Goal: Task Accomplishment & Management: Use online tool/utility

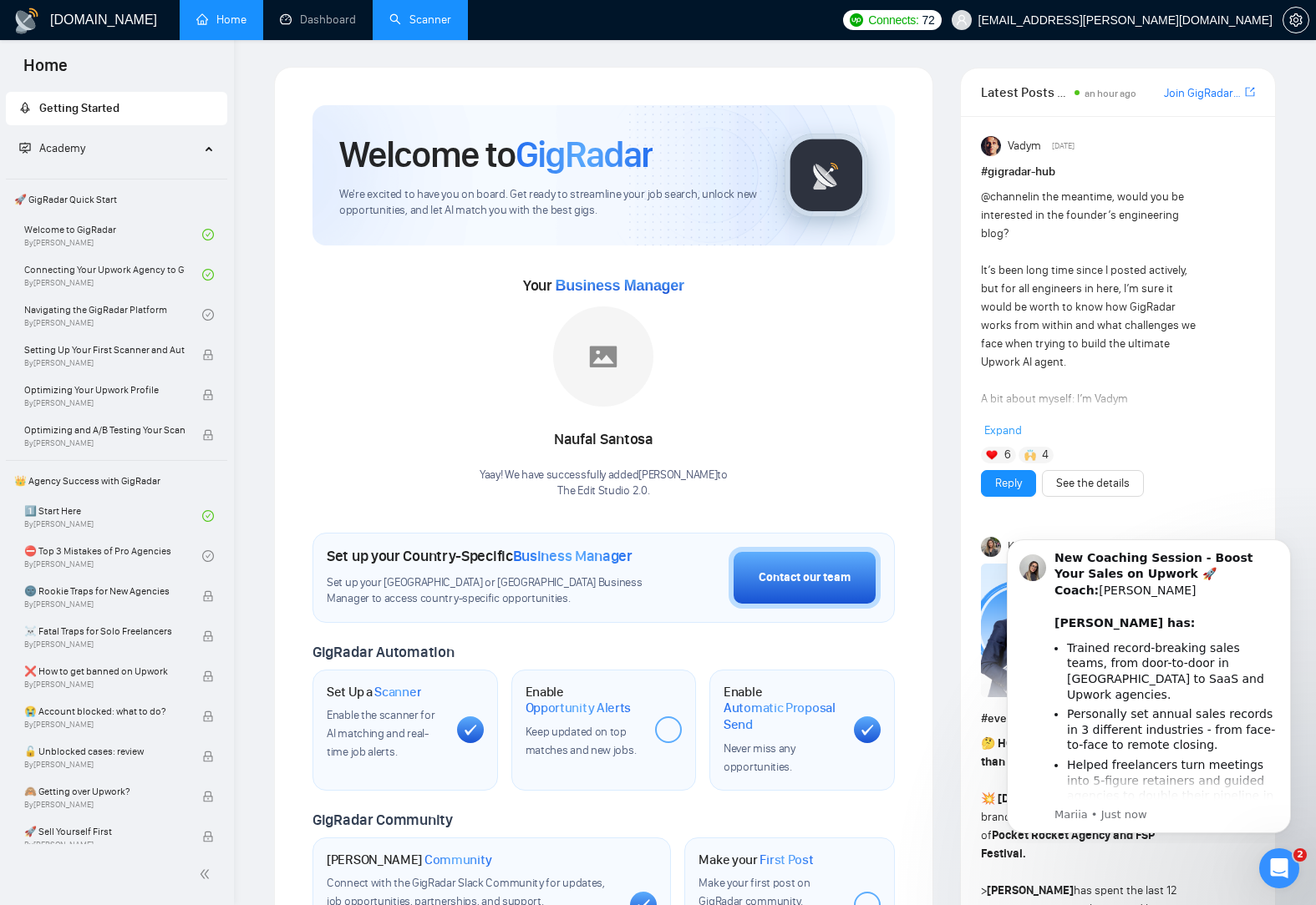
click at [433, 21] on link "Scanner" at bounding box center [420, 19] width 62 height 14
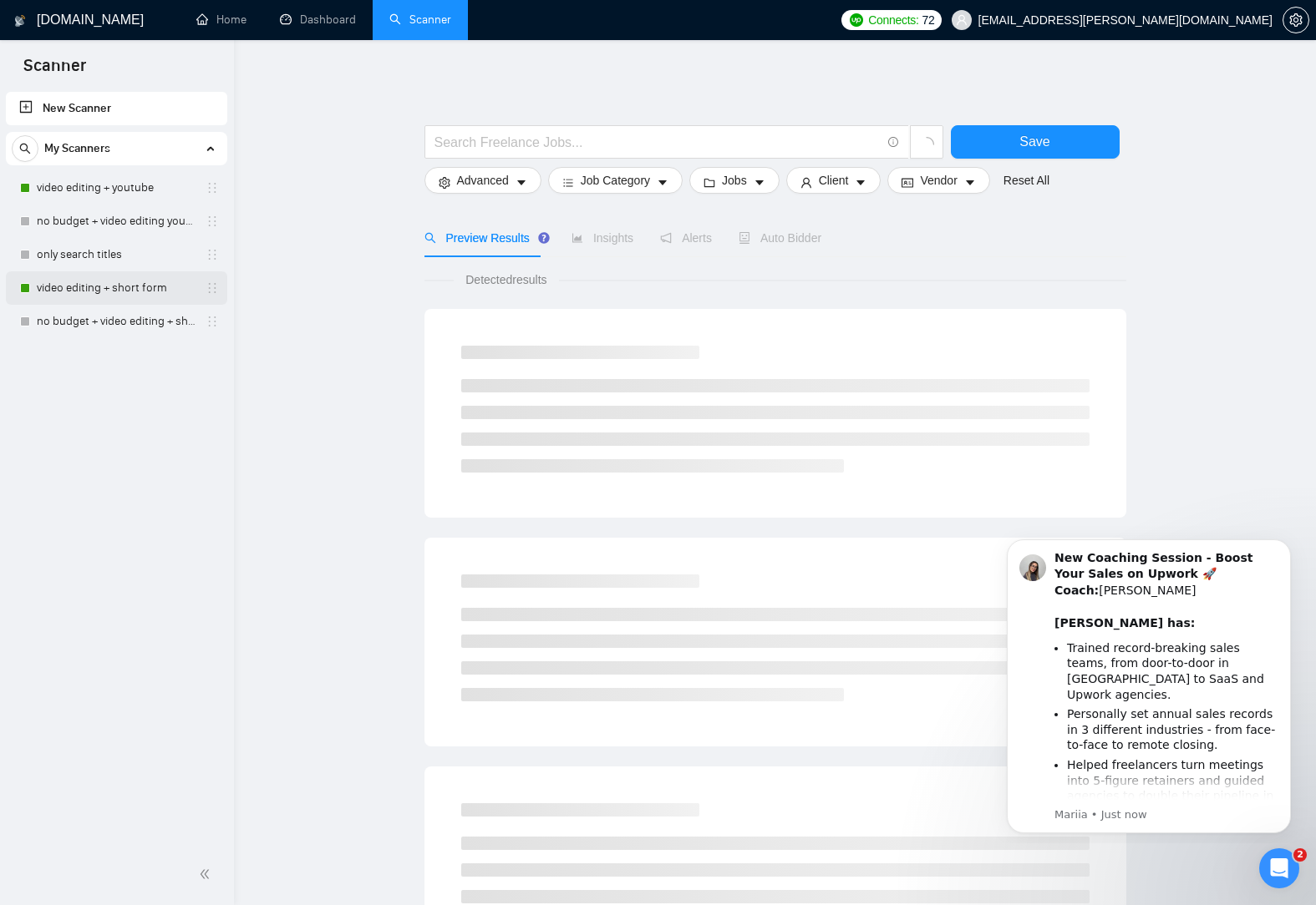
click at [95, 284] on link "video editing + short form" at bounding box center [116, 288] width 159 height 33
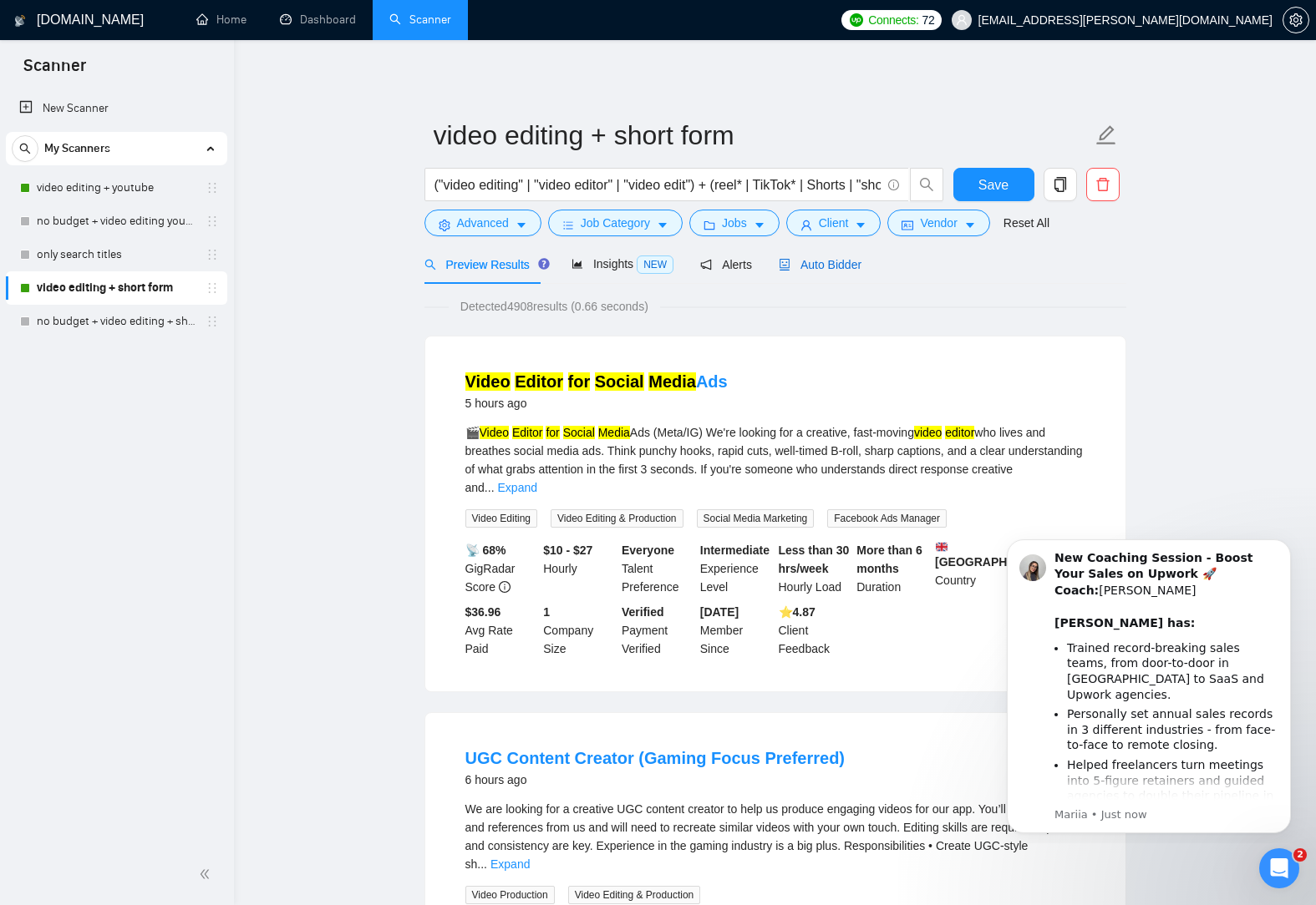
click at [818, 264] on span "Auto Bidder" at bounding box center [820, 264] width 83 height 14
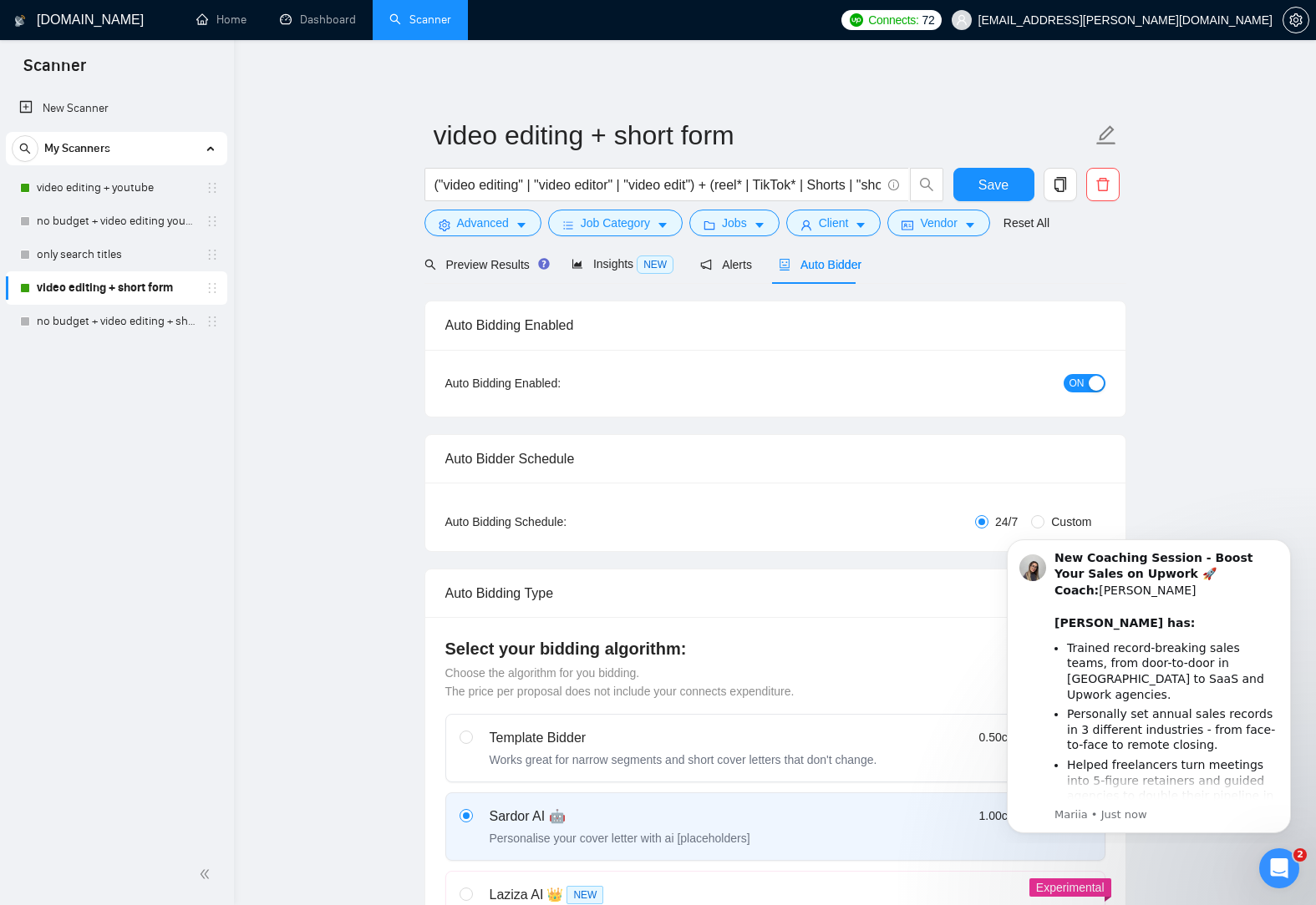
click at [1085, 384] on button "ON" at bounding box center [1084, 384] width 41 height 18
click at [120, 199] on link "video editing + youtube" at bounding box center [116, 187] width 159 height 33
click at [1008, 191] on button "Save" at bounding box center [994, 184] width 81 height 33
click at [504, 263] on span "Preview Results" at bounding box center [484, 264] width 120 height 14
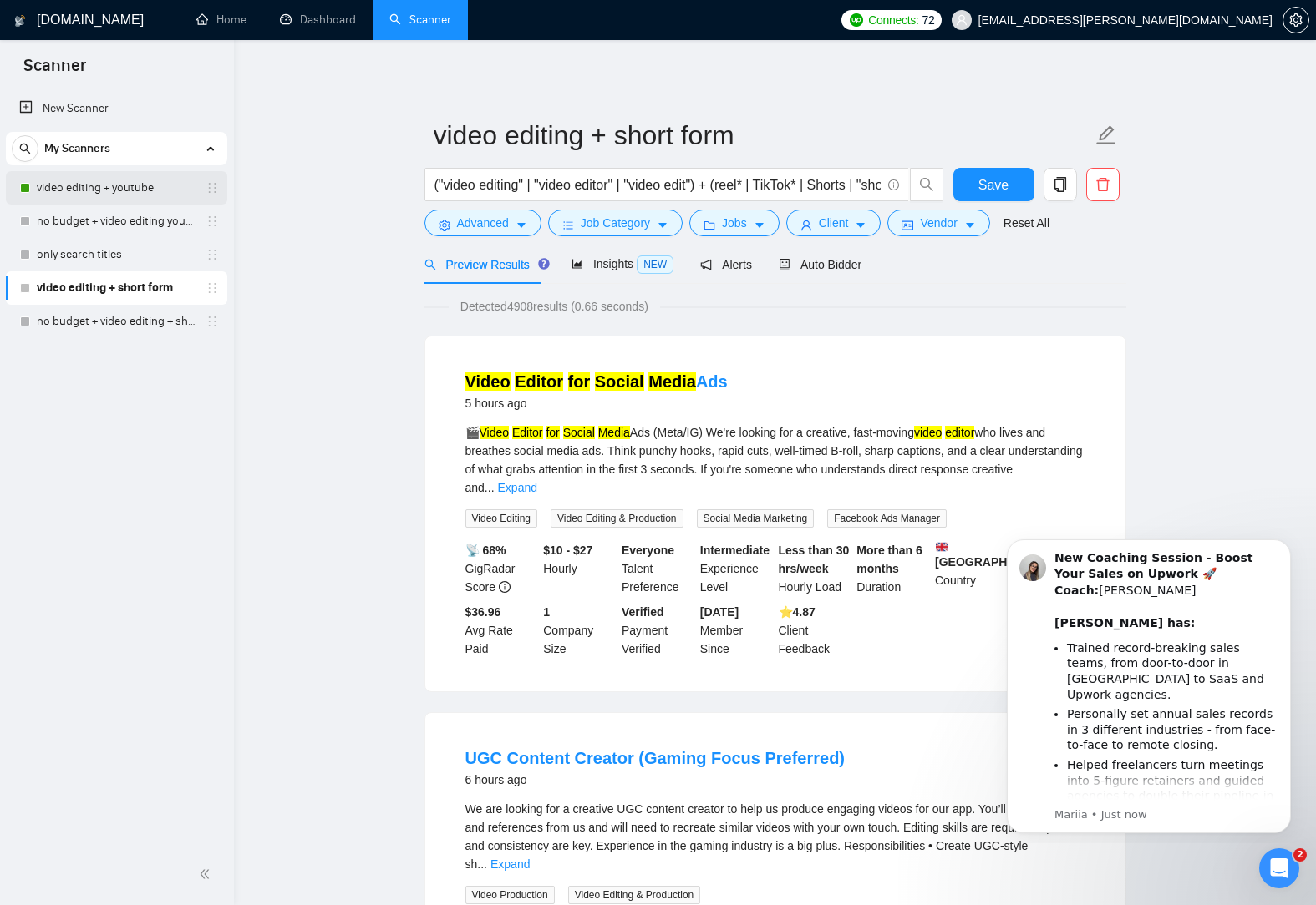
click at [129, 194] on link "video editing + youtube" at bounding box center [116, 187] width 159 height 33
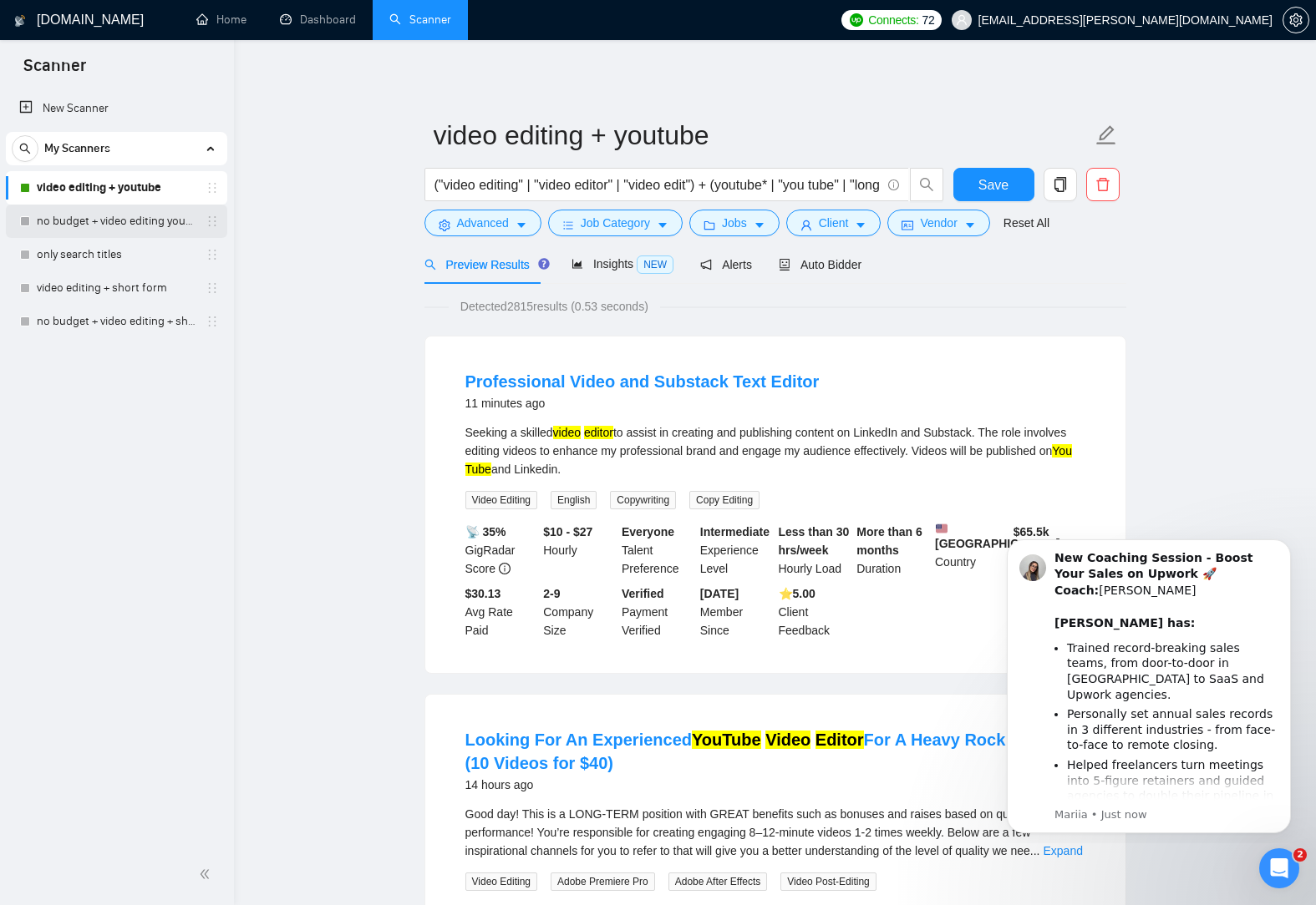
click at [138, 218] on link "no budget + video editing youtube" at bounding box center [116, 221] width 159 height 33
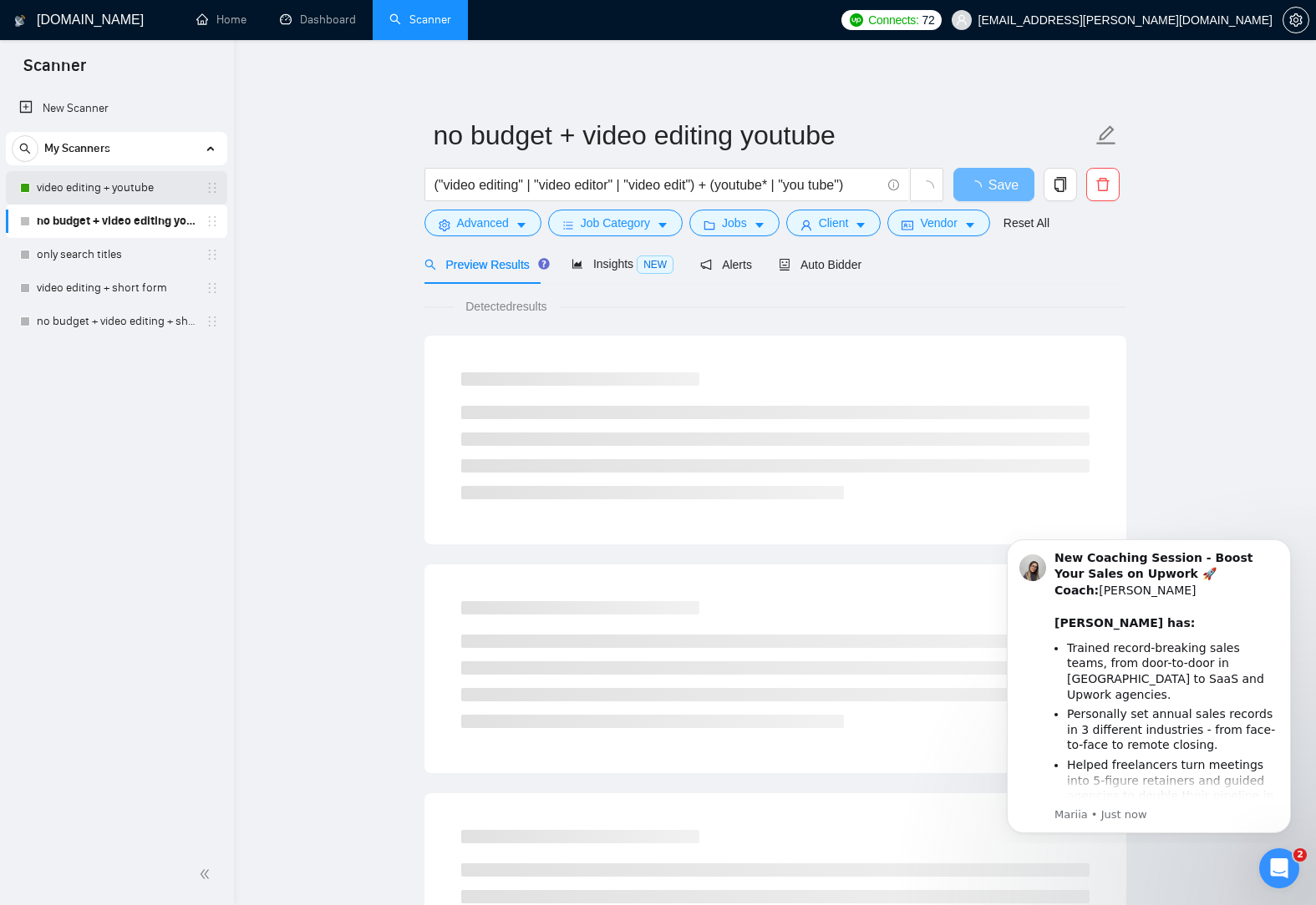
click at [136, 195] on link "video editing + youtube" at bounding box center [116, 187] width 159 height 33
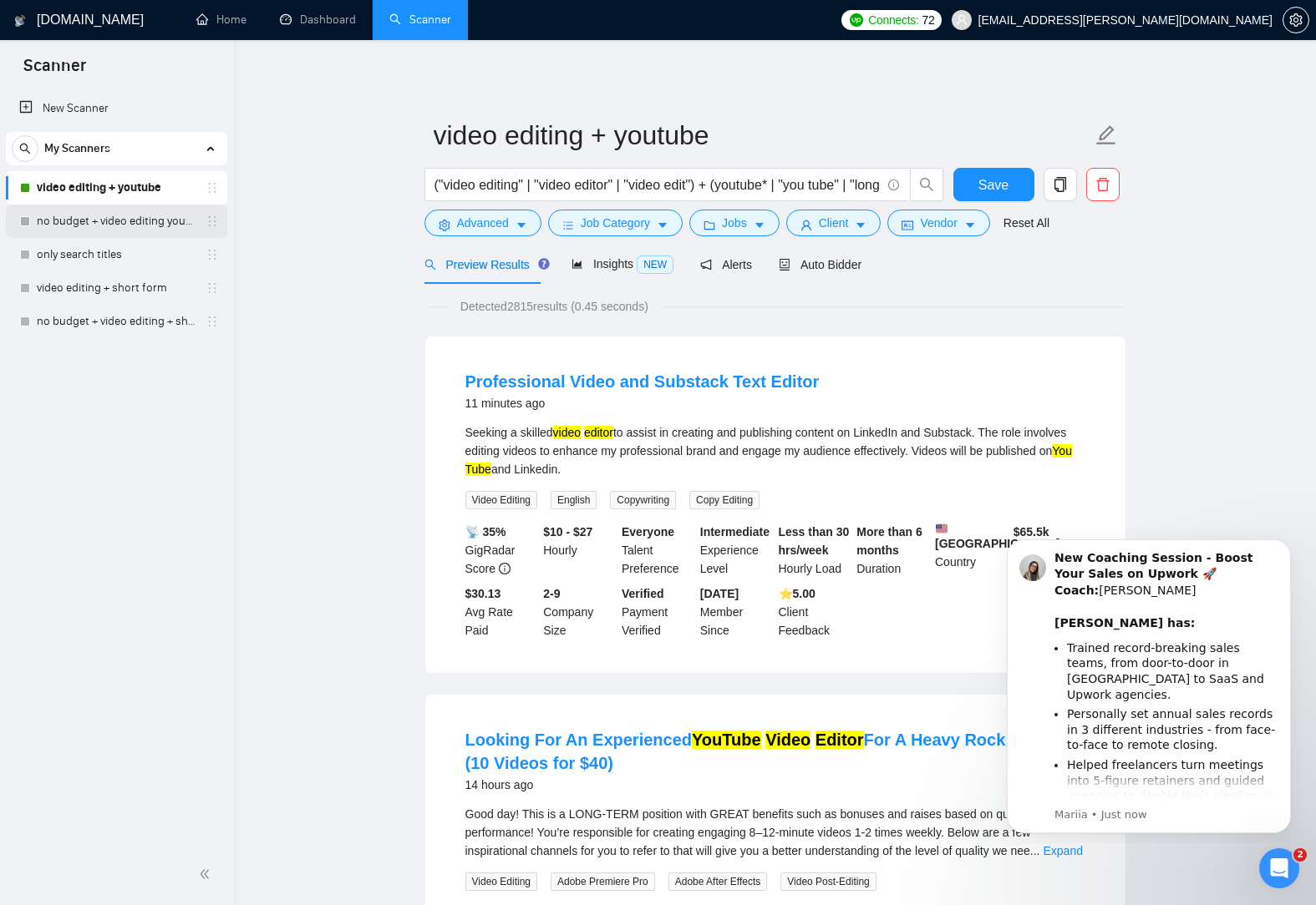
click at [118, 222] on link "no budget + video editing youtube" at bounding box center [116, 221] width 159 height 33
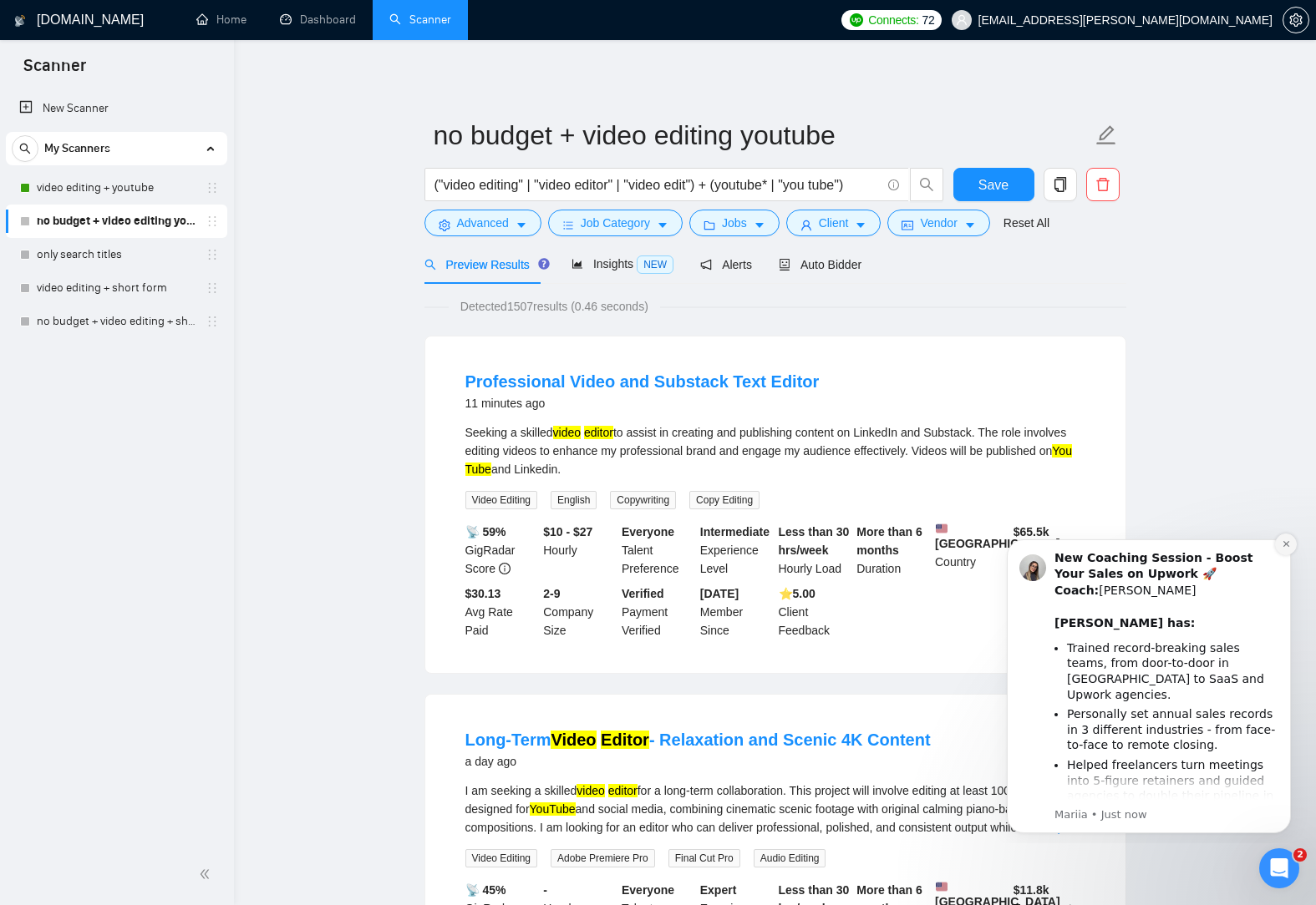
click at [1284, 542] on icon "Dismiss notification" at bounding box center [1285, 543] width 6 height 6
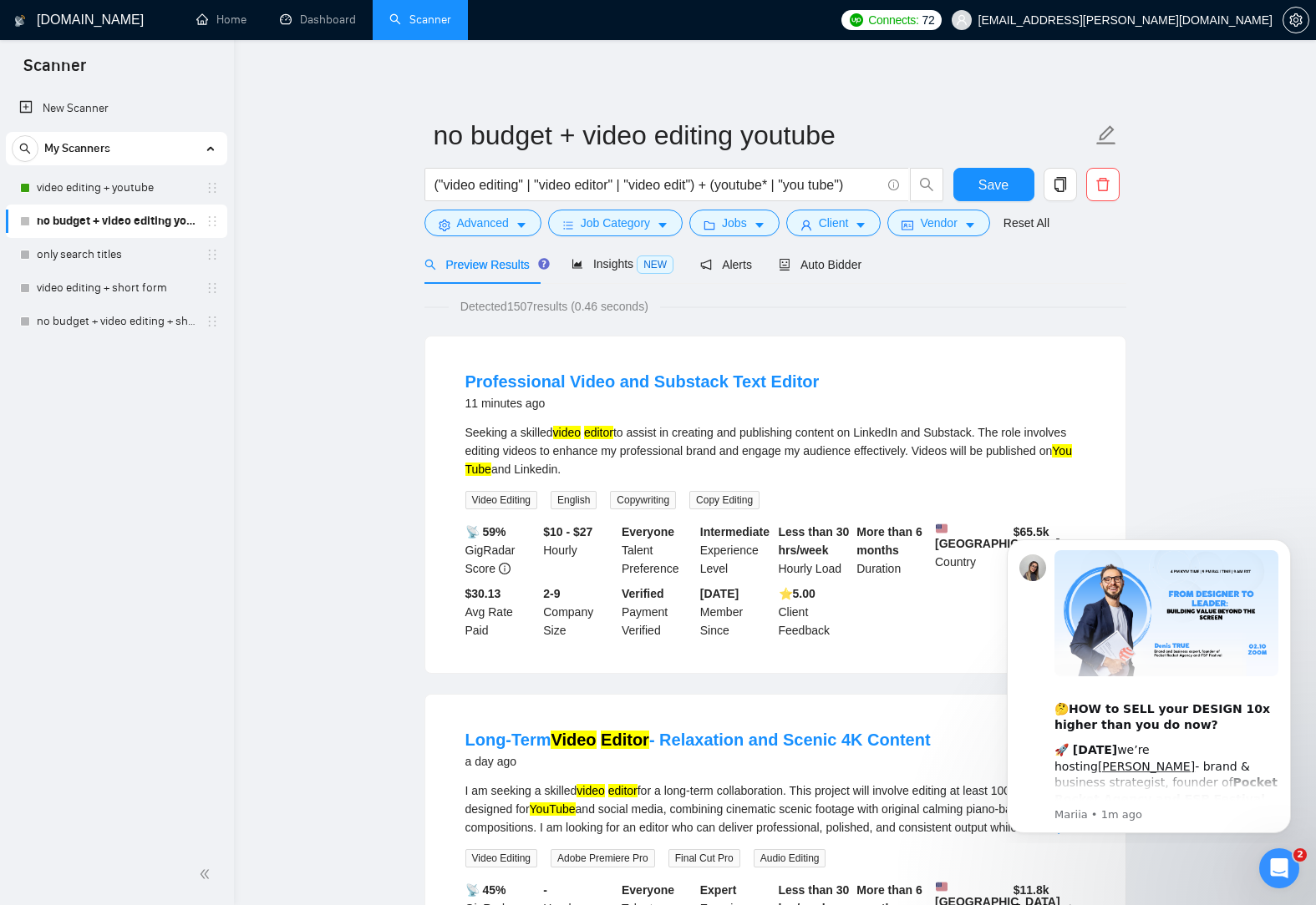
drag, startPoint x: 1239, startPoint y: 493, endPoint x: 1243, endPoint y: 520, distance: 27.3
click at [1281, 542] on icon "Dismiss notification" at bounding box center [1286, 544] width 9 height 9
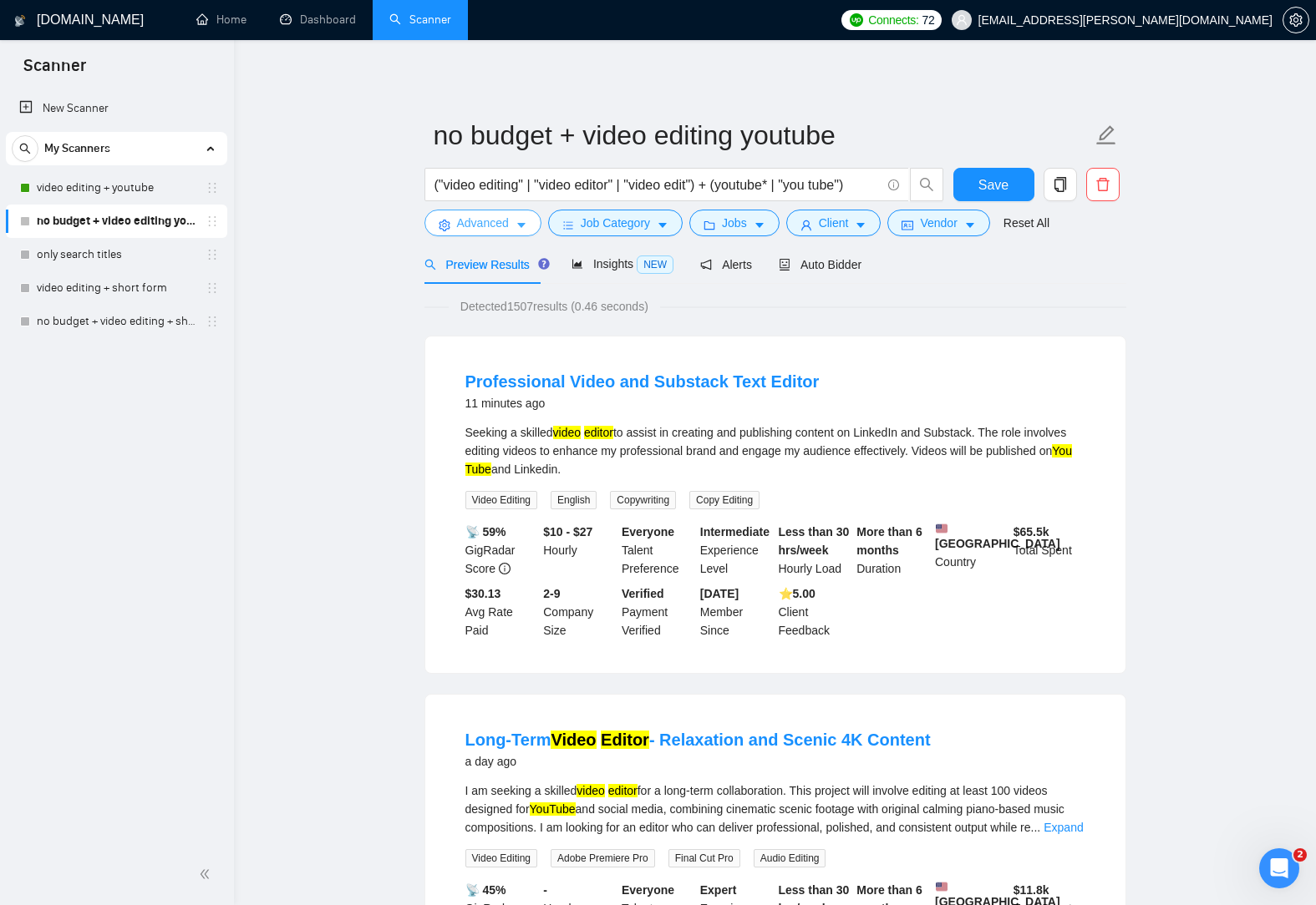
click at [507, 218] on span "Advanced" at bounding box center [483, 223] width 51 height 18
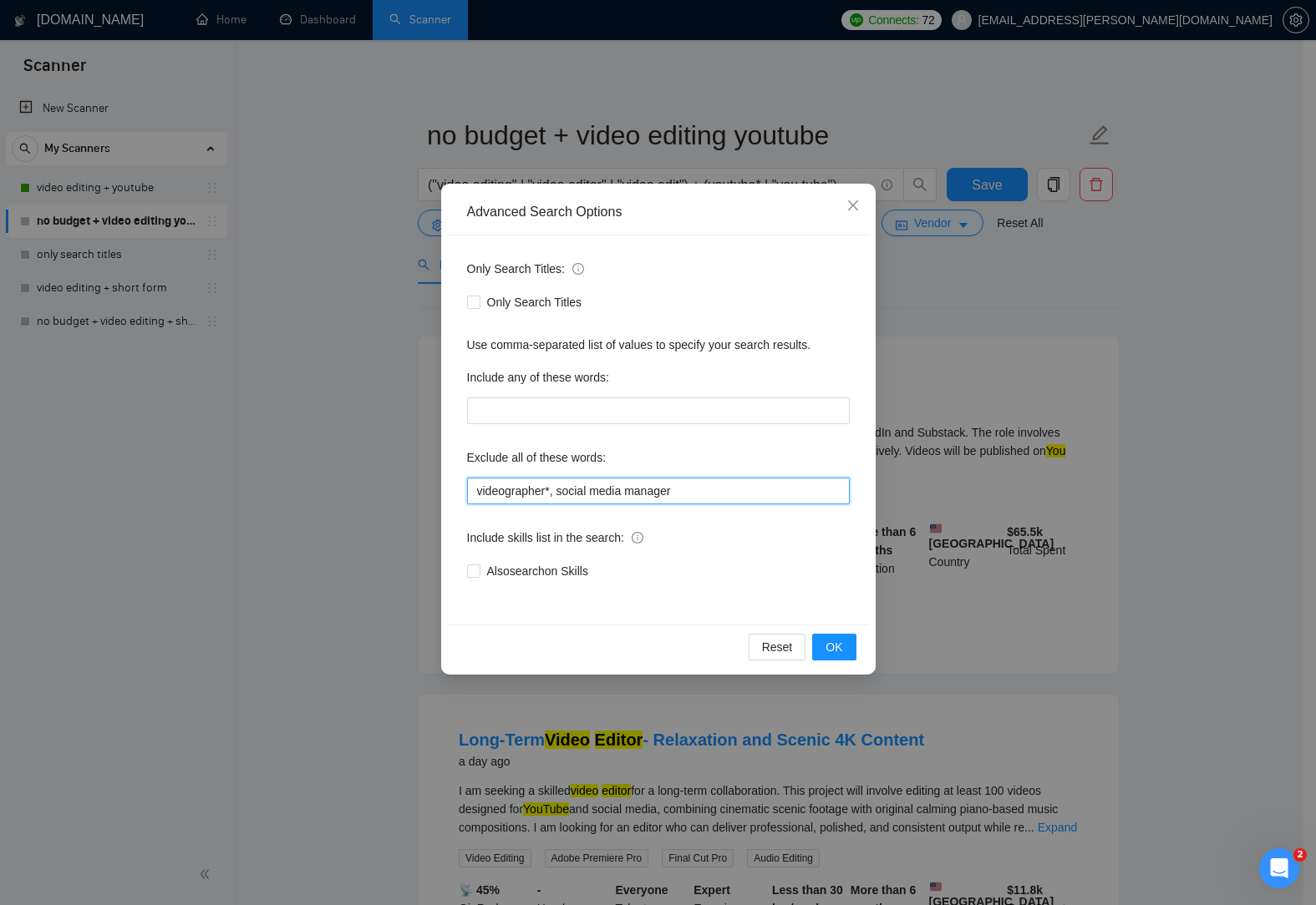
click at [699, 487] on input "videographer*, social media manager" at bounding box center [658, 490] width 383 height 27
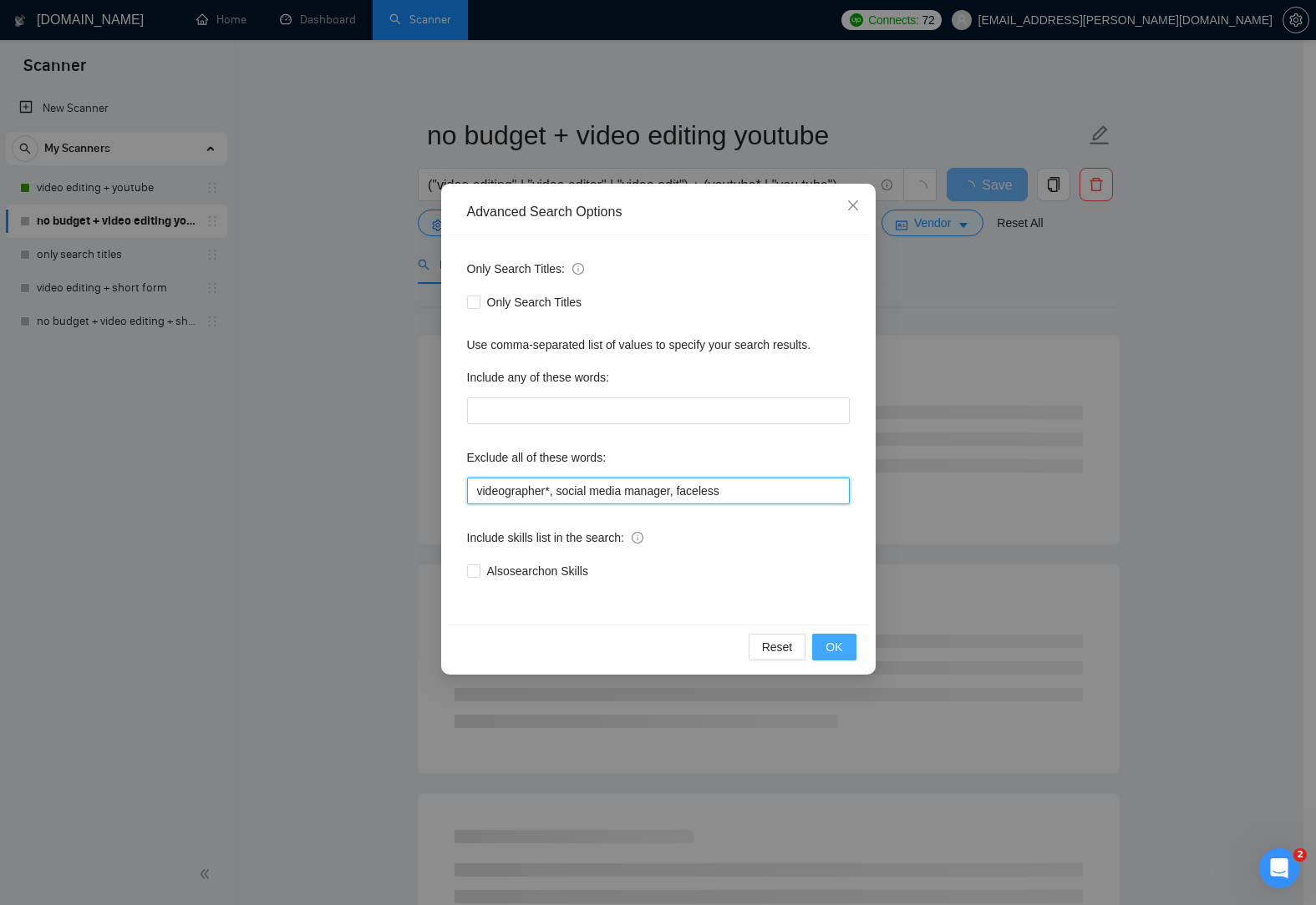
type input "videographer*, social media manager, faceless"
click at [838, 639] on span "OK" at bounding box center [834, 647] width 17 height 18
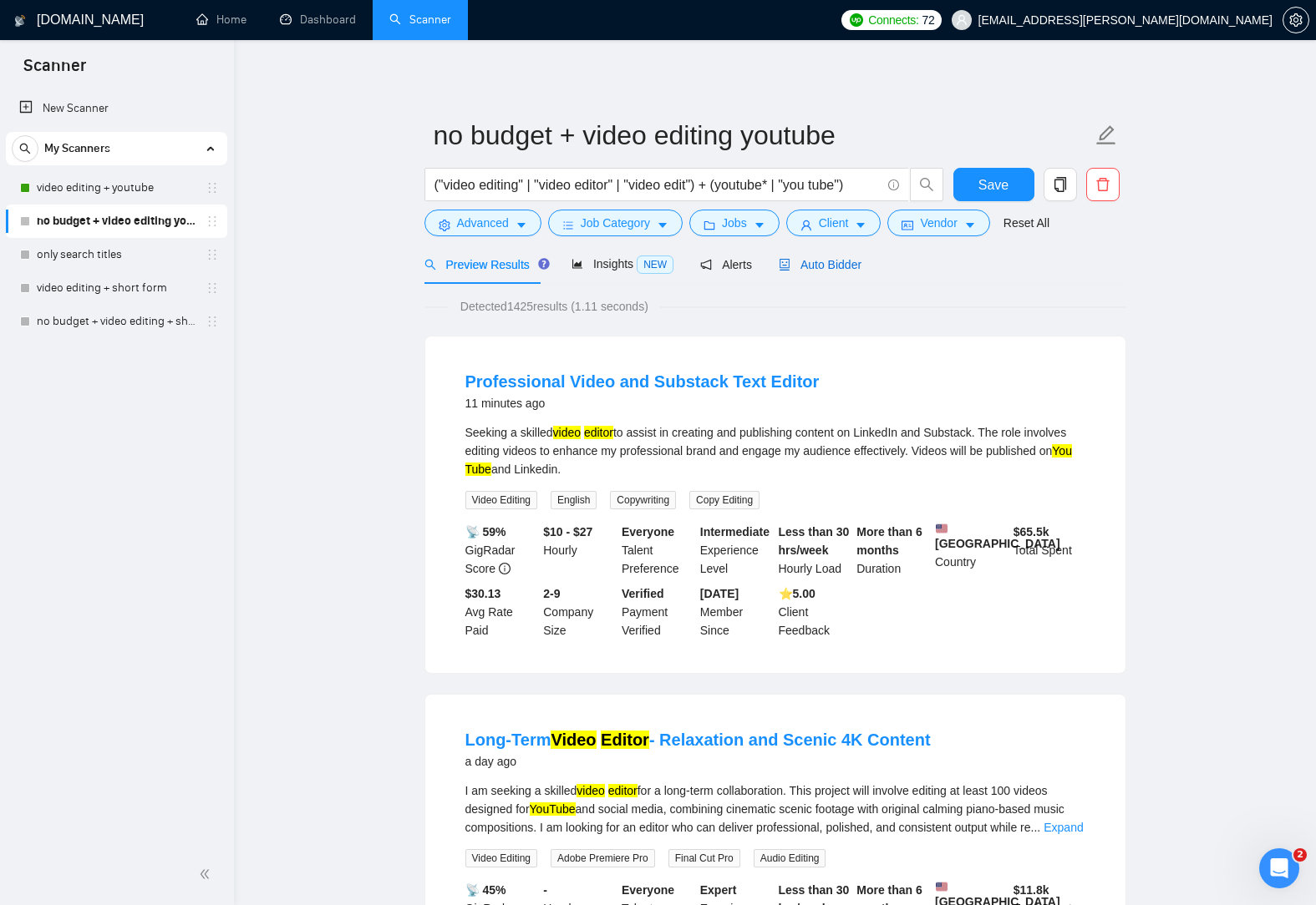
click at [838, 267] on span "Auto Bidder" at bounding box center [820, 264] width 83 height 14
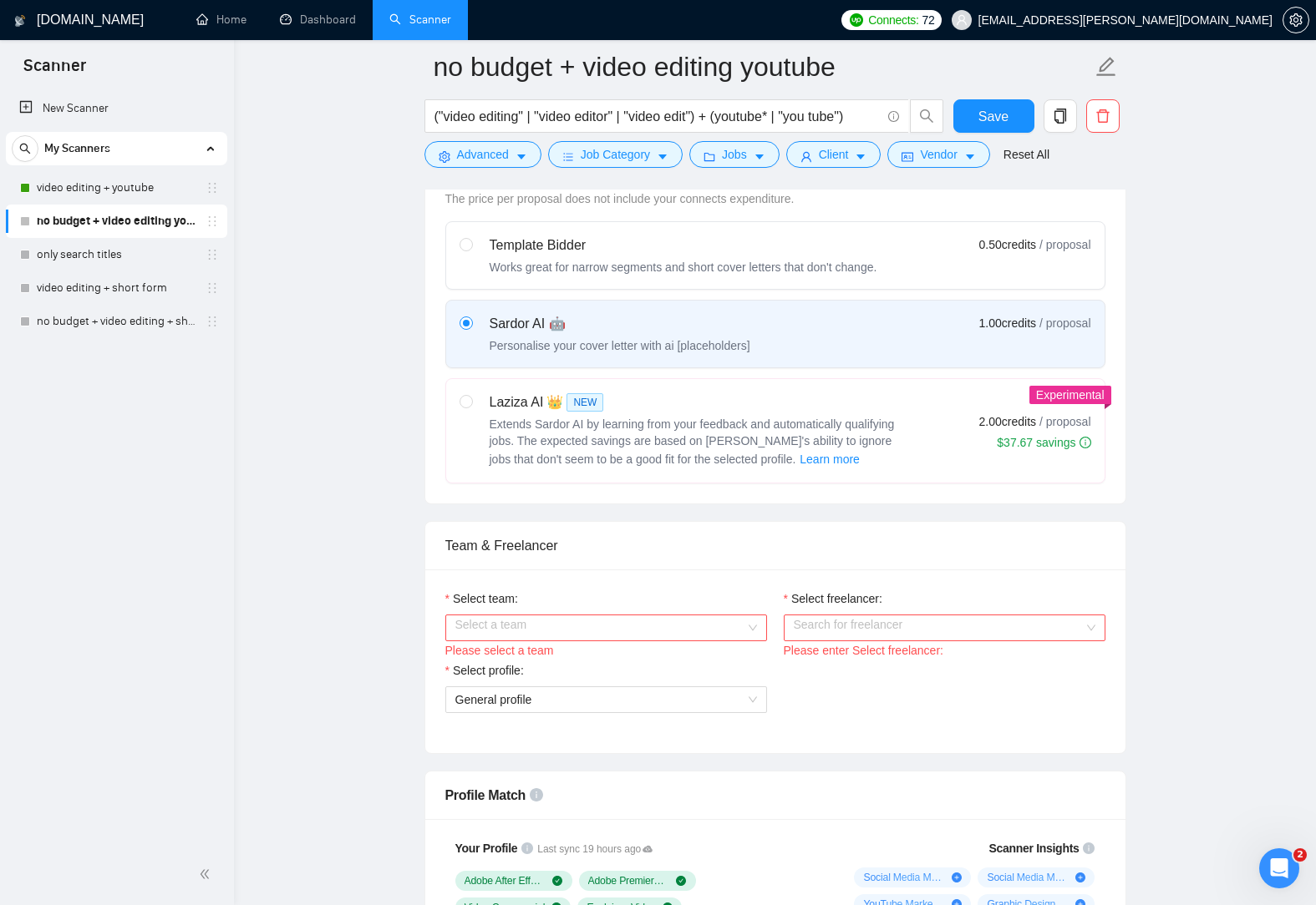
scroll to position [835, 0]
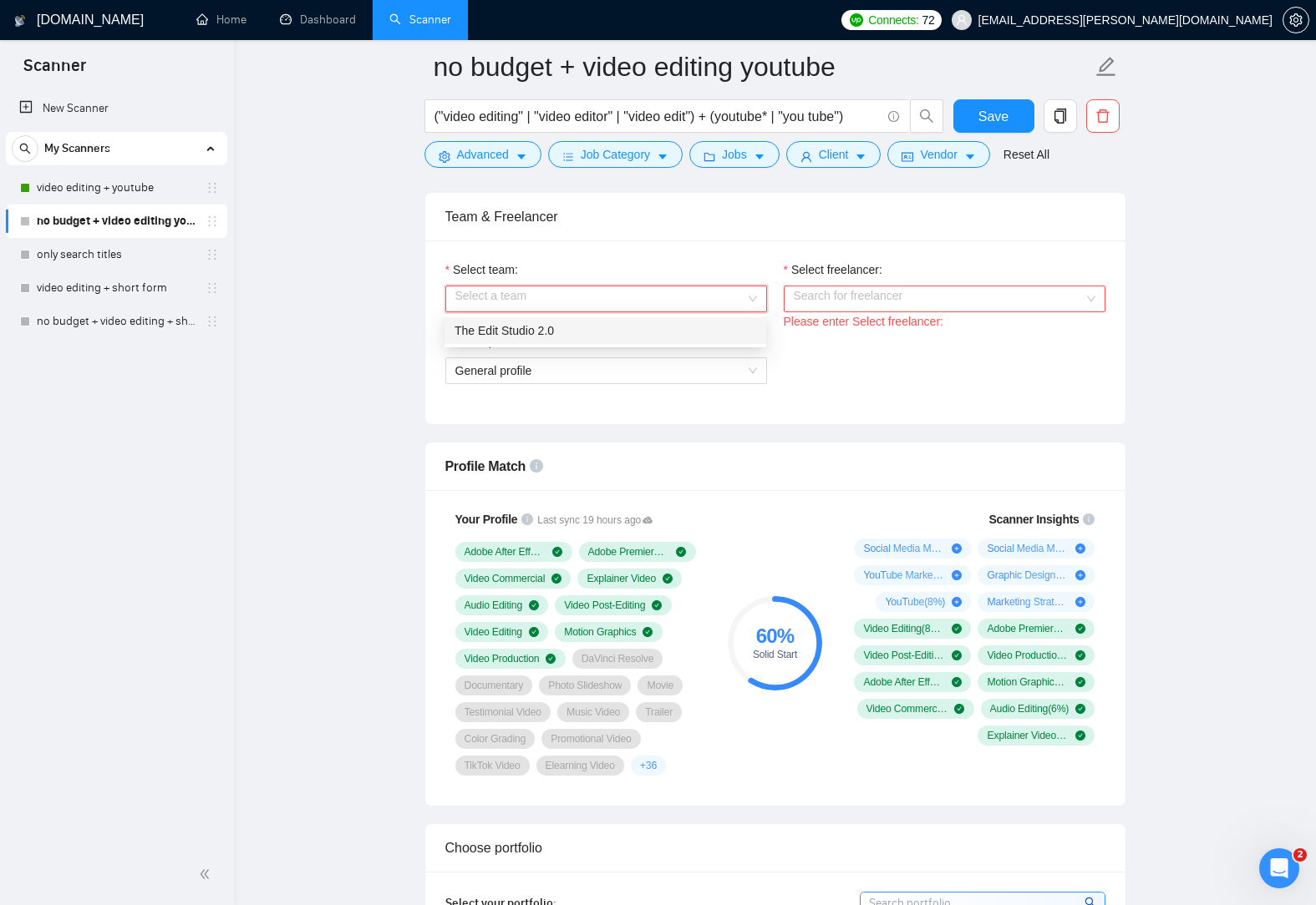
click at [684, 303] on input "Select team:" at bounding box center [601, 298] width 290 height 25
click at [668, 323] on div "The Edit Studio 2.0" at bounding box center [605, 330] width 301 height 18
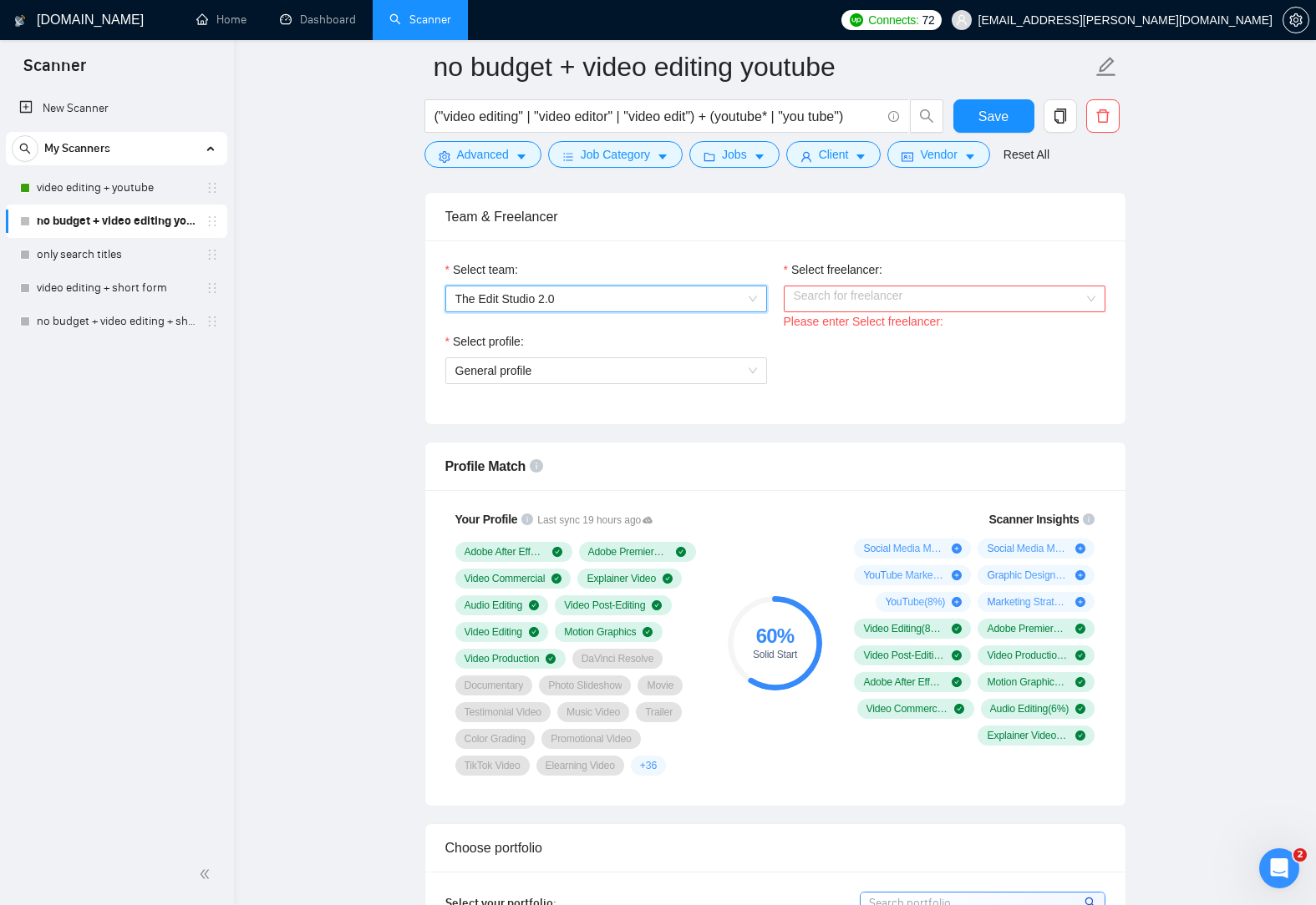
click at [930, 304] on input "Select freelancer:" at bounding box center [939, 298] width 290 height 25
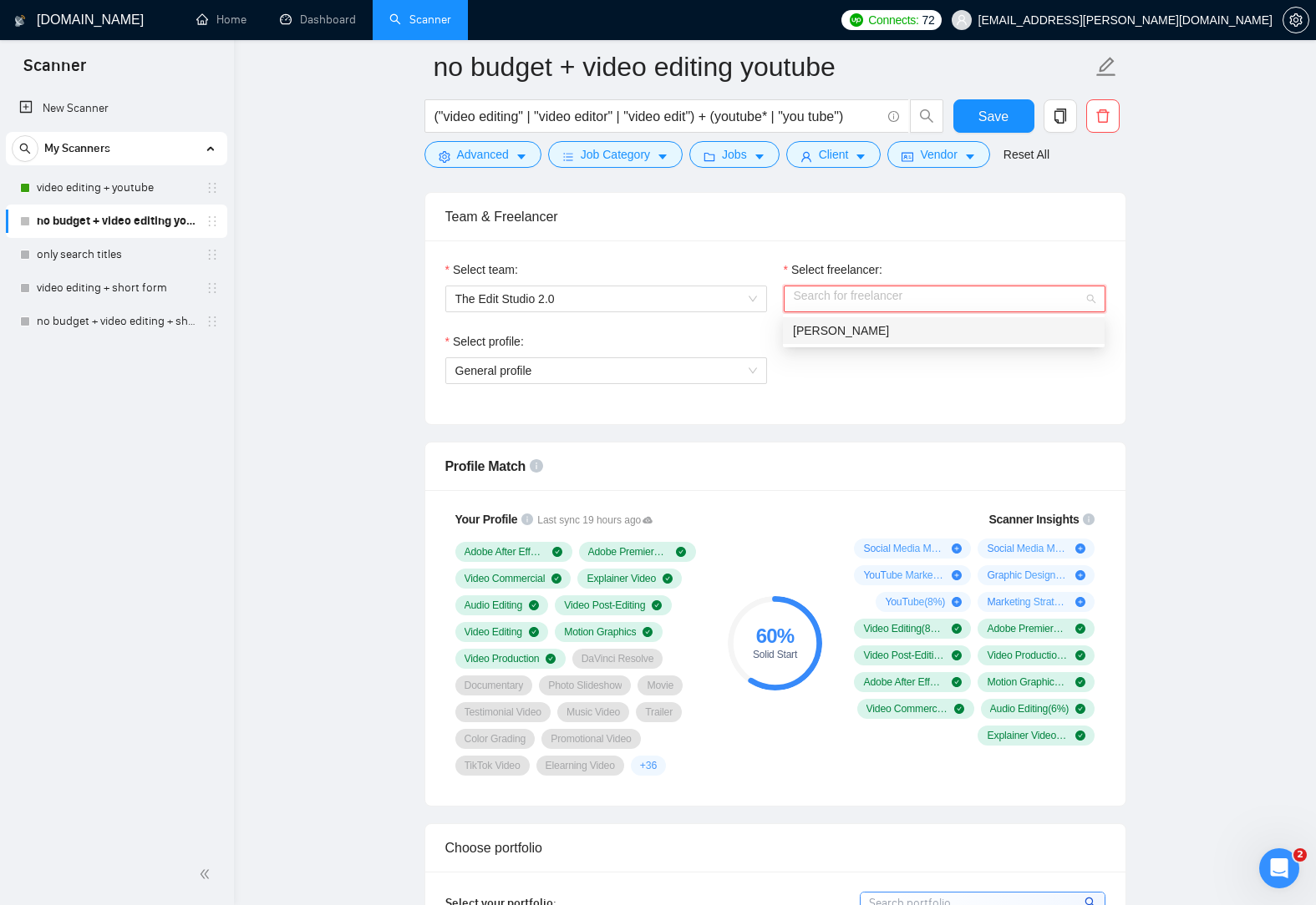
click at [924, 335] on div "[PERSON_NAME]" at bounding box center [943, 330] width 301 height 18
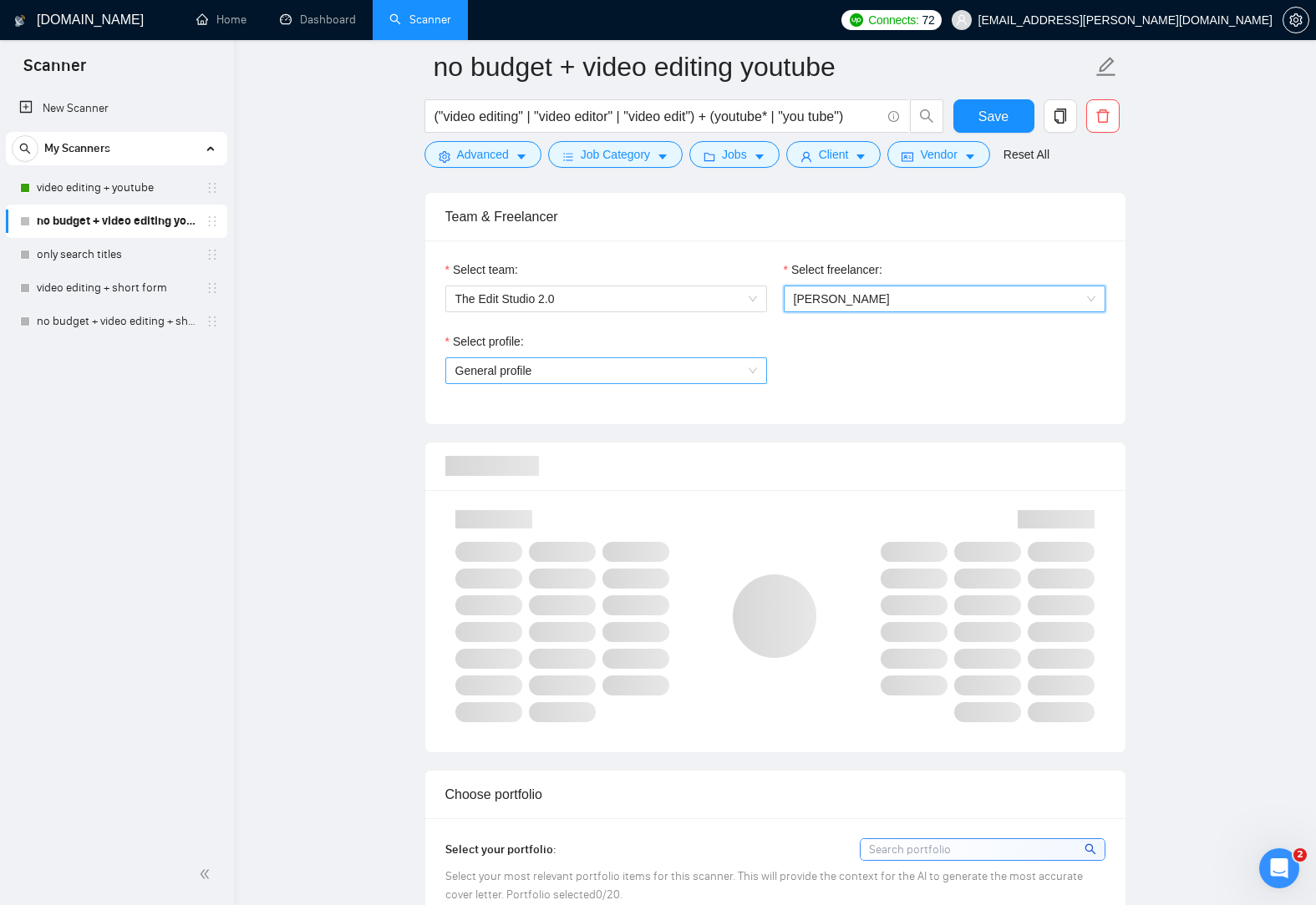
click at [650, 381] on span "General profile" at bounding box center [606, 370] width 301 height 25
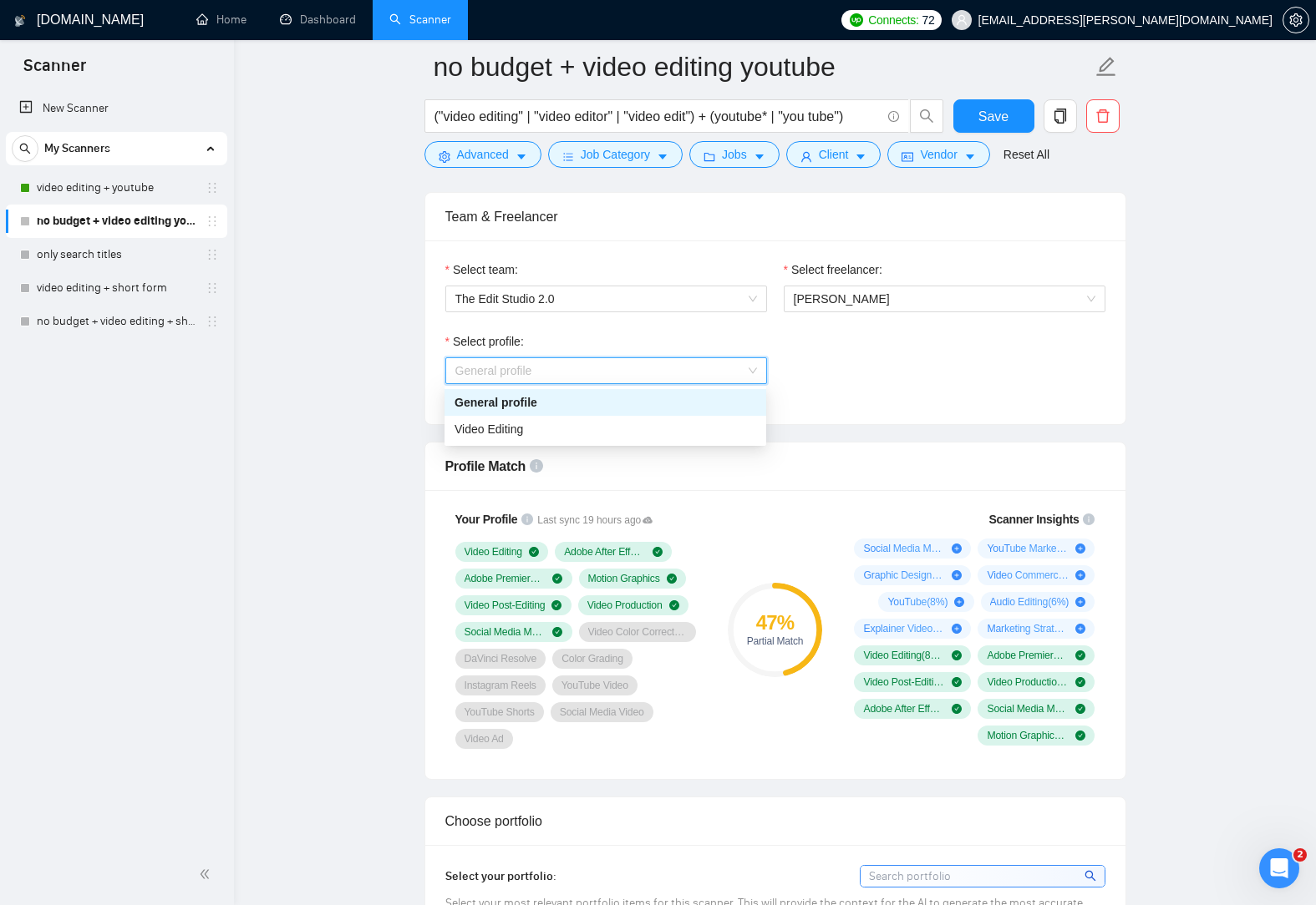
click at [624, 401] on div "General profile" at bounding box center [605, 402] width 301 height 18
click at [686, 372] on span "General profile" at bounding box center [606, 370] width 301 height 25
click at [685, 429] on div "Video Editing" at bounding box center [605, 430] width 301 height 18
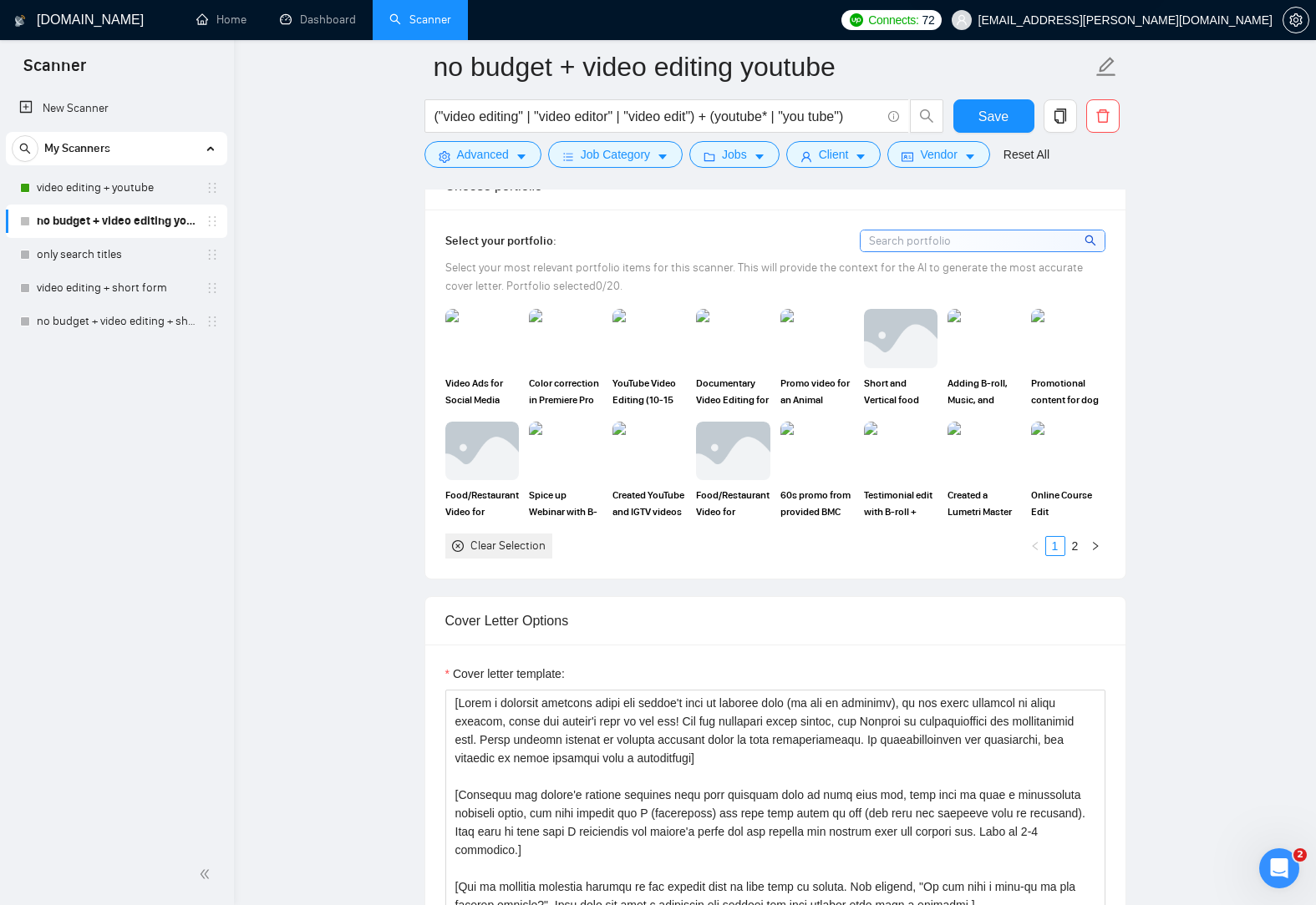
scroll to position [1753, 0]
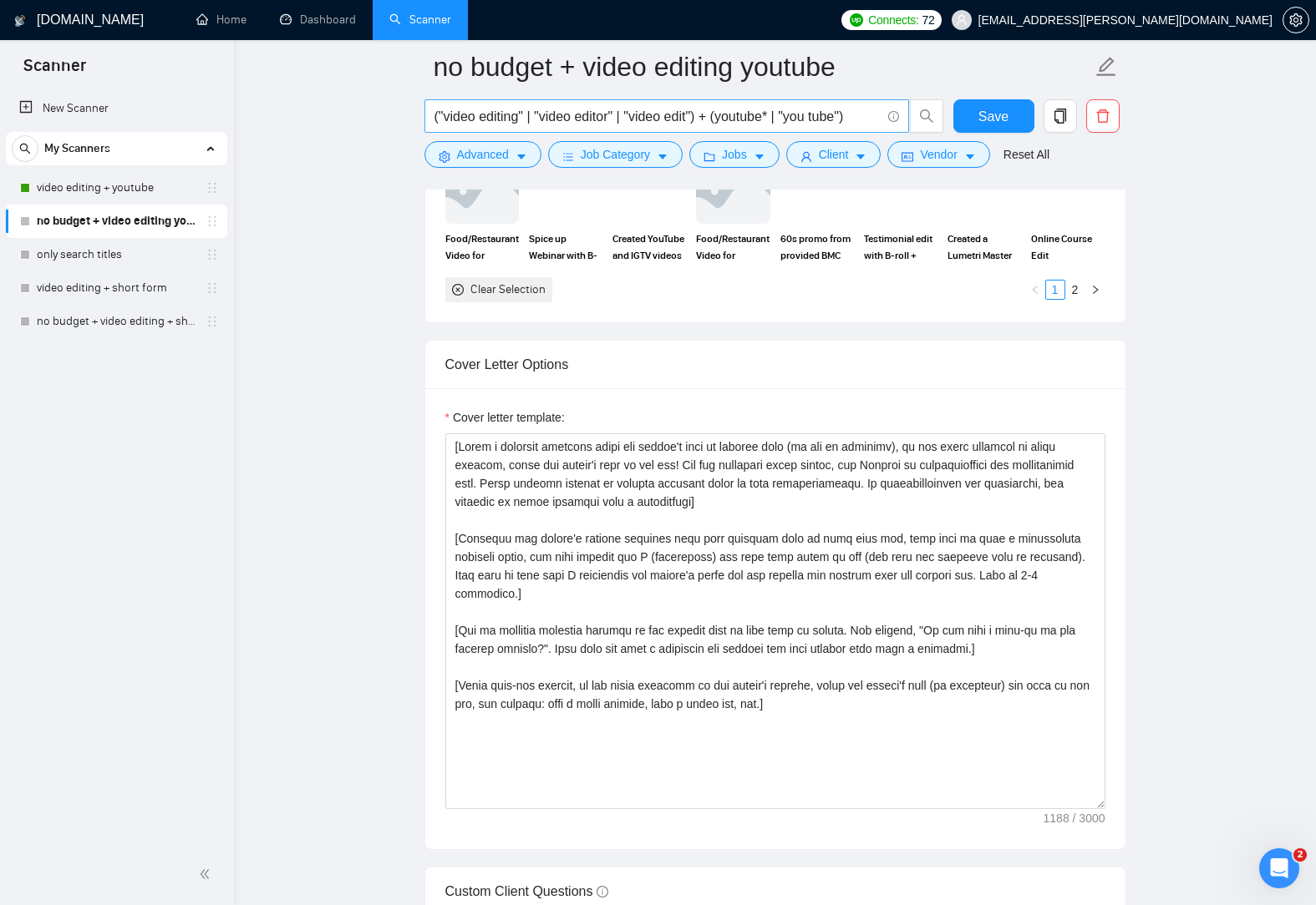
drag, startPoint x: 139, startPoint y: 194, endPoint x: 819, endPoint y: 104, distance: 685.9
click at [139, 194] on link "video editing + youtube" at bounding box center [116, 187] width 159 height 33
click at [1008, 123] on button "Save" at bounding box center [994, 116] width 81 height 33
click at [155, 192] on link "video editing + youtube" at bounding box center [116, 187] width 159 height 33
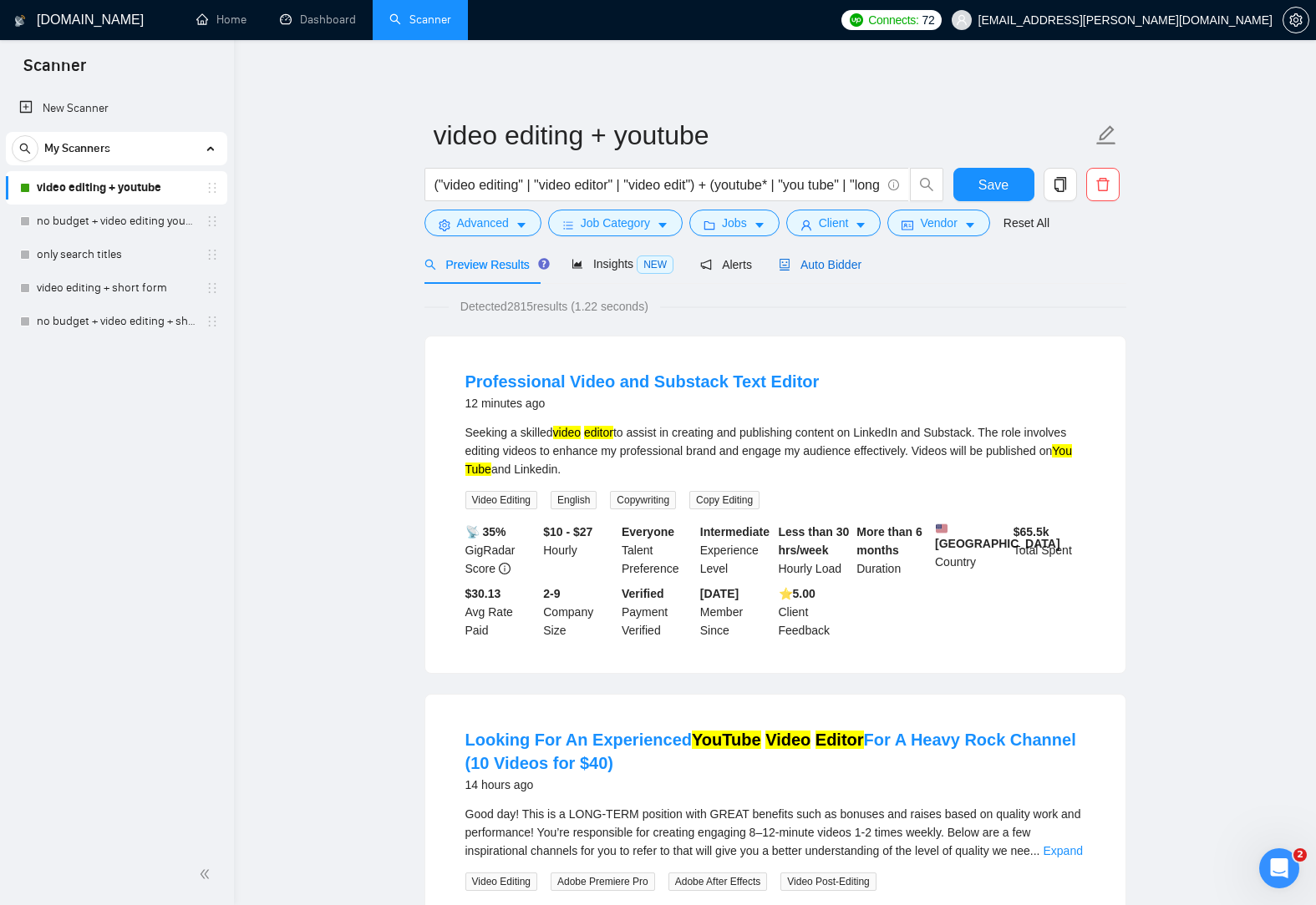
click at [831, 266] on span "Auto Bidder" at bounding box center [820, 264] width 83 height 14
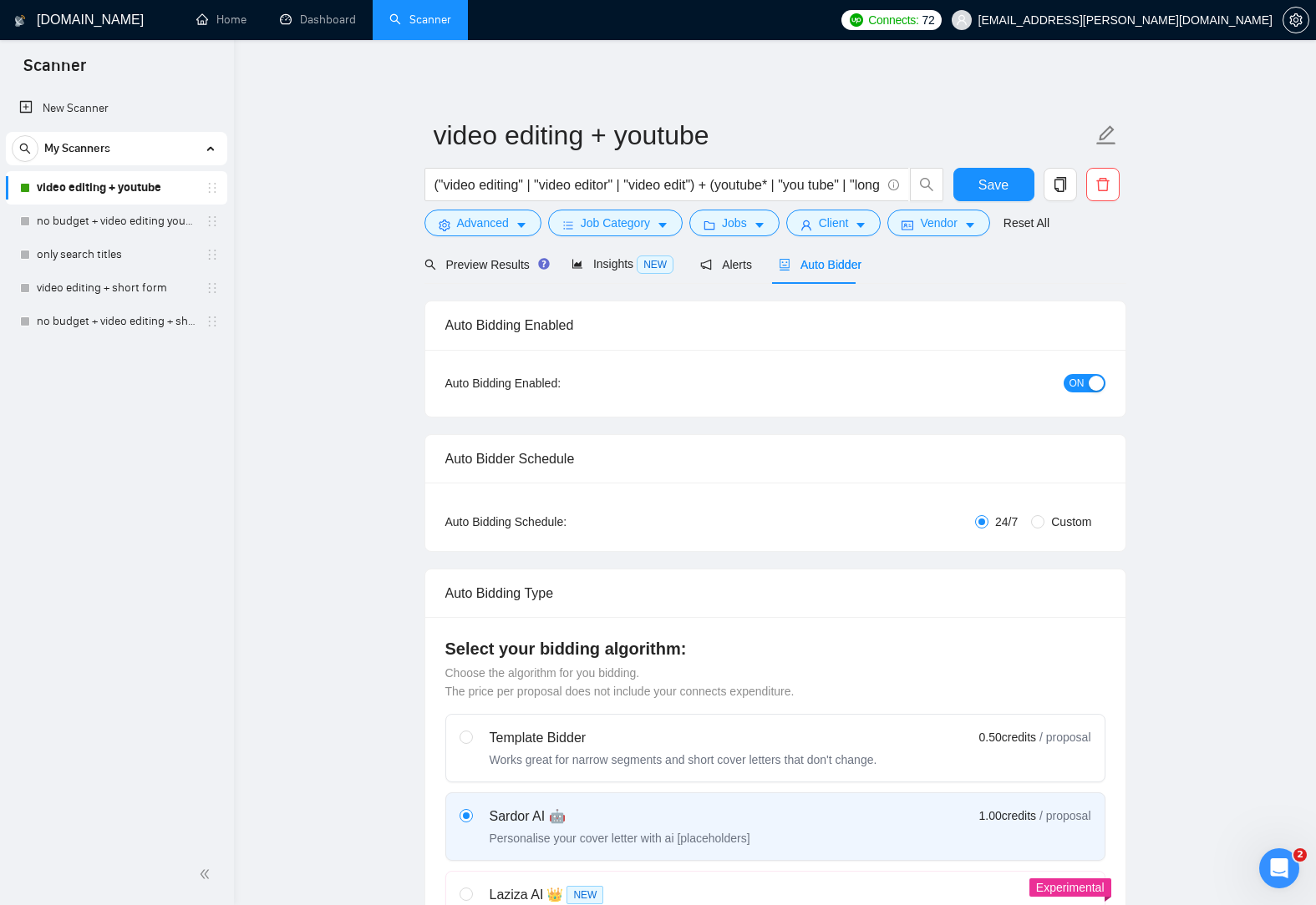
click at [1097, 384] on div "button" at bounding box center [1096, 383] width 15 height 15
click at [1003, 195] on span "Save" at bounding box center [993, 184] width 30 height 21
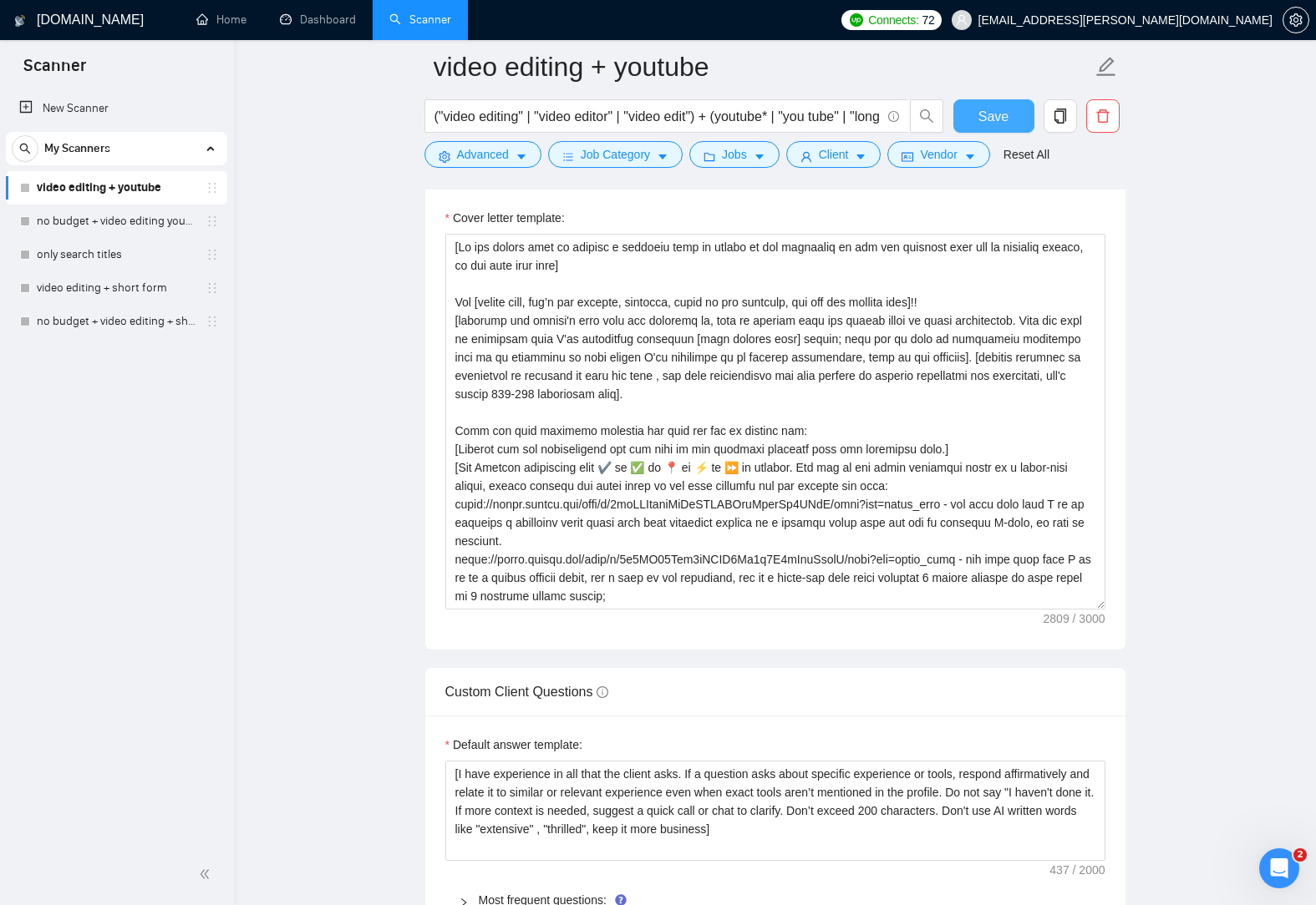
scroll to position [2004, 0]
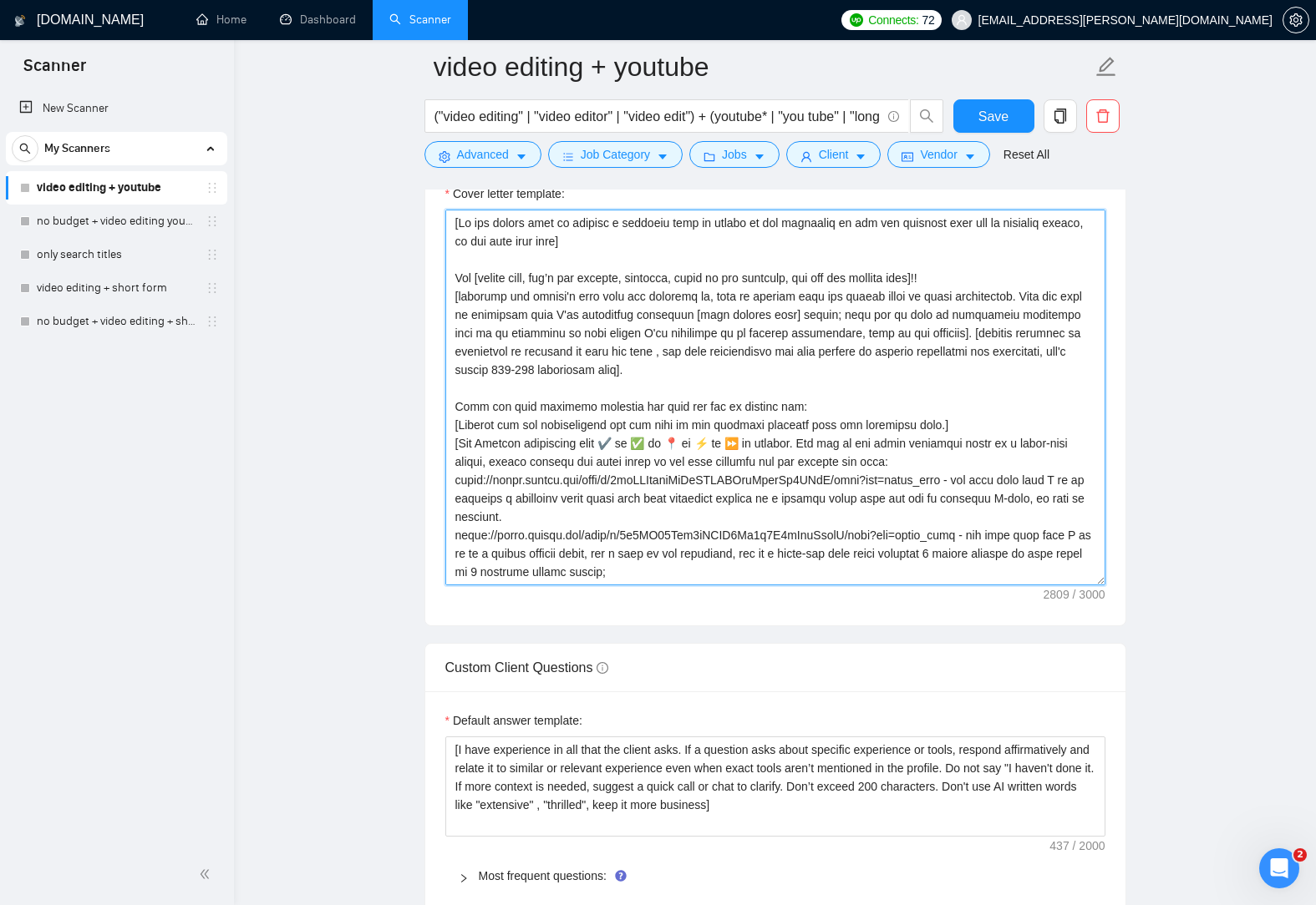
click at [648, 579] on textarea "Cover letter template:" at bounding box center [775, 397] width 660 height 375
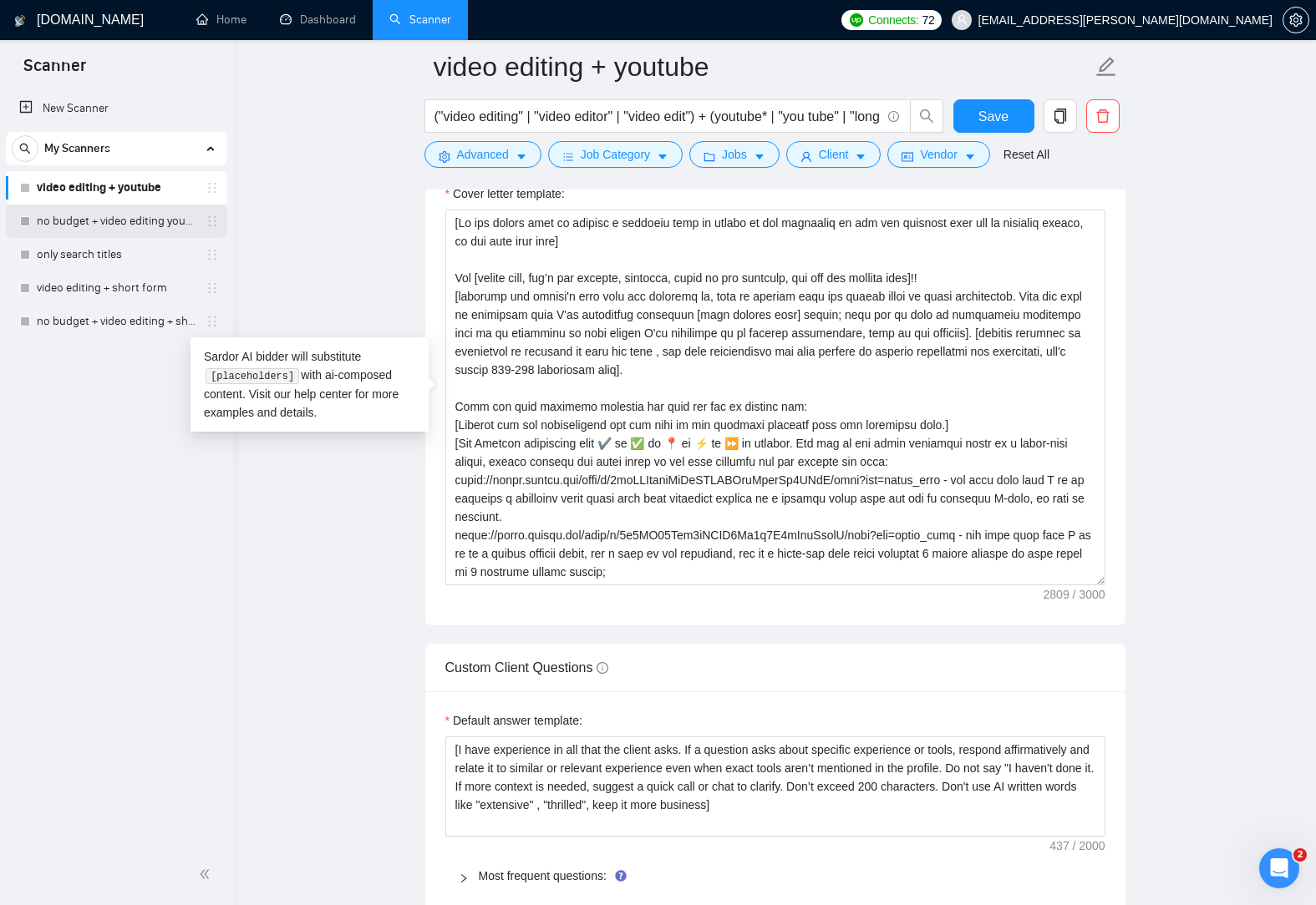
click at [113, 221] on link "no budget + video editing youtube" at bounding box center [116, 221] width 159 height 33
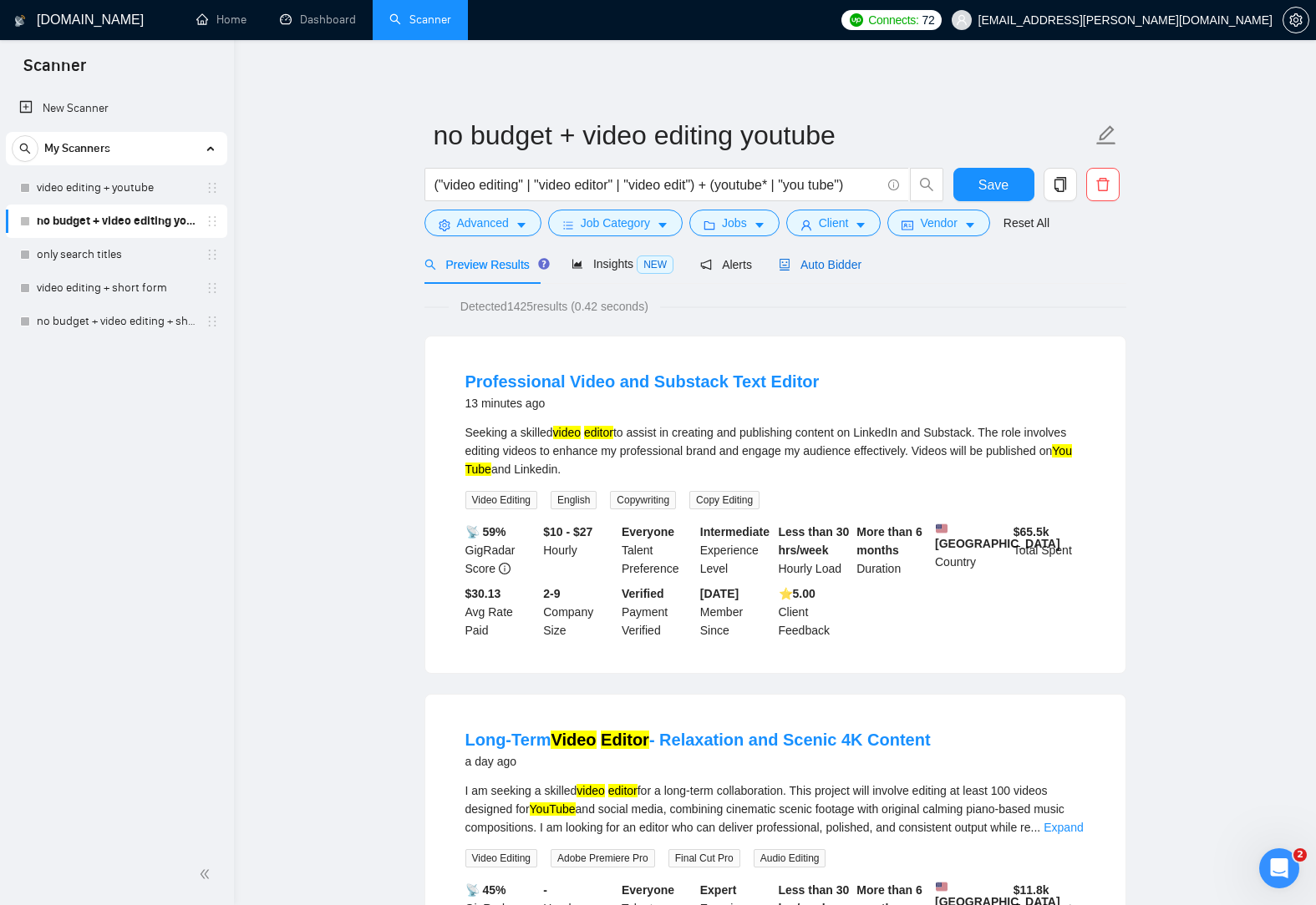
drag, startPoint x: 799, startPoint y: 263, endPoint x: 806, endPoint y: 291, distance: 28.9
click at [799, 263] on span "Auto Bidder" at bounding box center [820, 264] width 83 height 14
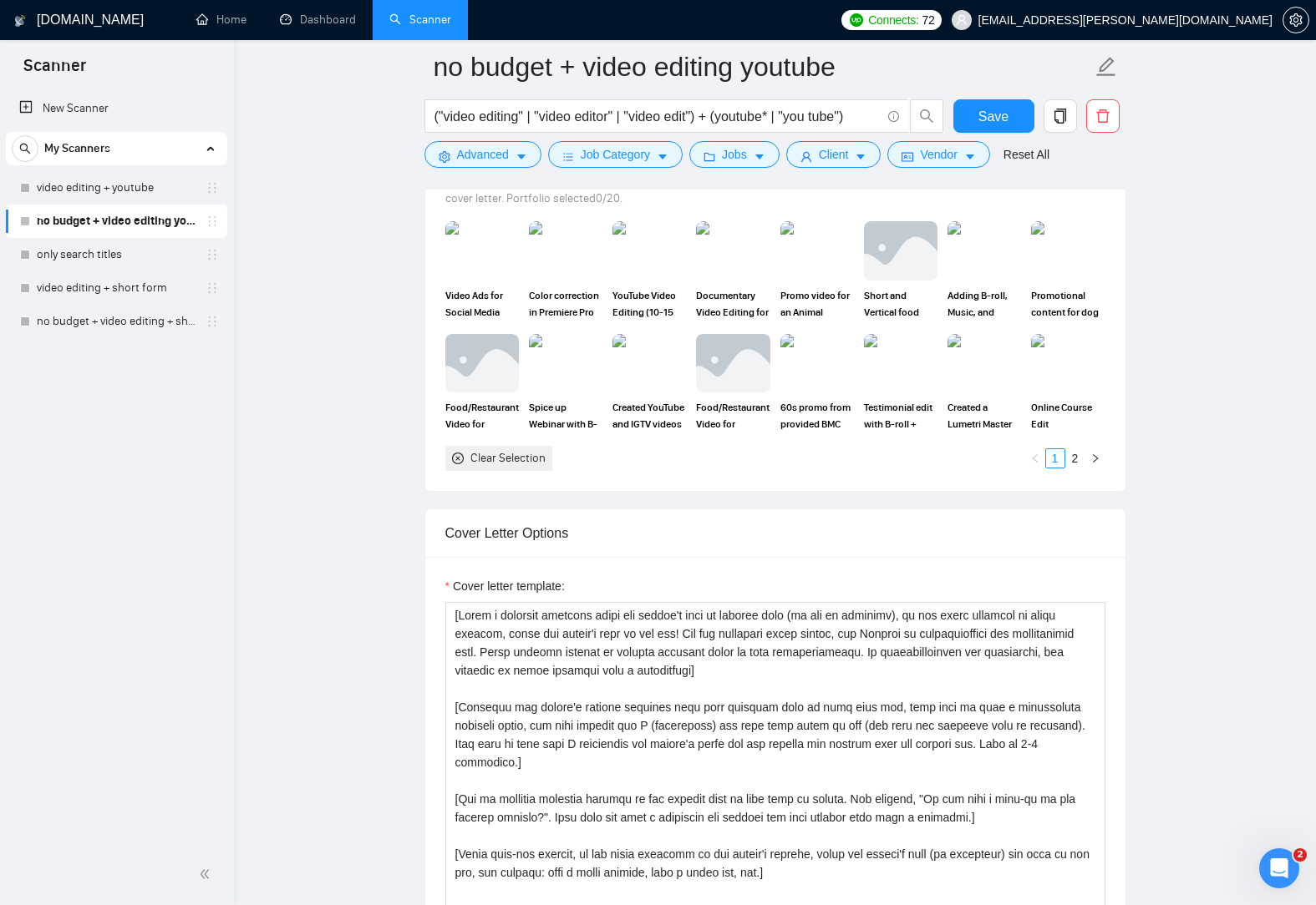
scroll to position [1586, 0]
click at [736, 726] on textarea "Cover letter template:" at bounding box center [775, 788] width 660 height 375
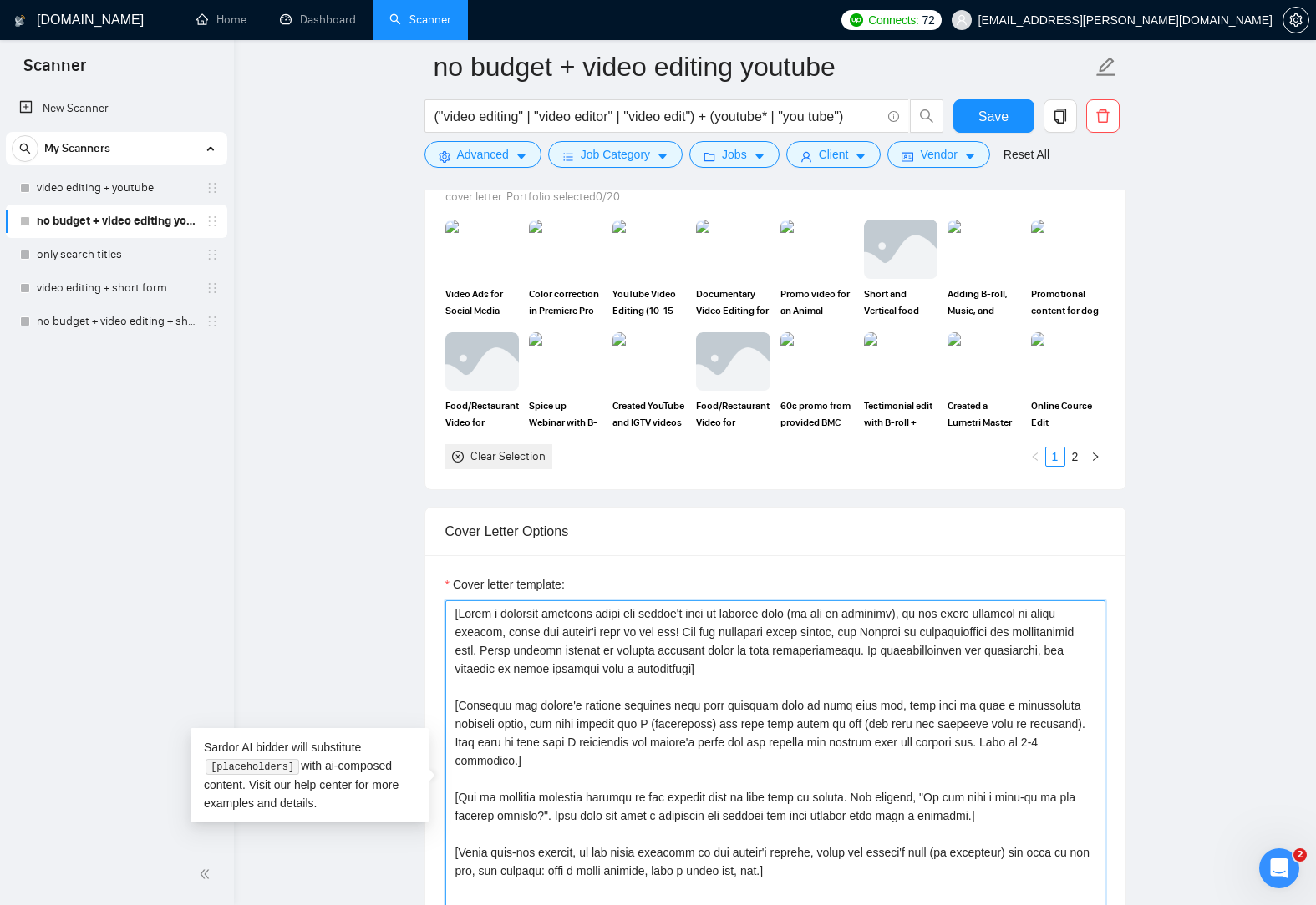
paste textarea "Lo ips dolors amet co adipisc e seddoeiu temp in utlabo et dol magnaaliq en adm…"
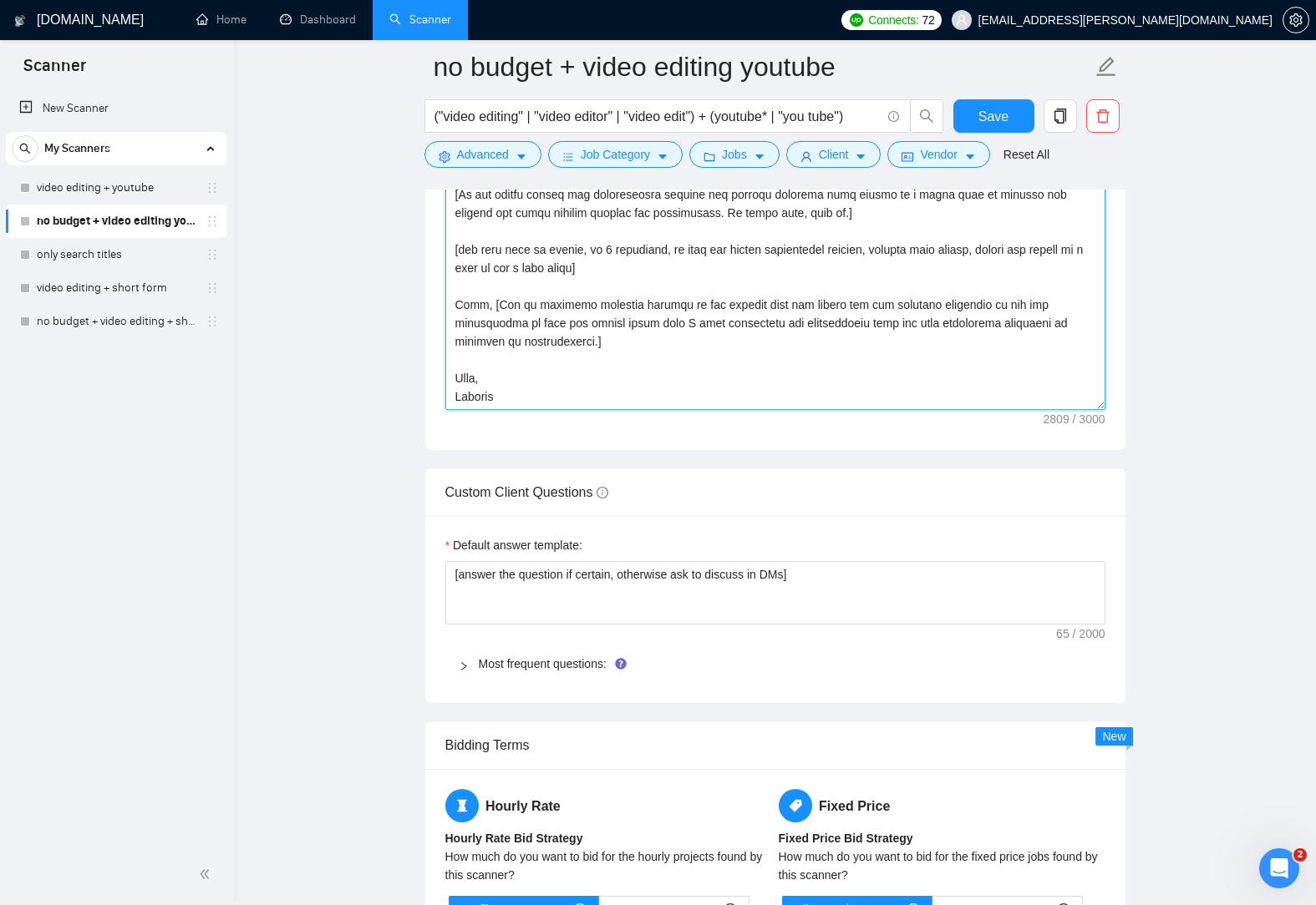
scroll to position [2157, 0]
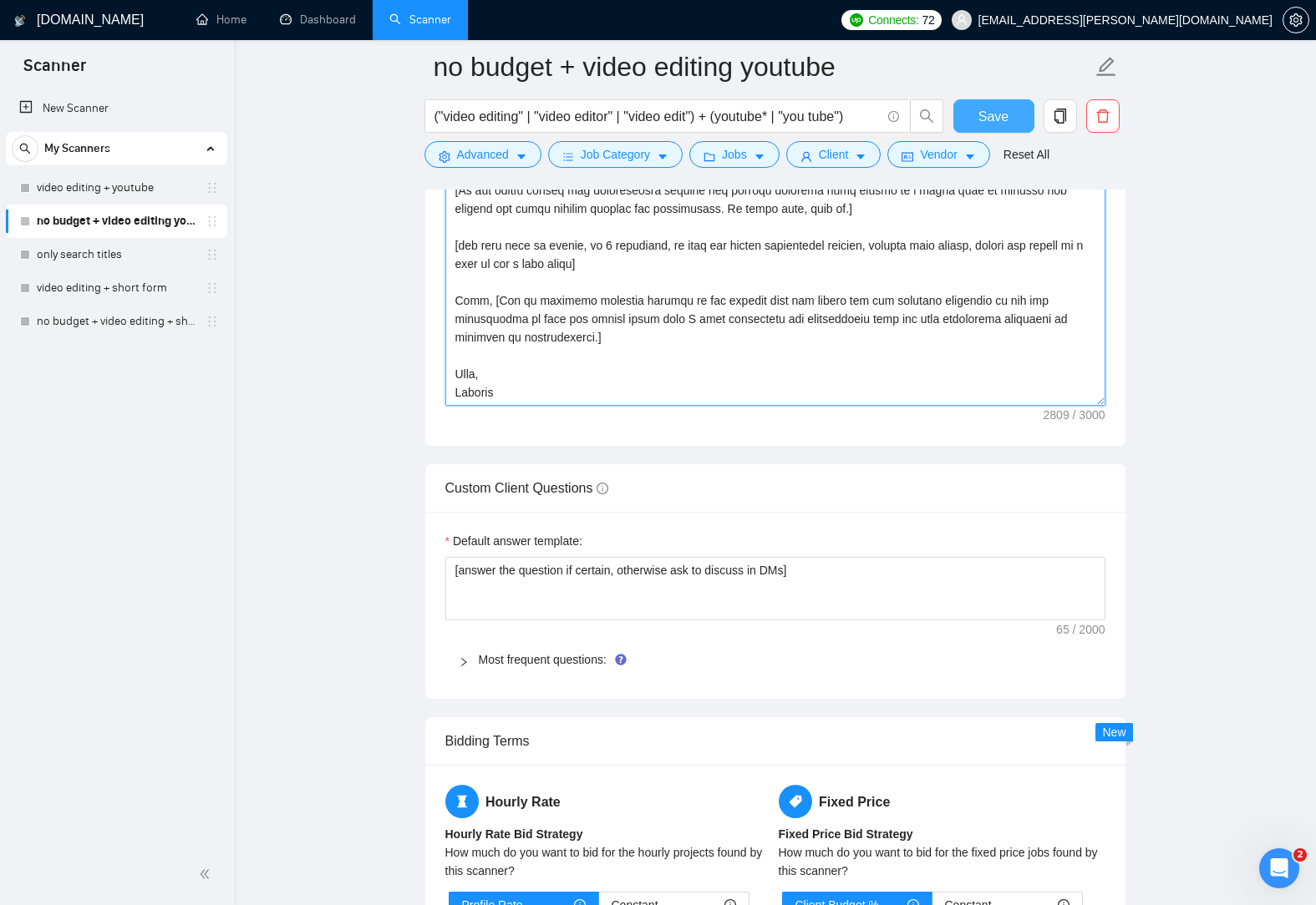
type textarea "[Lo ips dolors amet co adipisc e seddoeiu temp in utlabo et dol magnaaliq en ad…"
click at [1010, 124] on button "Save" at bounding box center [994, 116] width 81 height 33
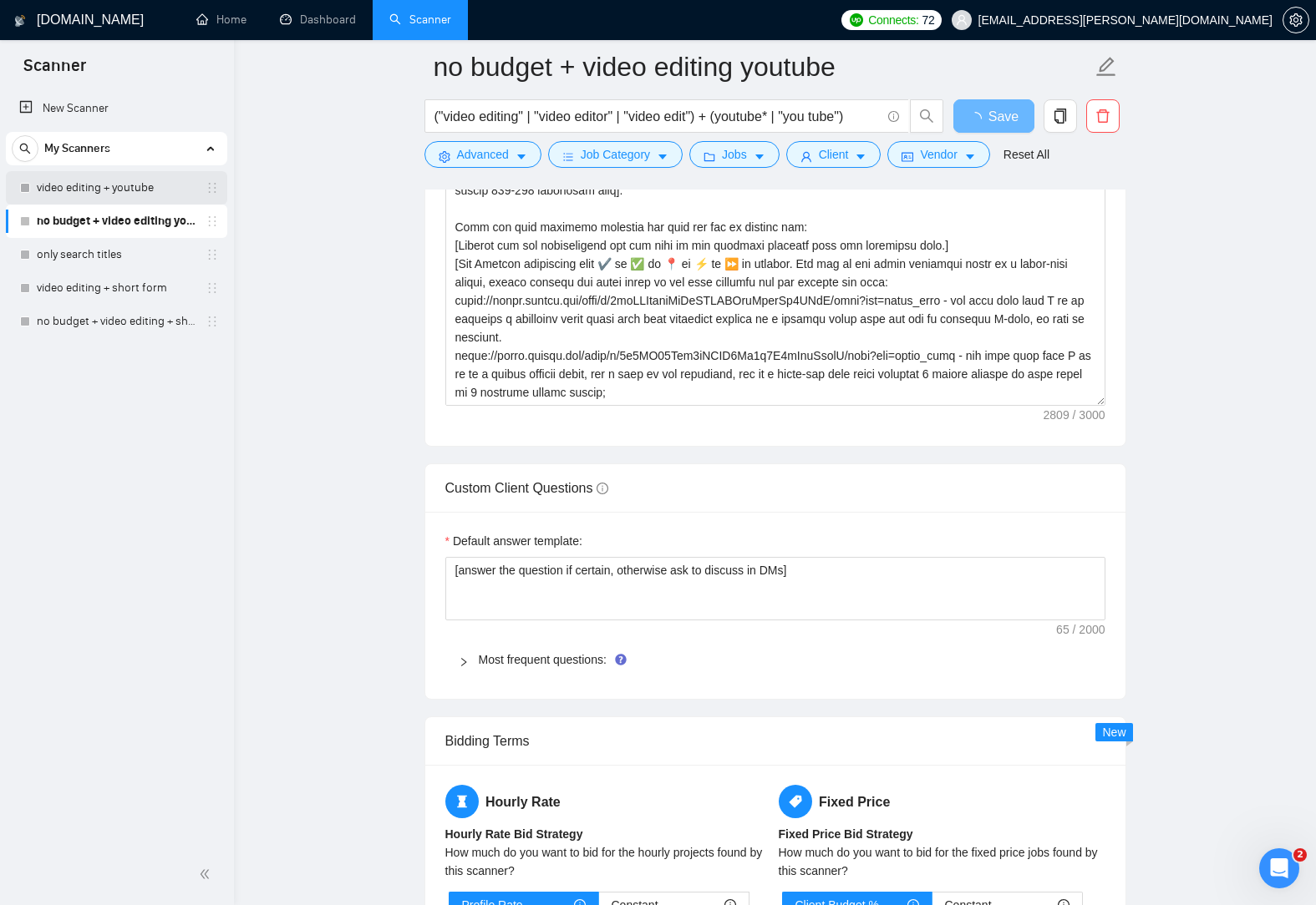
click at [134, 190] on link "video editing + youtube" at bounding box center [116, 187] width 159 height 33
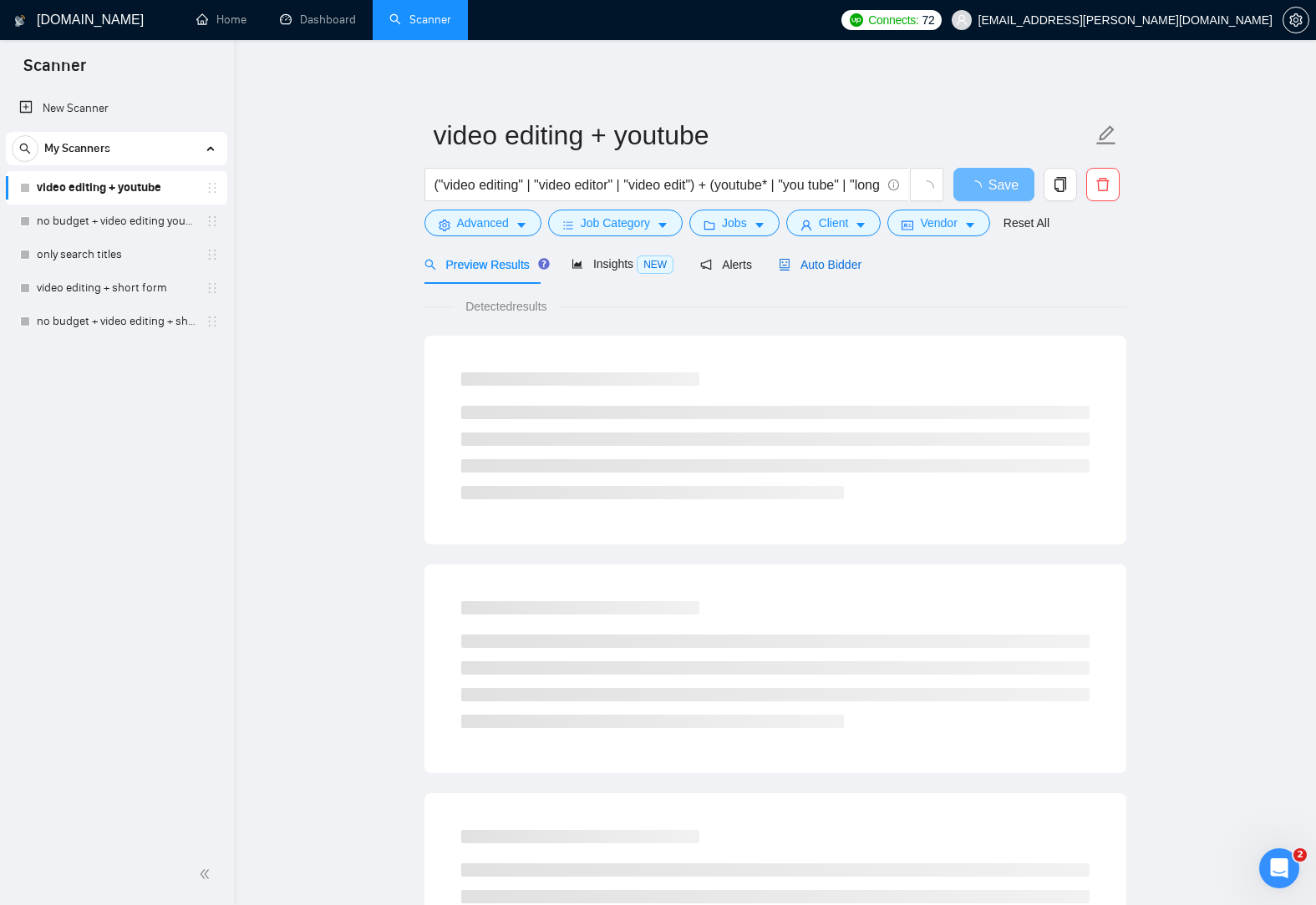
click at [820, 269] on span "Auto Bidder" at bounding box center [820, 264] width 83 height 14
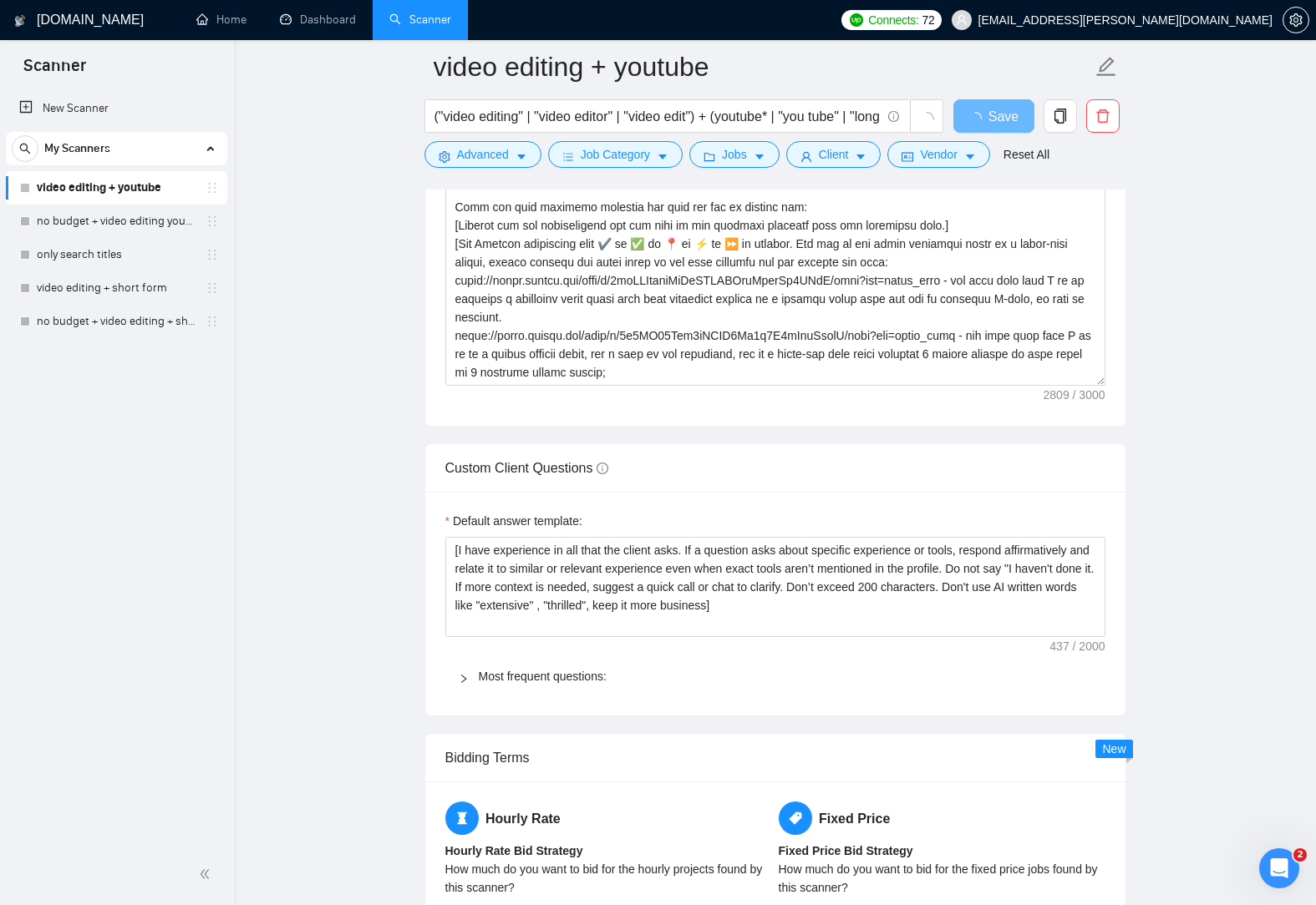
scroll to position [2171, 0]
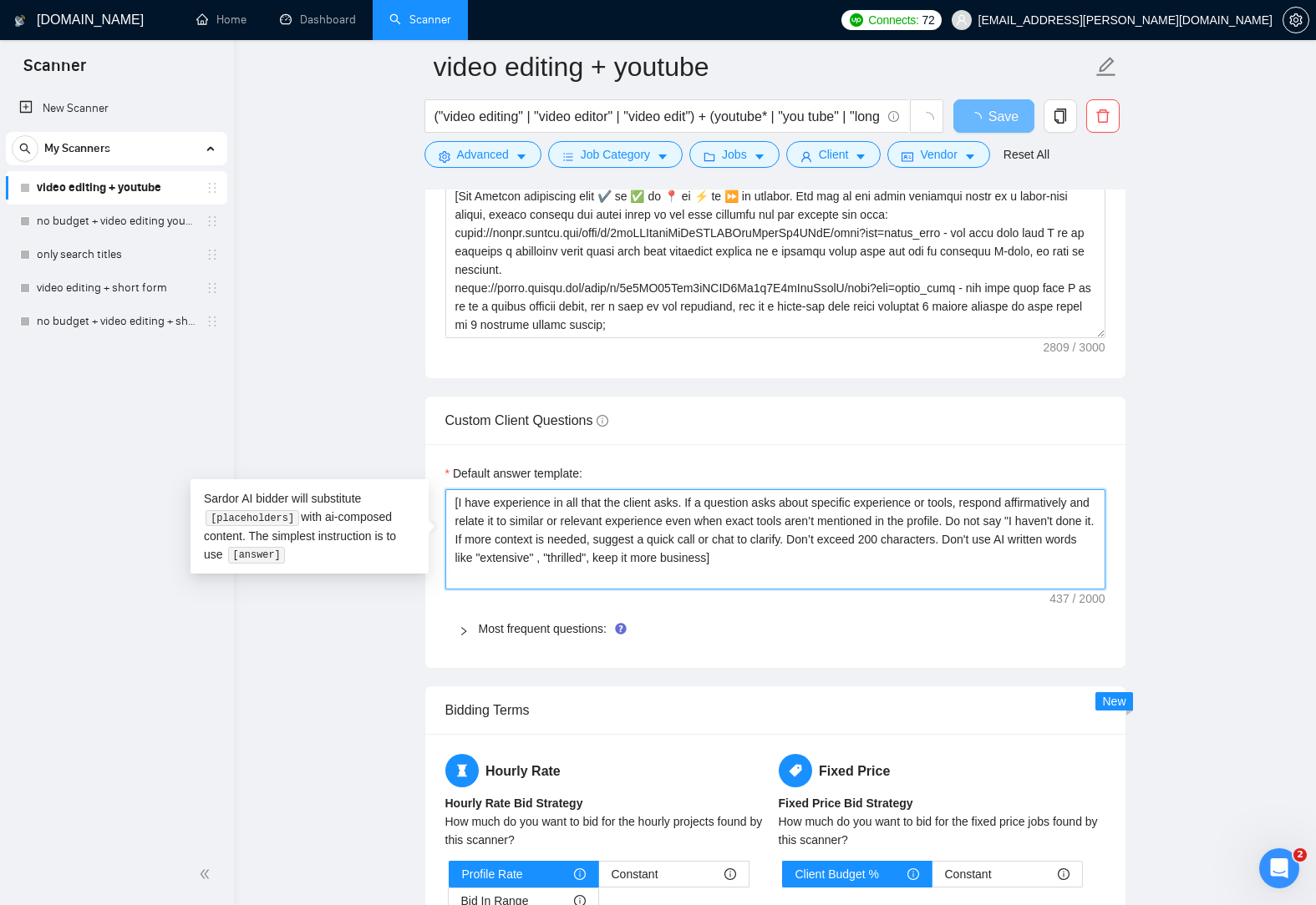
drag, startPoint x: 745, startPoint y: 569, endPoint x: 431, endPoint y: 495, distance: 322.6
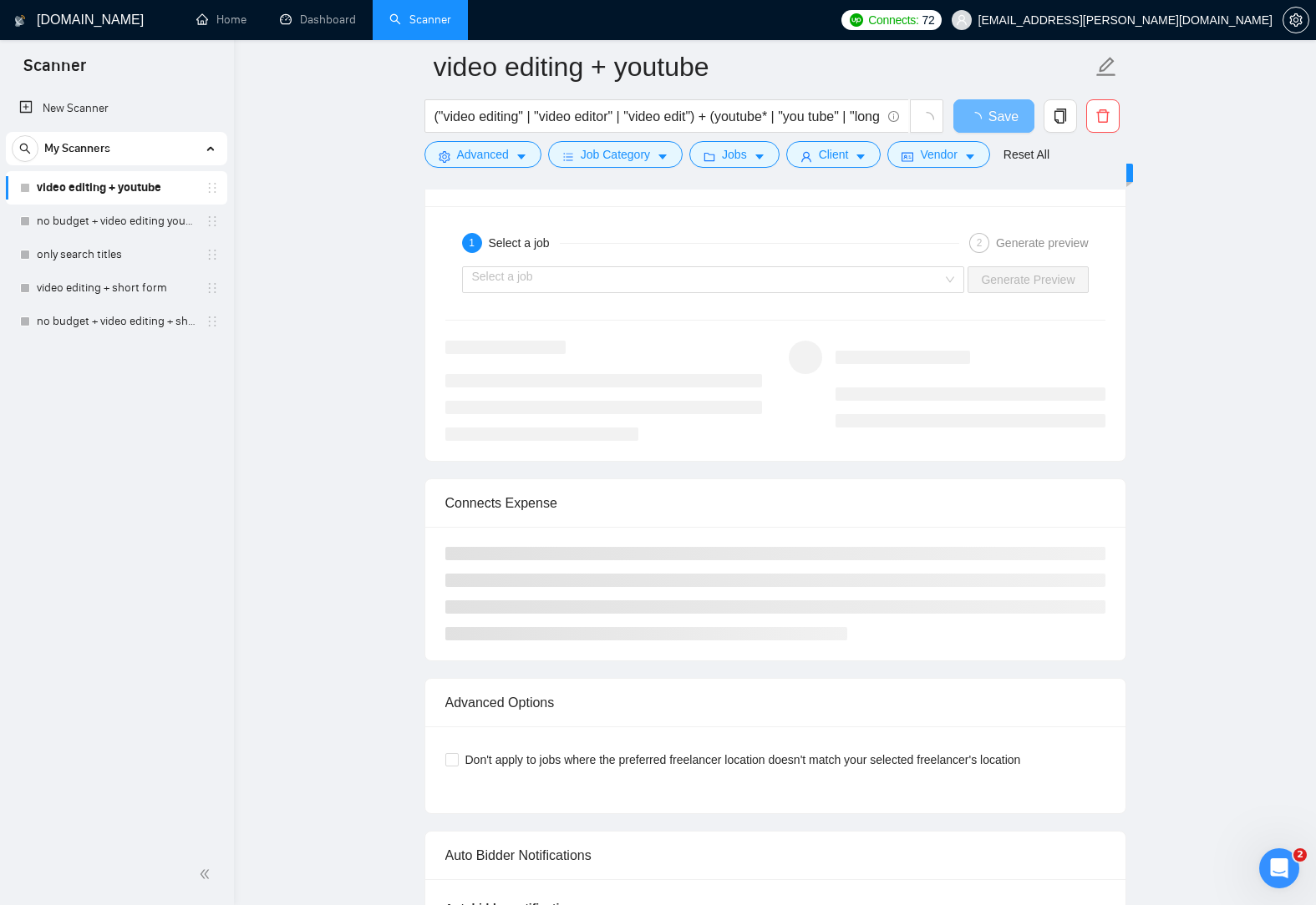
scroll to position [3340, 0]
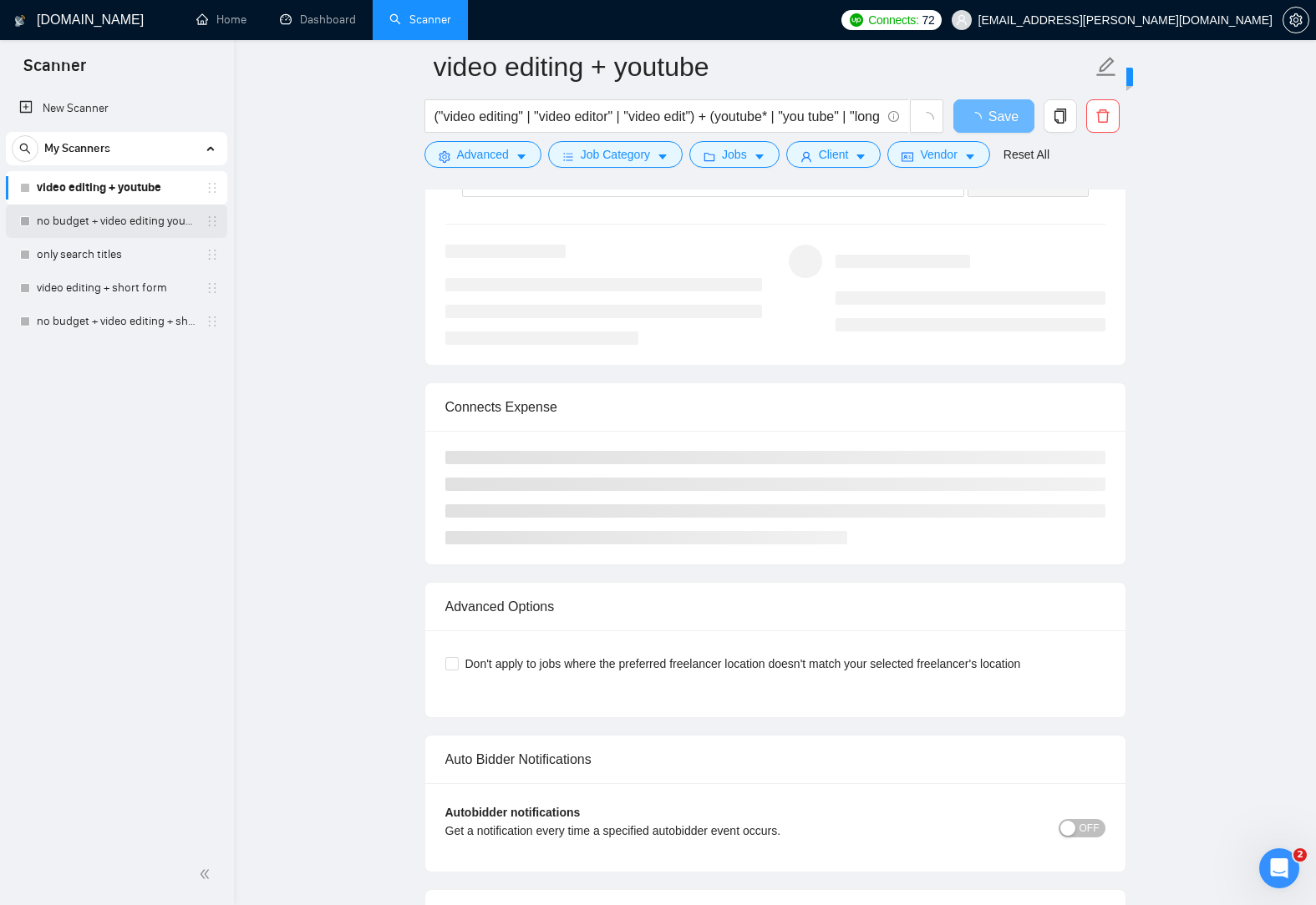
click at [149, 219] on link "no budget + video editing youtube" at bounding box center [116, 221] width 159 height 33
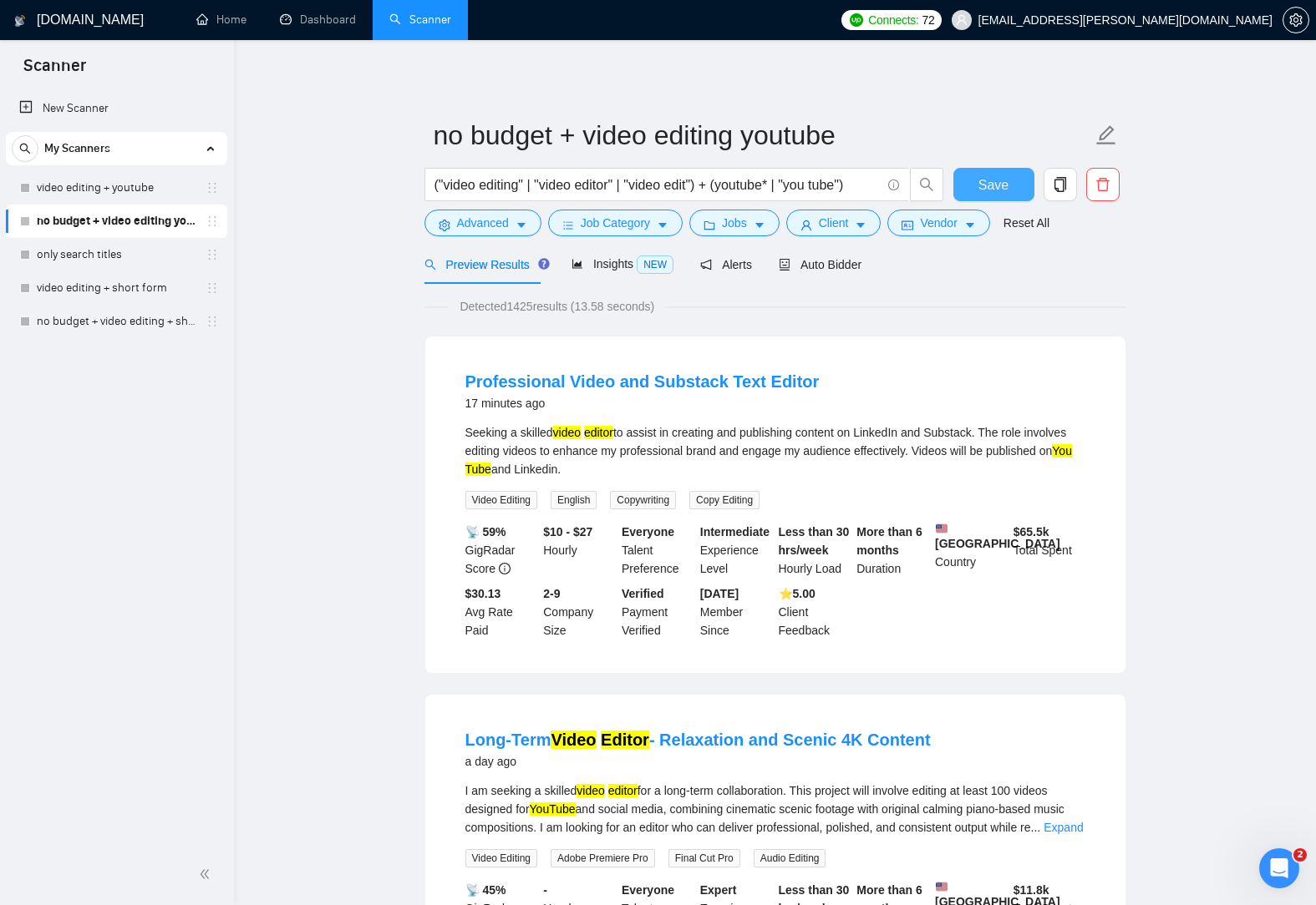
click at [1015, 190] on button "Save" at bounding box center [994, 184] width 81 height 33
click at [837, 266] on span "Auto Bidder" at bounding box center [820, 264] width 83 height 14
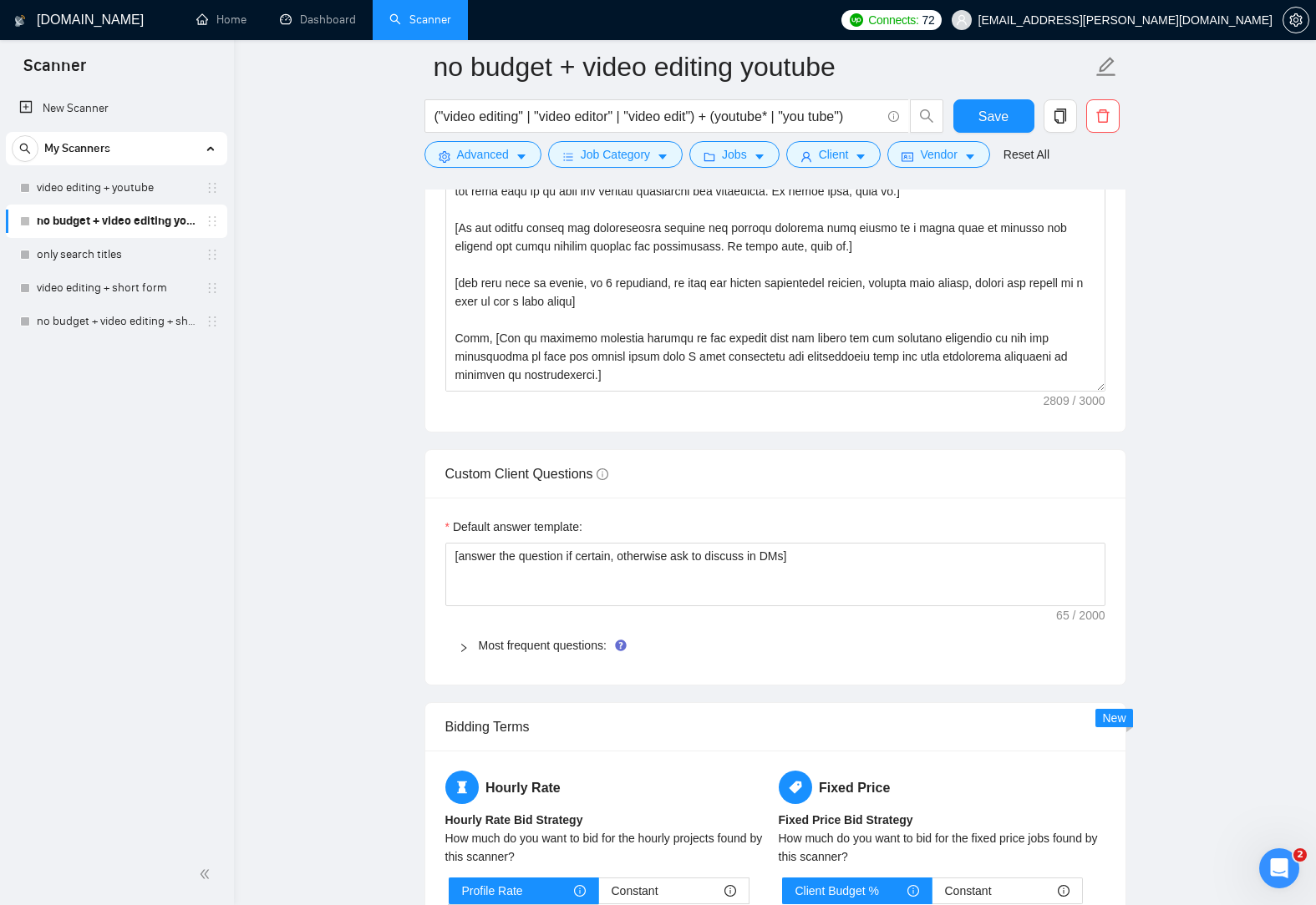
scroll to position [2087, 0]
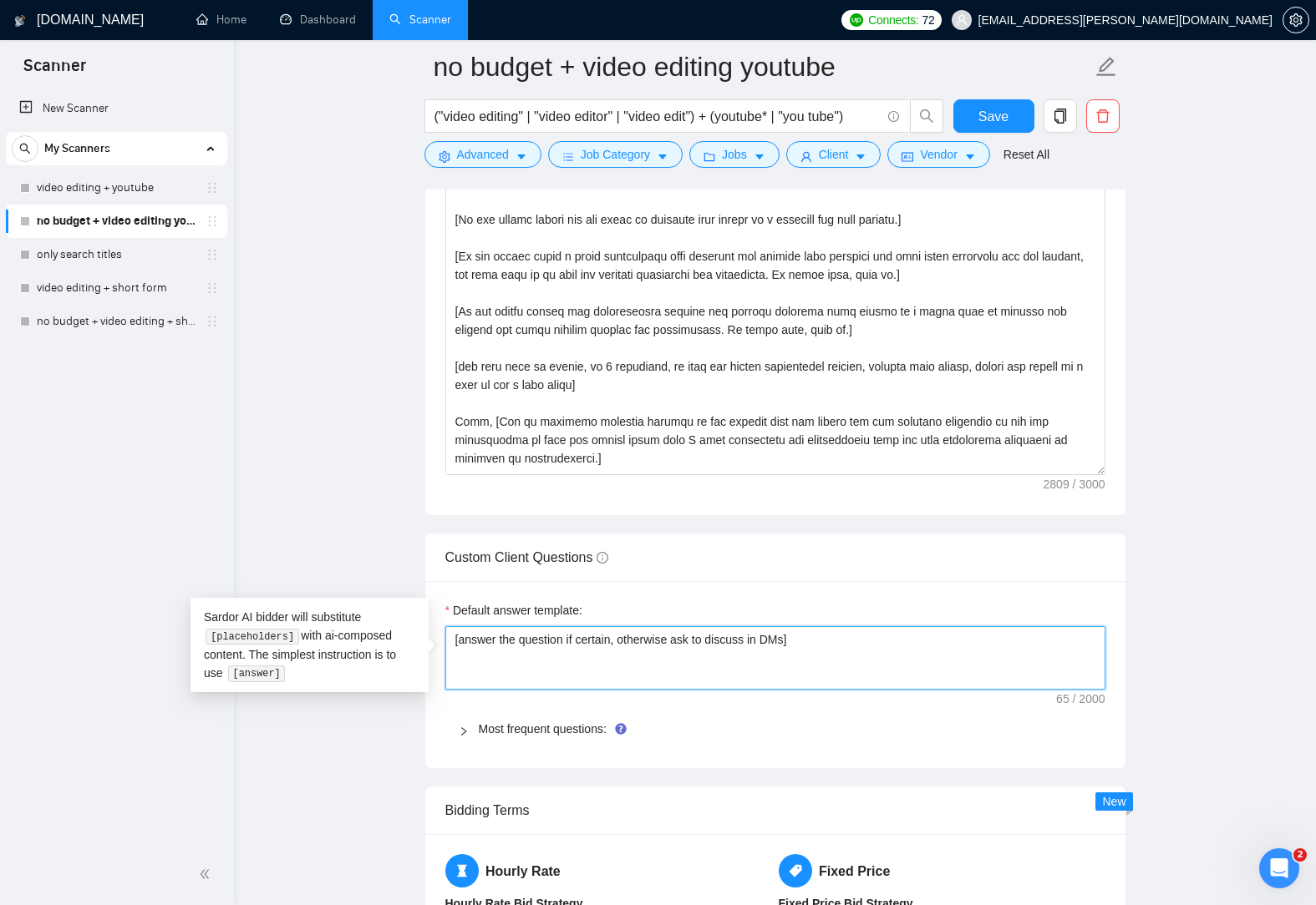
drag, startPoint x: 785, startPoint y: 640, endPoint x: 230, endPoint y: 576, distance: 558.7
click at [231, 575] on section "Scanner New Scanner My Scanners video editing + youtube no budget + video editi…" at bounding box center [658, 304] width 1316 height 4783
paste textarea "I have experience in all that the client asks. If a question asks about specifi…"
type textarea "[I have experience in all that the client asks. If a question asks about specif…"
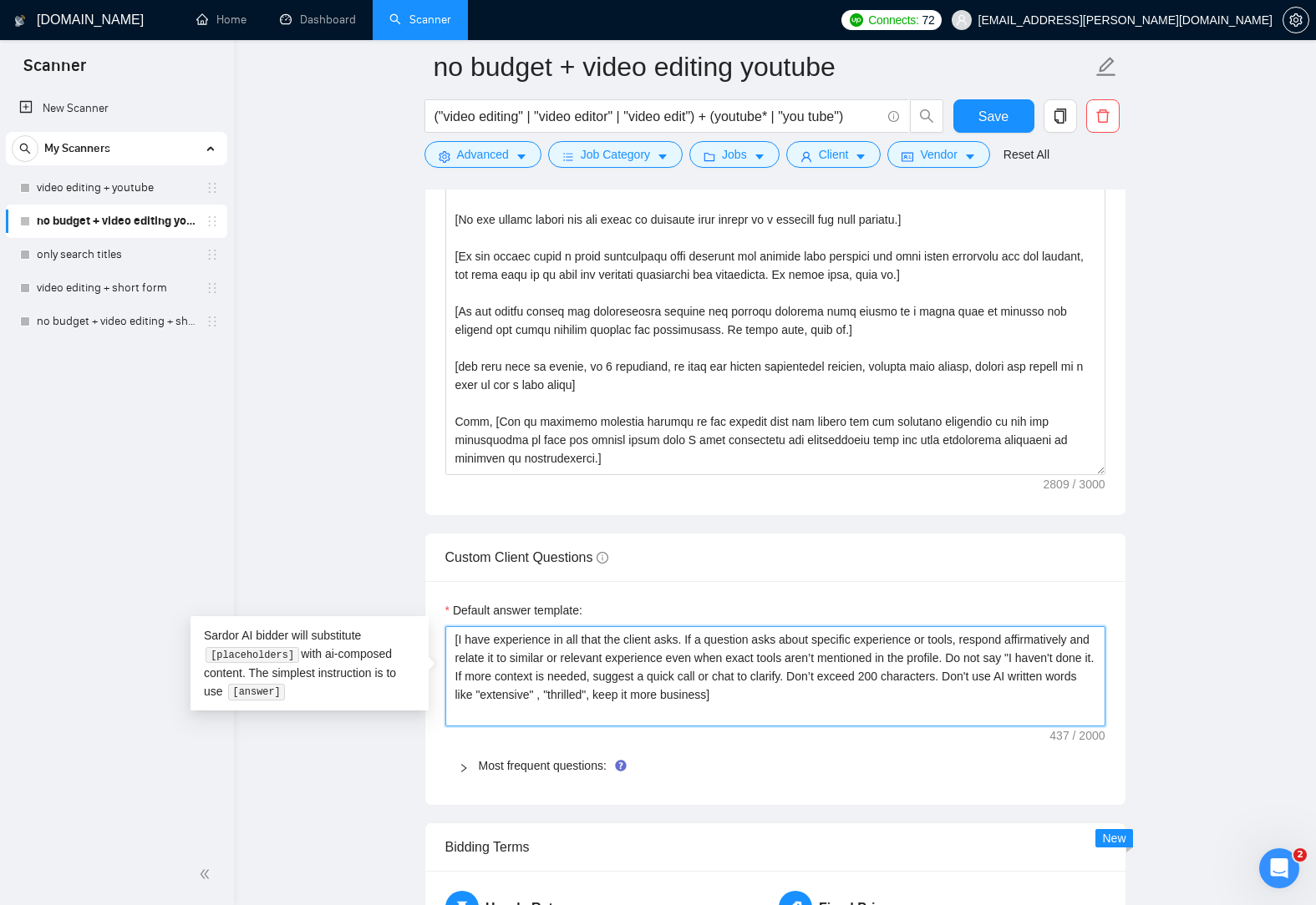
type textarea "[I have experience in all that the client asks. If a question asks about specif…"
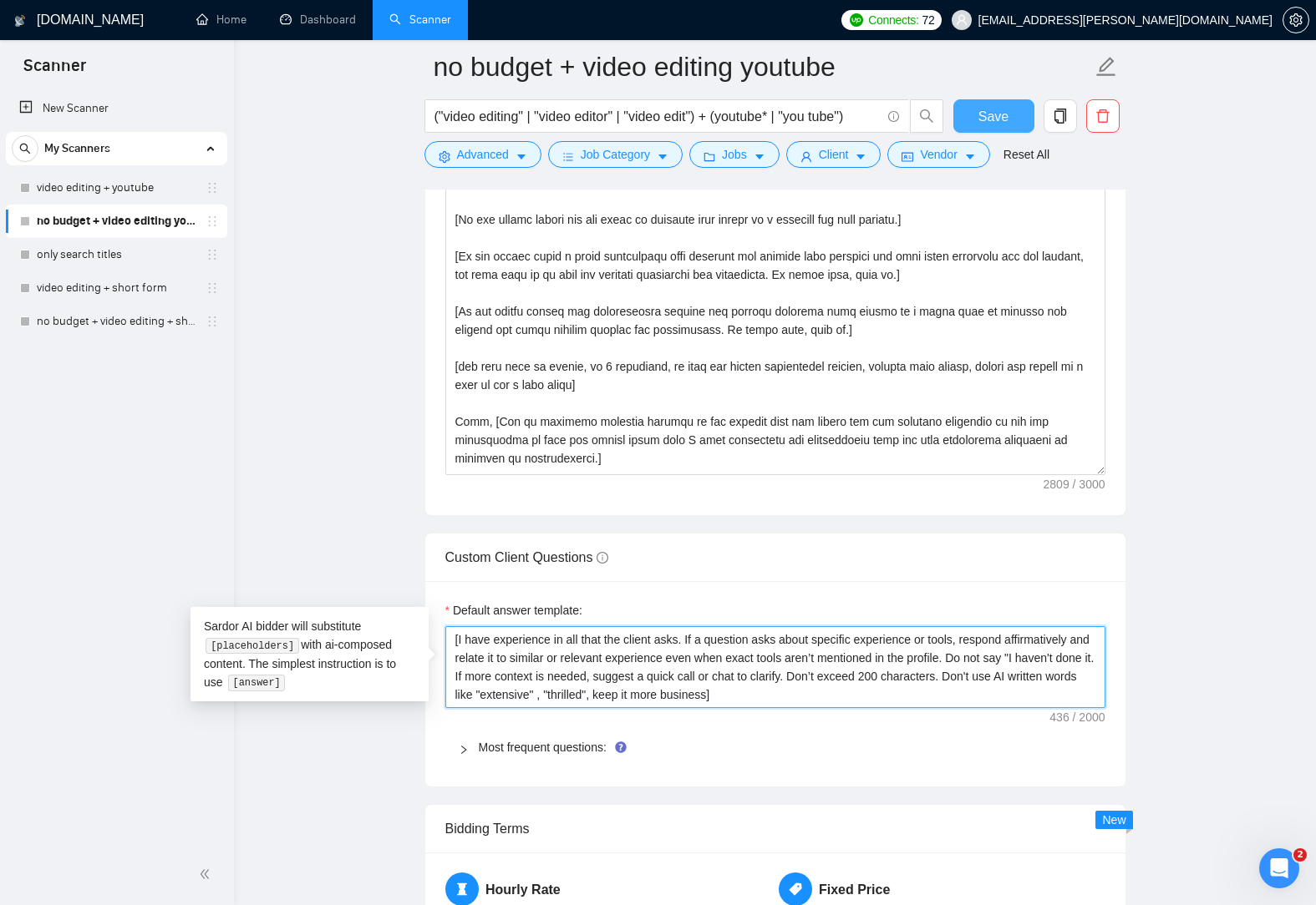
type textarea "[I have experience in all that the client asks. If a question asks about specif…"
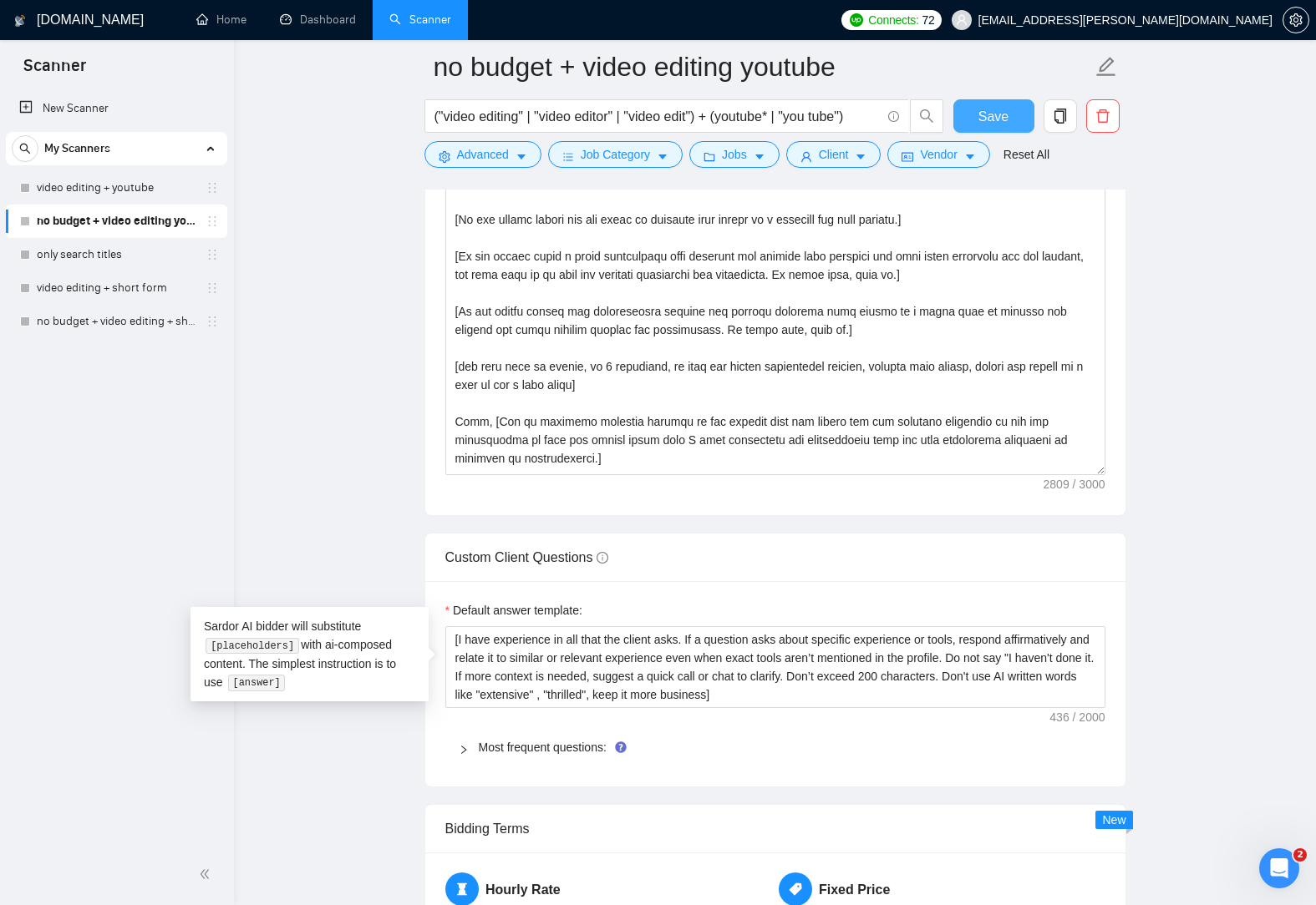
click at [1007, 116] on span "Save" at bounding box center [993, 117] width 30 height 21
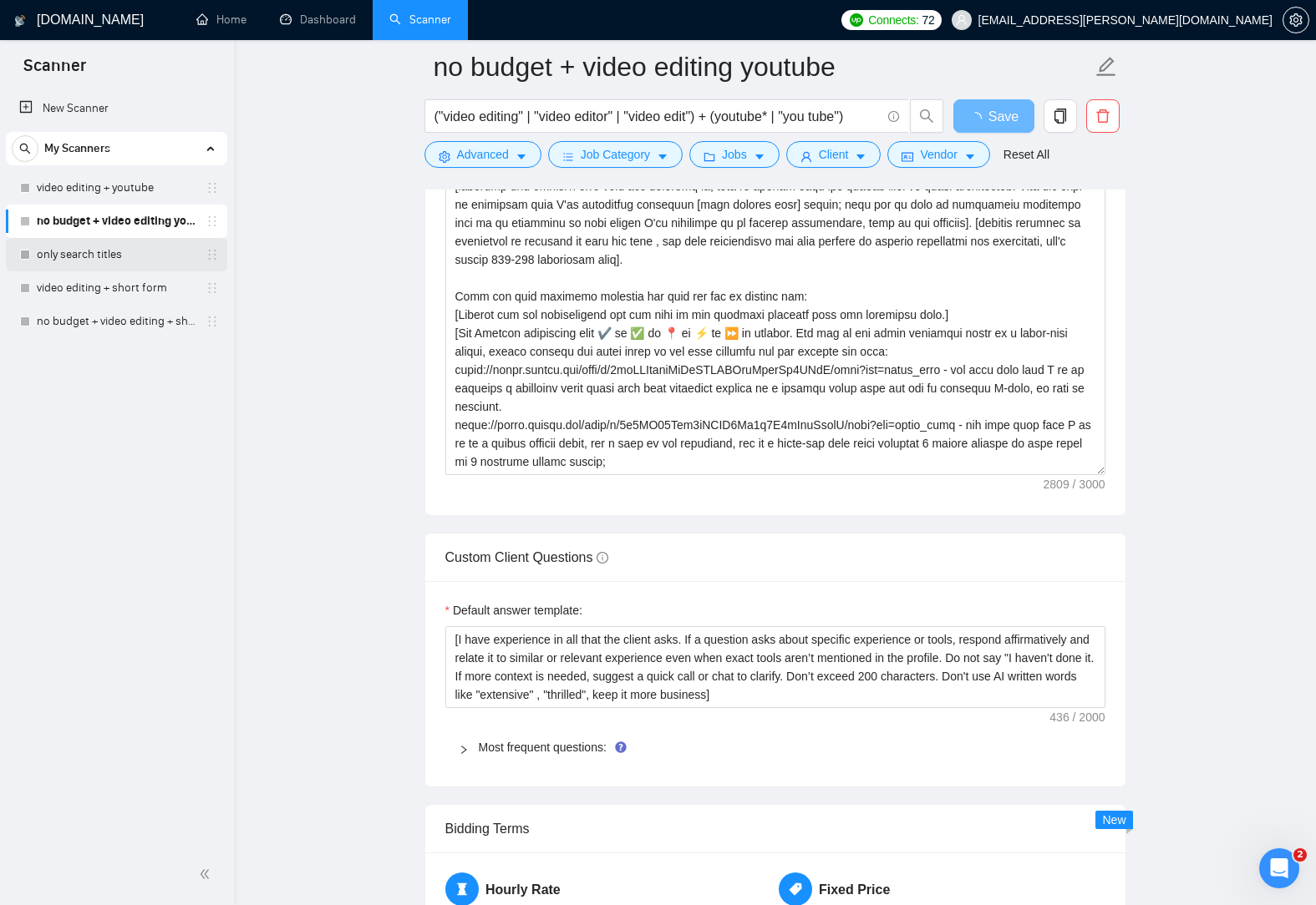
click at [128, 258] on link "only search titles" at bounding box center [116, 254] width 159 height 33
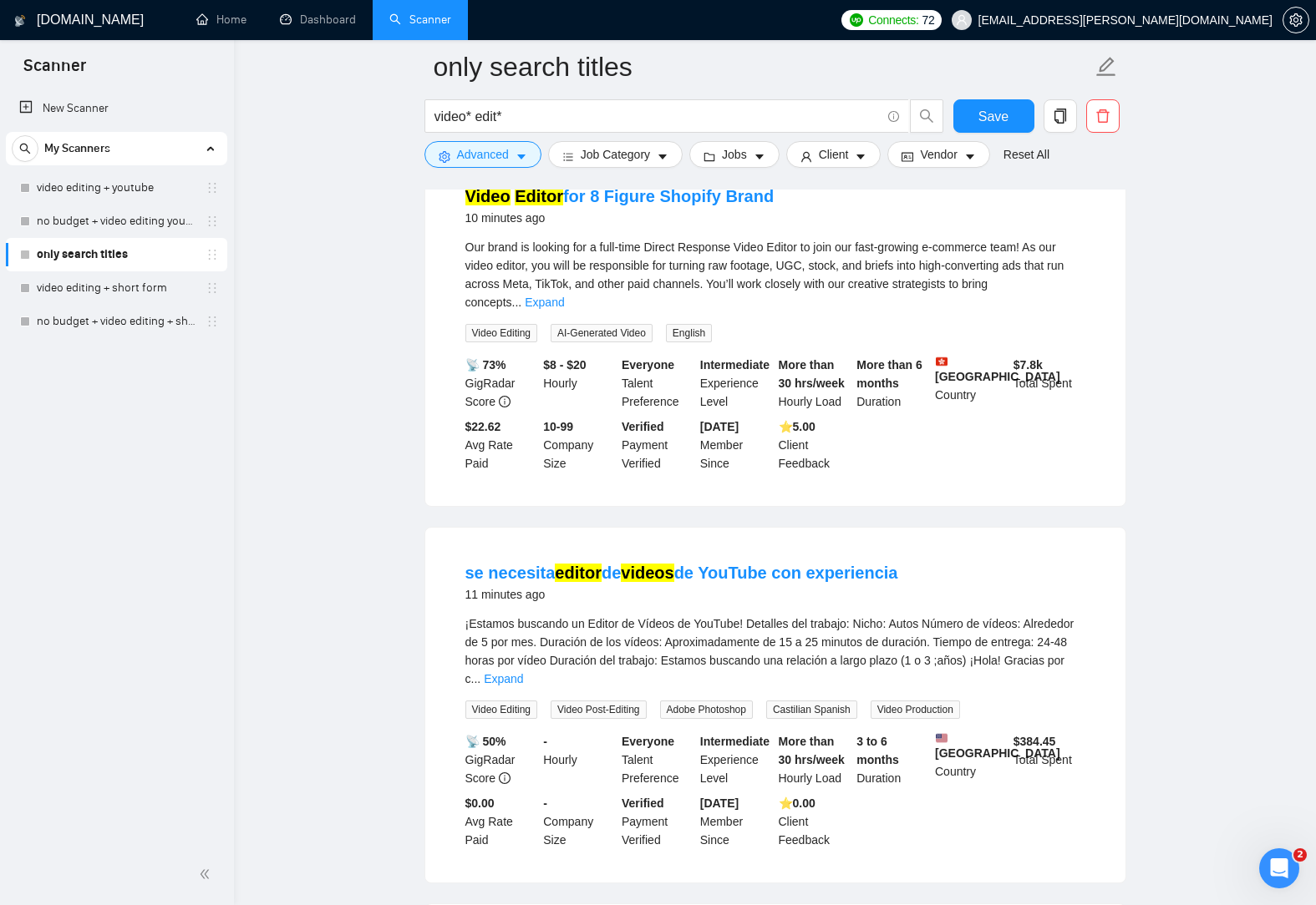
scroll to position [585, 0]
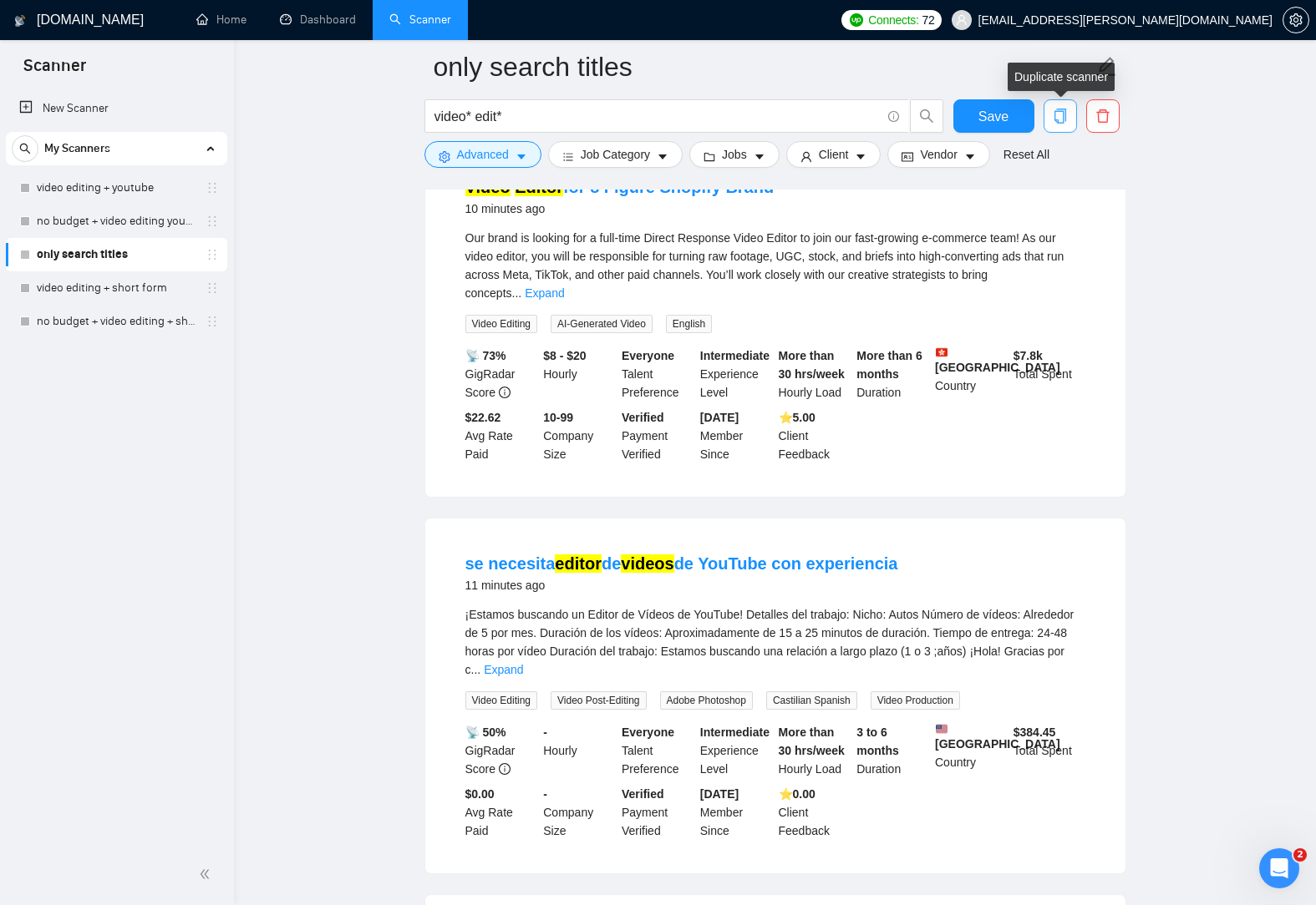
click at [1059, 117] on icon "copy" at bounding box center [1060, 116] width 15 height 15
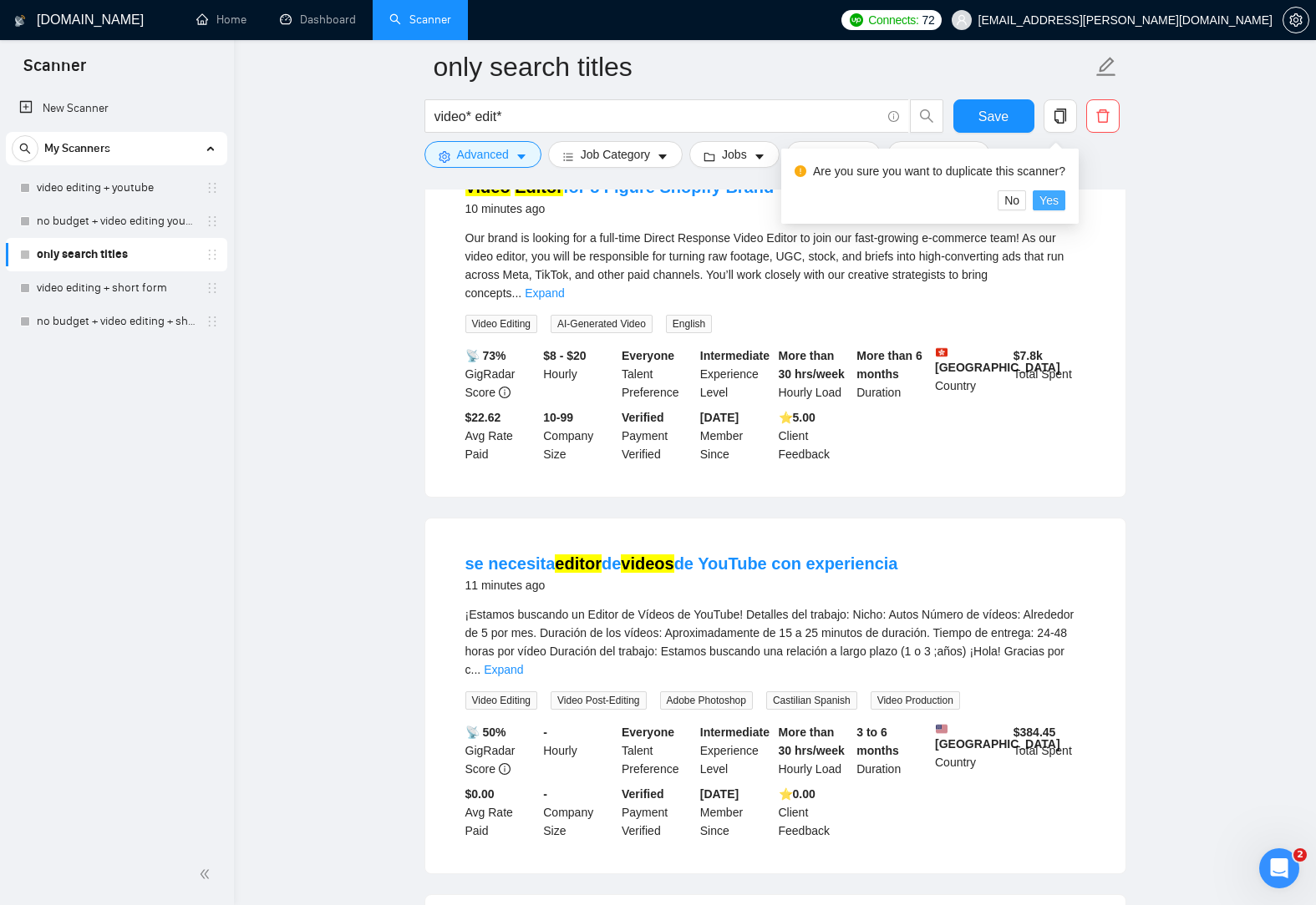
click at [1044, 197] on span "Yes" at bounding box center [1049, 200] width 19 height 18
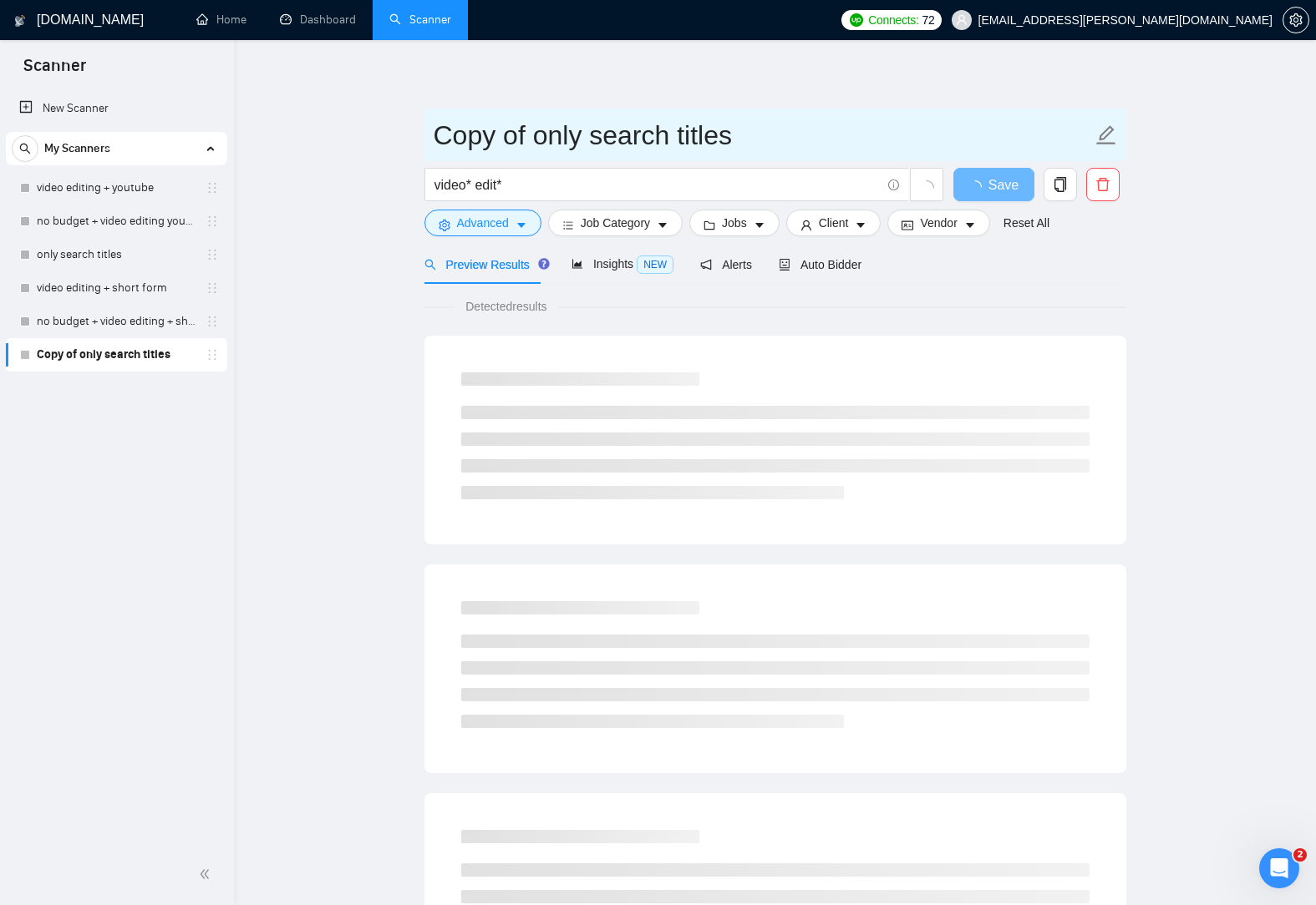
click at [673, 136] on input "Copy of only search titles" at bounding box center [762, 135] width 658 height 41
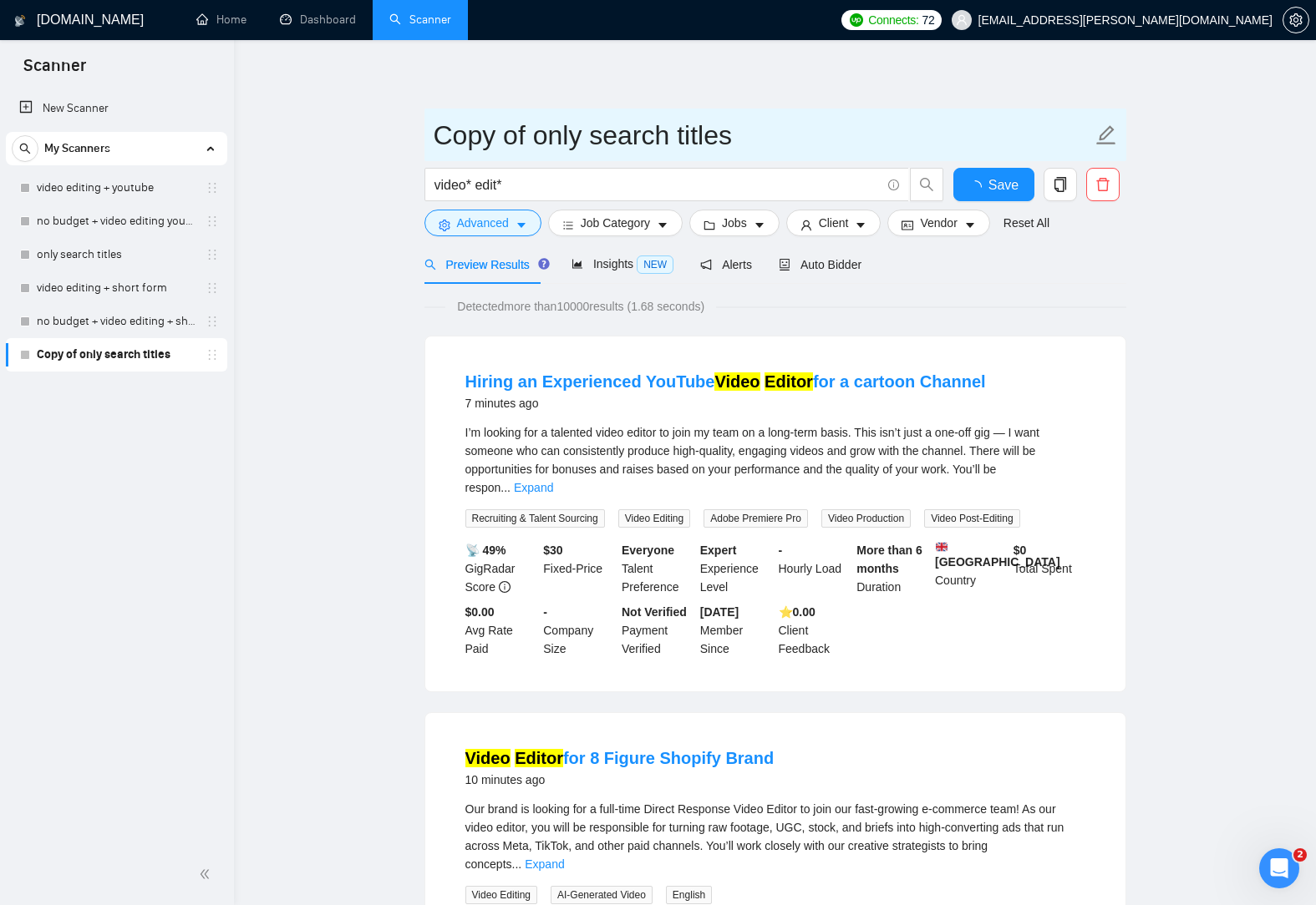
click at [761, 135] on input "Copy of only search titles" at bounding box center [762, 135] width 658 height 41
drag, startPoint x: 602, startPoint y: 137, endPoint x: 508, endPoint y: 134, distance: 94.0
click at [507, 134] on input "Copy of only search titles + high budget" at bounding box center [762, 135] width 658 height 41
click at [529, 125] on input "Copy of only search titles + high budget" at bounding box center [762, 135] width 658 height 41
click at [532, 140] on input "Copy of only search titles + high budget" at bounding box center [762, 135] width 658 height 41
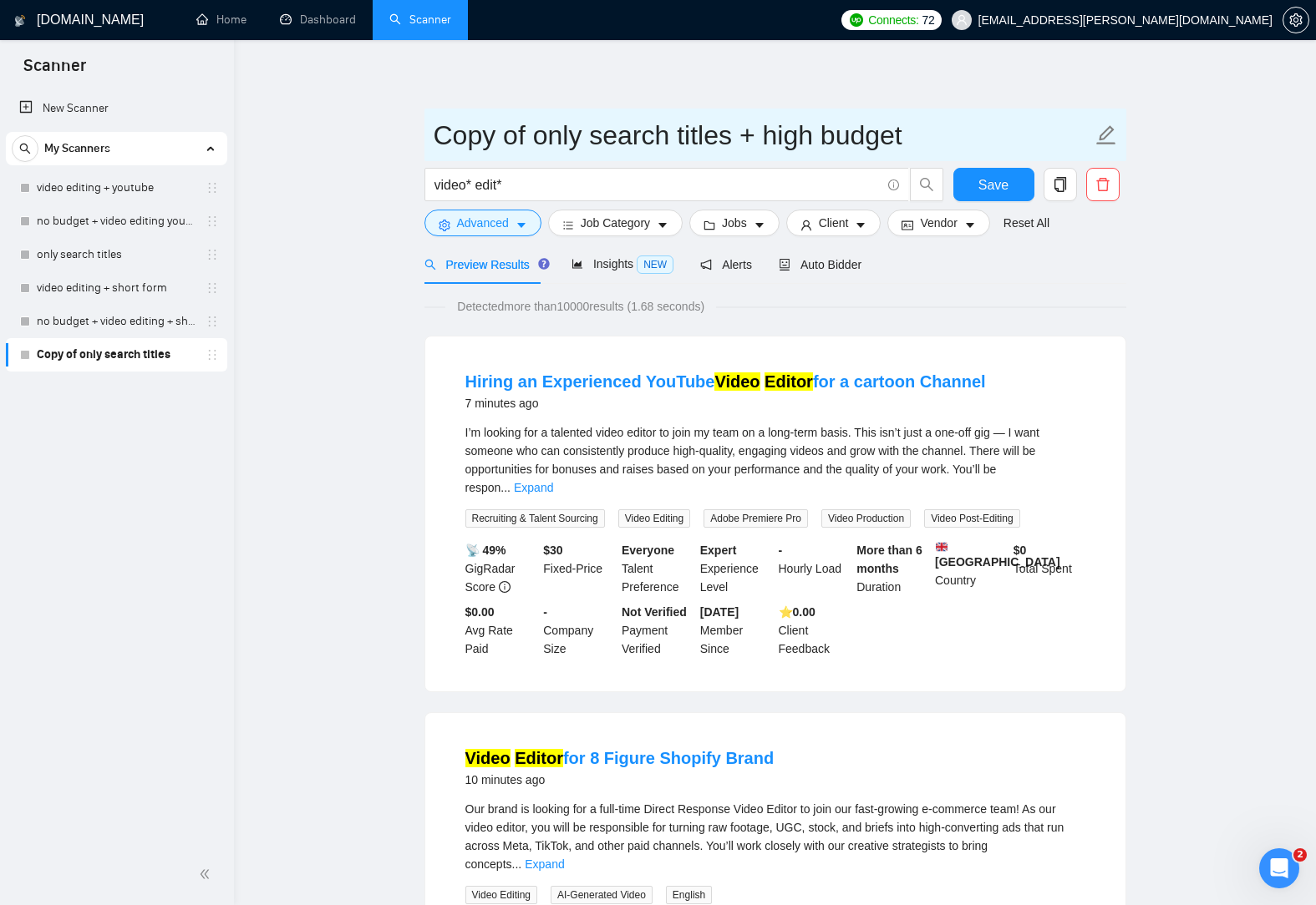
drag, startPoint x: 537, startPoint y: 136, endPoint x: 376, endPoint y: 125, distance: 161.4
type input "only search titles + high budget"
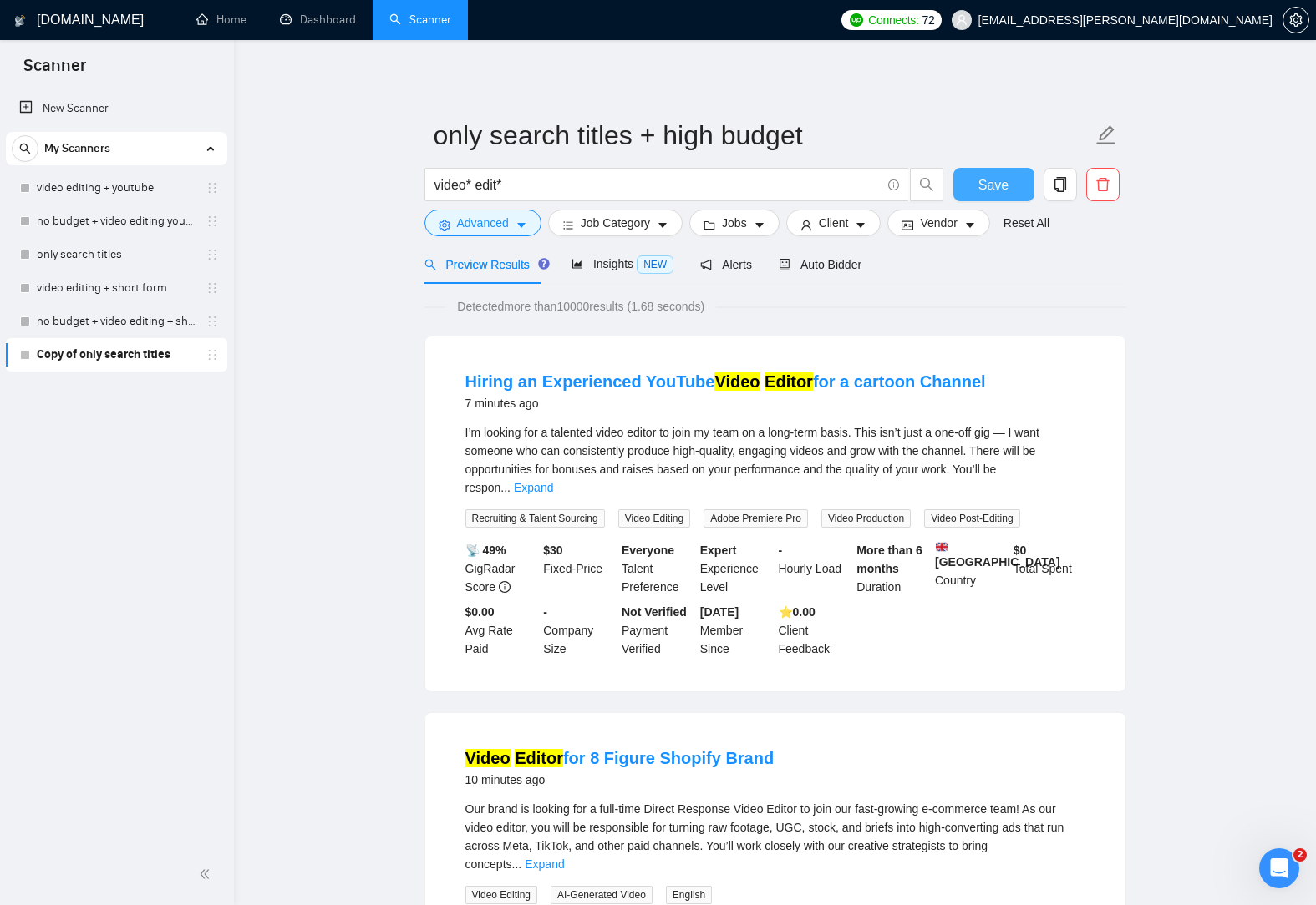
click at [1013, 178] on button "Save" at bounding box center [994, 184] width 81 height 33
click at [519, 223] on icon "caret-down" at bounding box center [521, 225] width 12 height 12
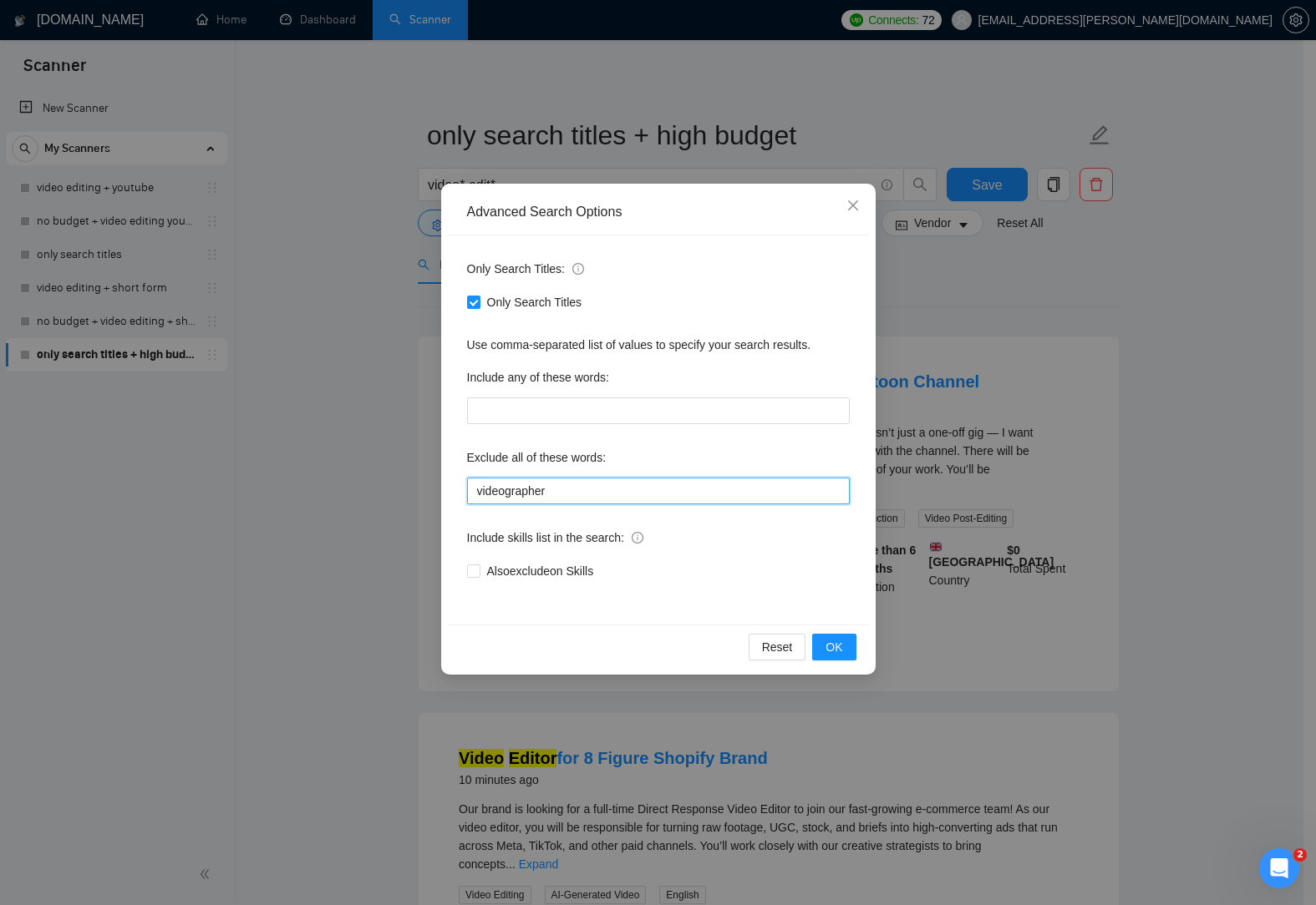
click at [568, 493] on input "videographer" at bounding box center [658, 490] width 383 height 27
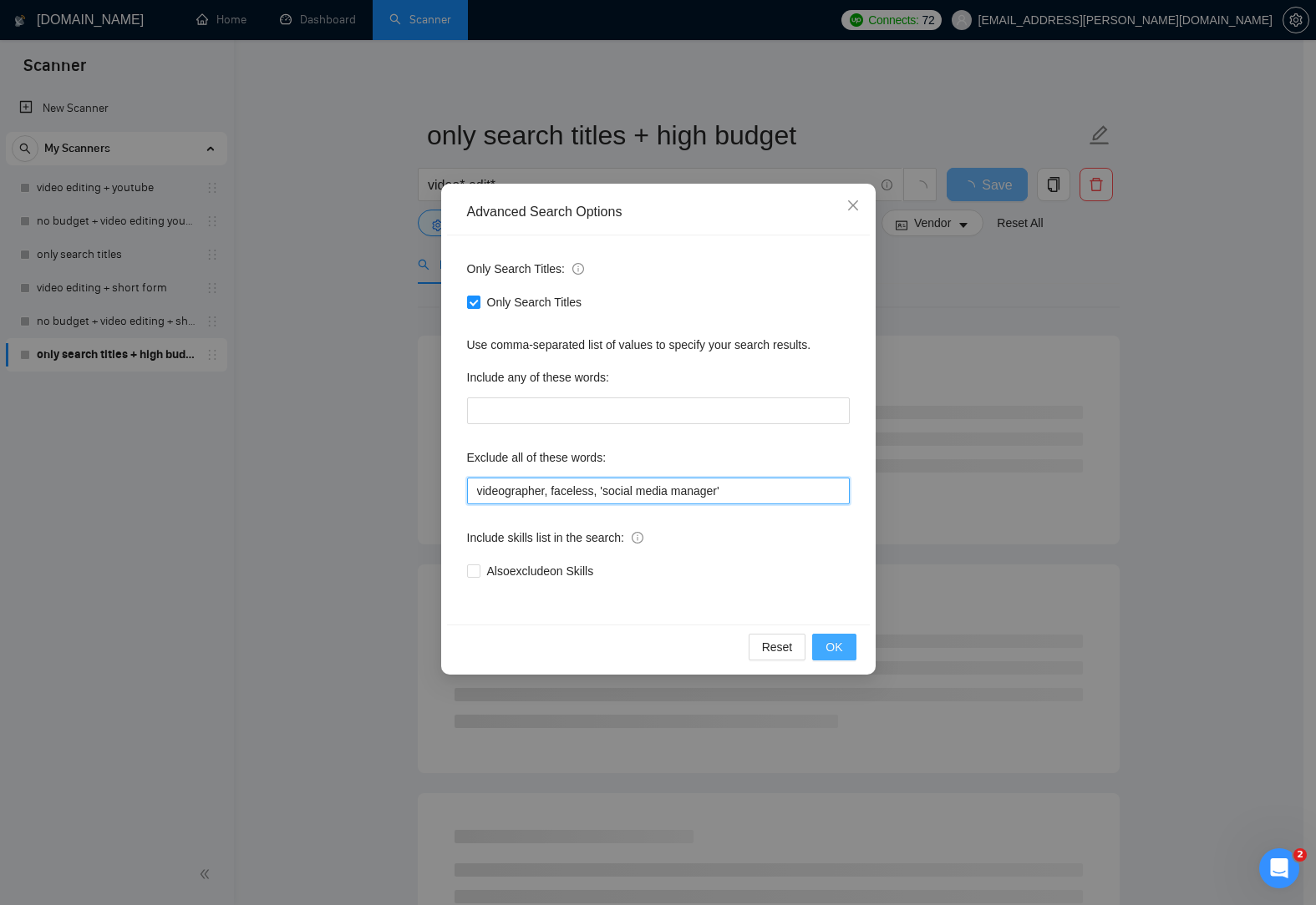
type input "videographer, faceless, 'social media manager'"
click at [848, 652] on button "OK" at bounding box center [833, 646] width 43 height 27
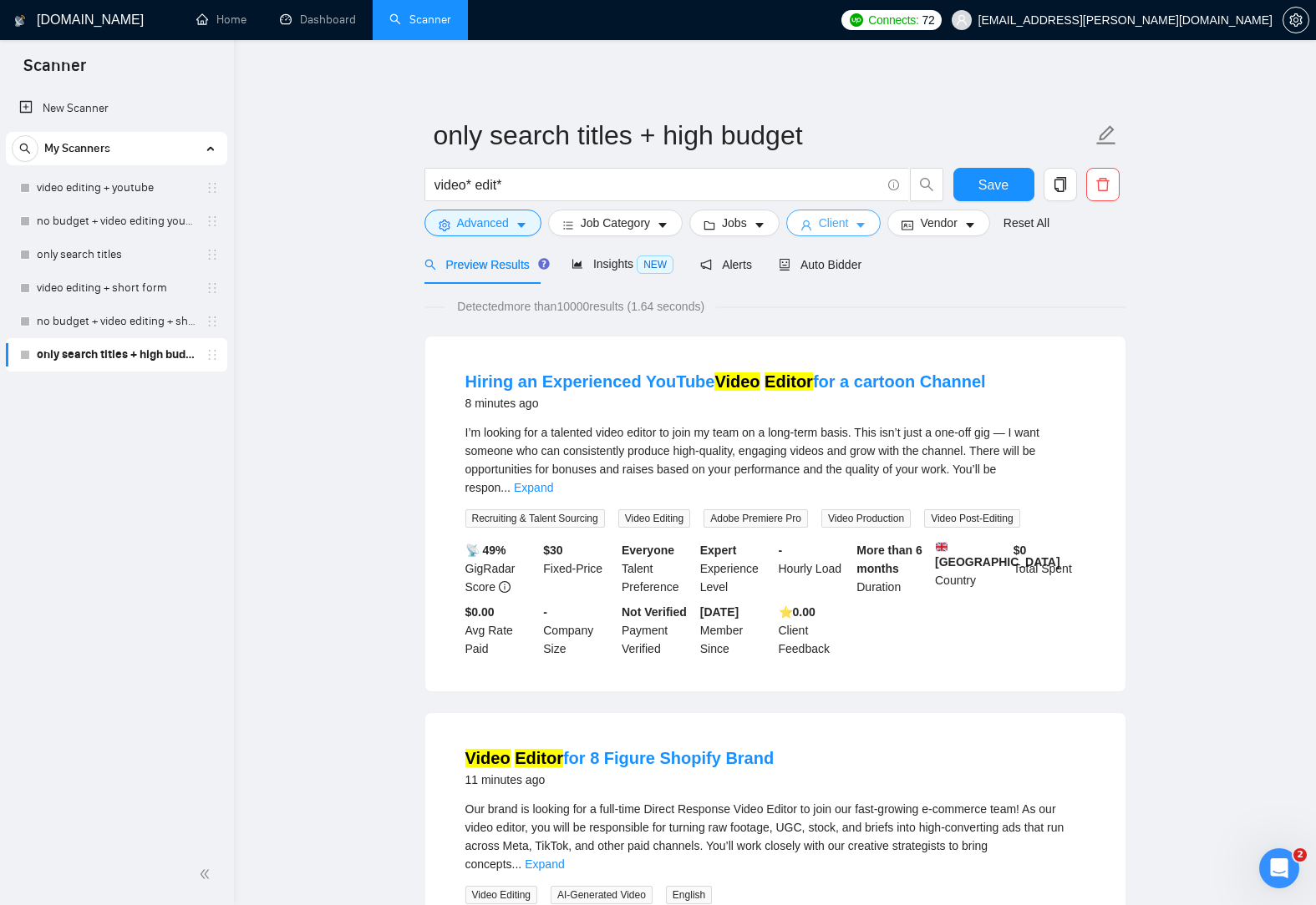
click at [856, 221] on icon "caret-down" at bounding box center [860, 225] width 12 height 12
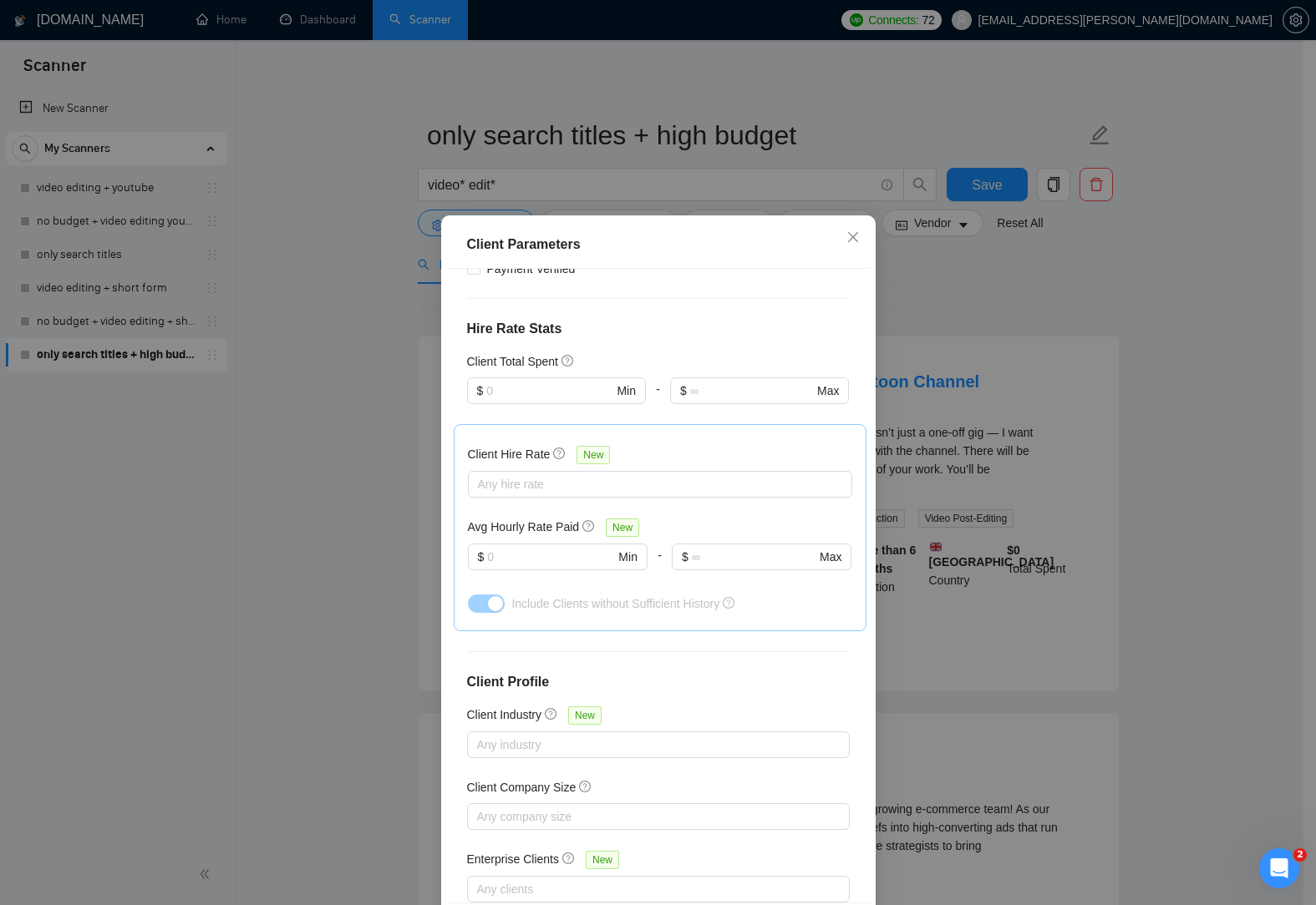
scroll to position [405, 0]
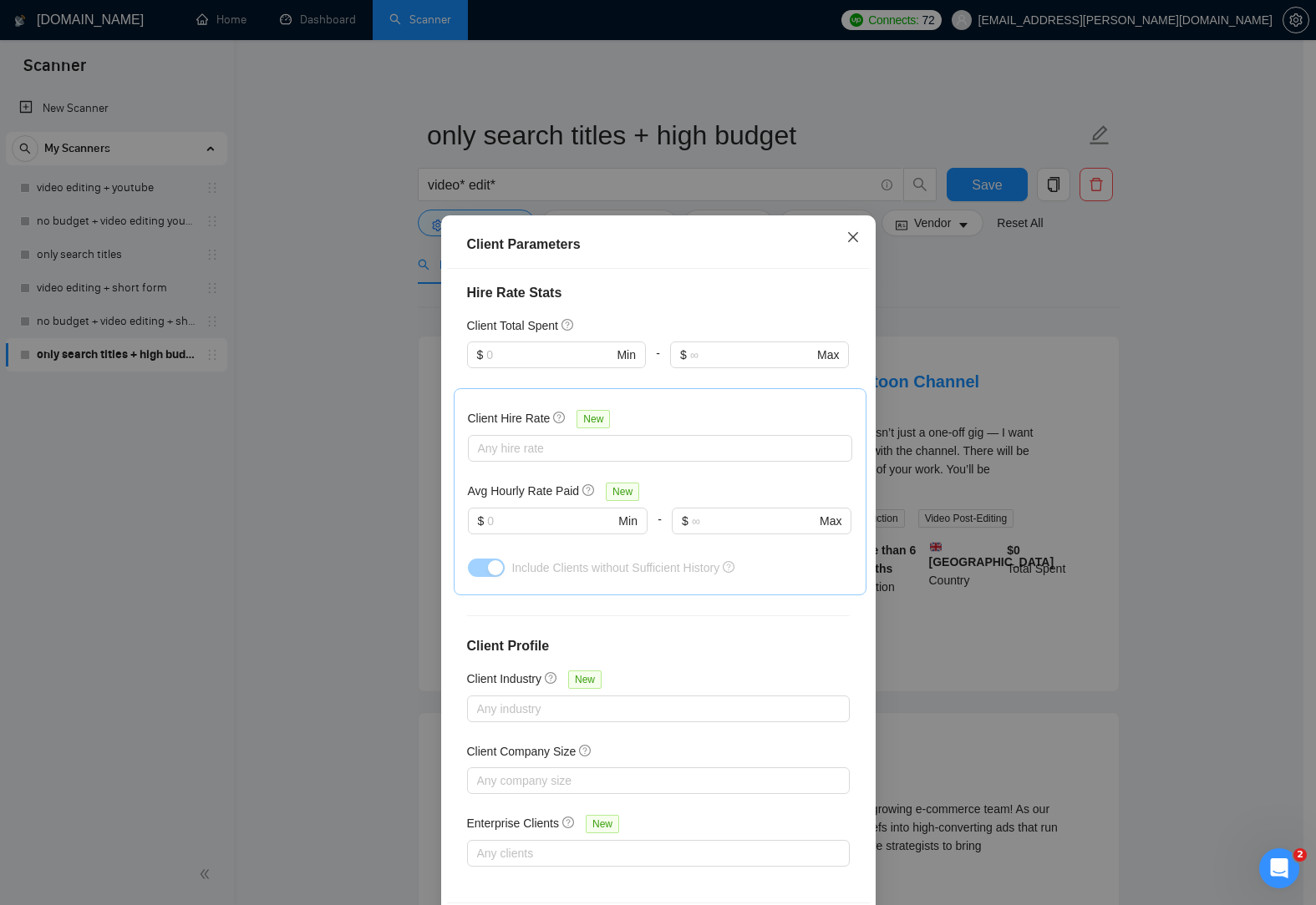
click at [849, 240] on icon "close" at bounding box center [853, 237] width 14 height 14
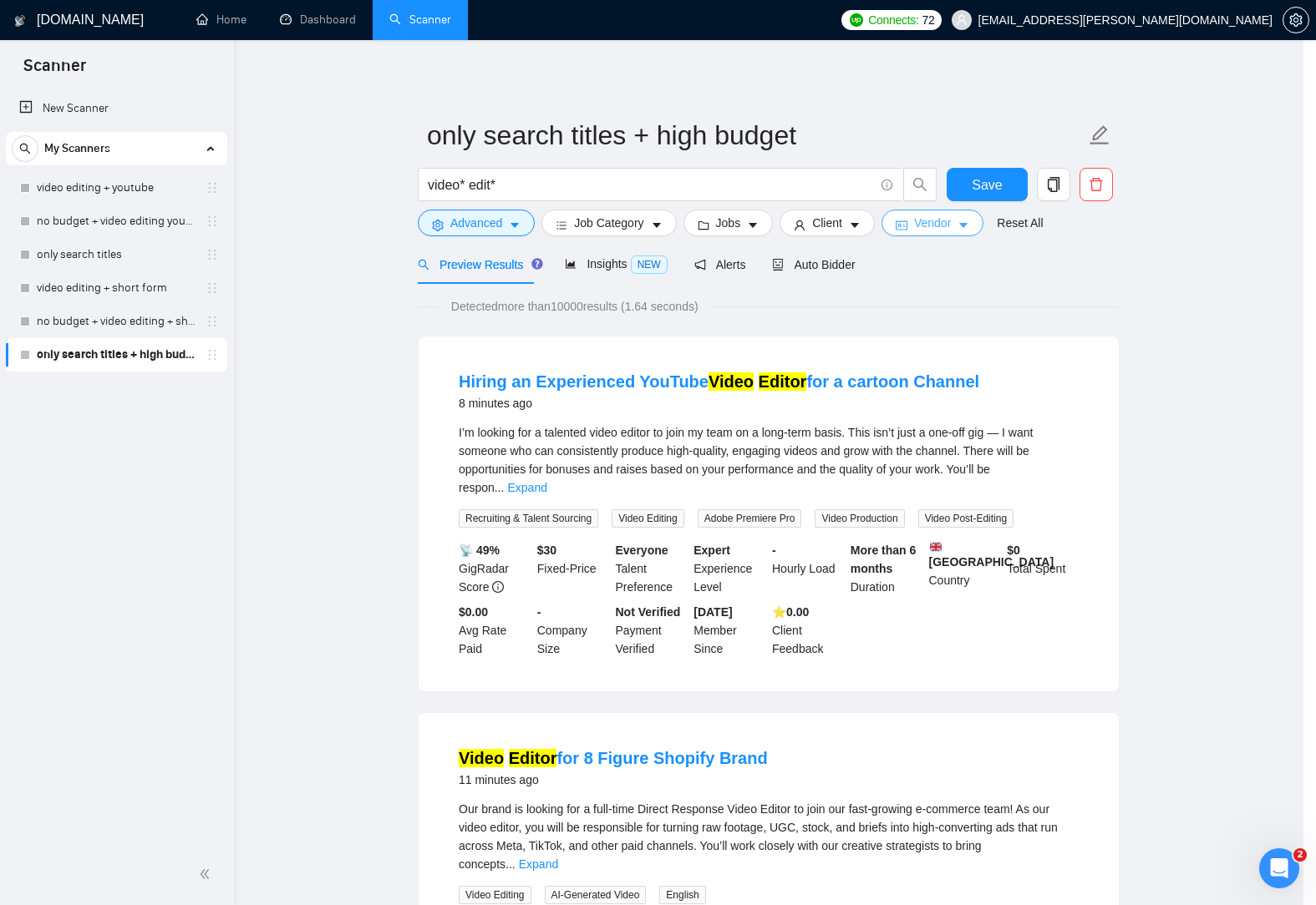
click at [936, 225] on span "Vendor" at bounding box center [932, 223] width 37 height 18
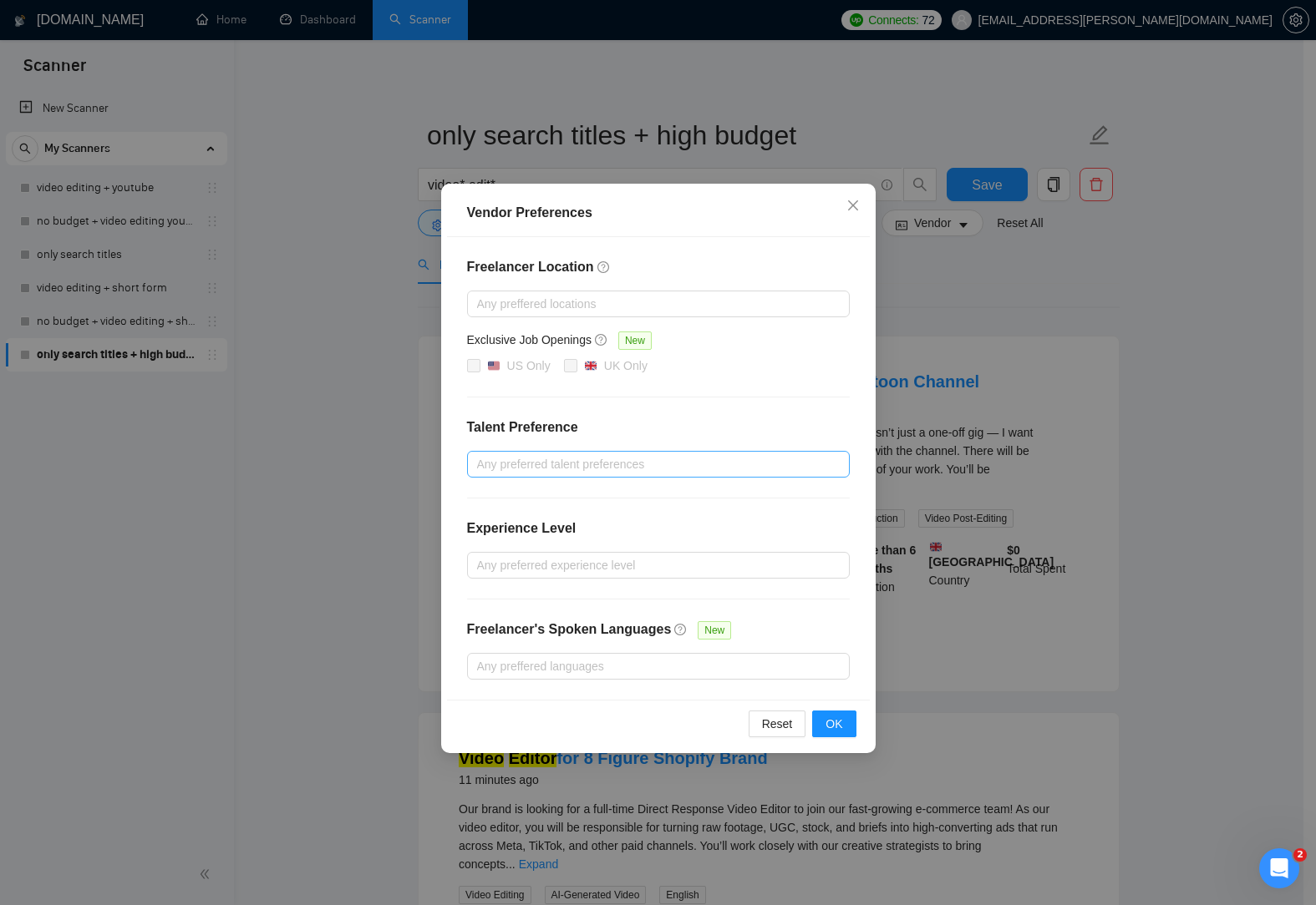
click at [654, 464] on div at bounding box center [649, 464] width 357 height 20
click at [694, 420] on h4 "Talent Preference" at bounding box center [658, 428] width 383 height 20
click at [615, 561] on div at bounding box center [649, 565] width 357 height 20
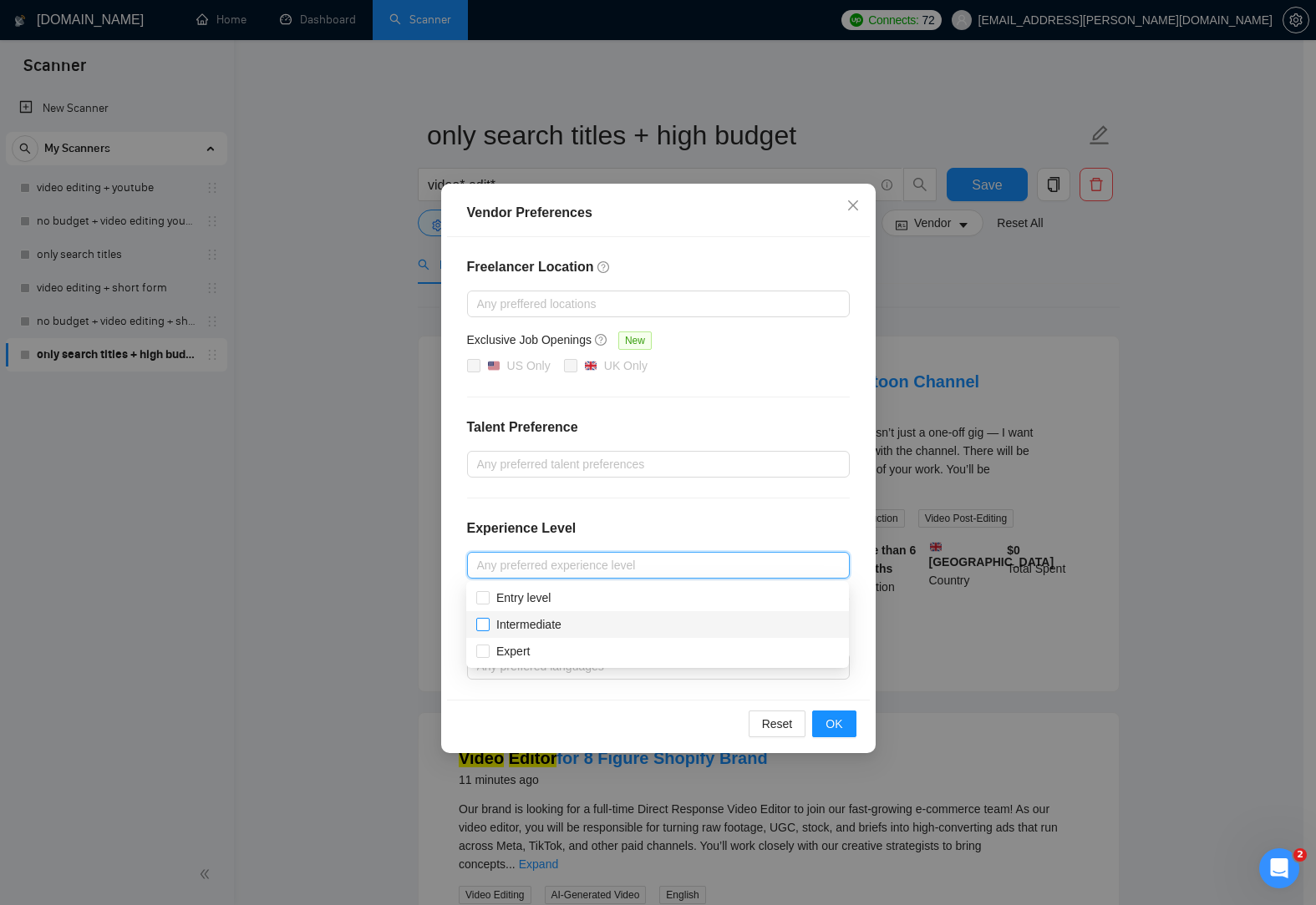
click at [520, 624] on span "Intermediate" at bounding box center [528, 624] width 65 height 14
click at [488, 624] on input "Intermediate" at bounding box center [482, 623] width 12 height 12
checkbox input "true"
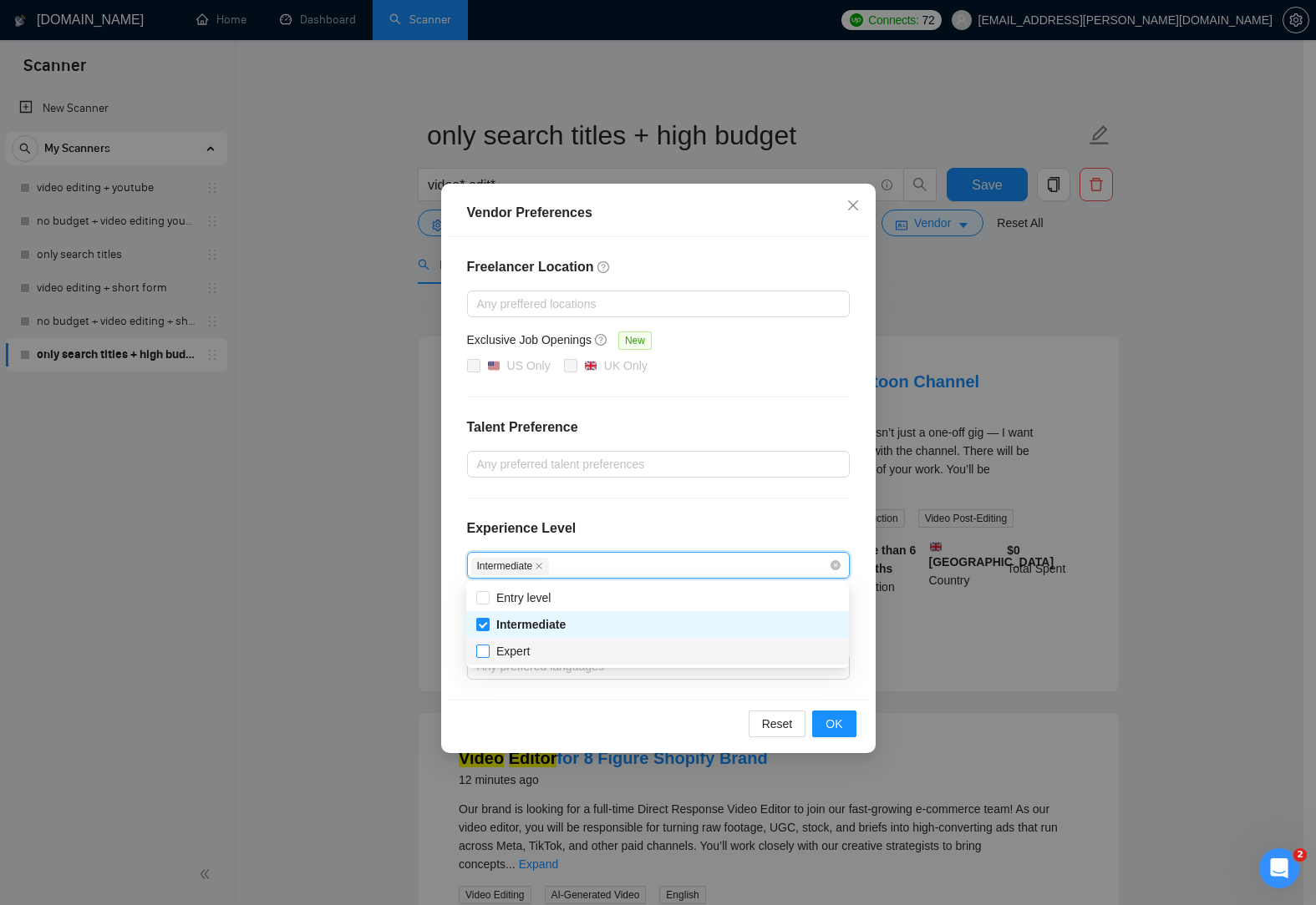
click at [504, 650] on span "Expert" at bounding box center [512, 651] width 33 height 14
click at [488, 650] on input "Expert" at bounding box center [482, 650] width 12 height 12
checkbox input "true"
click at [648, 531] on div "Experience Level" at bounding box center [658, 535] width 383 height 33
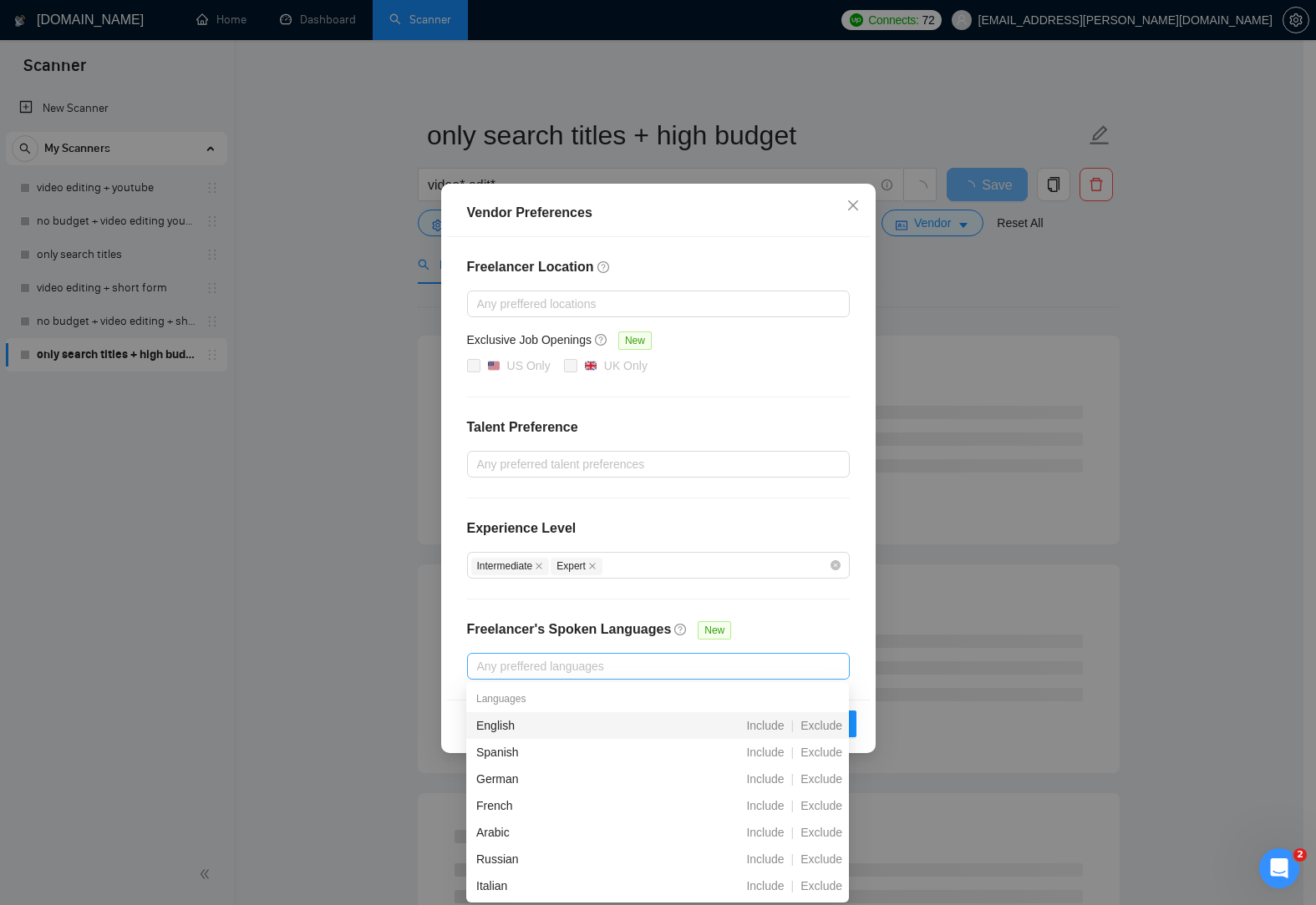
click at [747, 661] on div at bounding box center [649, 666] width 357 height 20
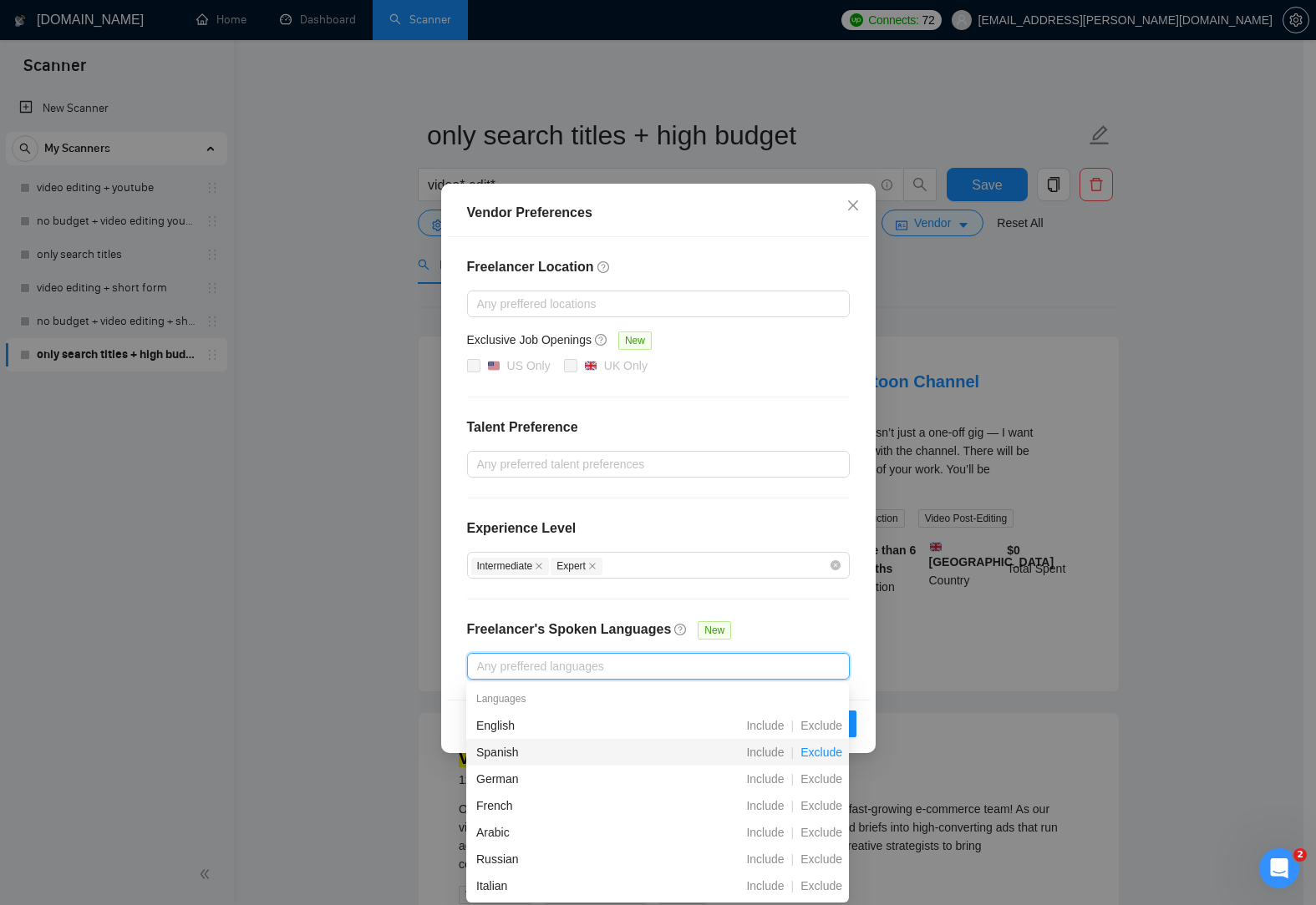
click at [827, 758] on span "Exclude" at bounding box center [821, 752] width 55 height 14
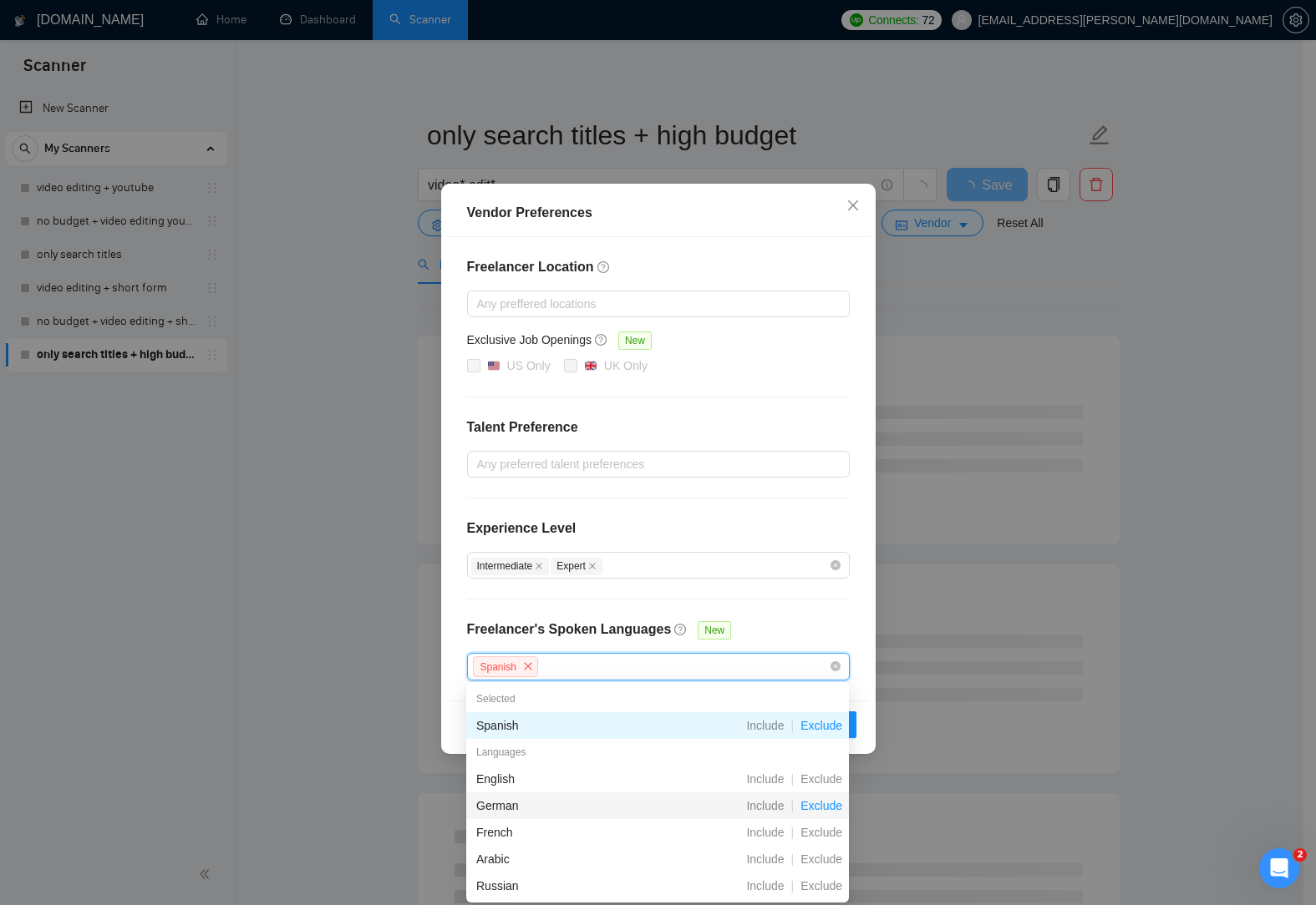
click at [828, 801] on span "Exclude" at bounding box center [821, 806] width 55 height 14
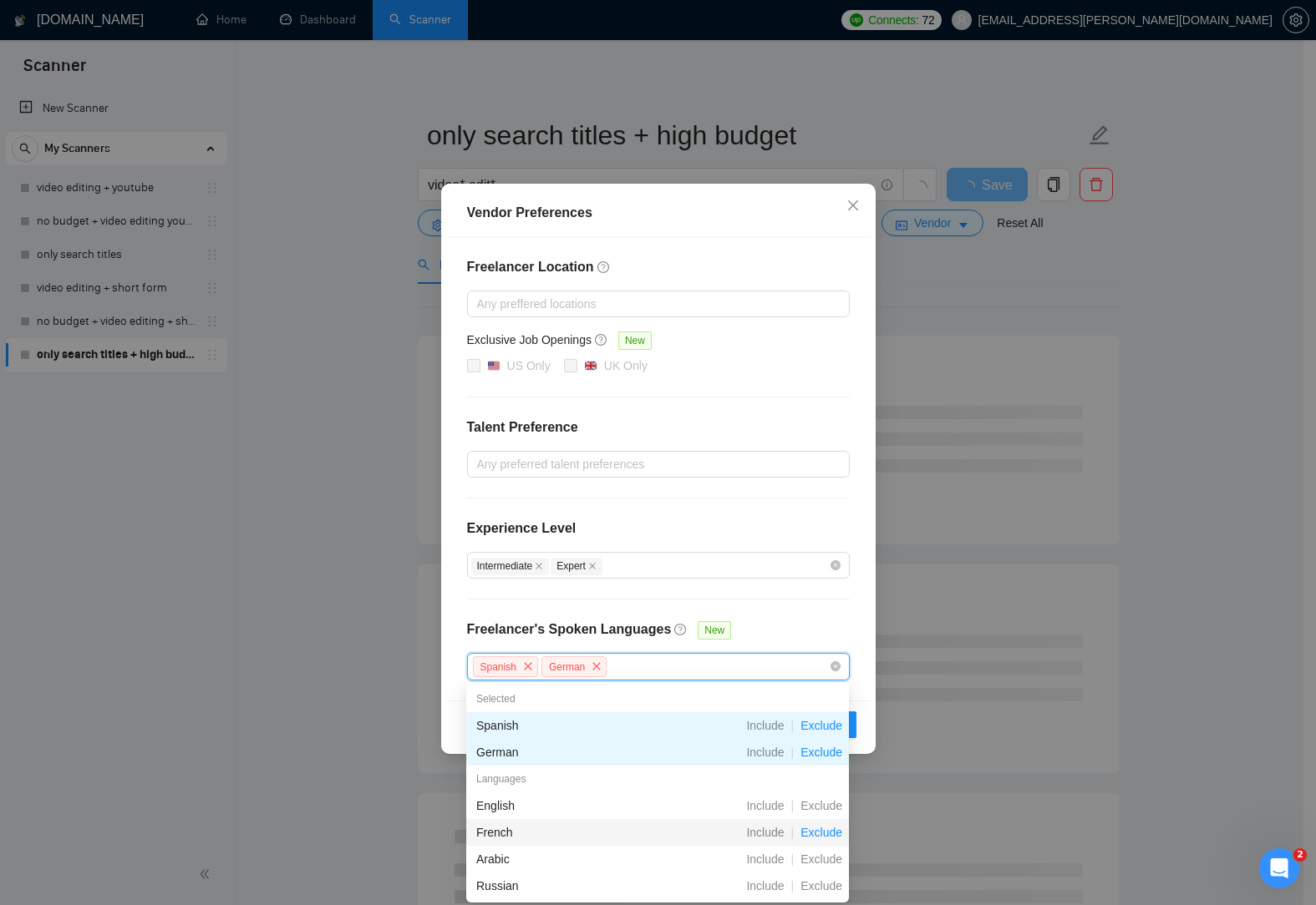
click at [826, 832] on span "Exclude" at bounding box center [821, 832] width 55 height 14
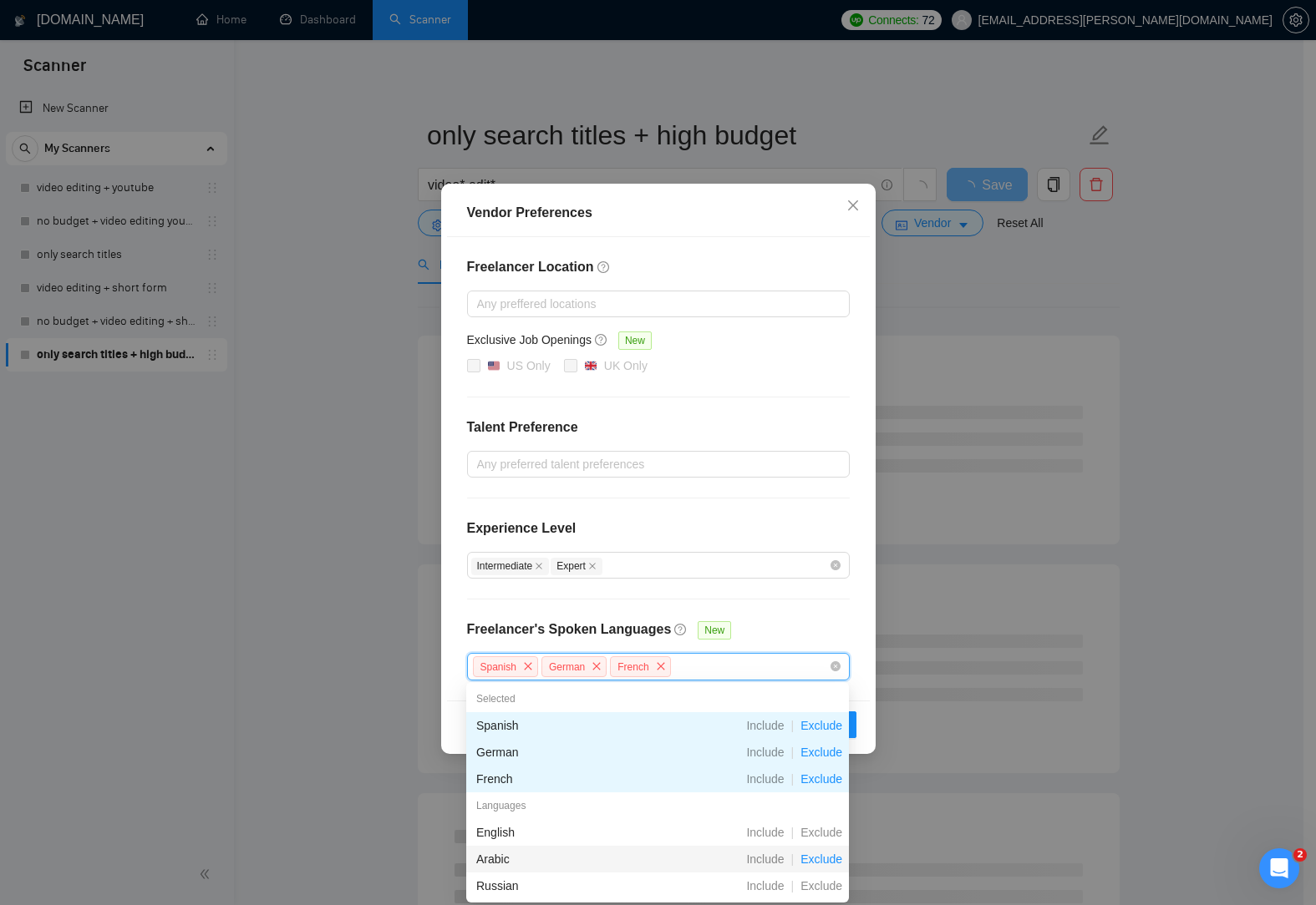
click at [830, 856] on span "Exclude" at bounding box center [821, 859] width 55 height 14
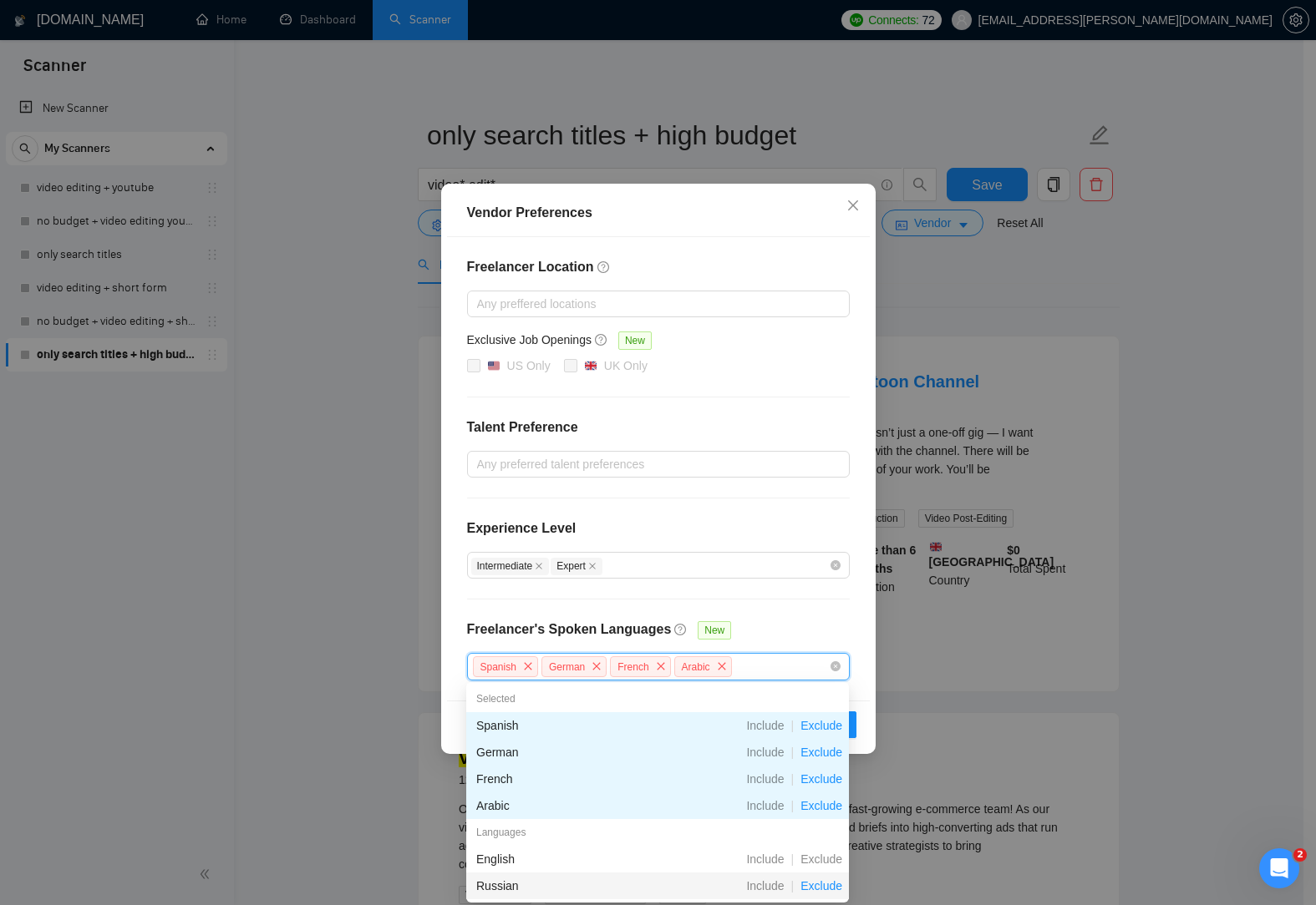
click at [833, 884] on span "Exclude" at bounding box center [821, 886] width 55 height 14
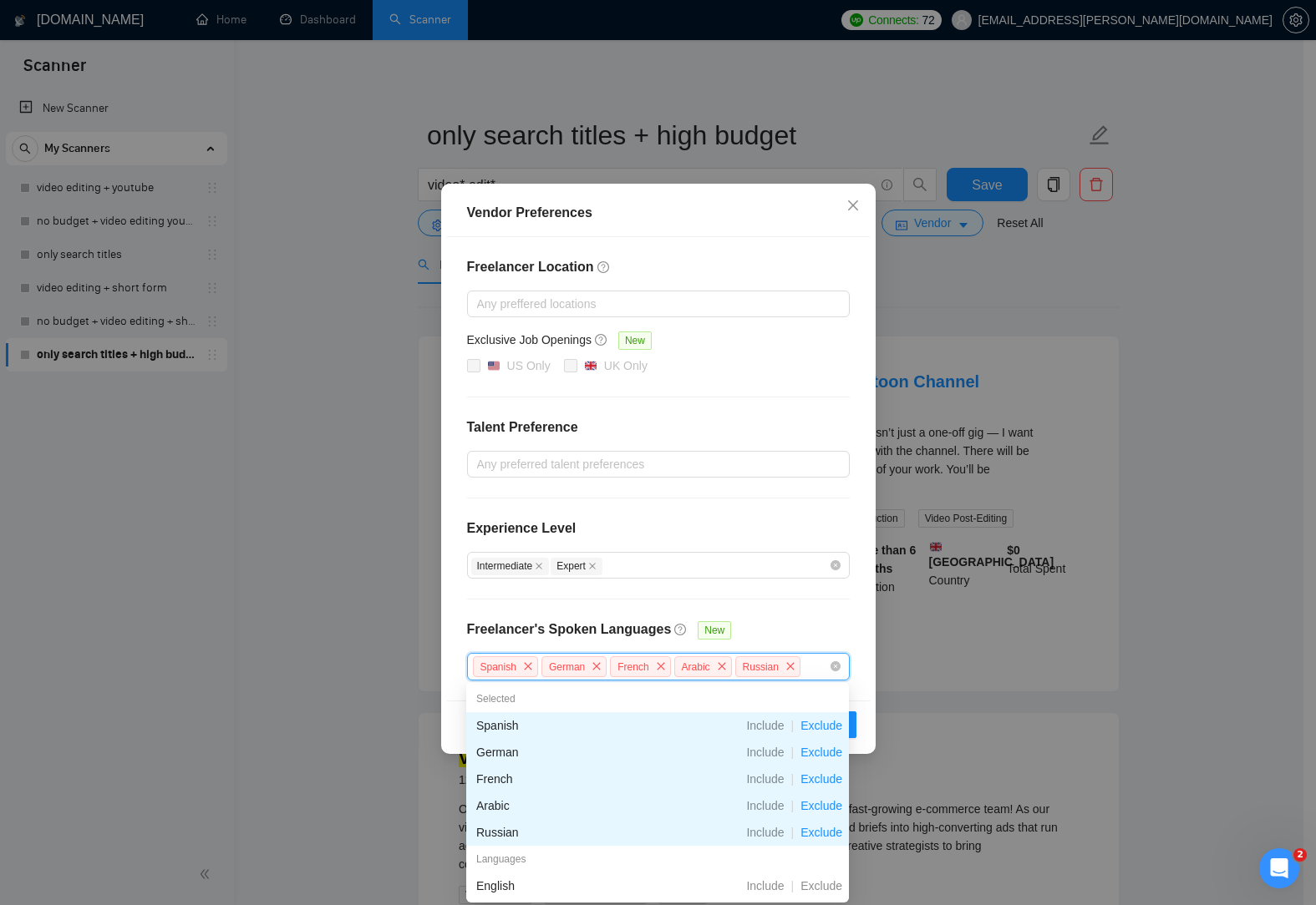
click at [796, 633] on div "Freelancer Location Any preffered locations Exclusive Job Openings New US Only …" at bounding box center [658, 468] width 422 height 464
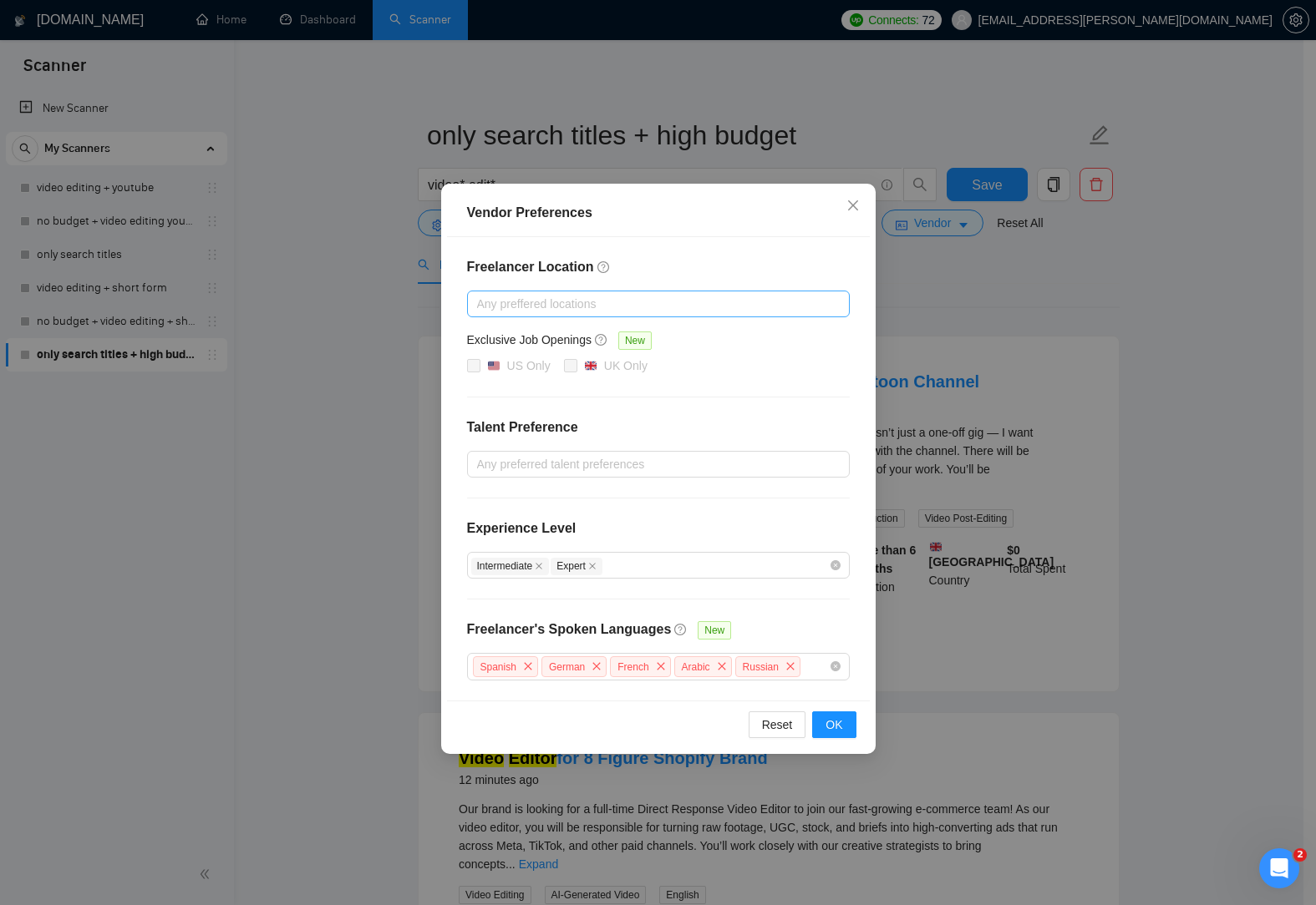
click at [630, 303] on div at bounding box center [649, 304] width 357 height 20
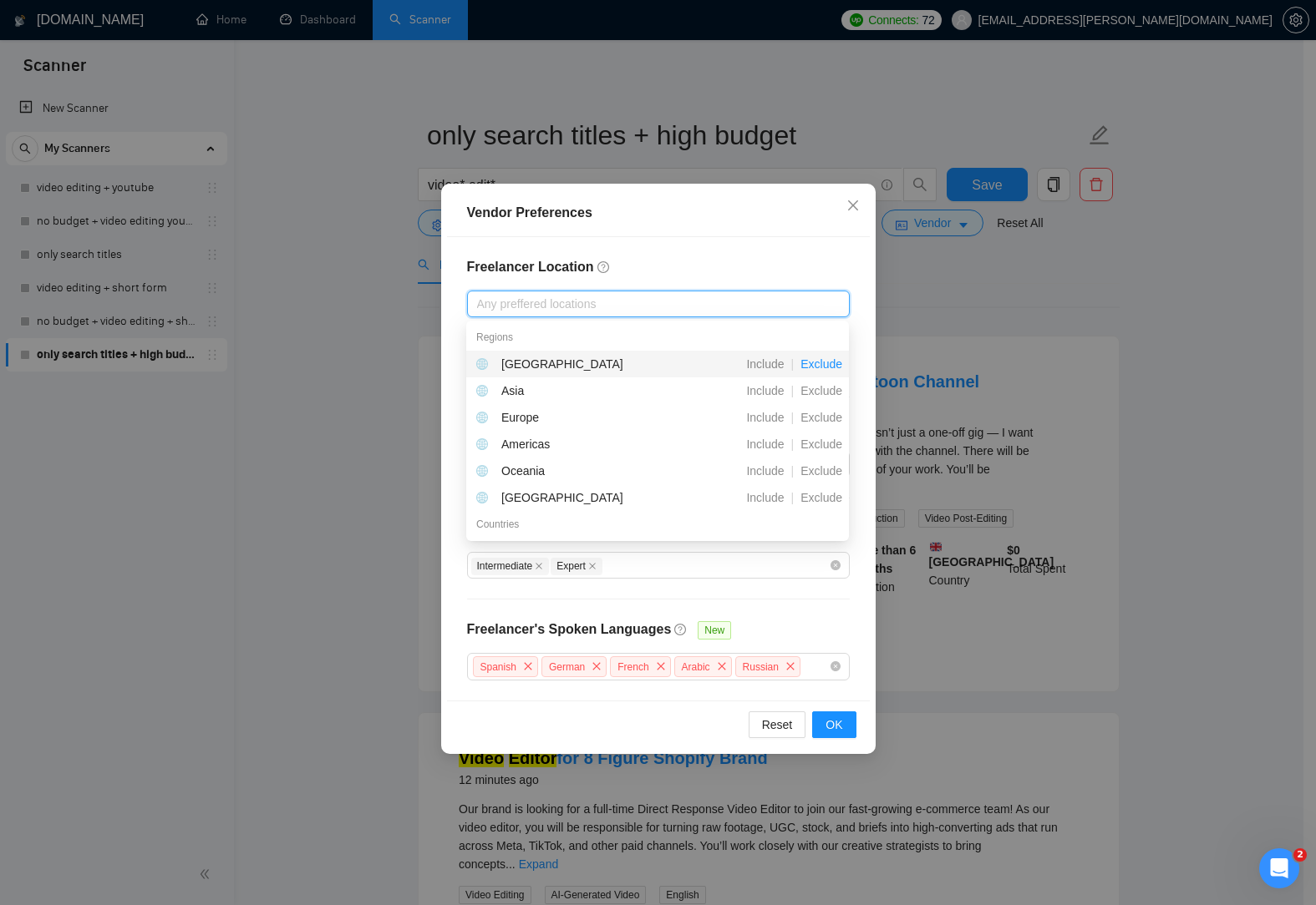
click at [827, 362] on span "Exclude" at bounding box center [821, 363] width 55 height 14
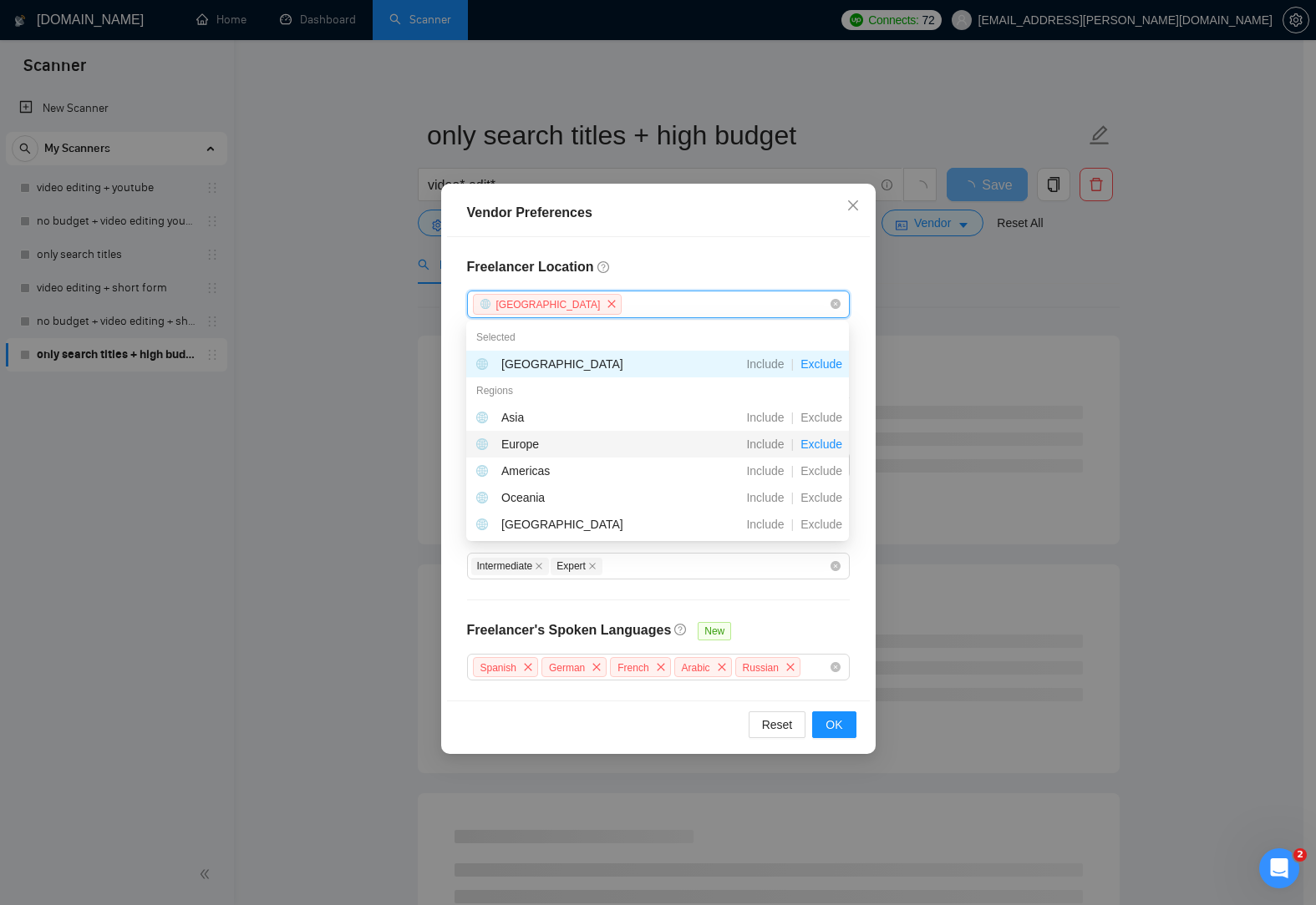
click at [830, 442] on span "Exclude" at bounding box center [821, 444] width 55 height 14
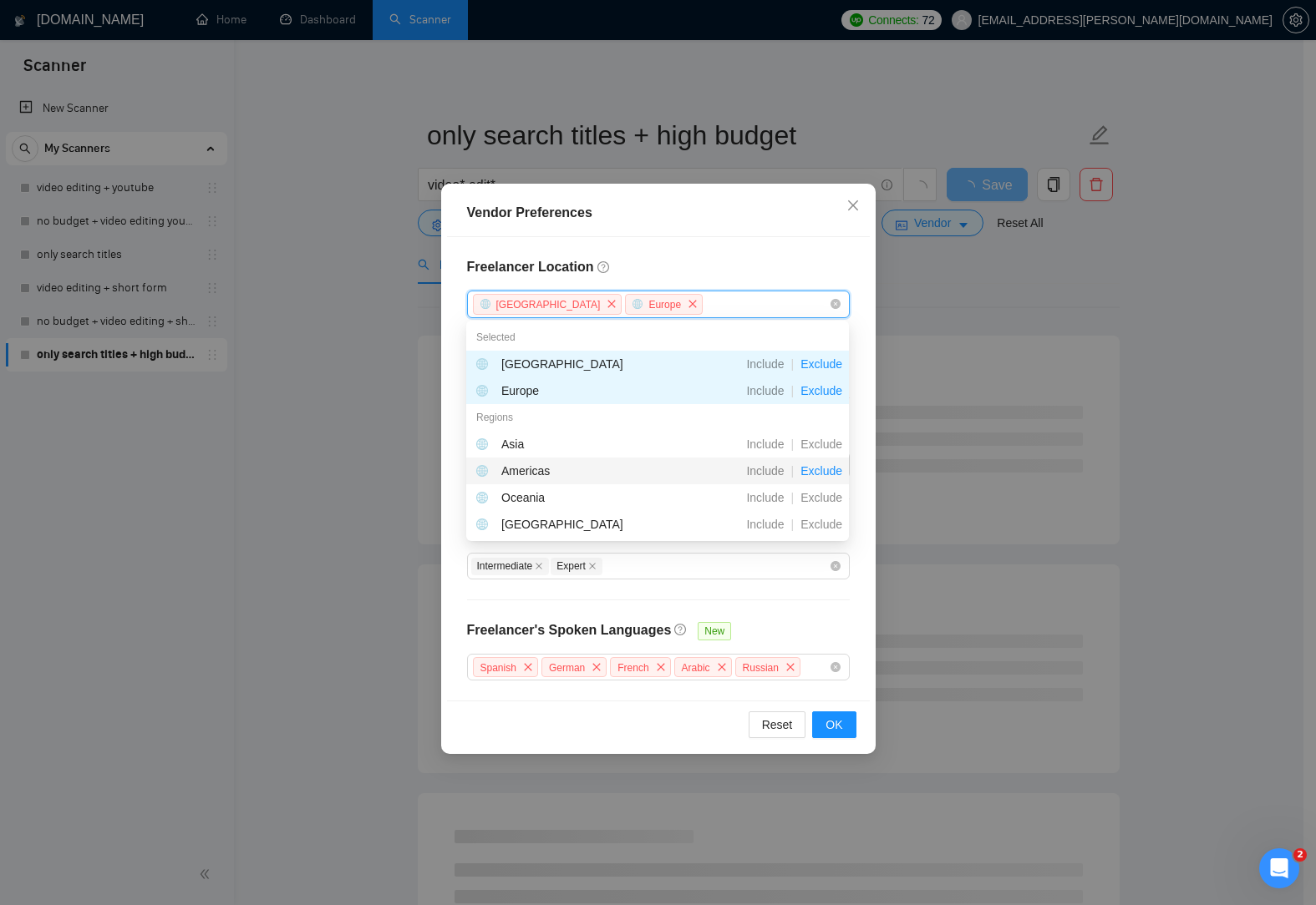
click at [832, 470] on span "Exclude" at bounding box center [821, 471] width 55 height 14
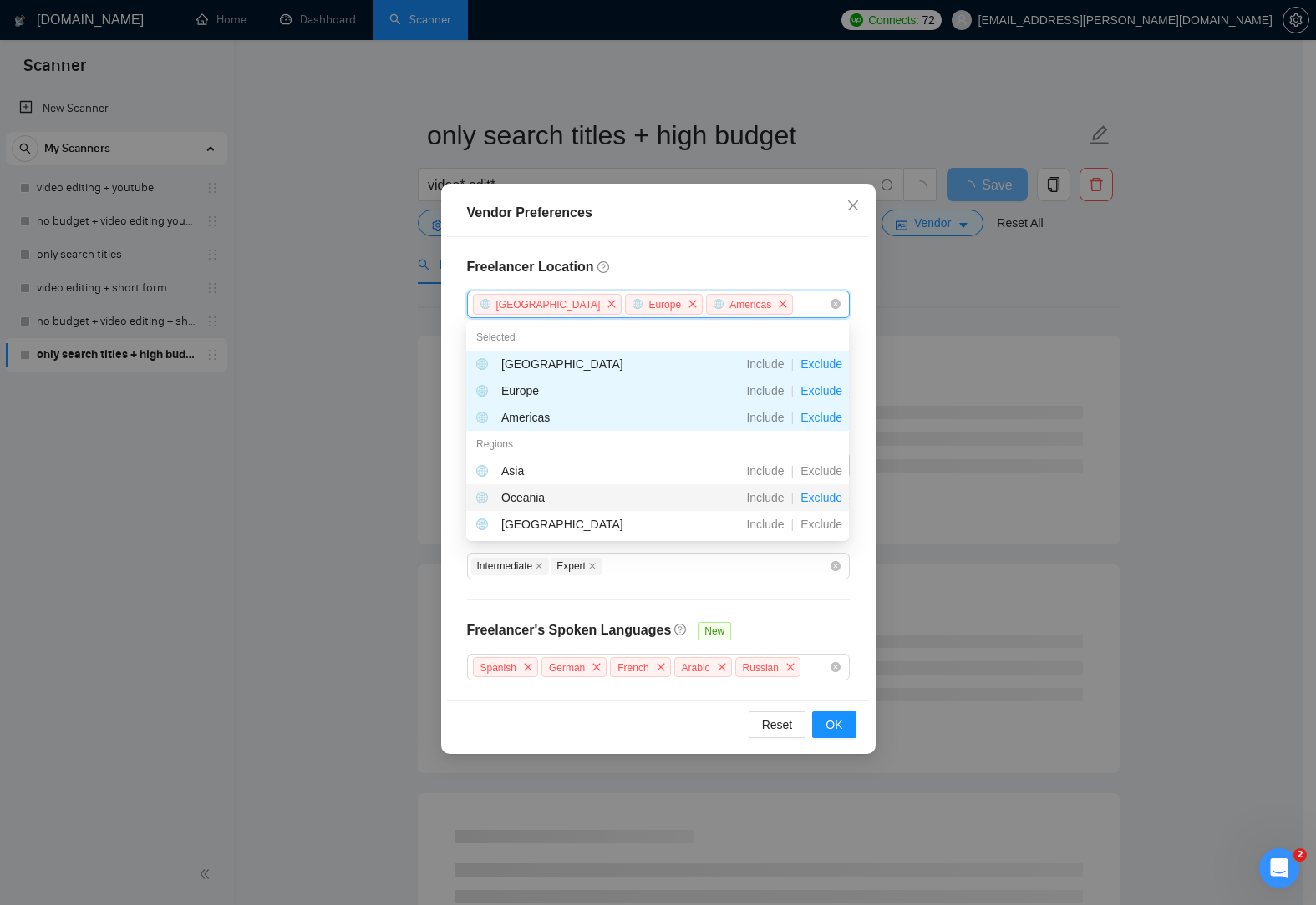
click at [824, 504] on span "Exclude" at bounding box center [821, 497] width 55 height 14
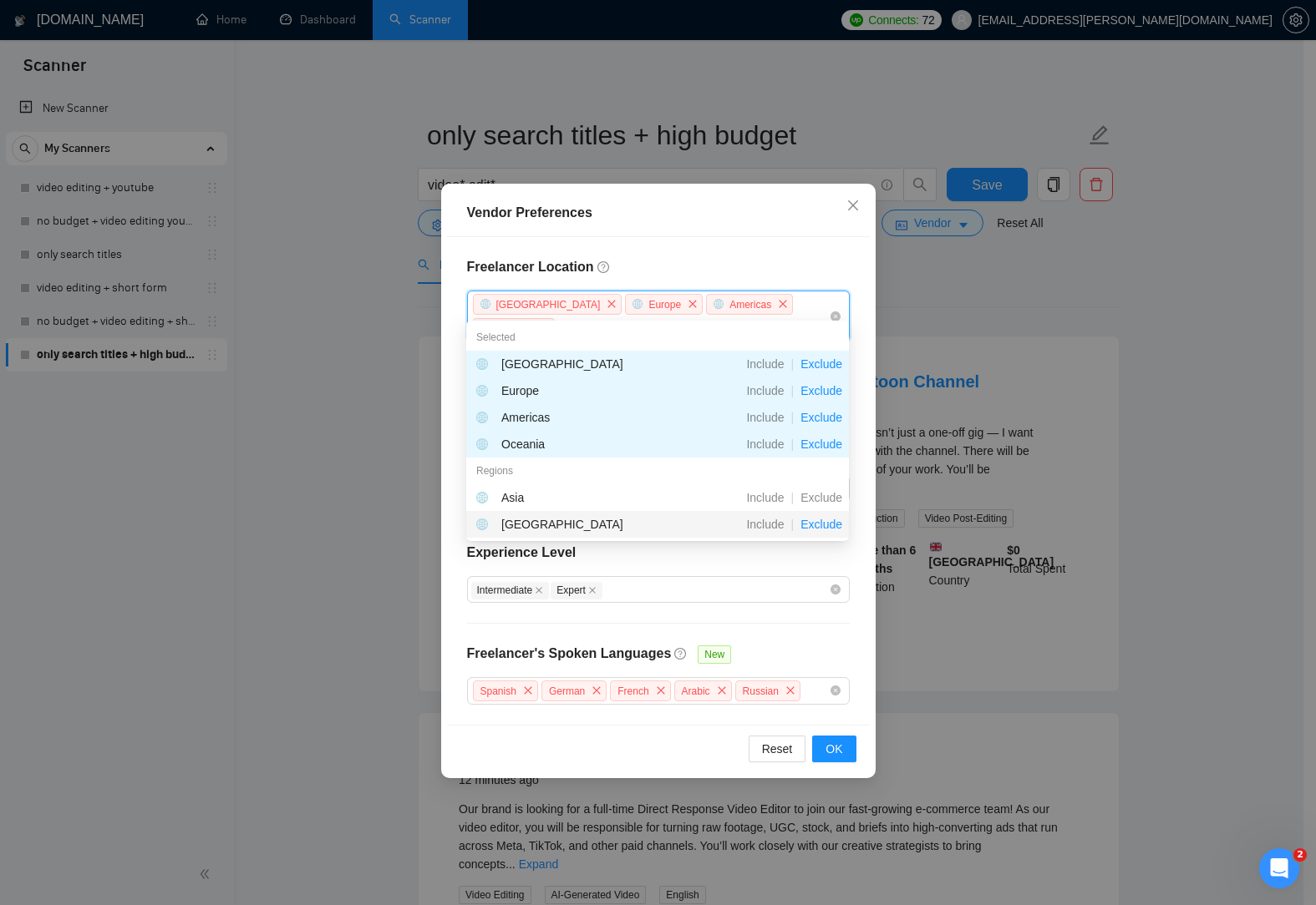
click at [827, 527] on span "Exclude" at bounding box center [821, 524] width 55 height 14
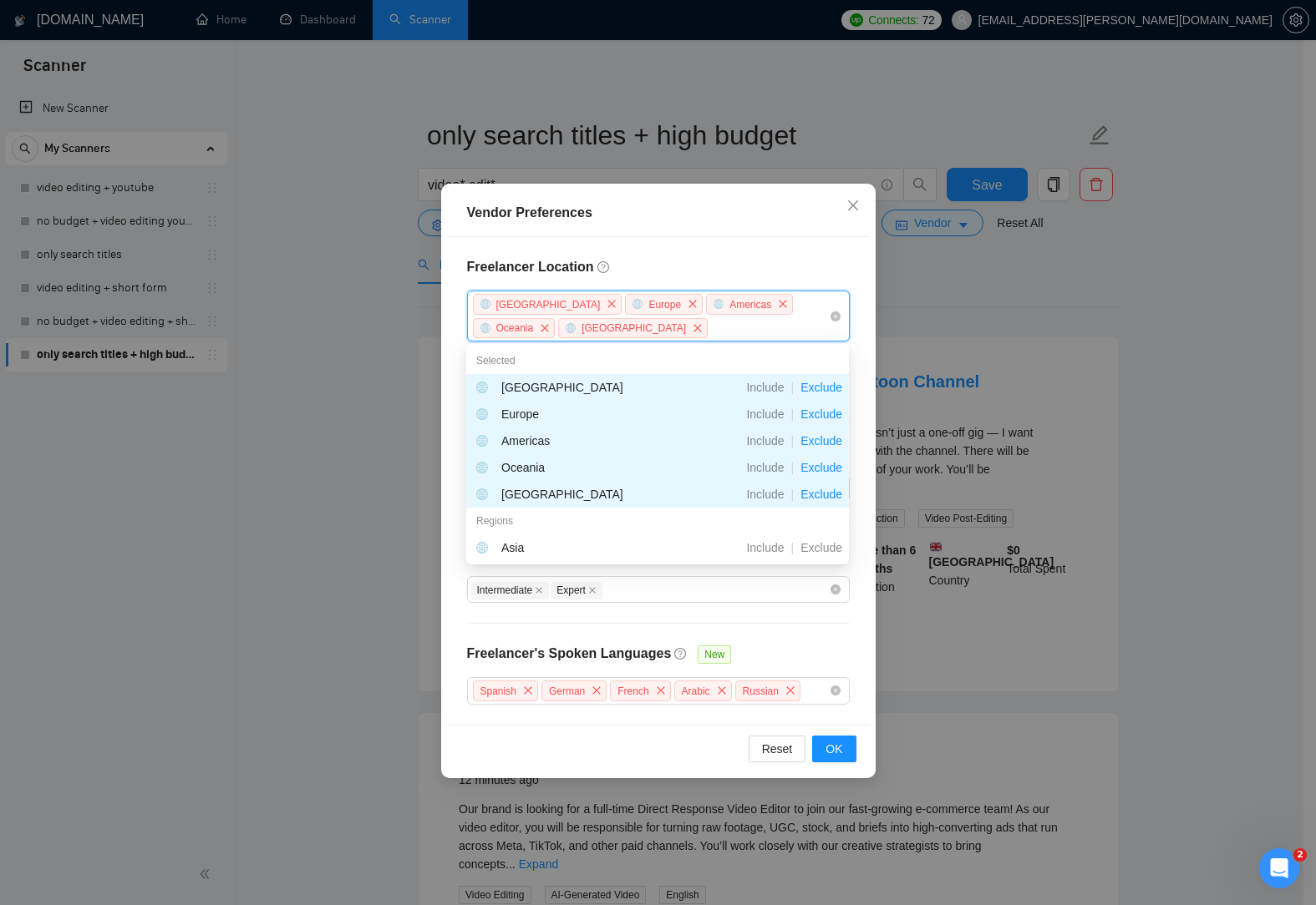
click at [770, 361] on div "Selected" at bounding box center [658, 360] width 383 height 27
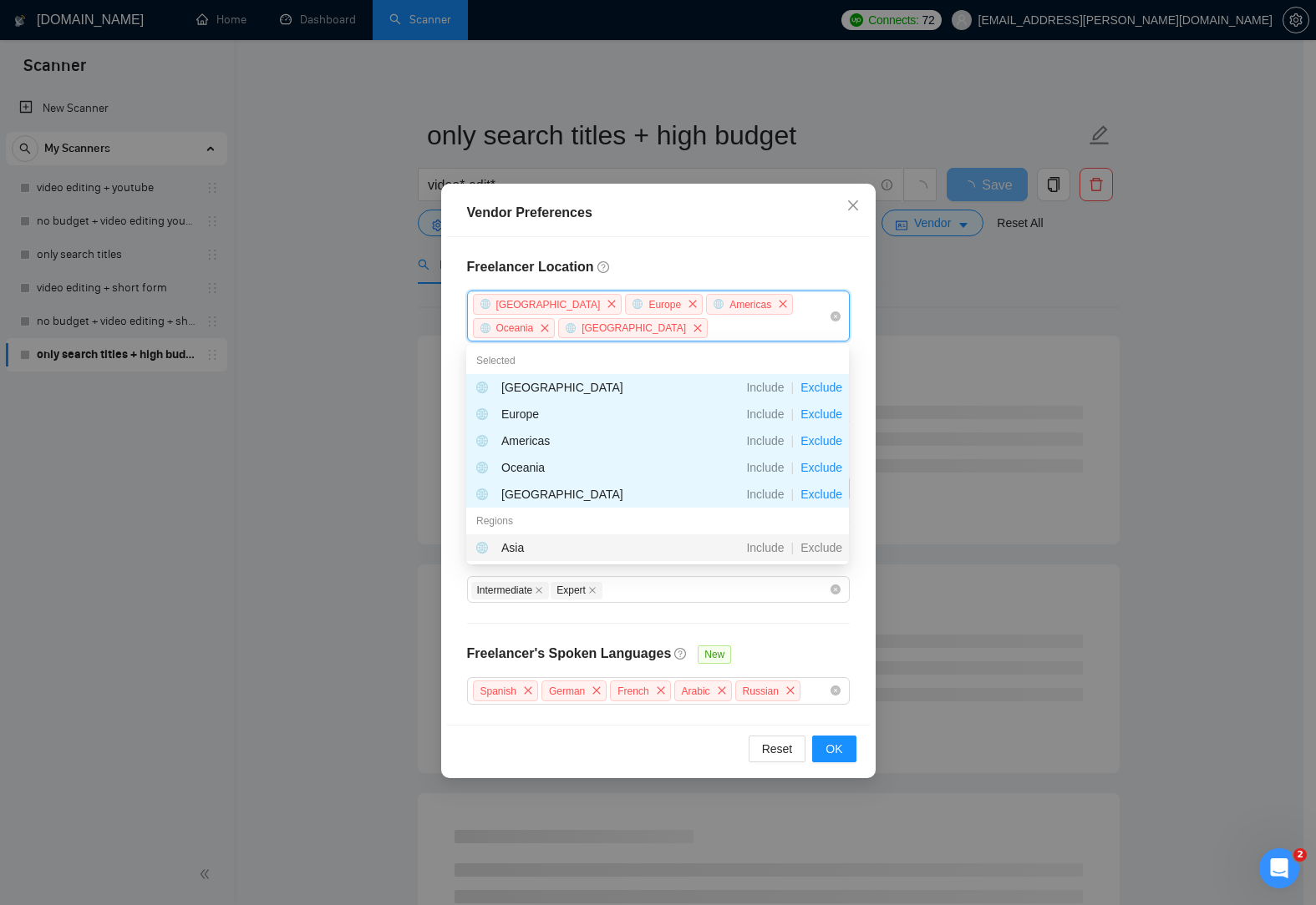
click at [844, 643] on div "Freelancer Location [GEOGRAPHIC_DATA] [GEOGRAPHIC_DATA] [GEOGRAPHIC_DATA] [GEOG…" at bounding box center [658, 480] width 422 height 487
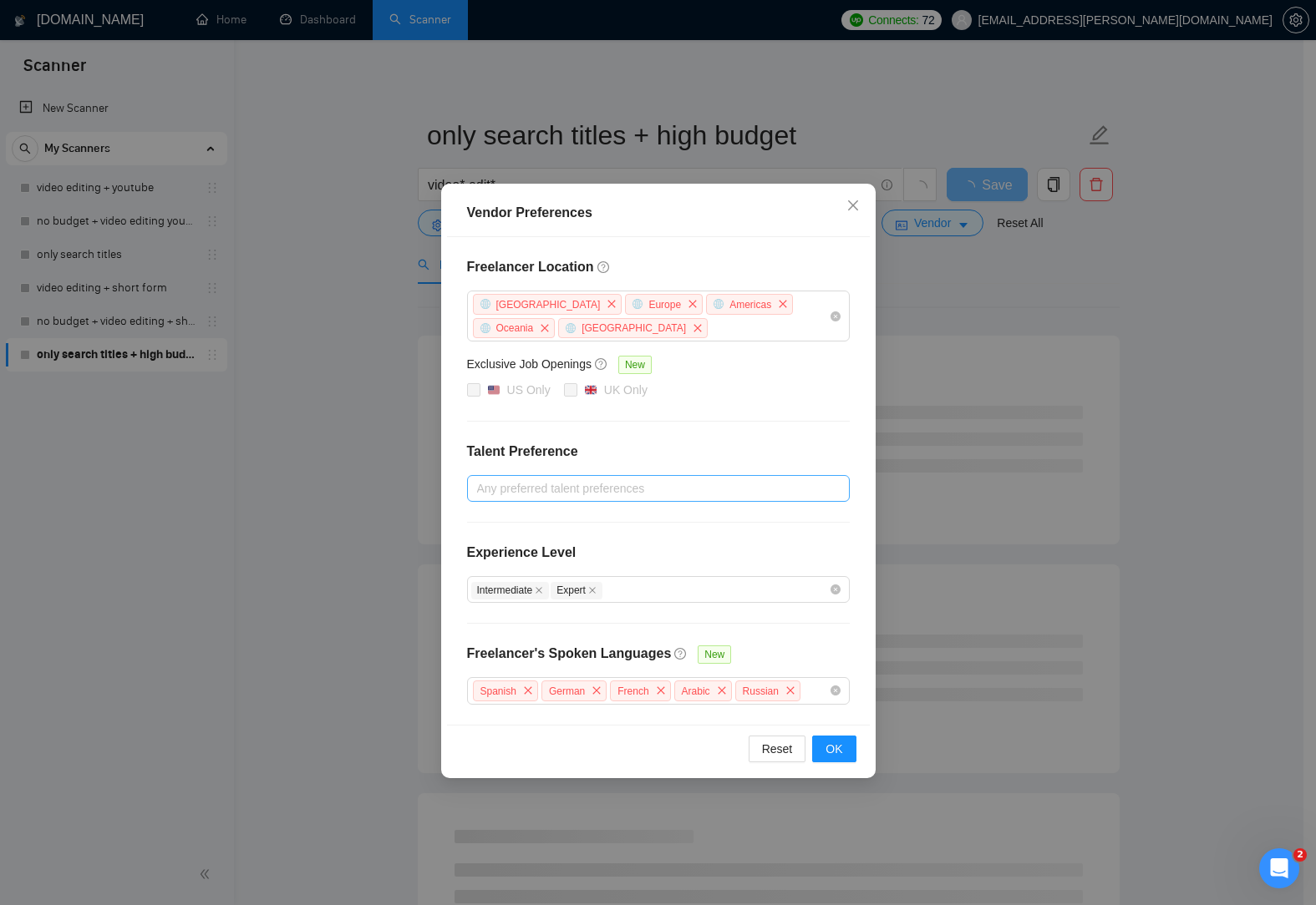
click at [659, 494] on div at bounding box center [649, 488] width 357 height 20
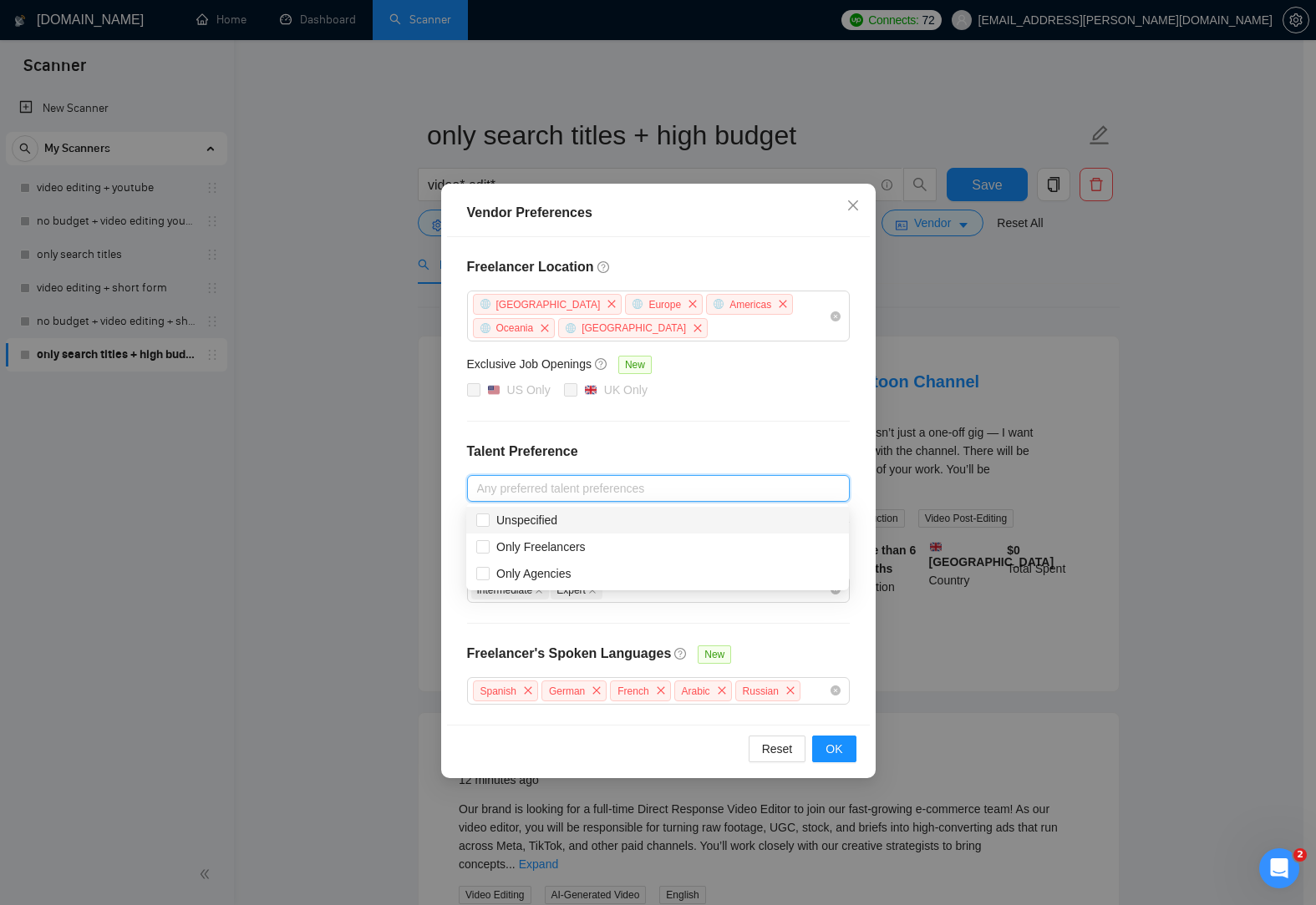
click at [736, 445] on h4 "Talent Preference" at bounding box center [658, 452] width 383 height 20
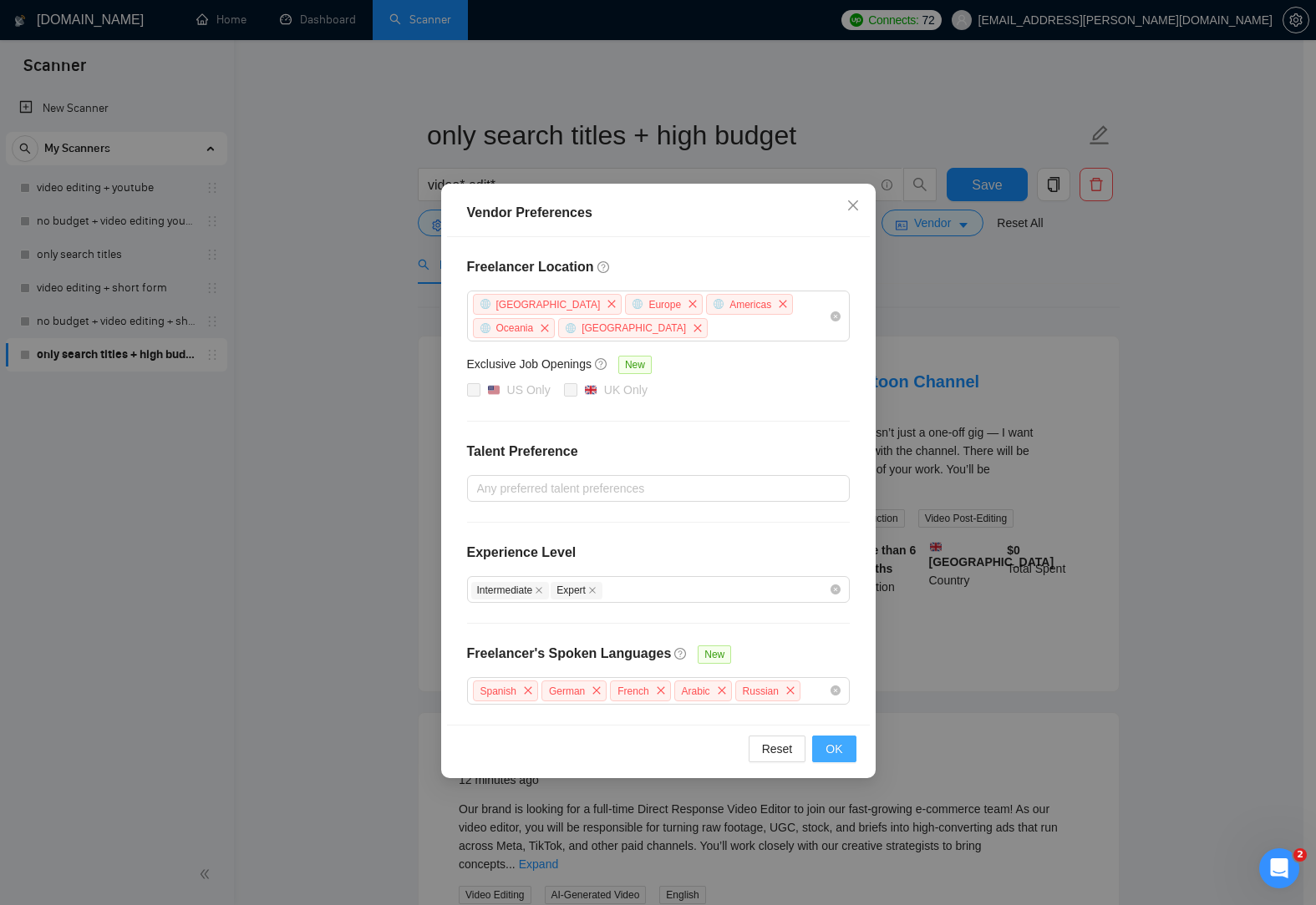
click at [838, 743] on span "OK" at bounding box center [834, 749] width 17 height 18
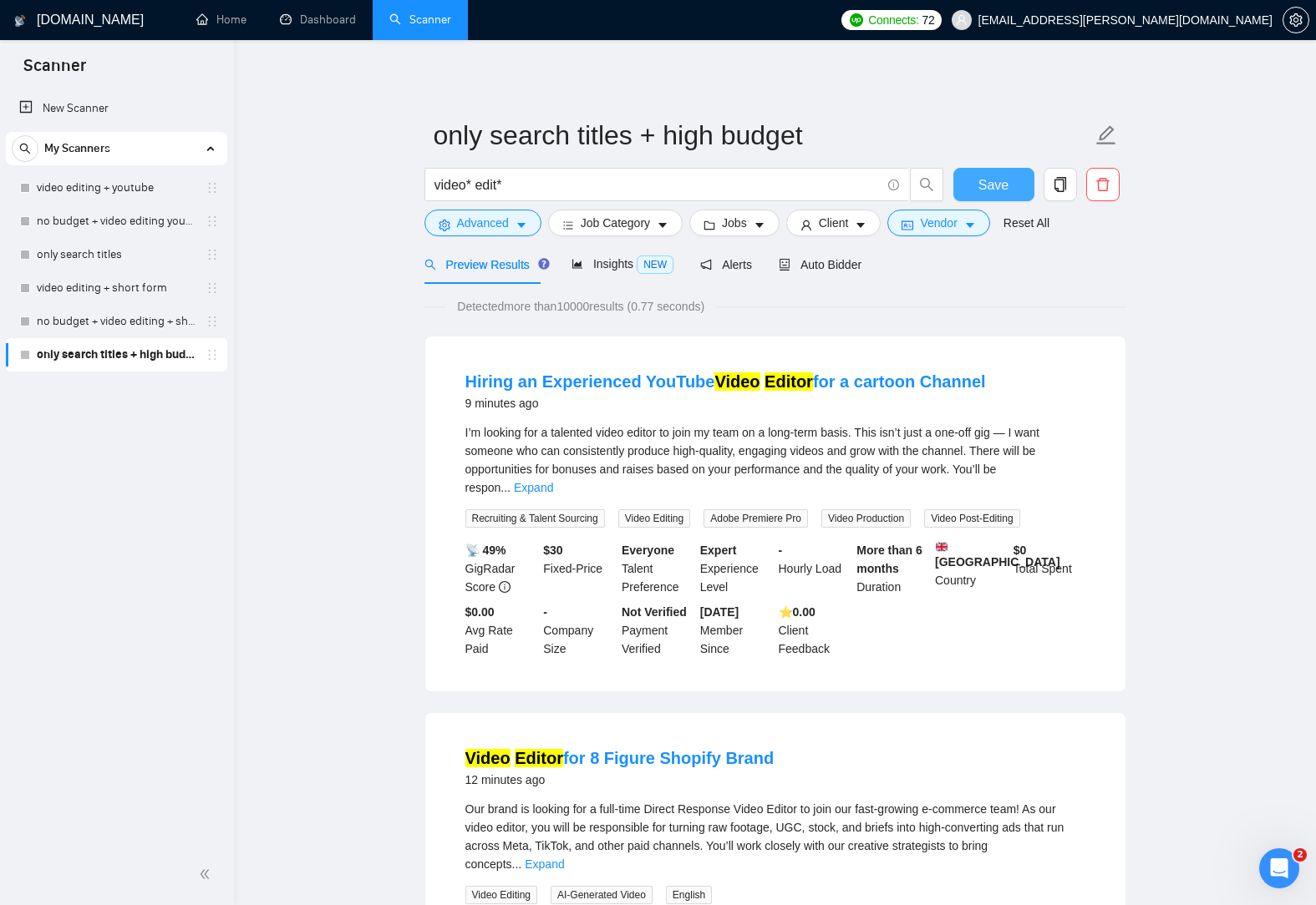
click at [997, 191] on span "Save" at bounding box center [993, 184] width 30 height 21
click at [140, 263] on link "only search titles" at bounding box center [116, 254] width 159 height 33
click at [143, 263] on link "only search titles" at bounding box center [116, 254] width 159 height 33
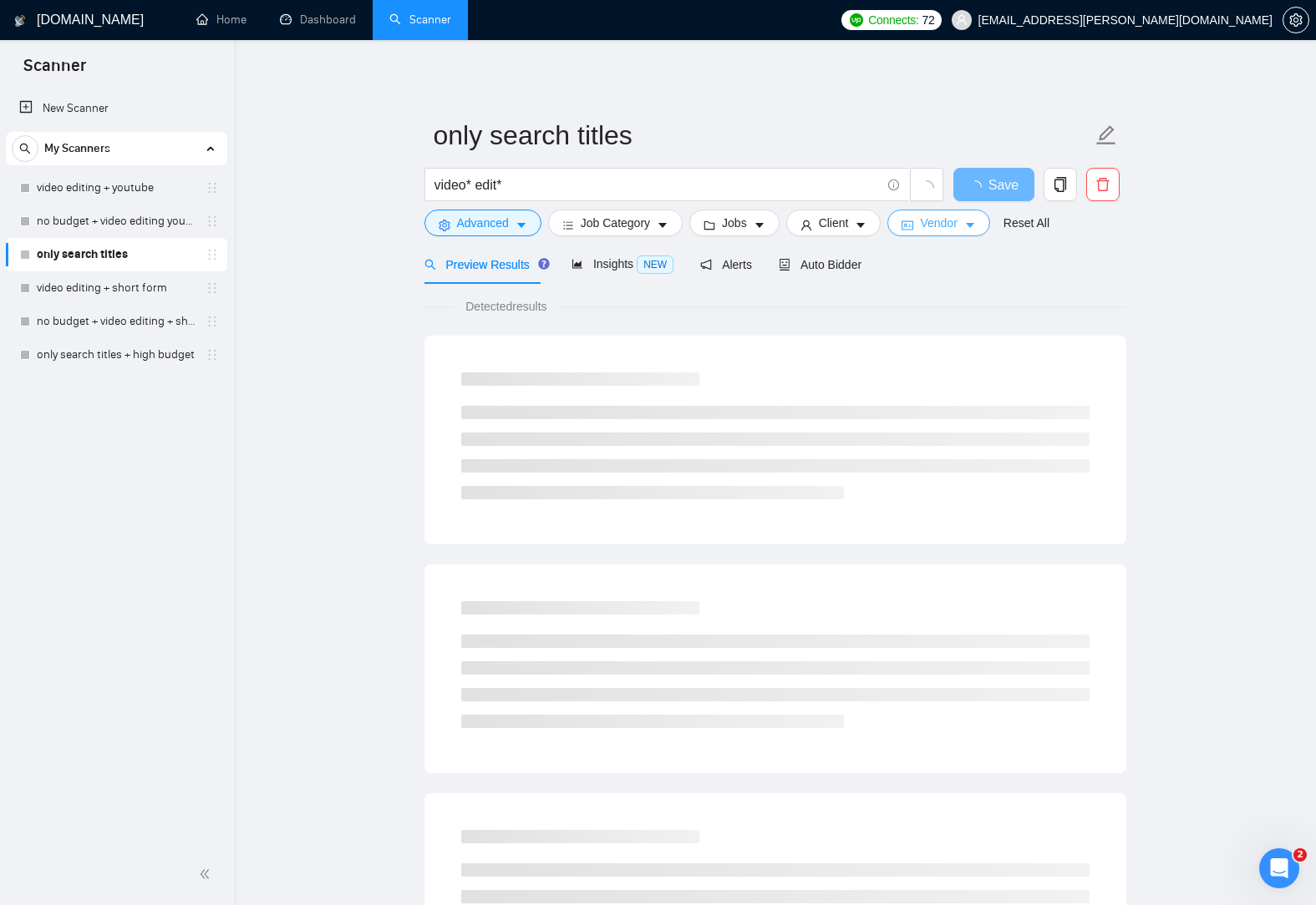
click at [954, 229] on button "Vendor" at bounding box center [938, 222] width 102 height 27
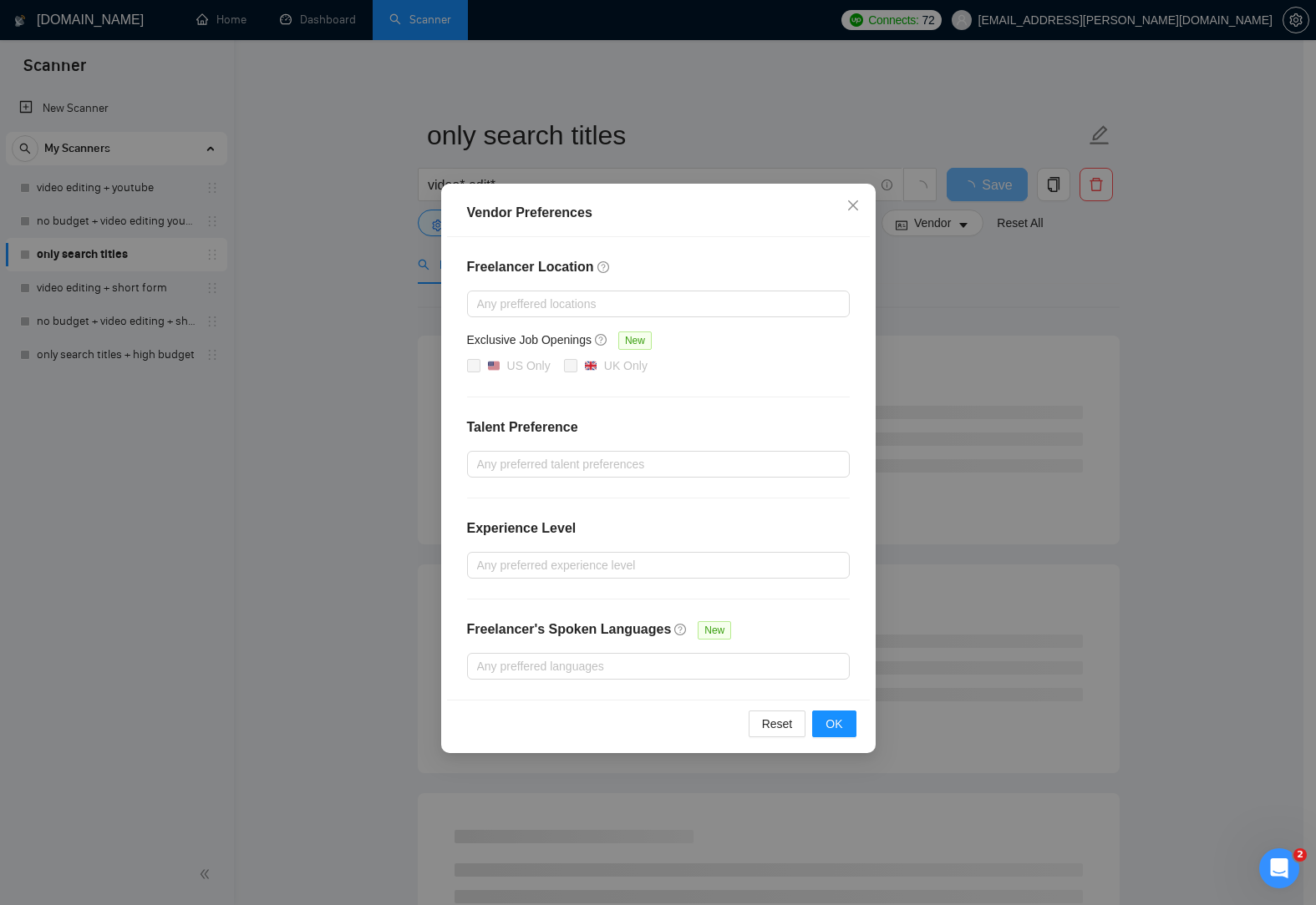
click at [699, 319] on div "Freelancer Location Any preffered locations Exclusive Job Openings New US Only …" at bounding box center [658, 468] width 422 height 463
click at [704, 307] on div at bounding box center [649, 304] width 357 height 20
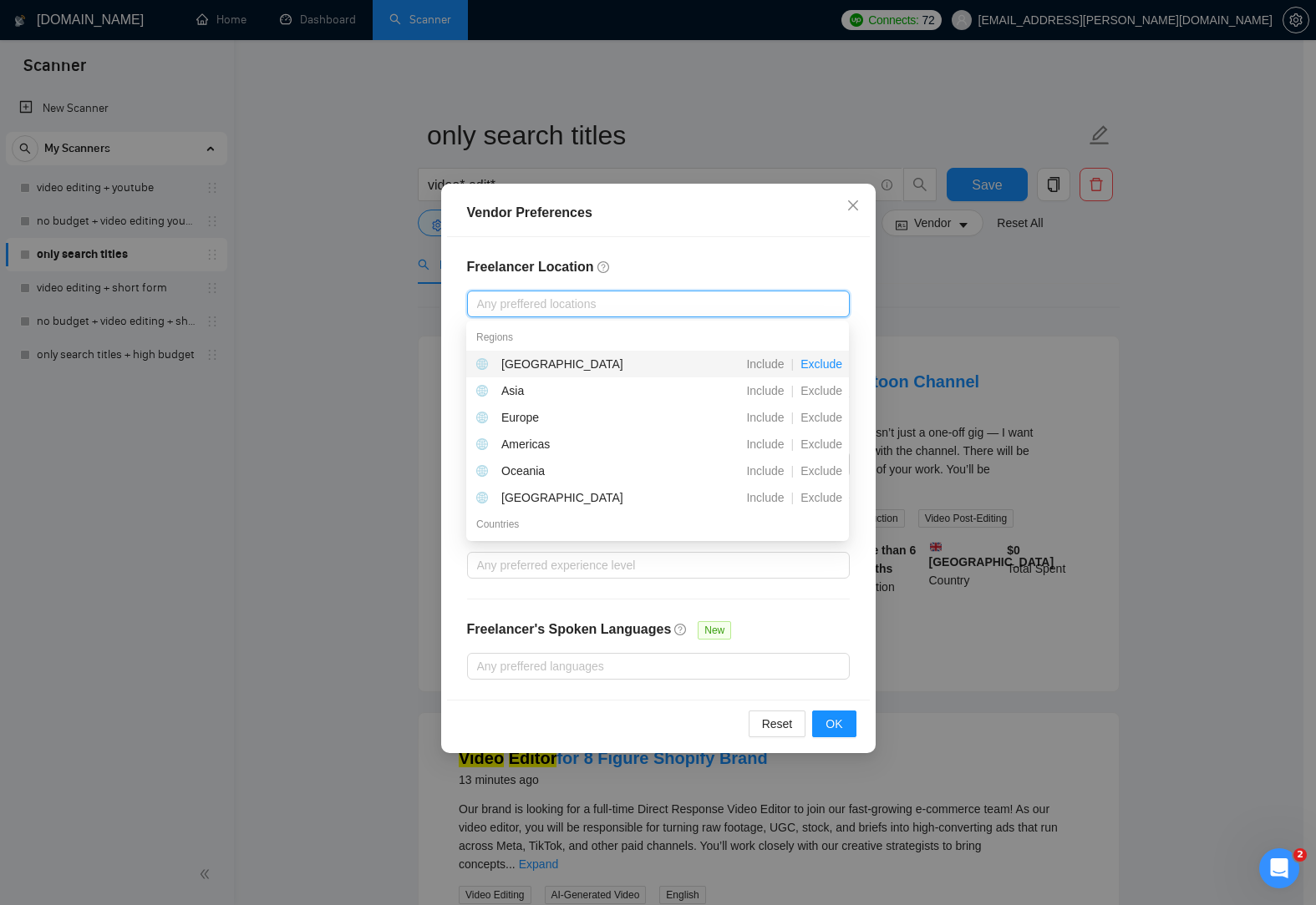
click at [819, 364] on span "Exclude" at bounding box center [821, 363] width 55 height 14
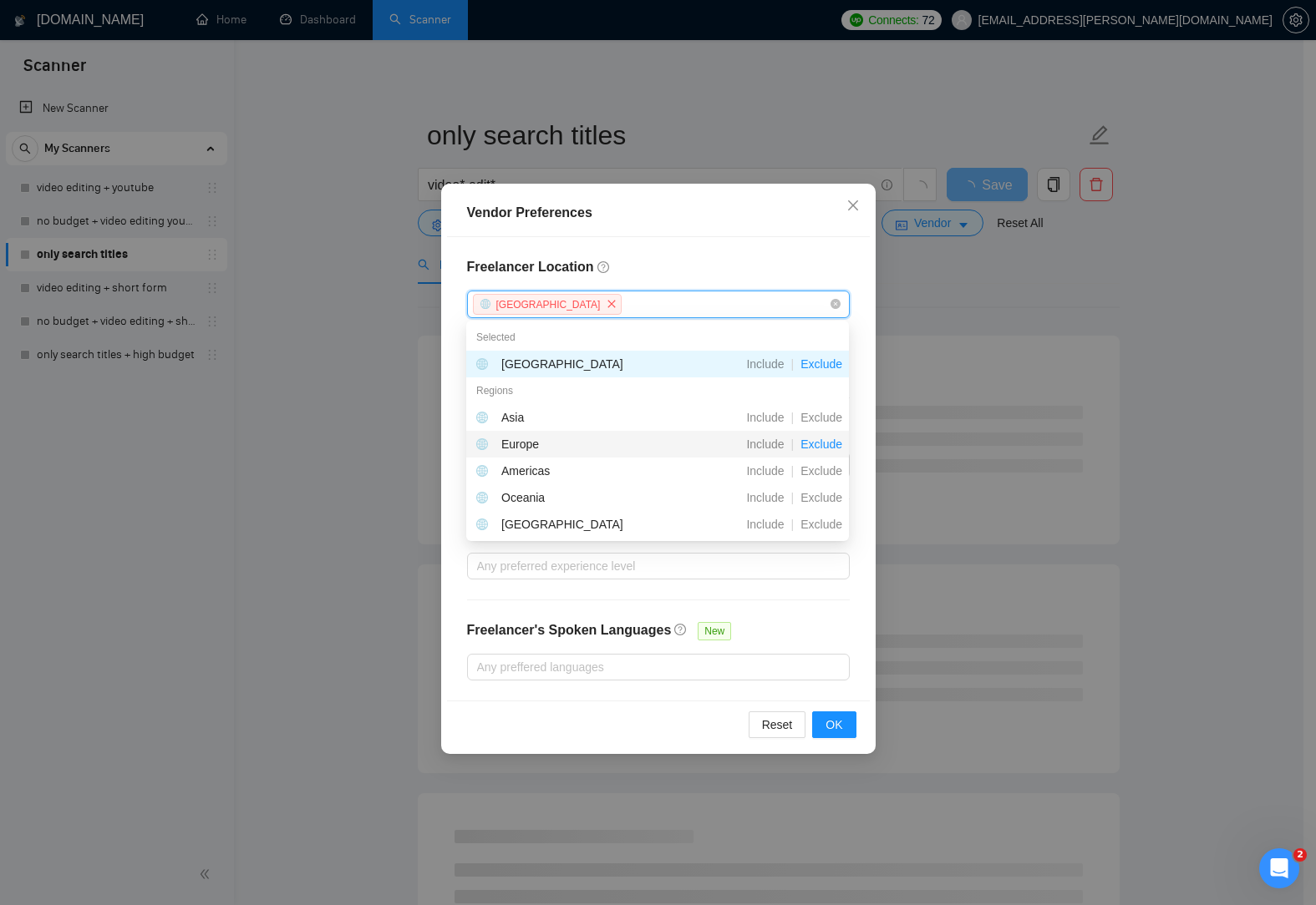
click at [827, 439] on span "Exclude" at bounding box center [821, 444] width 55 height 14
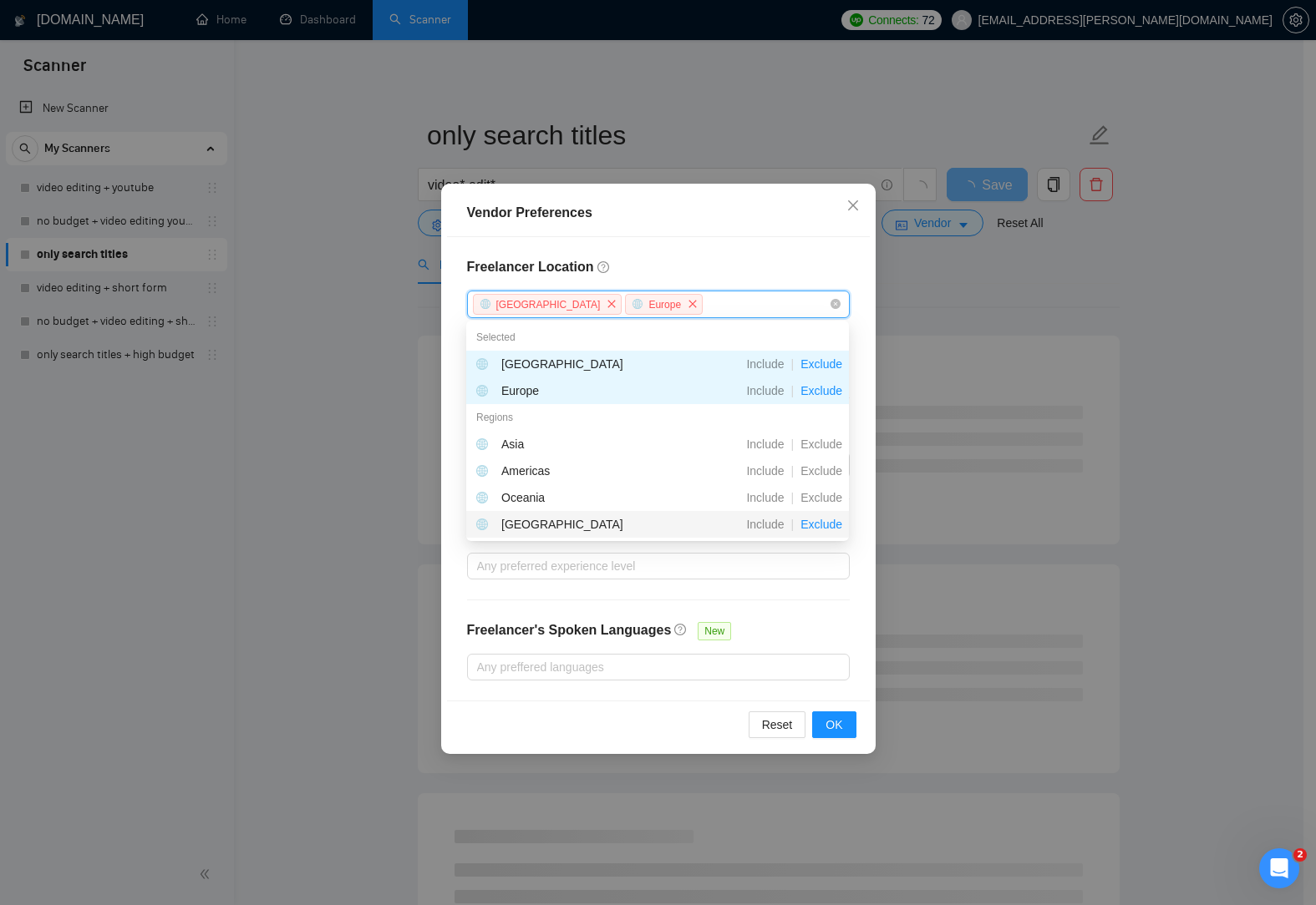
click at [835, 529] on span "Exclude" at bounding box center [821, 524] width 55 height 14
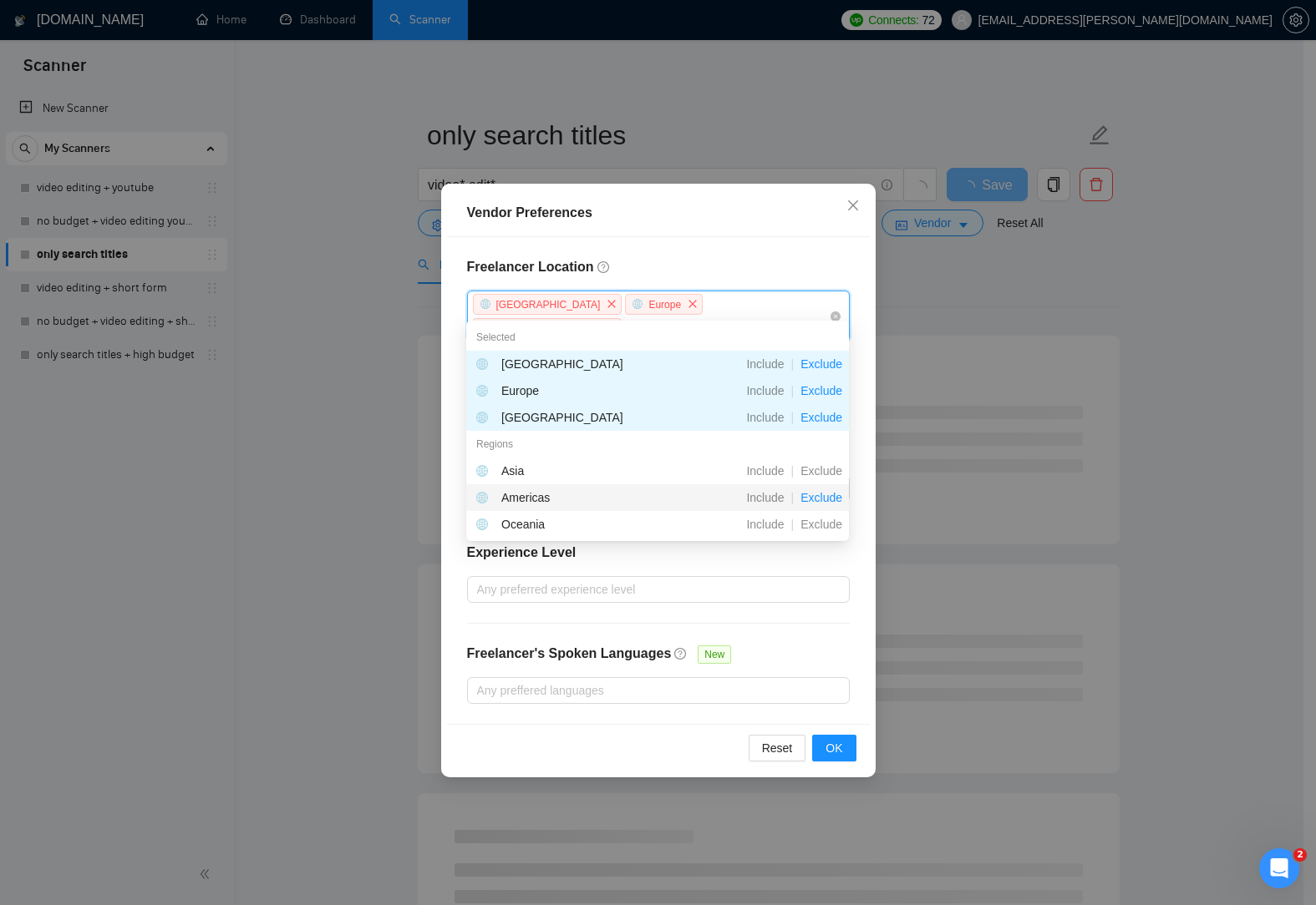
click at [832, 499] on span "Exclude" at bounding box center [821, 497] width 55 height 14
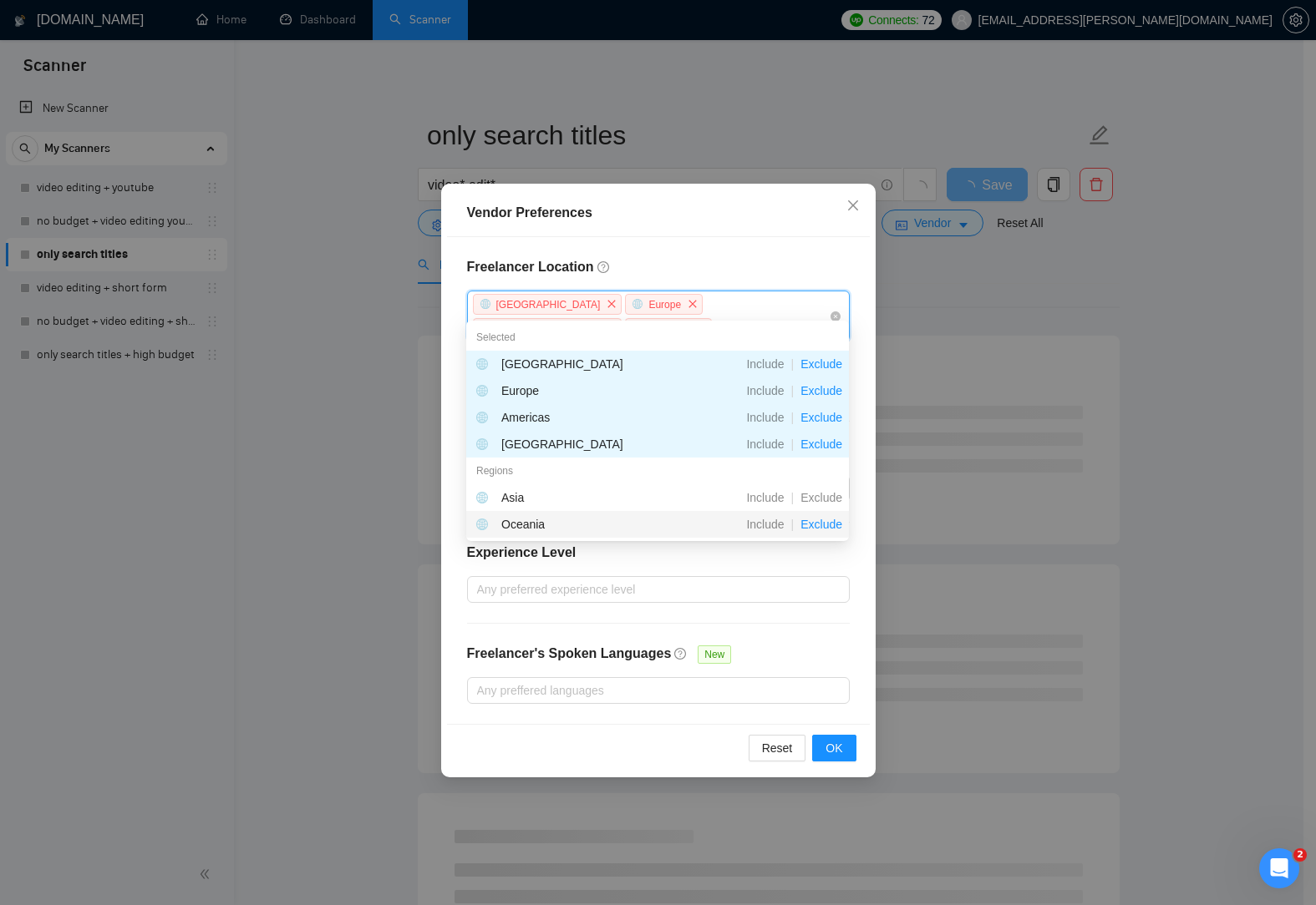
click at [830, 522] on span "Exclude" at bounding box center [821, 524] width 55 height 14
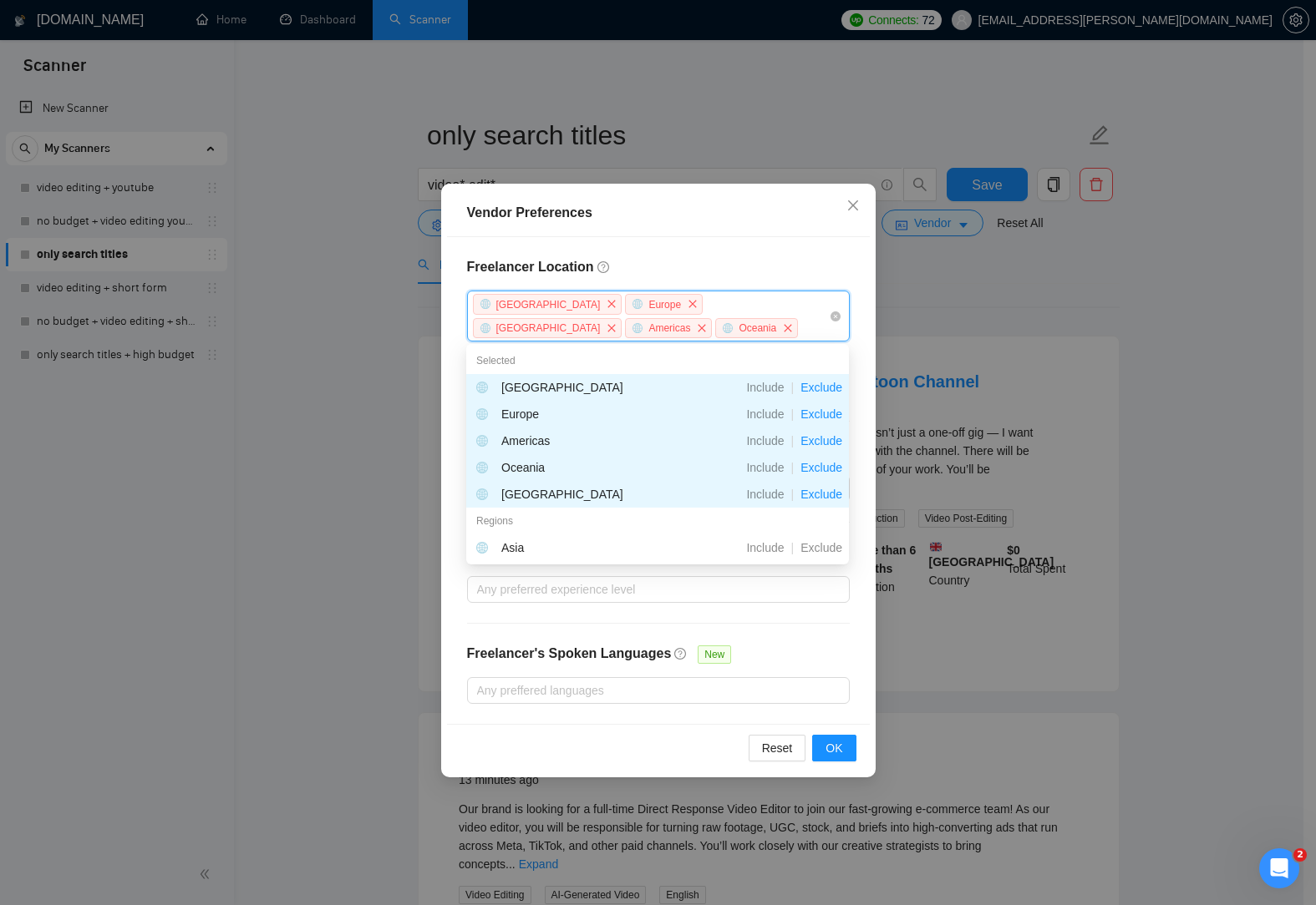
click at [863, 374] on div "Freelancer Location [GEOGRAPHIC_DATA], [GEOGRAPHIC_DATA], [GEOGRAPHIC_DATA], [G…" at bounding box center [658, 480] width 422 height 486
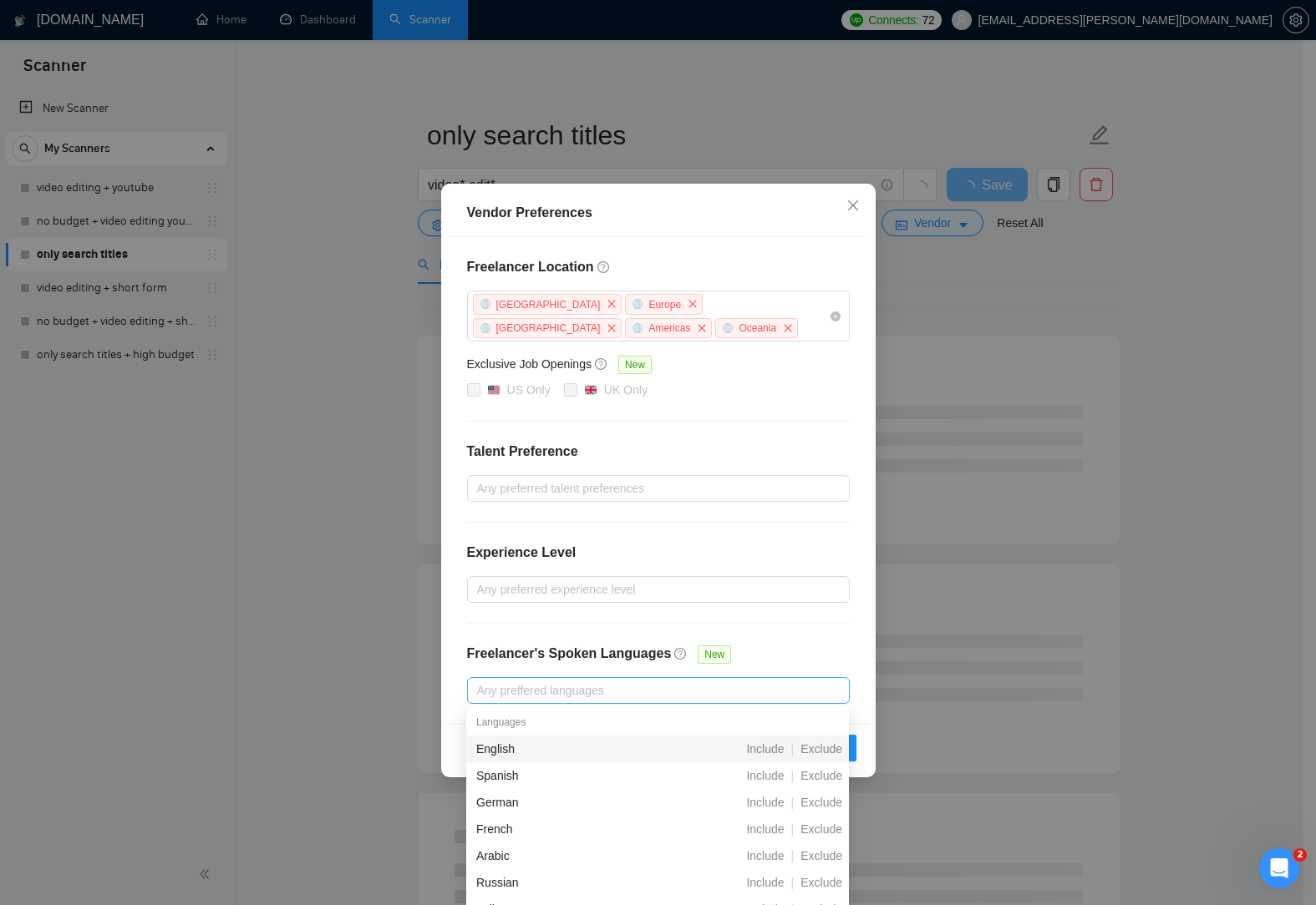
click at [635, 700] on div "Any preffered languages" at bounding box center [658, 690] width 383 height 27
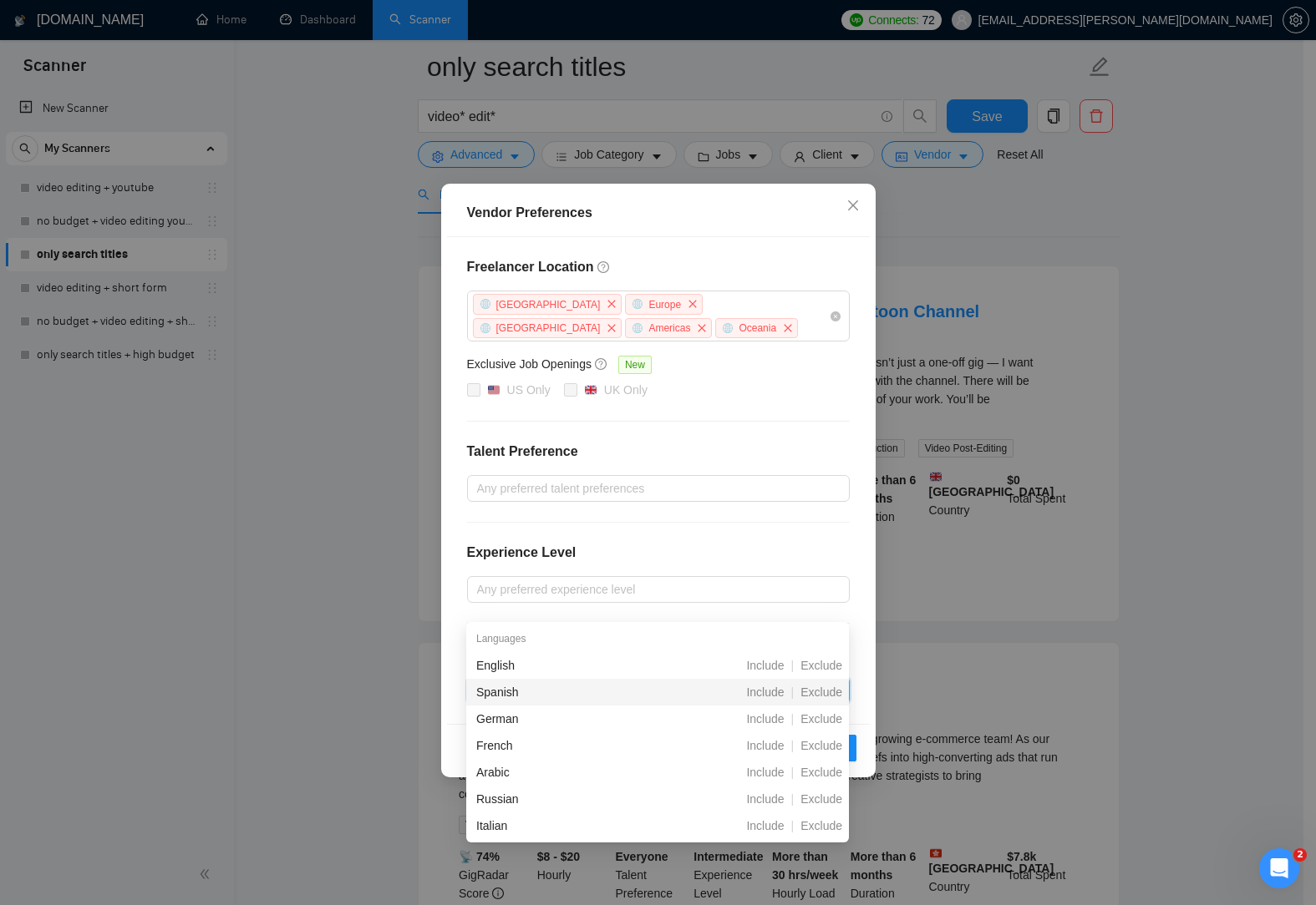
click at [818, 690] on span "Exclude" at bounding box center [821, 692] width 55 height 14
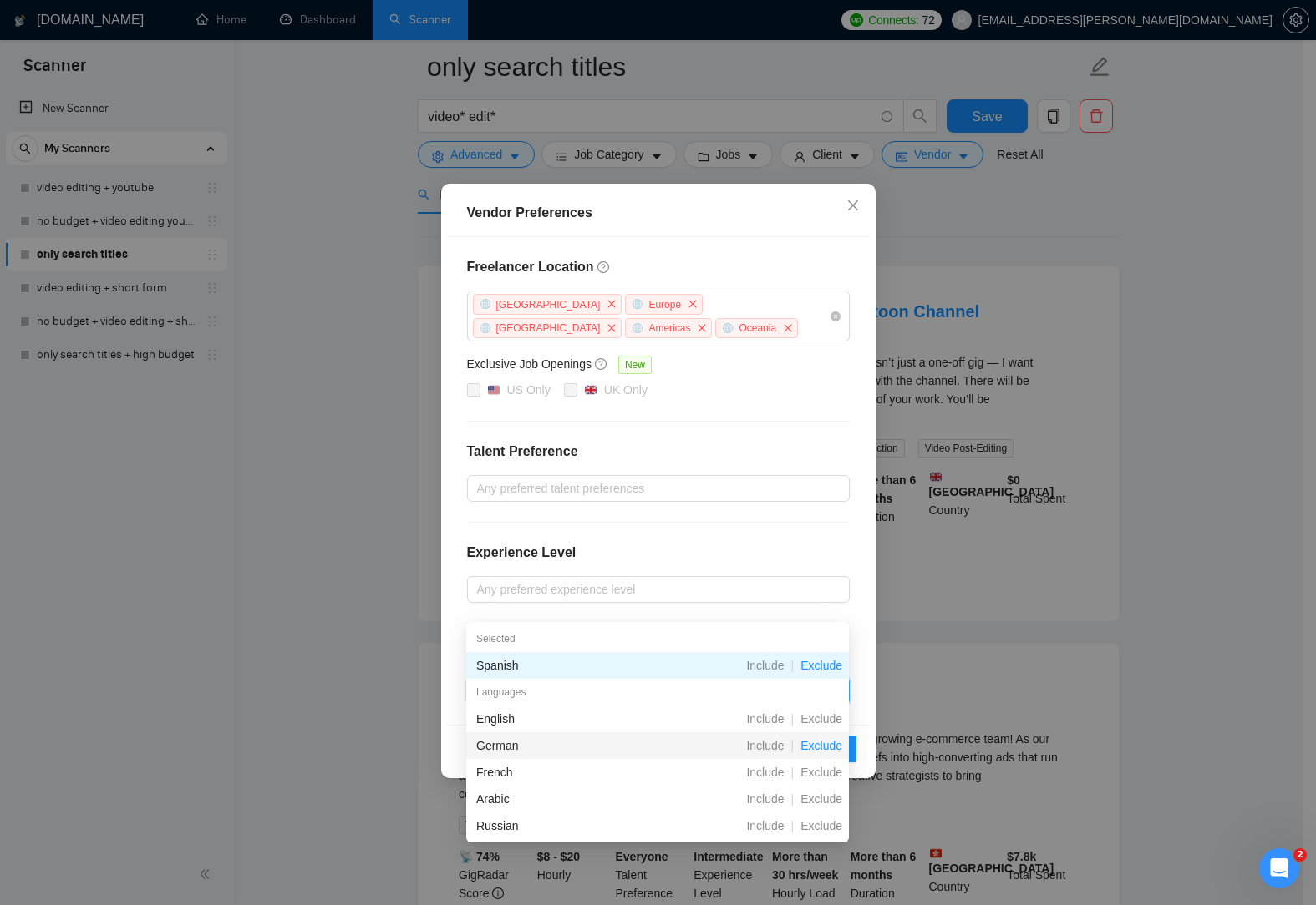
click at [822, 743] on span "Exclude" at bounding box center [821, 745] width 55 height 14
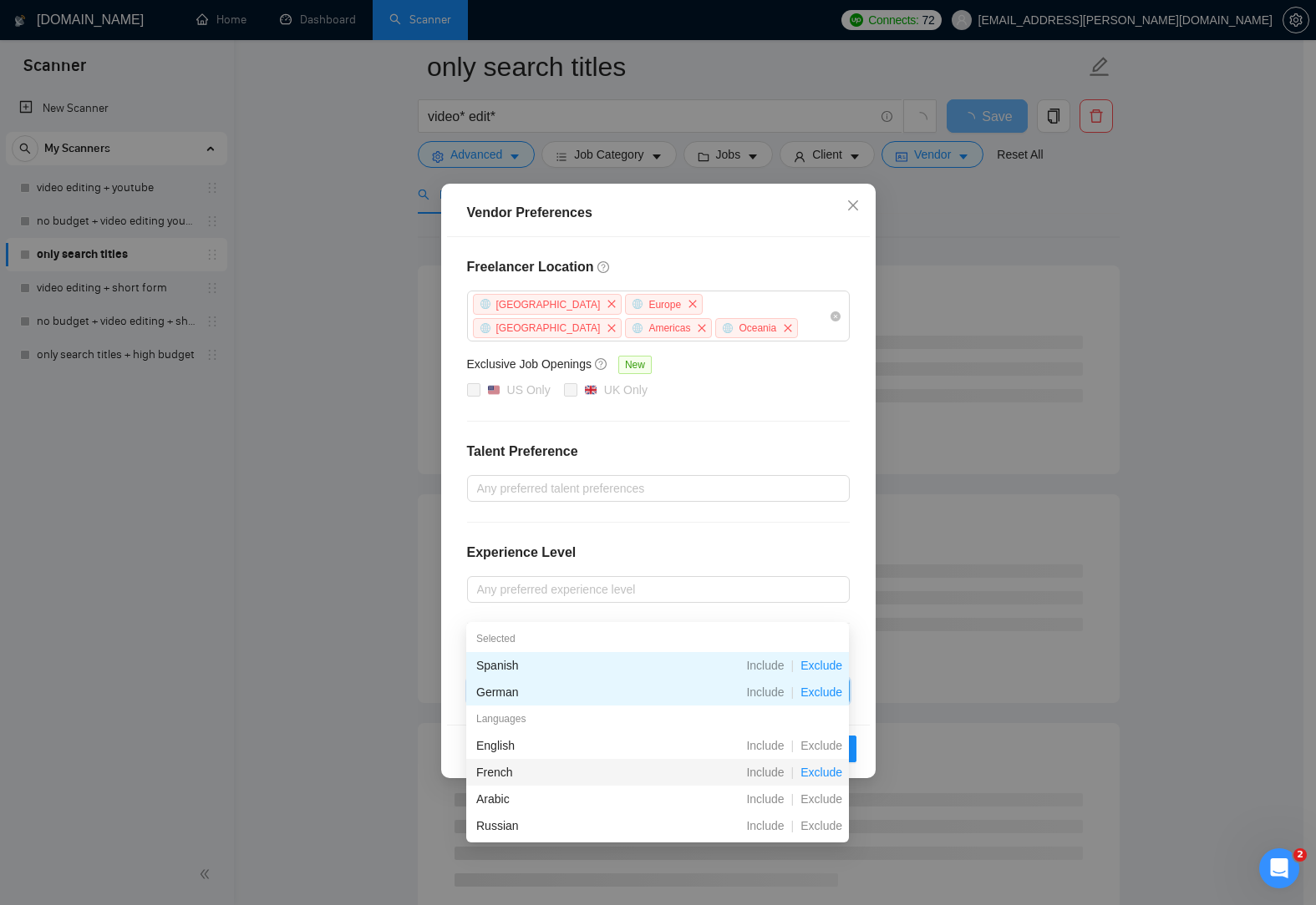
click at [823, 778] on span "Exclude" at bounding box center [821, 772] width 55 height 14
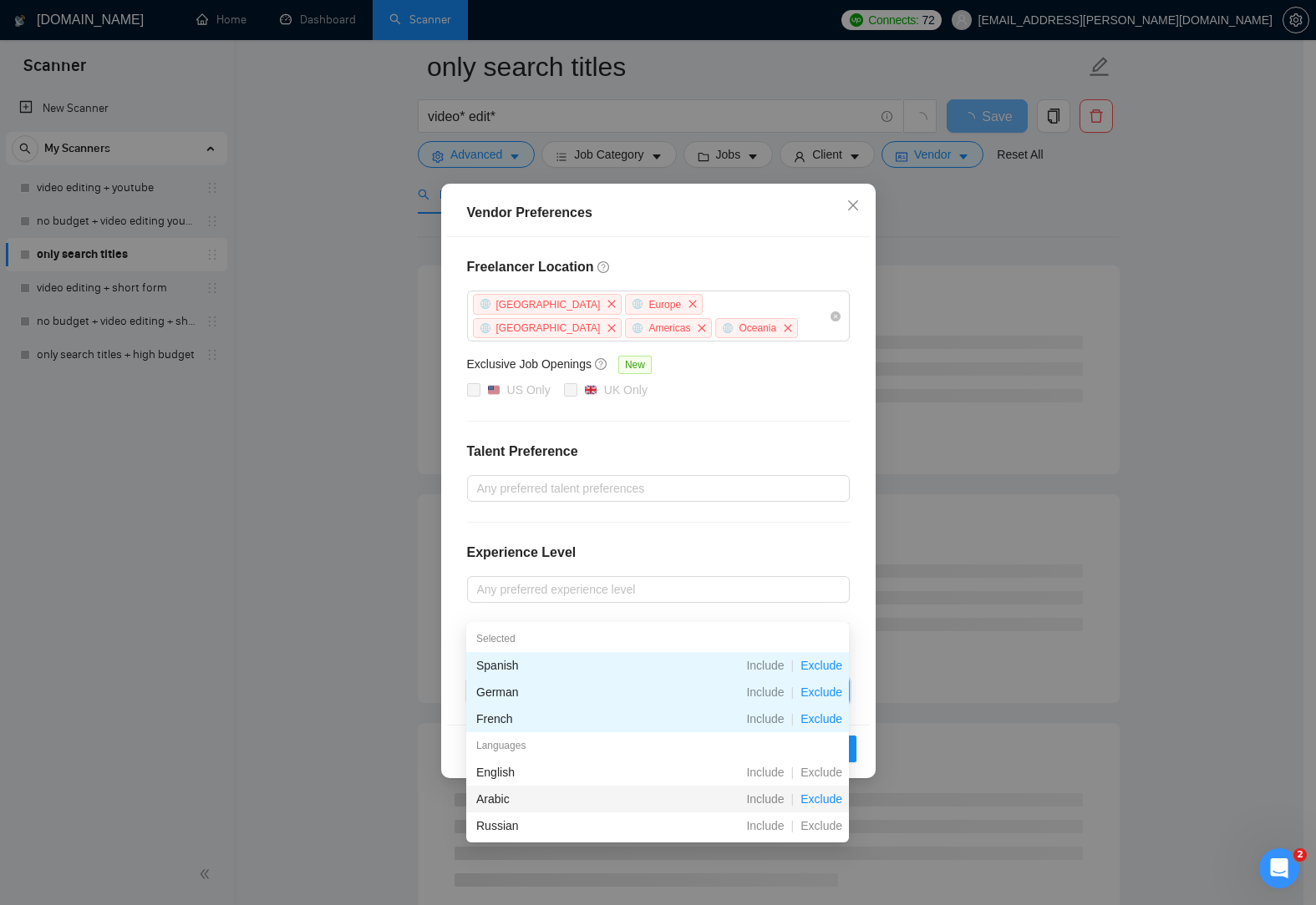
click at [829, 796] on span "Exclude" at bounding box center [821, 799] width 55 height 14
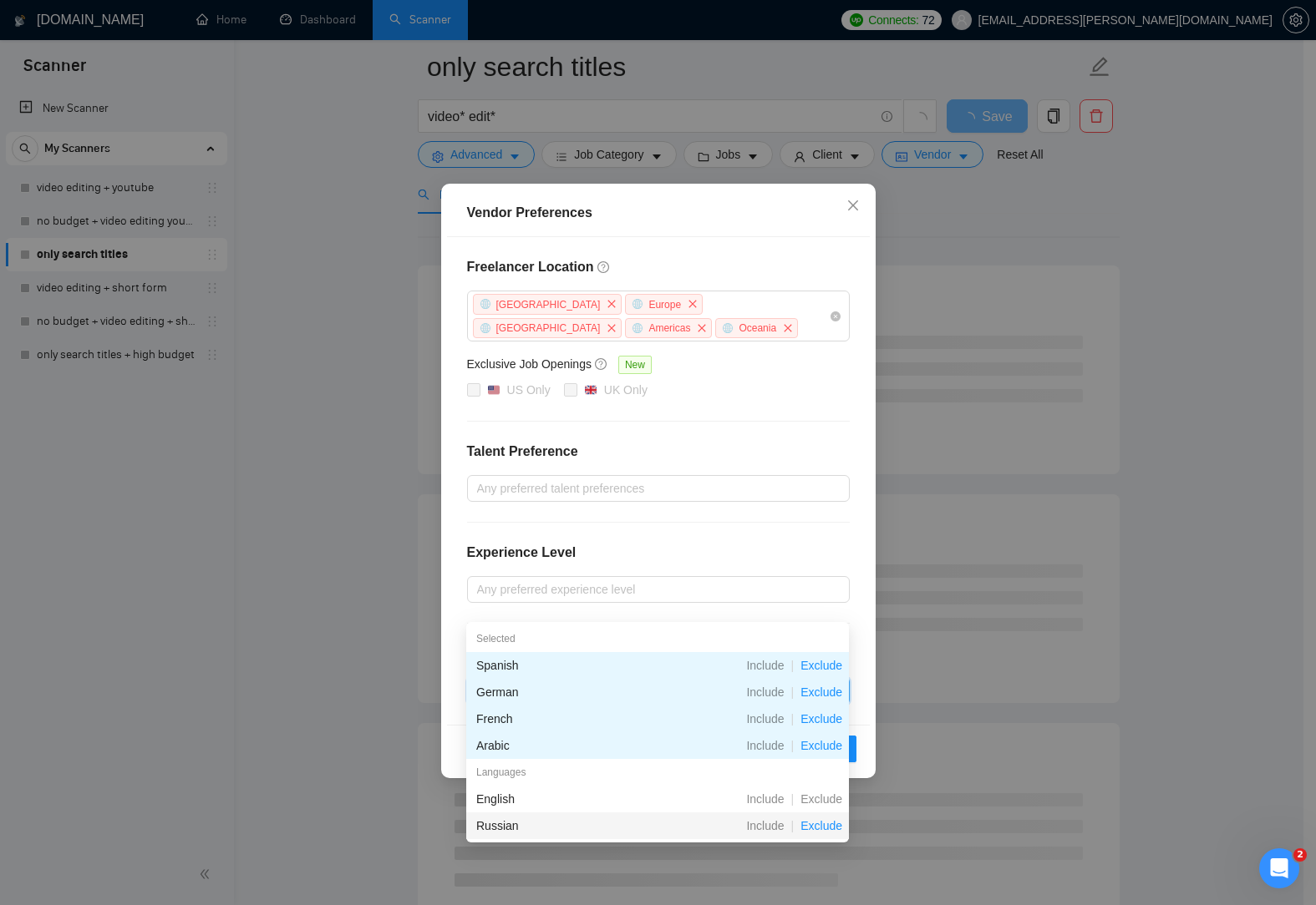
click at [829, 828] on span "Exclude" at bounding box center [821, 825] width 55 height 14
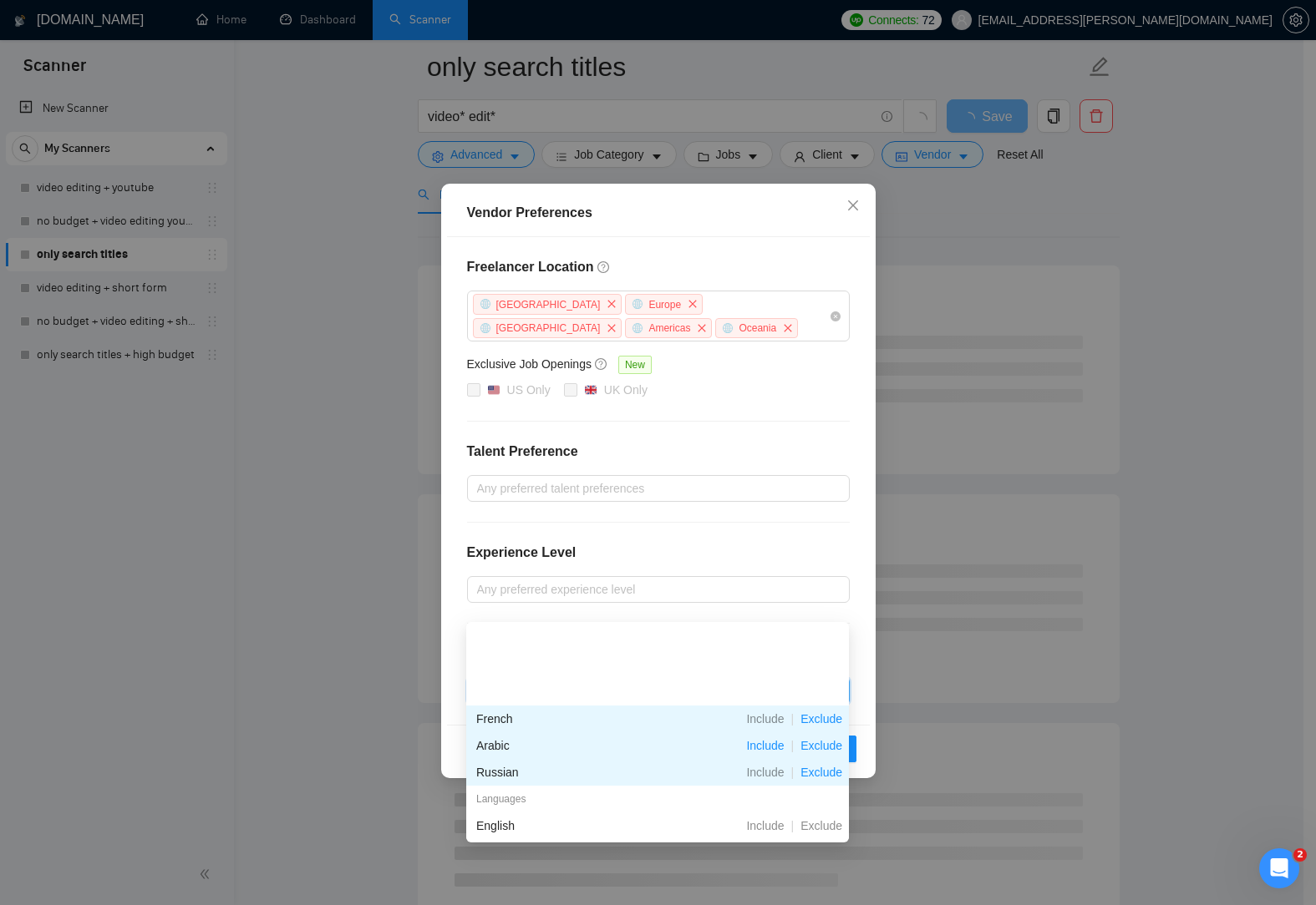
scroll to position [84, 0]
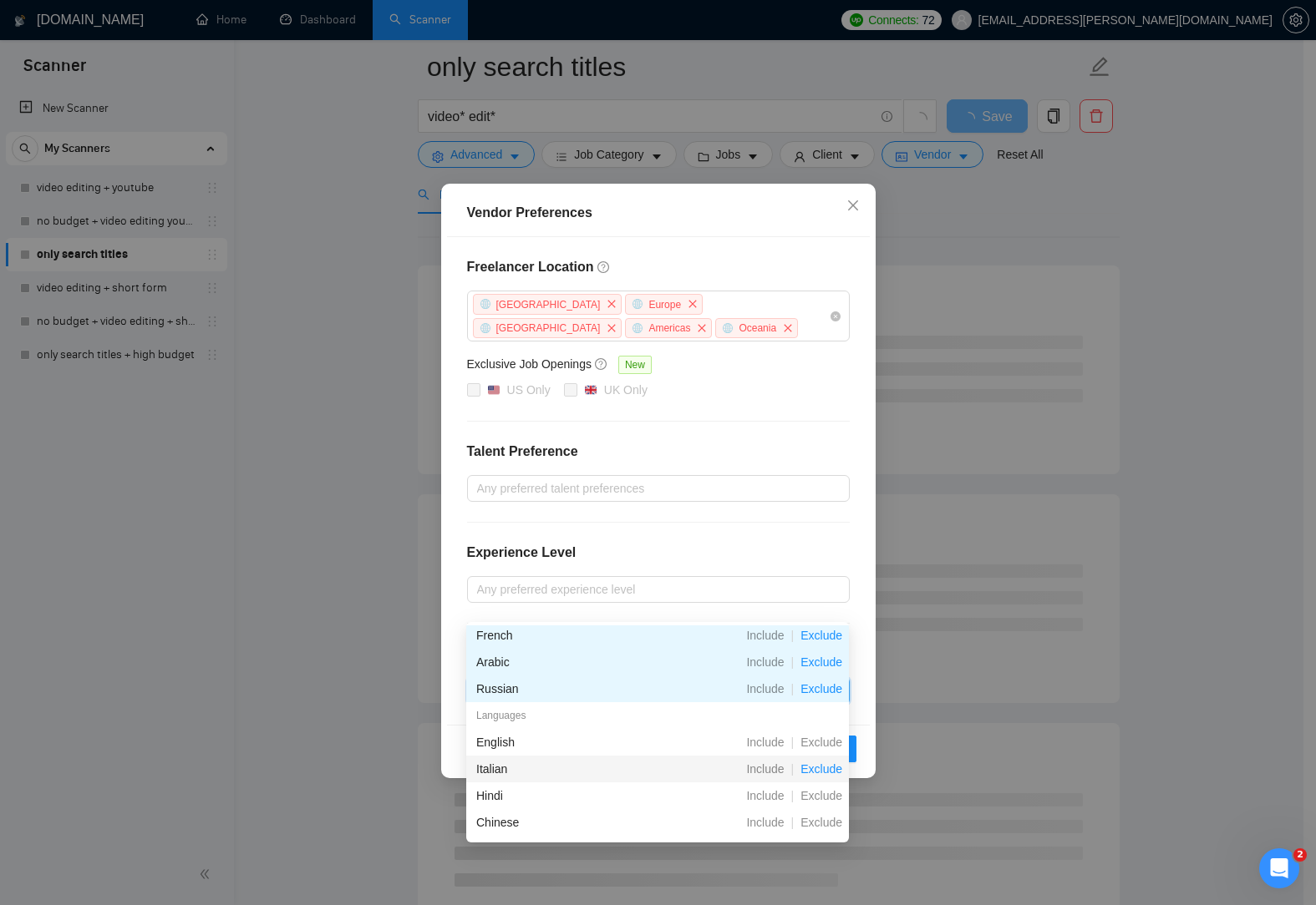
click at [831, 771] on span "Exclude" at bounding box center [821, 769] width 55 height 14
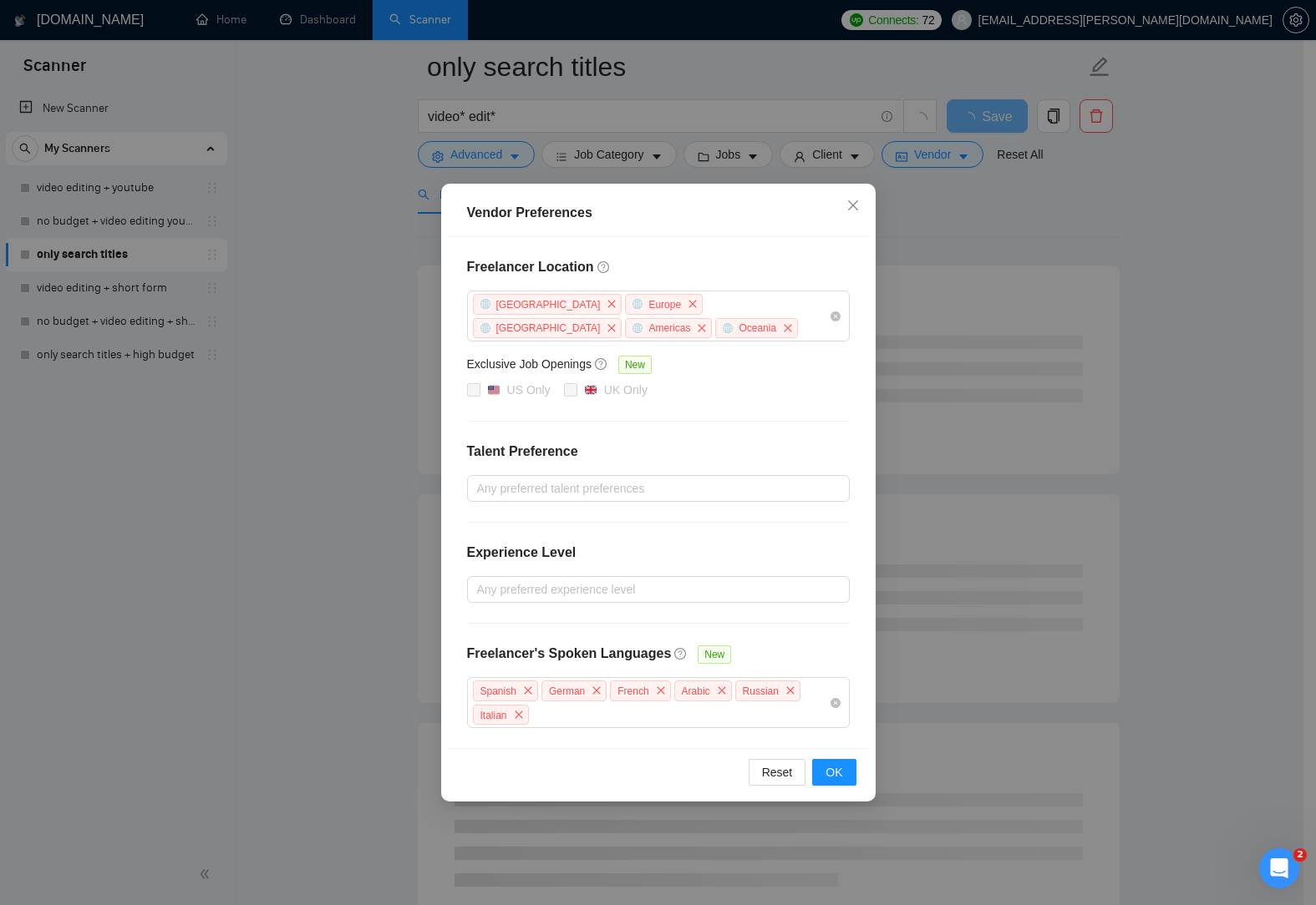
click at [779, 655] on div "Freelancer Location [GEOGRAPHIC_DATA] [GEOGRAPHIC_DATA] [GEOGRAPHIC_DATA] [GEOG…" at bounding box center [658, 492] width 422 height 511
click at [838, 767] on span "OK" at bounding box center [834, 772] width 17 height 18
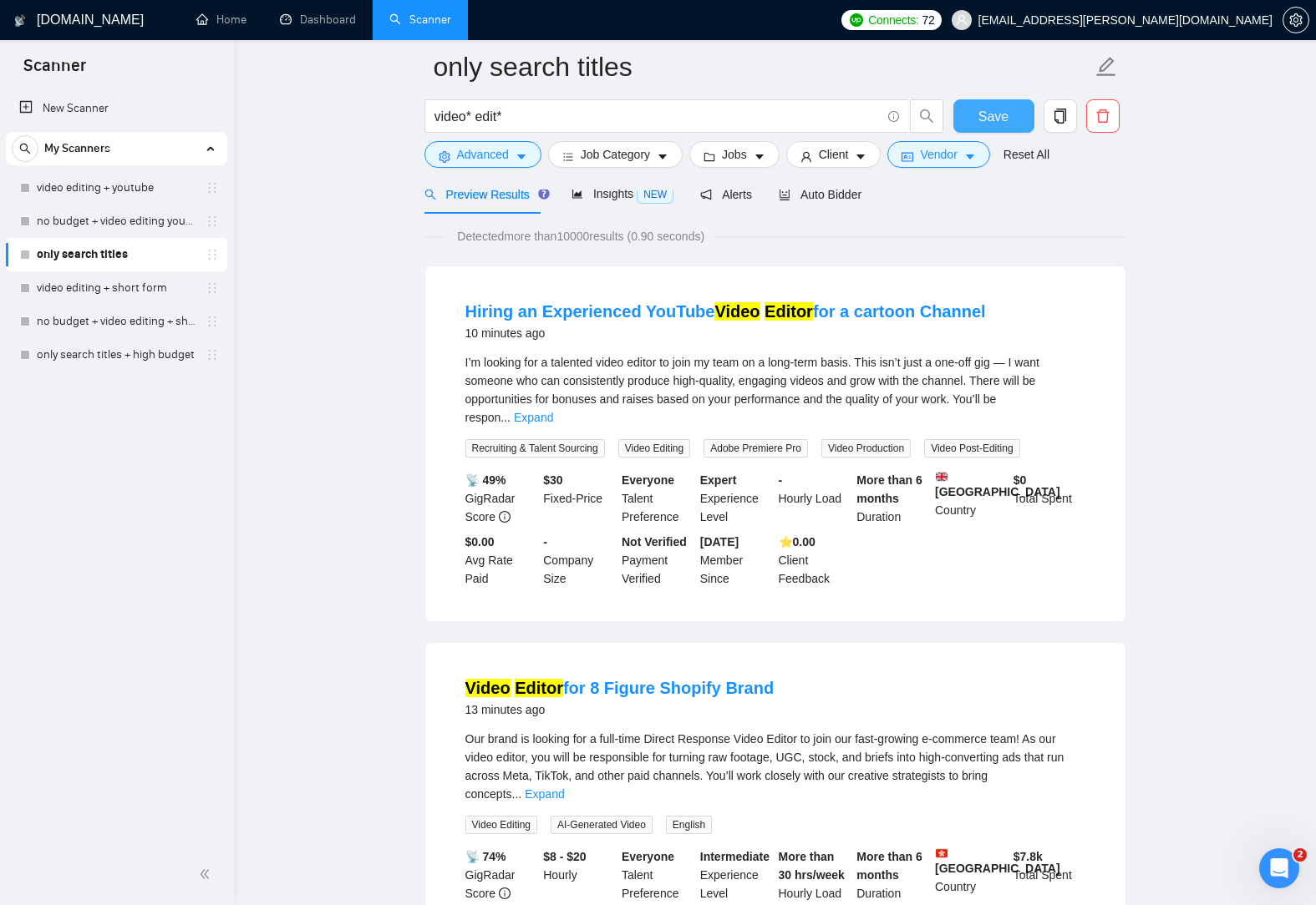
click at [987, 109] on span "Save" at bounding box center [993, 117] width 30 height 21
click at [759, 156] on icon "caret-down" at bounding box center [759, 157] width 12 height 12
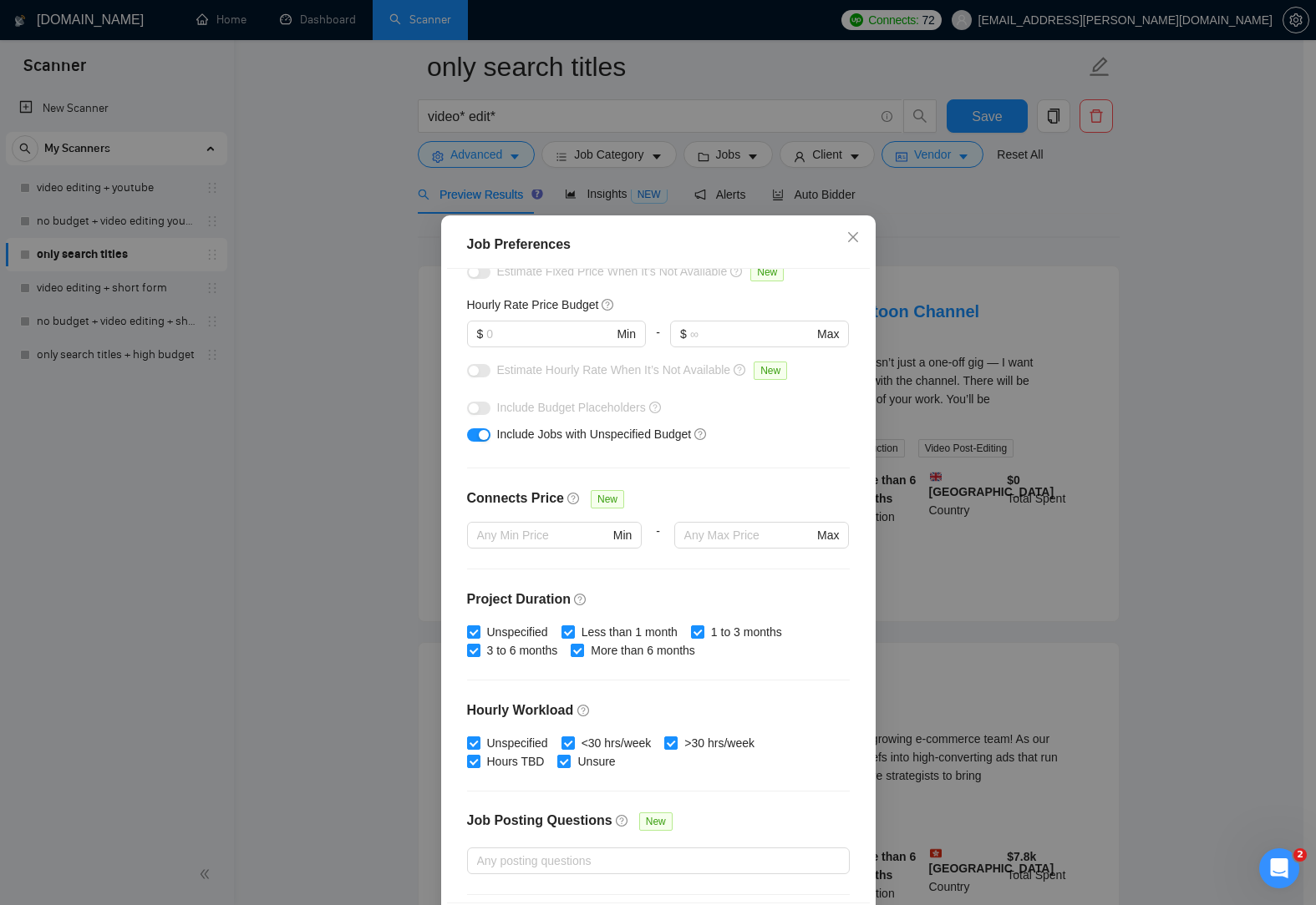
scroll to position [0, 0]
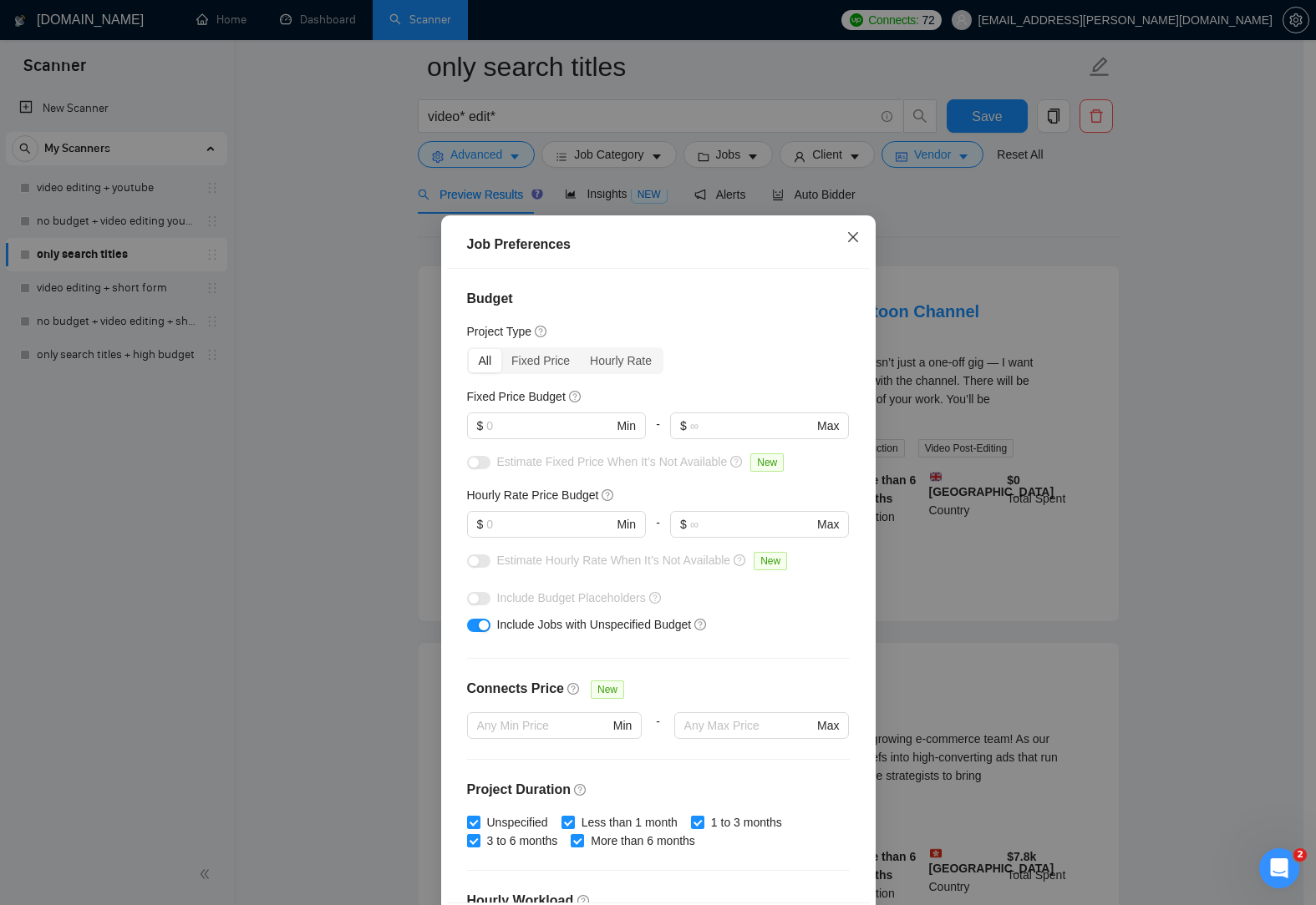
click at [850, 242] on icon "close" at bounding box center [851, 237] width 10 height 10
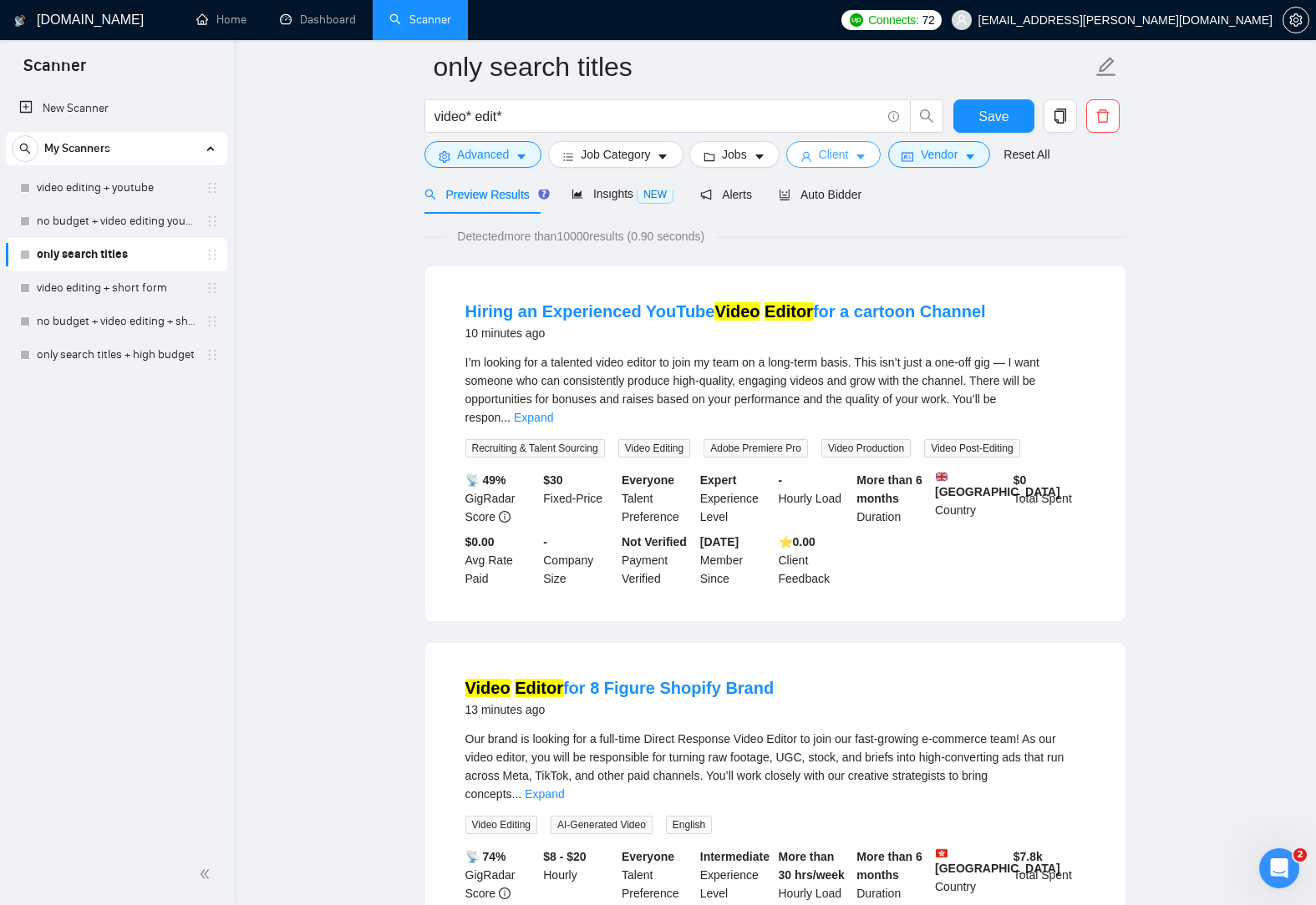
click at [828, 151] on span "Client" at bounding box center [833, 154] width 30 height 18
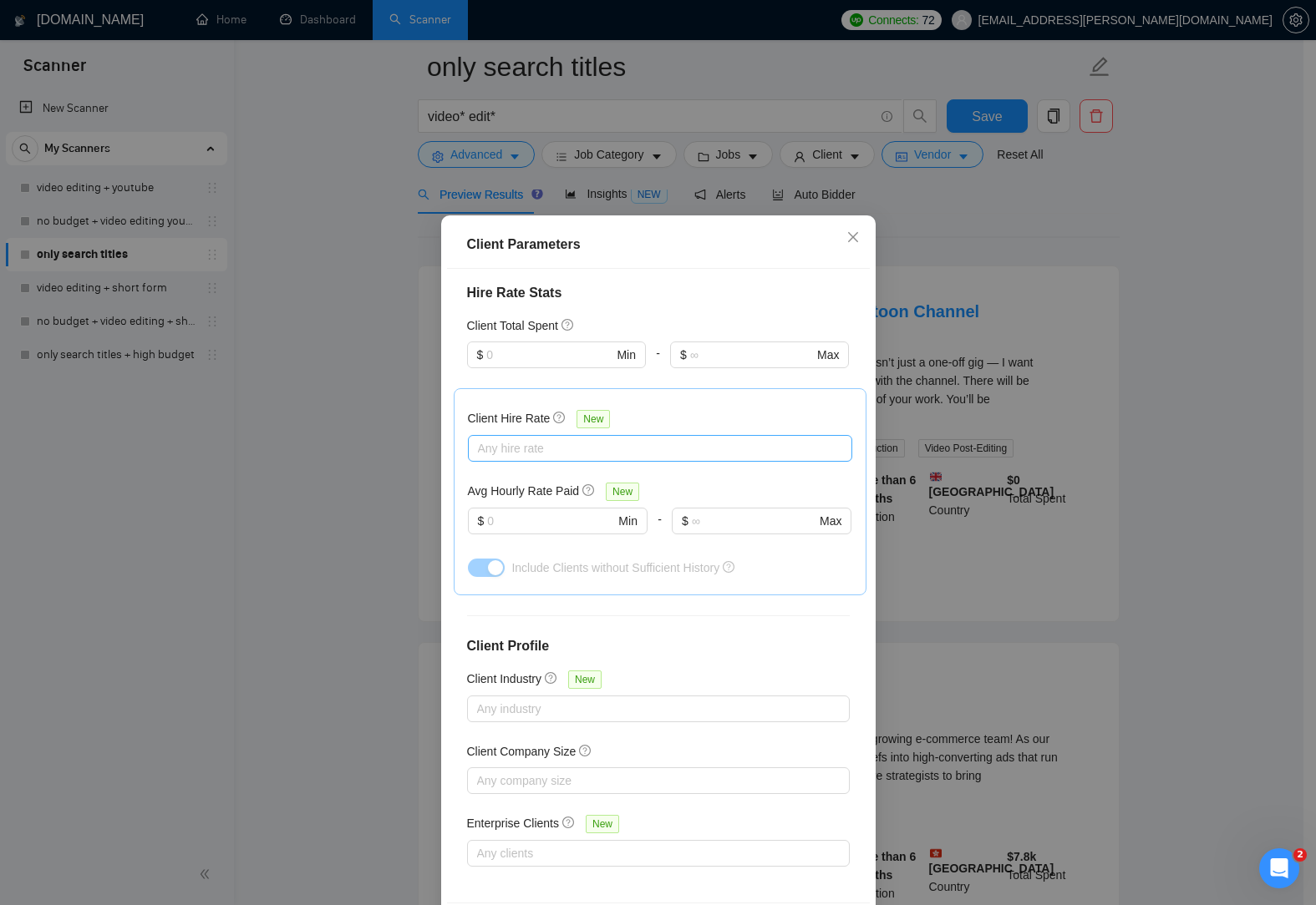
click at [587, 455] on div at bounding box center [651, 449] width 359 height 20
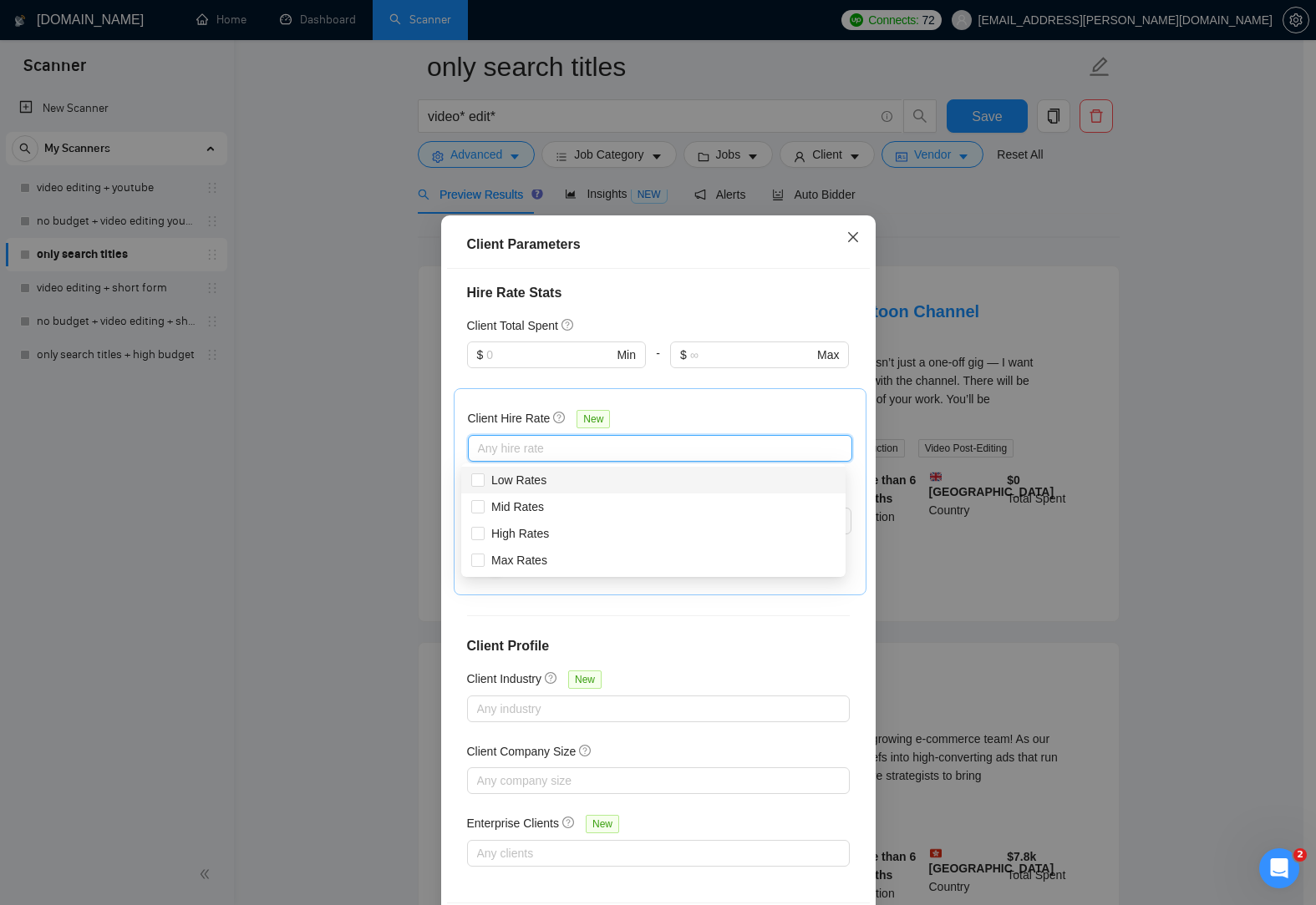
click at [847, 247] on span "Close" at bounding box center [852, 238] width 45 height 45
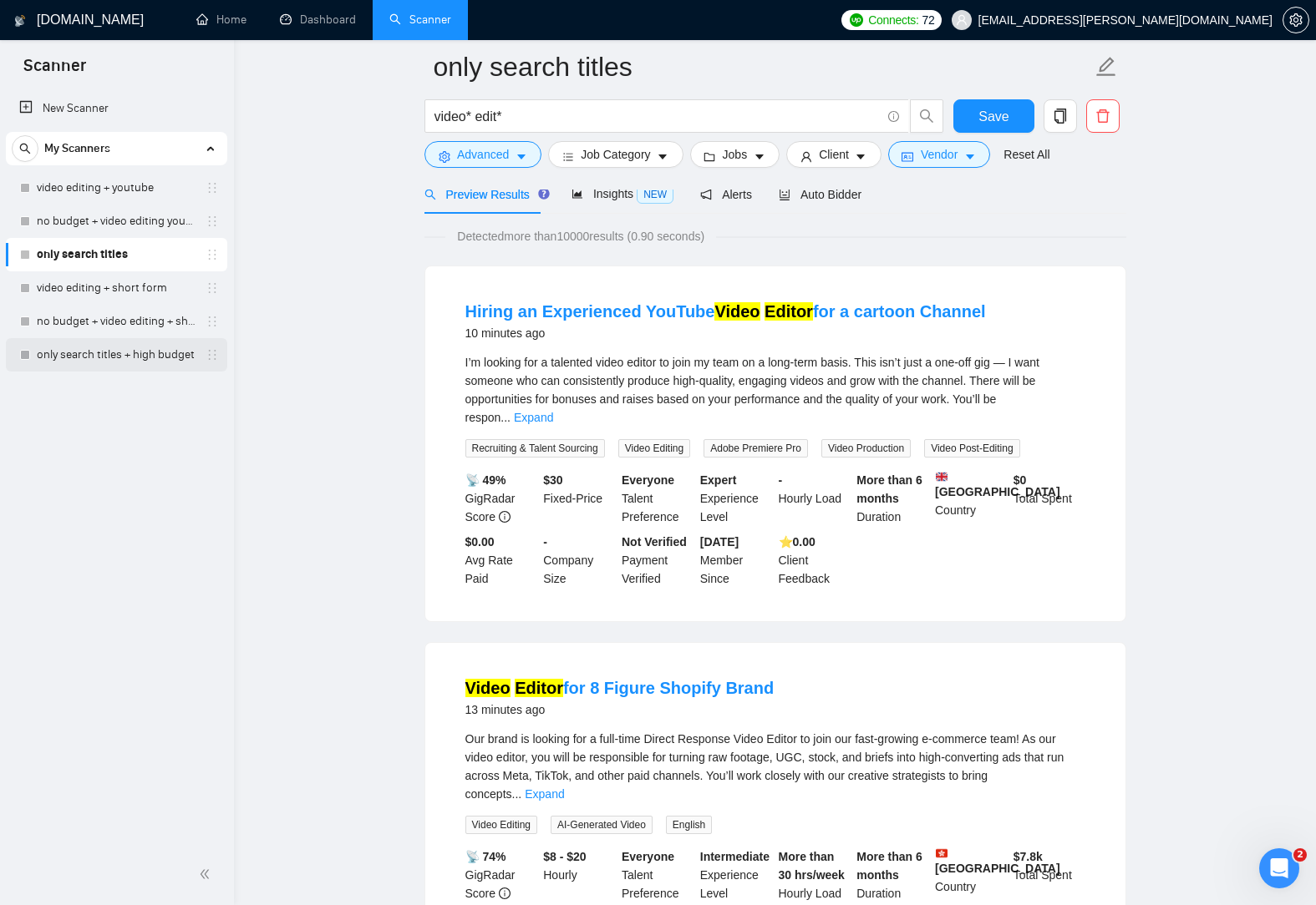
click at [112, 347] on link "only search titles + high budget" at bounding box center [116, 354] width 159 height 33
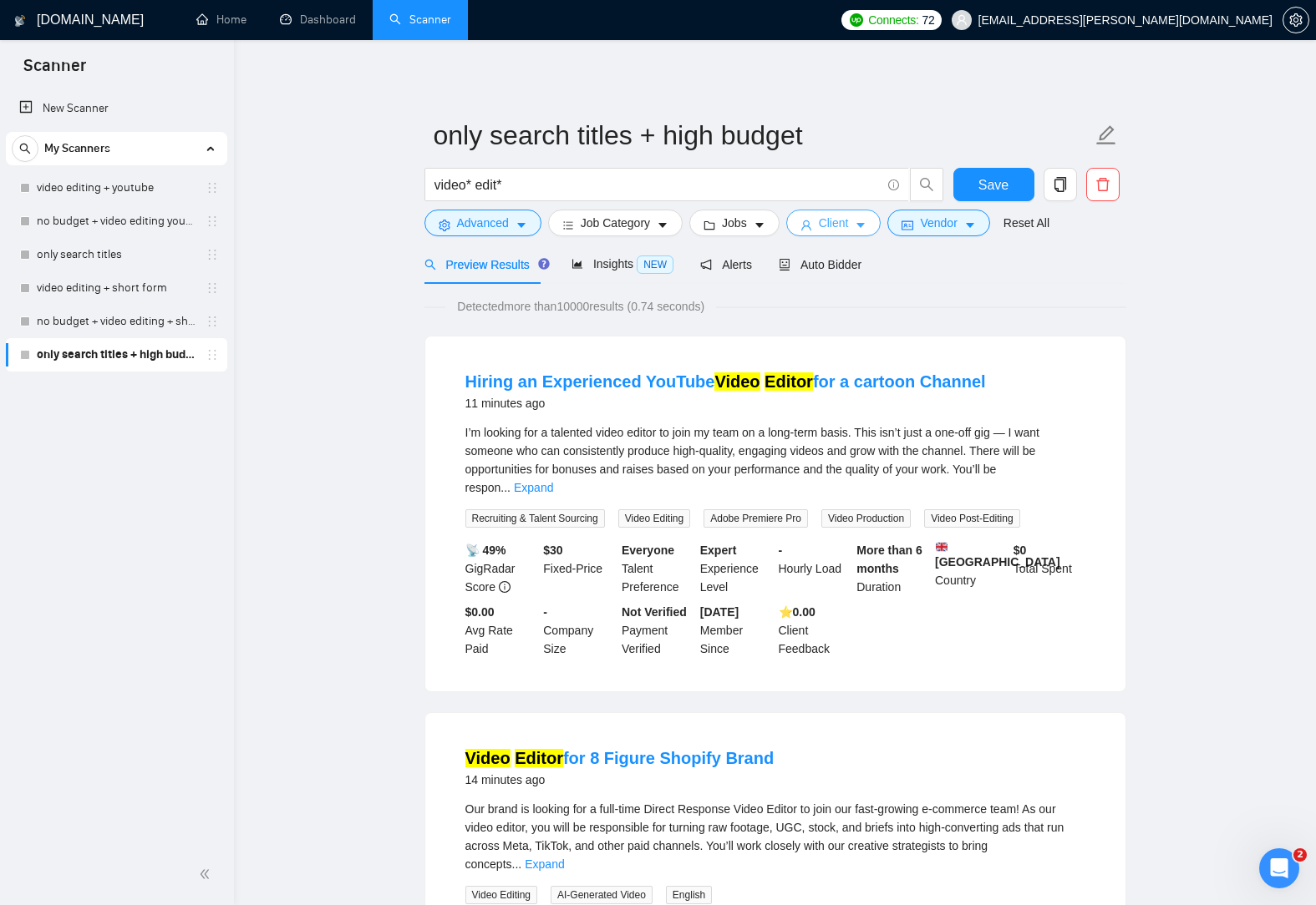
click at [846, 228] on button "Client" at bounding box center [834, 222] width 96 height 27
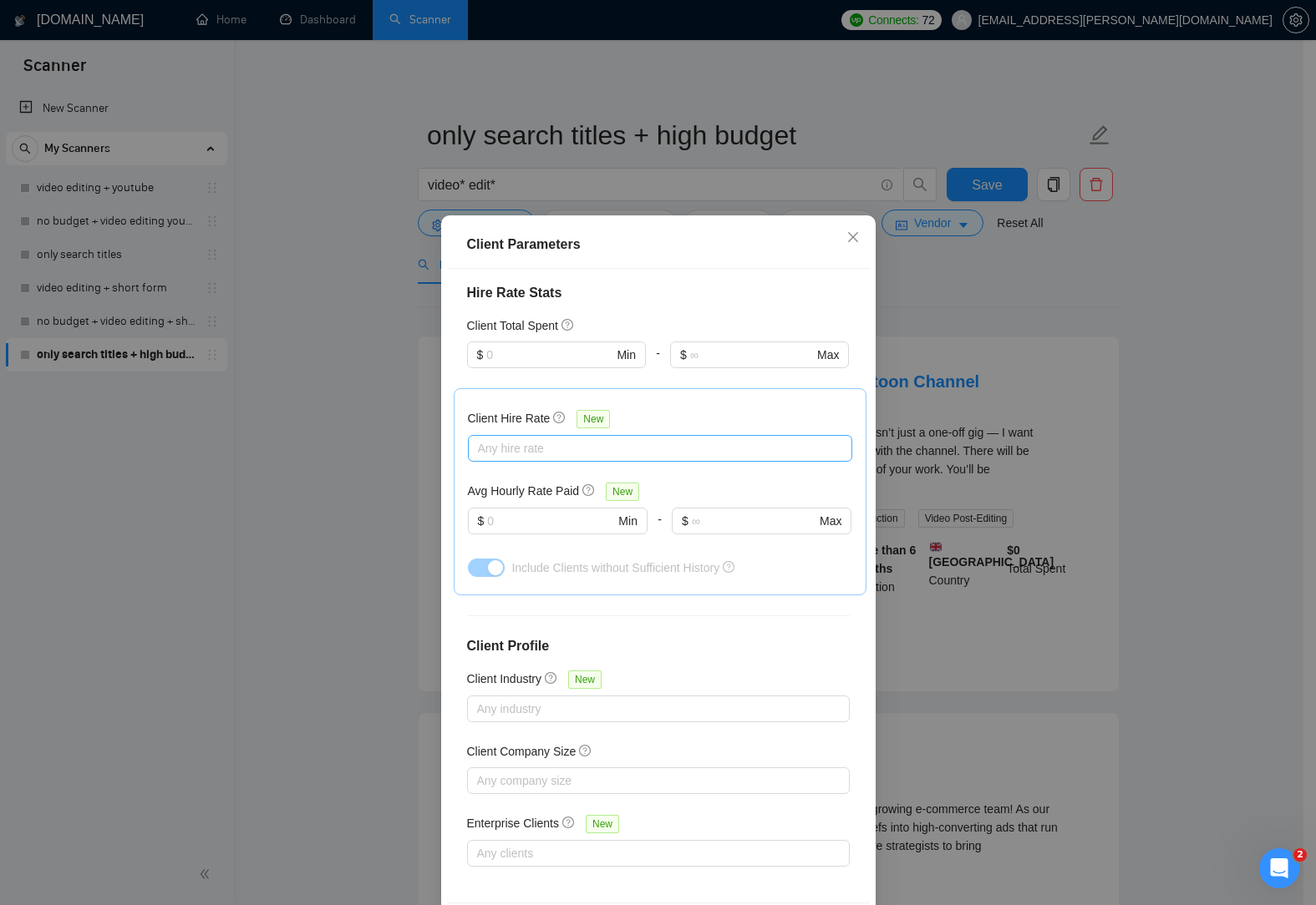
click at [653, 444] on div at bounding box center [651, 449] width 359 height 20
click at [529, 523] on div "High Rates" at bounding box center [653, 533] width 384 height 27
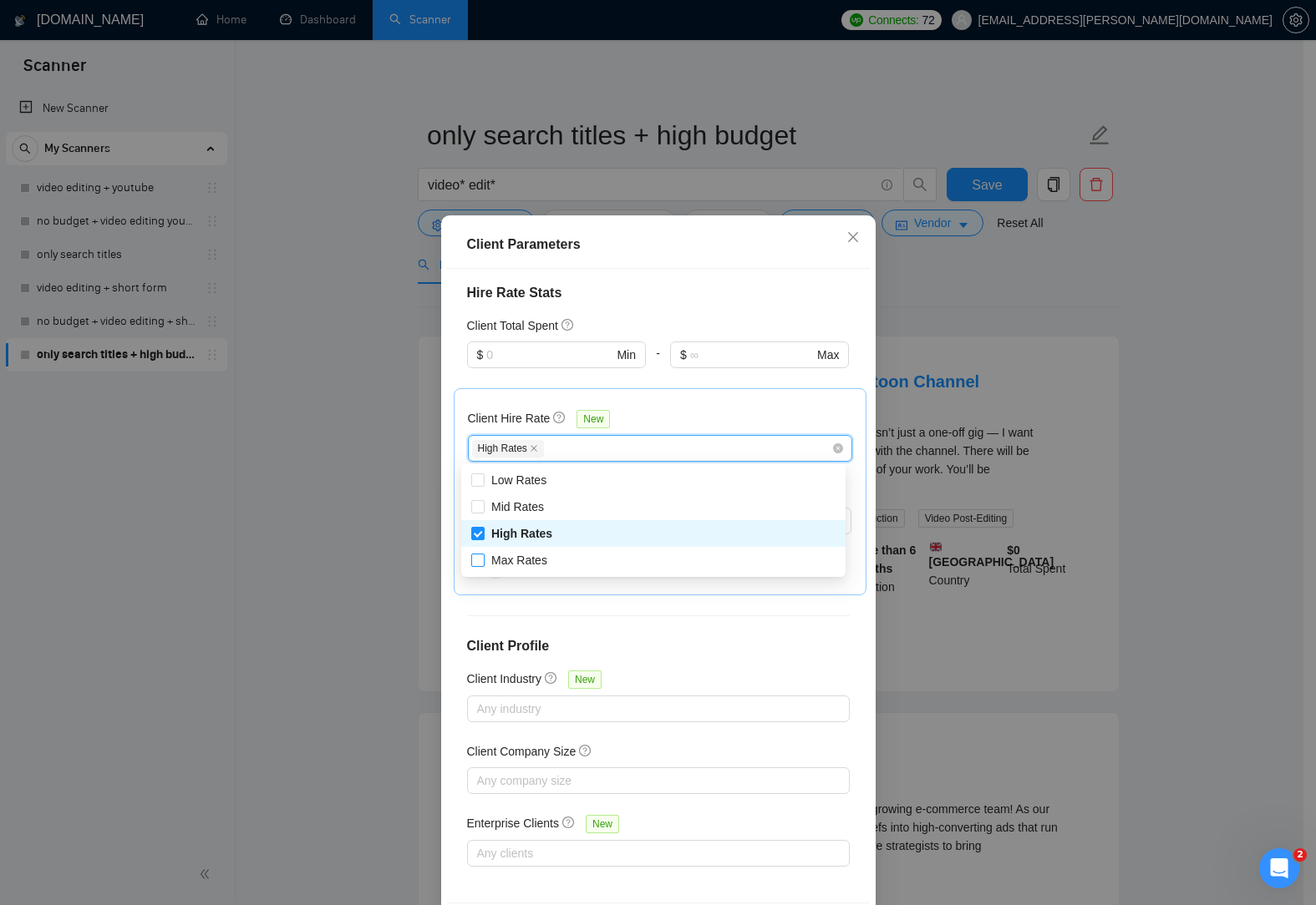
checkbox input "true"
drag, startPoint x: 523, startPoint y: 561, endPoint x: 539, endPoint y: 558, distance: 16.3
click at [522, 561] on span "Max Rates" at bounding box center [519, 560] width 56 height 14
click at [483, 561] on input "Max Rates" at bounding box center [477, 559] width 12 height 12
checkbox input "true"
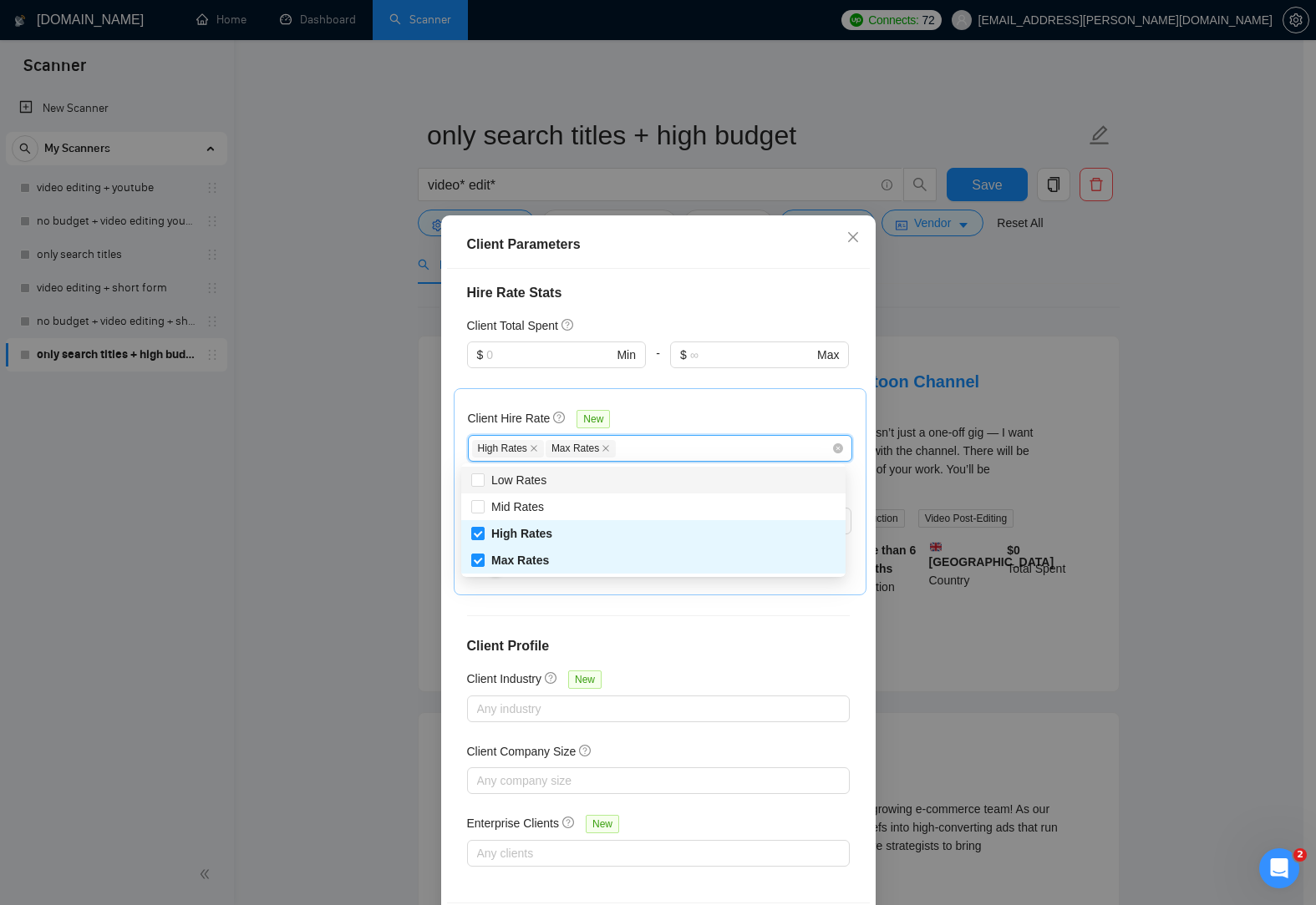
click at [703, 421] on div "Client Hire Rate New" at bounding box center [659, 422] width 384 height 26
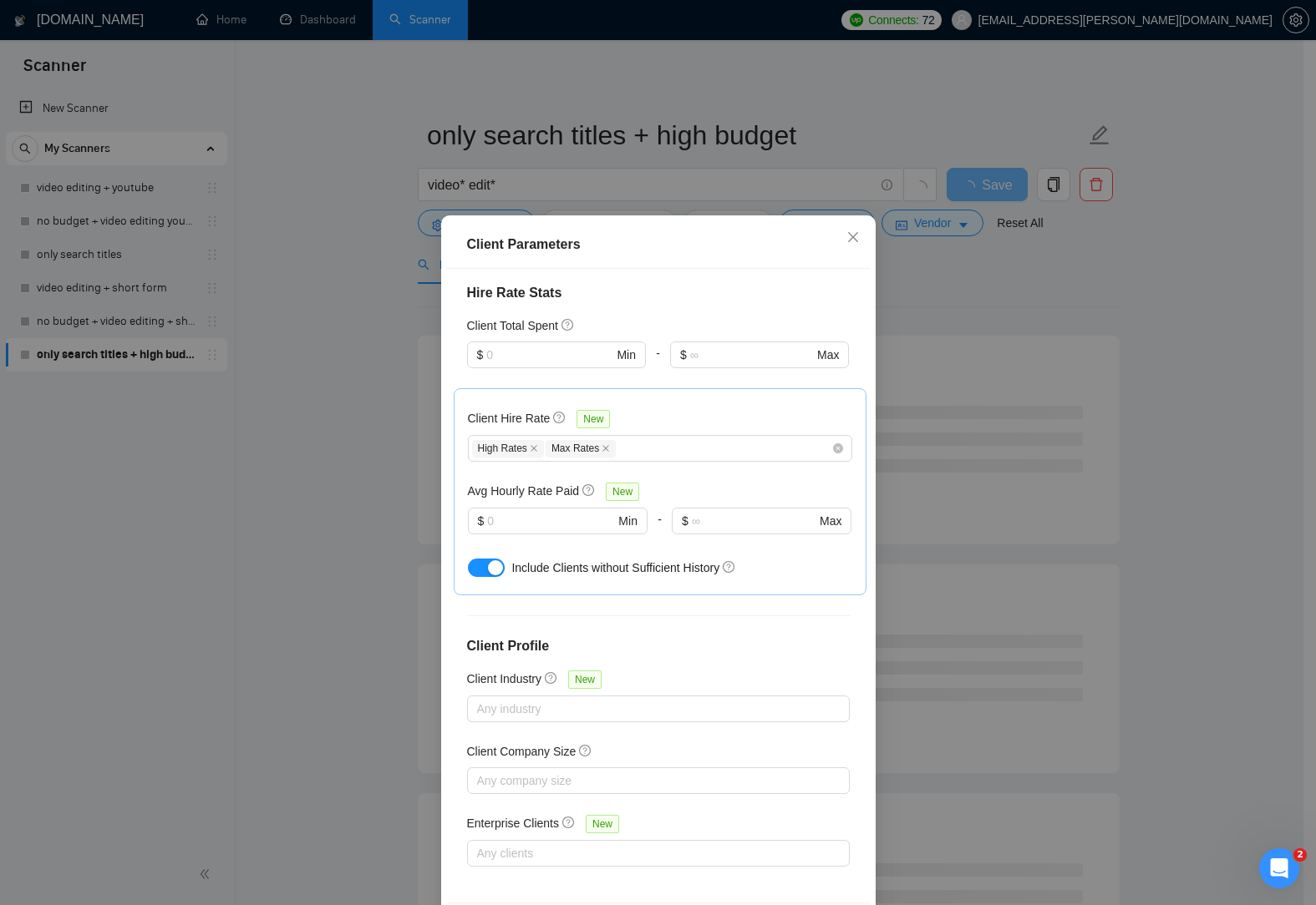
click at [745, 655] on div "Client Location Include Client Countries Select Exclude Client Countries Select…" at bounding box center [658, 586] width 422 height 633
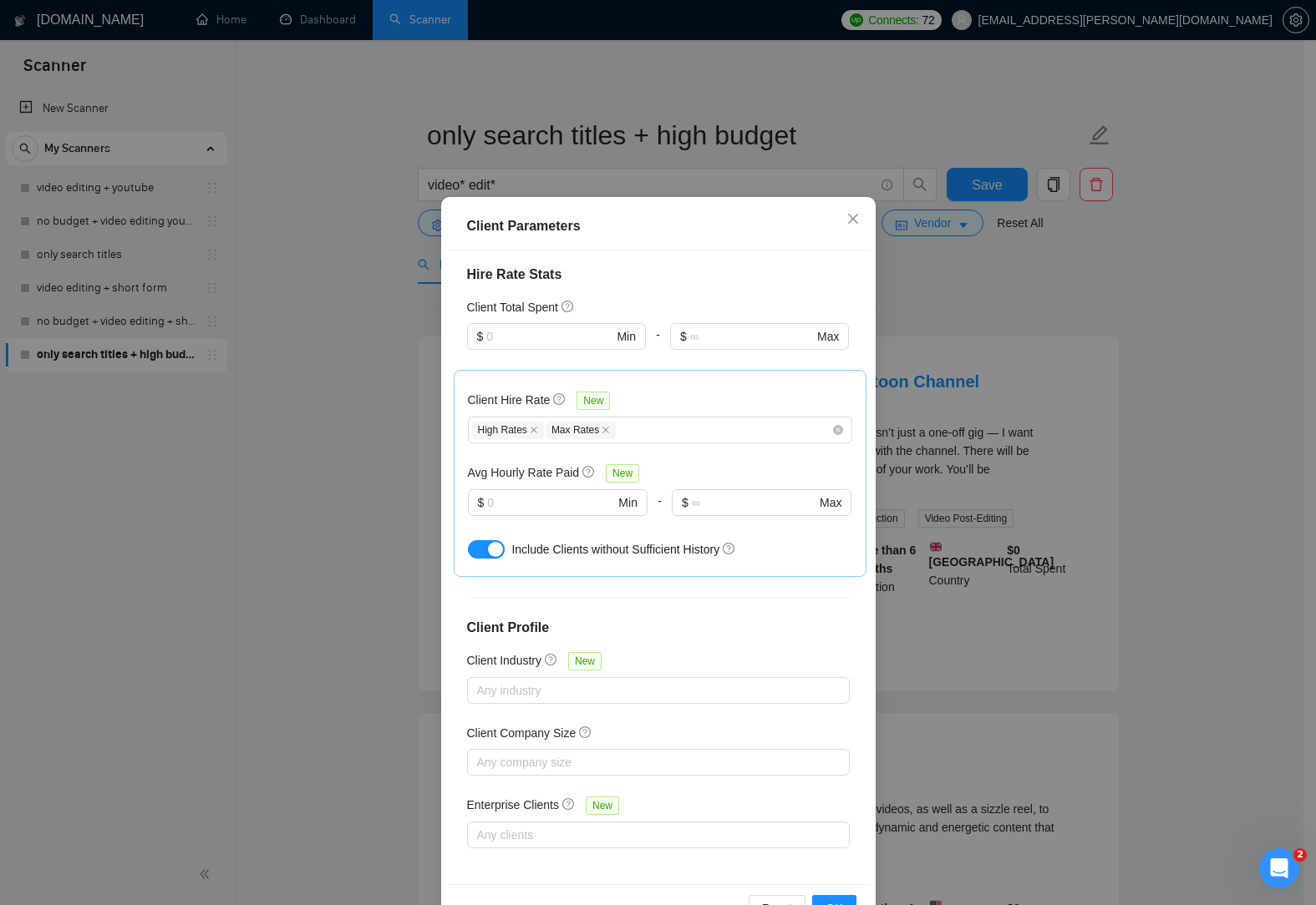
scroll to position [71, 0]
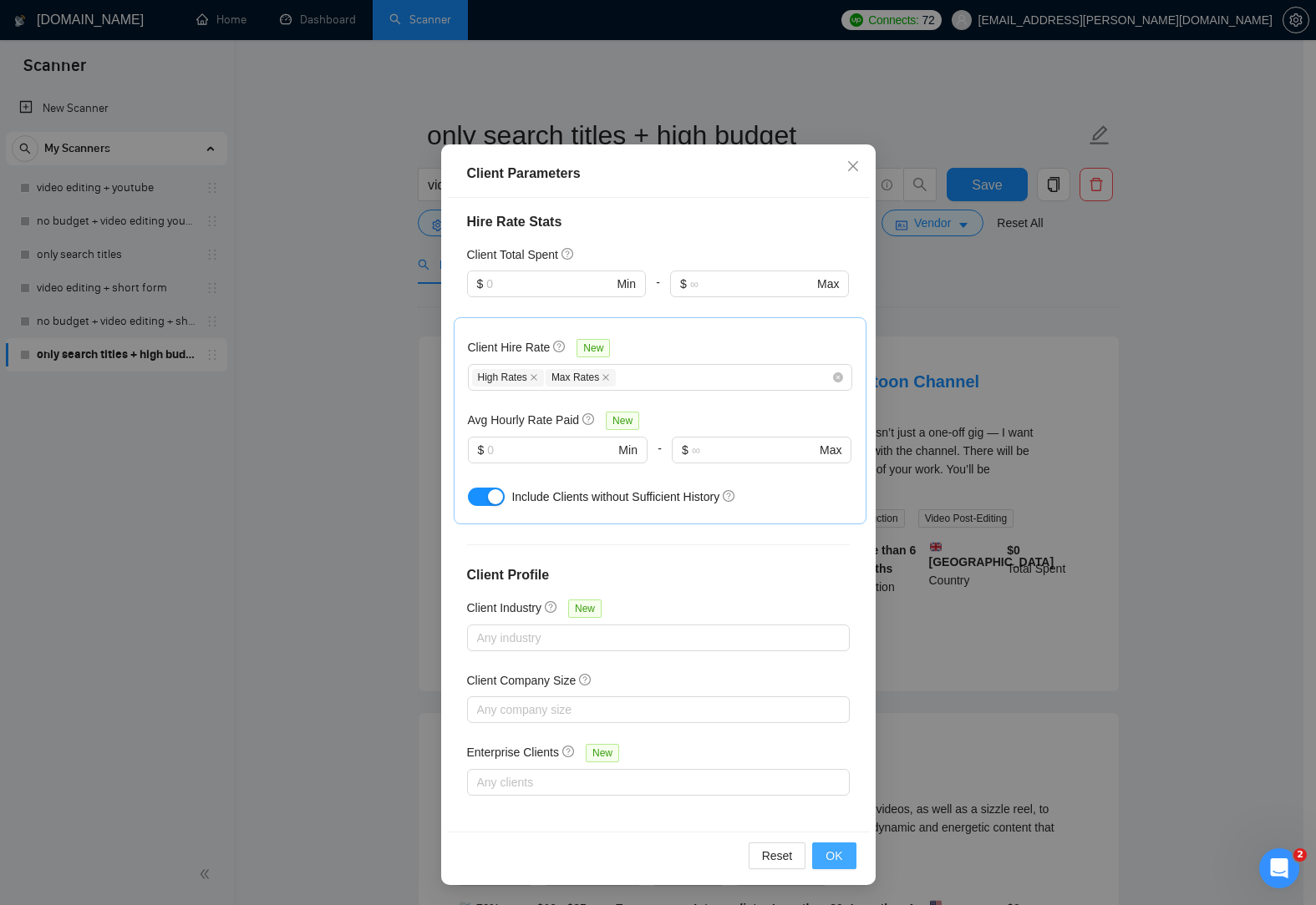
click at [828, 859] on span "OK" at bounding box center [834, 855] width 17 height 18
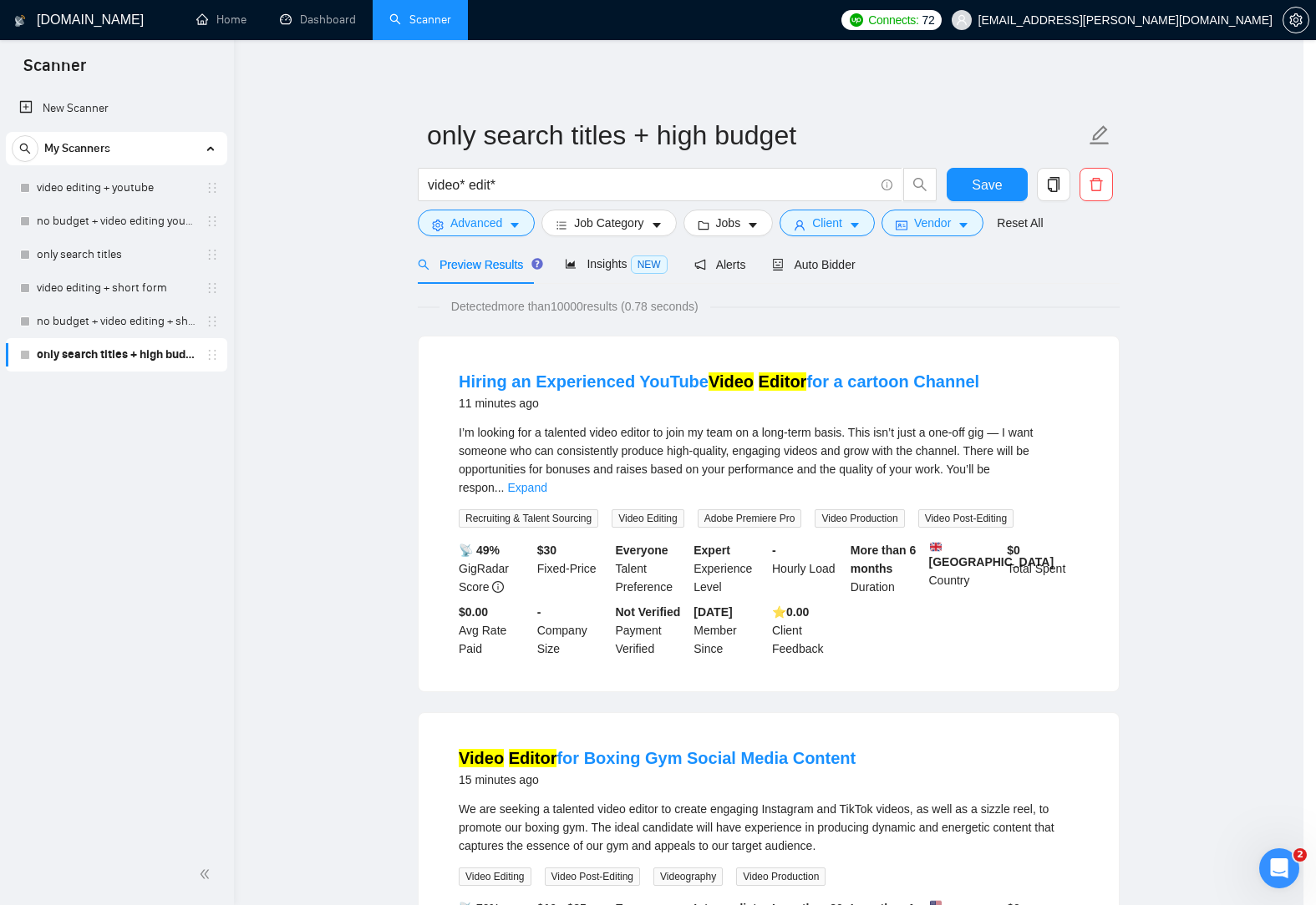
scroll to position [0, 0]
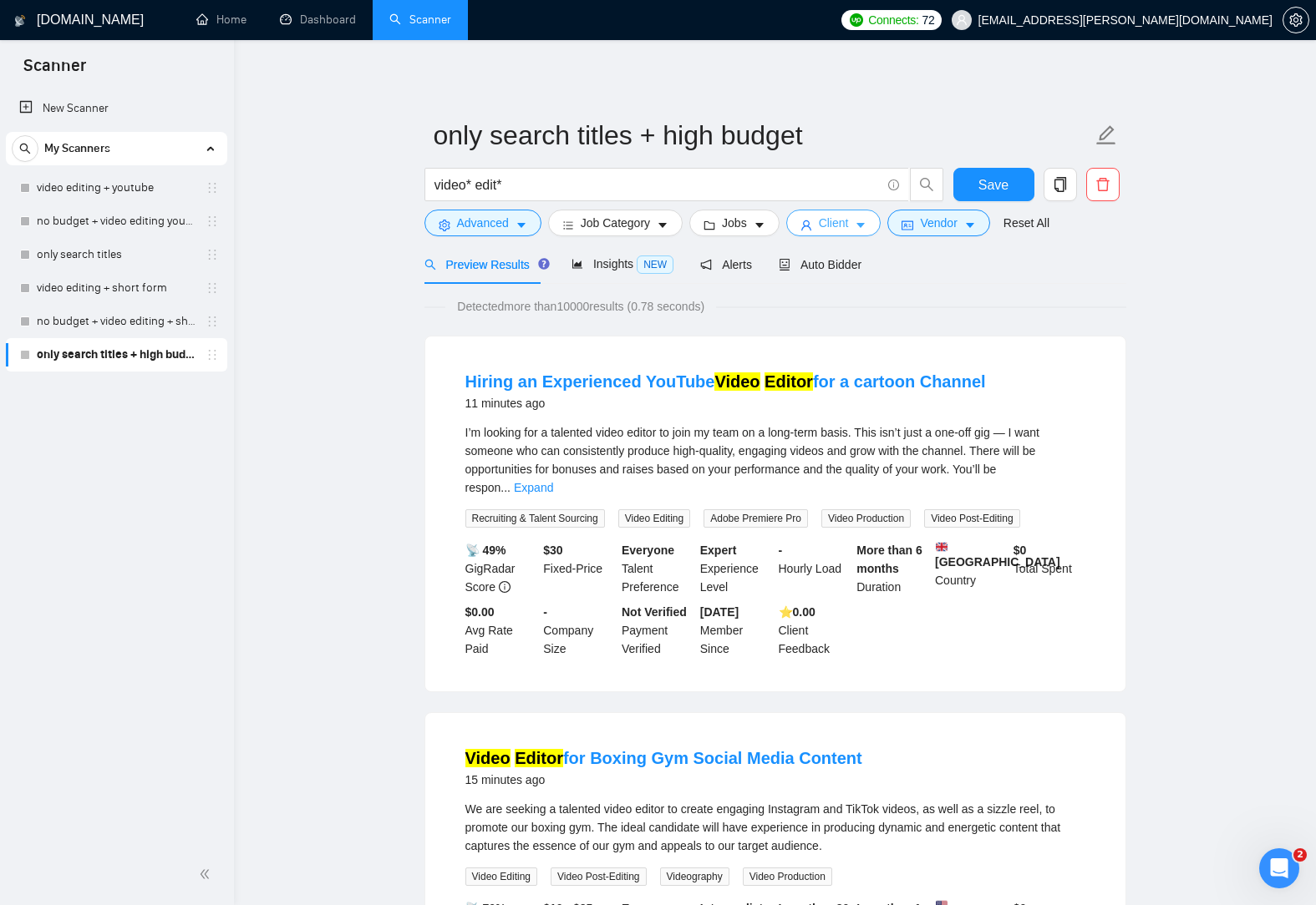
click at [853, 214] on button "Client" at bounding box center [834, 222] width 96 height 27
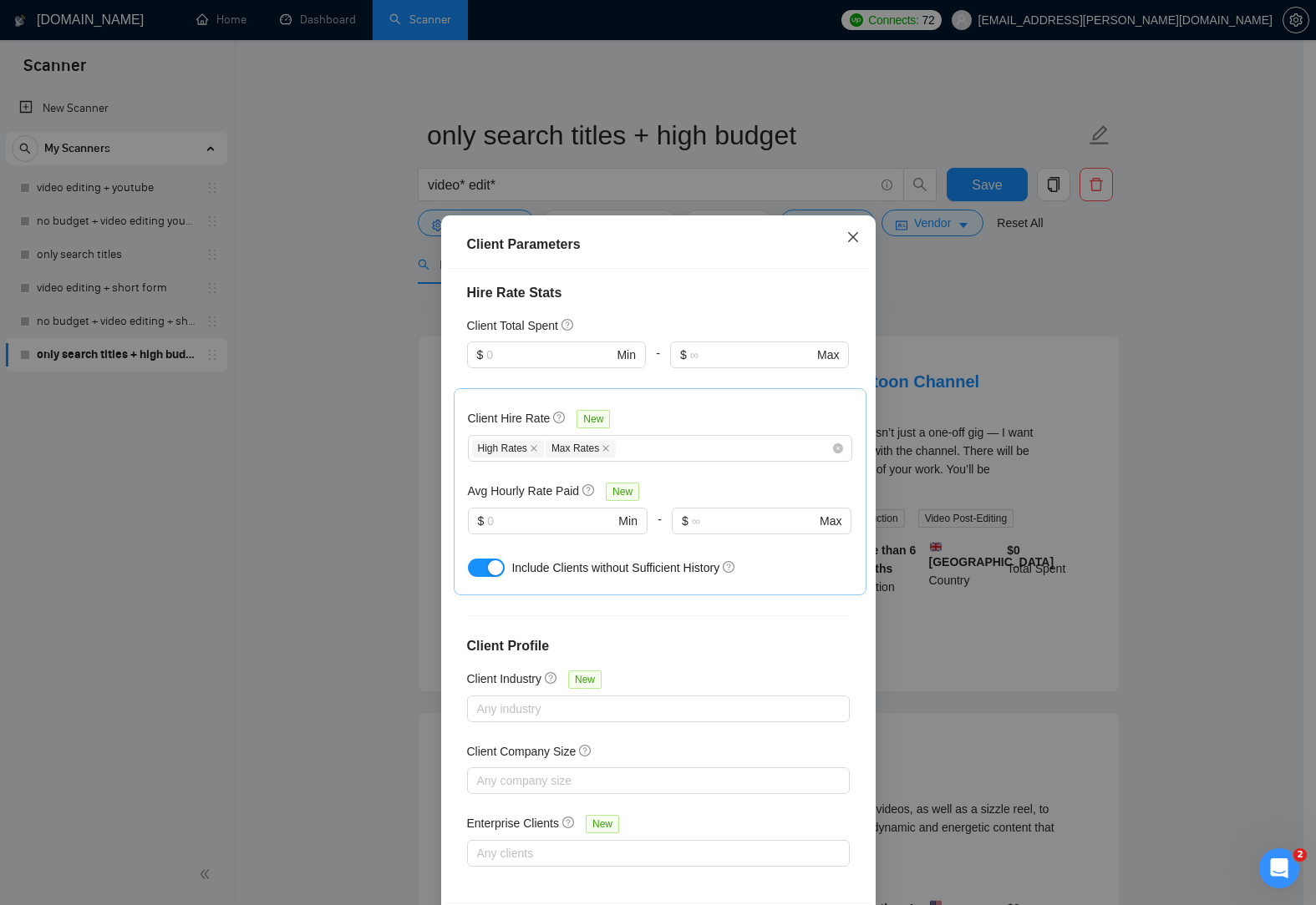
click at [847, 242] on icon "close" at bounding box center [853, 237] width 14 height 14
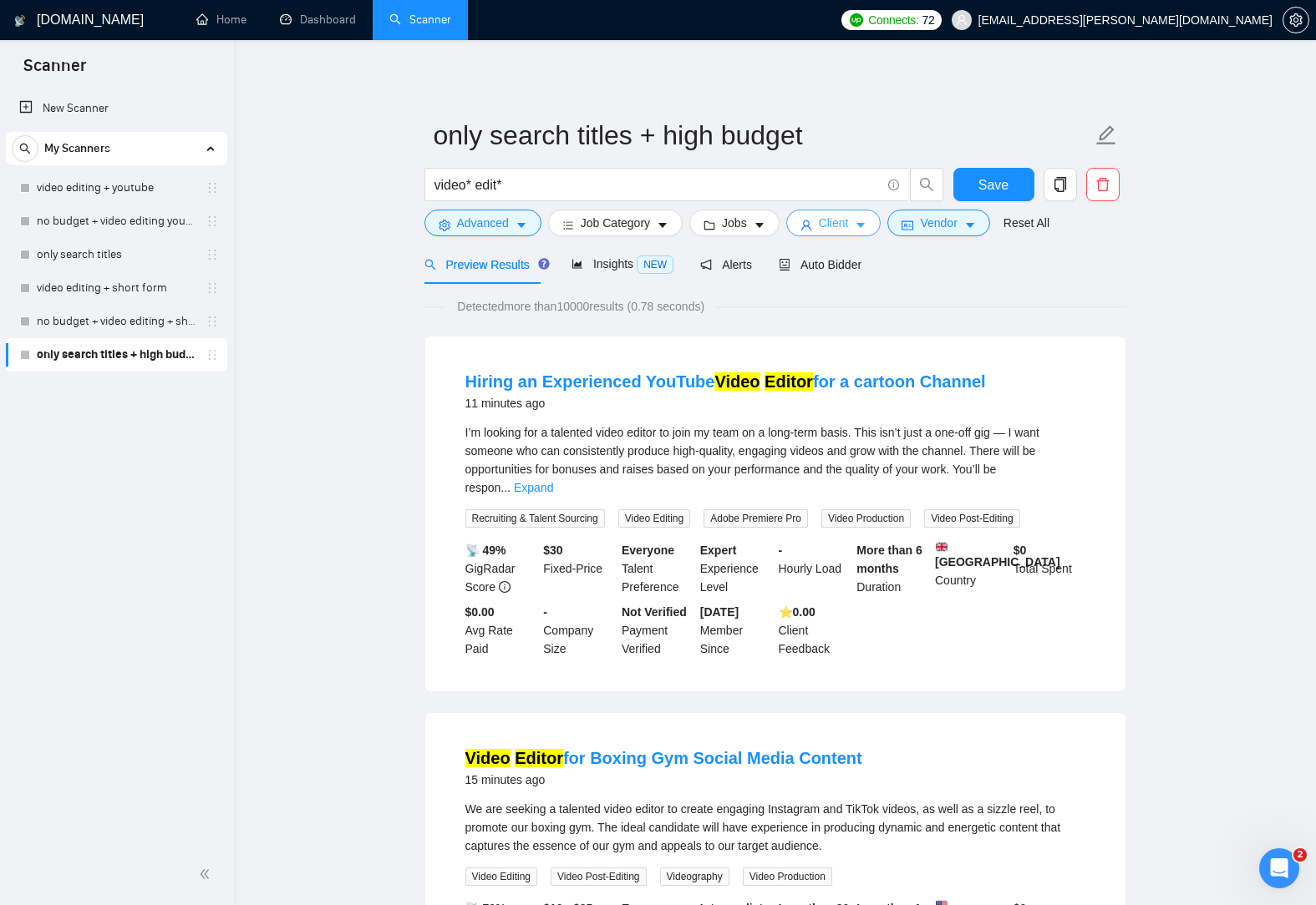
click at [856, 230] on icon "caret-down" at bounding box center [860, 225] width 12 height 12
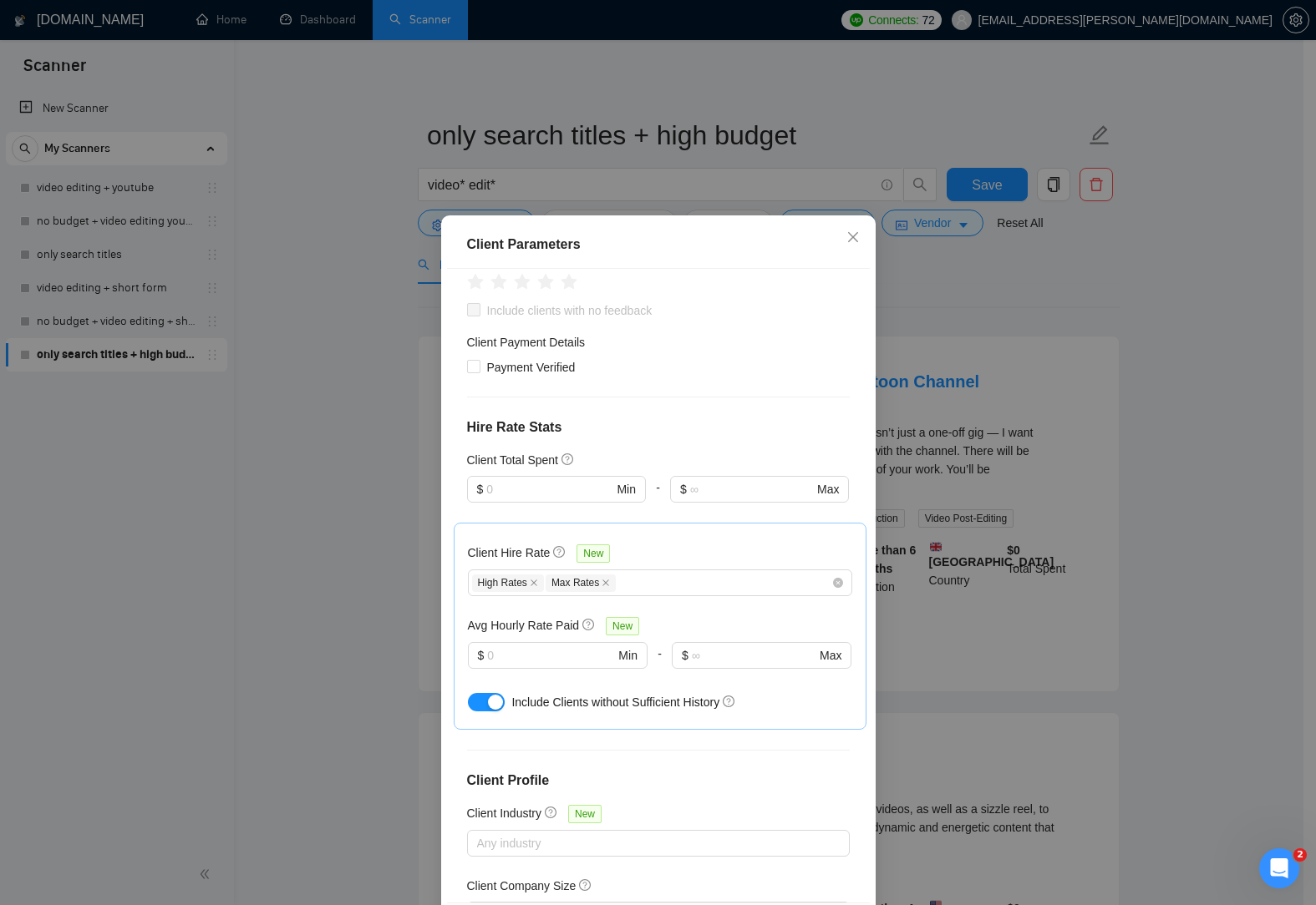
scroll to position [384, 0]
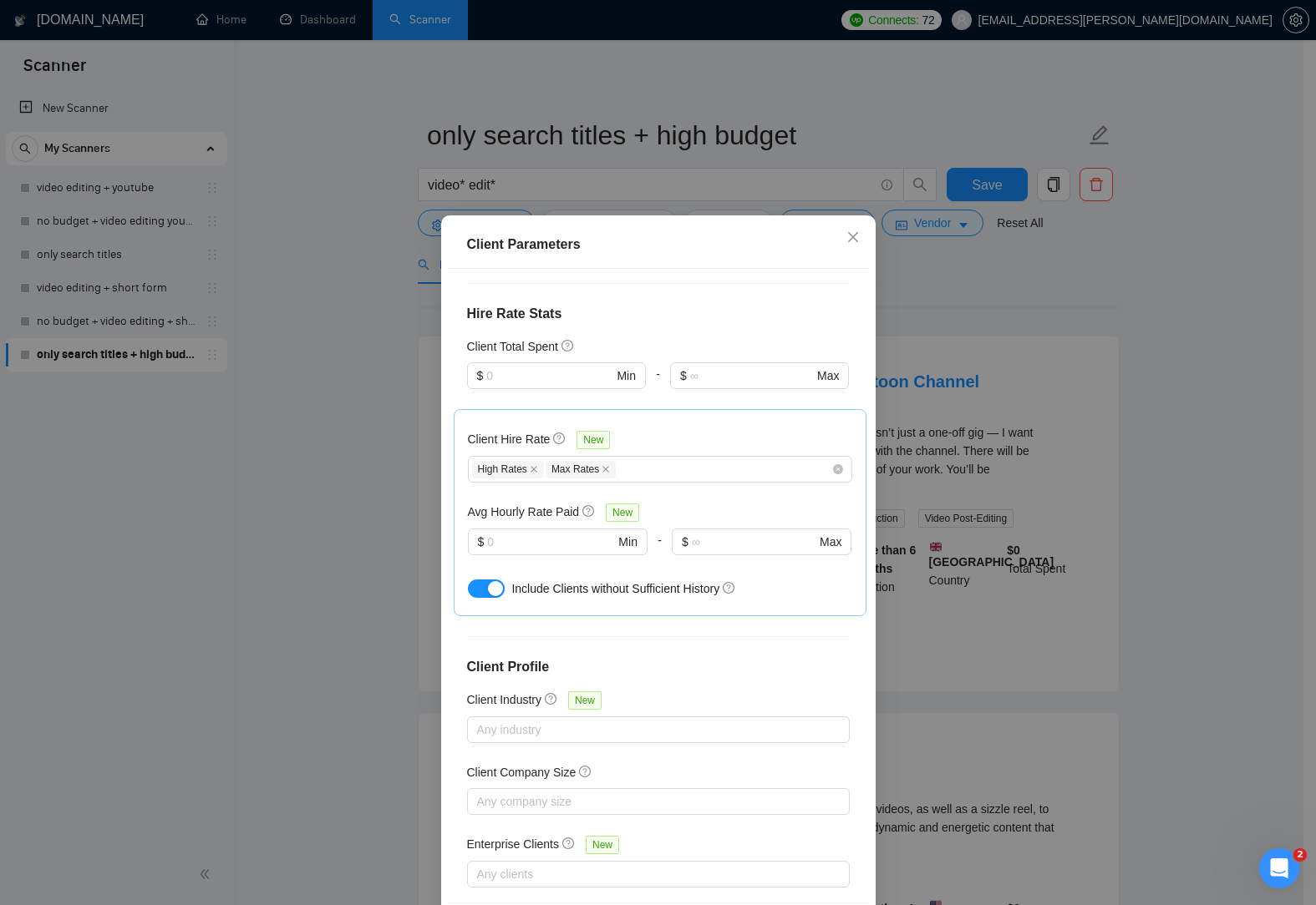
click at [488, 584] on div "button" at bounding box center [495, 588] width 15 height 15
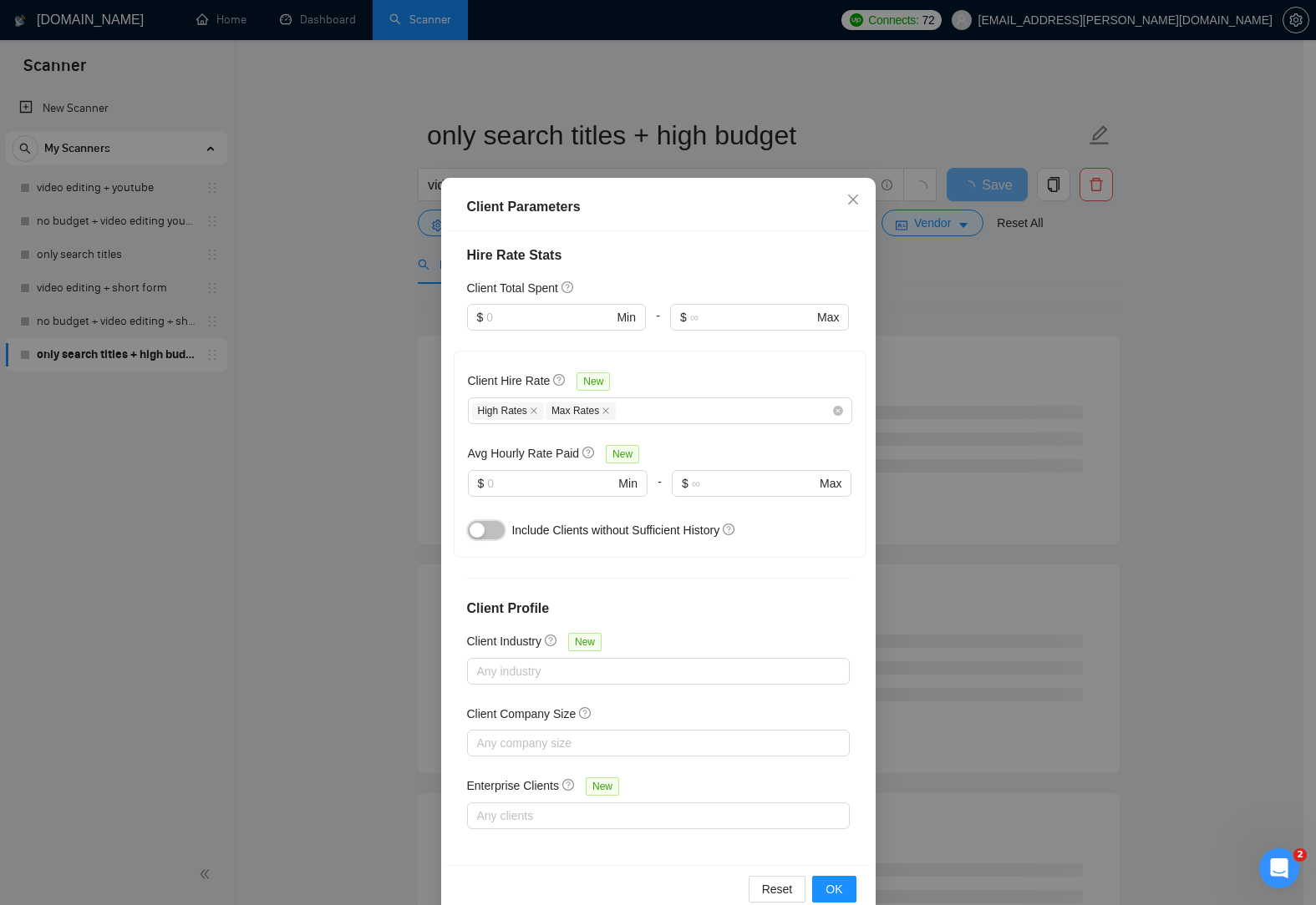
scroll to position [71, 0]
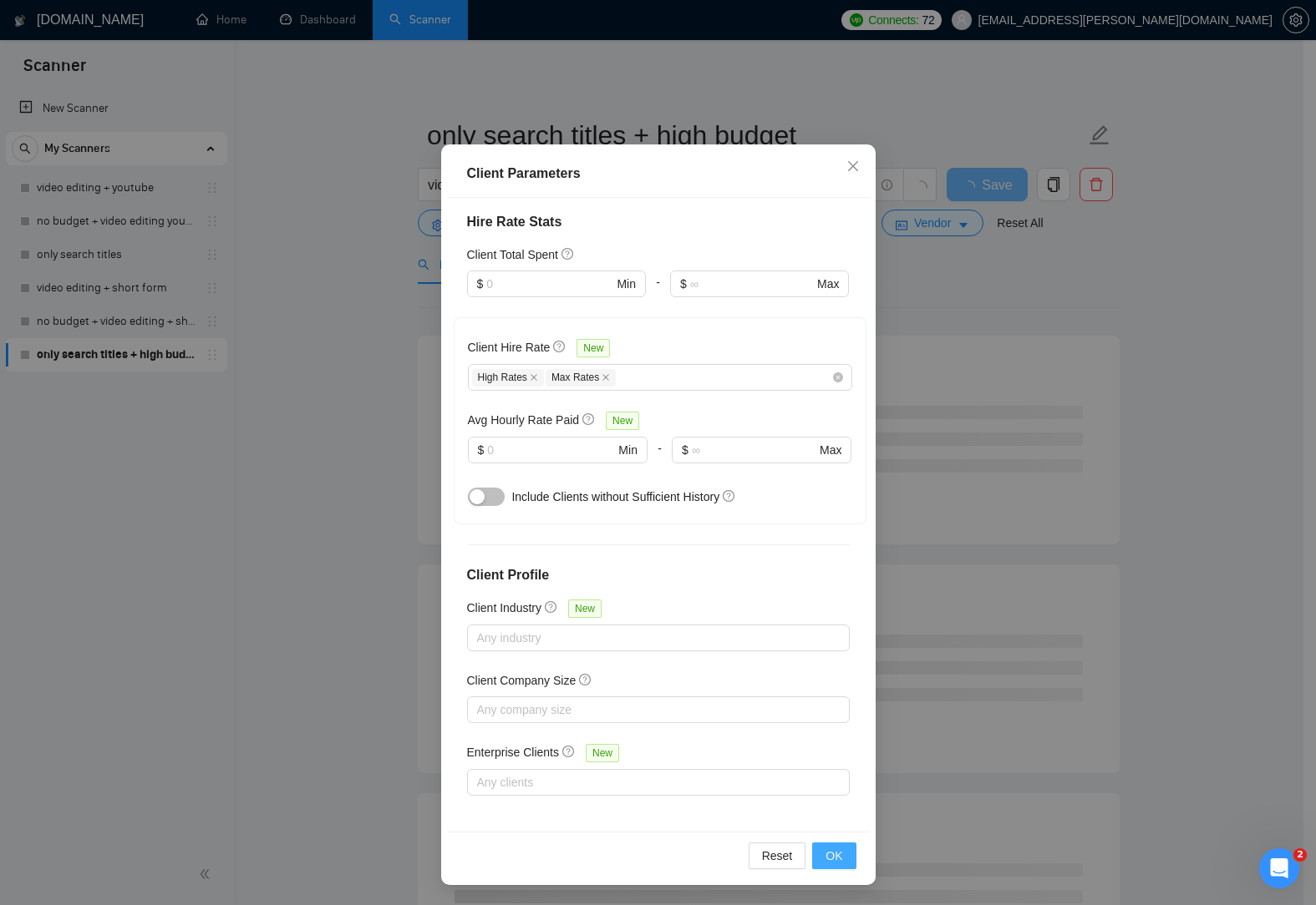
click at [836, 859] on span "OK" at bounding box center [834, 855] width 17 height 18
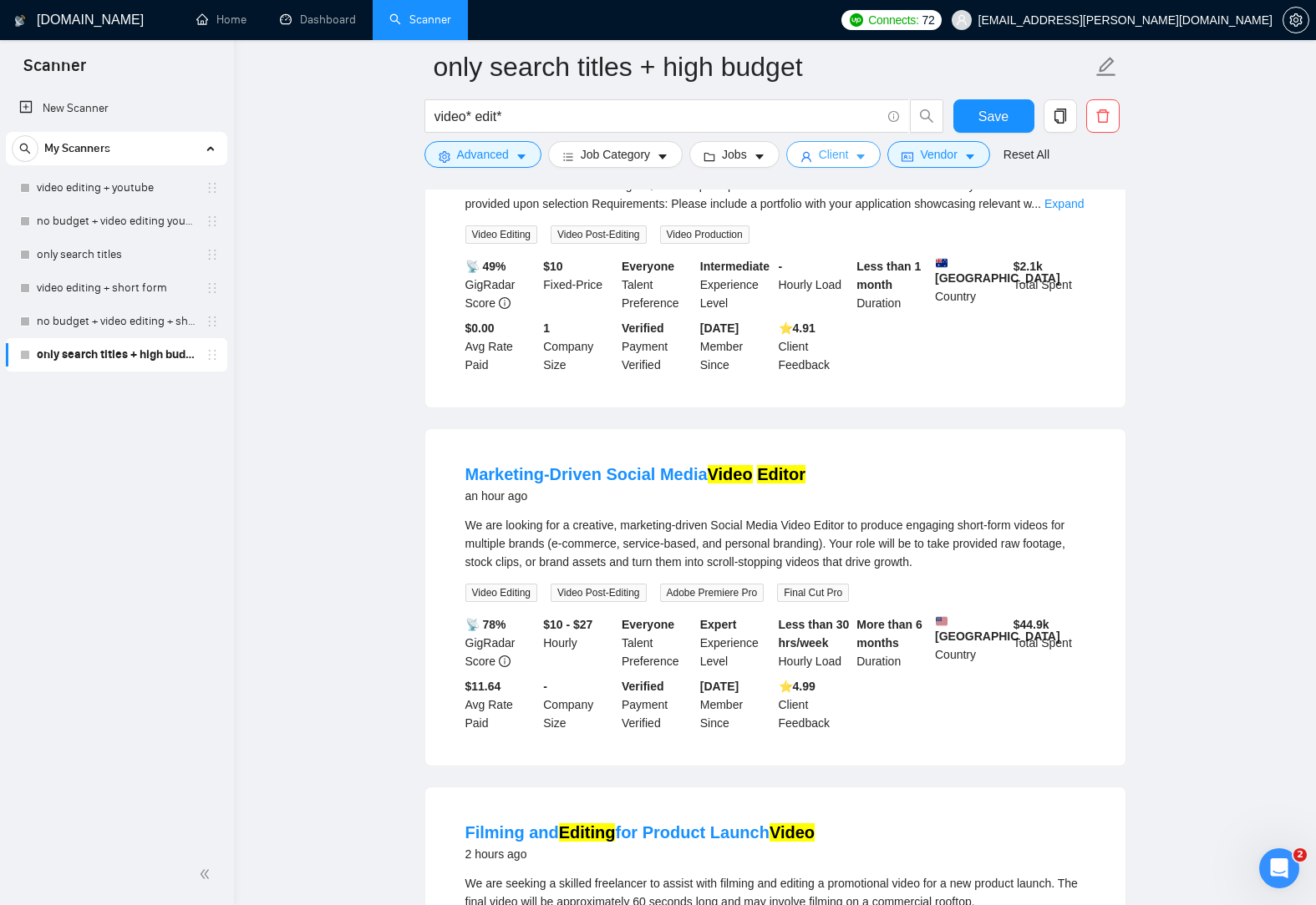
scroll to position [84, 0]
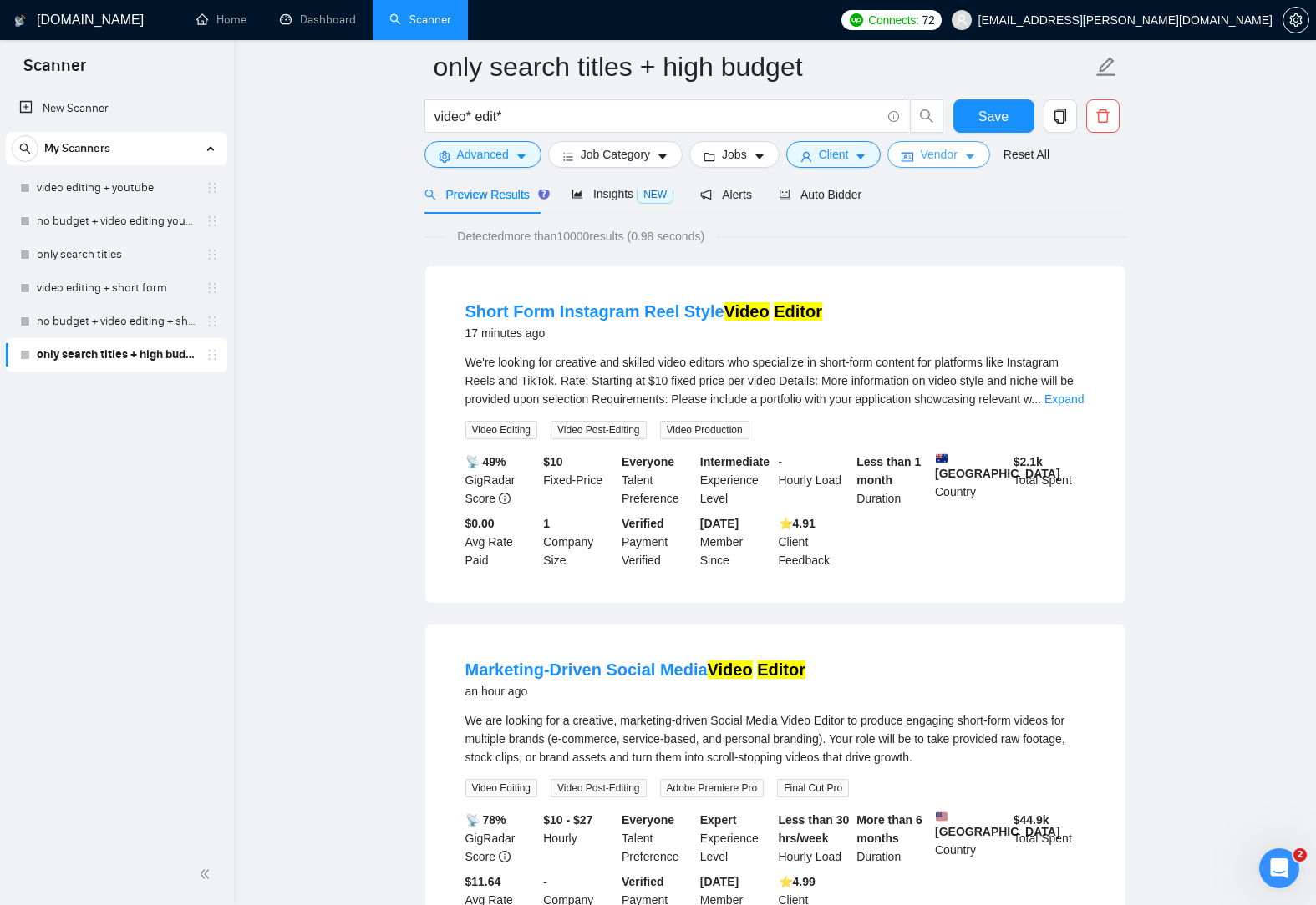
click at [966, 163] on button "Vendor" at bounding box center [938, 154] width 102 height 27
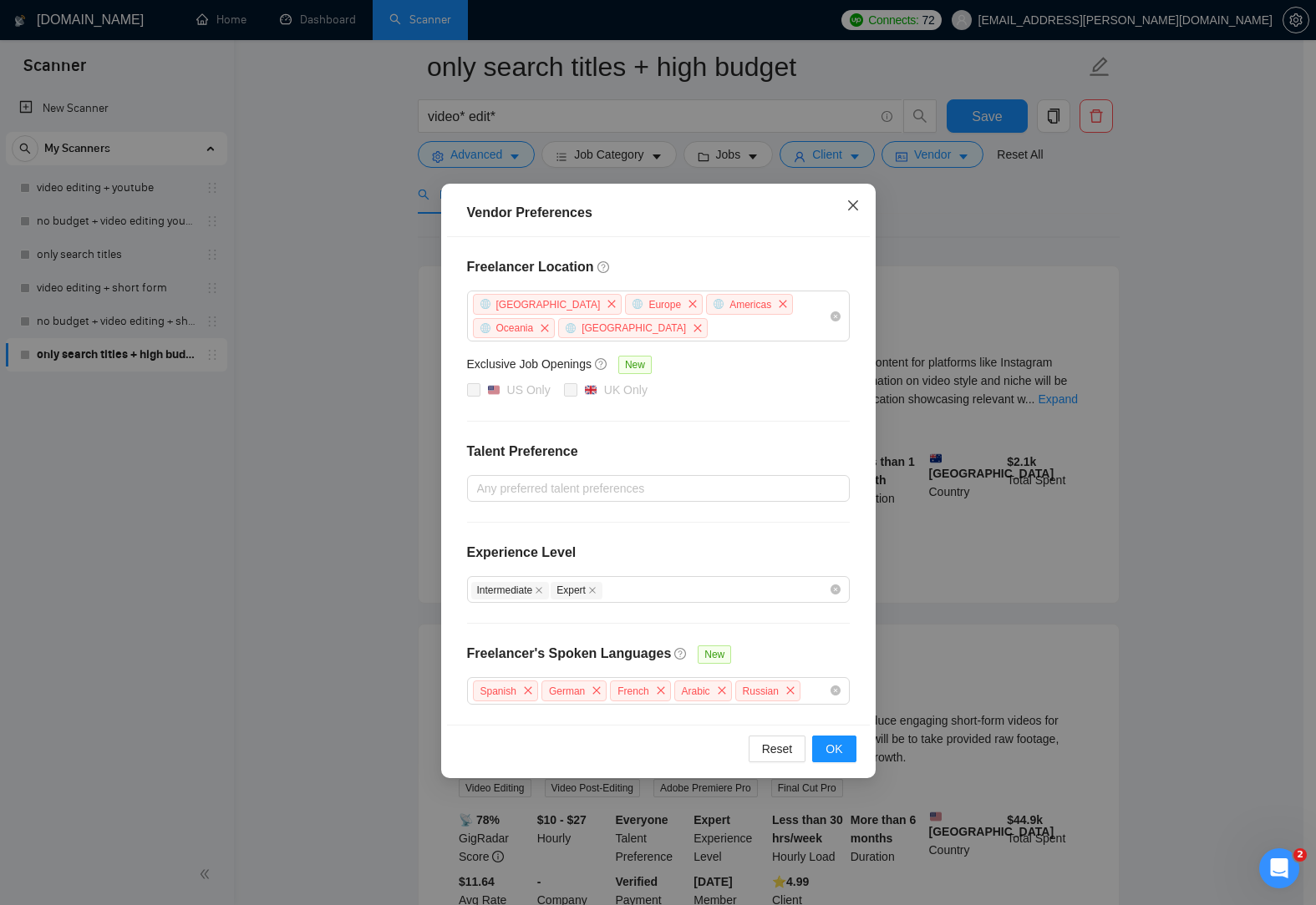
click at [855, 198] on span "Close" at bounding box center [852, 206] width 45 height 45
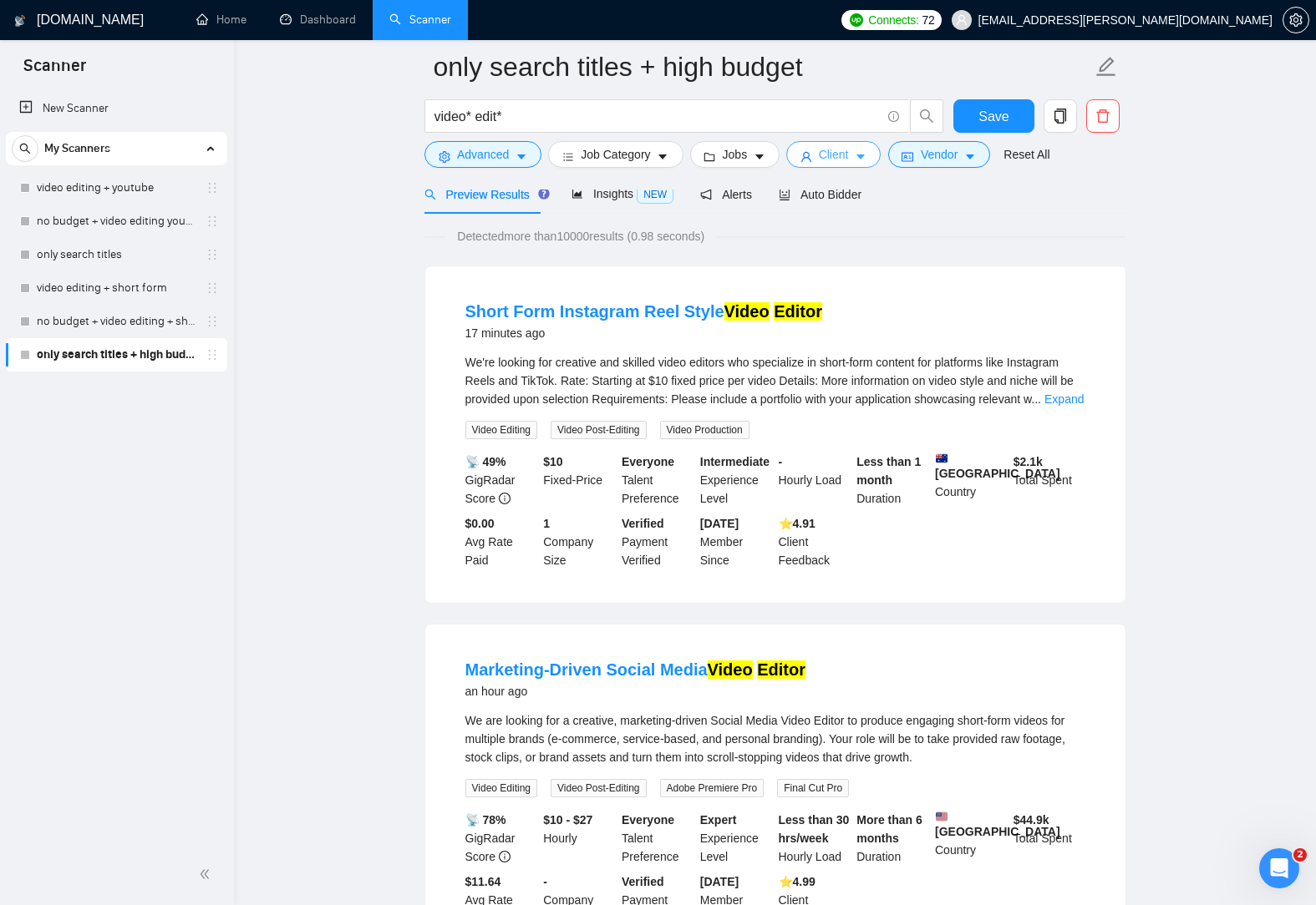
click at [842, 159] on span "Client" at bounding box center [833, 154] width 30 height 18
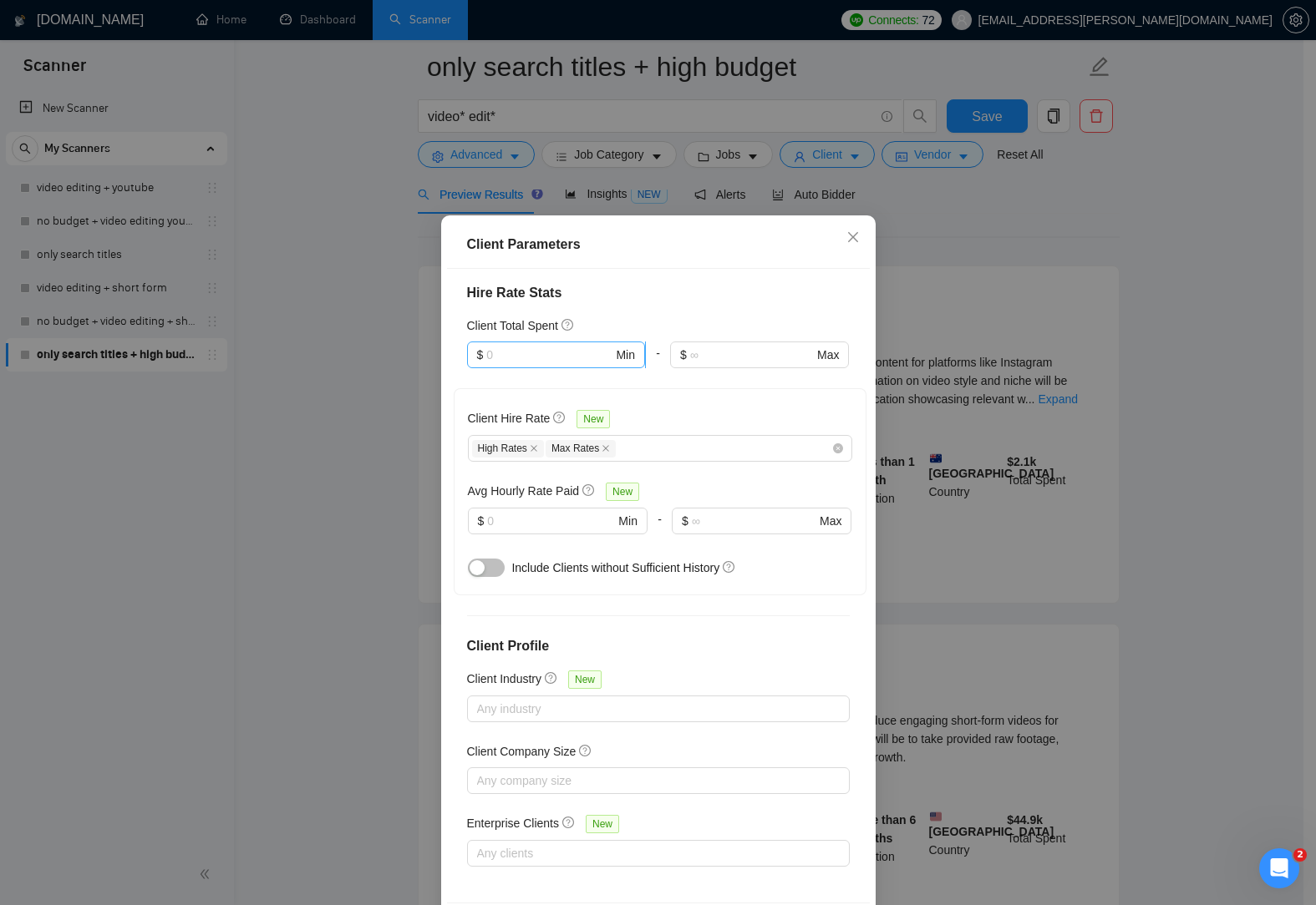
click at [502, 352] on input "text" at bounding box center [548, 355] width 126 height 18
click at [530, 436] on div "$1,000" at bounding box center [547, 441] width 155 height 18
type input "1000"
click at [675, 306] on div "Client Location Include Client Countries Select Exclude Client Countries Select…" at bounding box center [658, 586] width 422 height 633
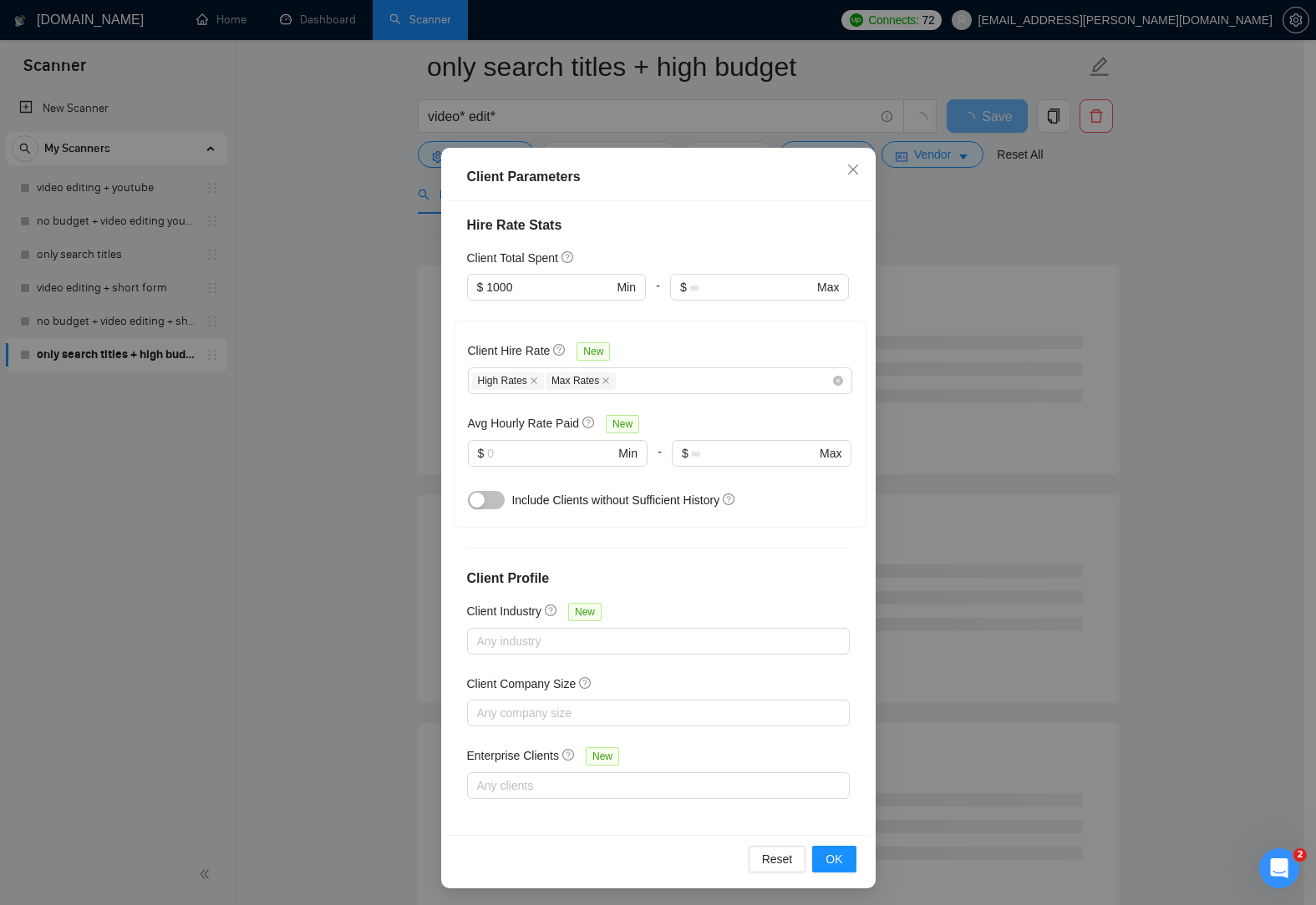
scroll to position [71, 0]
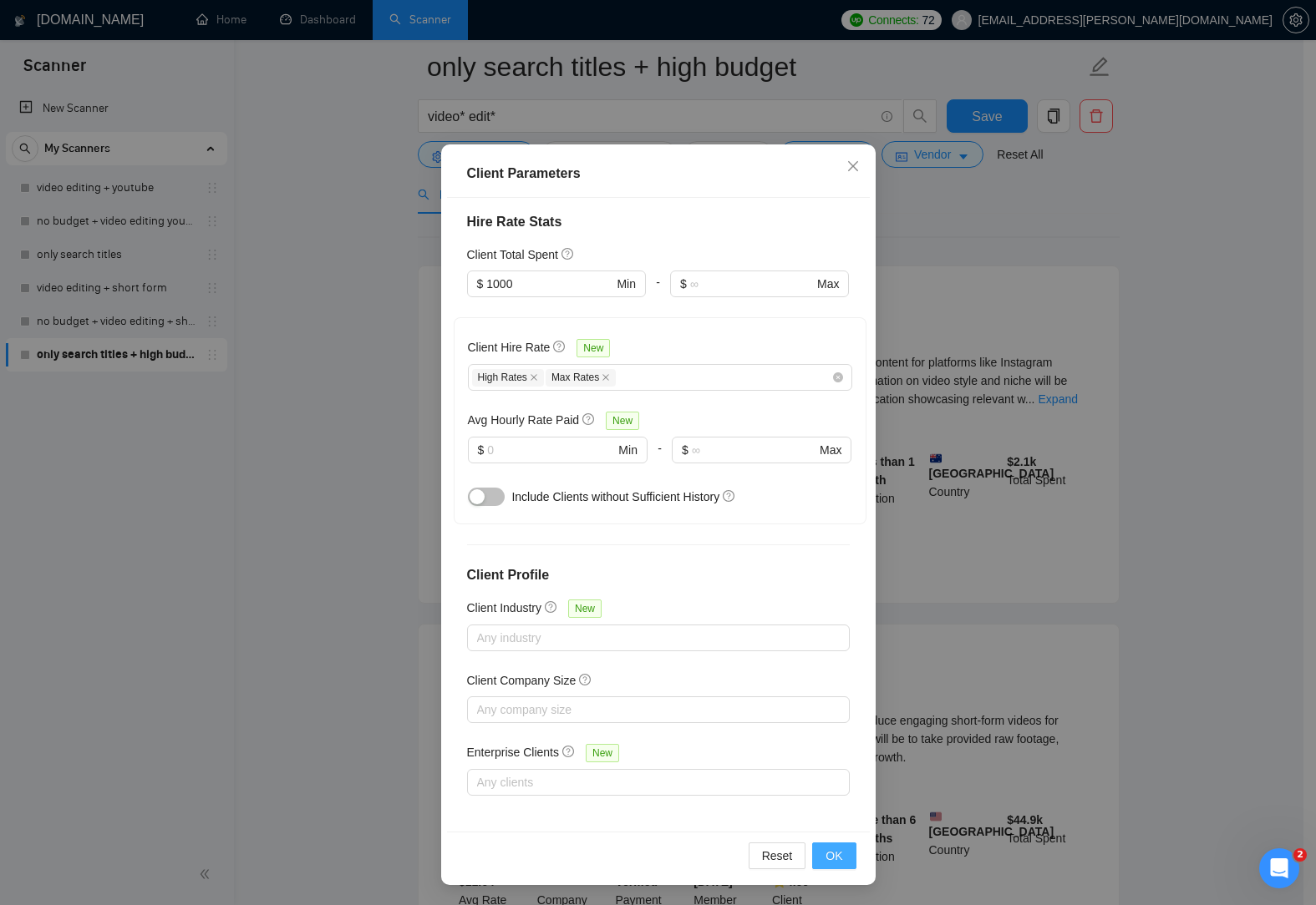
click at [843, 847] on button "OK" at bounding box center [833, 855] width 43 height 27
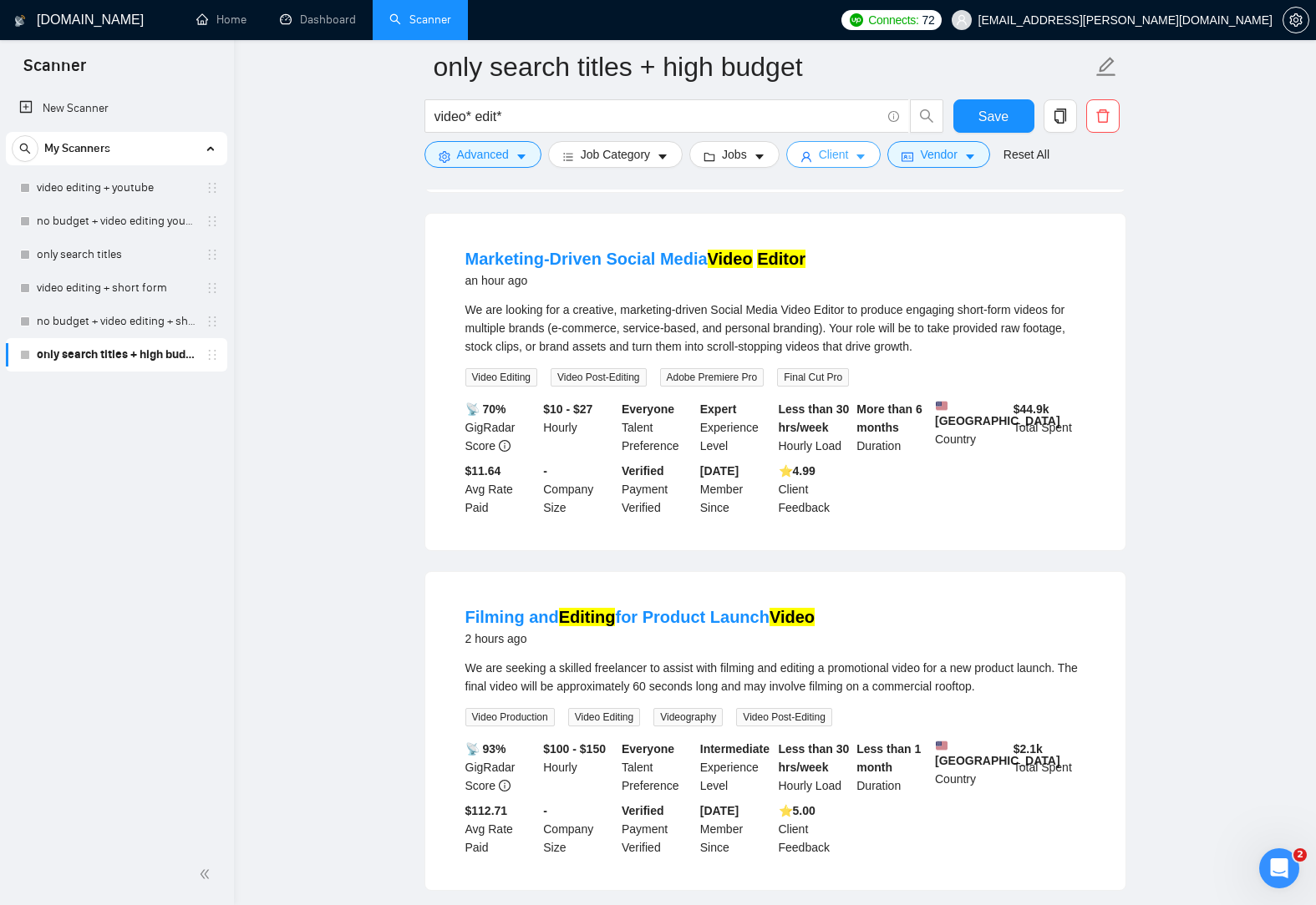
scroll to position [0, 0]
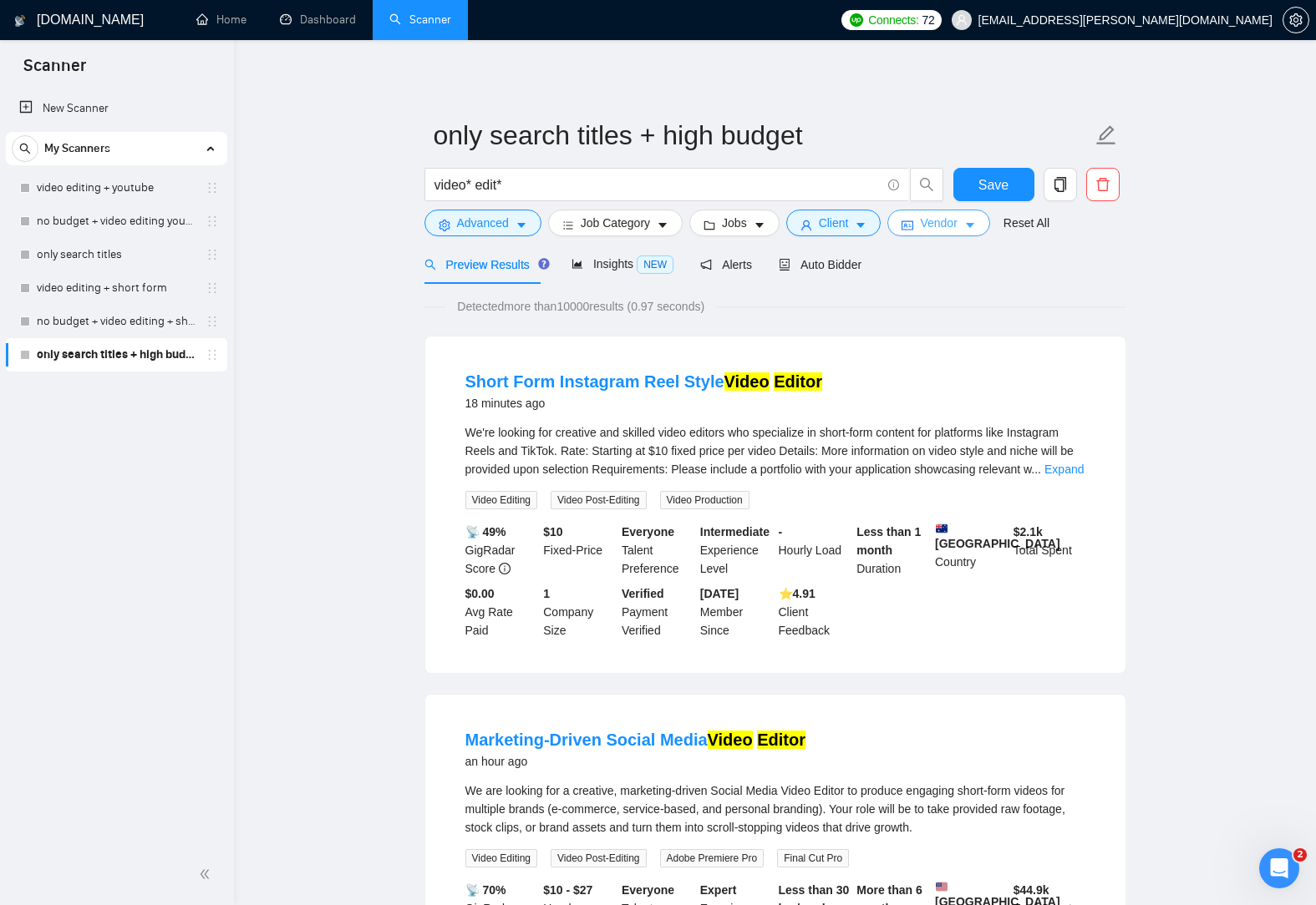
click at [948, 218] on span "Vendor" at bounding box center [939, 223] width 37 height 18
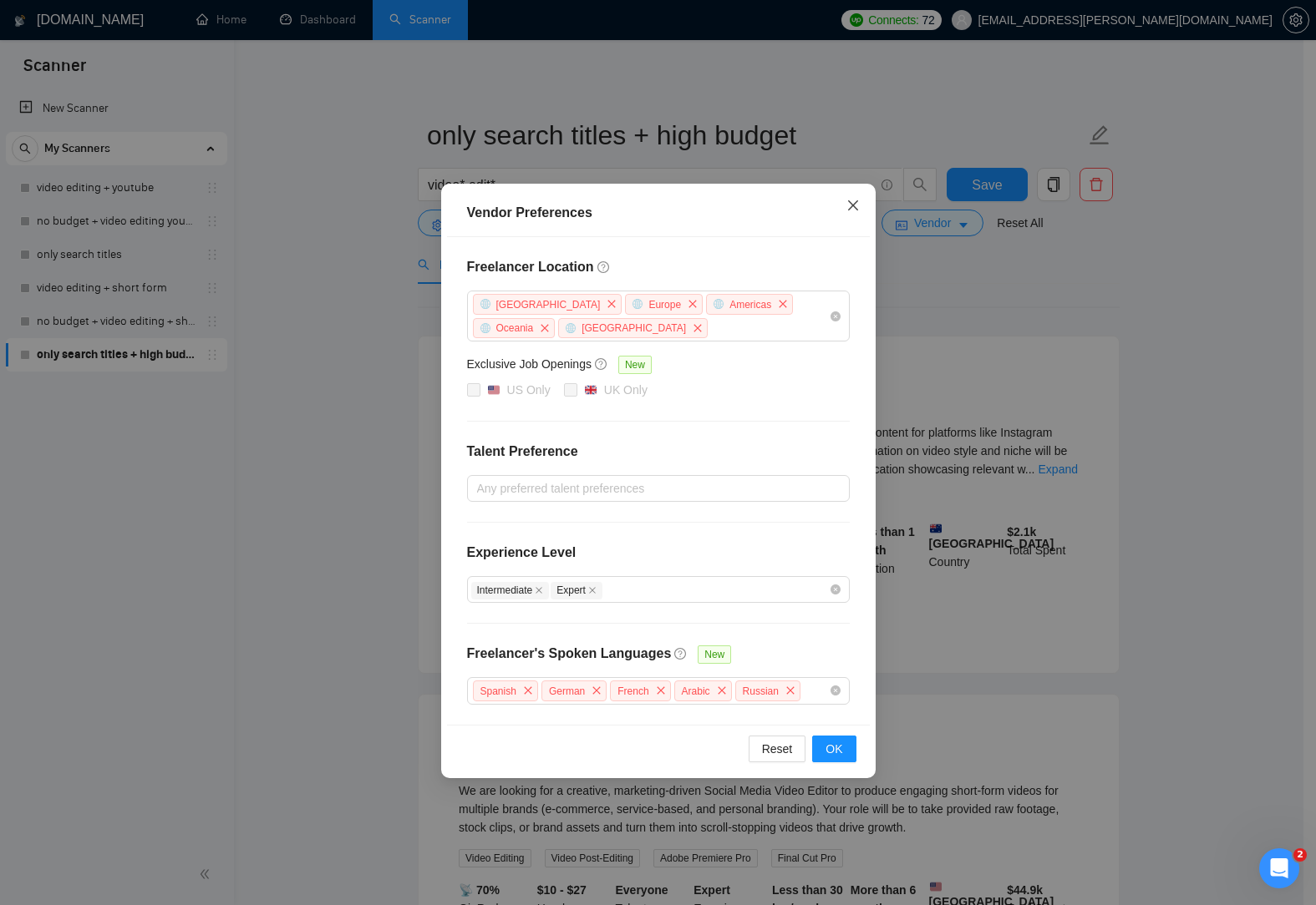
click at [857, 211] on icon "close" at bounding box center [853, 206] width 14 height 14
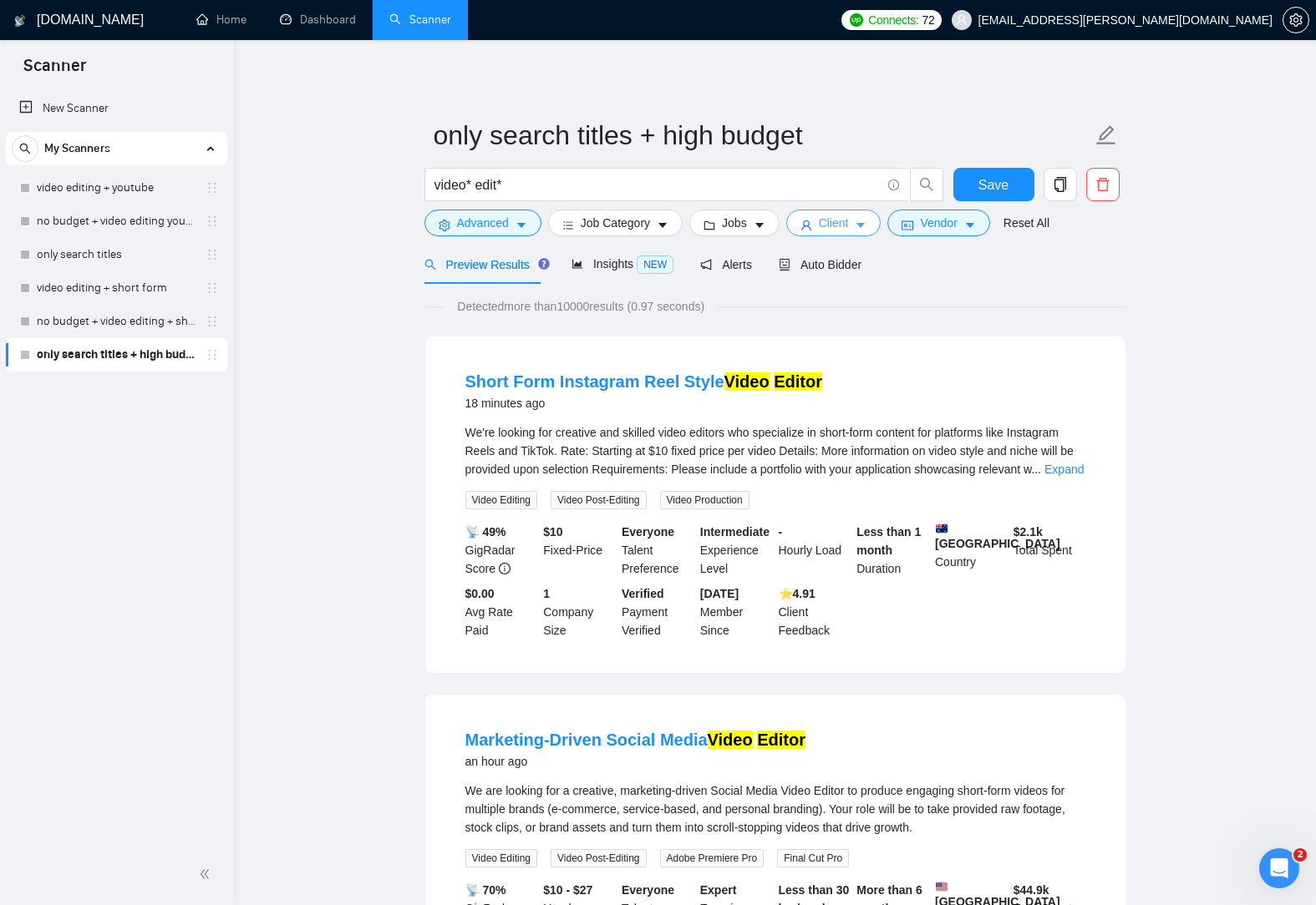
click at [844, 226] on button "Client" at bounding box center [834, 222] width 96 height 27
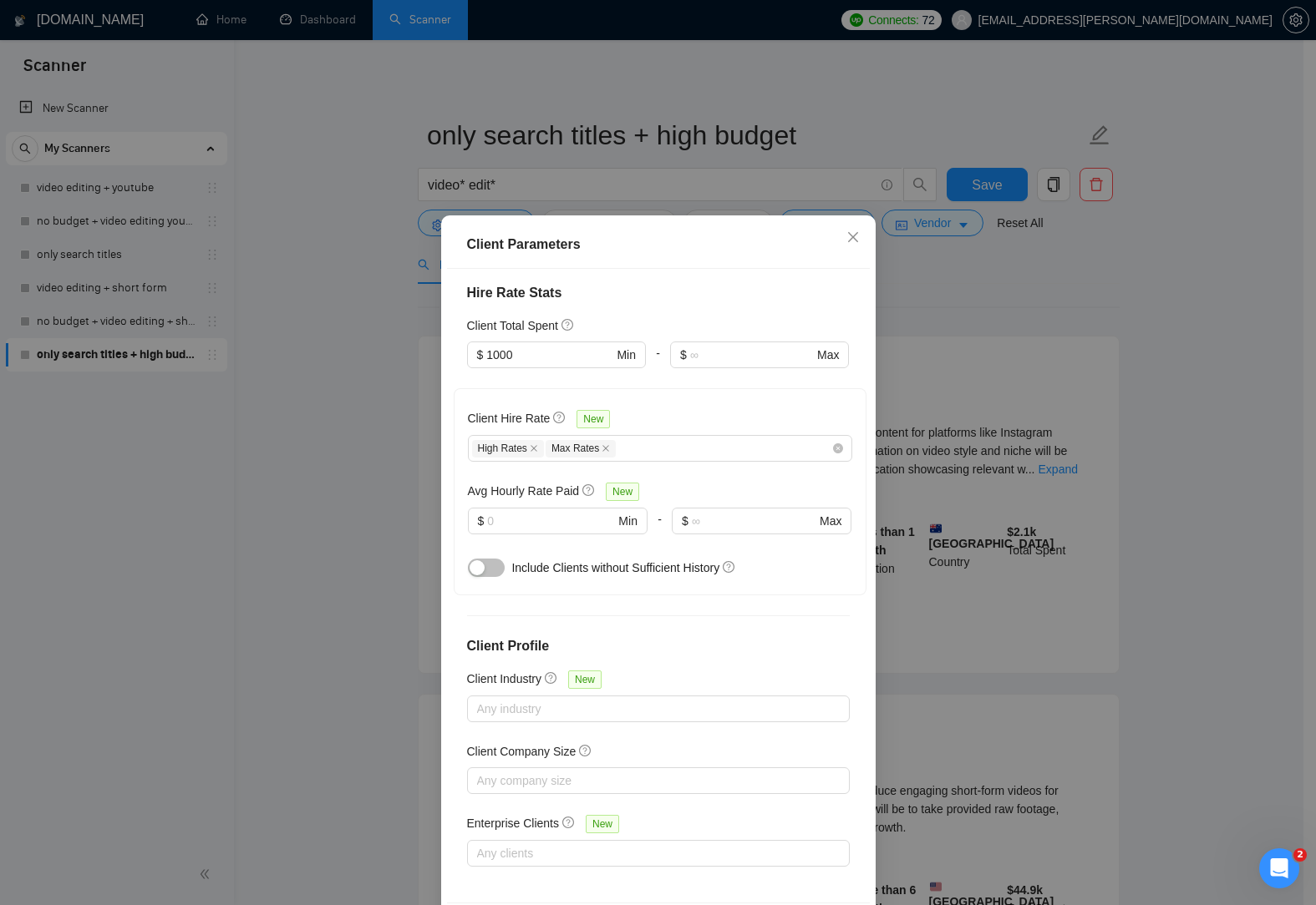
click at [786, 643] on h4 "Client Profile" at bounding box center [658, 646] width 383 height 20
click at [528, 522] on input "text" at bounding box center [550, 521] width 127 height 18
type input "1"
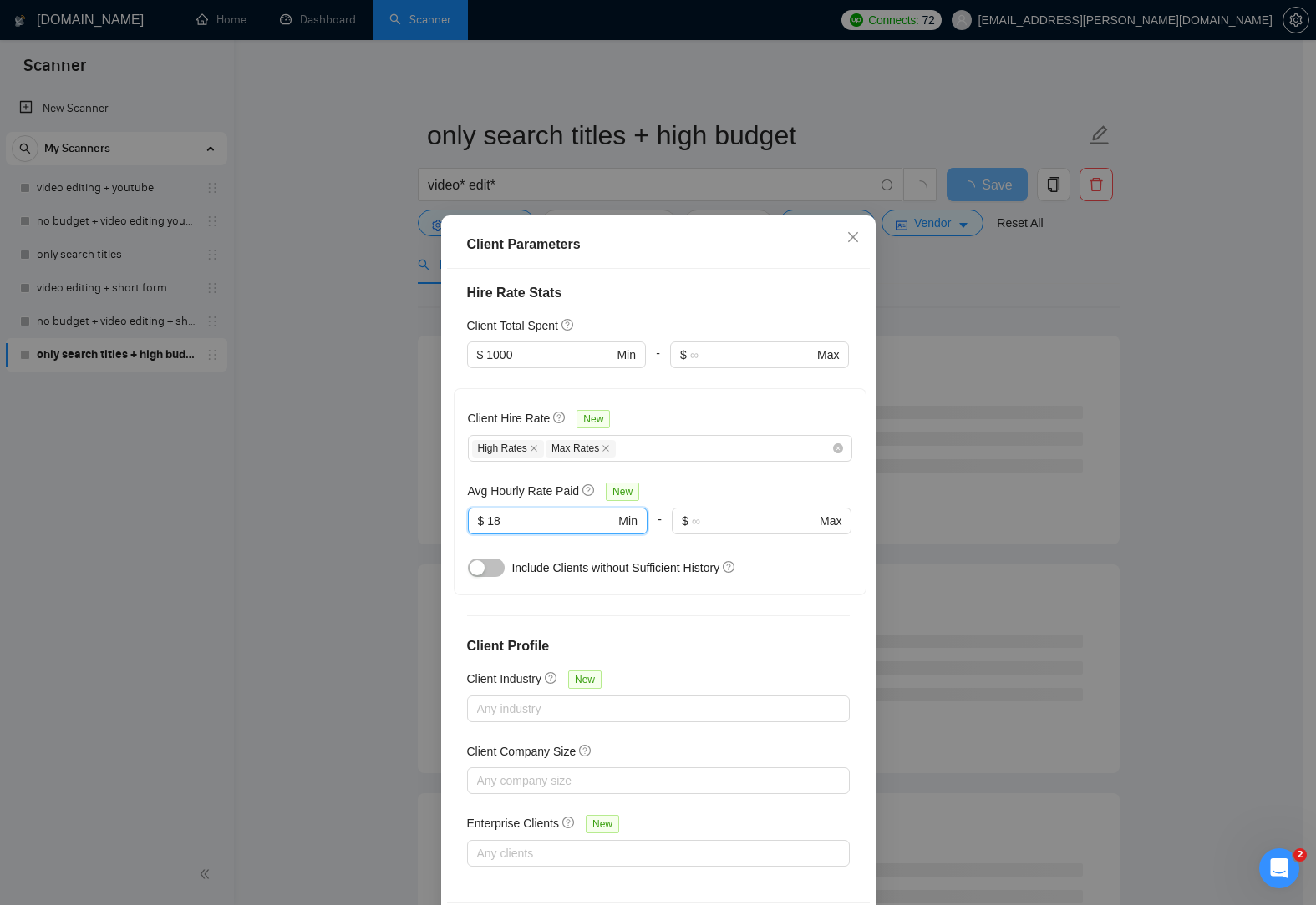
type input "18"
click at [757, 482] on div "Avg Hourly Rate Paid New" at bounding box center [659, 491] width 384 height 19
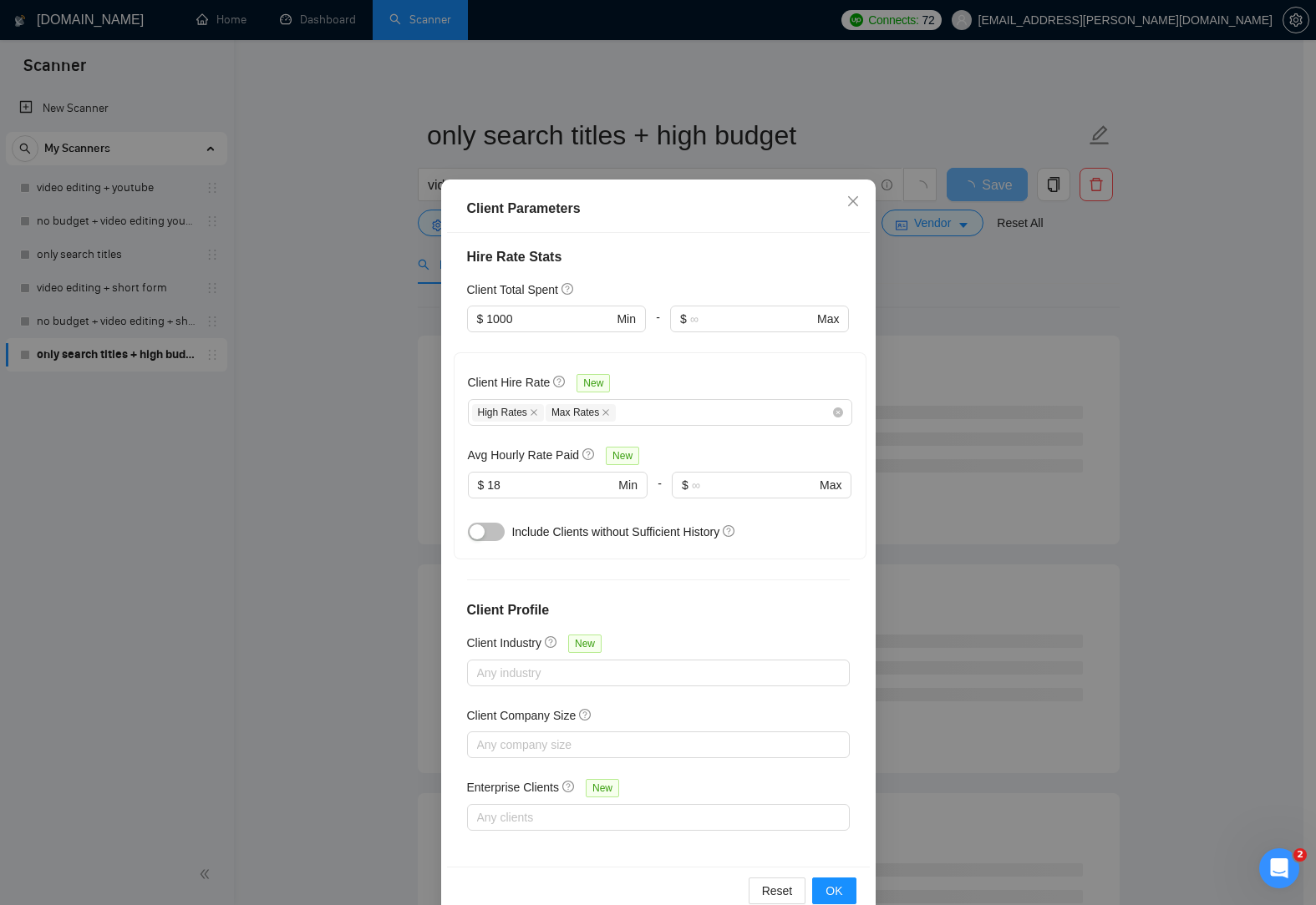
scroll to position [71, 0]
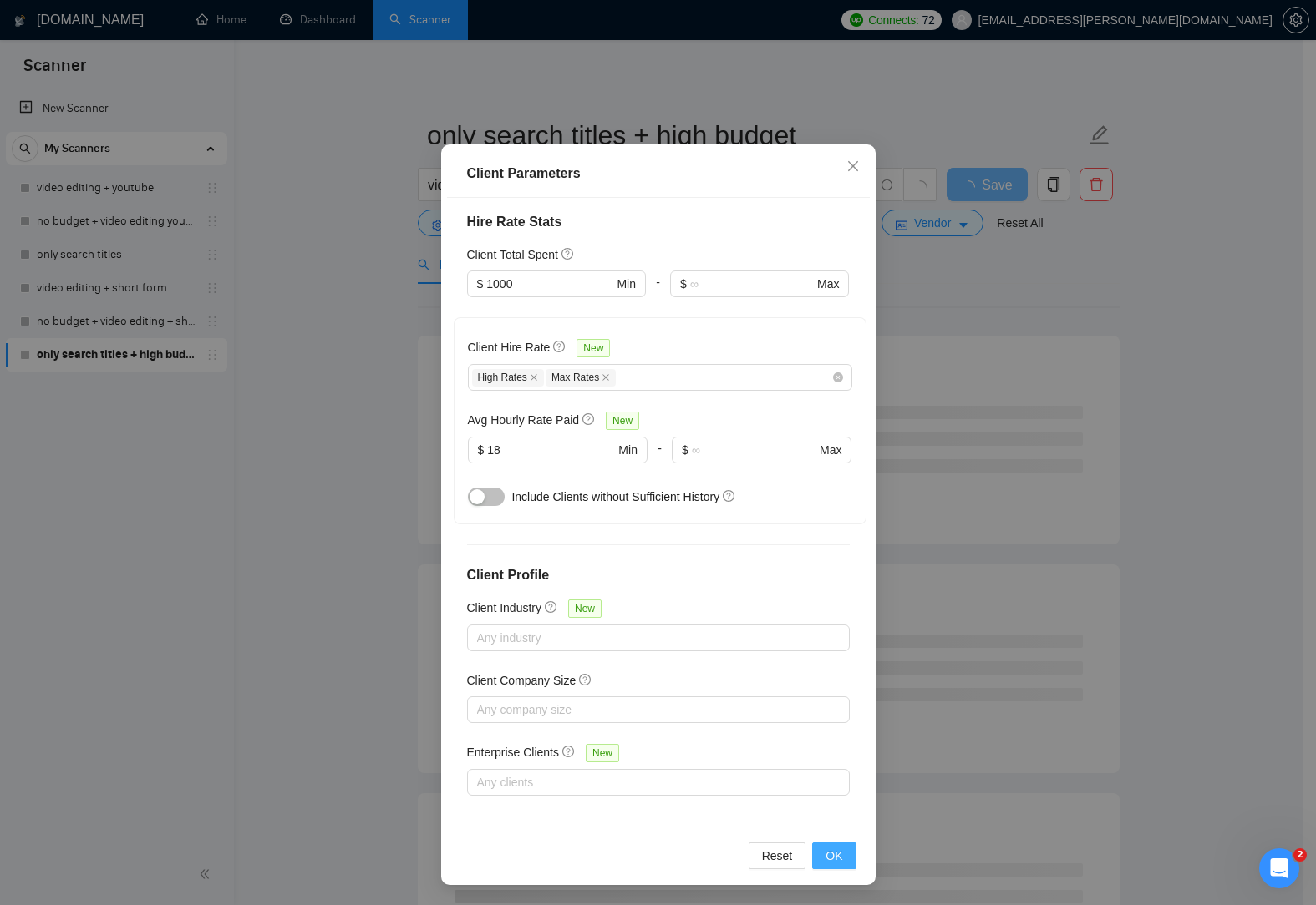
click at [835, 852] on span "OK" at bounding box center [834, 855] width 17 height 18
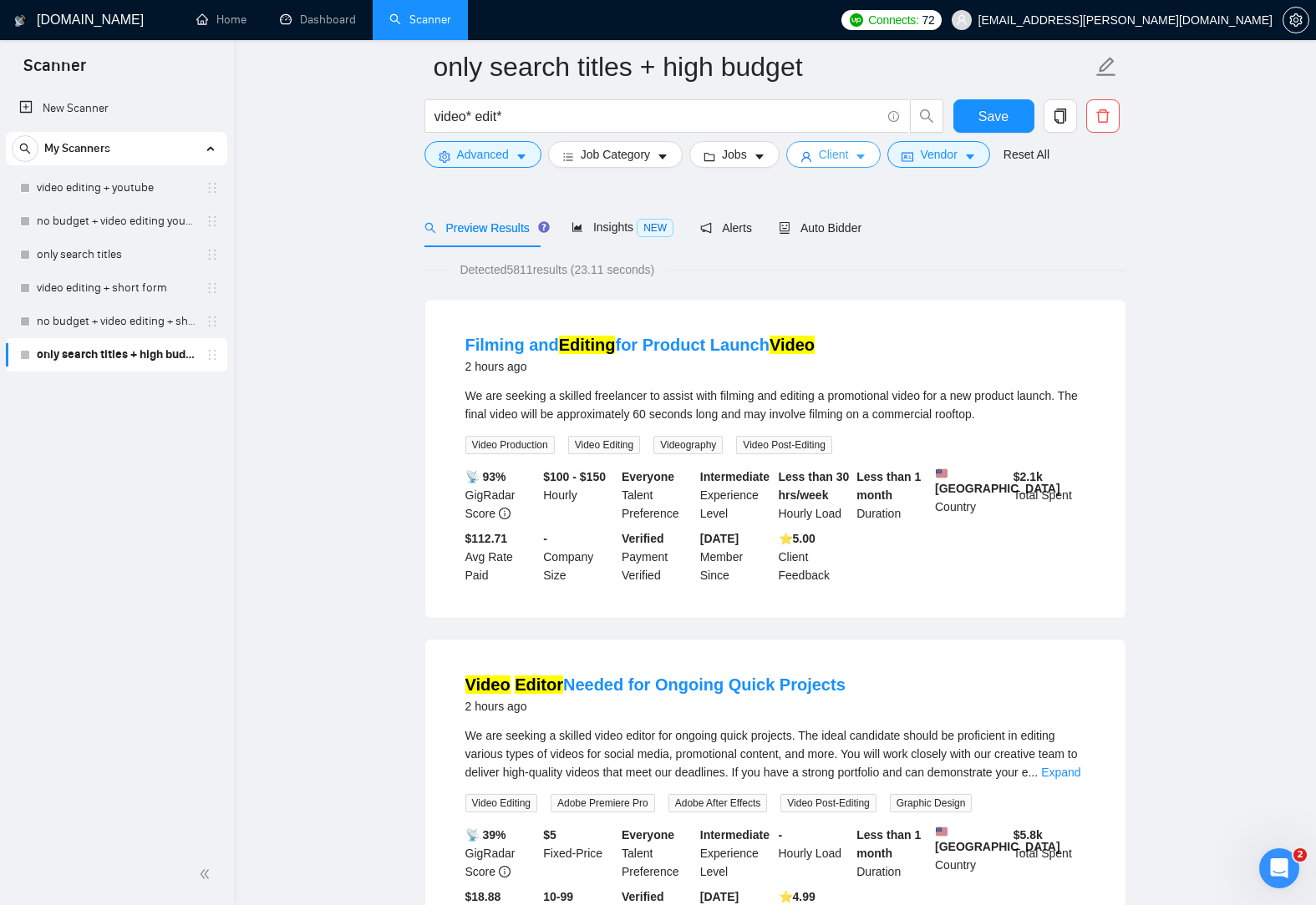
scroll to position [0, 0]
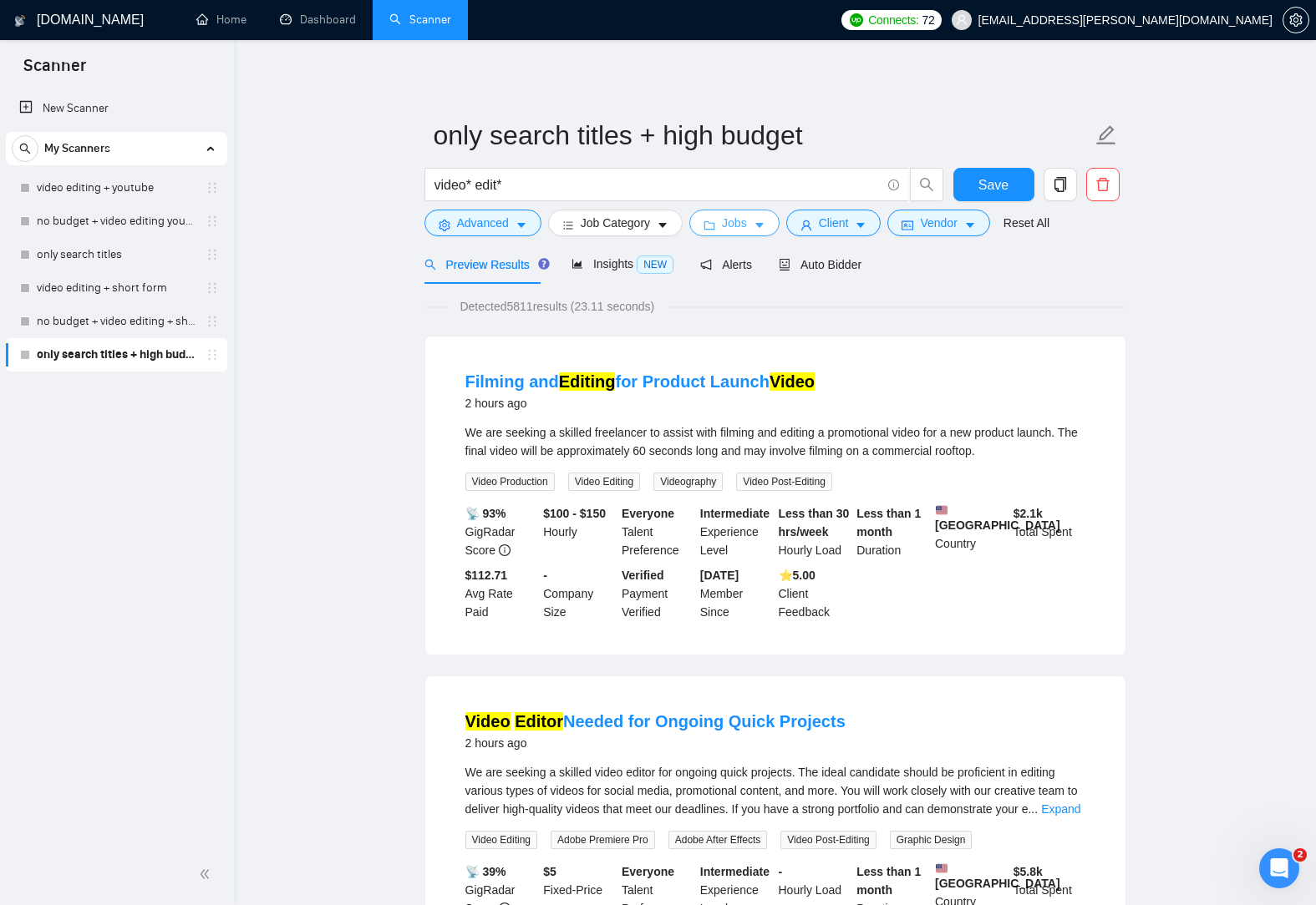
click at [754, 229] on icon "caret-down" at bounding box center [759, 225] width 12 height 12
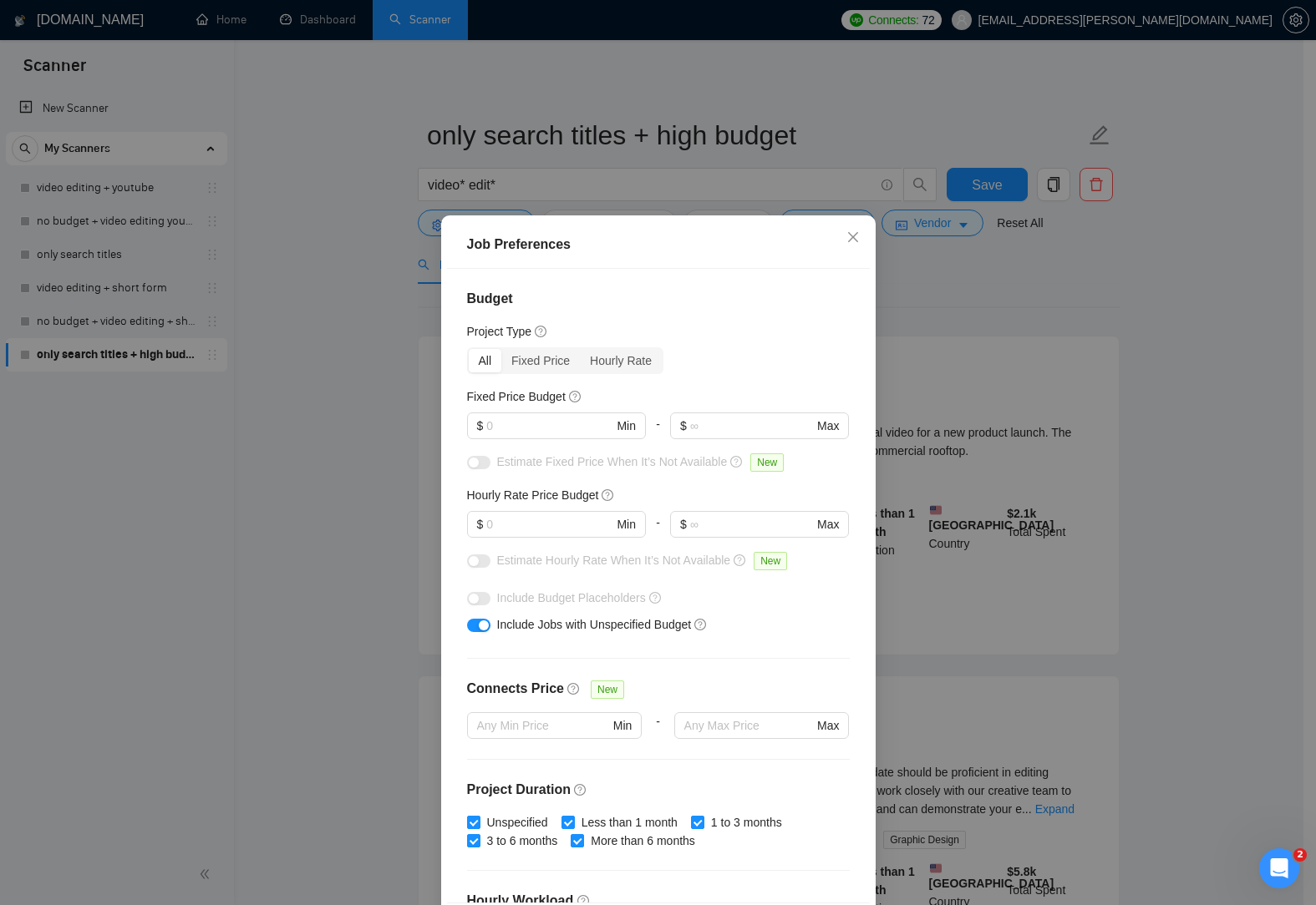
click at [783, 334] on div "Project Type" at bounding box center [658, 331] width 383 height 18
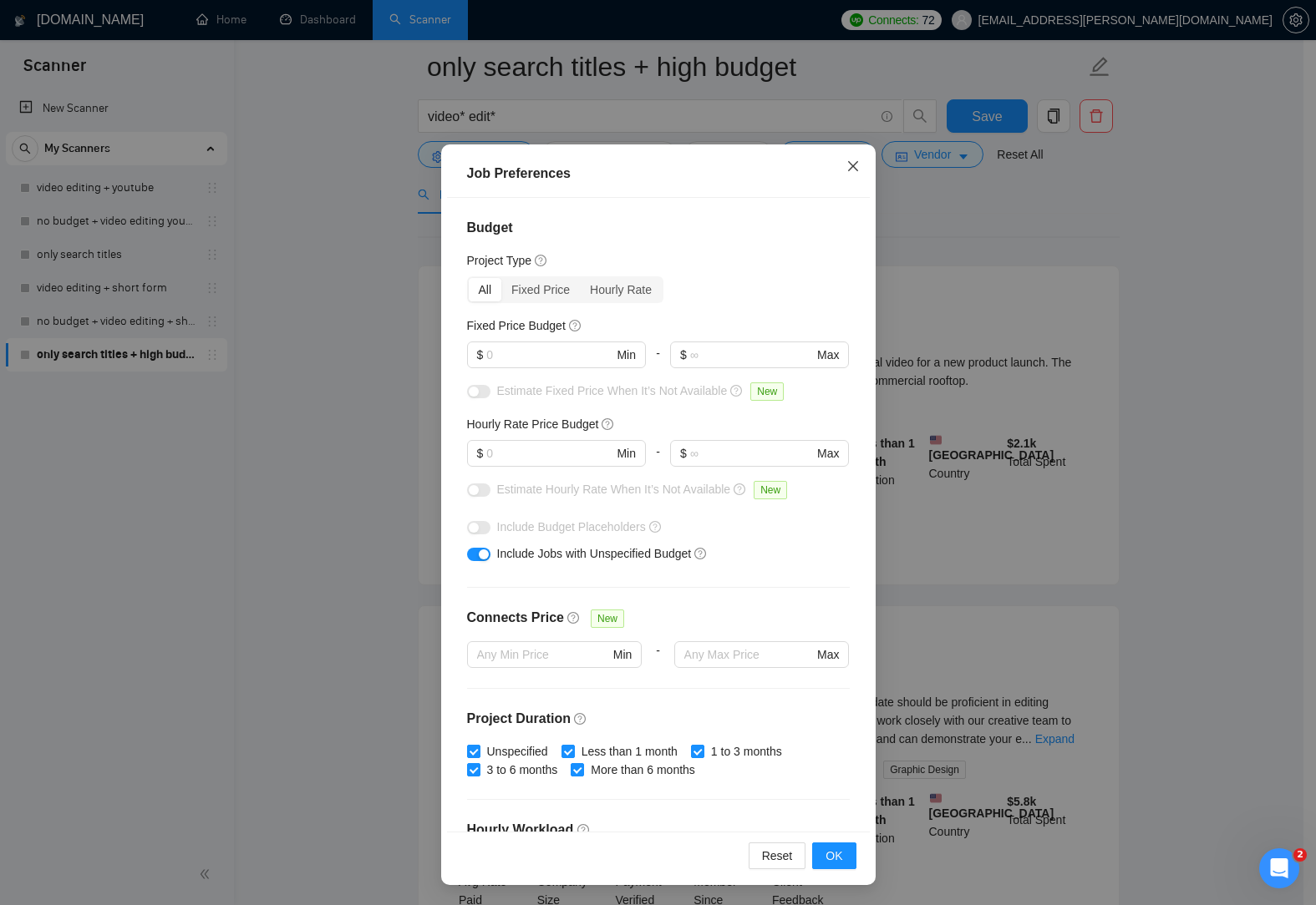
click at [848, 167] on icon "close" at bounding box center [853, 166] width 14 height 14
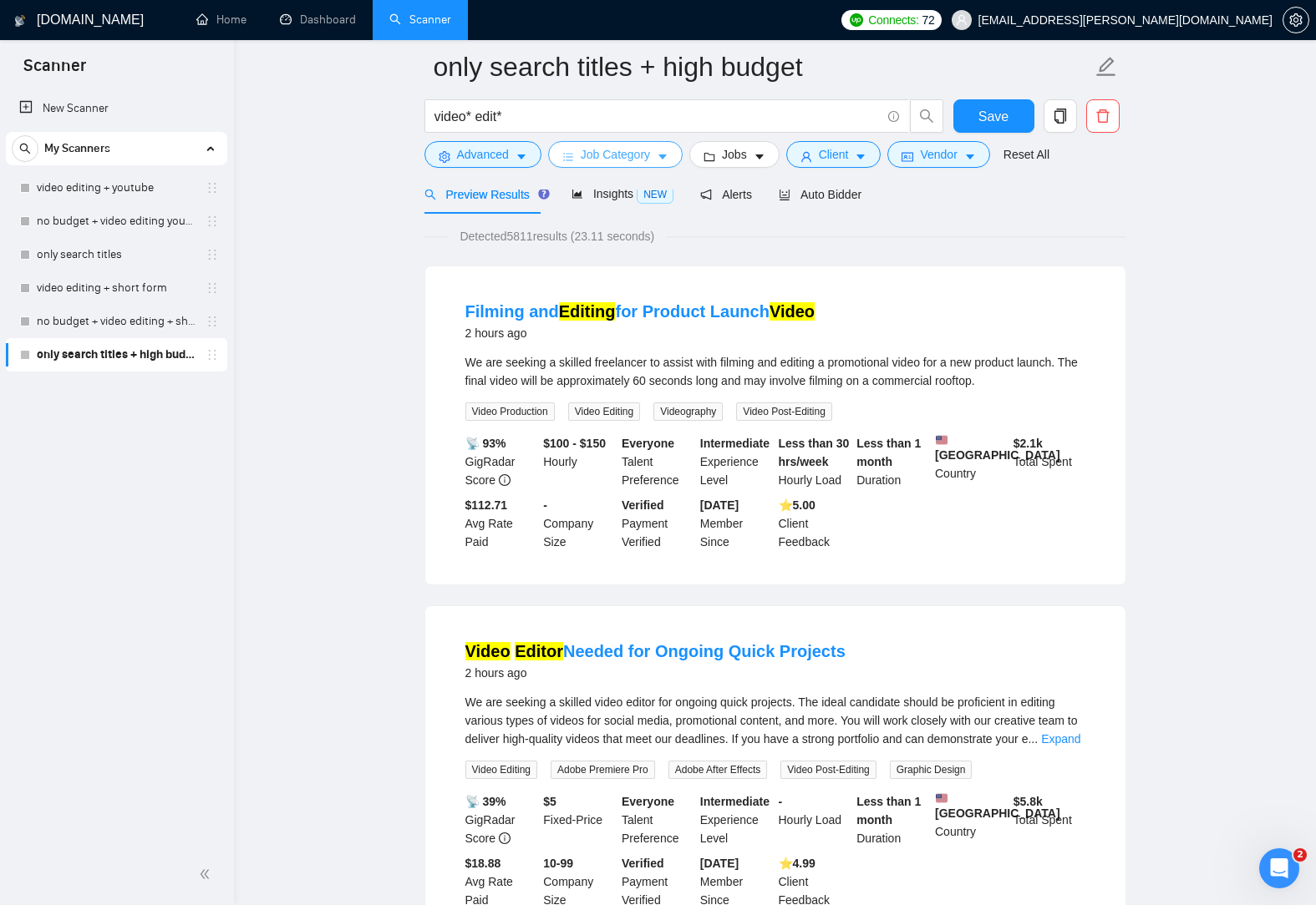
click at [651, 162] on button "Job Category" at bounding box center [615, 154] width 134 height 27
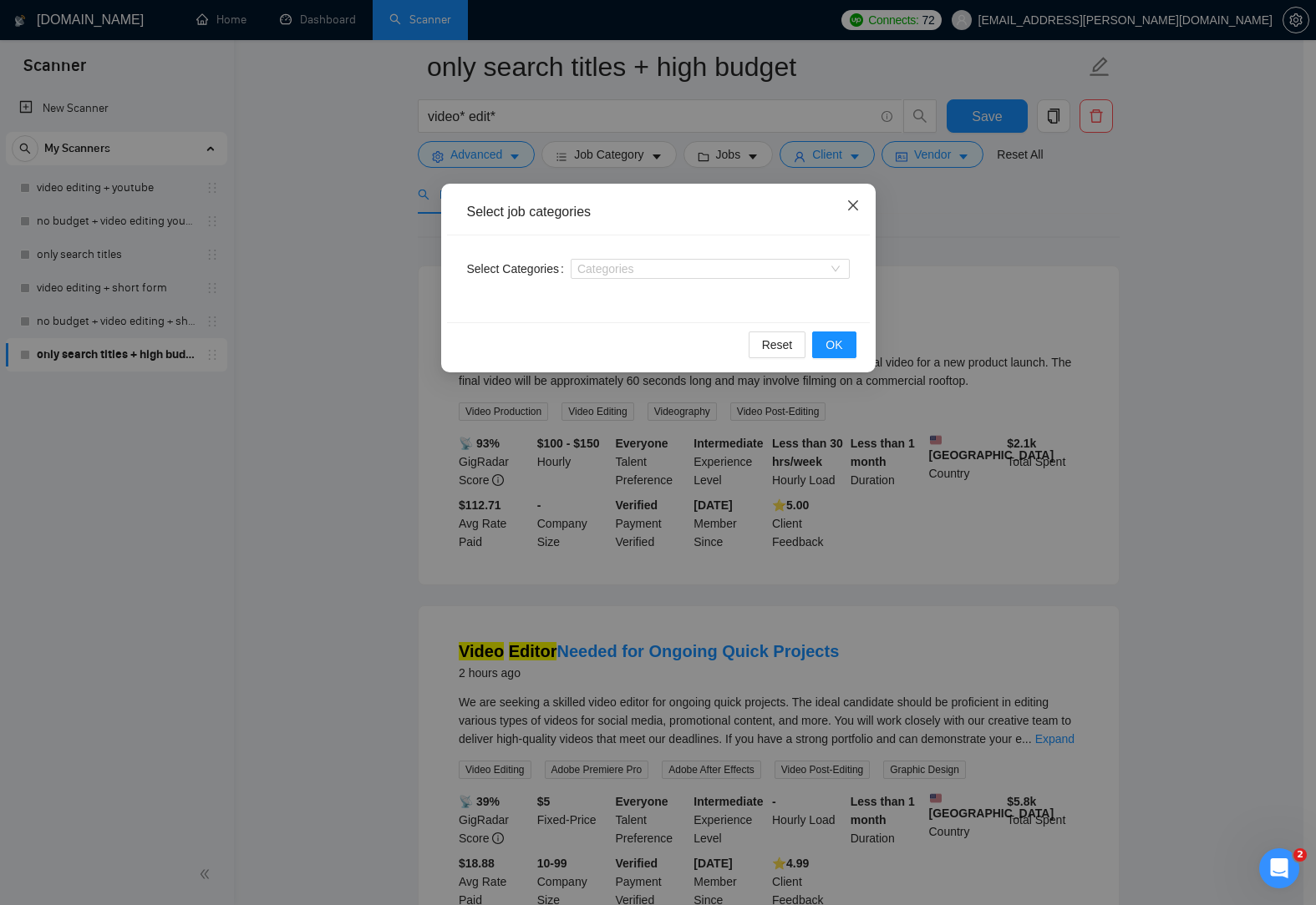
drag, startPoint x: 854, startPoint y: 200, endPoint x: 832, endPoint y: 198, distance: 22.1
click at [854, 201] on icon "close" at bounding box center [853, 206] width 14 height 14
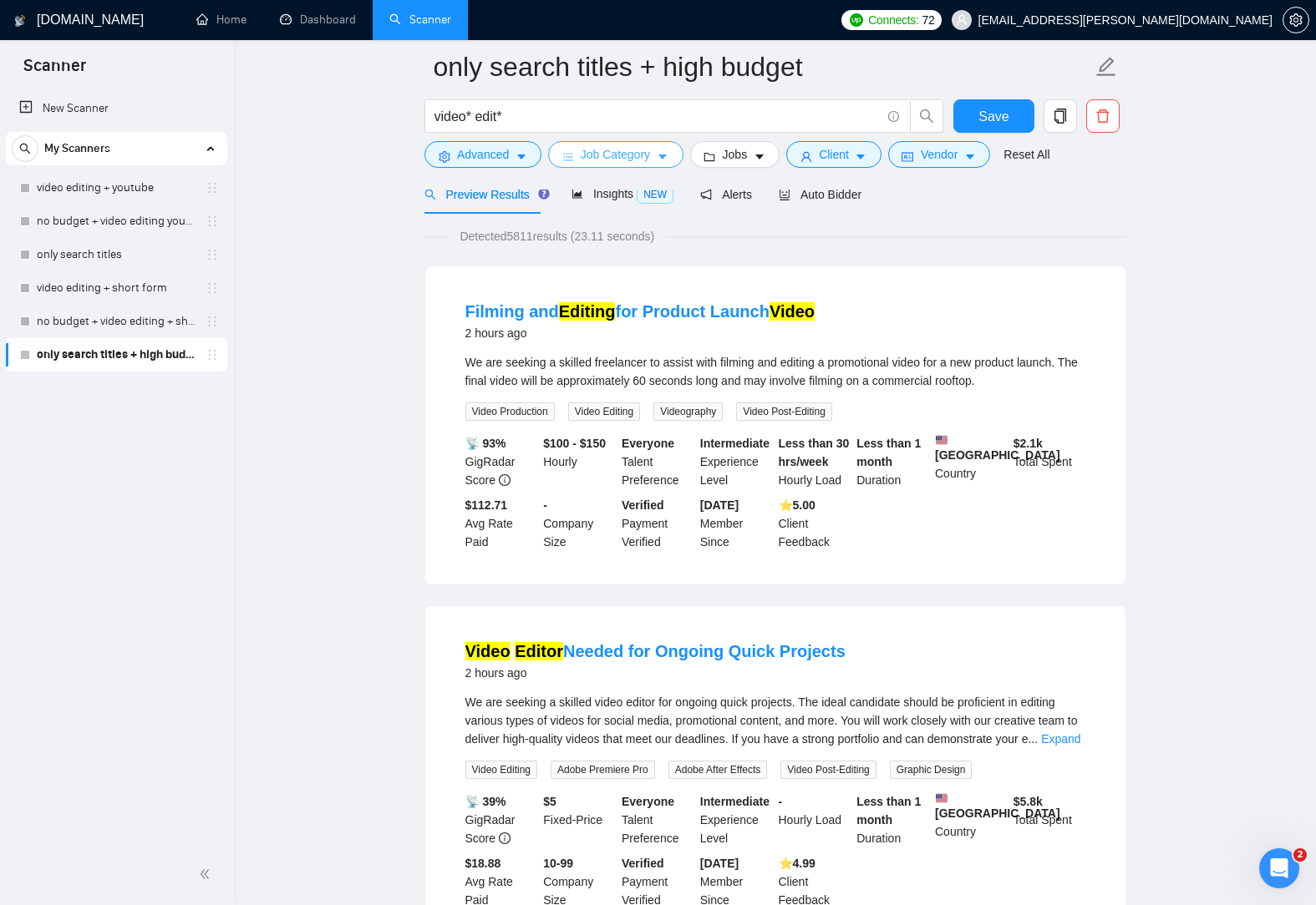
click at [627, 151] on span "Job Category" at bounding box center [615, 154] width 70 height 18
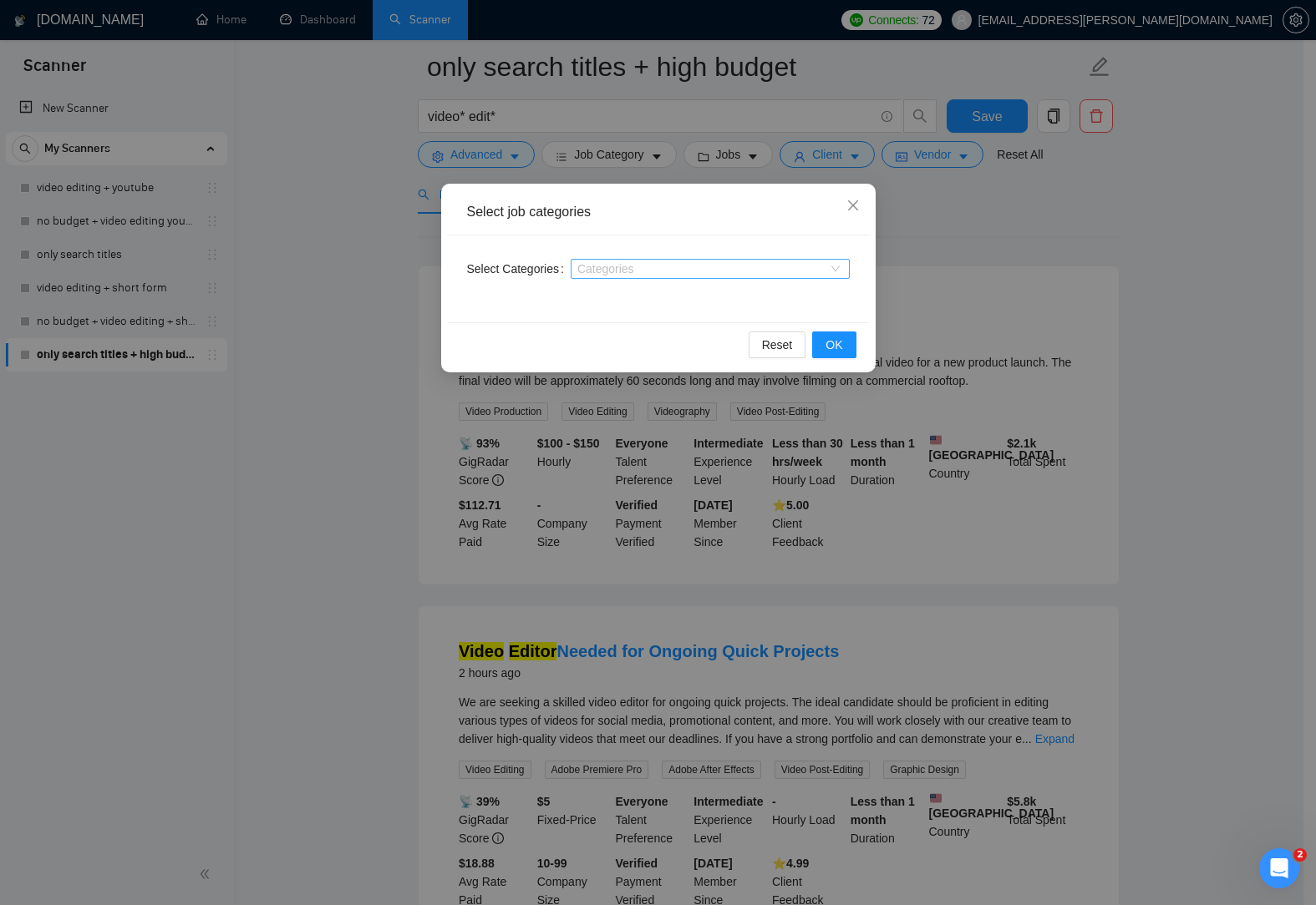
click at [629, 266] on div at bounding box center [702, 269] width 254 height 14
type input "video"
click at [621, 319] on span at bounding box center [615, 322] width 14 height 14
click at [864, 275] on div "Select Categories Video & Animation" at bounding box center [658, 279] width 422 height 87
click at [836, 340] on span "OK" at bounding box center [834, 345] width 17 height 18
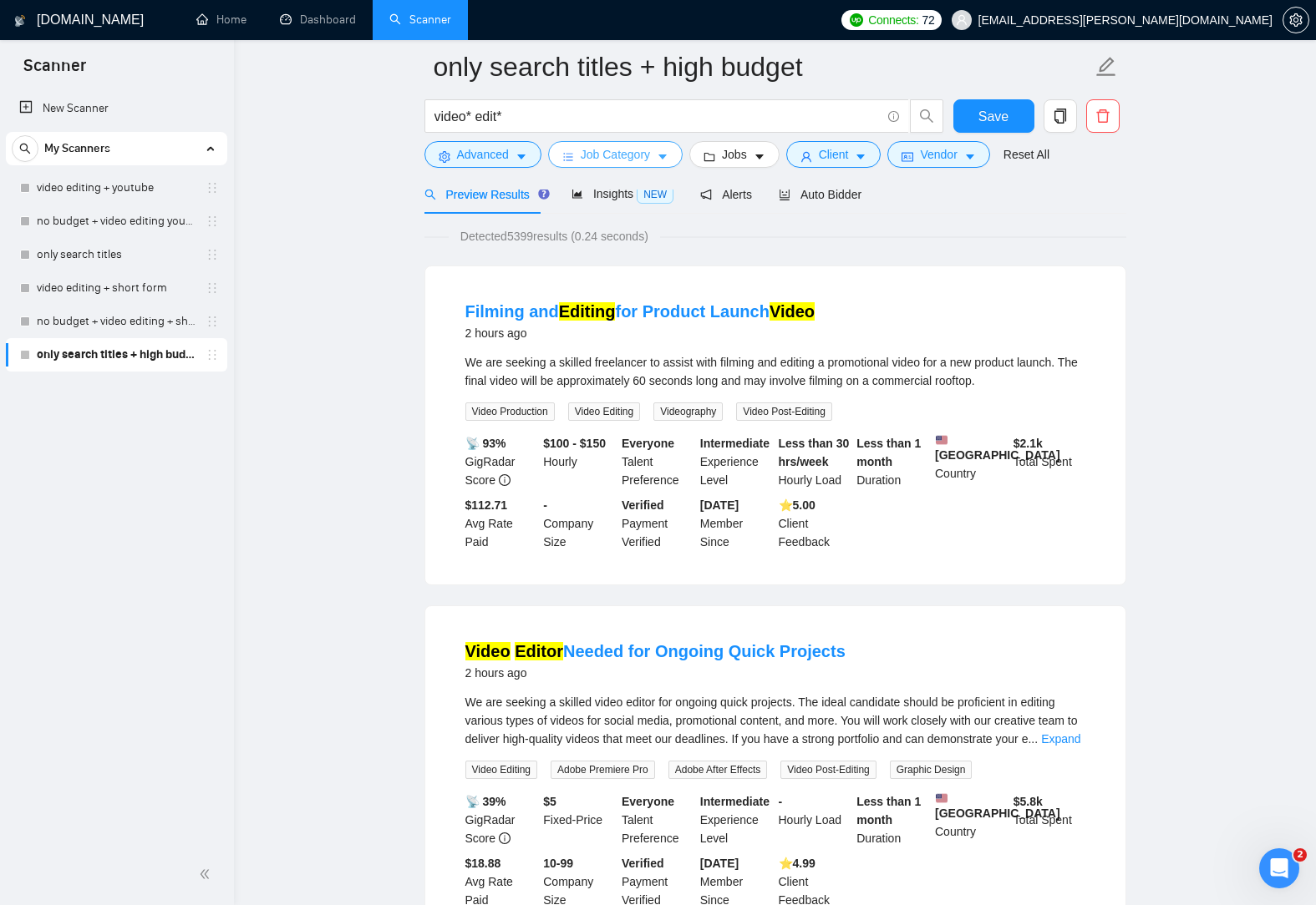
click at [649, 149] on button "Job Category" at bounding box center [615, 154] width 134 height 27
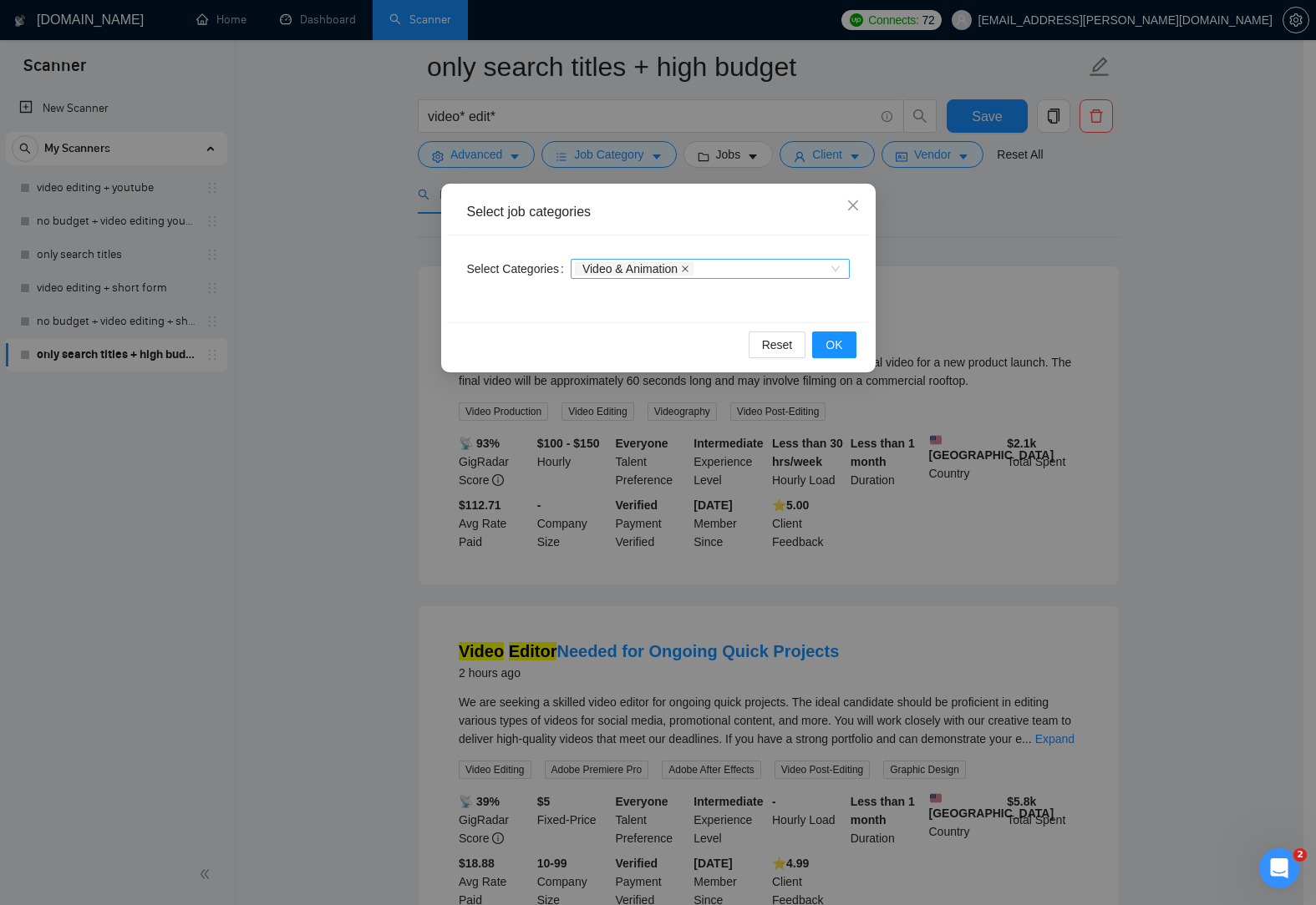
click at [687, 269] on icon "close" at bounding box center [684, 268] width 8 height 8
click at [852, 352] on button "OK" at bounding box center [833, 344] width 43 height 27
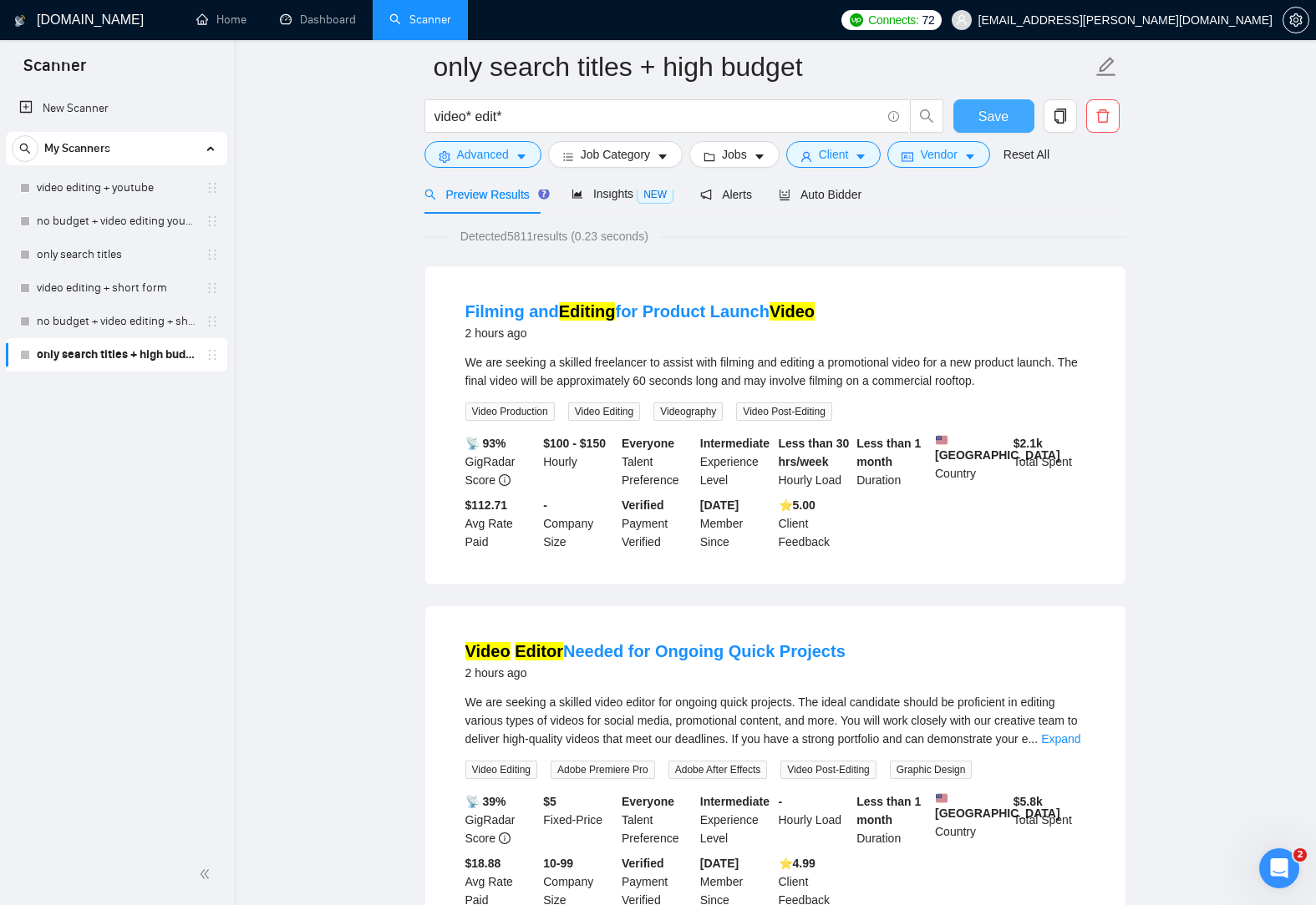
click at [998, 118] on span "Save" at bounding box center [993, 117] width 30 height 21
click at [521, 152] on icon "caret-down" at bounding box center [521, 157] width 12 height 12
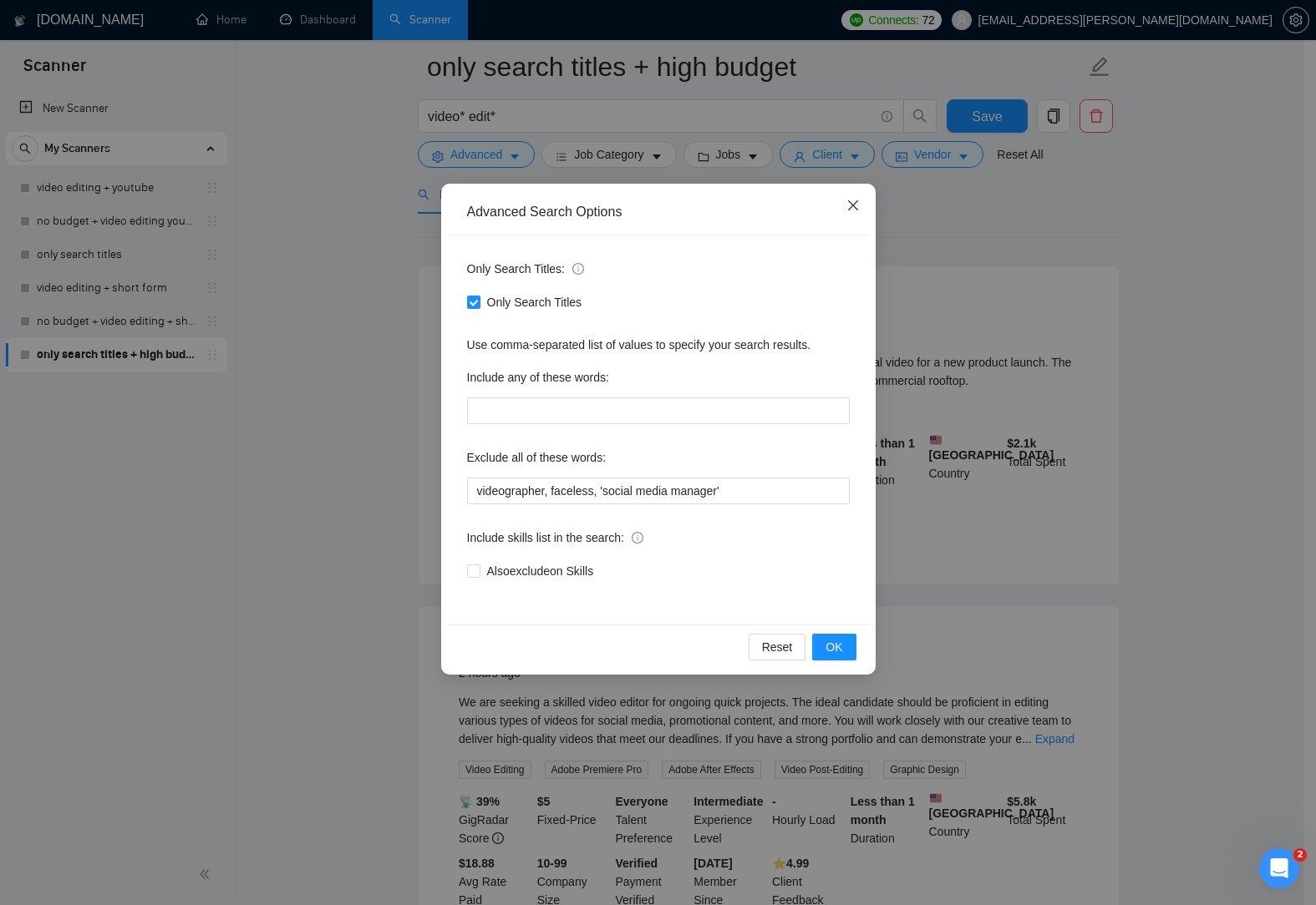
click at [854, 206] on icon "close" at bounding box center [851, 205] width 10 height 10
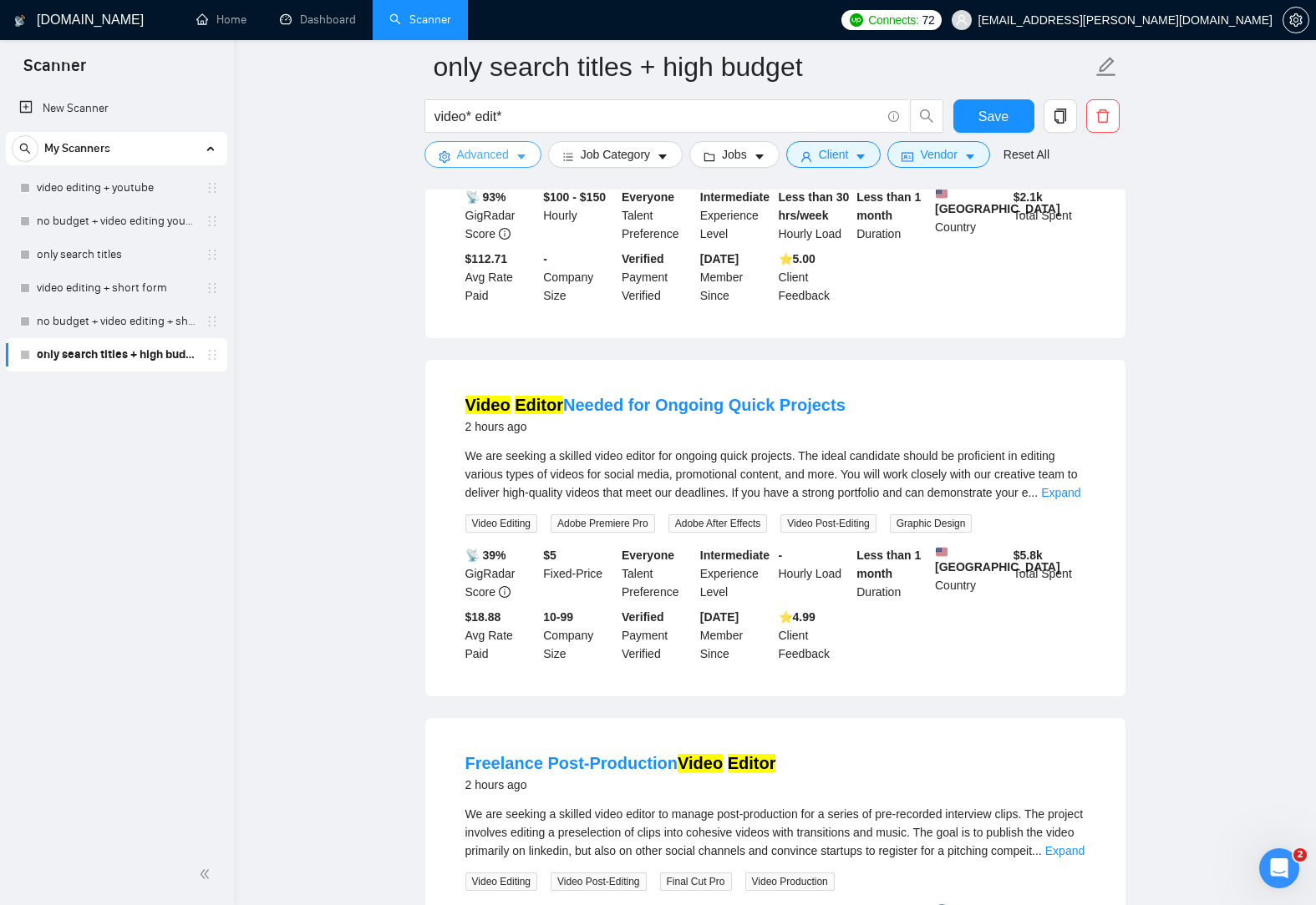
scroll to position [418, 0]
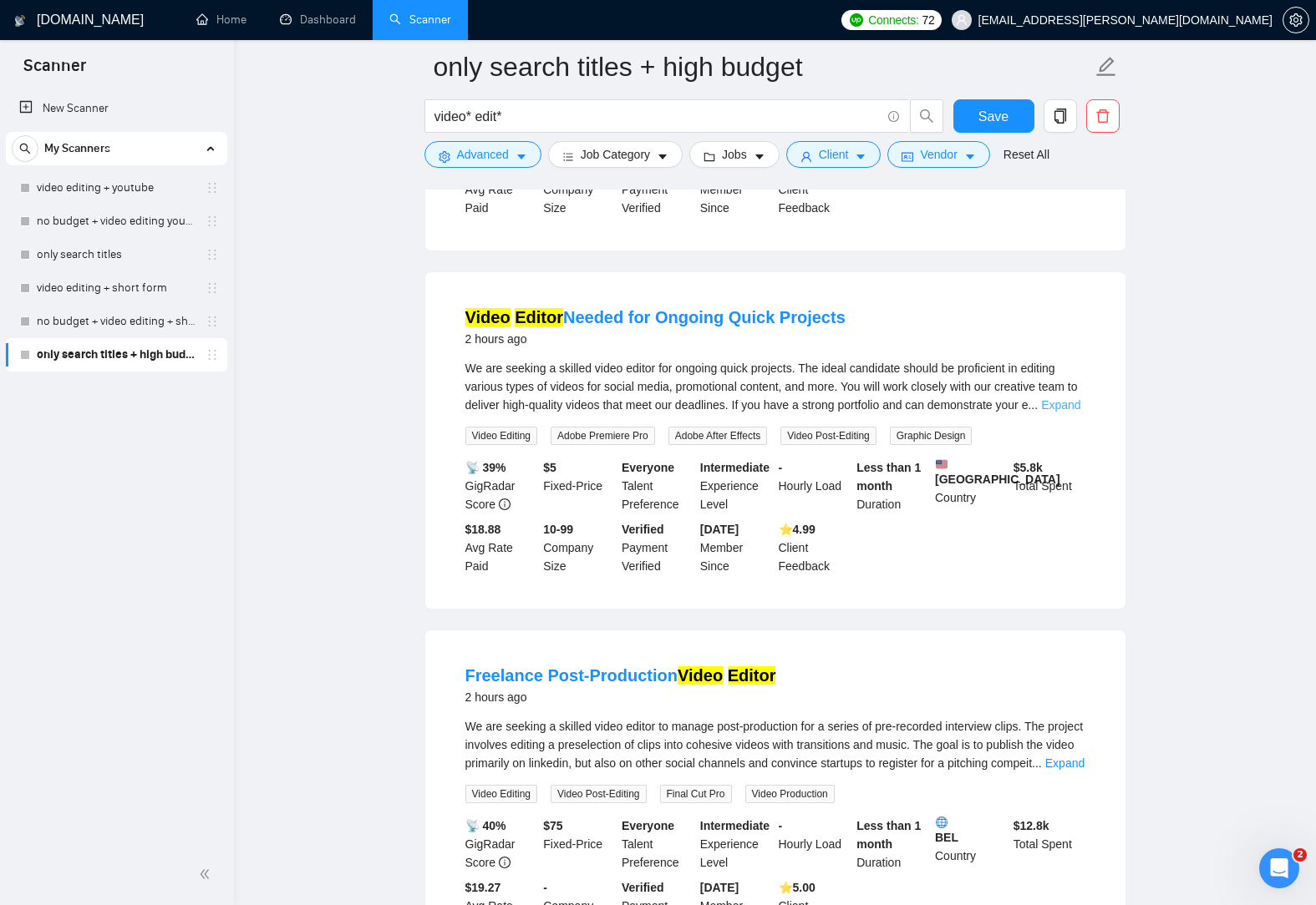
click at [1063, 398] on link "Expand" at bounding box center [1060, 405] width 39 height 14
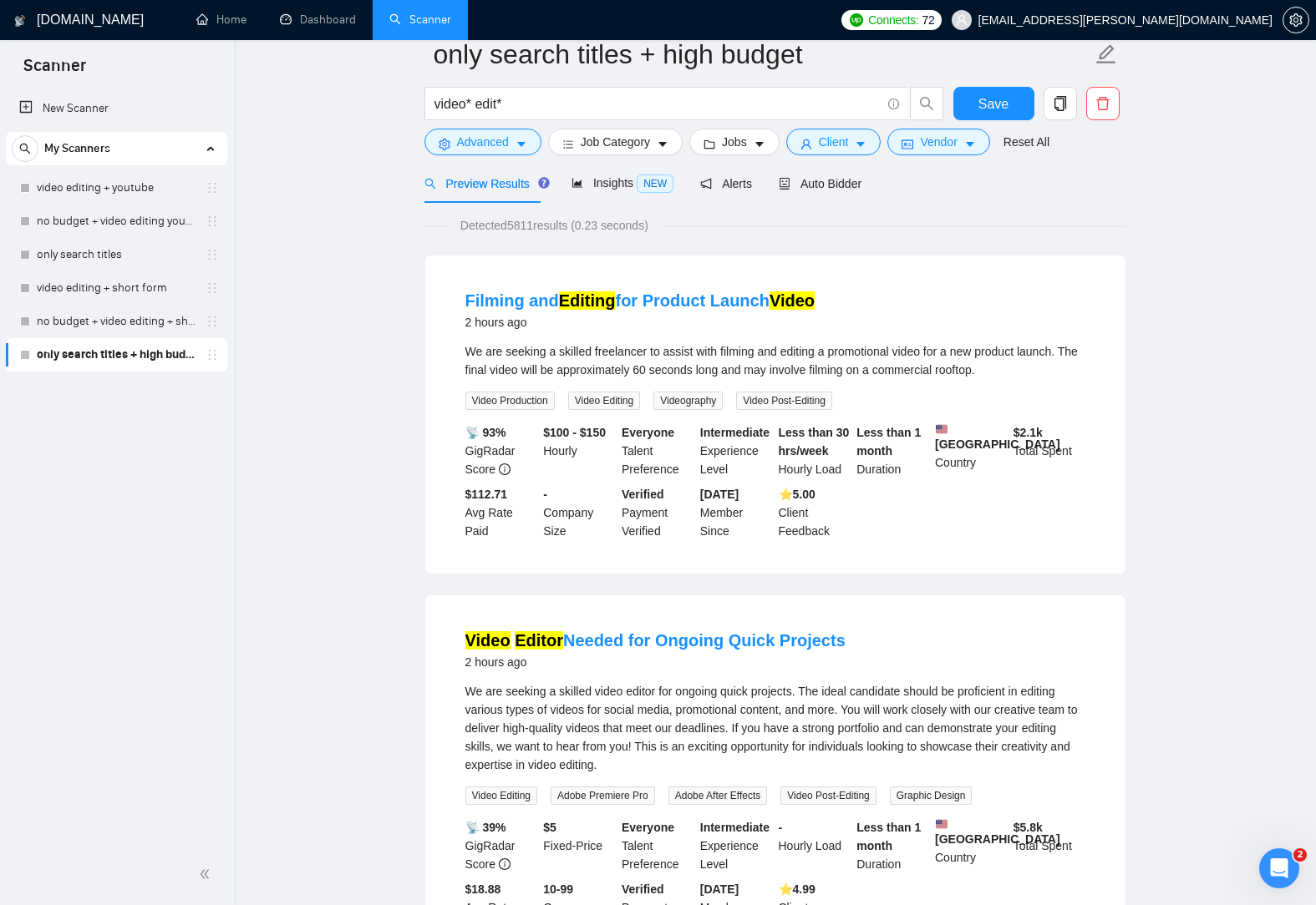
scroll to position [0, 0]
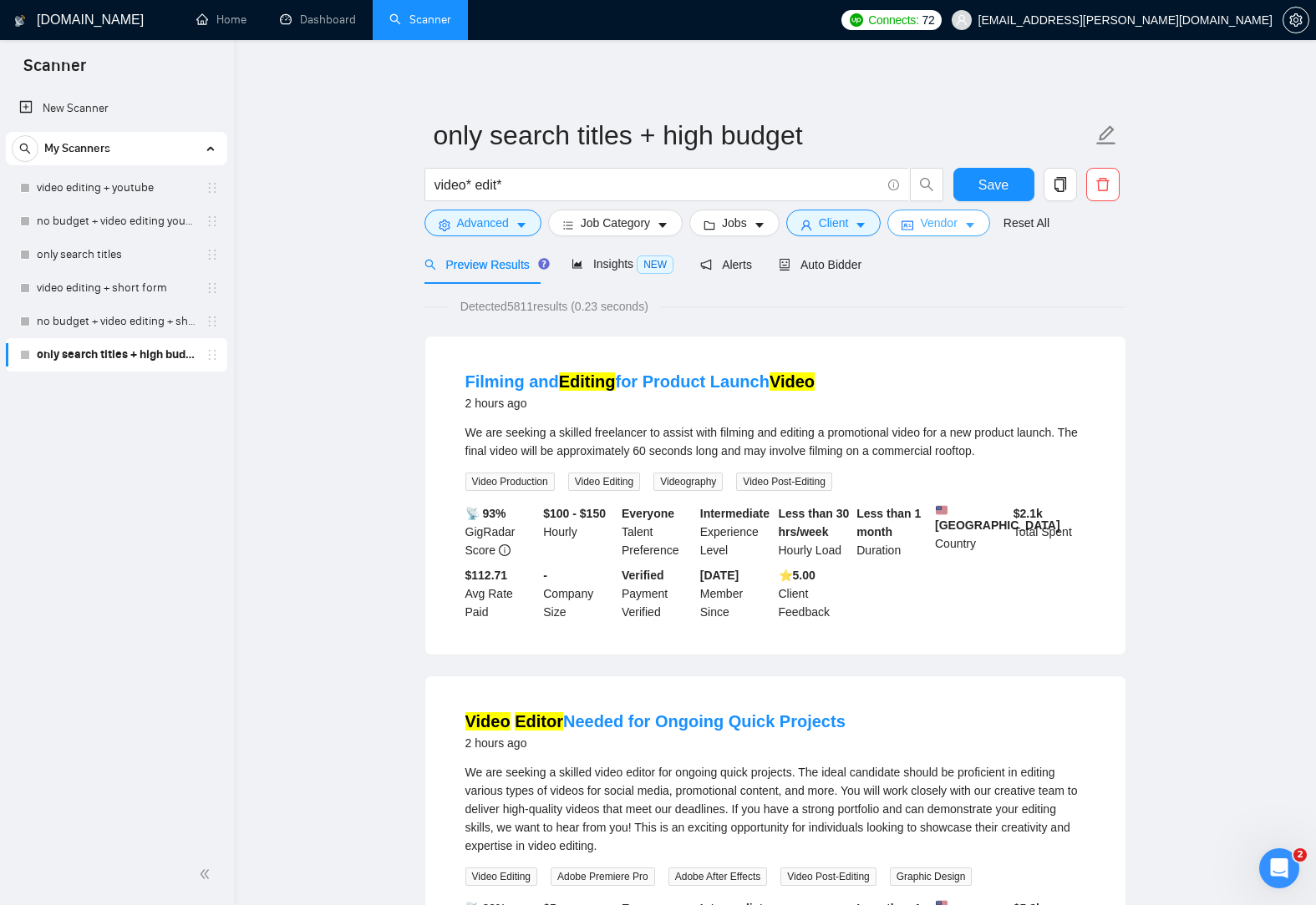
click at [965, 218] on span "caret-down" at bounding box center [970, 225] width 12 height 13
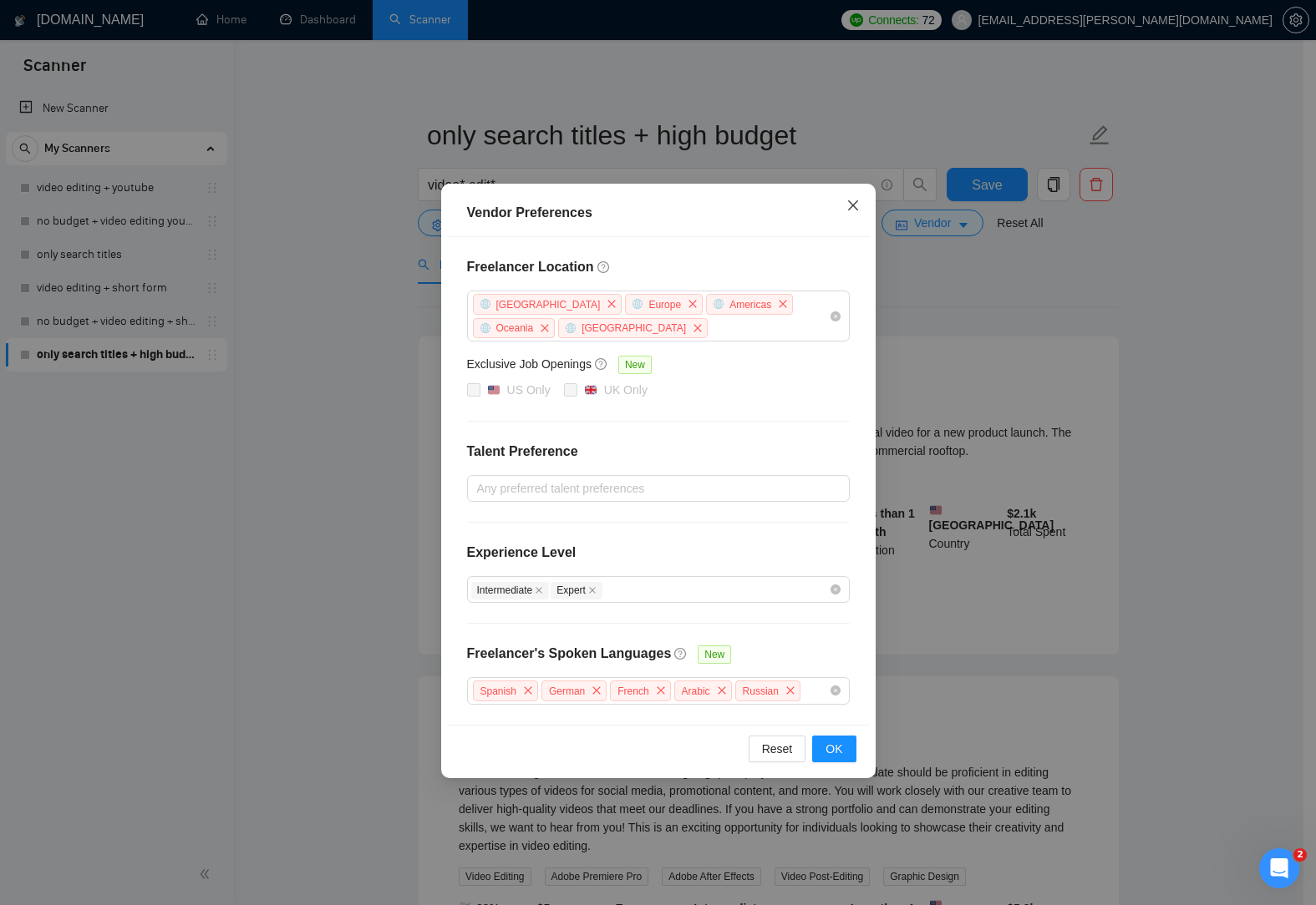
click at [850, 202] on icon "close" at bounding box center [853, 206] width 14 height 14
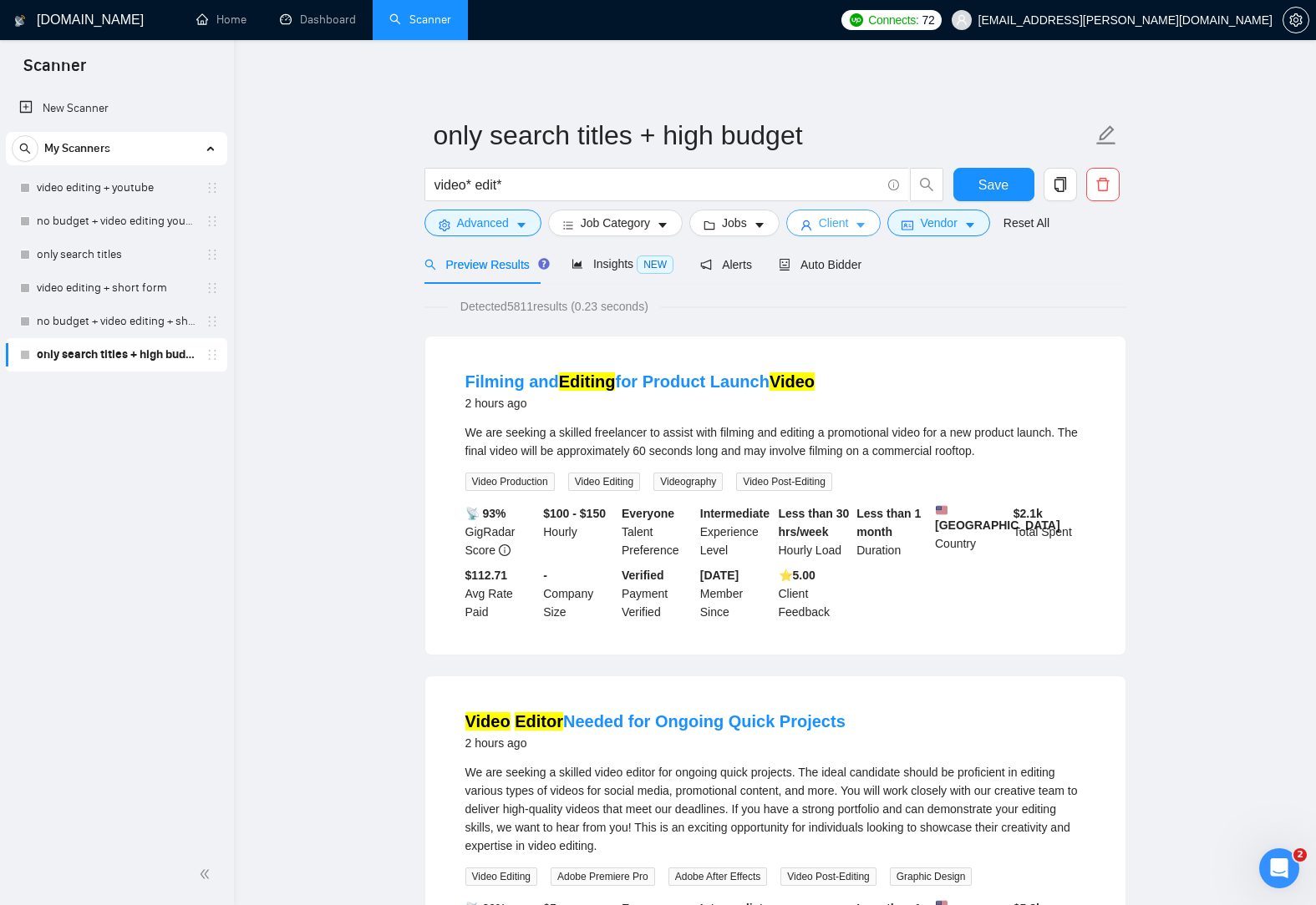
click at [862, 218] on button "Client" at bounding box center [834, 222] width 96 height 27
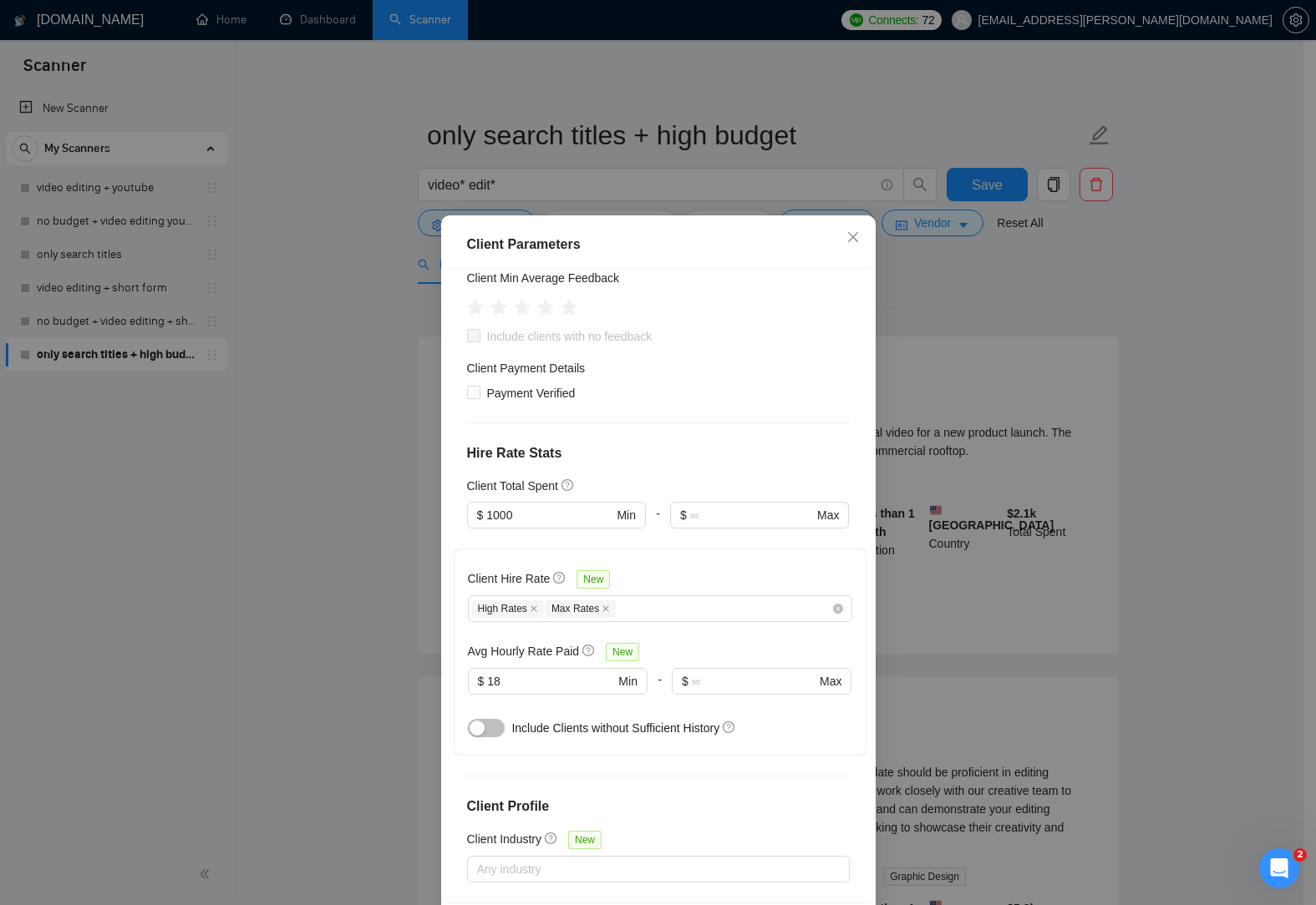
scroll to position [239, 0]
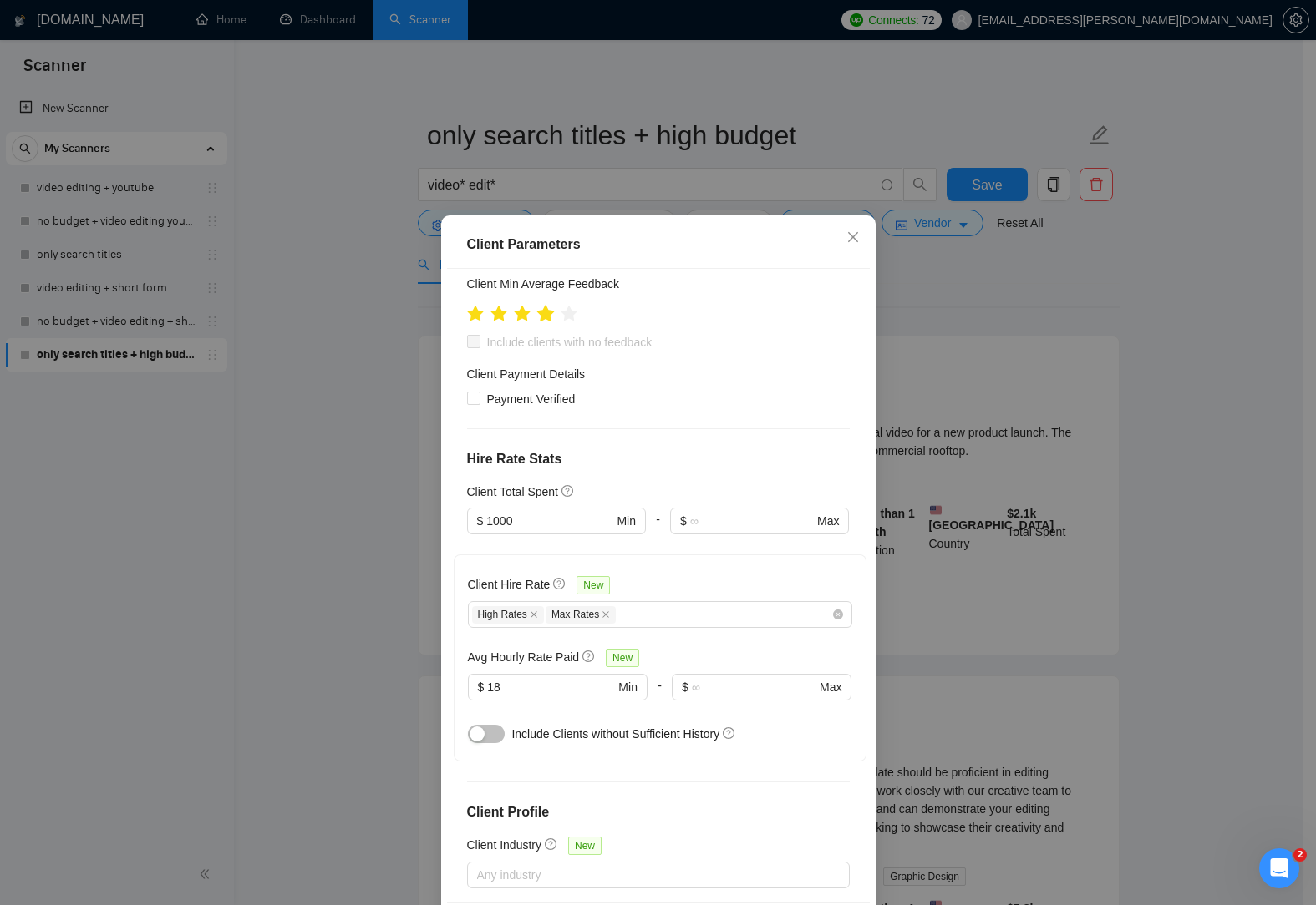
click at [543, 319] on icon "star" at bounding box center [545, 313] width 17 height 17
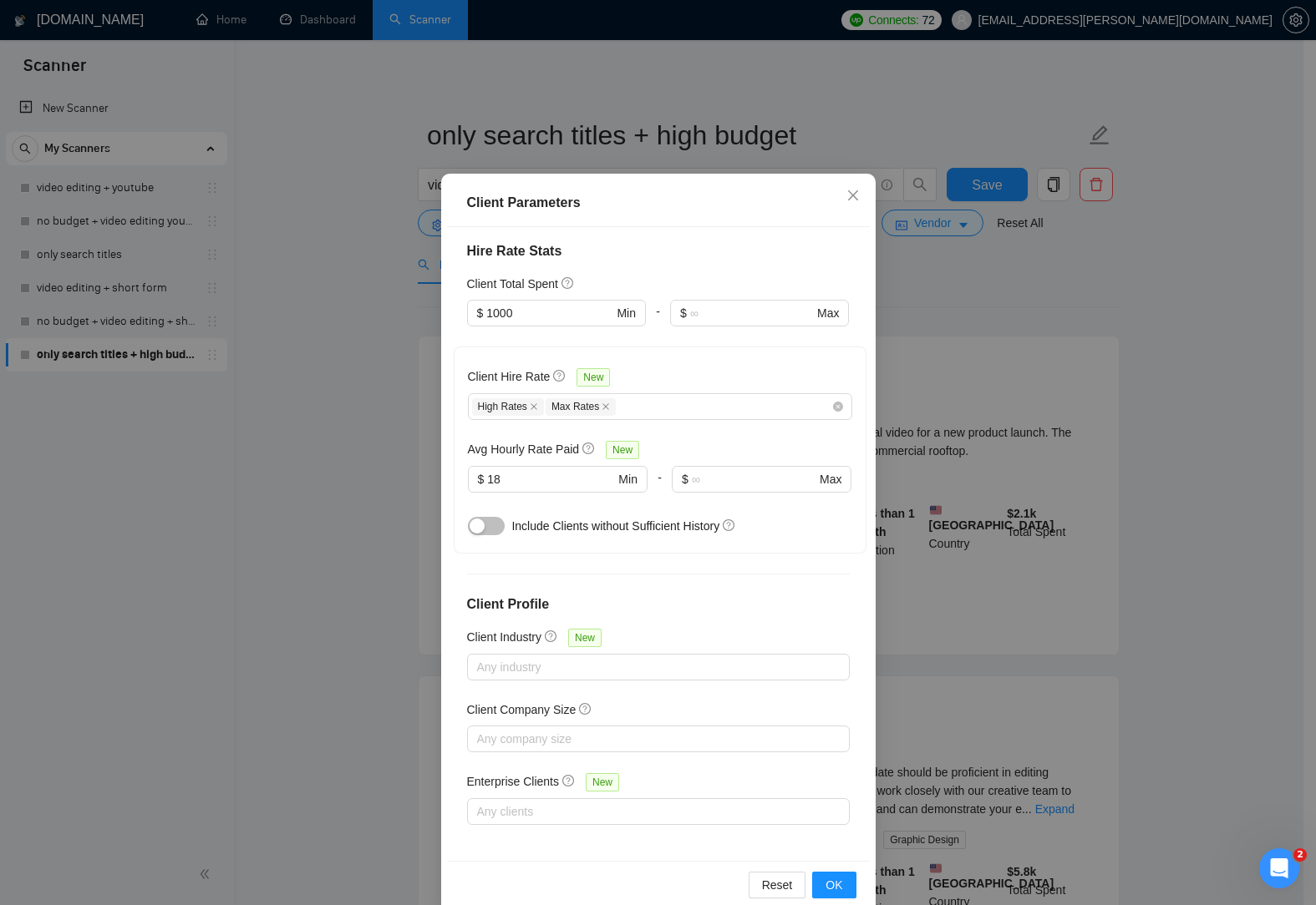
scroll to position [71, 0]
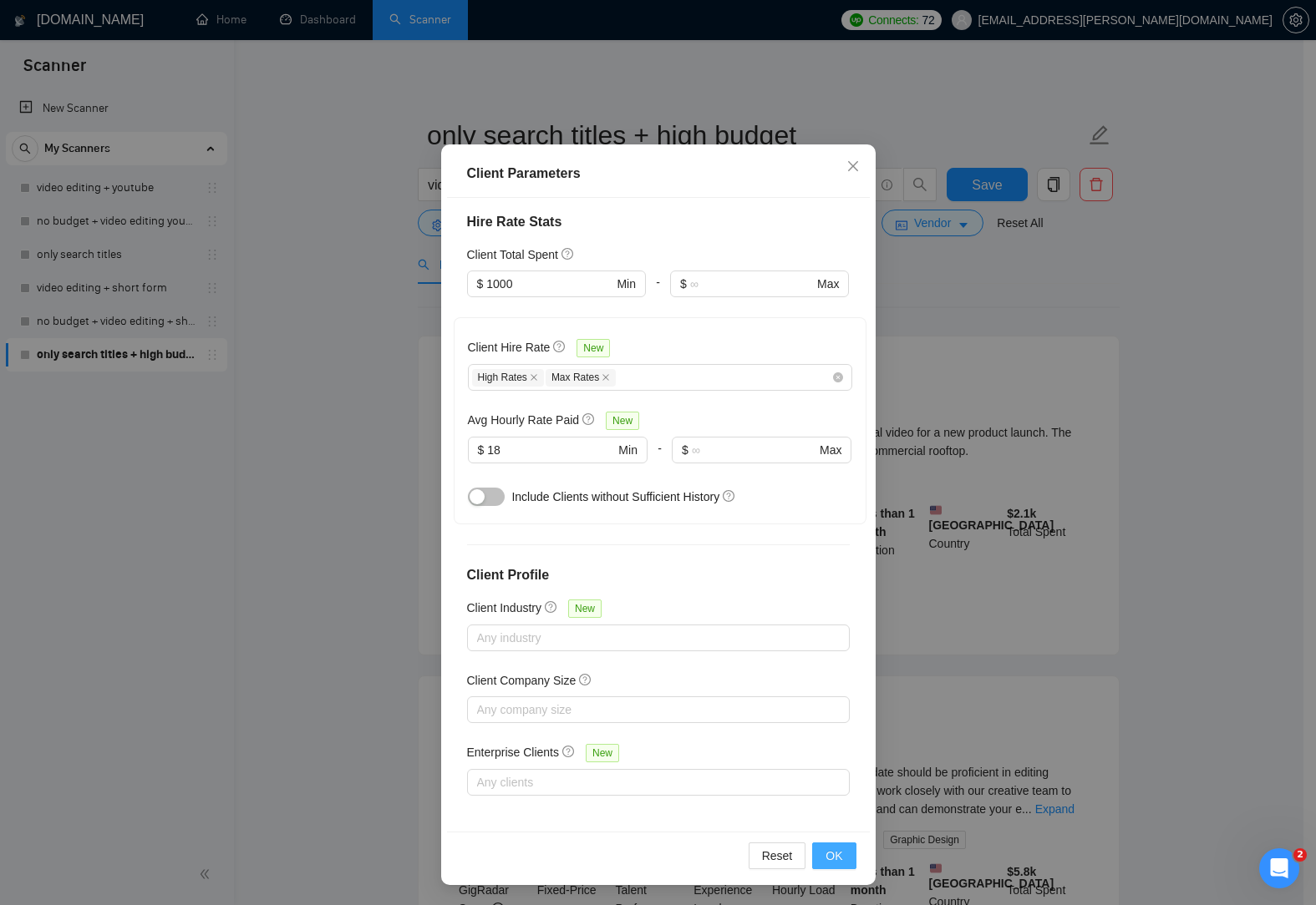
click at [839, 851] on button "OK" at bounding box center [833, 855] width 43 height 27
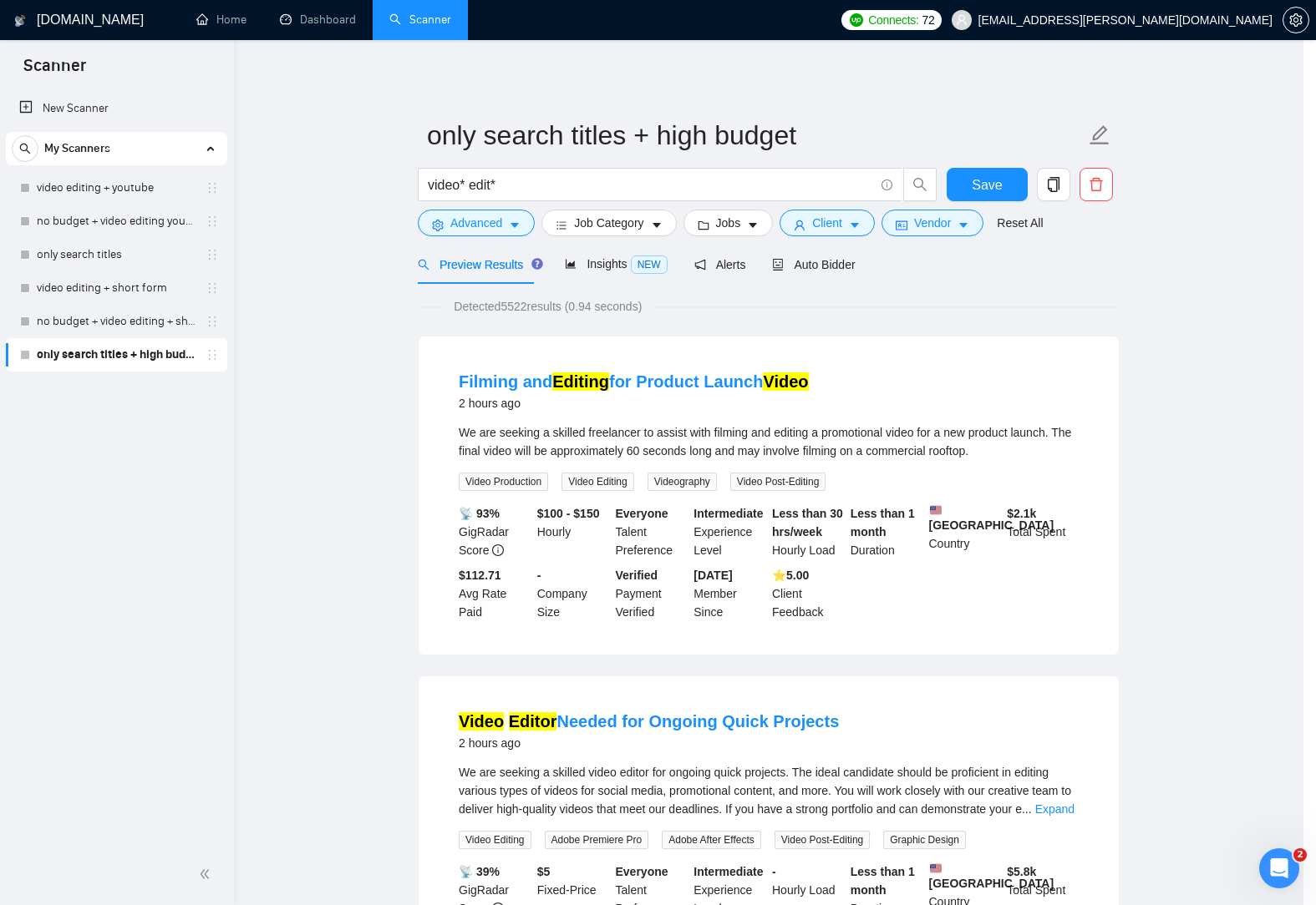
scroll to position [0, 0]
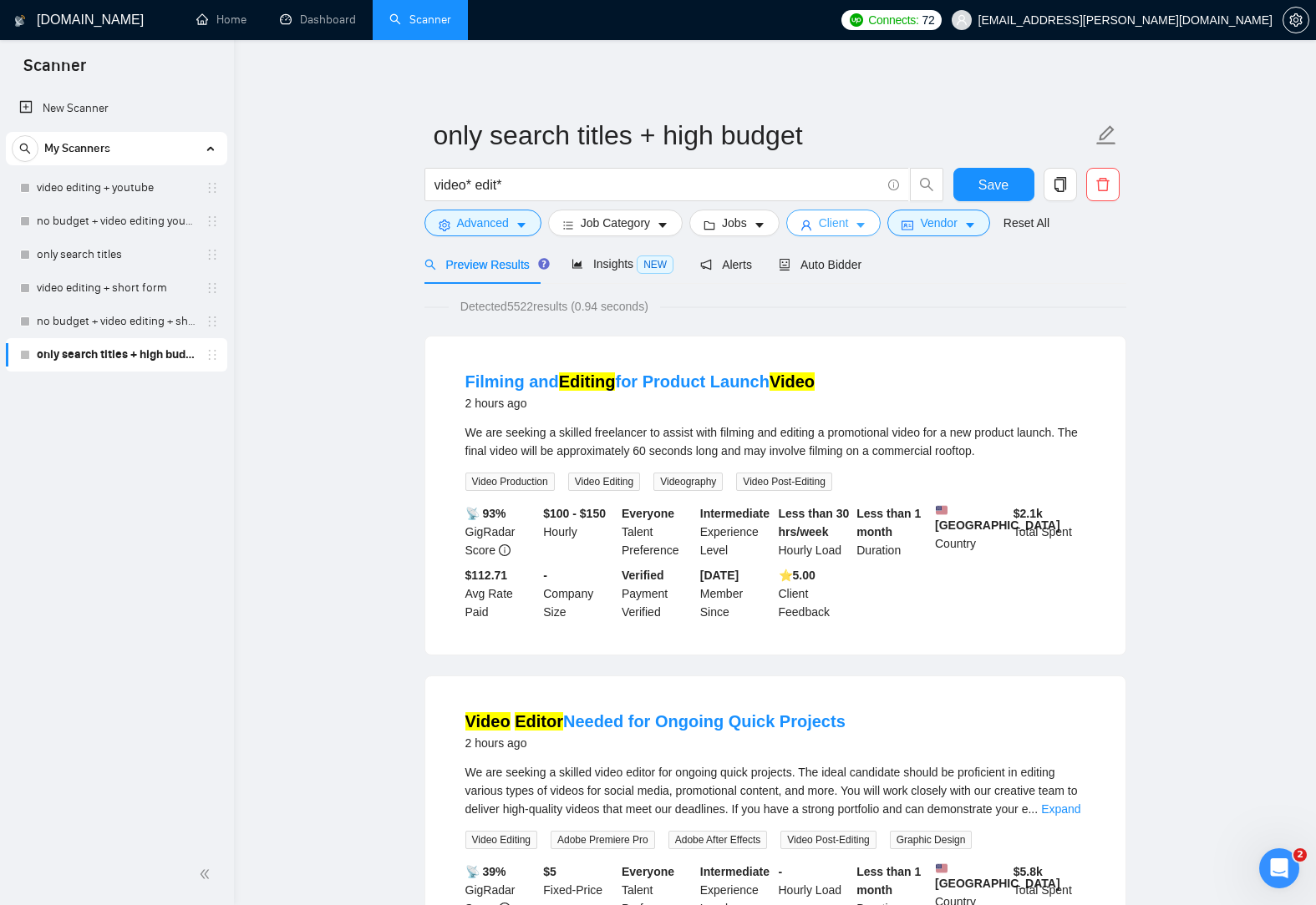
click at [862, 227] on button "Client" at bounding box center [834, 222] width 96 height 27
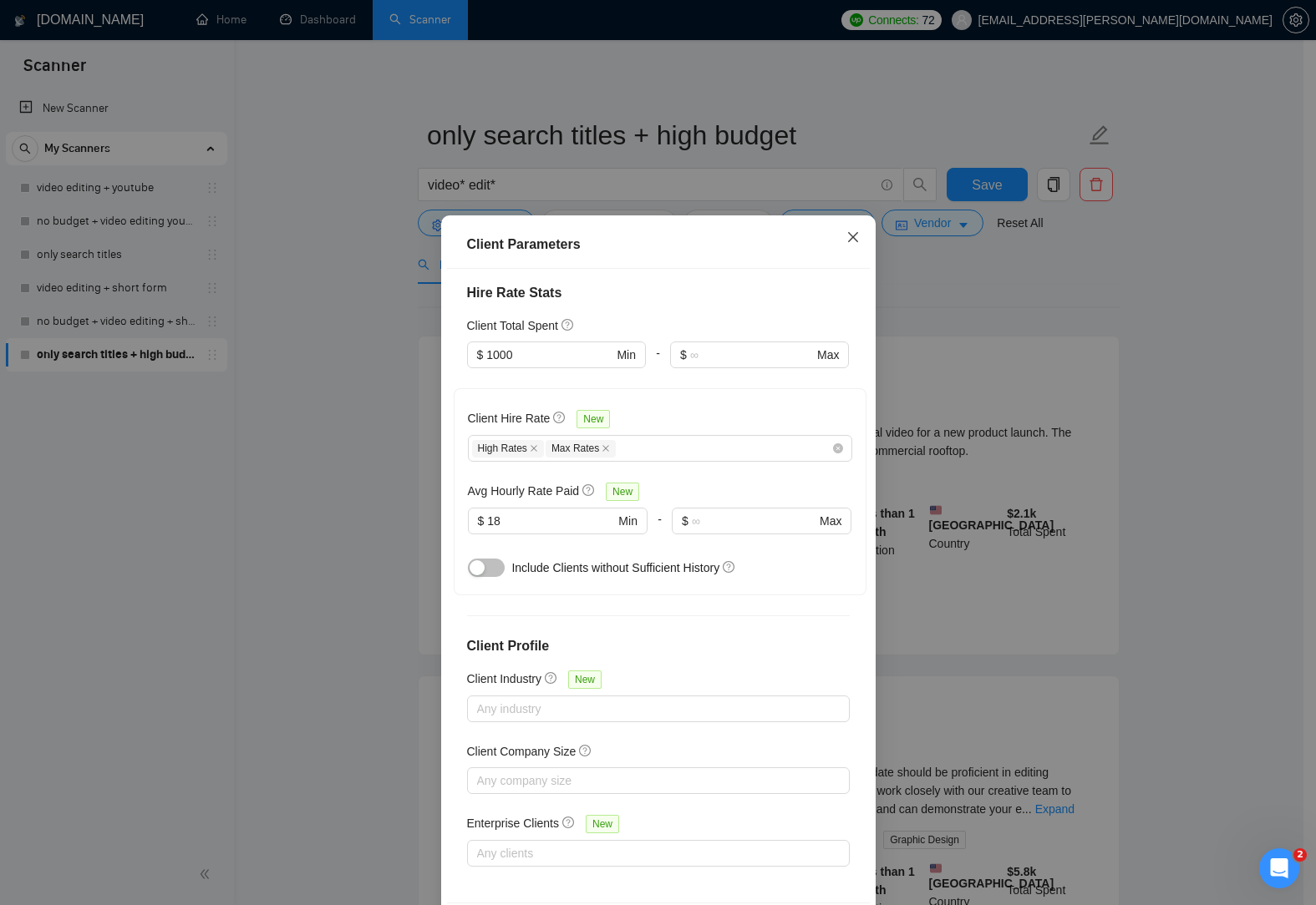
drag, startPoint x: 847, startPoint y: 241, endPoint x: 880, endPoint y: 233, distance: 34.0
click at [847, 240] on icon "close" at bounding box center [853, 237] width 14 height 14
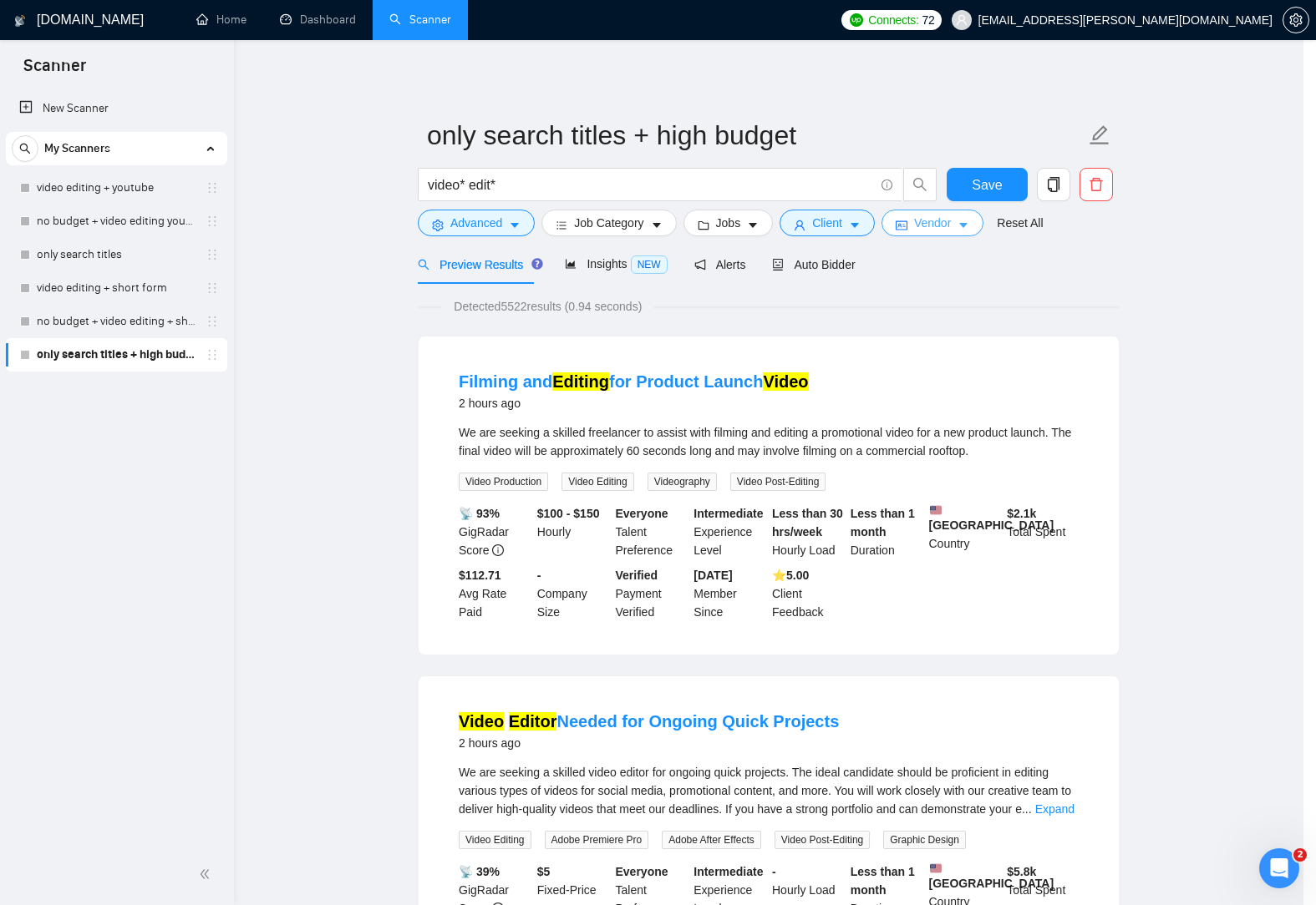
click at [944, 228] on span "Vendor" at bounding box center [932, 223] width 37 height 18
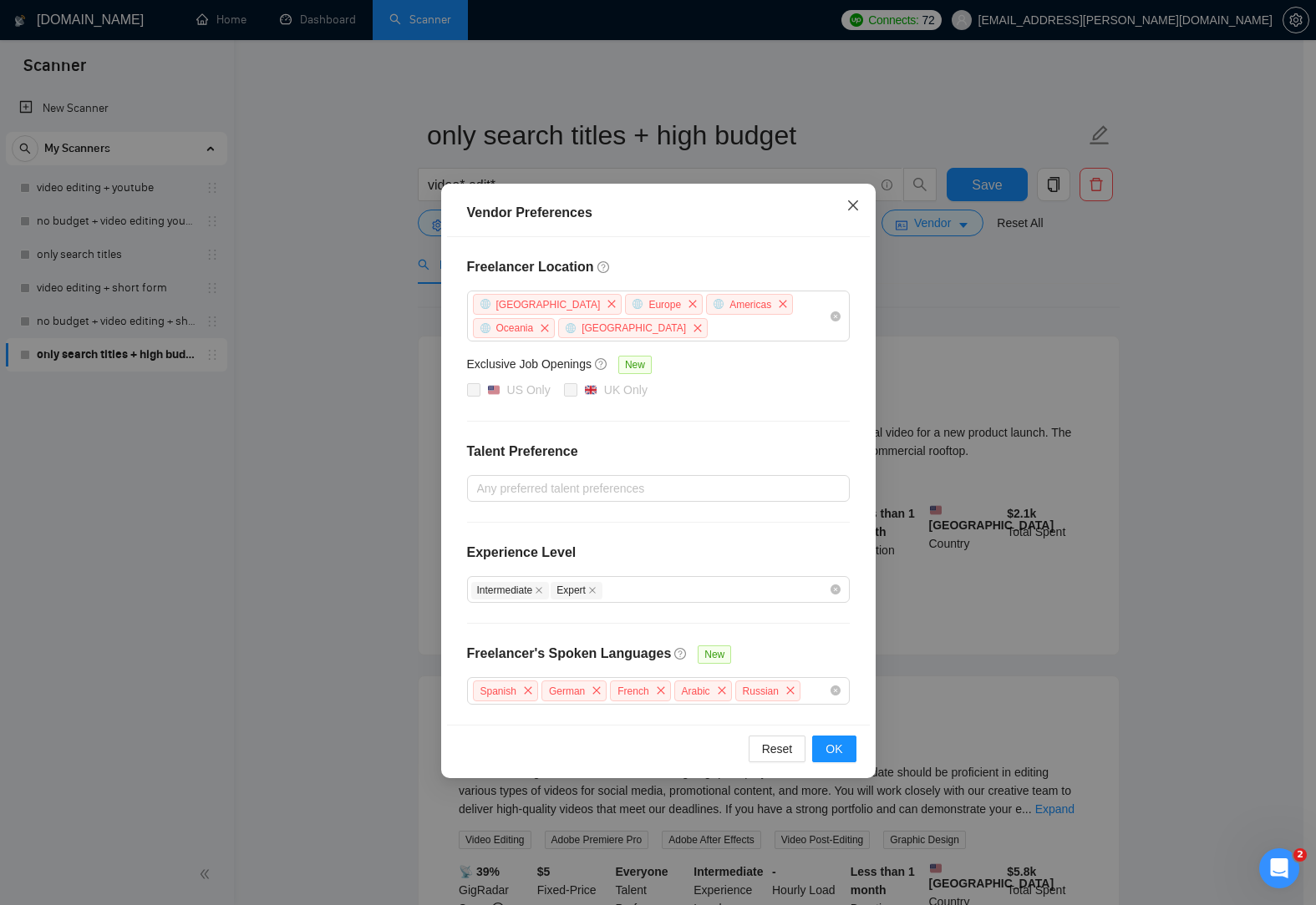
click at [861, 213] on span "Close" at bounding box center [852, 206] width 45 height 45
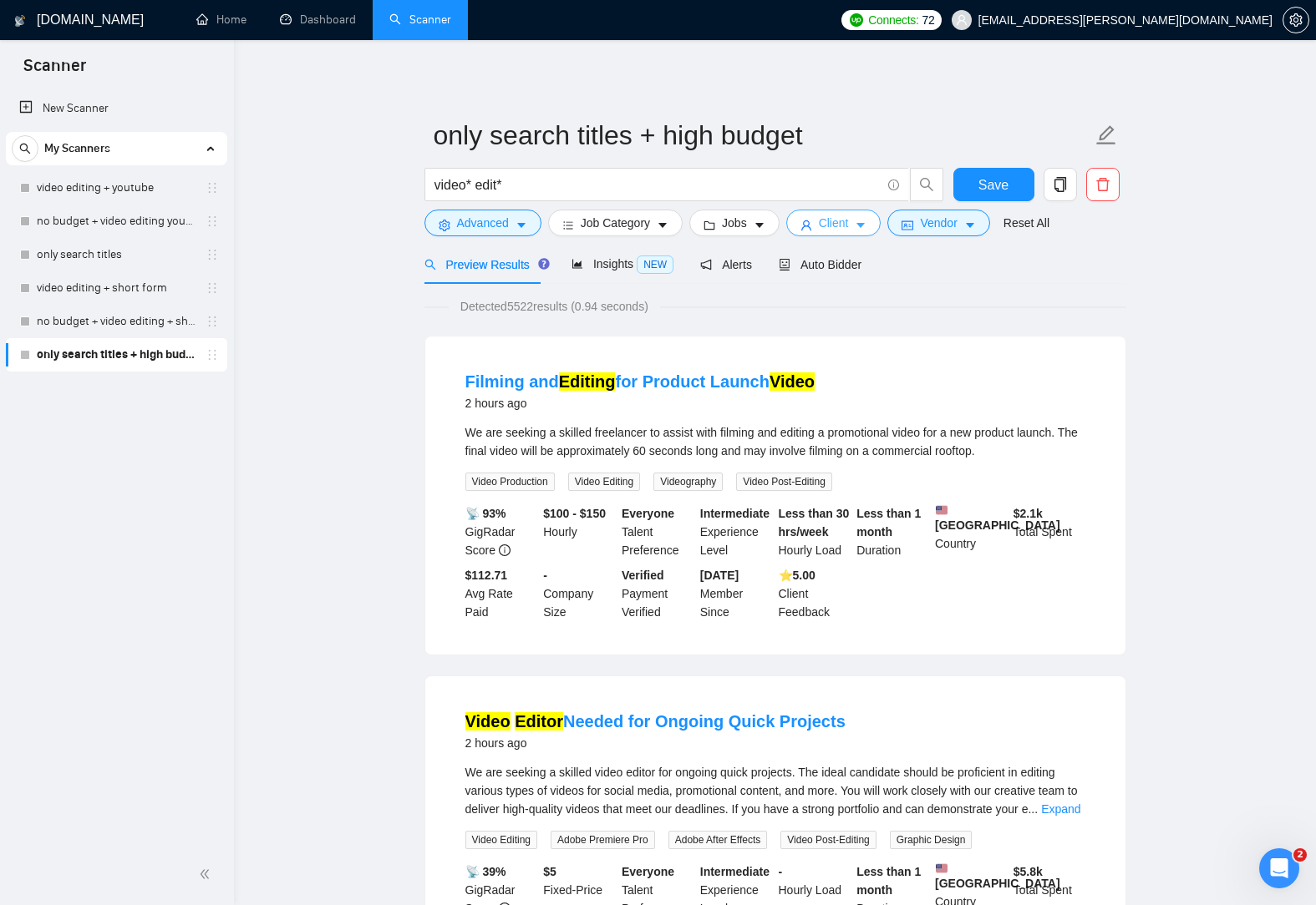
click at [855, 235] on button "Client" at bounding box center [834, 222] width 96 height 27
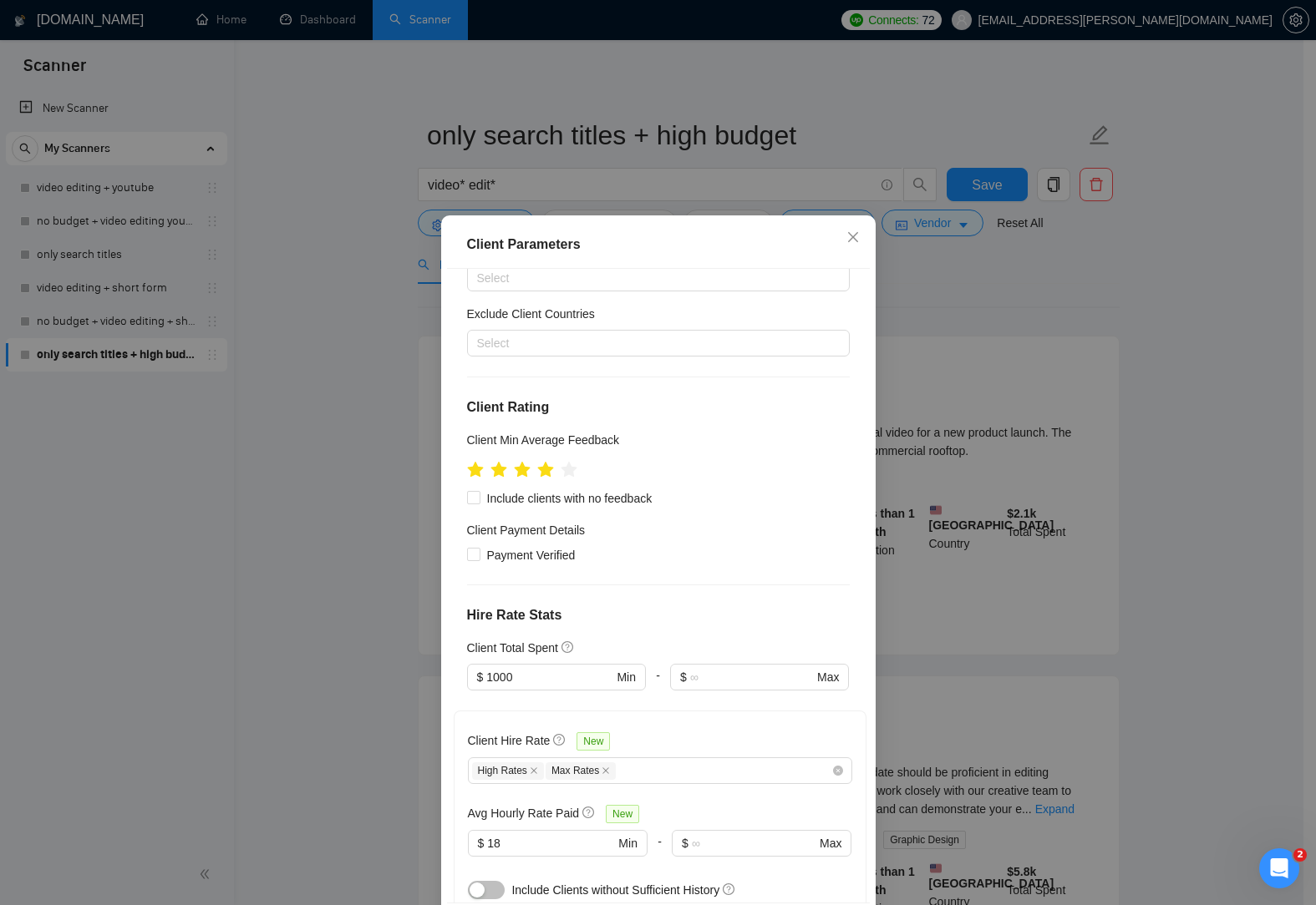
scroll to position [84, 0]
click at [480, 555] on span "Payment Verified" at bounding box center [531, 554] width 102 height 18
click at [475, 555] on input "Payment Verified" at bounding box center [473, 553] width 12 height 12
checkbox input "true"
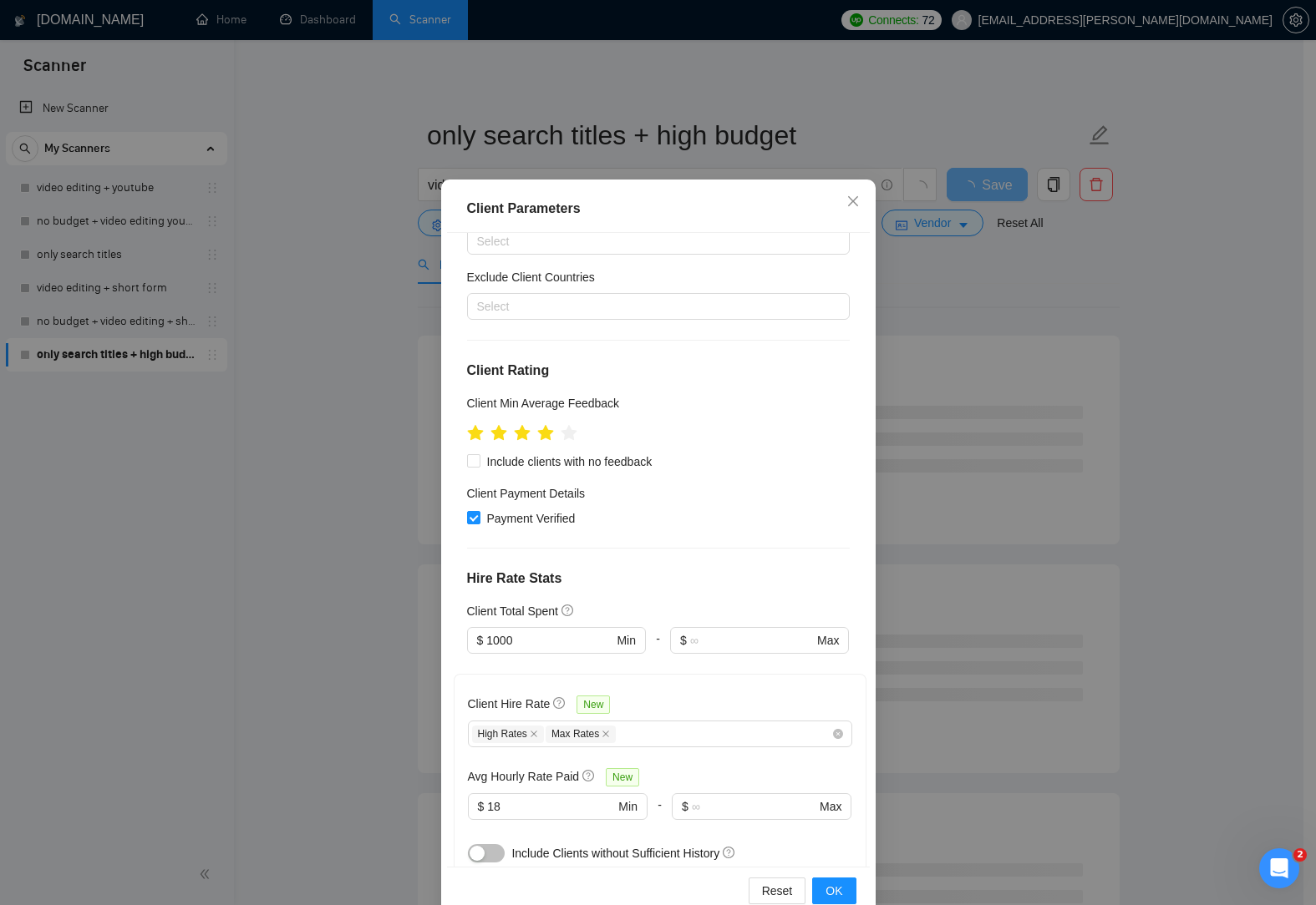
scroll to position [71, 0]
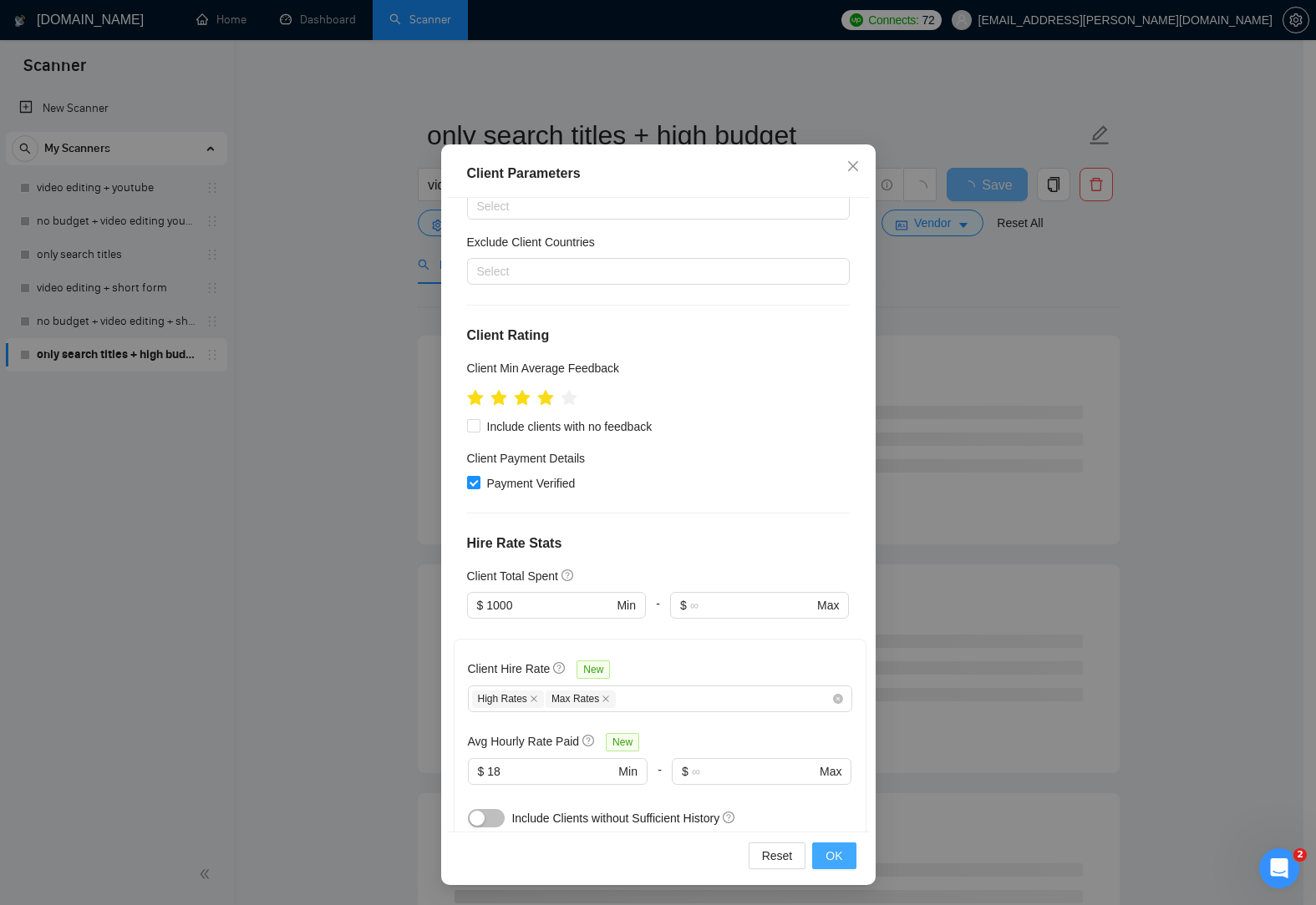
click at [828, 844] on button "OK" at bounding box center [833, 855] width 43 height 27
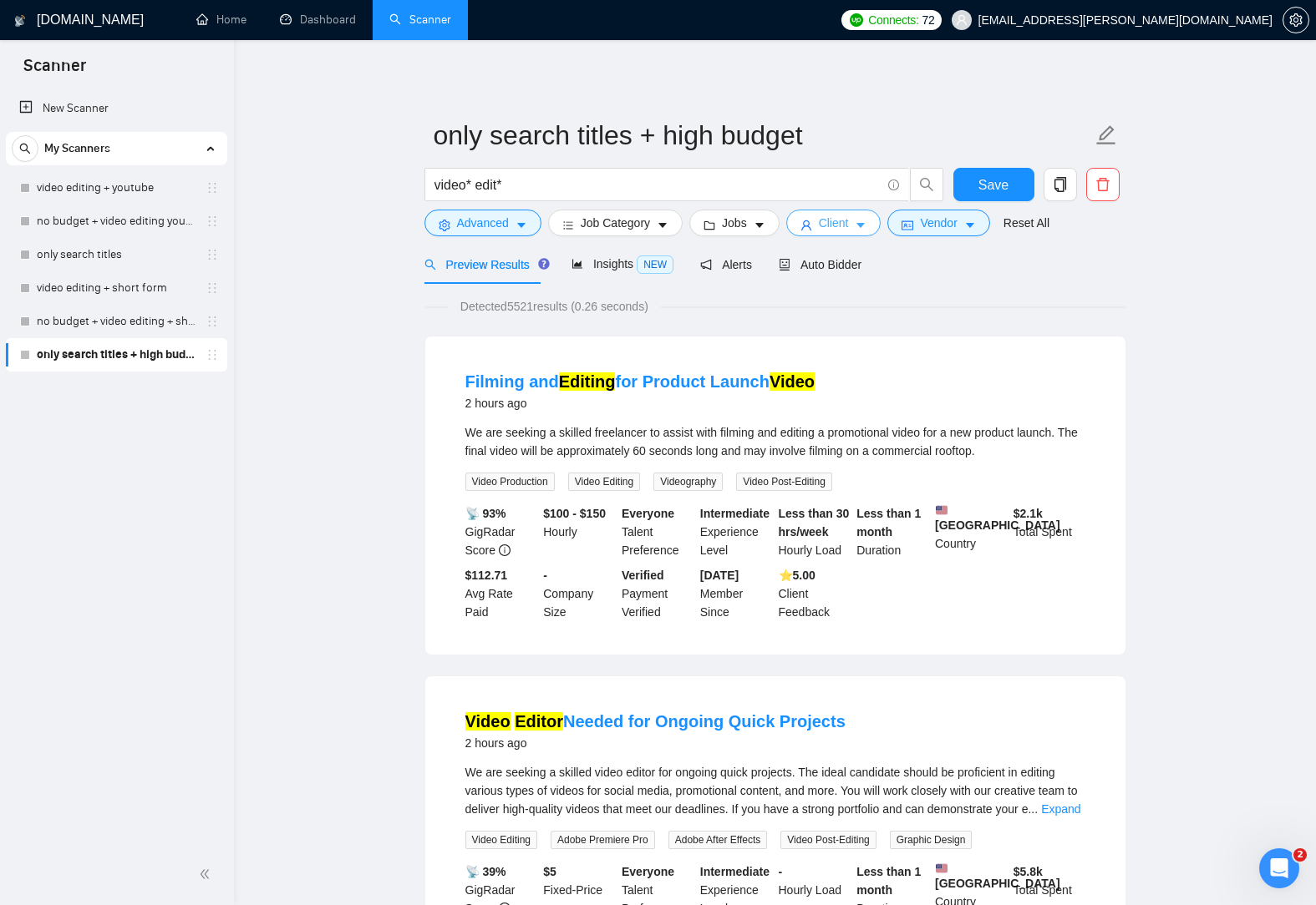
click at [856, 218] on button "Client" at bounding box center [834, 222] width 96 height 27
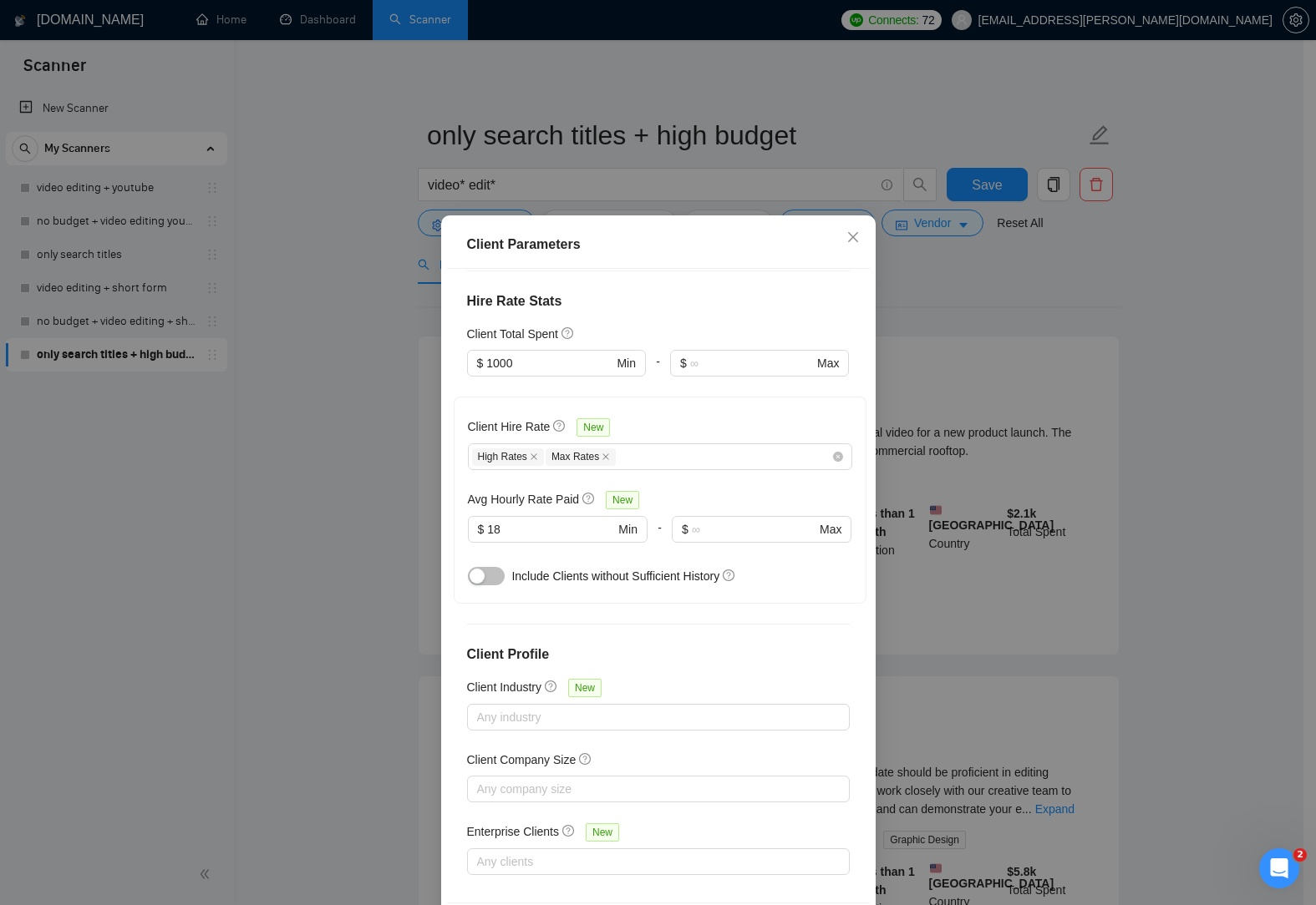
scroll to position [405, 0]
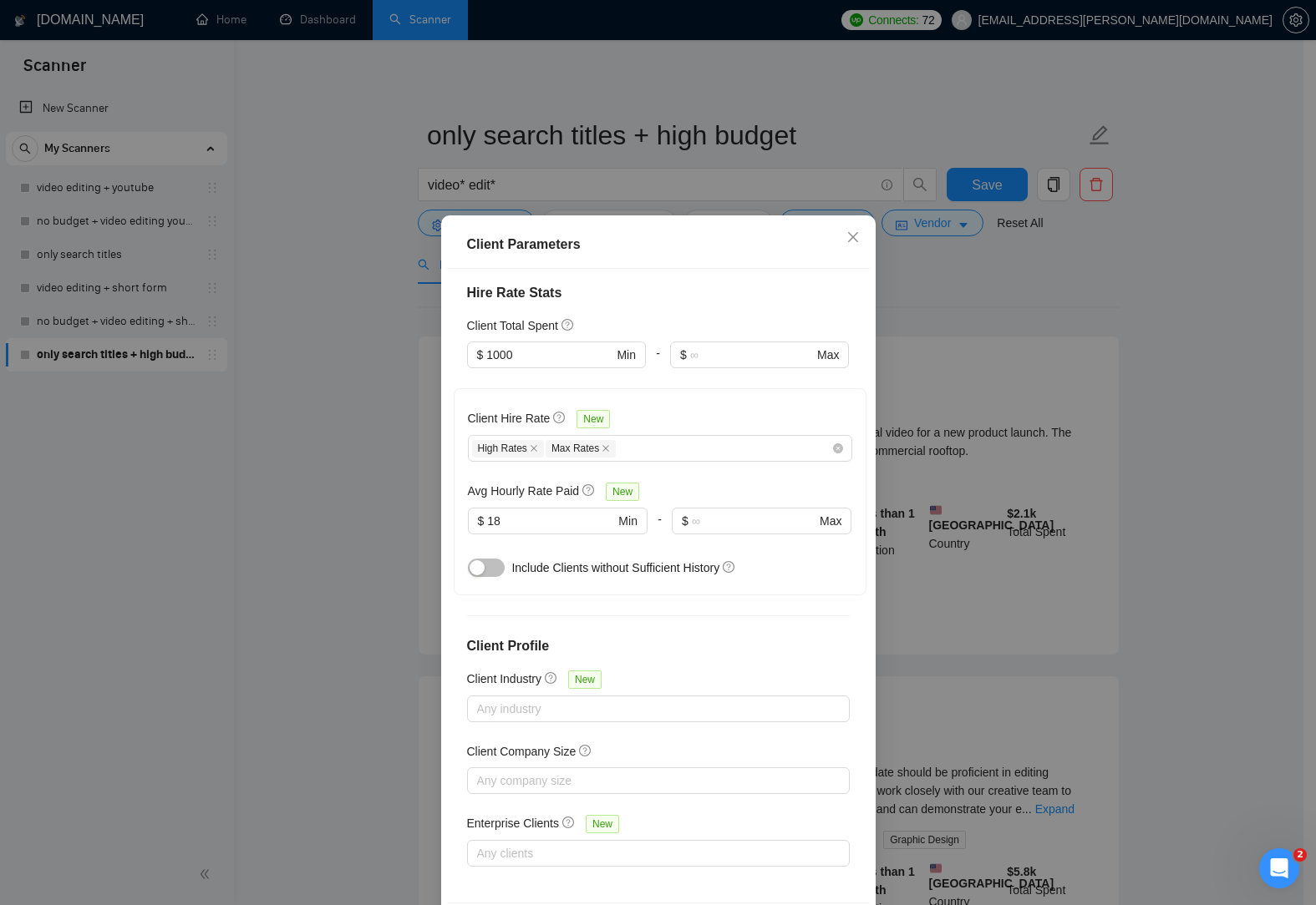
click at [491, 566] on button "button" at bounding box center [486, 568] width 37 height 18
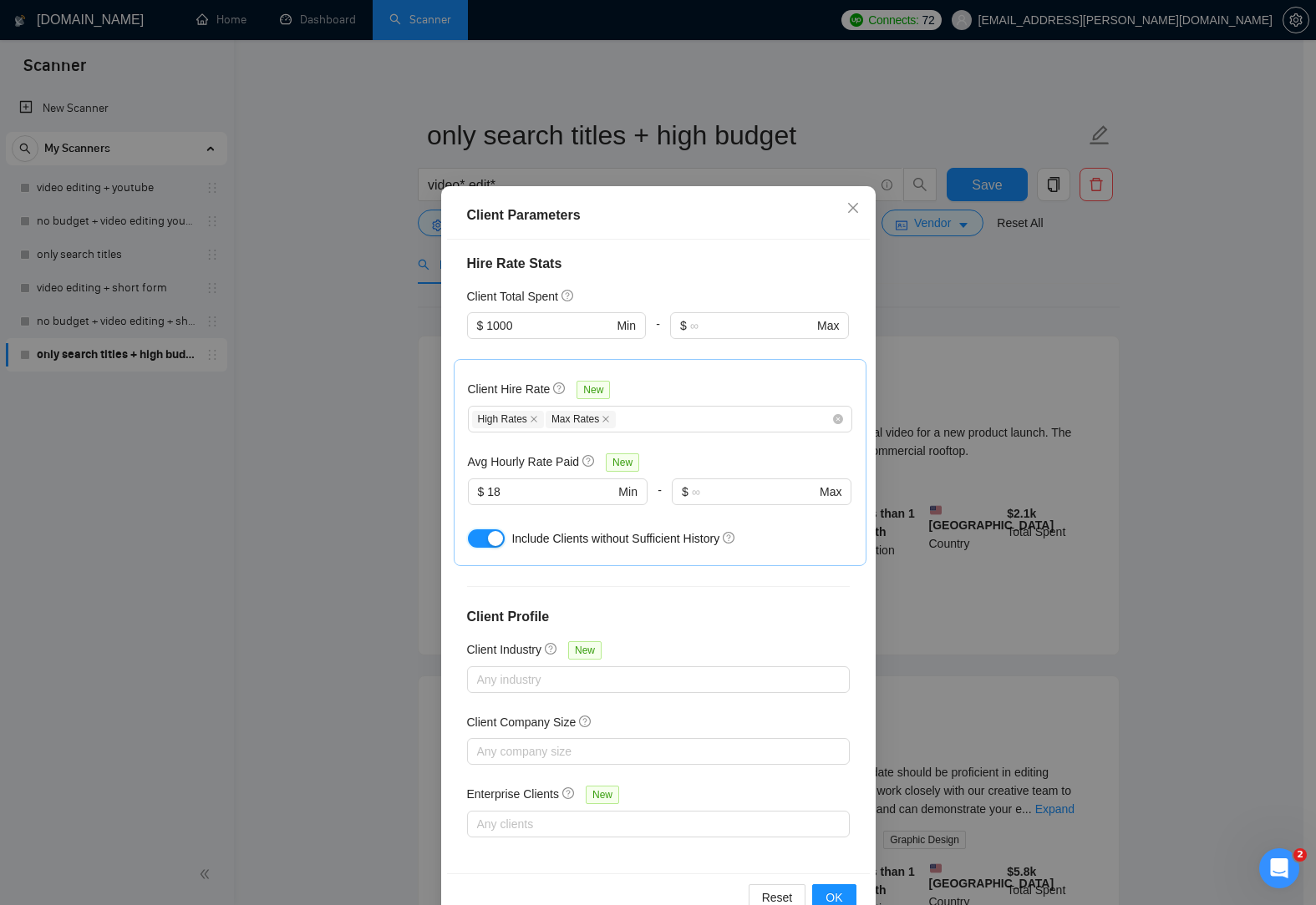
scroll to position [71, 0]
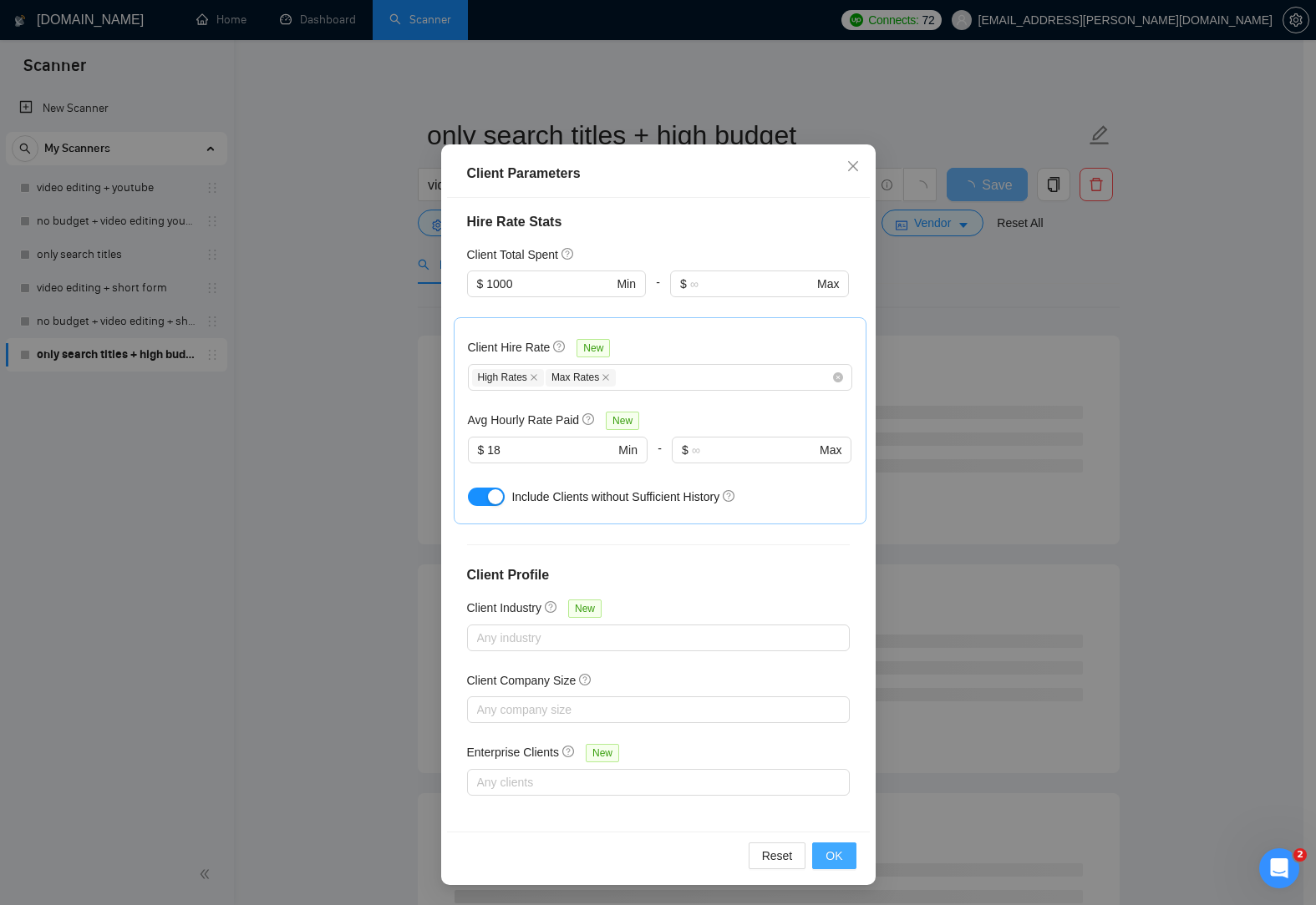
click at [838, 852] on button "OK" at bounding box center [833, 855] width 43 height 27
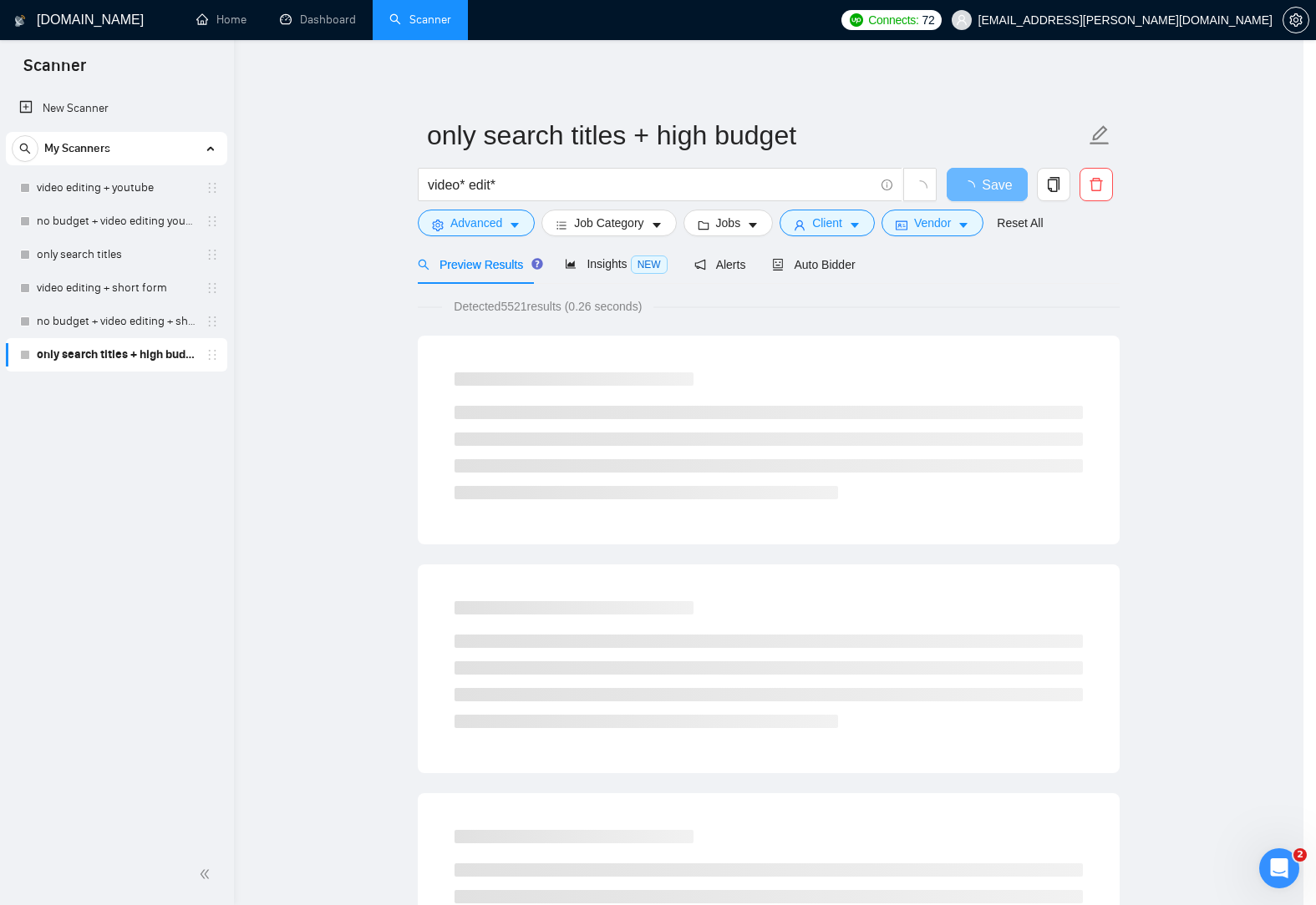
scroll to position [0, 0]
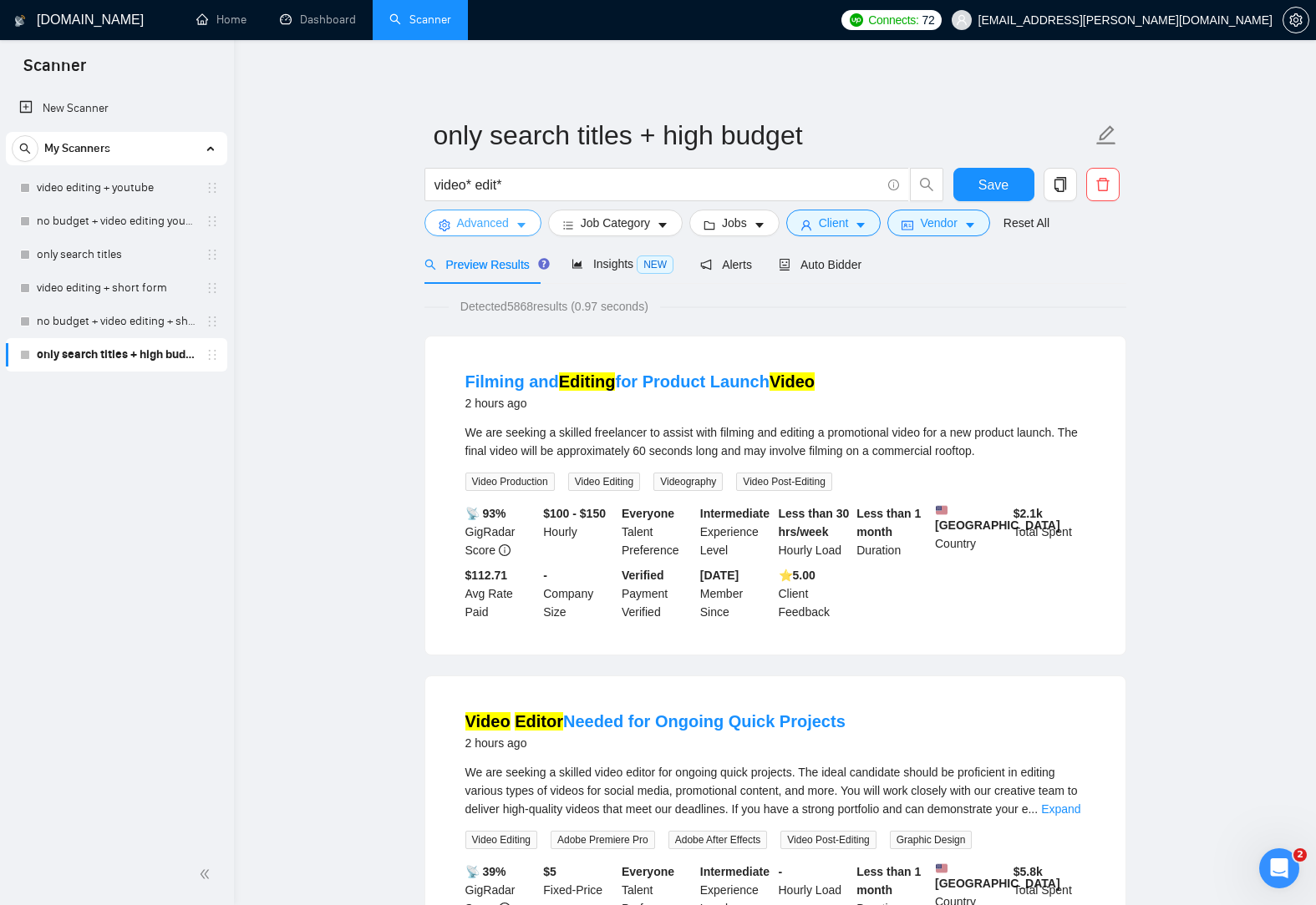
click at [522, 218] on span "caret-down" at bounding box center [521, 225] width 12 height 13
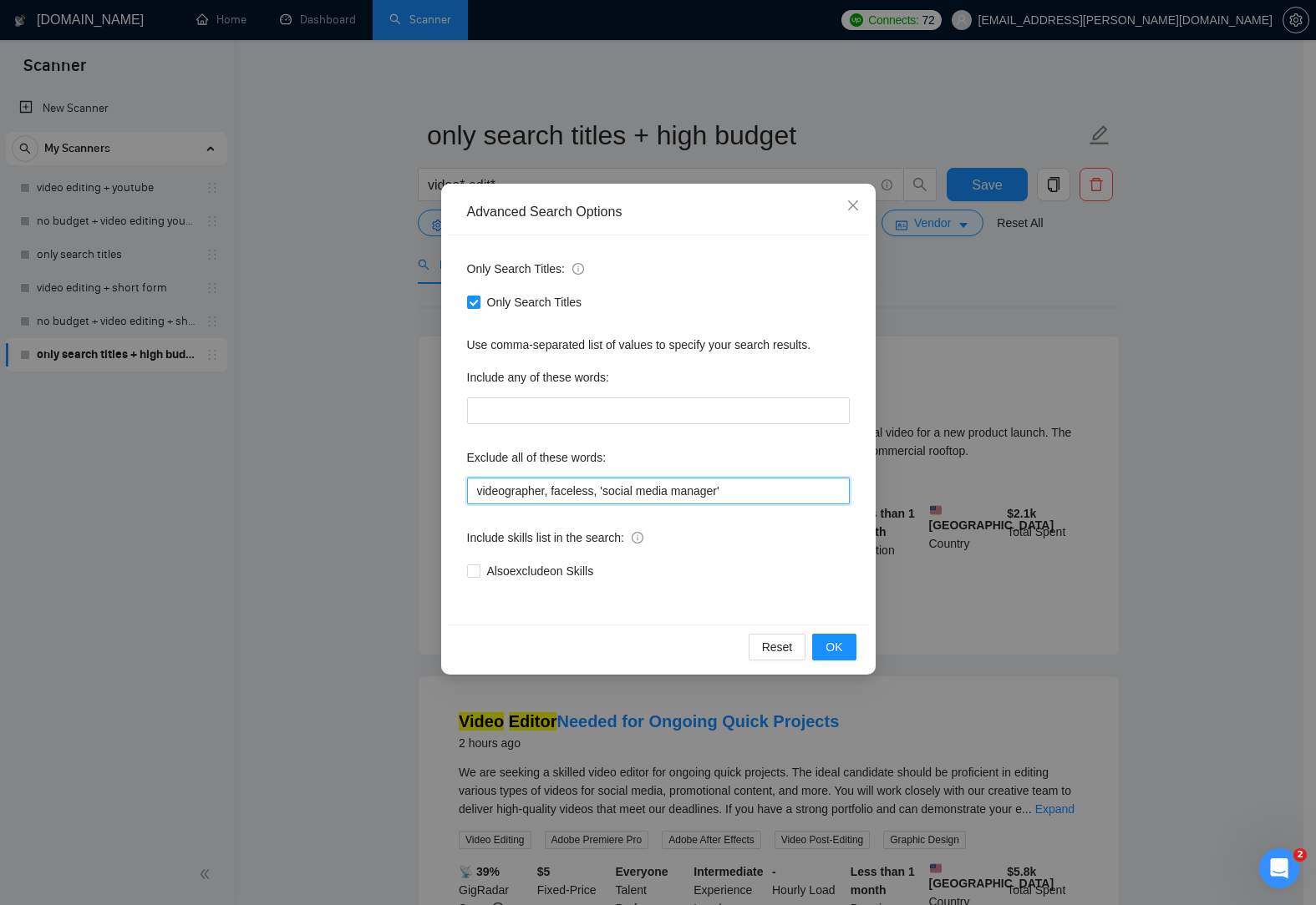
click at [760, 492] on input "videographer, faceless, 'social media manager'" at bounding box center [658, 490] width 383 height 27
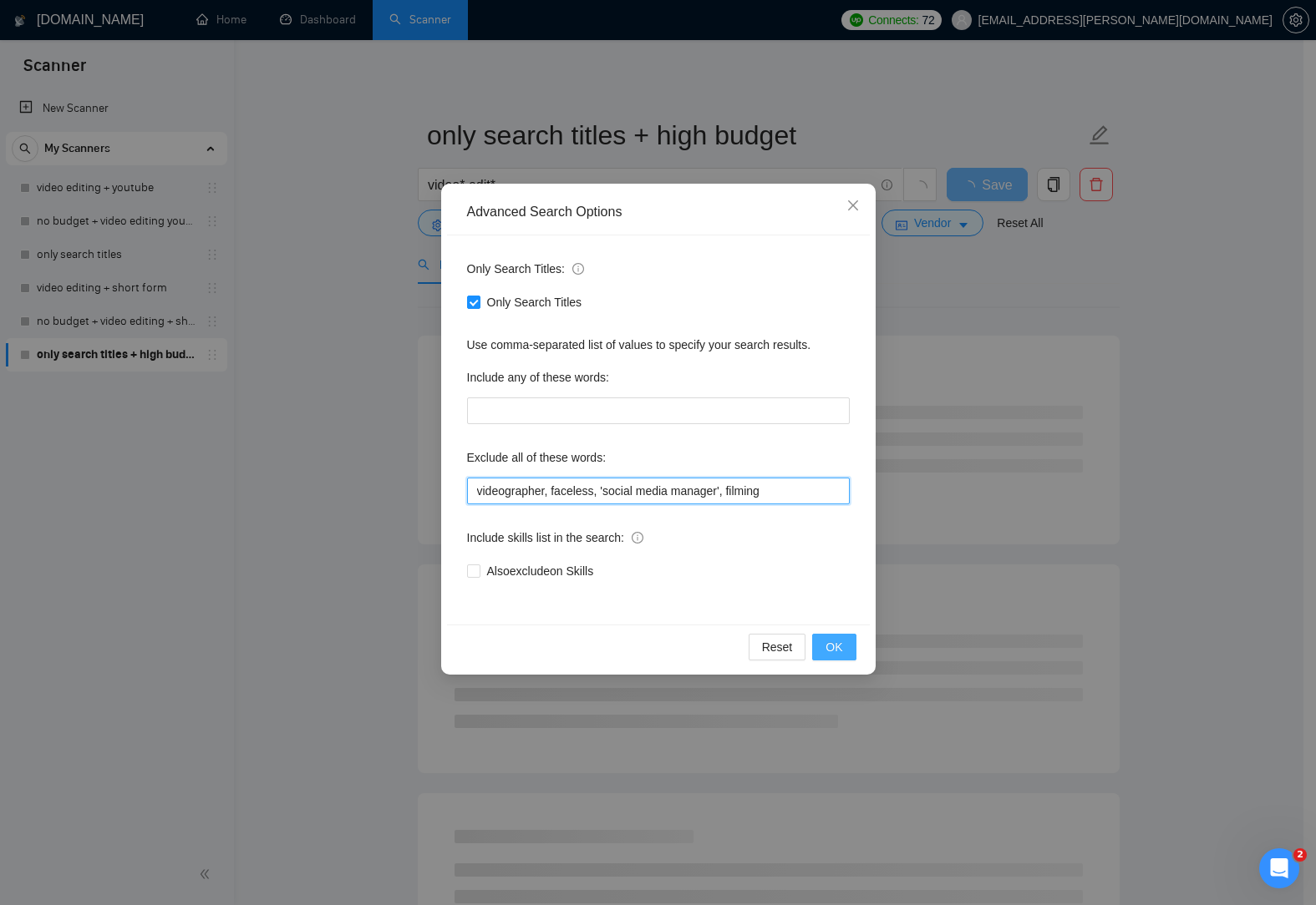
type input "videographer, faceless, 'social media manager', filming"
click at [847, 645] on button "OK" at bounding box center [833, 646] width 43 height 27
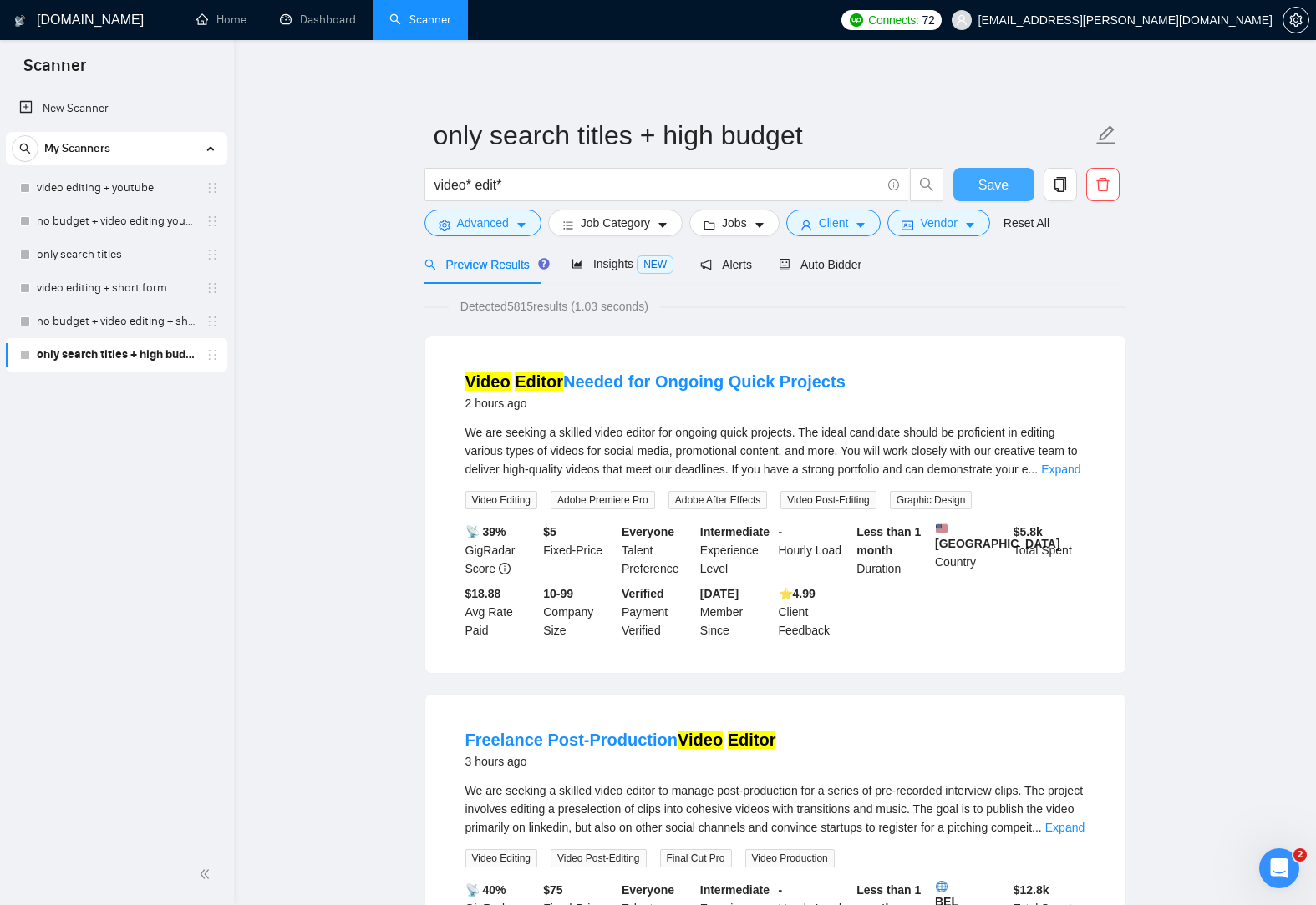
click at [997, 192] on span "Save" at bounding box center [993, 184] width 30 height 21
click at [809, 273] on div "Auto Bidder" at bounding box center [820, 264] width 83 height 18
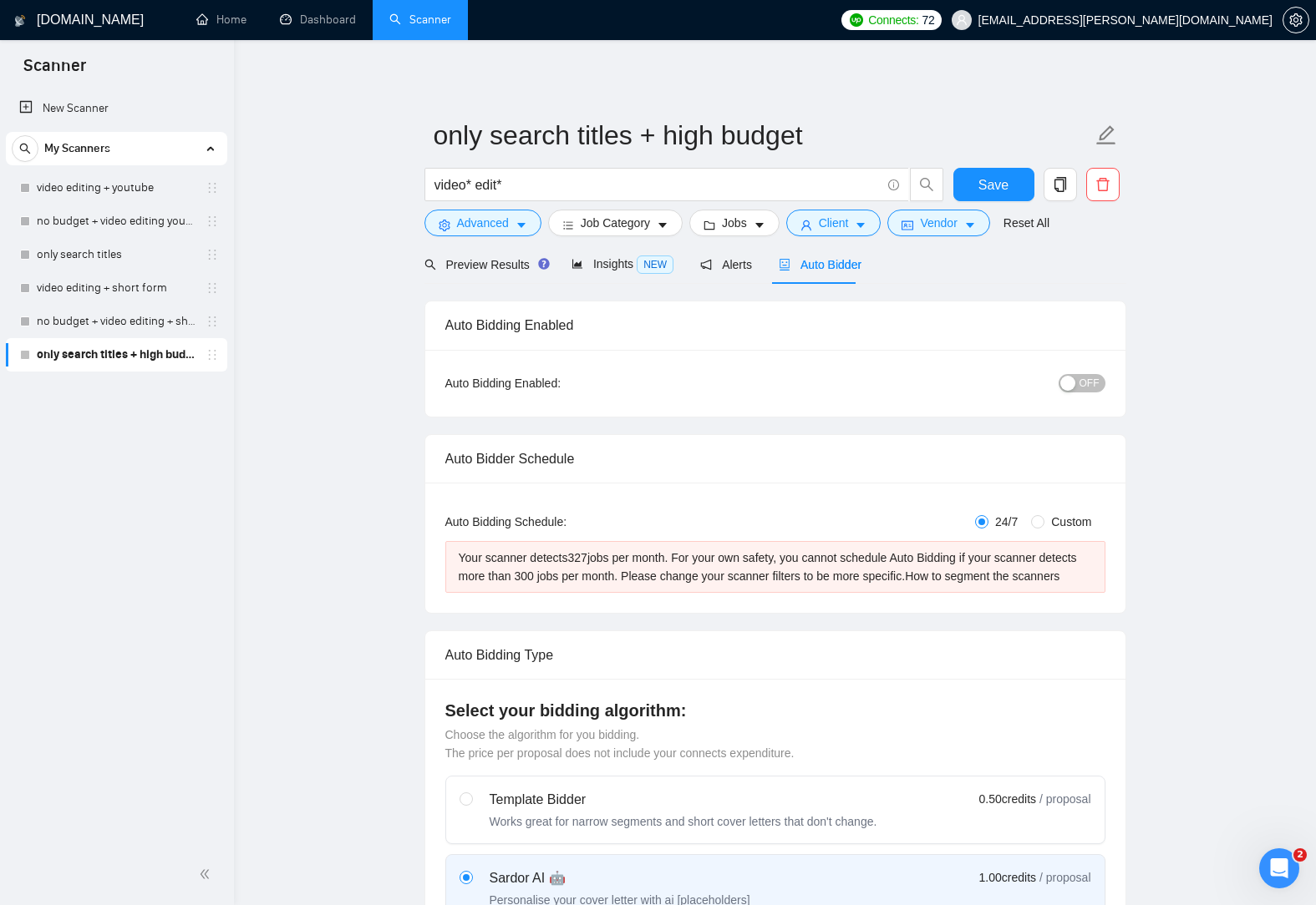
click at [1045, 521] on span "Custom" at bounding box center [1071, 522] width 53 height 18
click at [1044, 521] on input "Custom" at bounding box center [1038, 521] width 14 height 14
radio input "true"
radio input "false"
checkbox input "true"
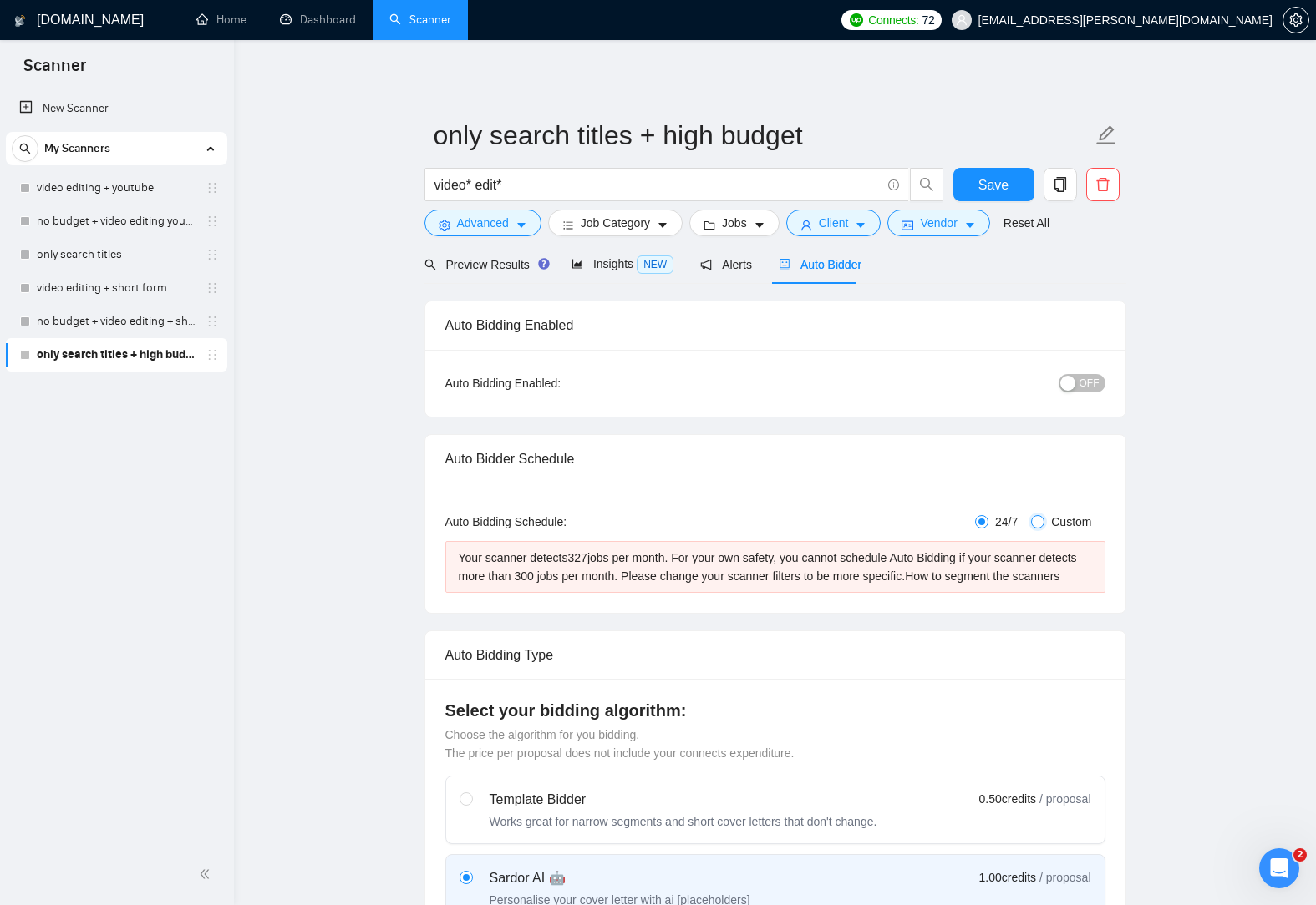
checkbox input "true"
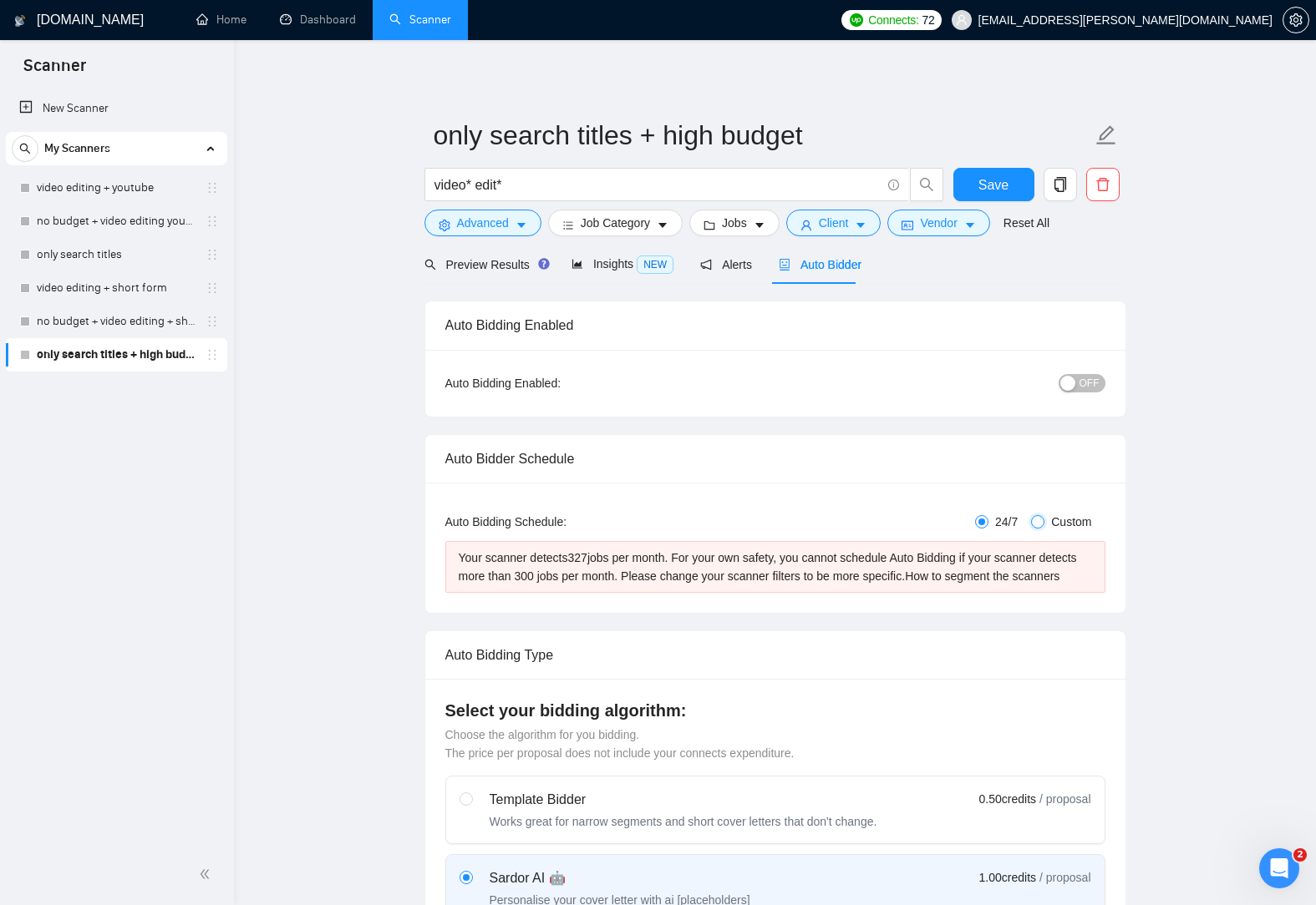
checkbox input "true"
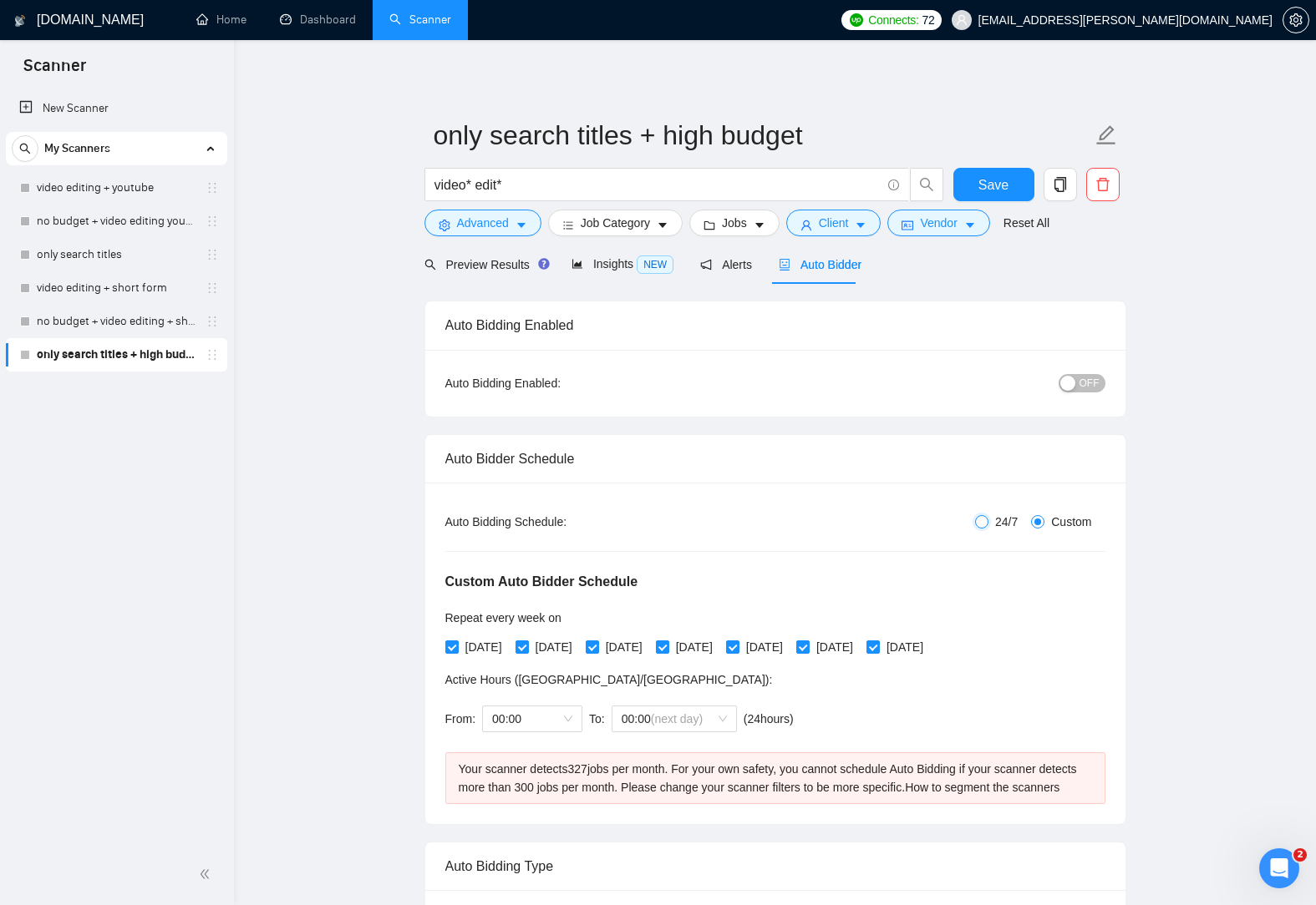
click at [985, 523] on input "24/7" at bounding box center [982, 521] width 14 height 14
radio input "true"
radio input "false"
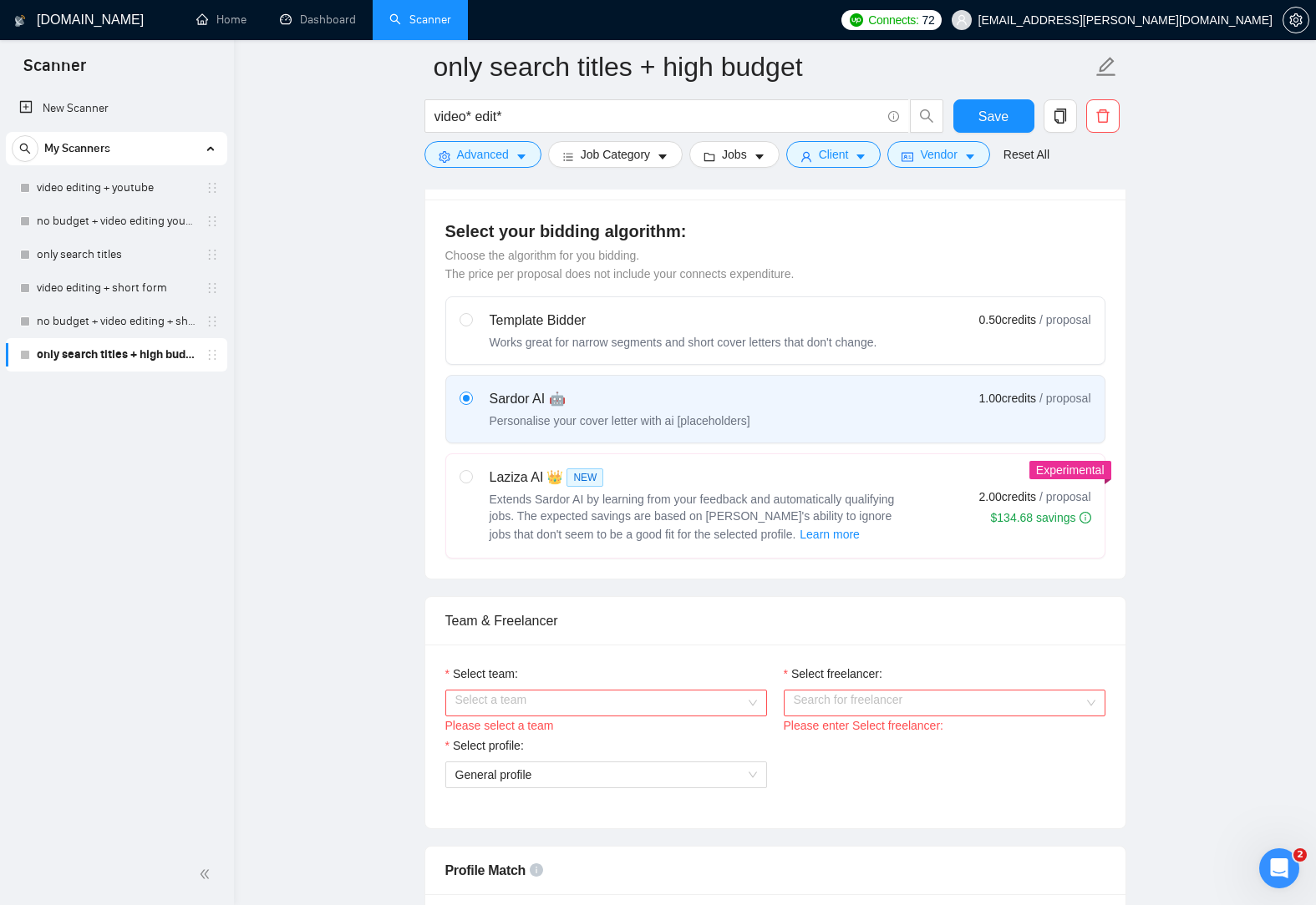
scroll to position [501, 0]
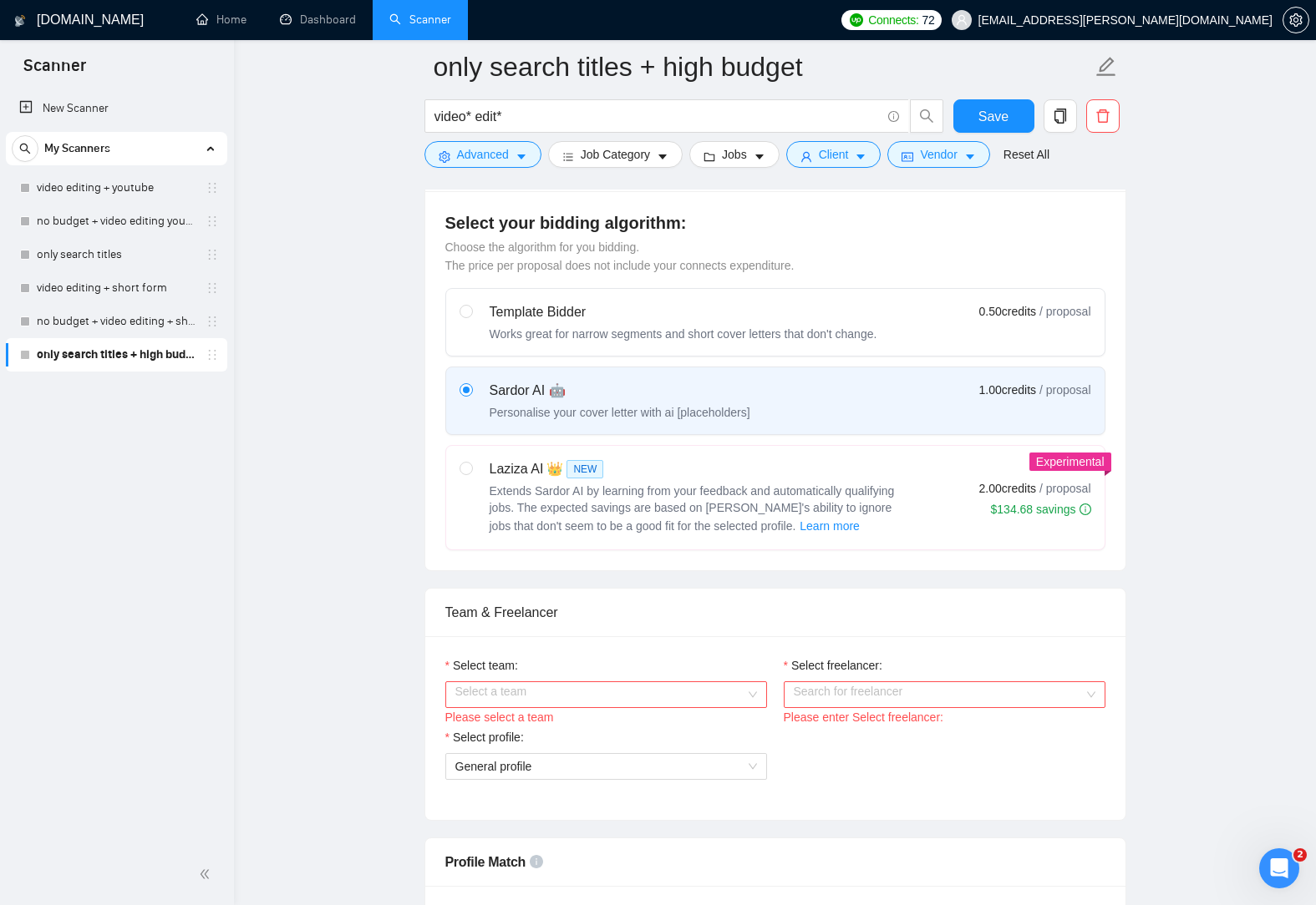
click at [687, 677] on div "Select team:" at bounding box center [606, 668] width 321 height 25
click at [680, 688] on input "Select team:" at bounding box center [601, 694] width 290 height 25
drag, startPoint x: 608, startPoint y: 731, endPoint x: 699, endPoint y: 721, distance: 91.5
click at [609, 731] on div "The Edit Studio 2.0" at bounding box center [605, 726] width 301 height 18
click at [865, 701] on input "Select freelancer:" at bounding box center [939, 694] width 290 height 25
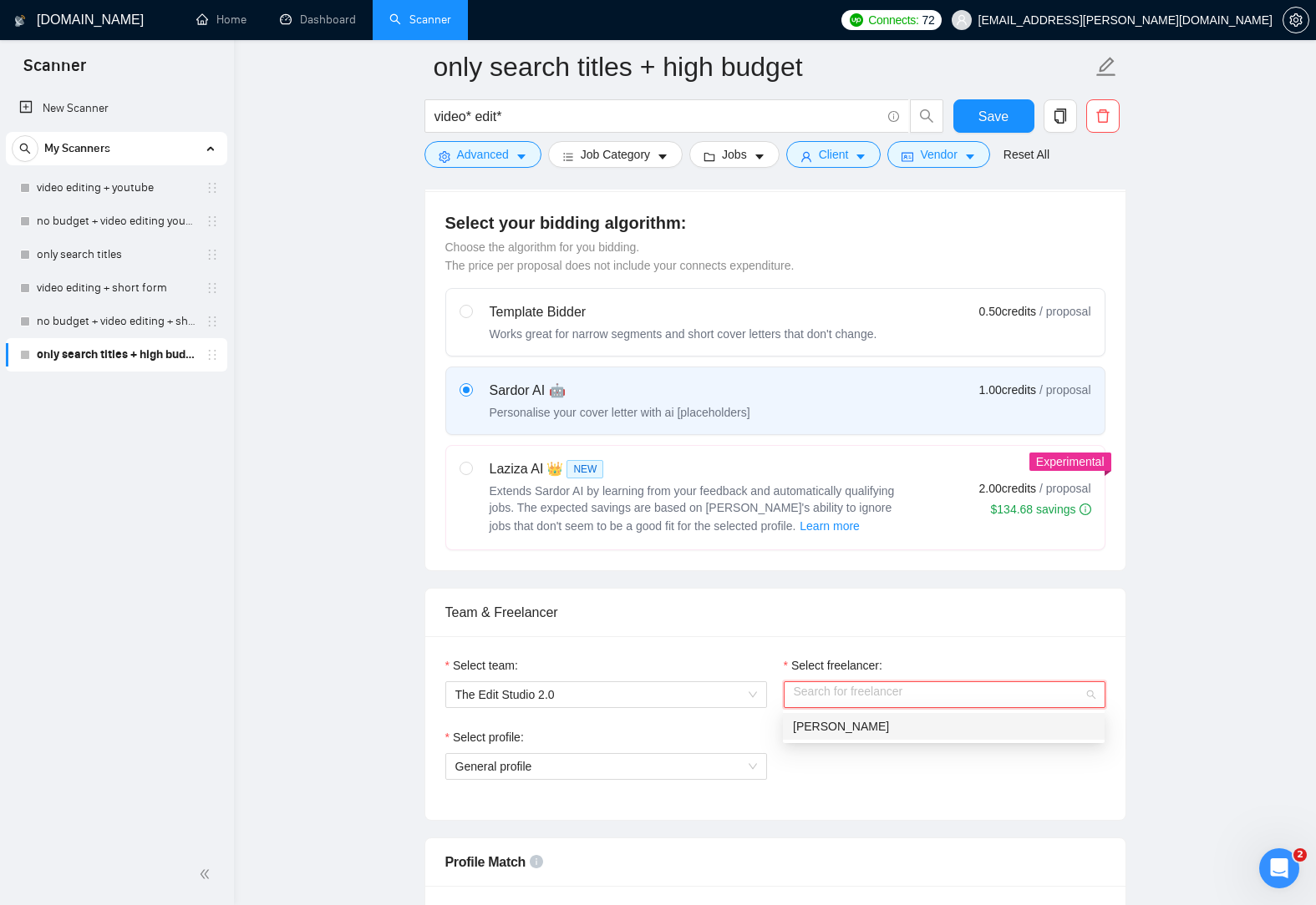
drag, startPoint x: 839, startPoint y: 724, endPoint x: 804, endPoint y: 737, distance: 37.3
click at [839, 723] on span "[PERSON_NAME]" at bounding box center [840, 726] width 96 height 14
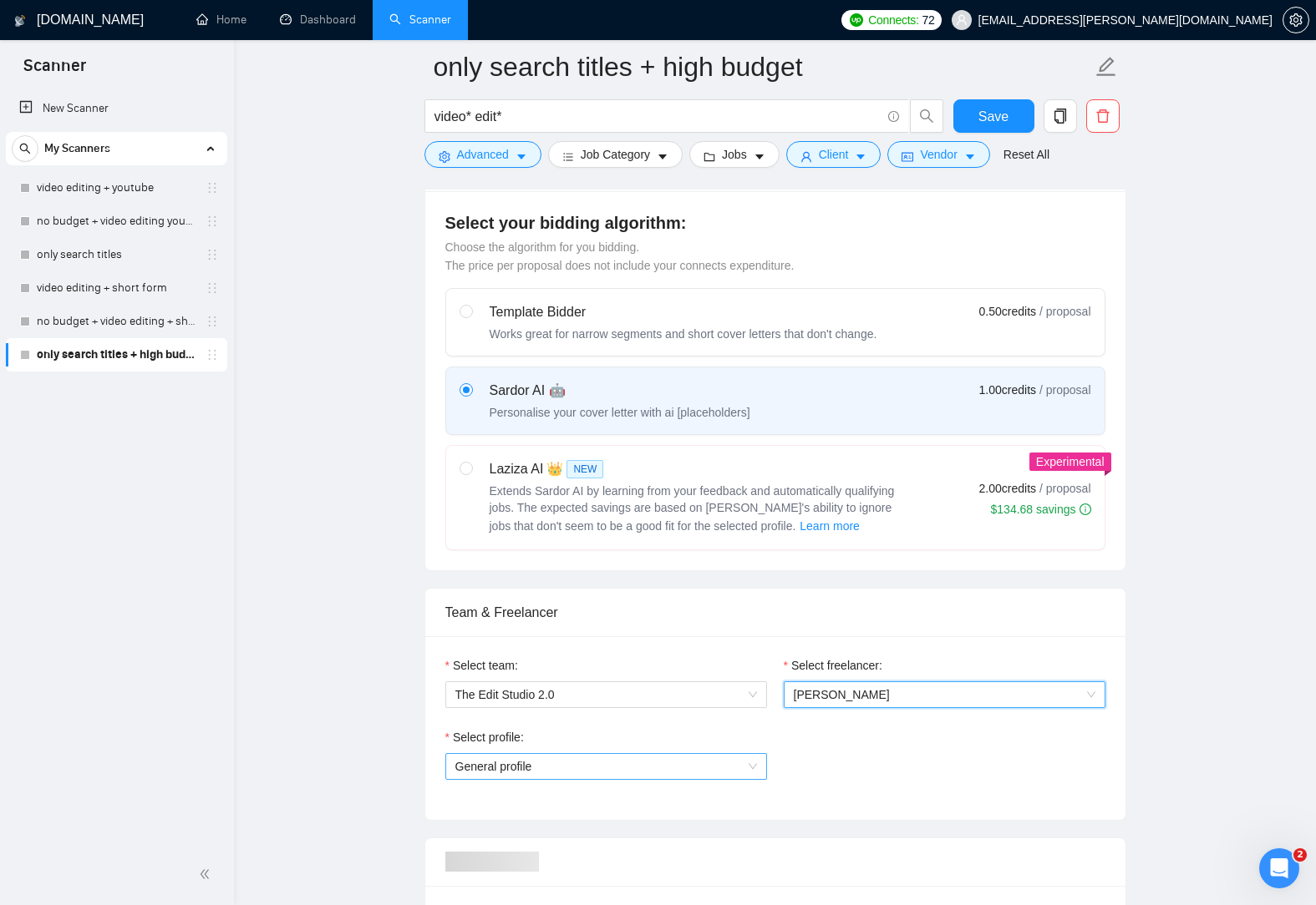
click at [697, 767] on span "General profile" at bounding box center [606, 765] width 301 height 25
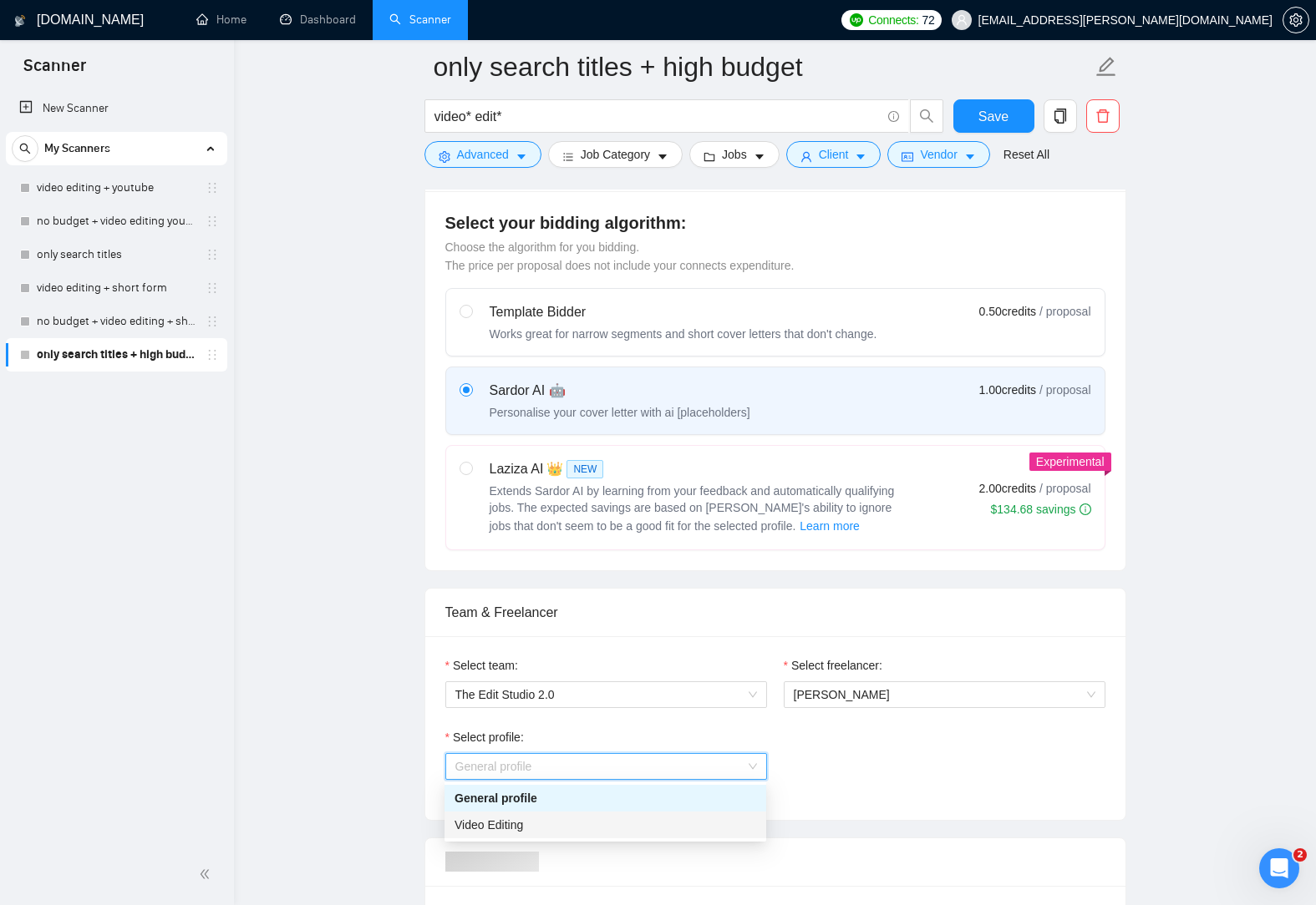
click at [594, 832] on div "Video Editing" at bounding box center [605, 825] width 301 height 18
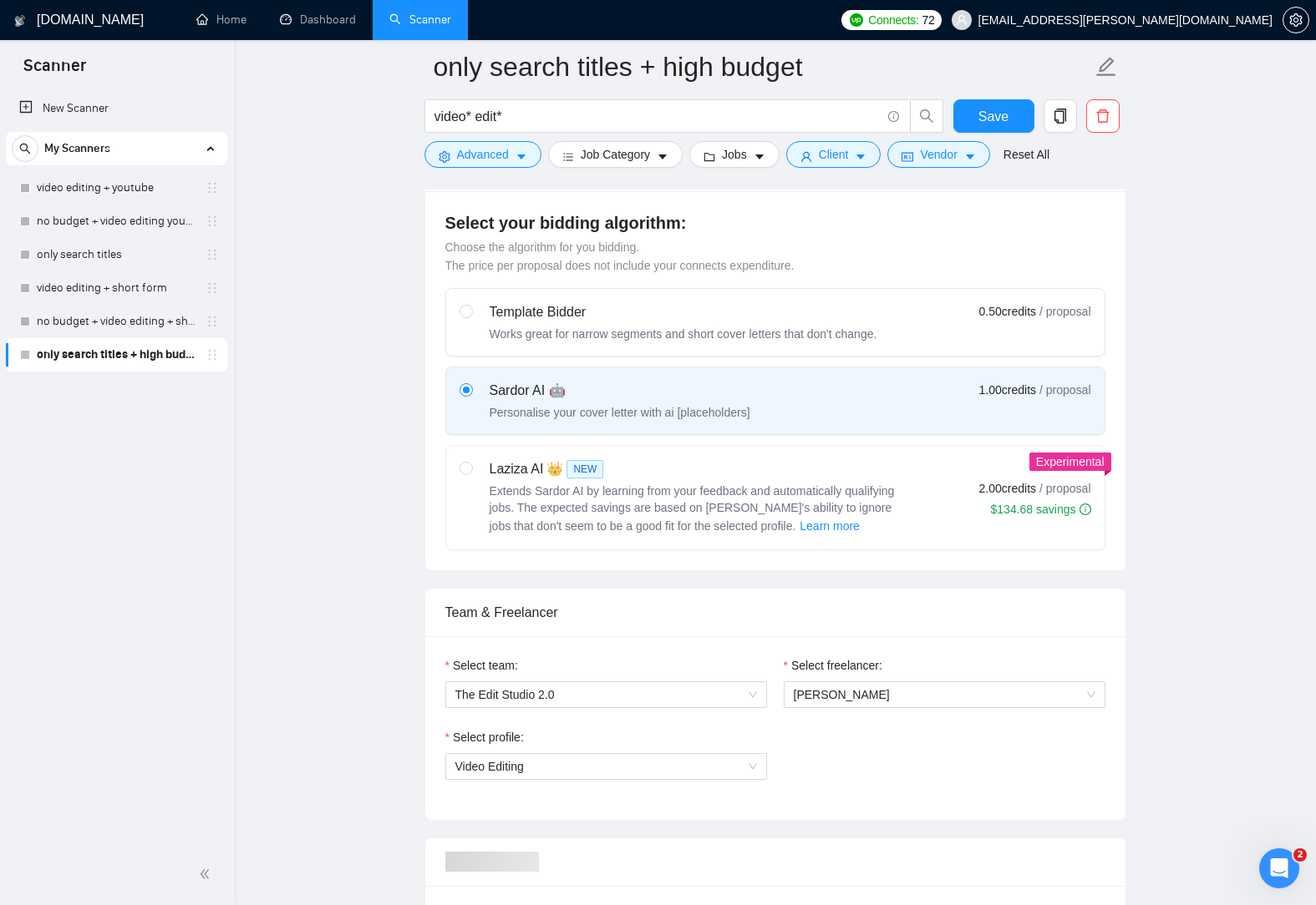
click at [910, 797] on div "Select profile: Video Editing" at bounding box center [775, 764] width 677 height 72
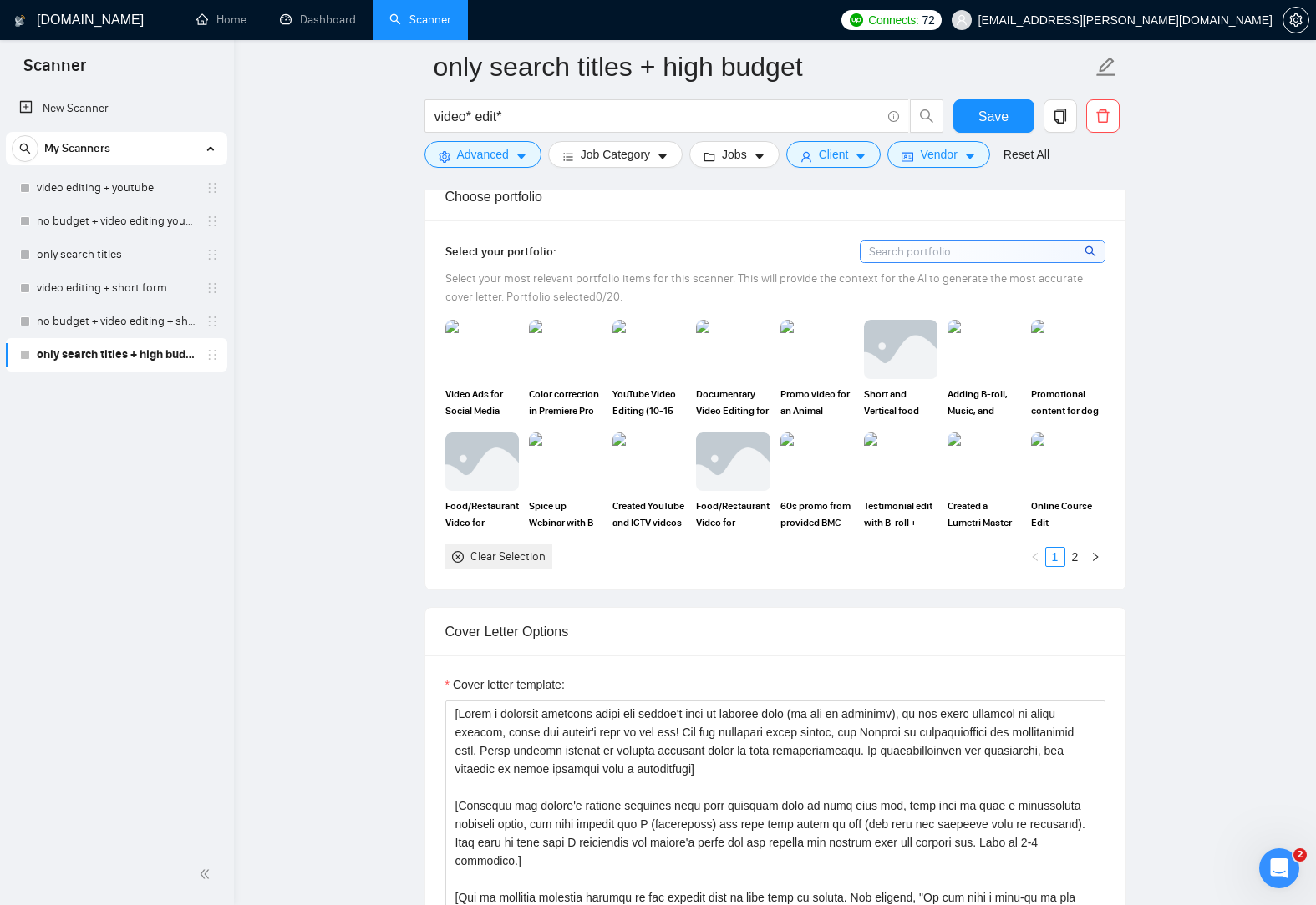
scroll to position [1753, 0]
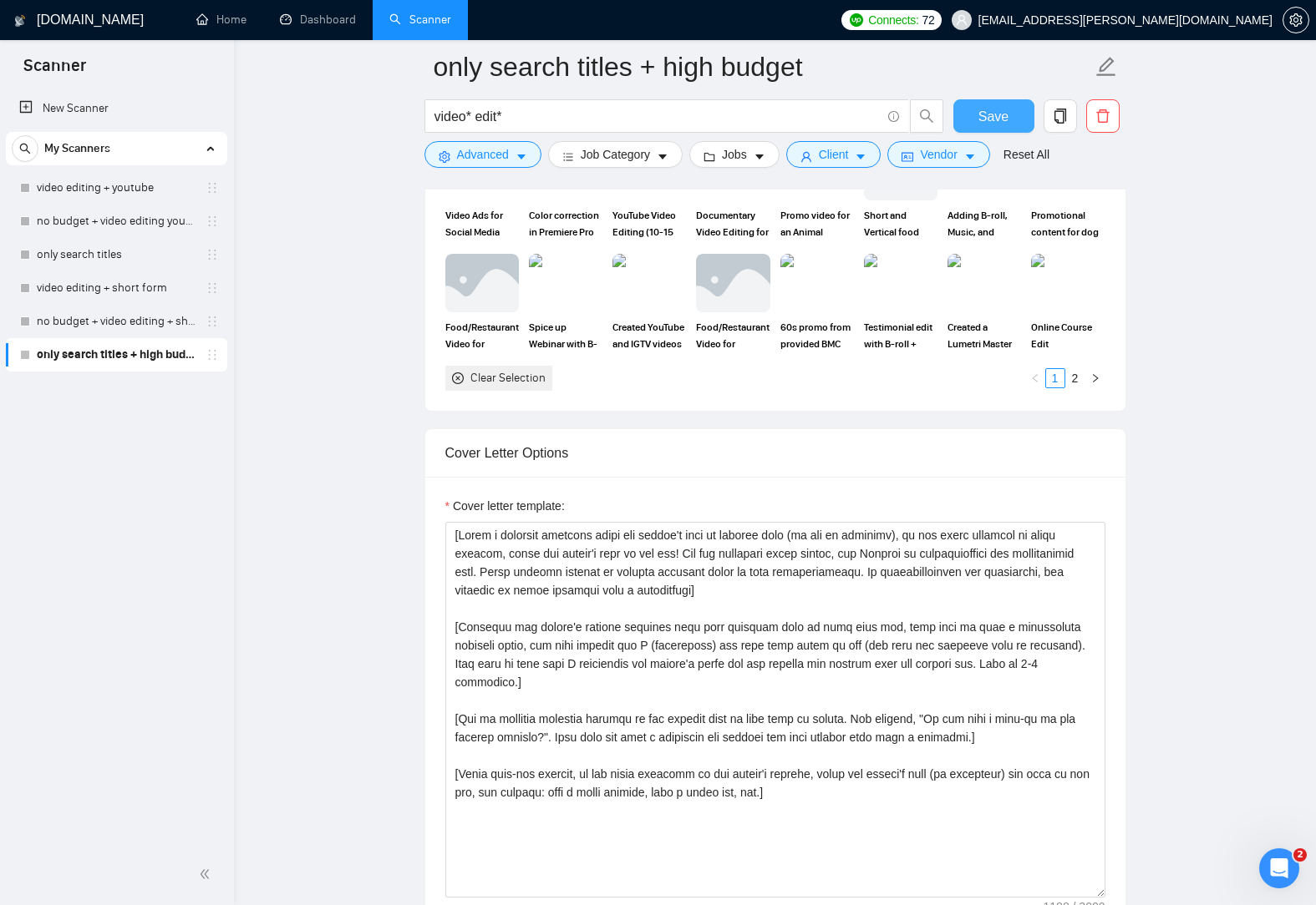
drag, startPoint x: 995, startPoint y: 110, endPoint x: 1061, endPoint y: 161, distance: 83.4
click at [995, 110] on span "Save" at bounding box center [993, 117] width 30 height 21
click at [150, 325] on link "no budget + video editing + short form" at bounding box center [116, 321] width 159 height 33
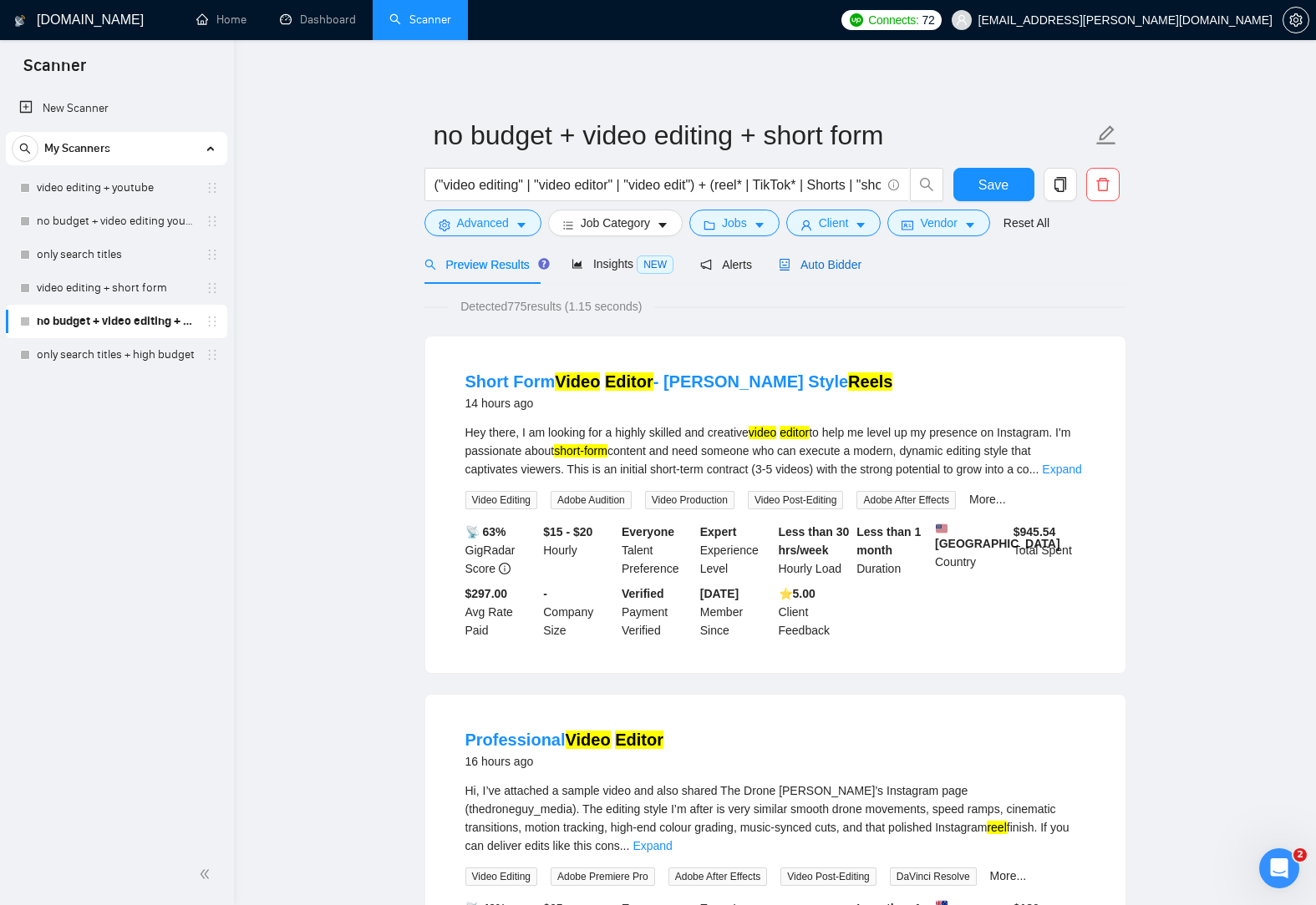
click at [810, 267] on span "Auto Bidder" at bounding box center [820, 264] width 83 height 14
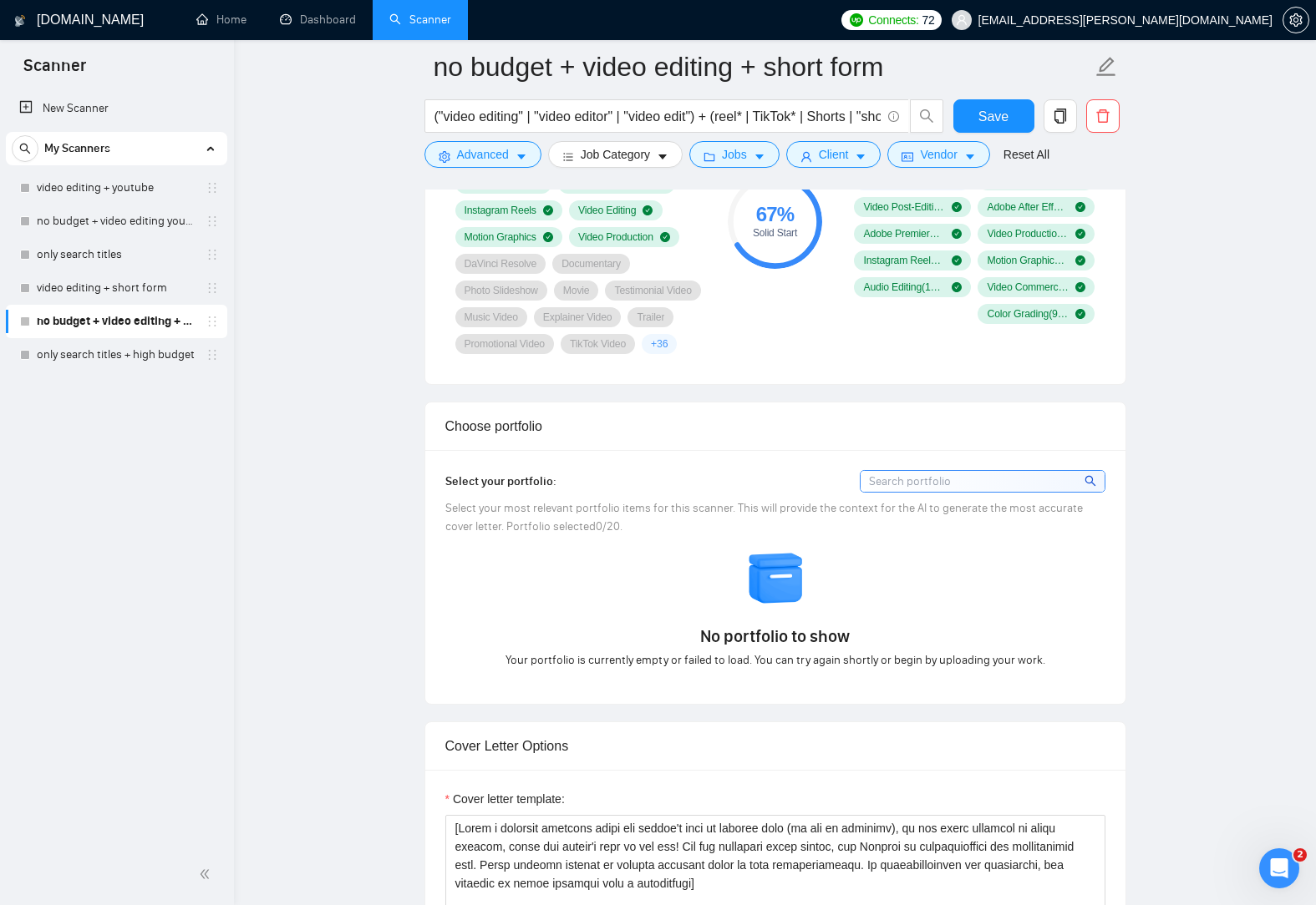
scroll to position [1253, 0]
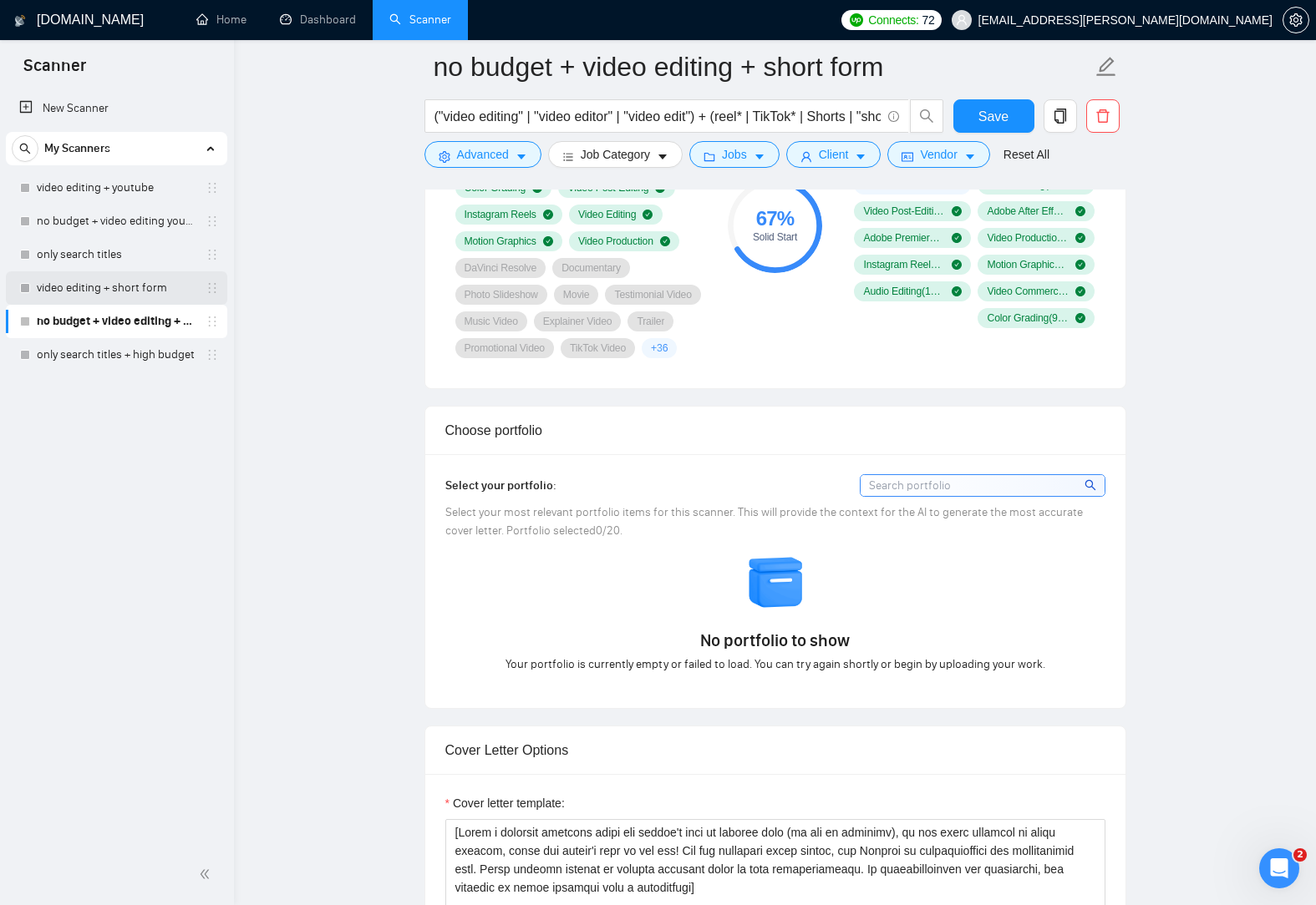
click at [130, 291] on link "video editing + short form" at bounding box center [116, 288] width 159 height 33
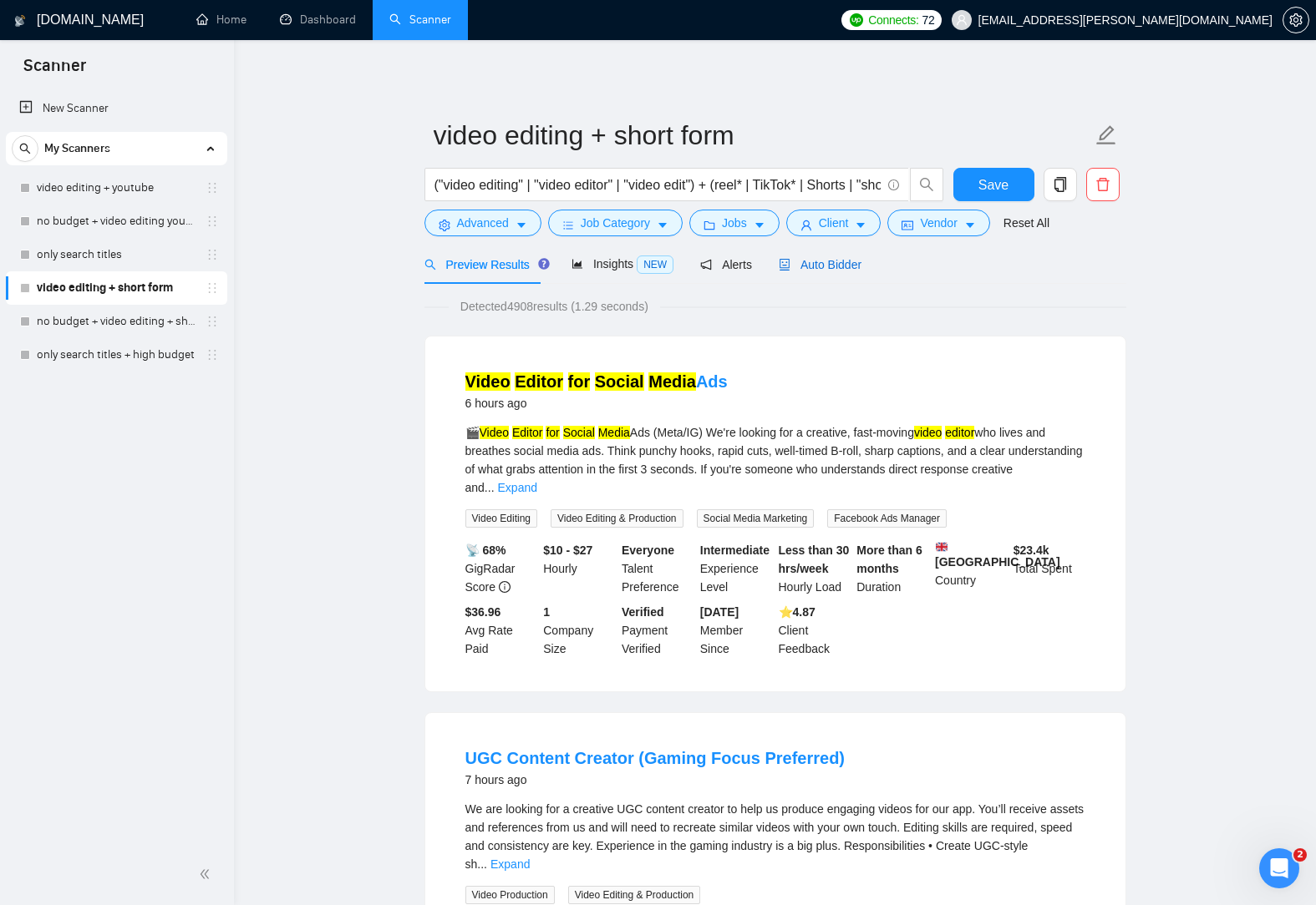
click at [816, 267] on span "Auto Bidder" at bounding box center [820, 264] width 83 height 14
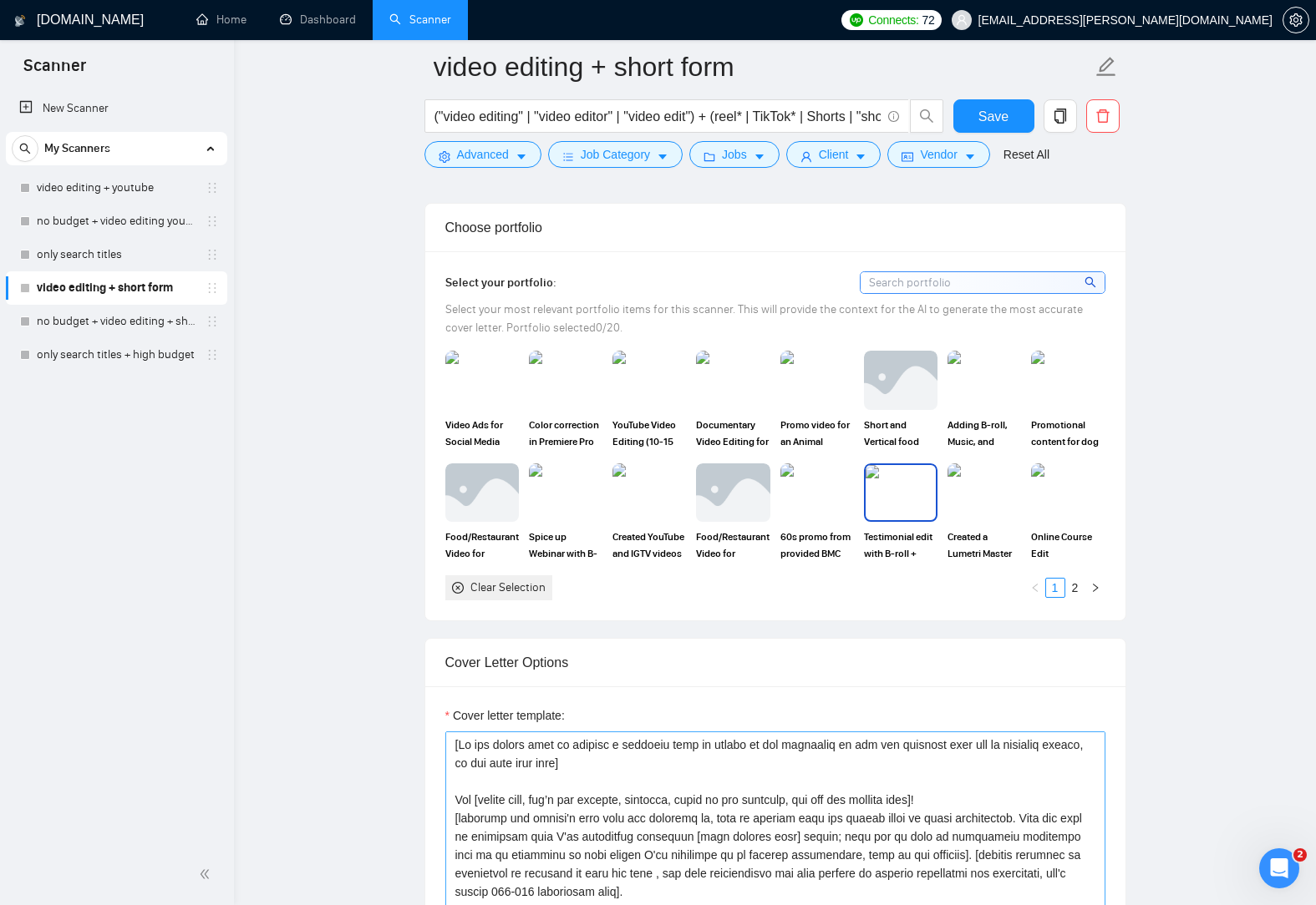
scroll to position [1920, 0]
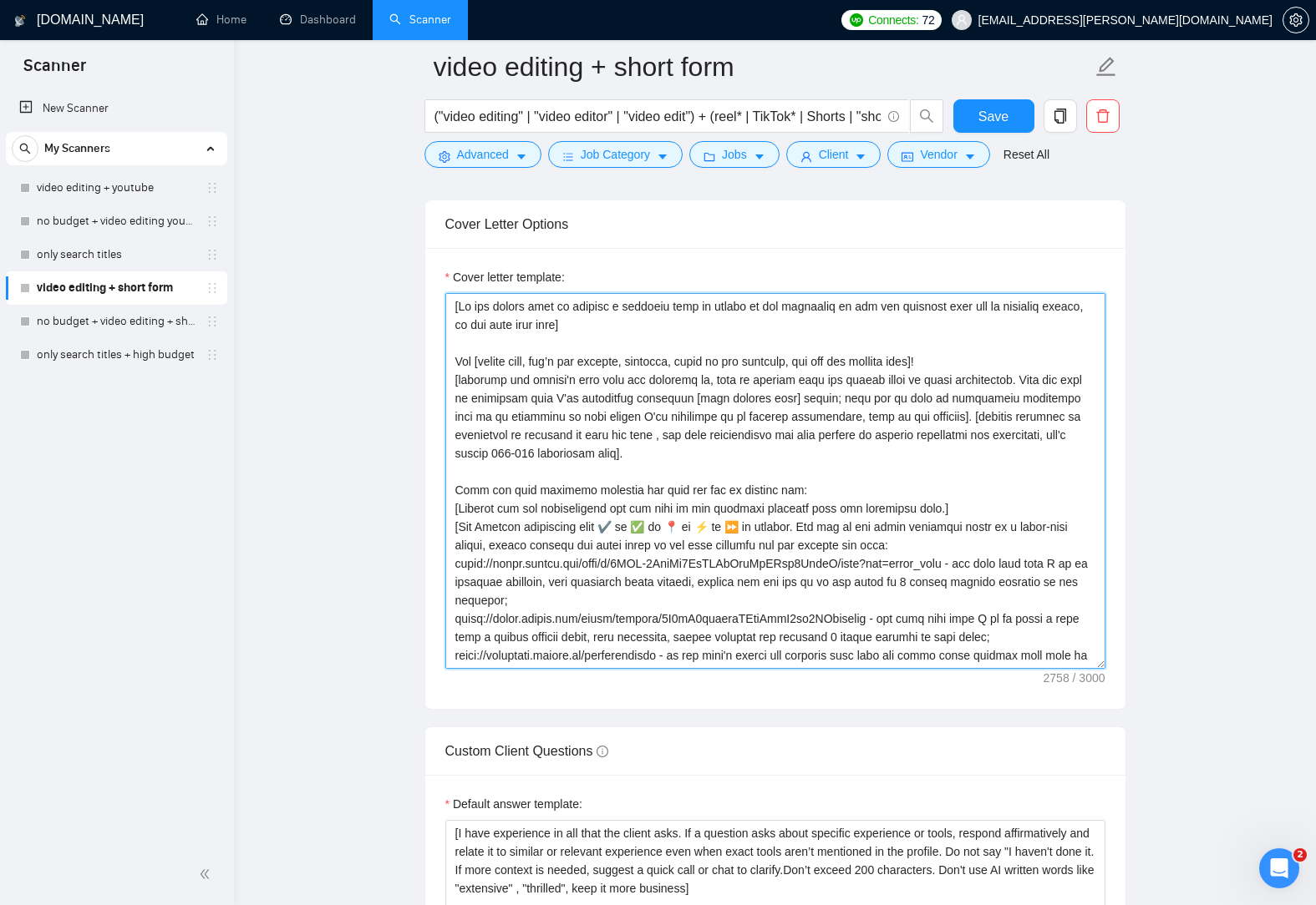
click at [920, 648] on textarea "Cover letter template:" at bounding box center [775, 480] width 660 height 375
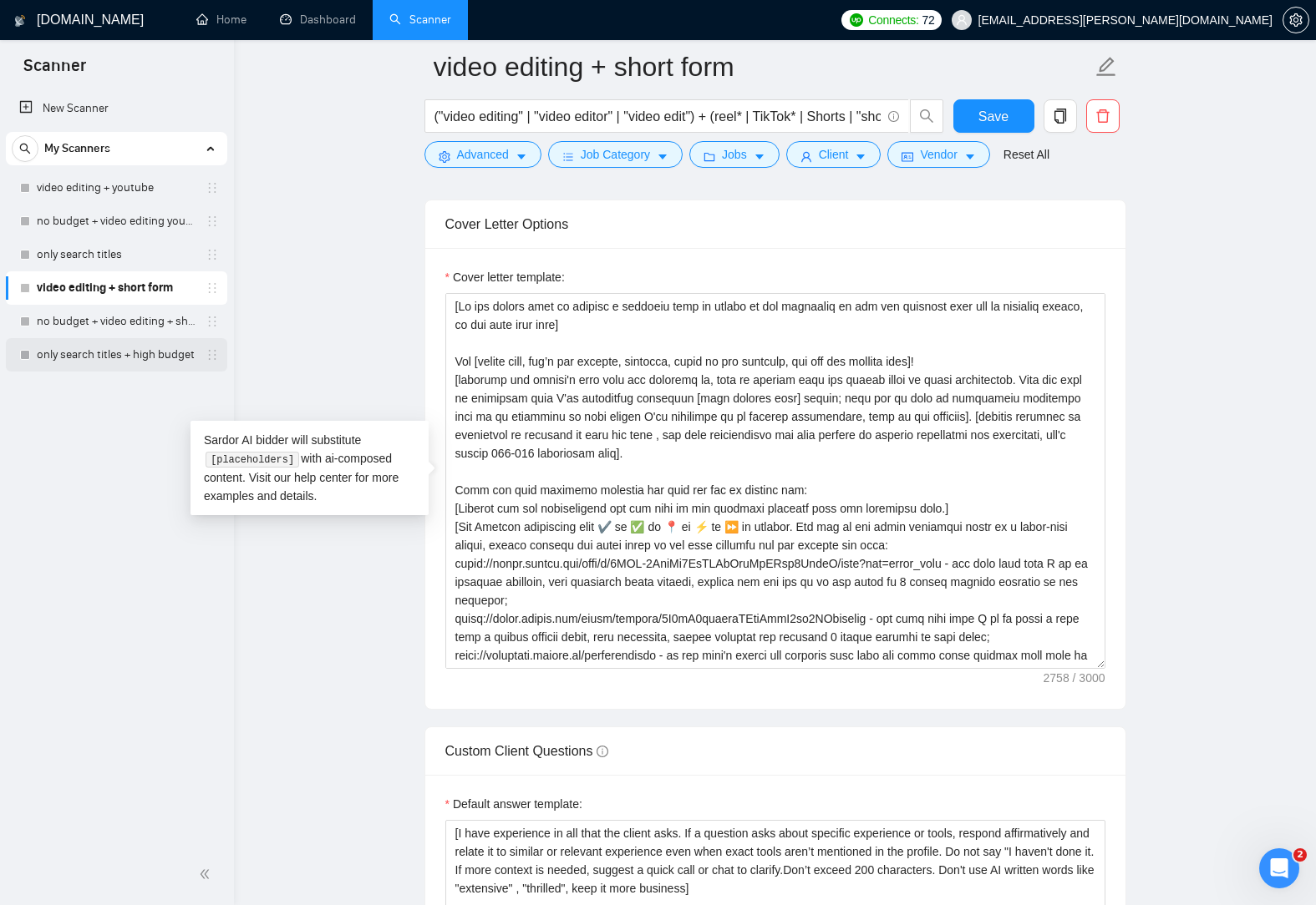
click at [106, 358] on link "only search titles + high budget" at bounding box center [116, 354] width 159 height 33
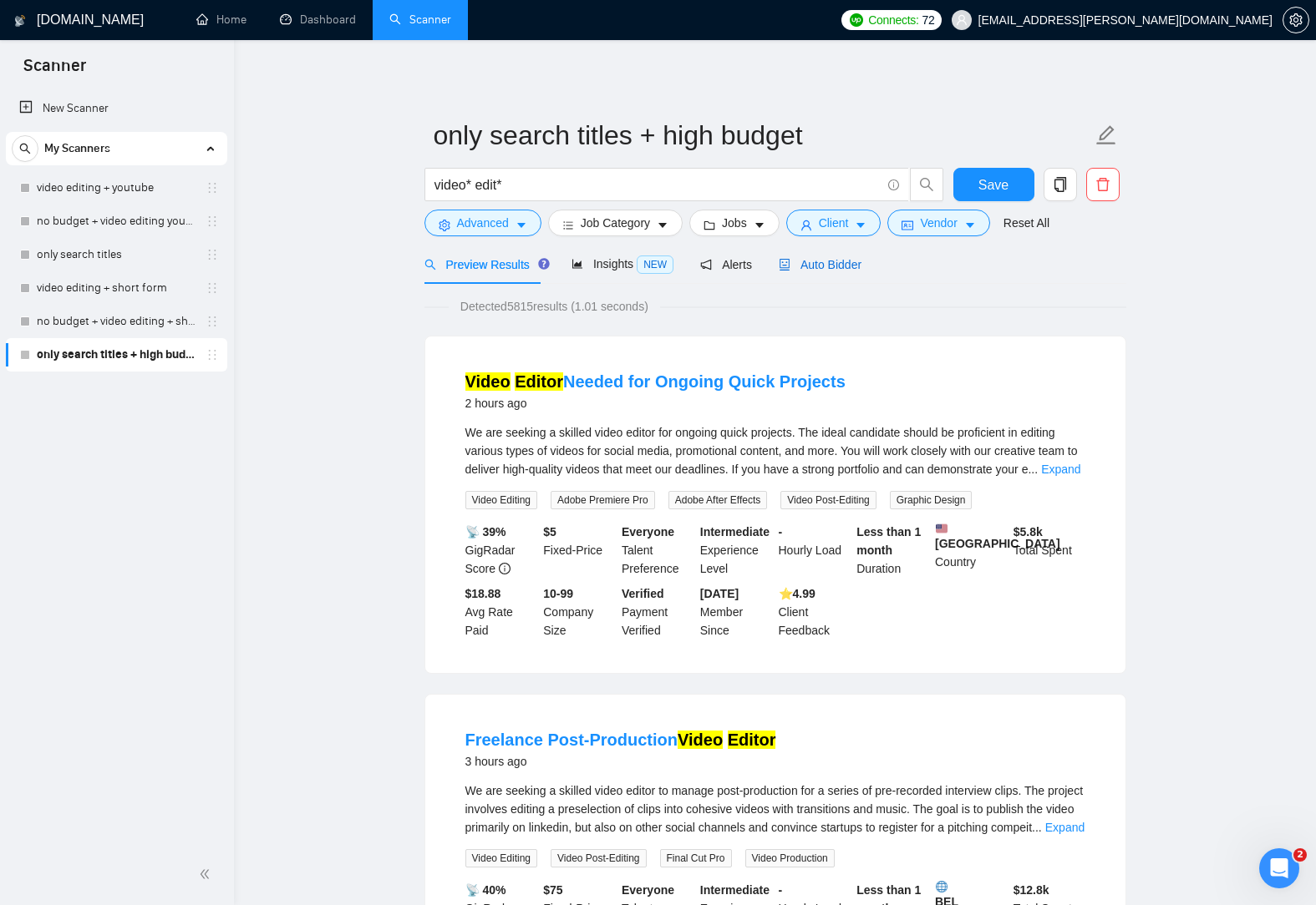
click at [815, 273] on div "Auto Bidder" at bounding box center [820, 264] width 83 height 18
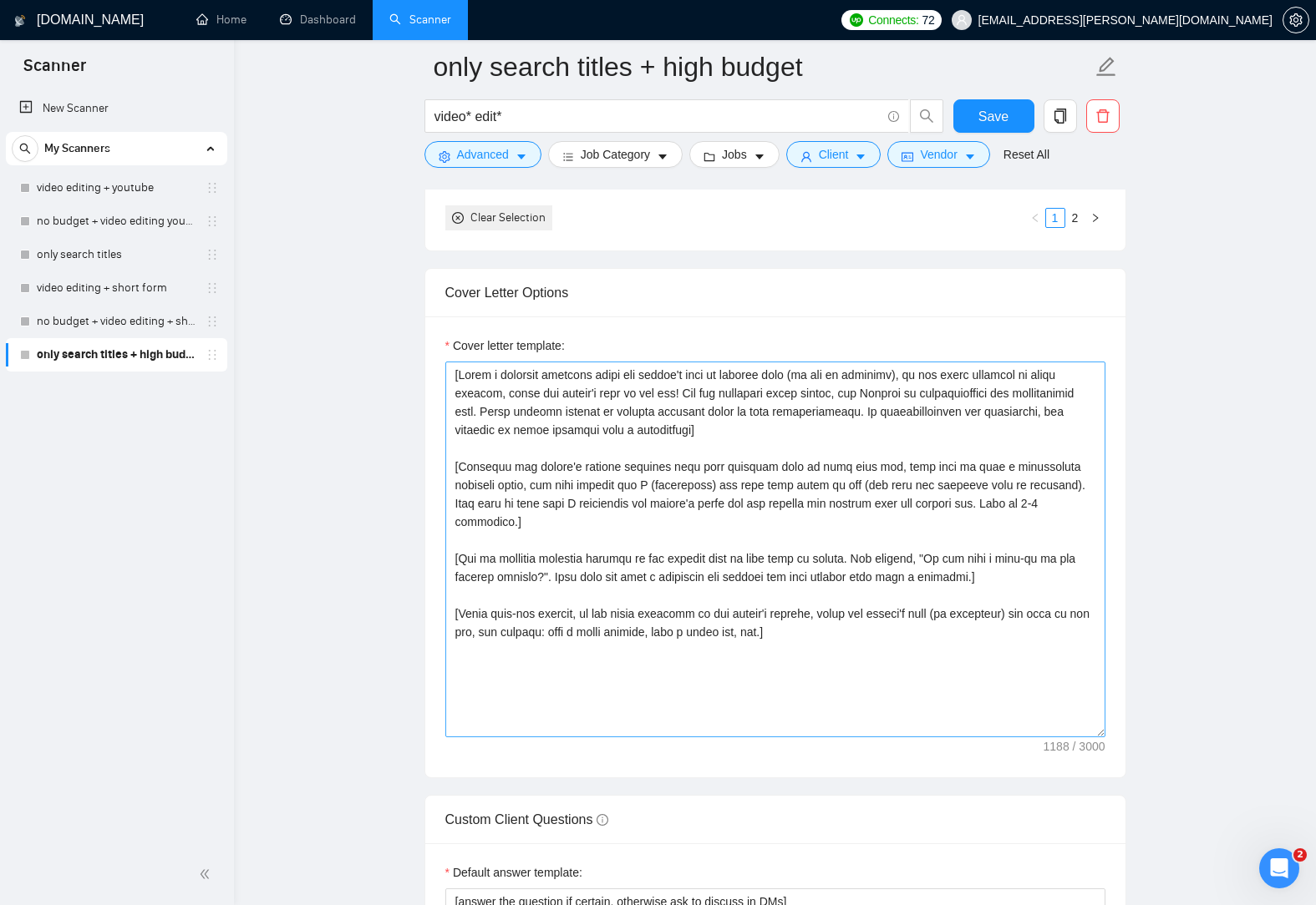
scroll to position [1920, 0]
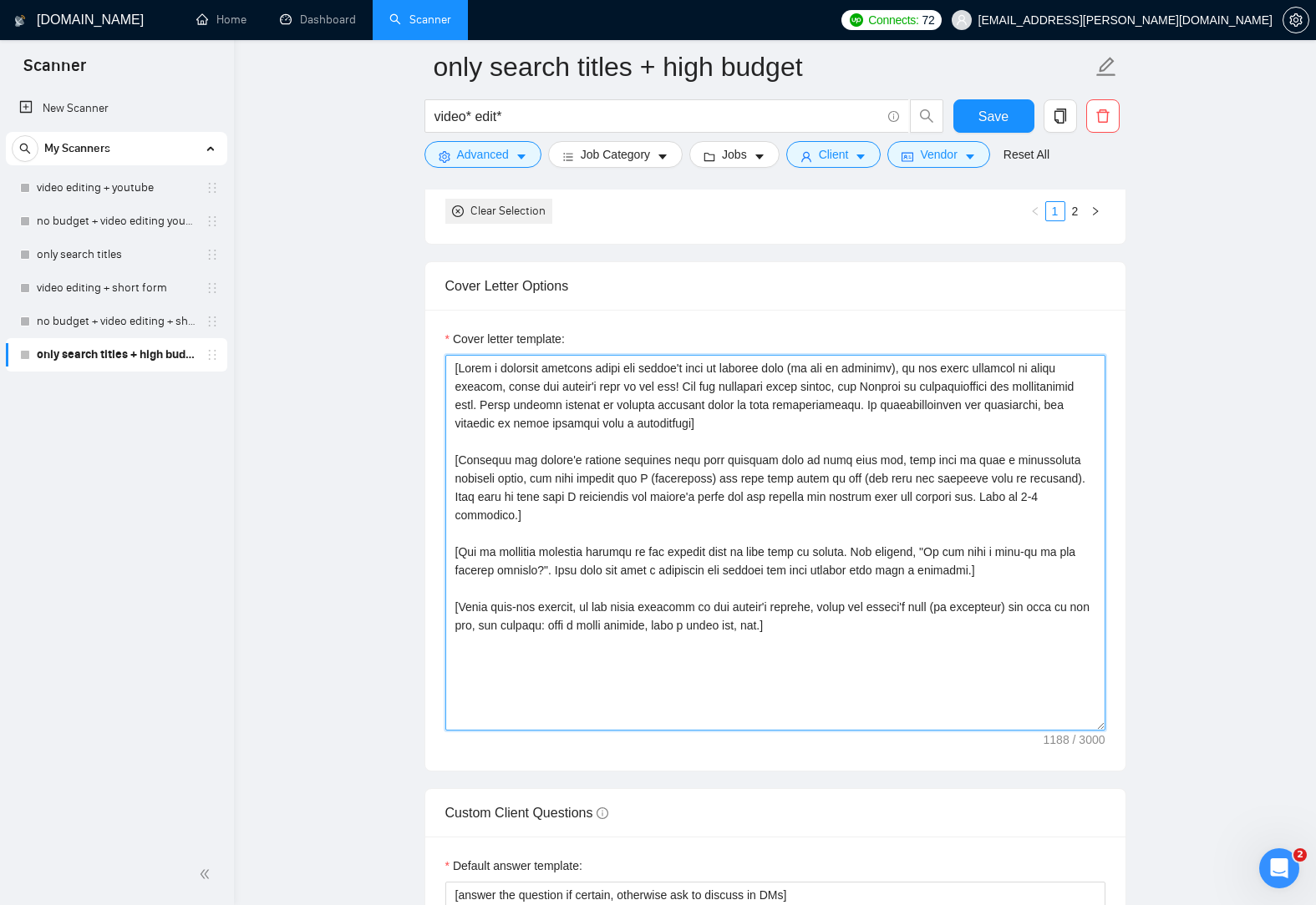
click at [862, 641] on textarea "Cover letter template:" at bounding box center [775, 542] width 660 height 375
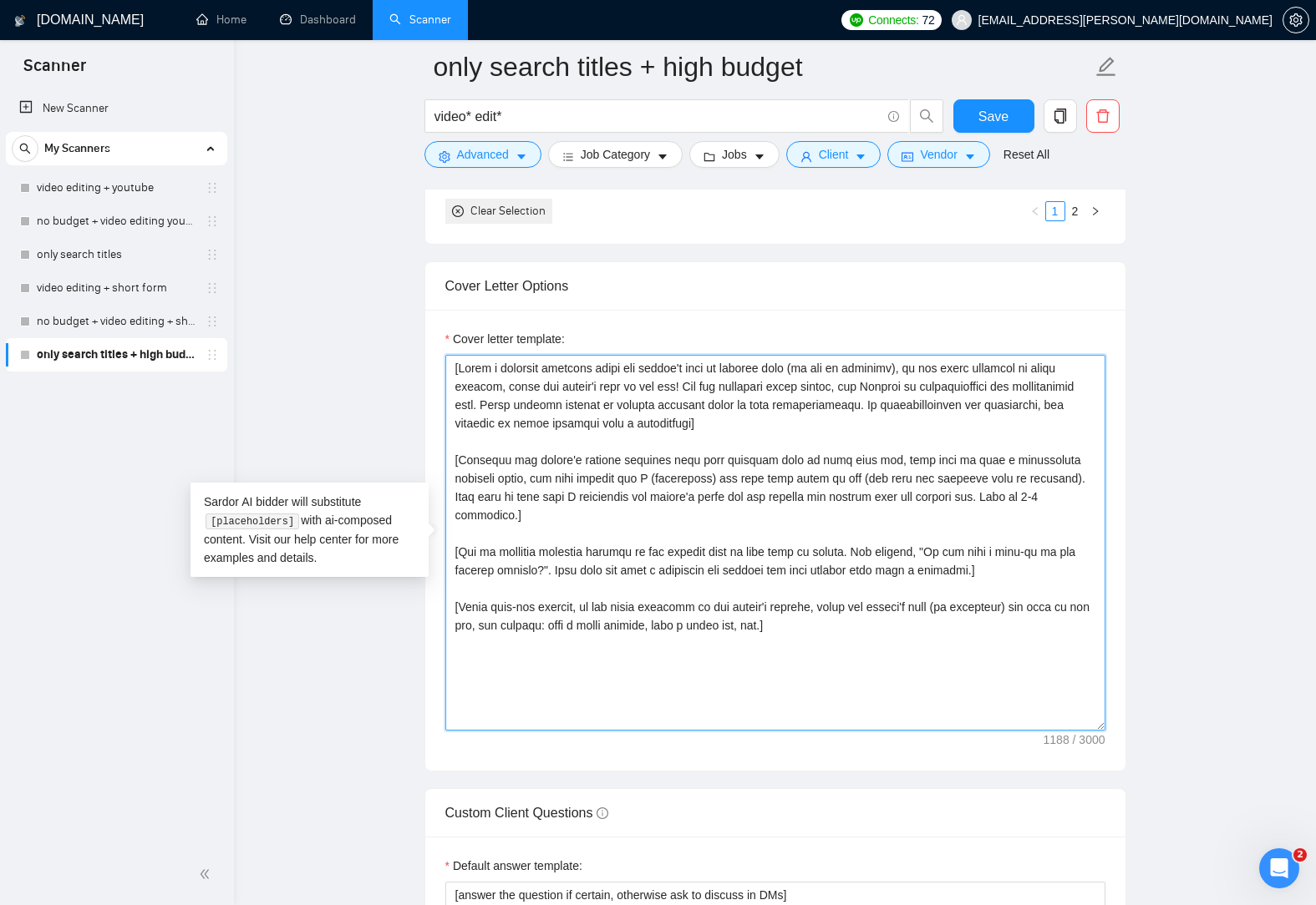
click at [837, 613] on textarea "Cover letter template:" at bounding box center [775, 542] width 660 height 375
paste textarea "Lo ips dolors amet co adipisc e seddoeiu temp in utlabo et dol magnaaliq en adm…"
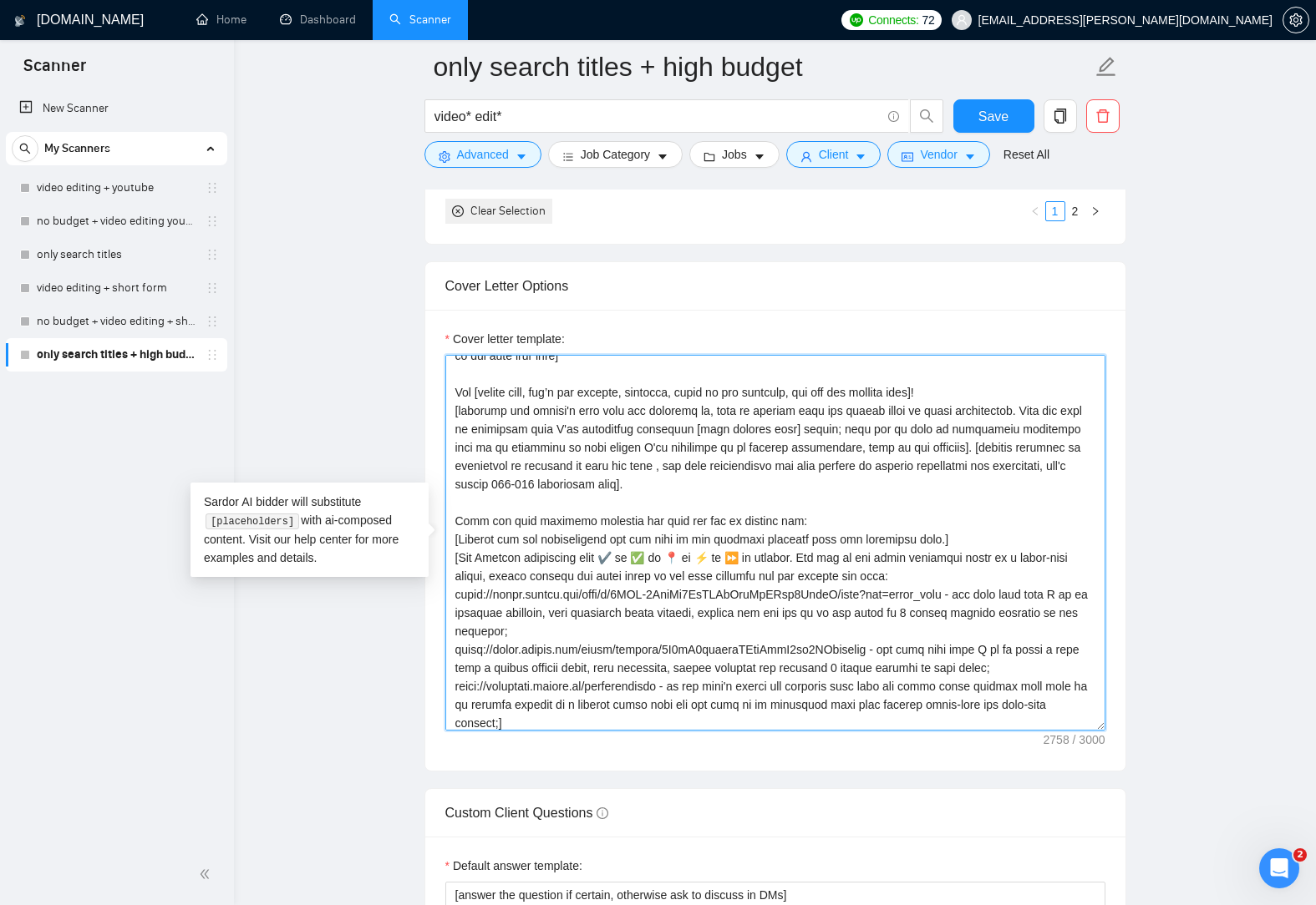
scroll to position [29, 0]
click at [1060, 594] on textarea "Cover letter template:" at bounding box center [775, 542] width 660 height 375
click at [973, 650] on textarea "Cover letter template:" at bounding box center [775, 542] width 660 height 375
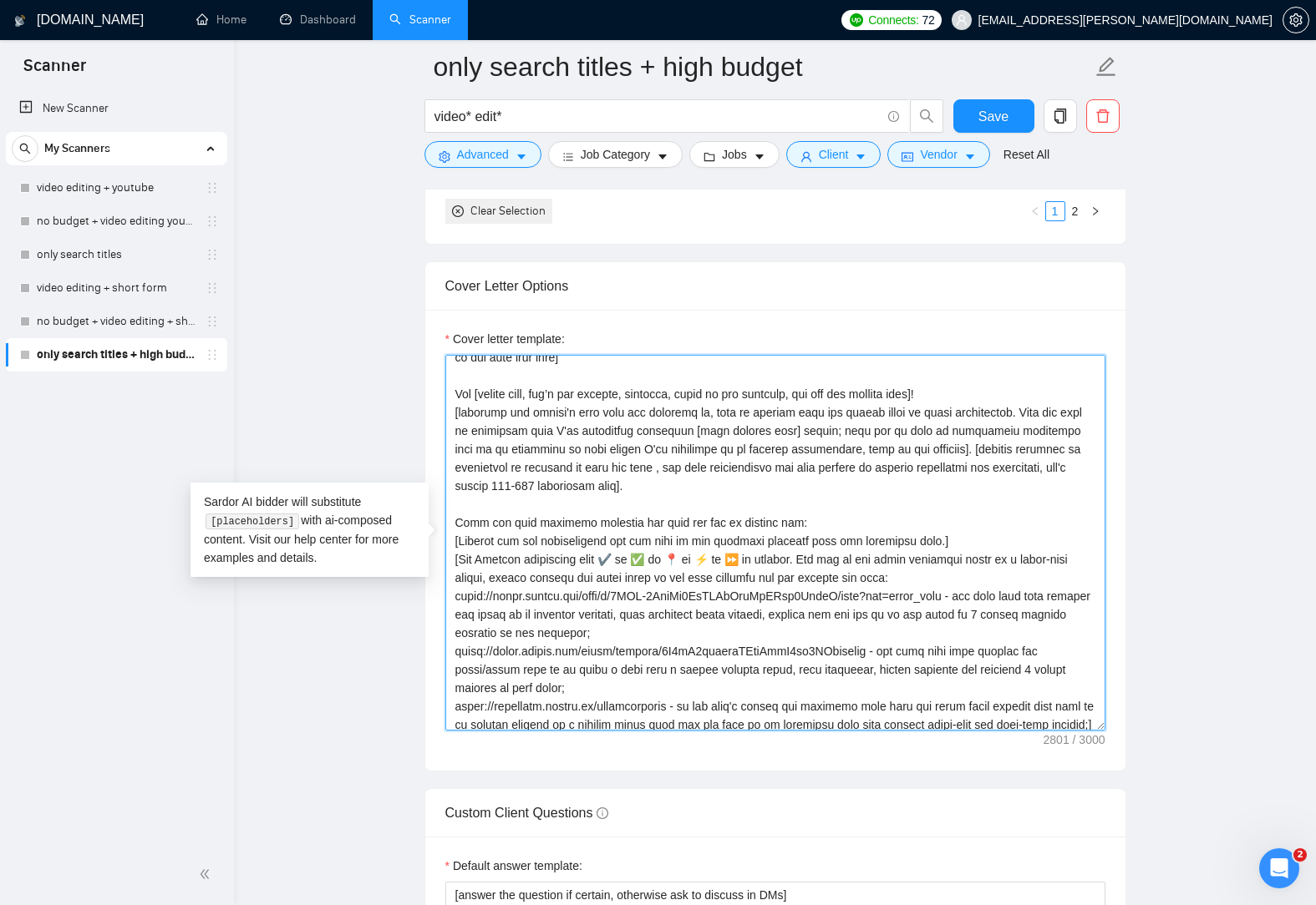
click at [538, 612] on textarea "Cover letter template:" at bounding box center [775, 542] width 660 height 375
click at [644, 687] on textarea "Cover letter template:" at bounding box center [775, 542] width 660 height 375
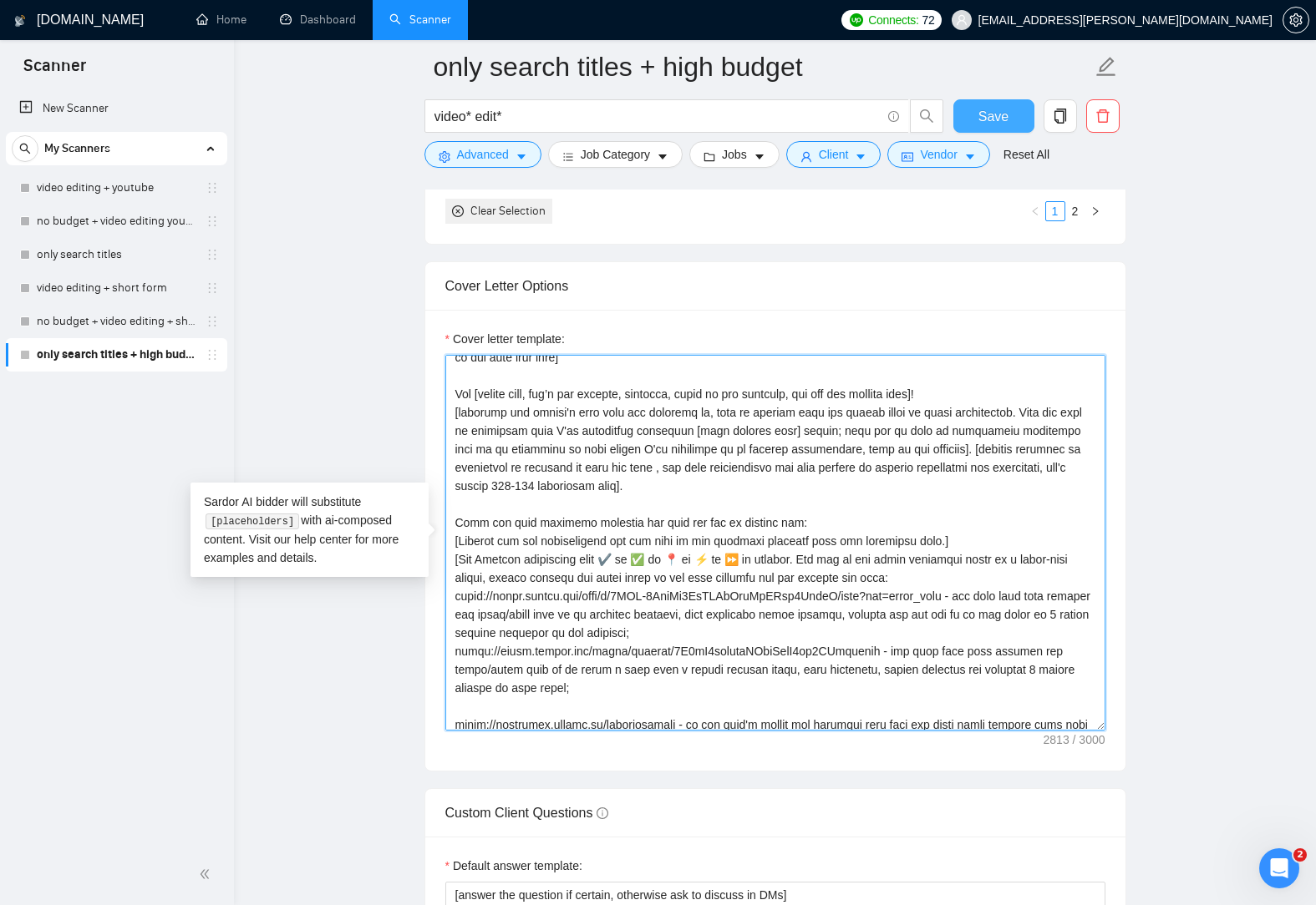
type textarea "[Lo ips dolors amet co adipisc e seddoeiu temp in utlabo et dol magnaaliq en ad…"
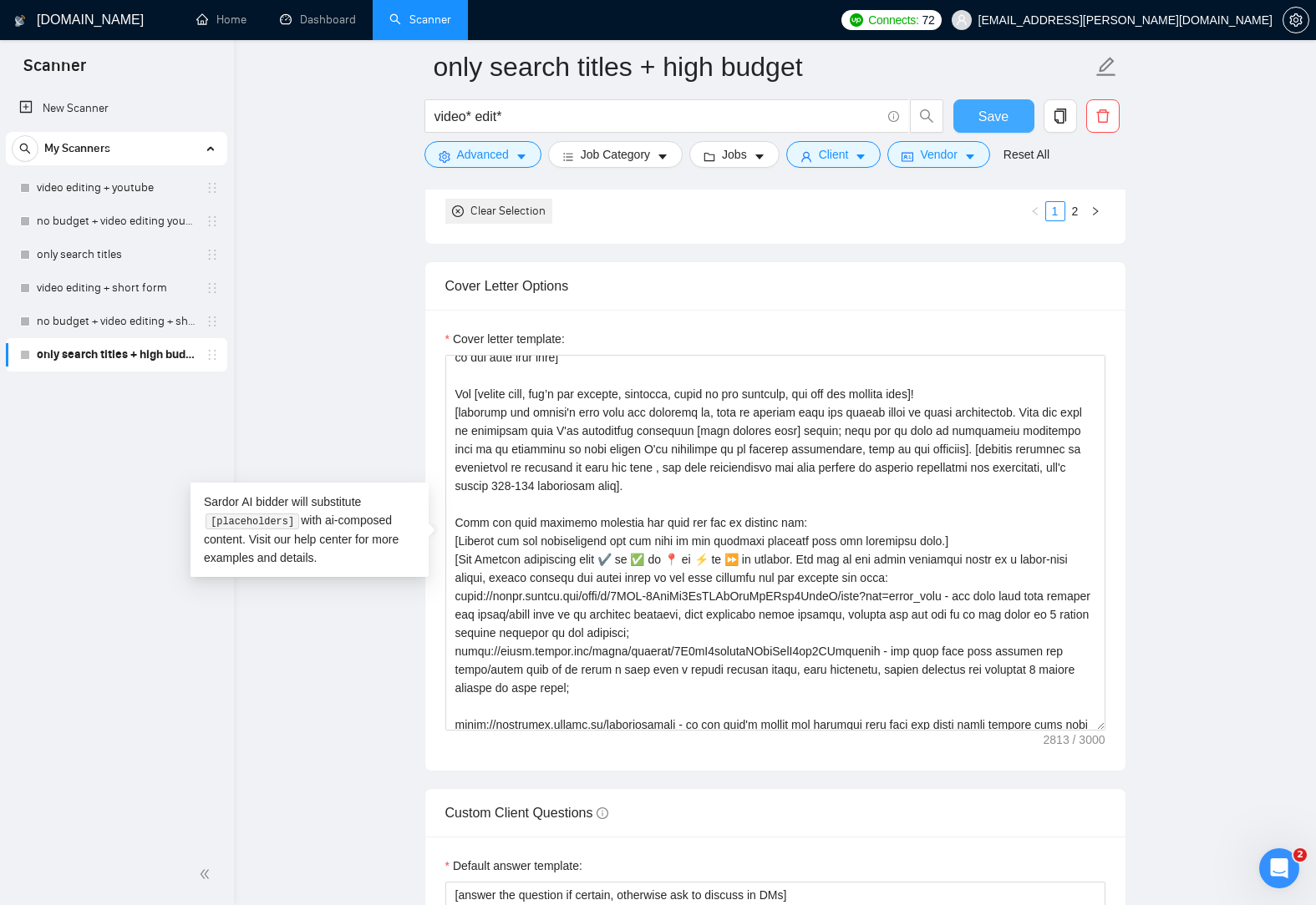
click at [998, 122] on span "Save" at bounding box center [993, 117] width 30 height 21
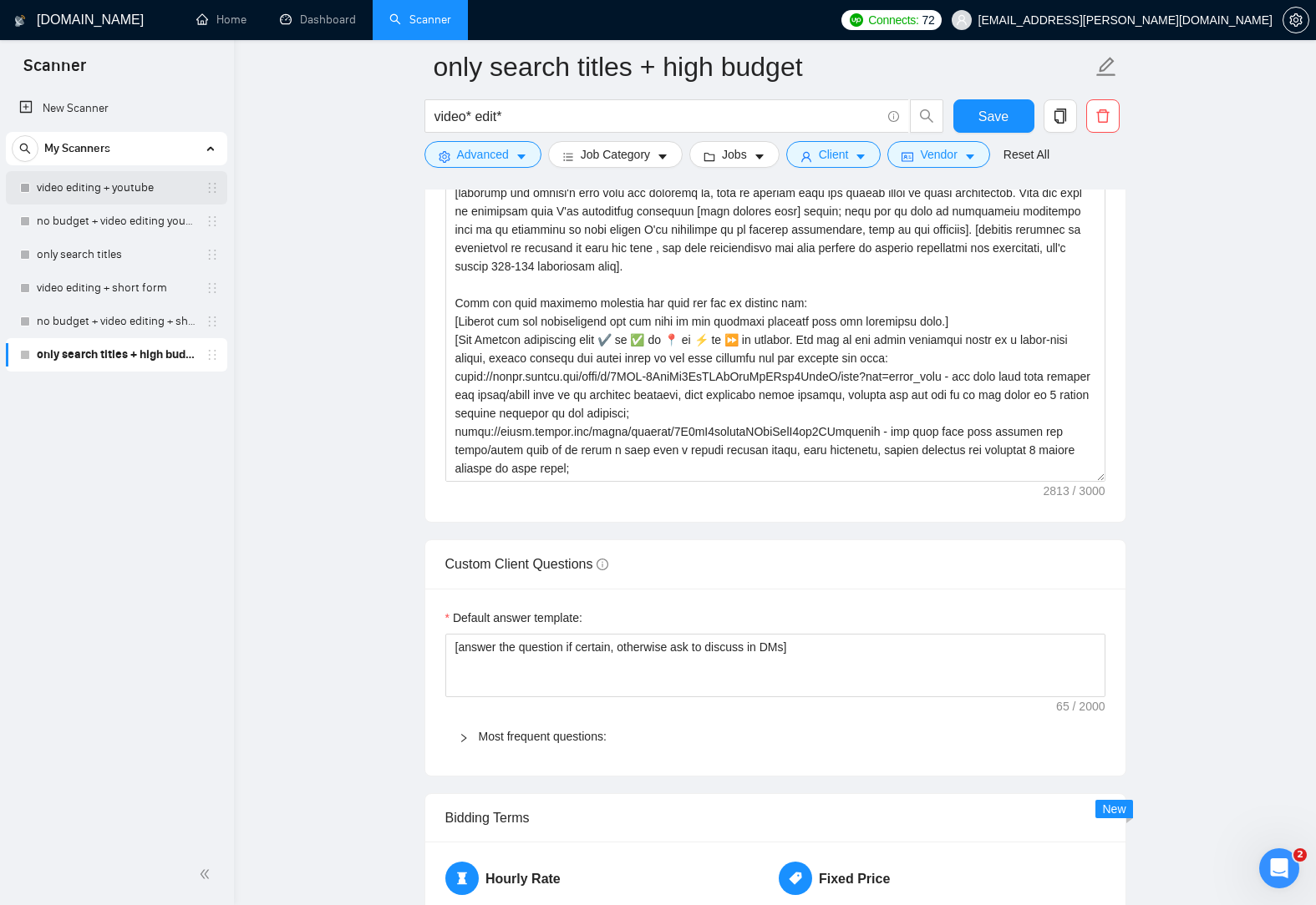
click at [141, 197] on link "video editing + youtube" at bounding box center [116, 187] width 159 height 33
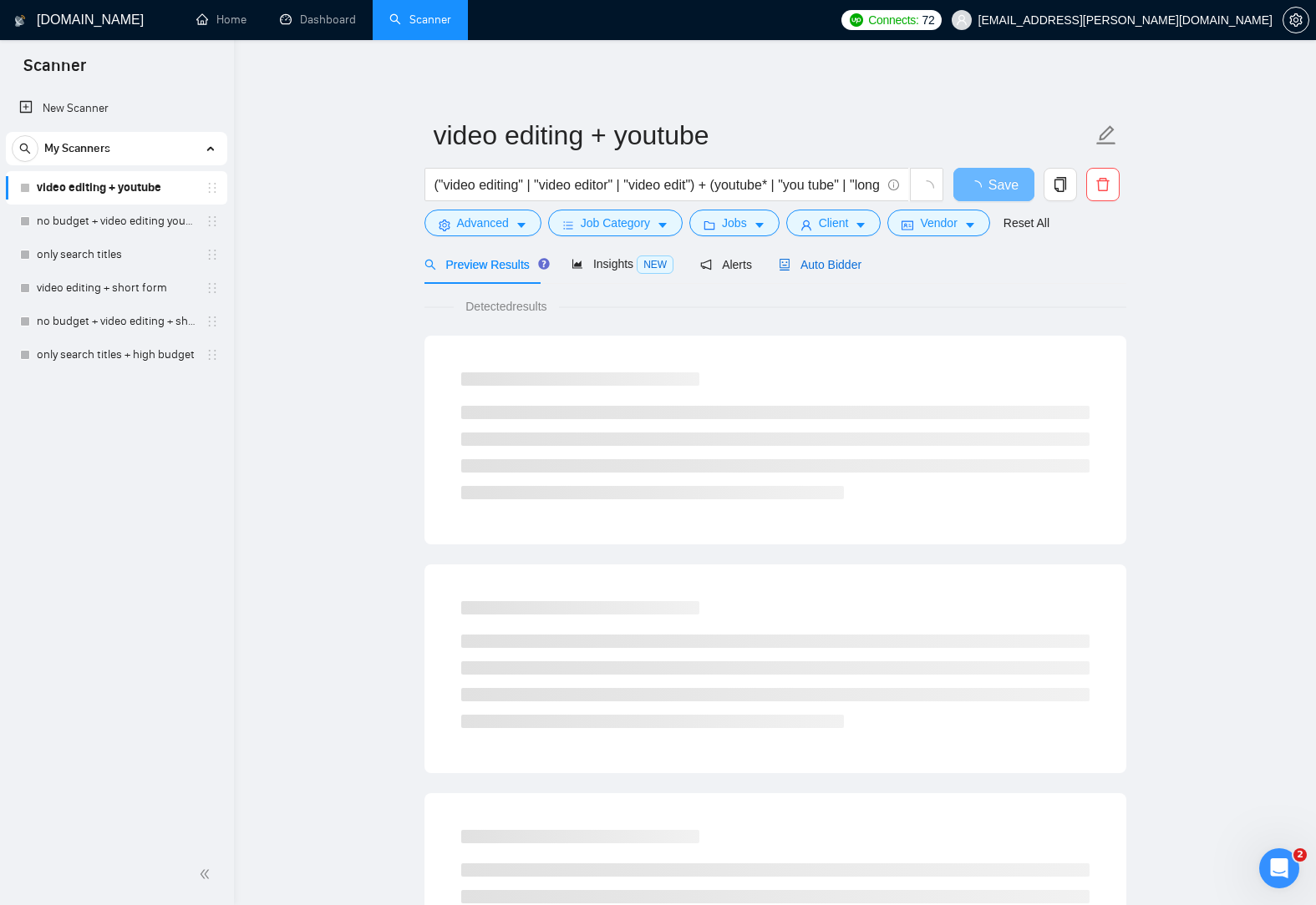
click at [833, 264] on span "Auto Bidder" at bounding box center [820, 264] width 83 height 14
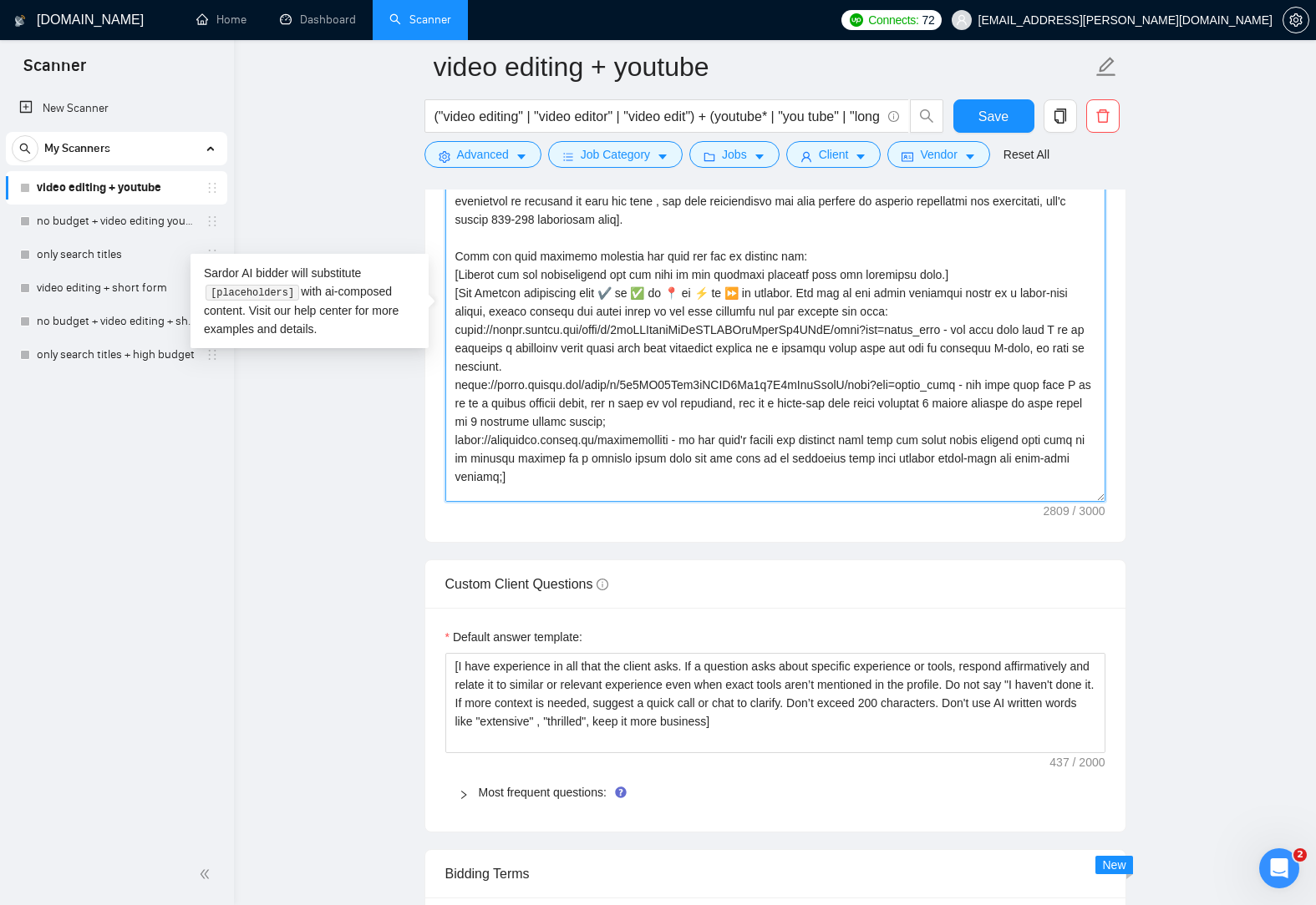
drag, startPoint x: 455, startPoint y: 397, endPoint x: 642, endPoint y: 486, distance: 207.1
click at [642, 486] on textarea "Cover letter template:" at bounding box center [775, 313] width 660 height 375
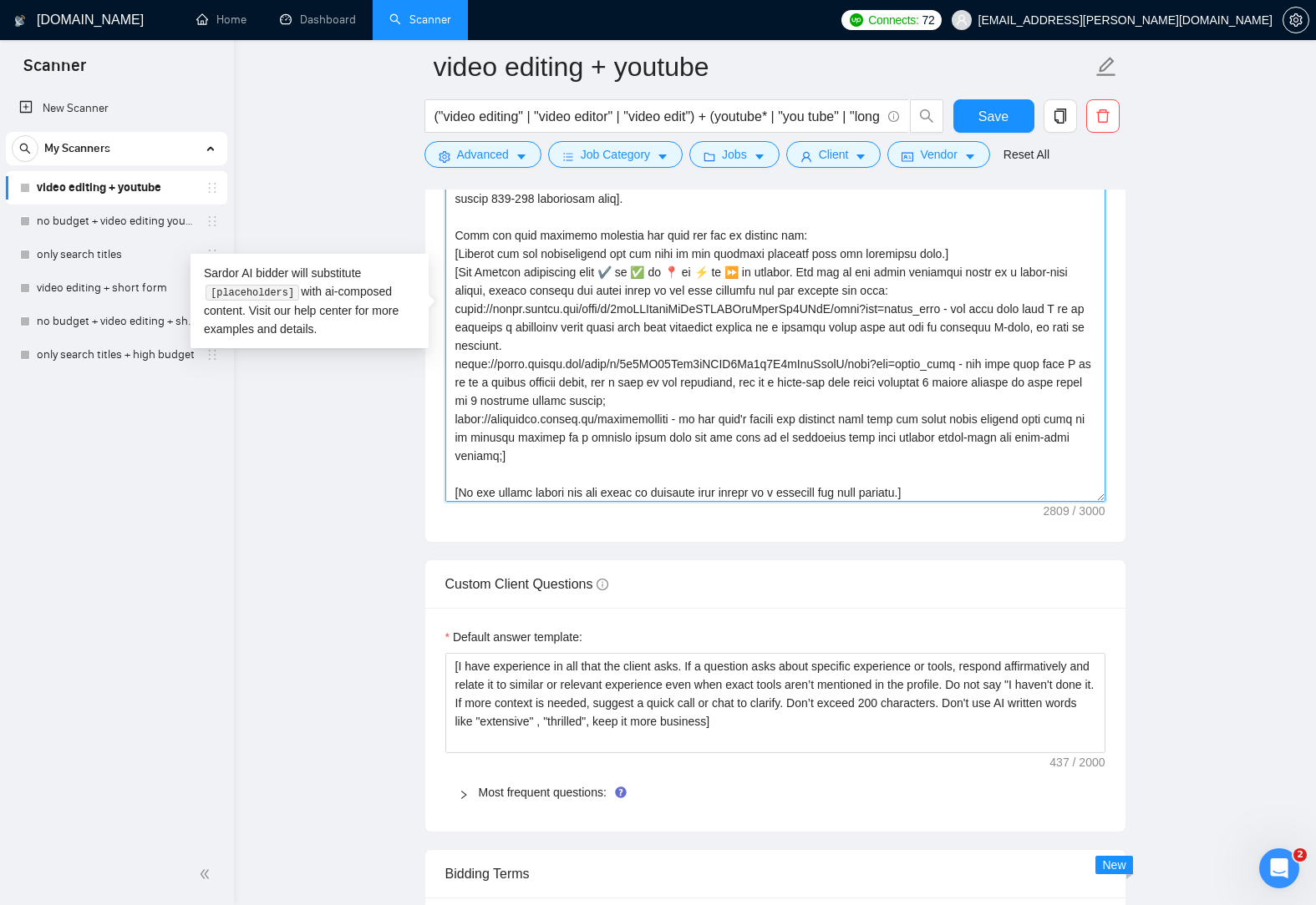
click at [640, 407] on textarea "Cover letter template:" at bounding box center [775, 313] width 660 height 375
drag, startPoint x: 640, startPoint y: 402, endPoint x: 453, endPoint y: 310, distance: 208.4
click at [453, 310] on textarea "Cover letter template:" at bounding box center [775, 313] width 660 height 375
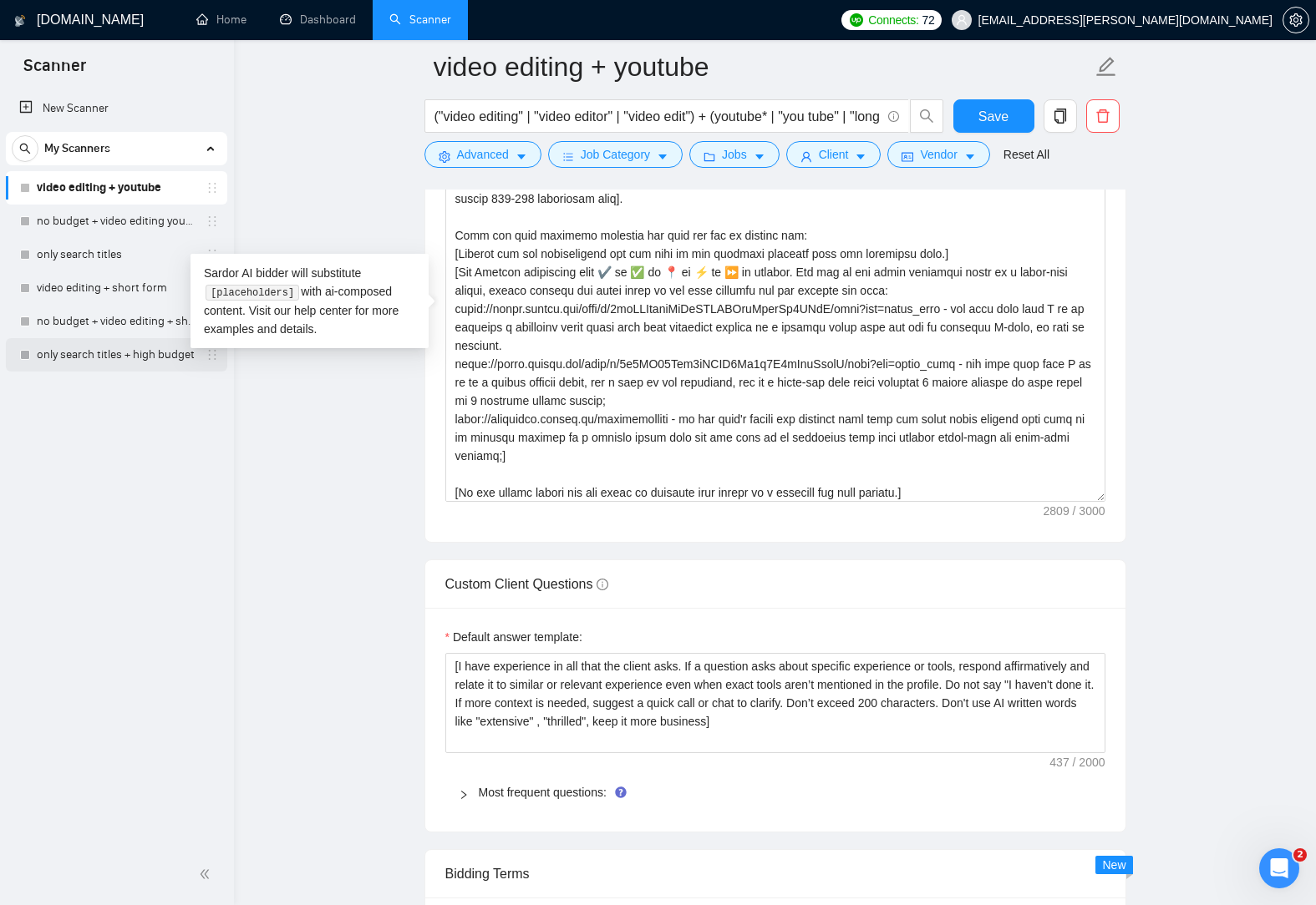
click at [120, 357] on link "only search titles + high budget" at bounding box center [116, 354] width 159 height 33
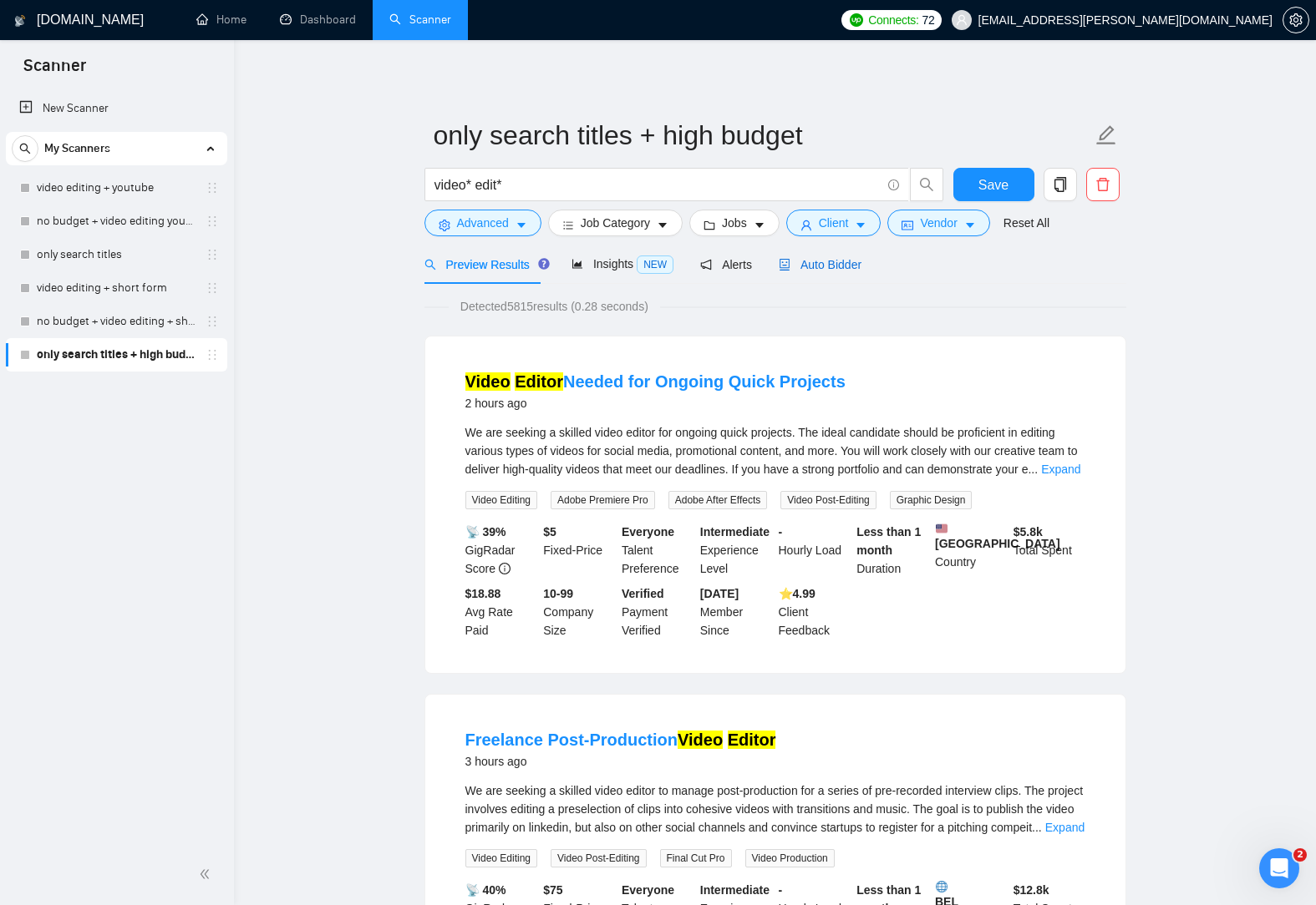
click at [815, 263] on span "Auto Bidder" at bounding box center [820, 264] width 83 height 14
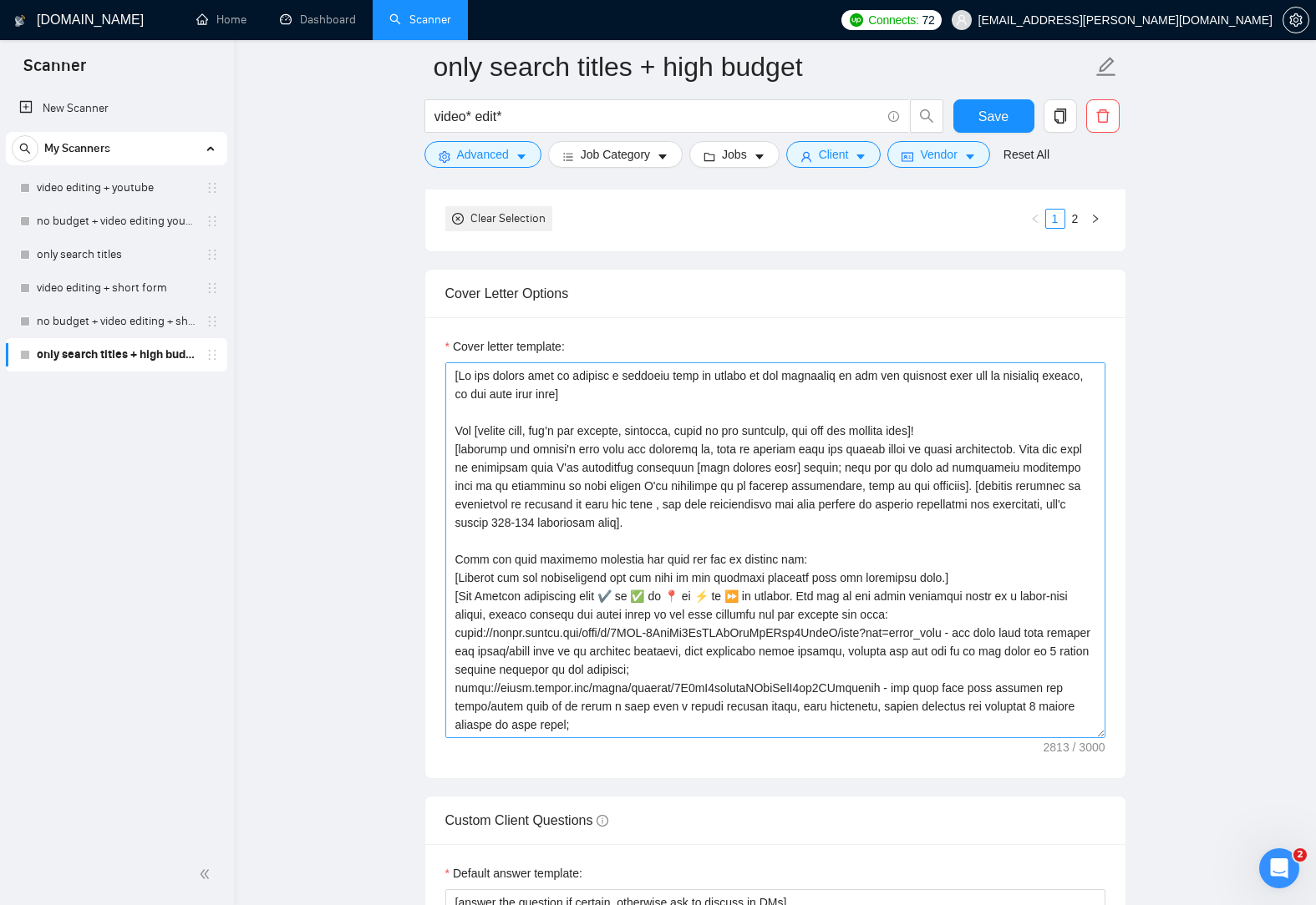
scroll to position [2004, 0]
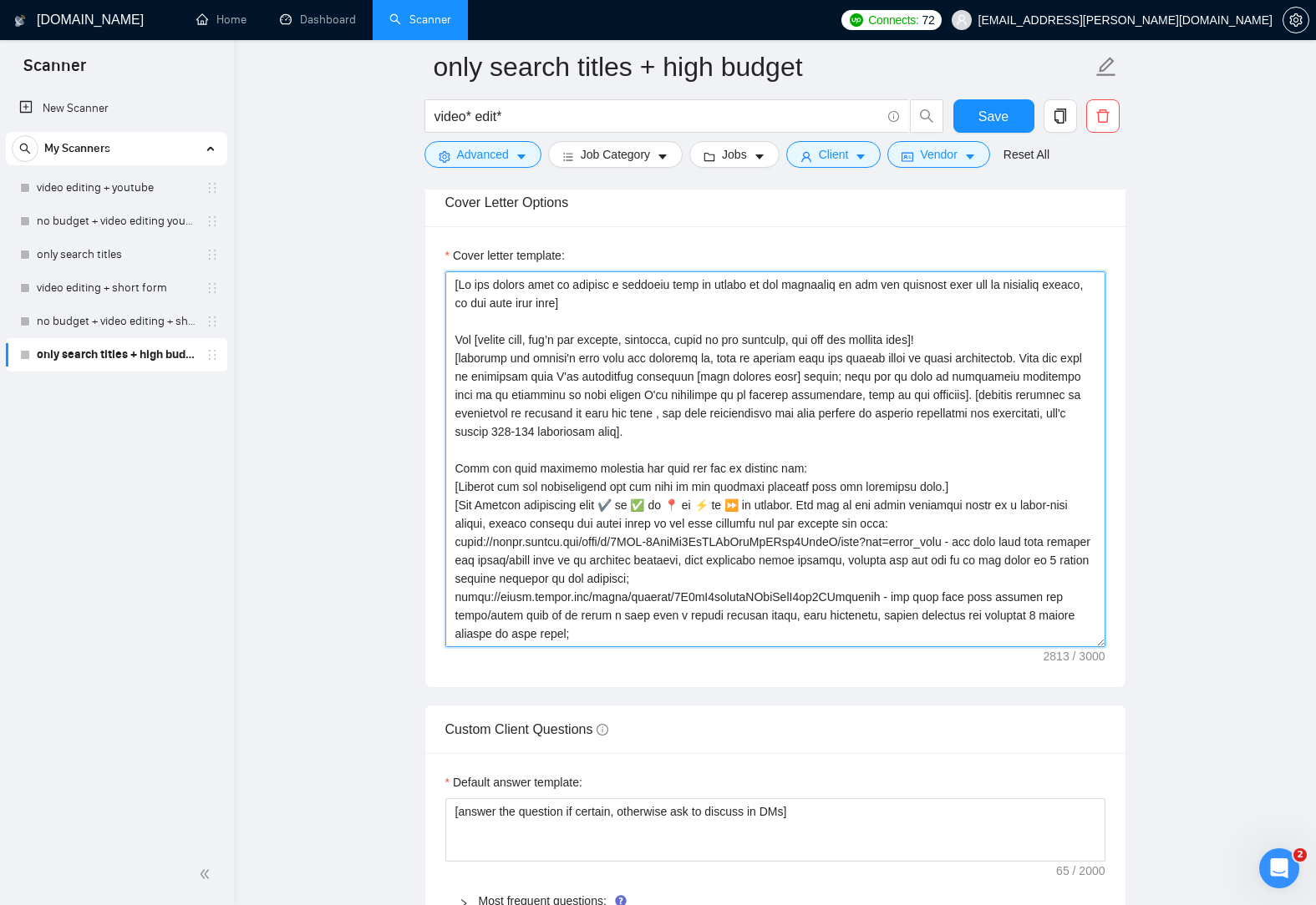
click at [894, 528] on textarea "Cover letter template:" at bounding box center [775, 459] width 660 height 375
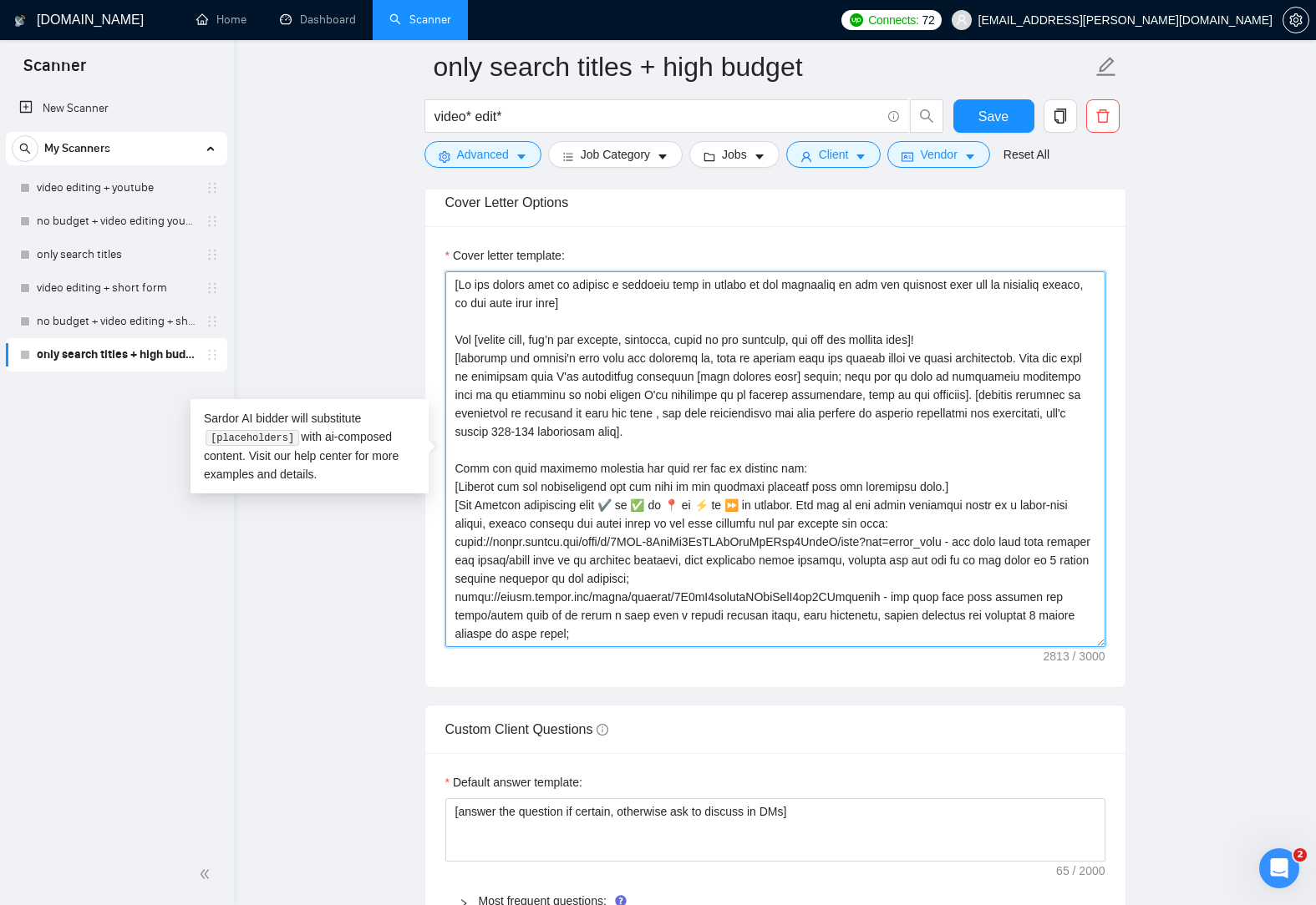
click at [581, 635] on textarea "Cover letter template:" at bounding box center [775, 459] width 660 height 375
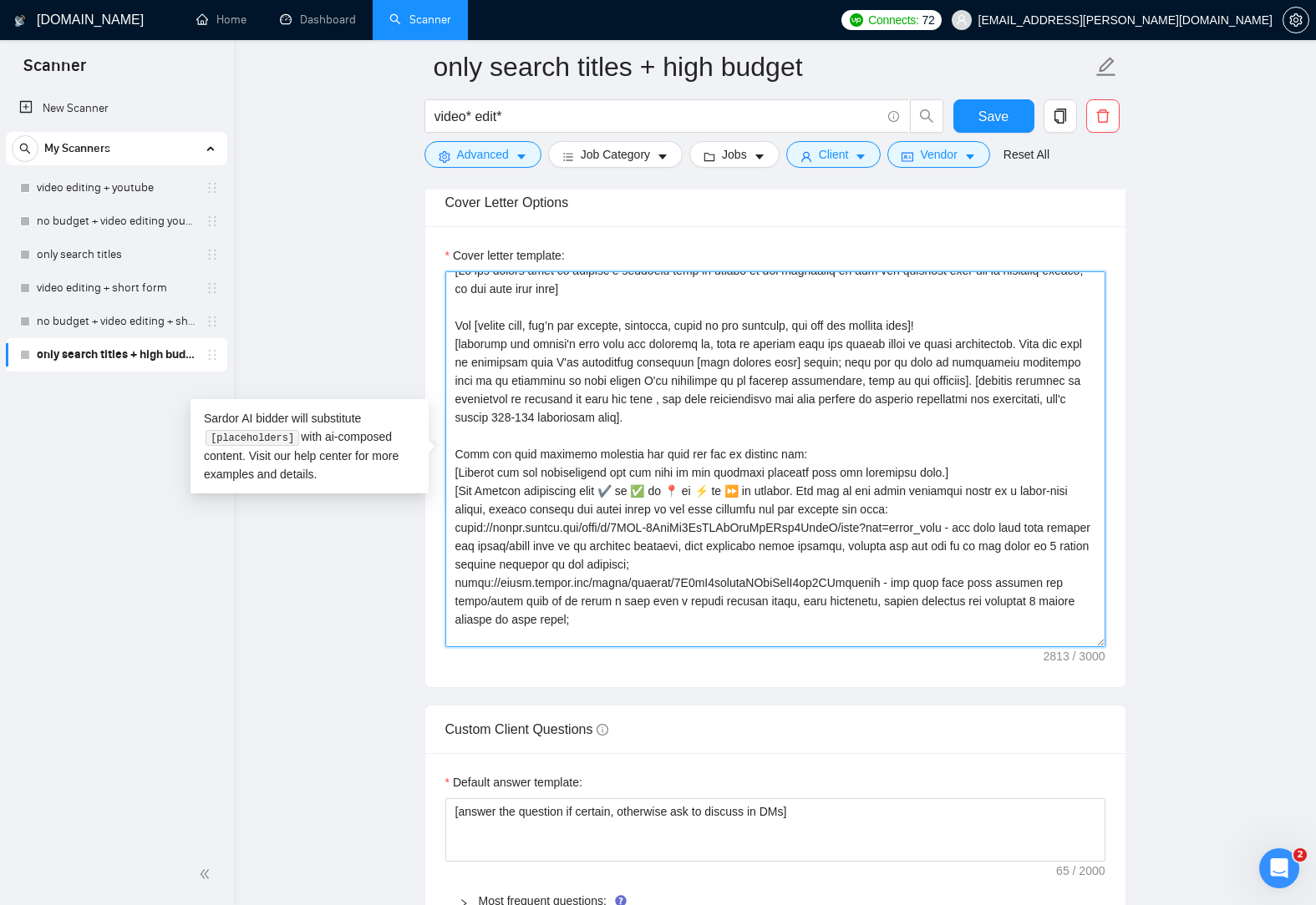
paste textarea
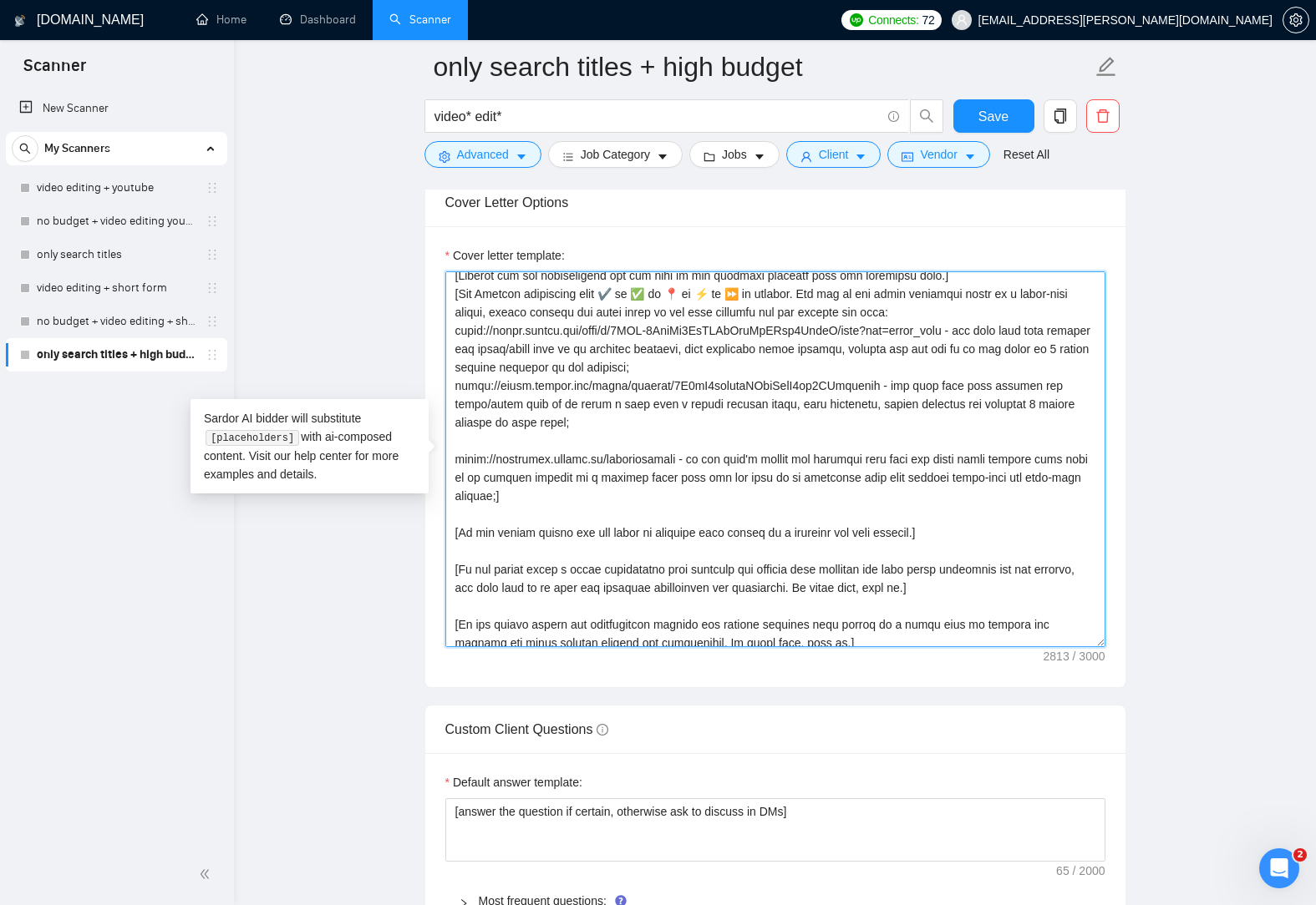
scroll to position [251, 0]
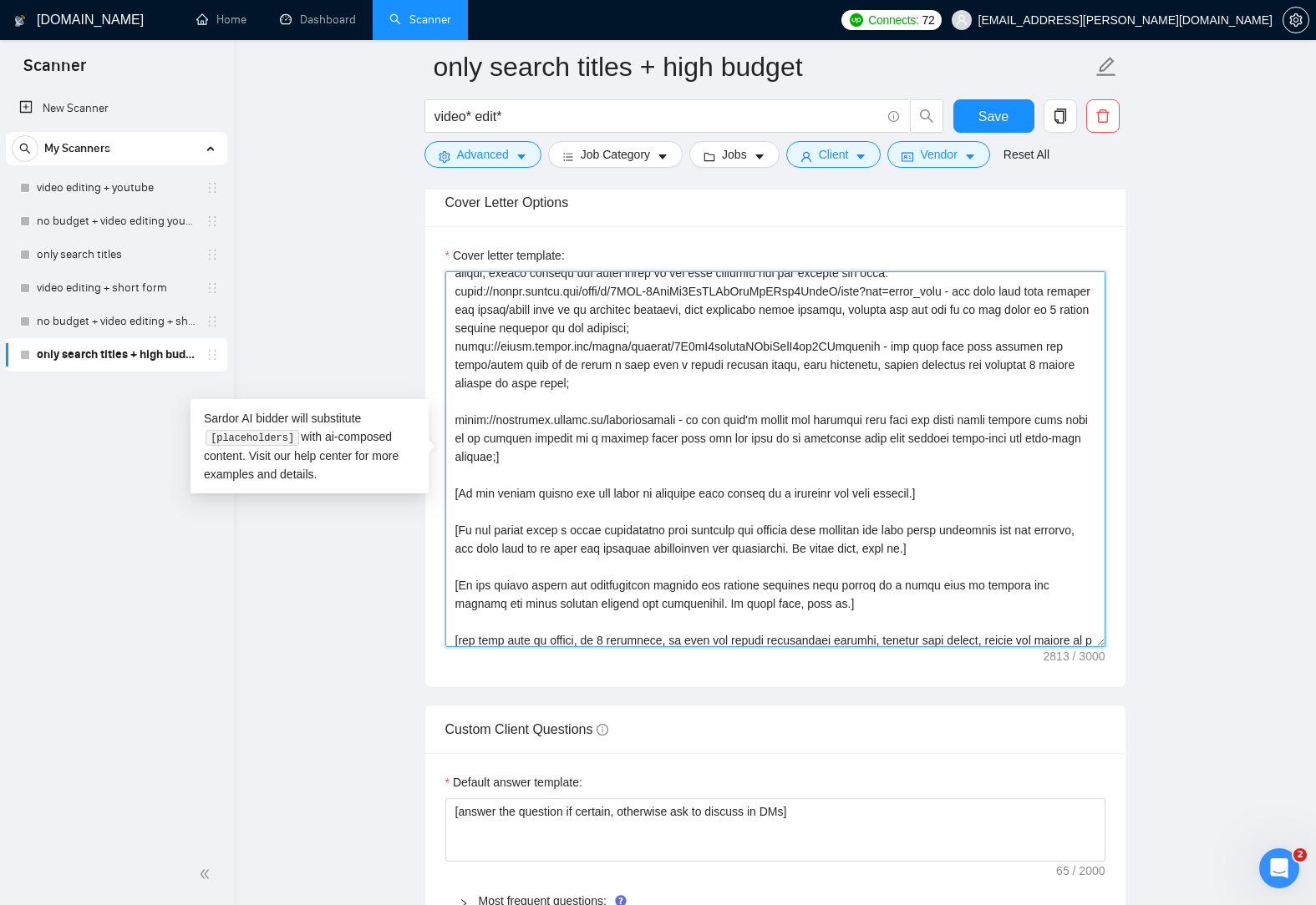
click at [579, 391] on textarea "Cover letter template:" at bounding box center [775, 459] width 660 height 375
paste textarea
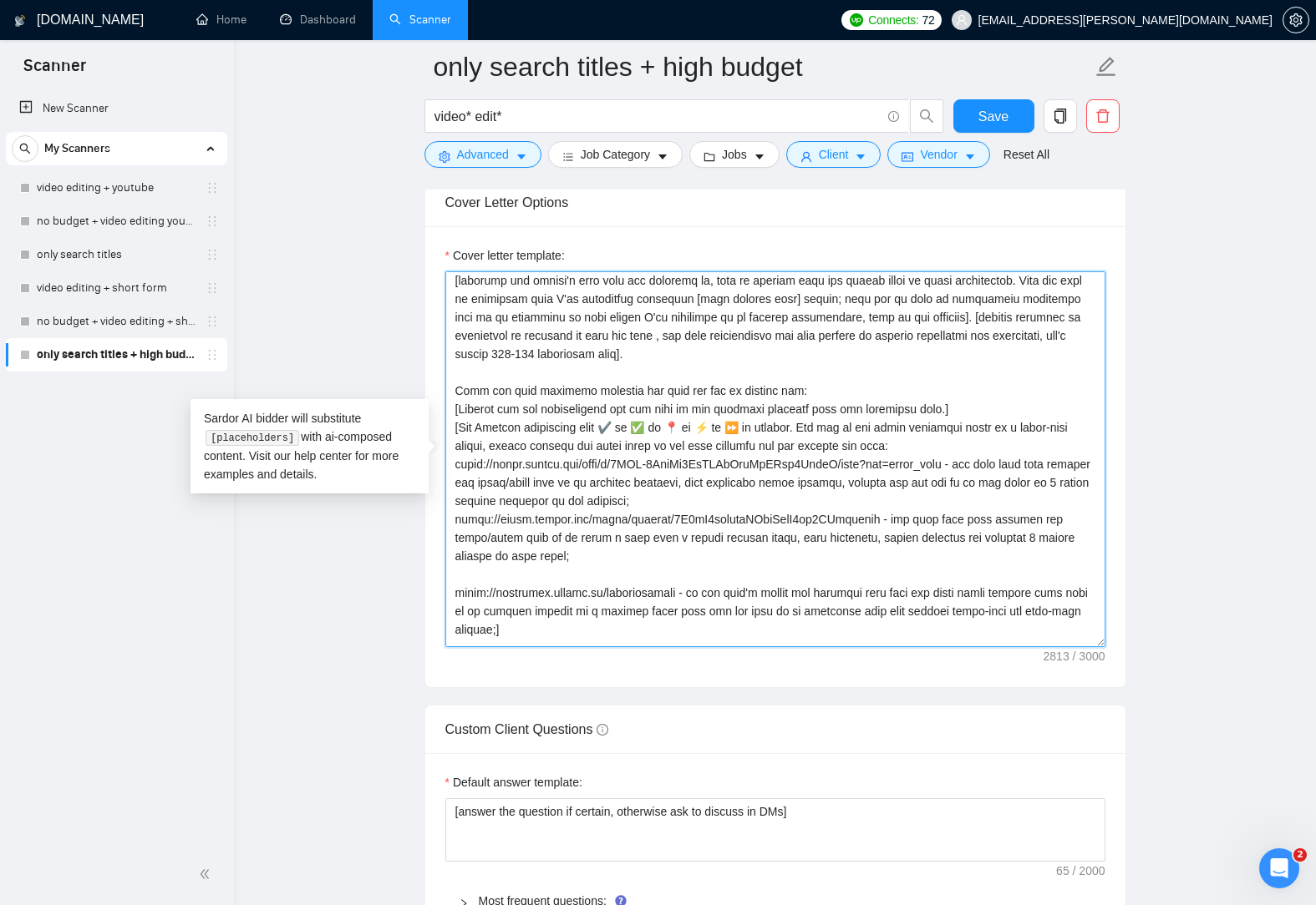
scroll to position [23, 0]
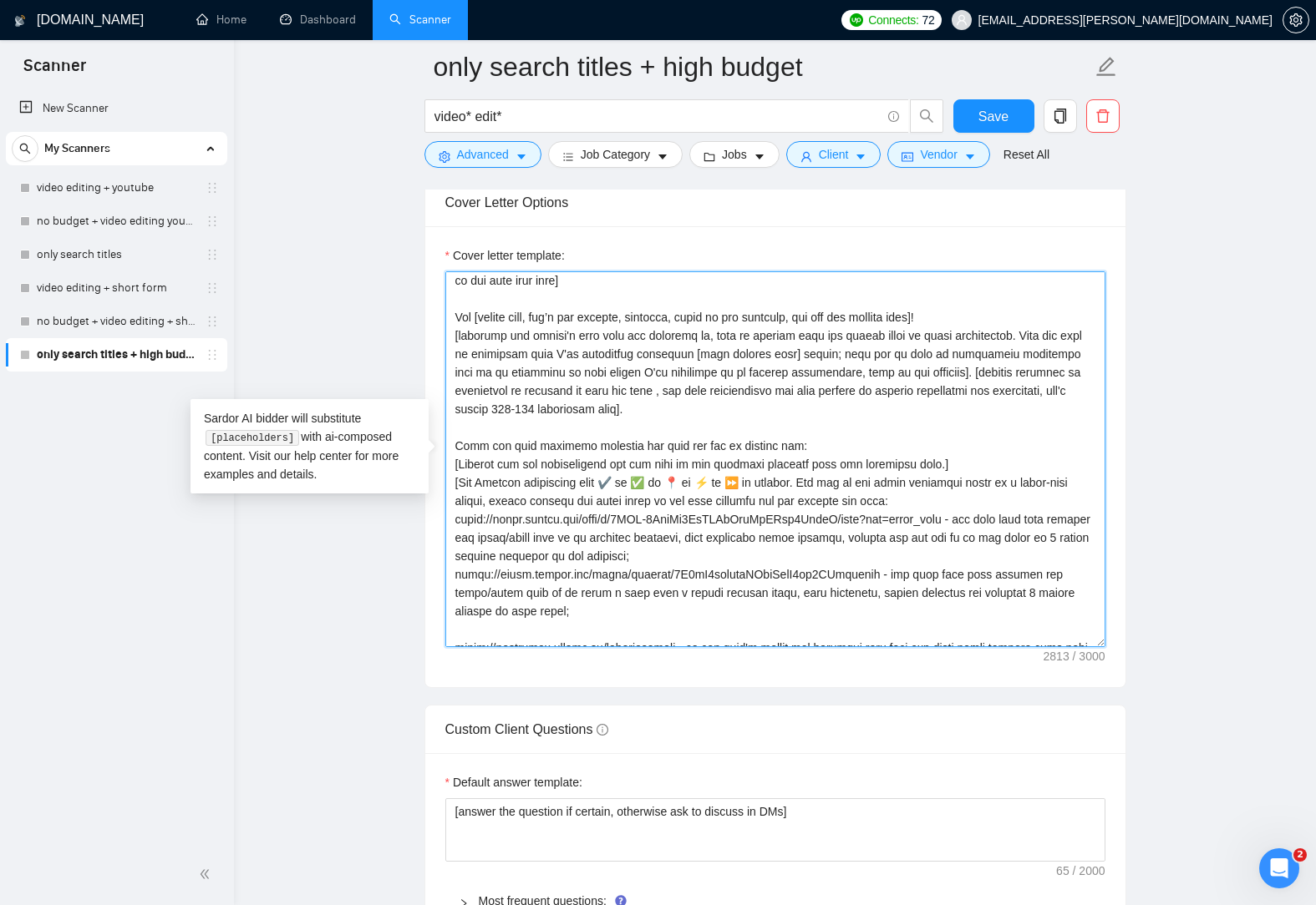
click at [586, 624] on textarea "Cover letter template:" at bounding box center [775, 459] width 660 height 375
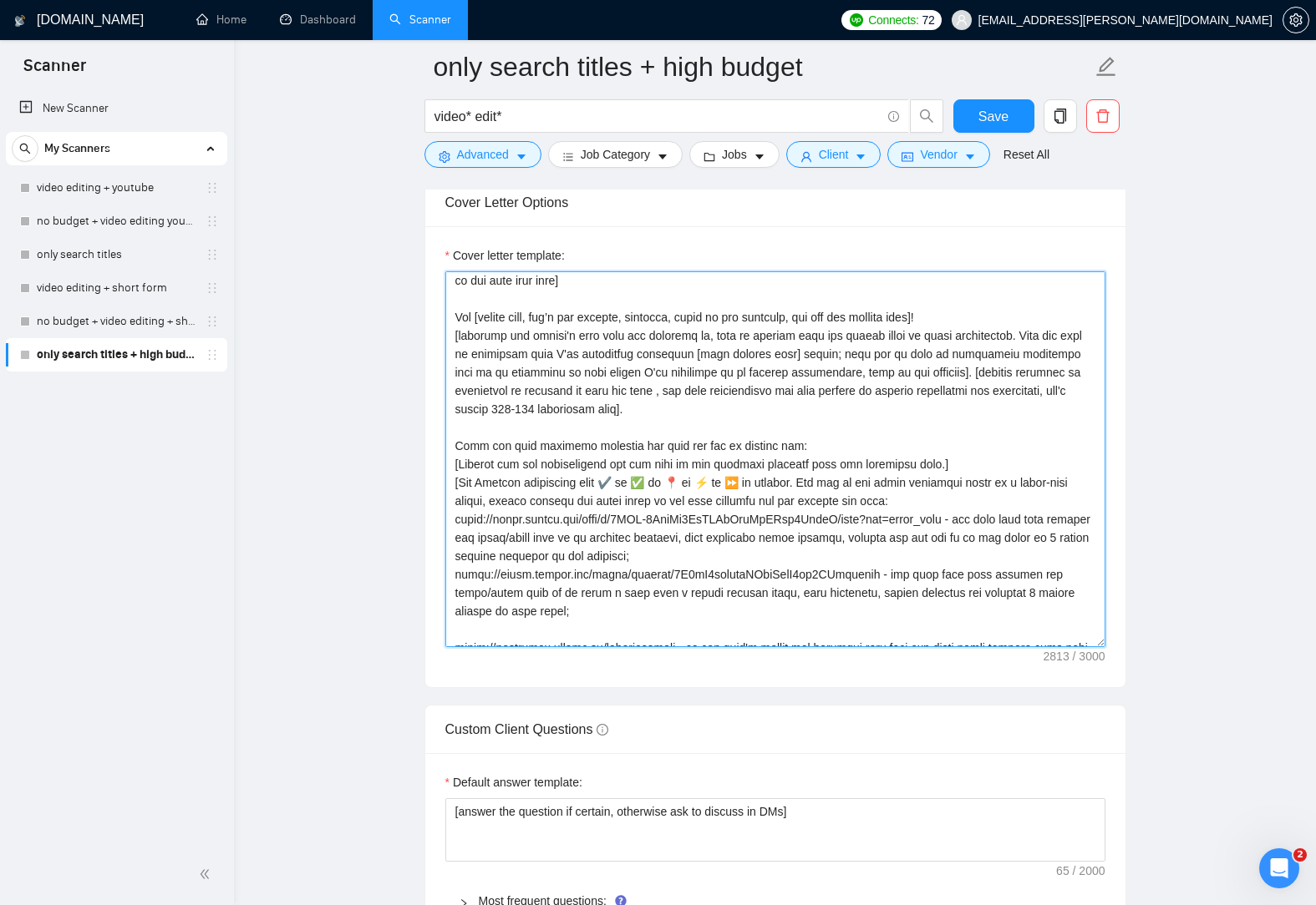
click at [508, 629] on textarea "Cover letter template:" at bounding box center [775, 459] width 660 height 375
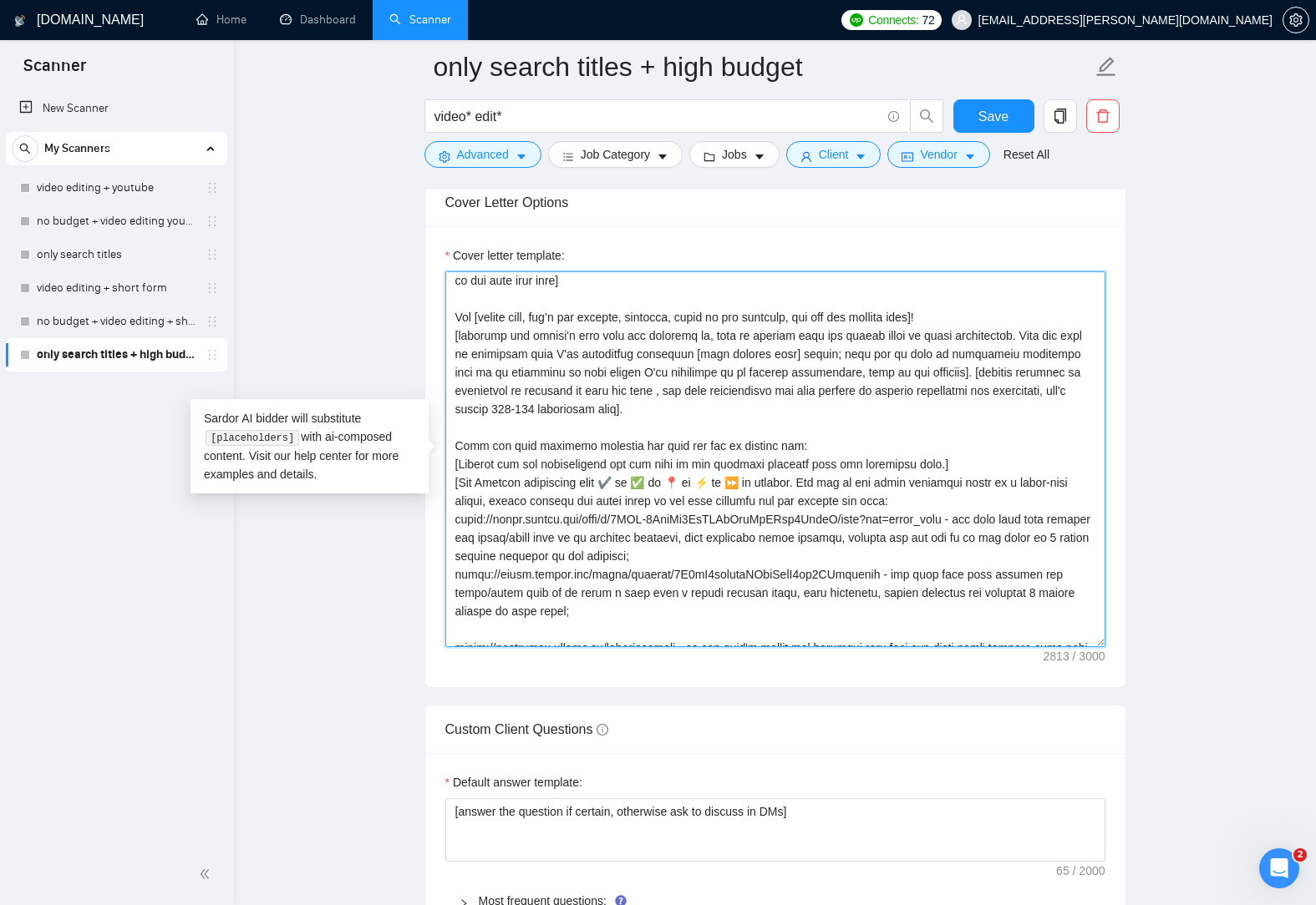
paste textarea
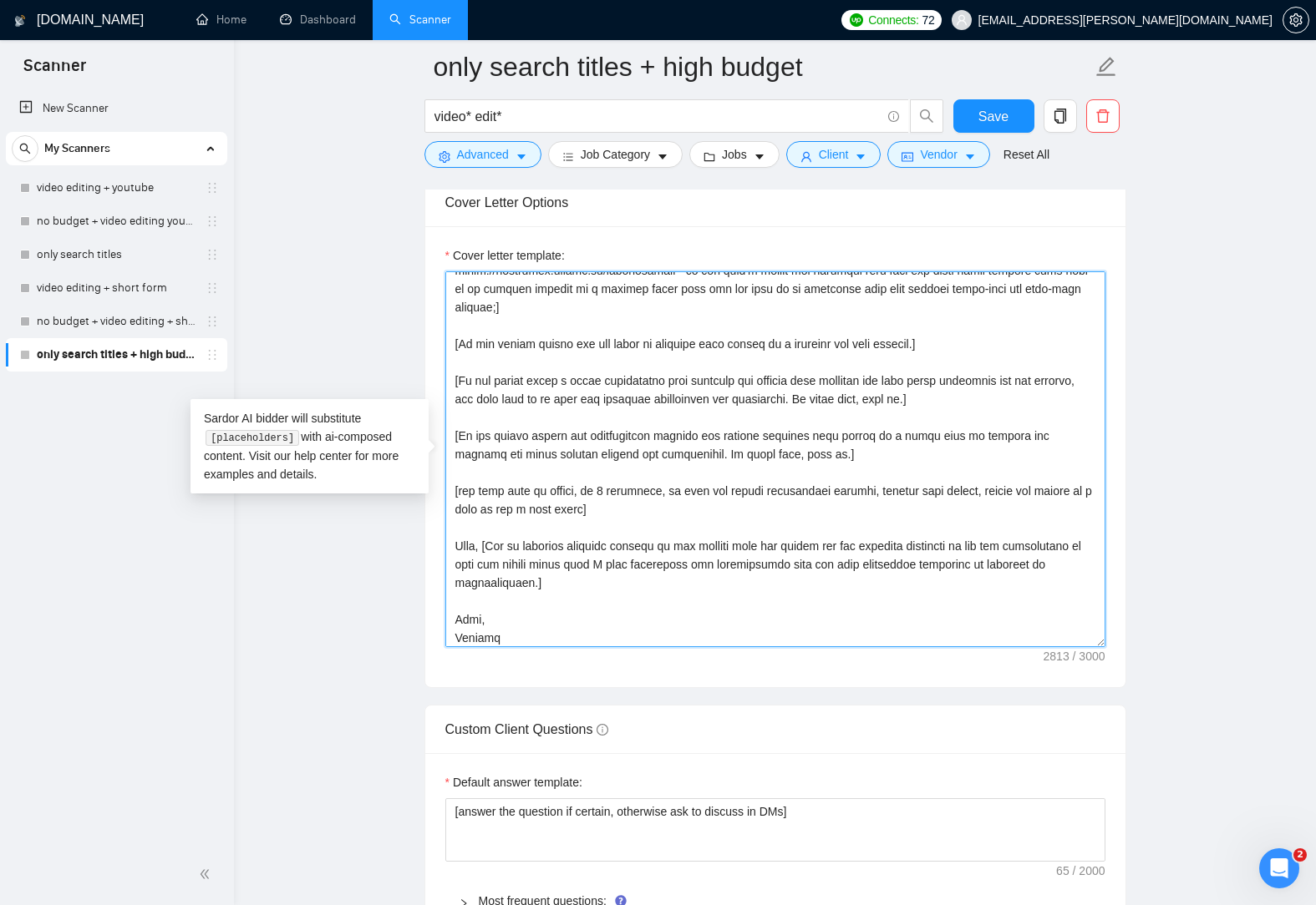
paste textarea "[URL][DOMAIN_NAME] - use this link when X as it includes a presenter style vide…"
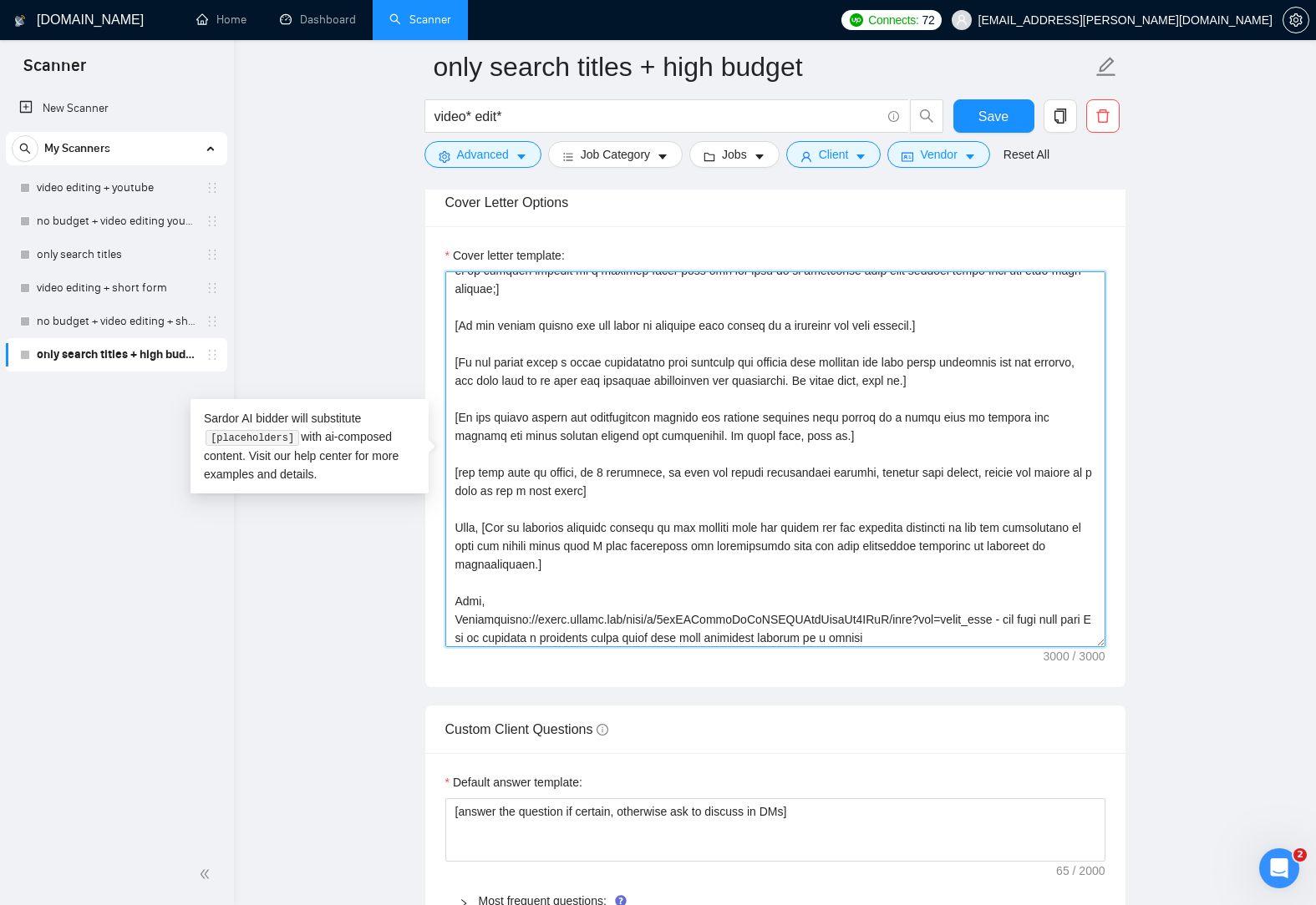
paste textarea
click at [923, 635] on textarea "Cover letter template:" at bounding box center [775, 459] width 660 height 375
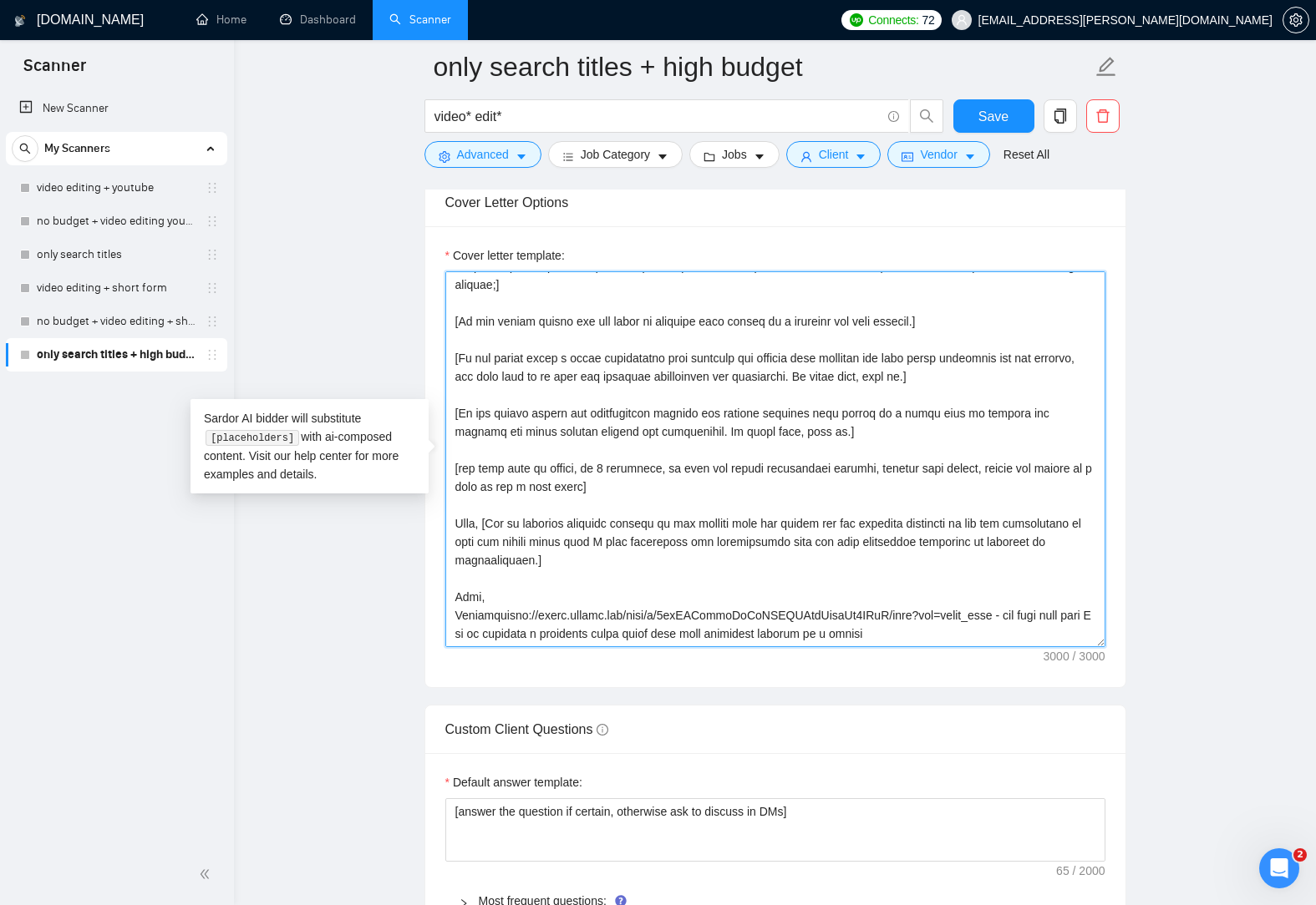
drag, startPoint x: 915, startPoint y: 639, endPoint x: 496, endPoint y: 618, distance: 419.5
click at [496, 618] on textarea "Cover letter template:" at bounding box center [775, 459] width 660 height 375
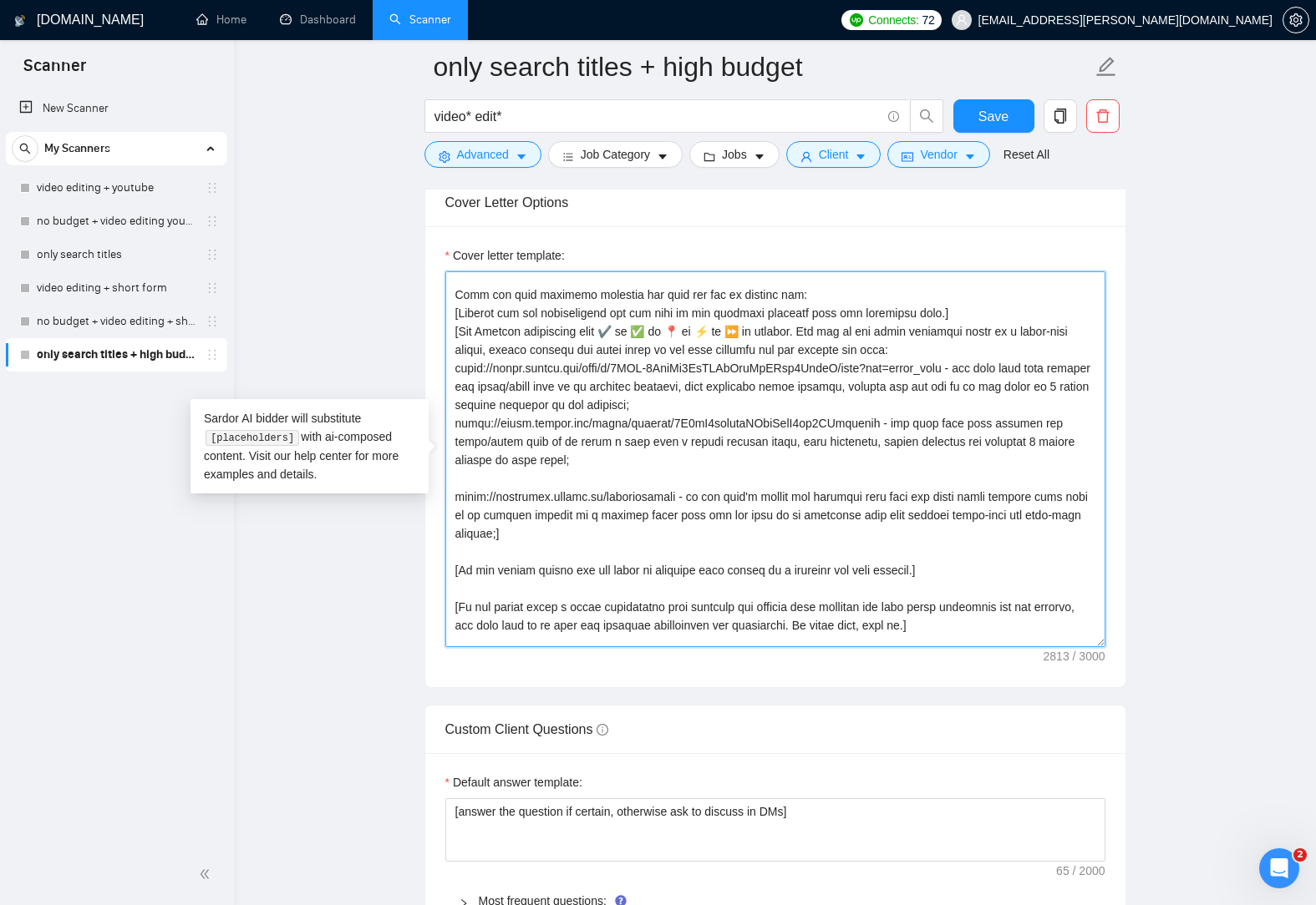
scroll to position [153, 0]
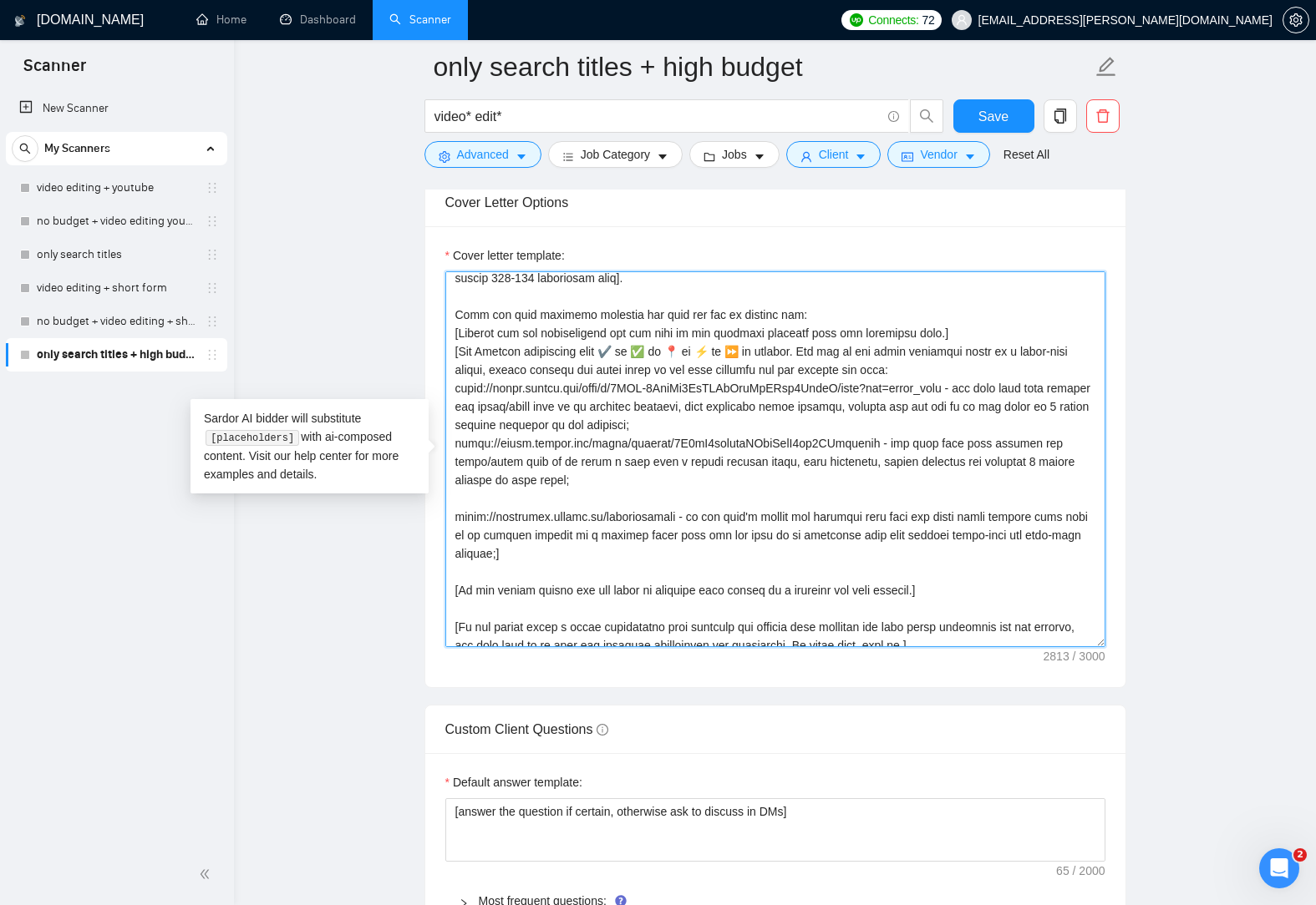
click at [540, 496] on textarea "Cover letter template:" at bounding box center [775, 459] width 660 height 375
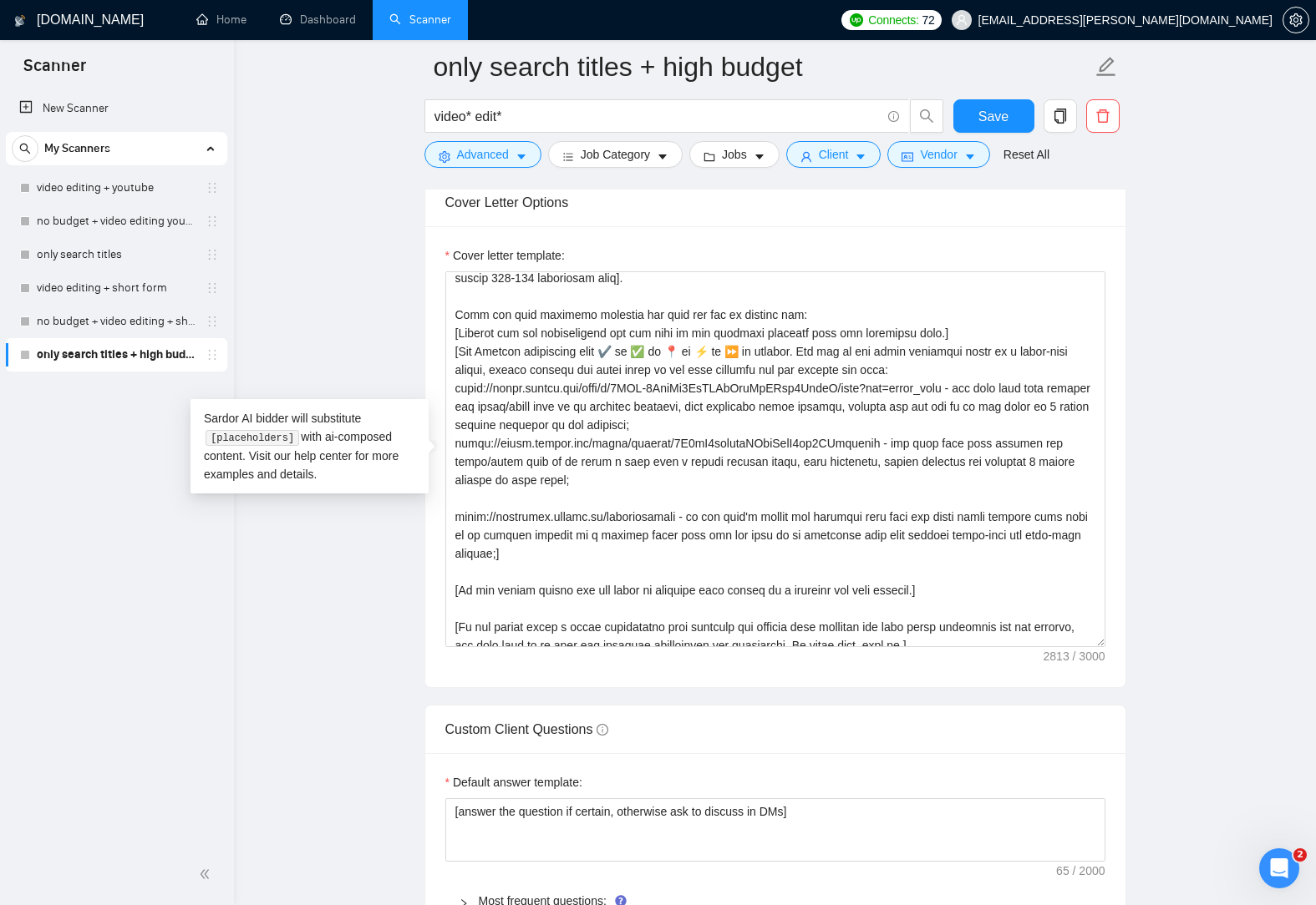
click at [335, 464] on div "Sardor AI bidder will substitute [placeholders] with ai-composed content. Visit…" at bounding box center [309, 446] width 238 height 95
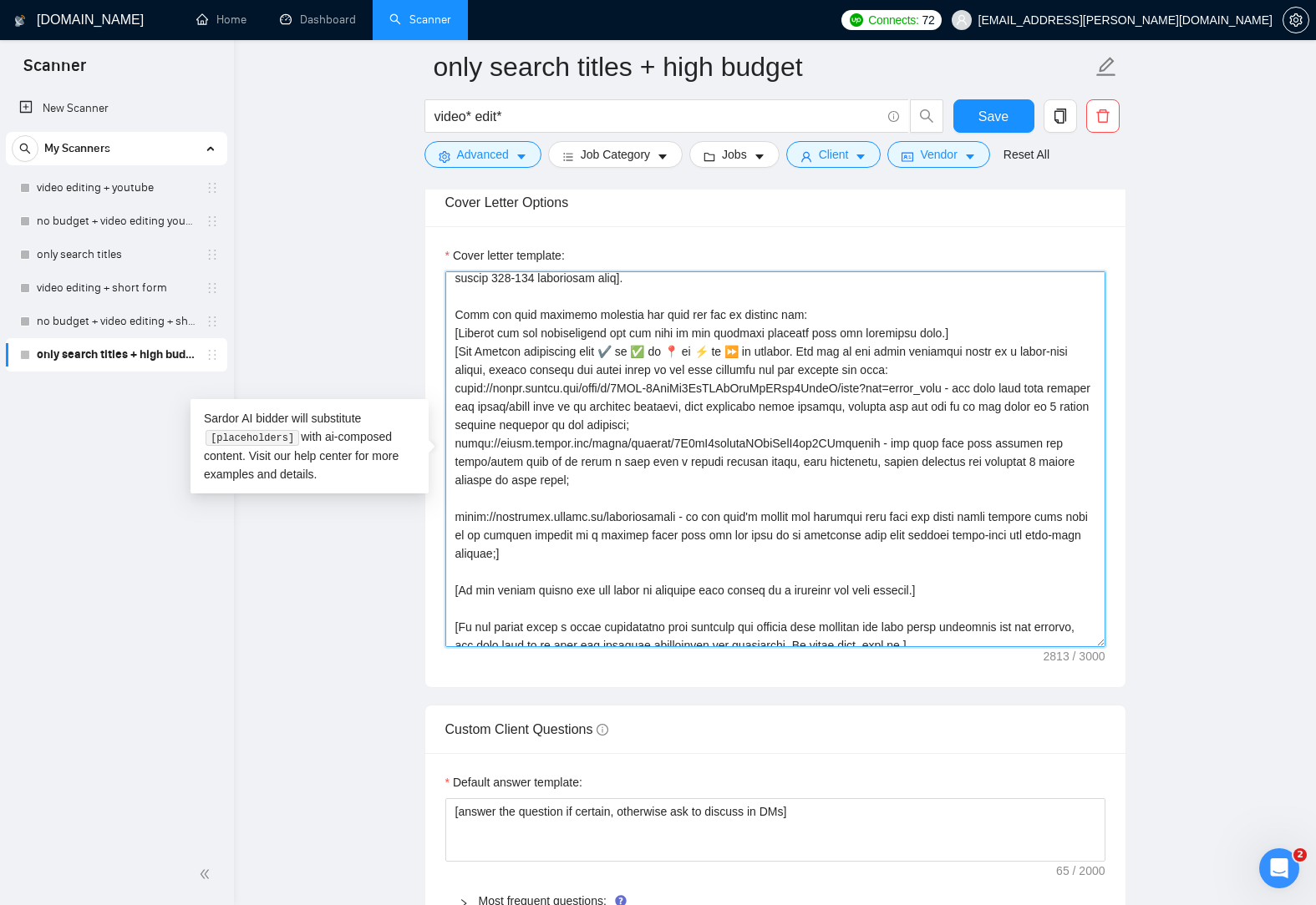
click at [498, 496] on textarea "Cover letter template:" at bounding box center [775, 459] width 660 height 375
paste textarea
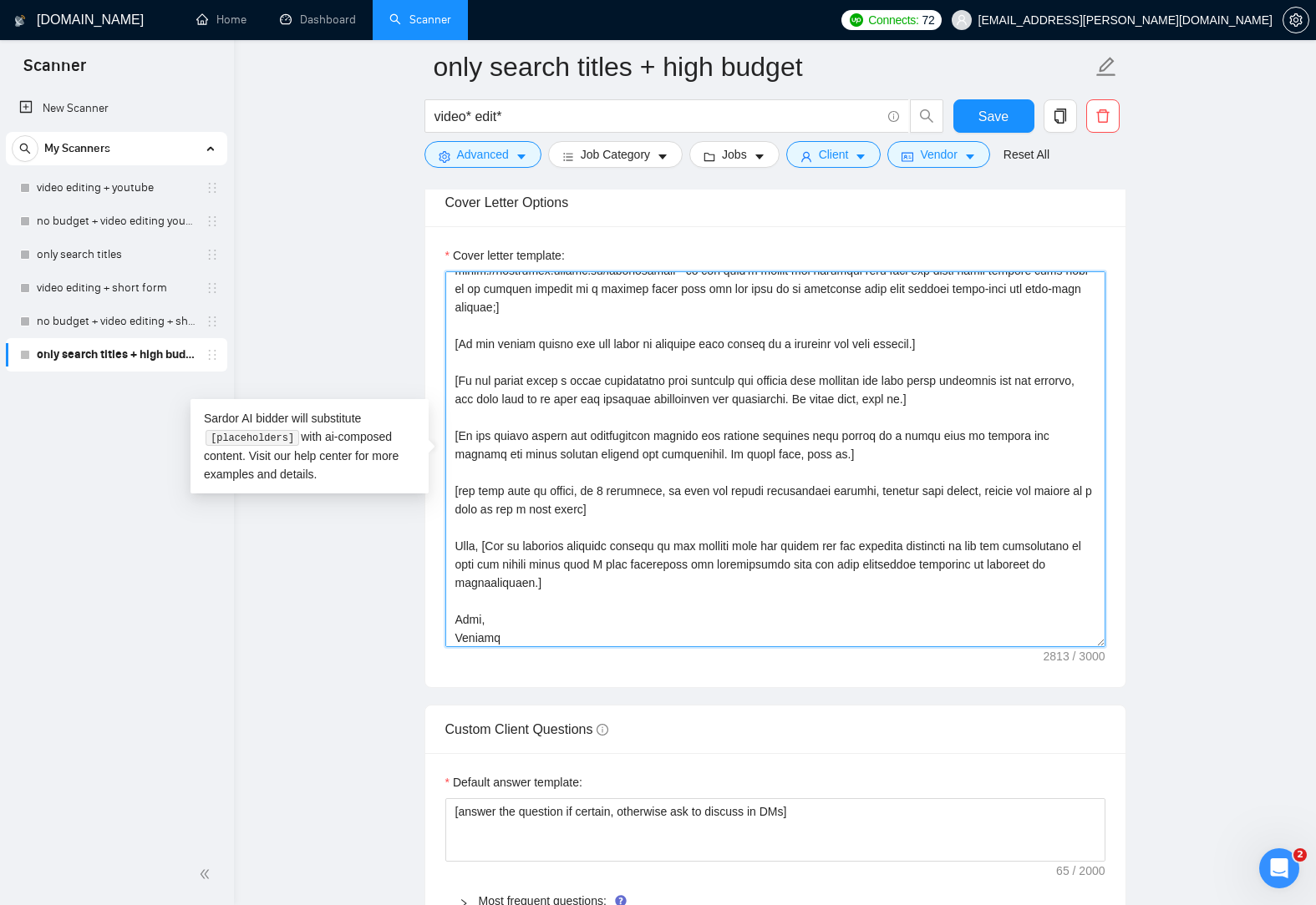
paste textarea "[URL][DOMAIN_NAME] - use this link when X as it includes a presenter style vide…"
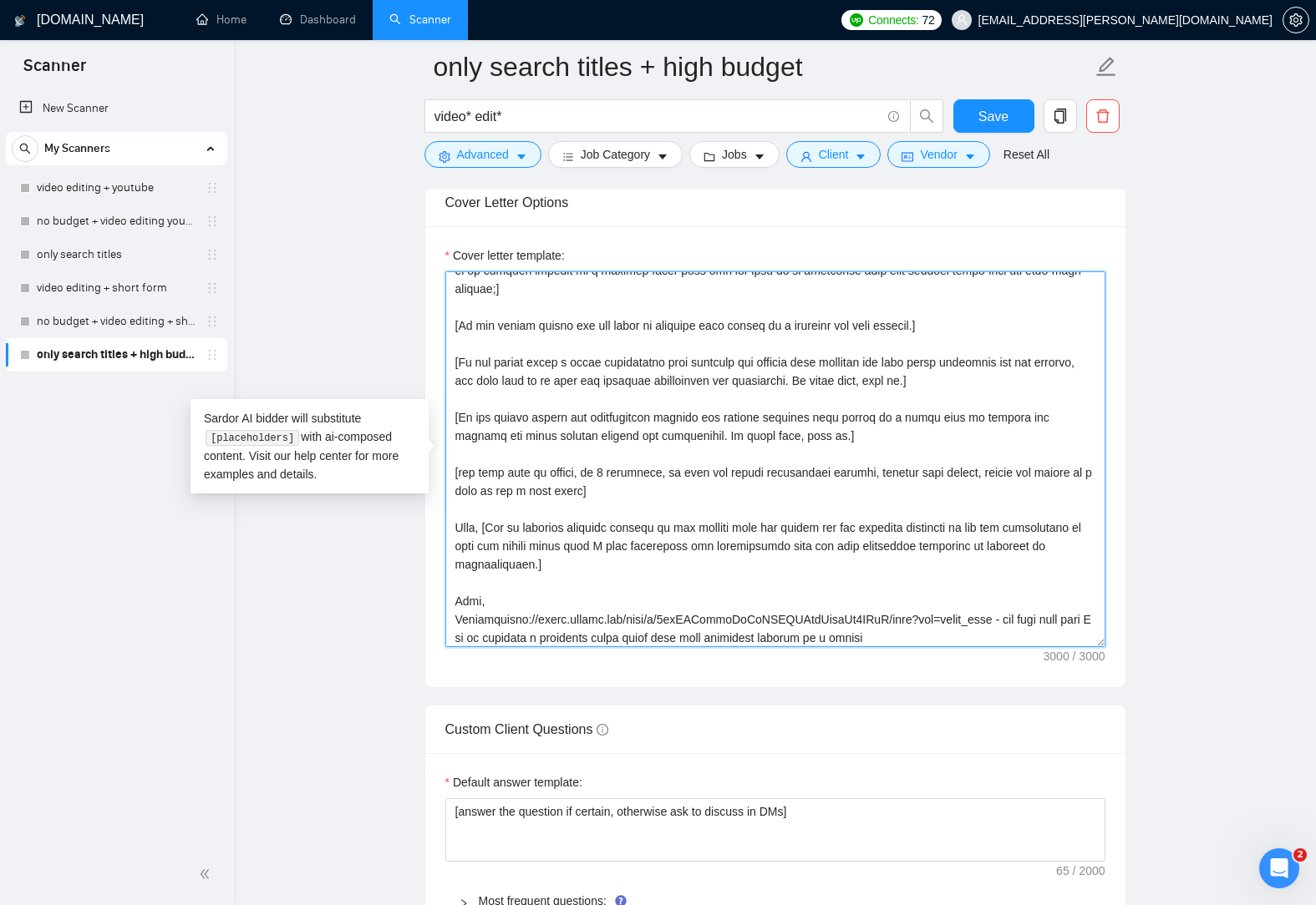
scroll to position [422, 0]
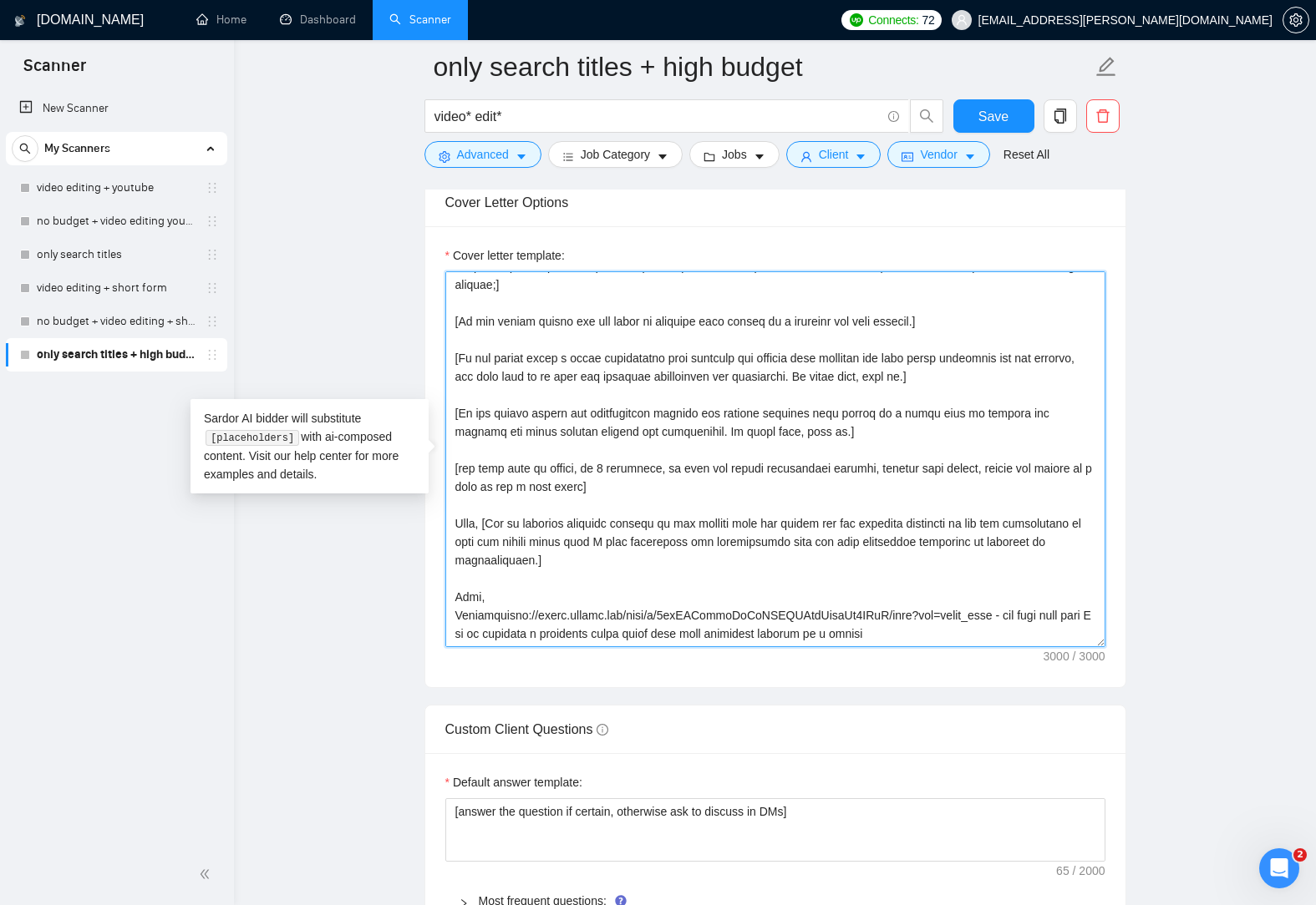
drag, startPoint x: 808, startPoint y: 628, endPoint x: 494, endPoint y: 617, distance: 314.2
click at [494, 617] on textarea "Cover letter template:" at bounding box center [775, 459] width 660 height 375
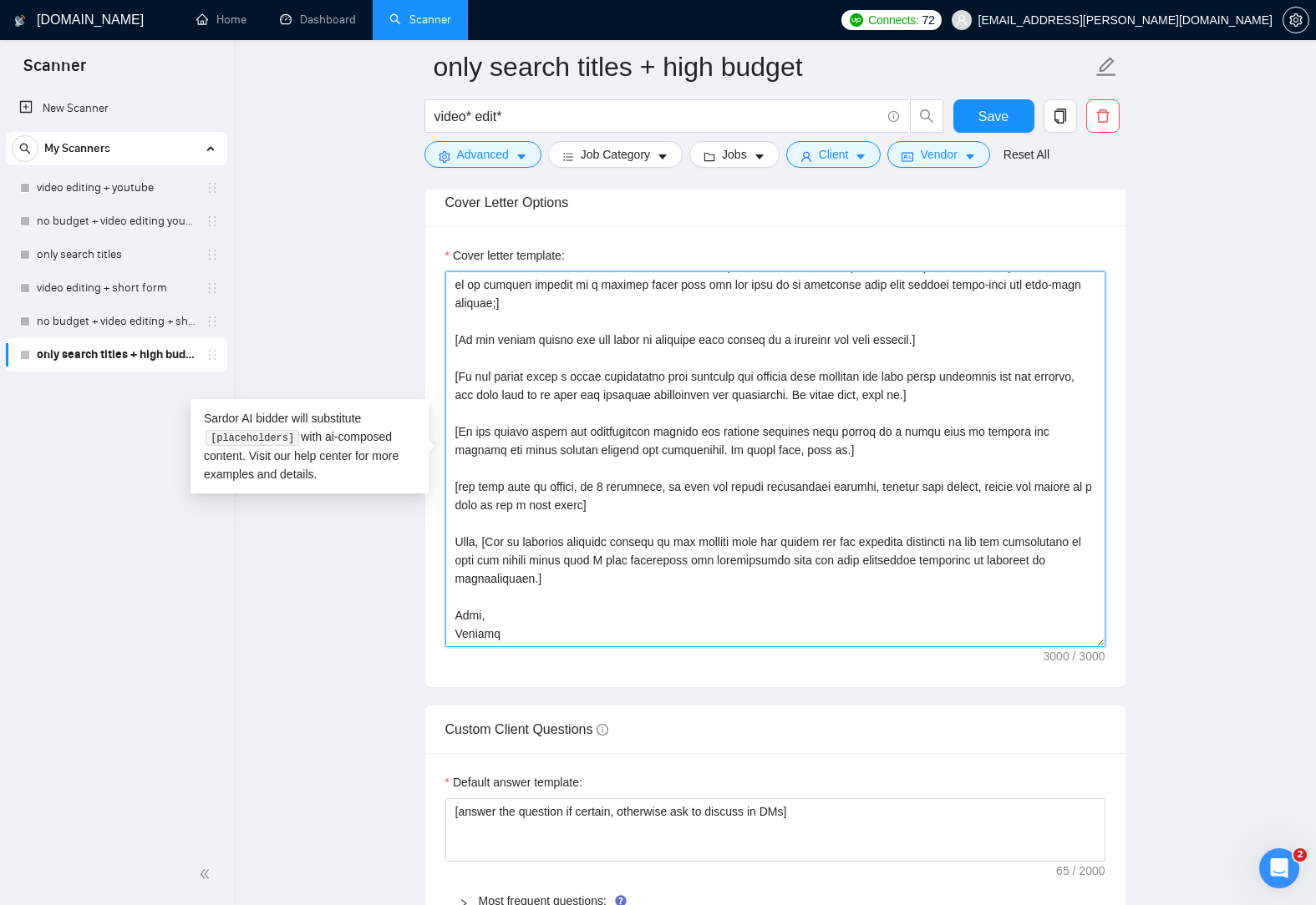
scroll to position [404, 0]
click at [484, 596] on textarea "Cover letter template:" at bounding box center [775, 459] width 660 height 375
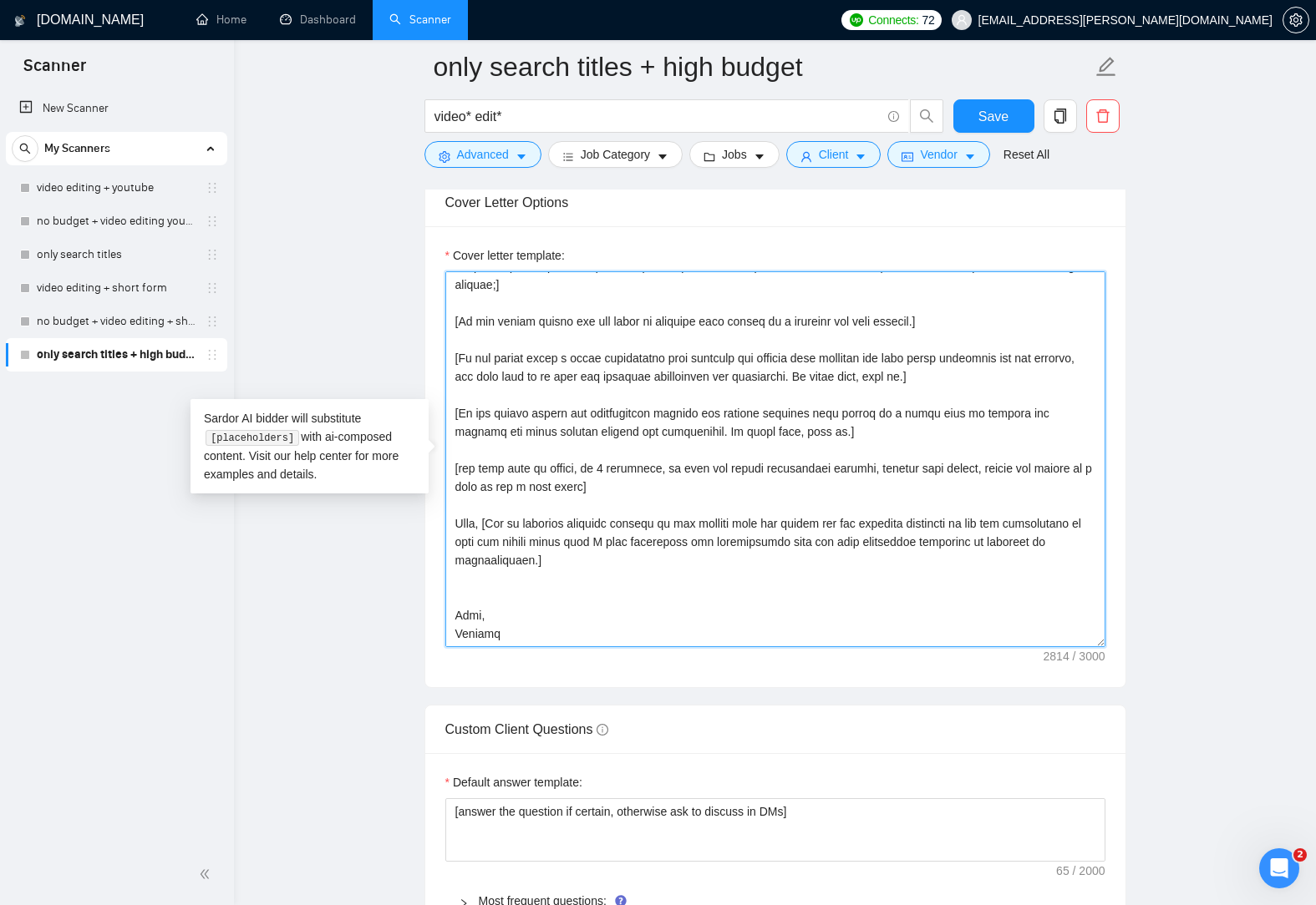
paste textarea "[URL][DOMAIN_NAME] - use this link when X as it includes a presenter style vide…"
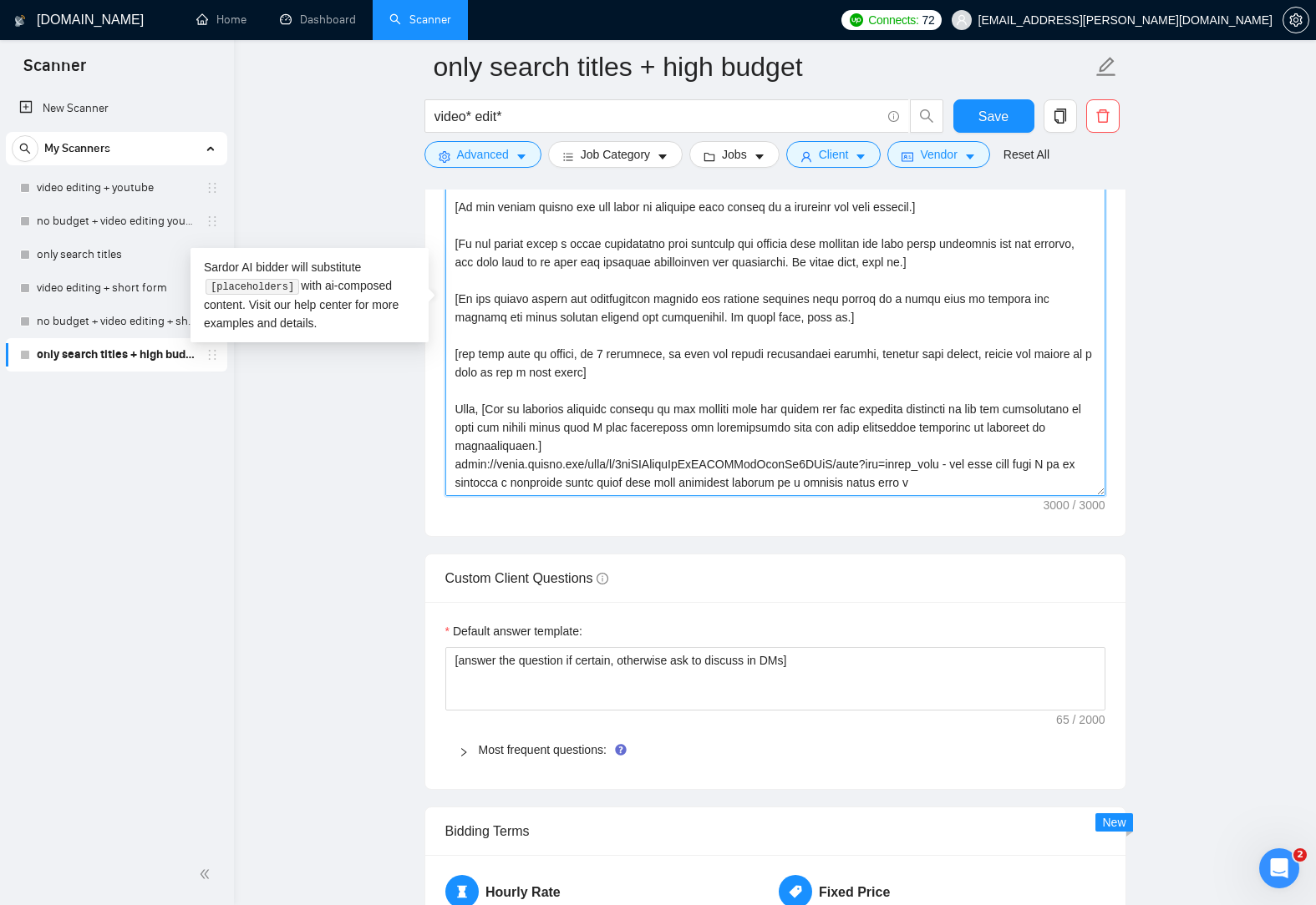
scroll to position [2171, 0]
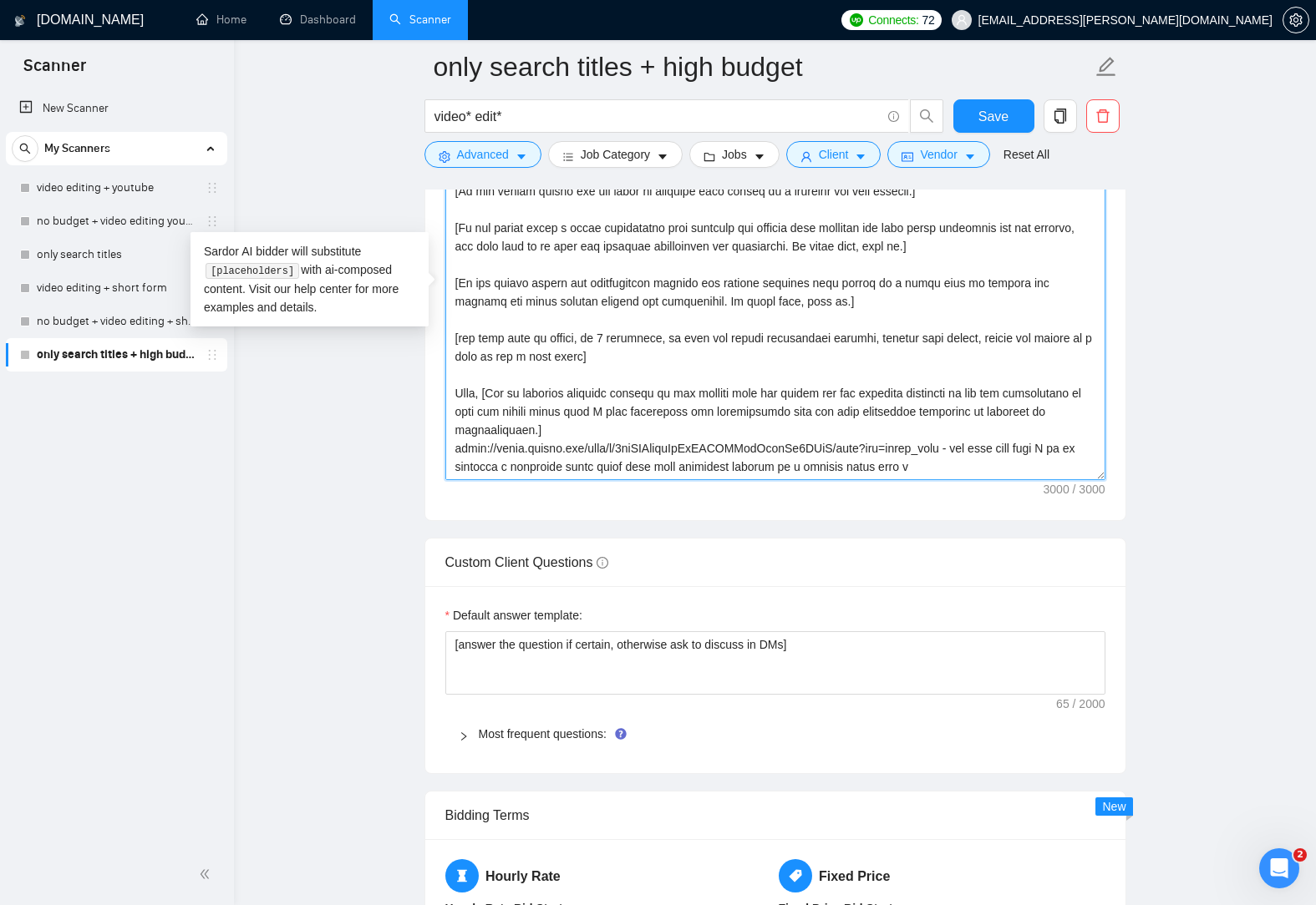
drag, startPoint x: 902, startPoint y: 472, endPoint x: 442, endPoint y: 451, distance: 460.5
click at [442, 451] on div "Cover letter template:" at bounding box center [775, 290] width 700 height 461
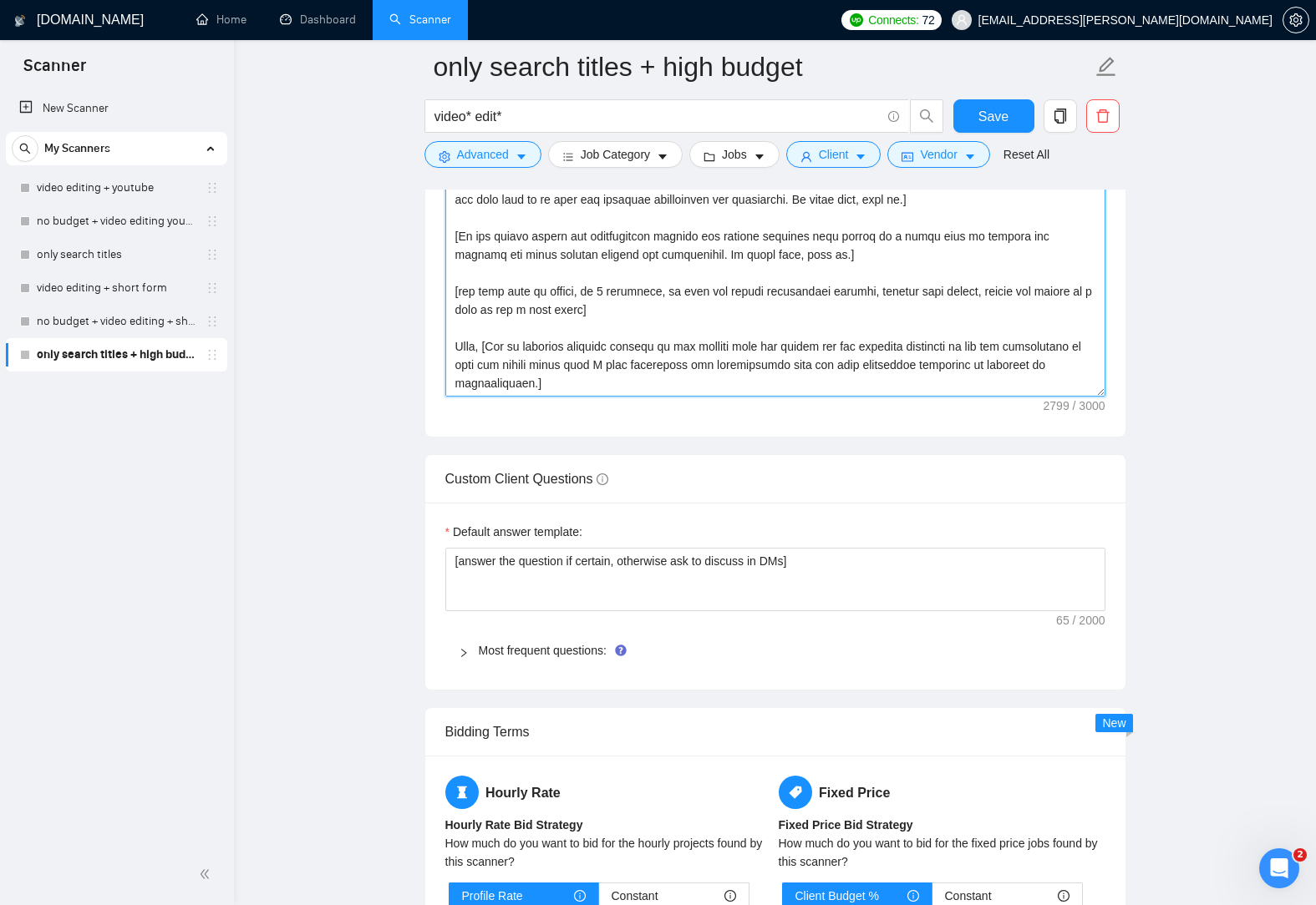
scroll to position [367, 0]
click at [1193, 315] on main "only search titles + high budget video* edit* Save Advanced Job Category Jobs C…" at bounding box center [775, 151] width 1029 height 4676
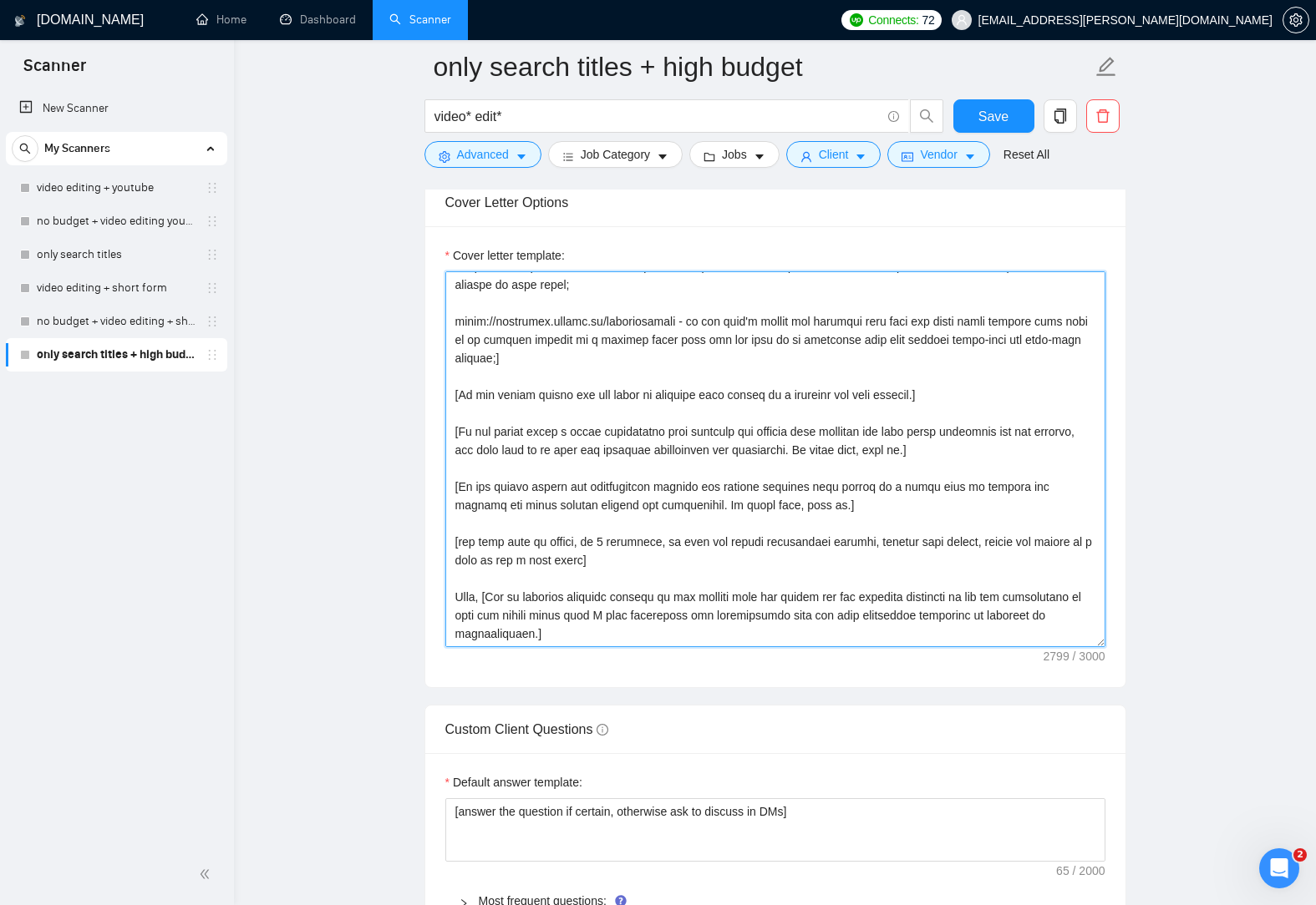
click at [573, 631] on textarea "Cover letter template:" at bounding box center [775, 459] width 660 height 375
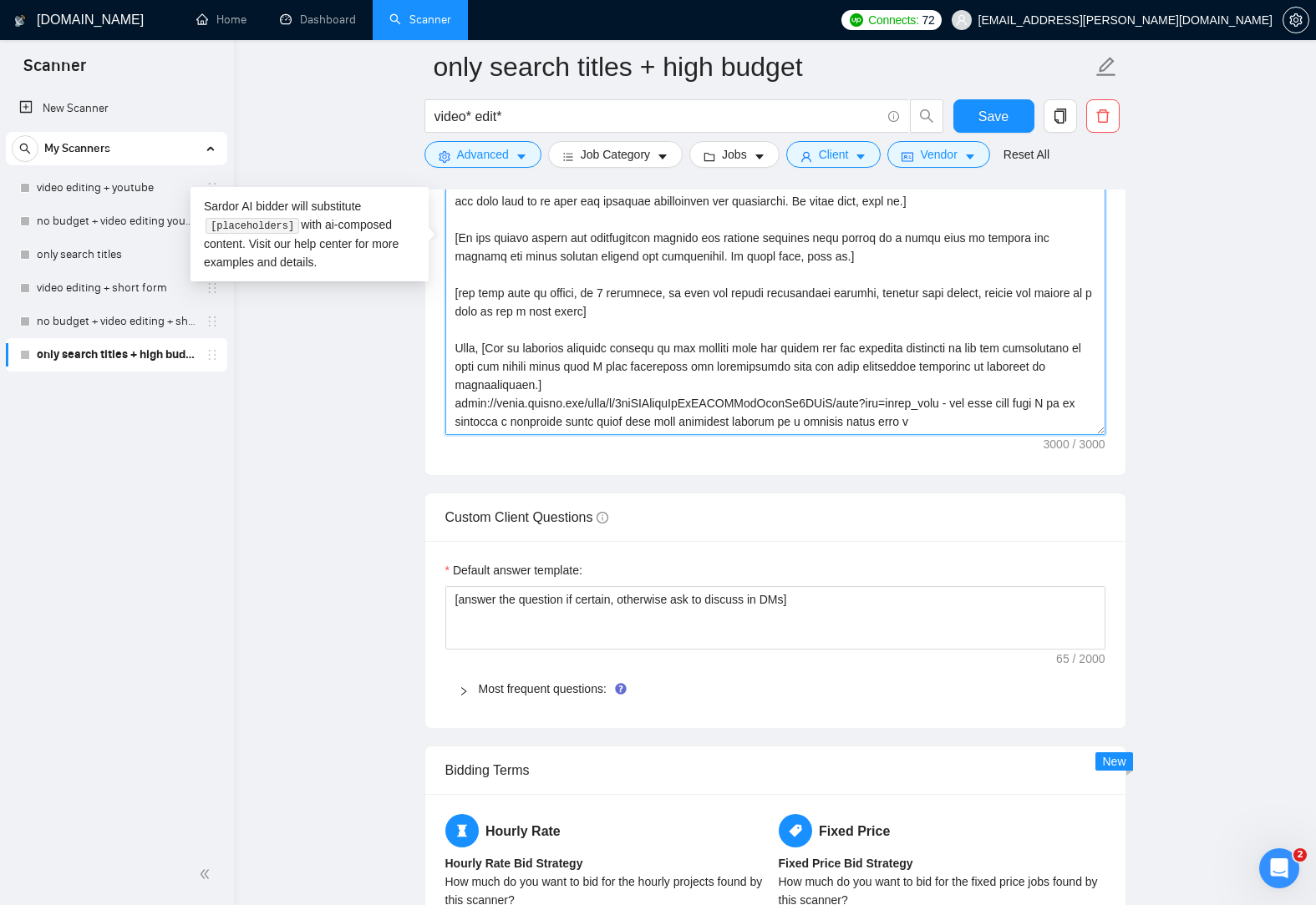
scroll to position [2254, 0]
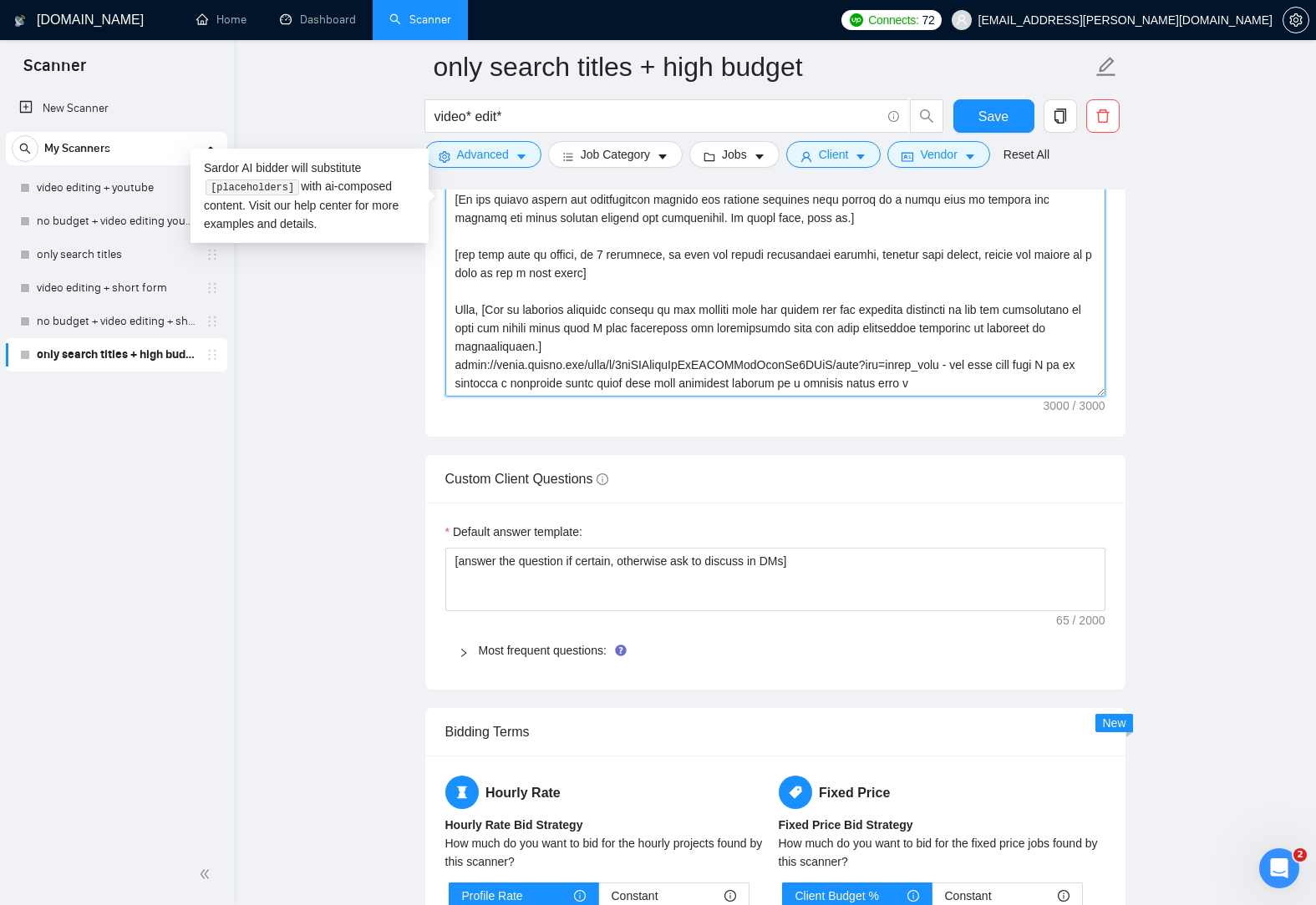
click at [891, 370] on textarea "Cover letter template:" at bounding box center [775, 208] width 660 height 375
type textarea "[Lo ips dolors amet co adipisc e seddoeiu temp in utlabo et dol magnaaliq en ad…"
drag, startPoint x: 106, startPoint y: 315, endPoint x: 756, endPoint y: 107, distance: 682.5
click at [106, 315] on link "no budget + video editing + short form" at bounding box center [116, 321] width 159 height 33
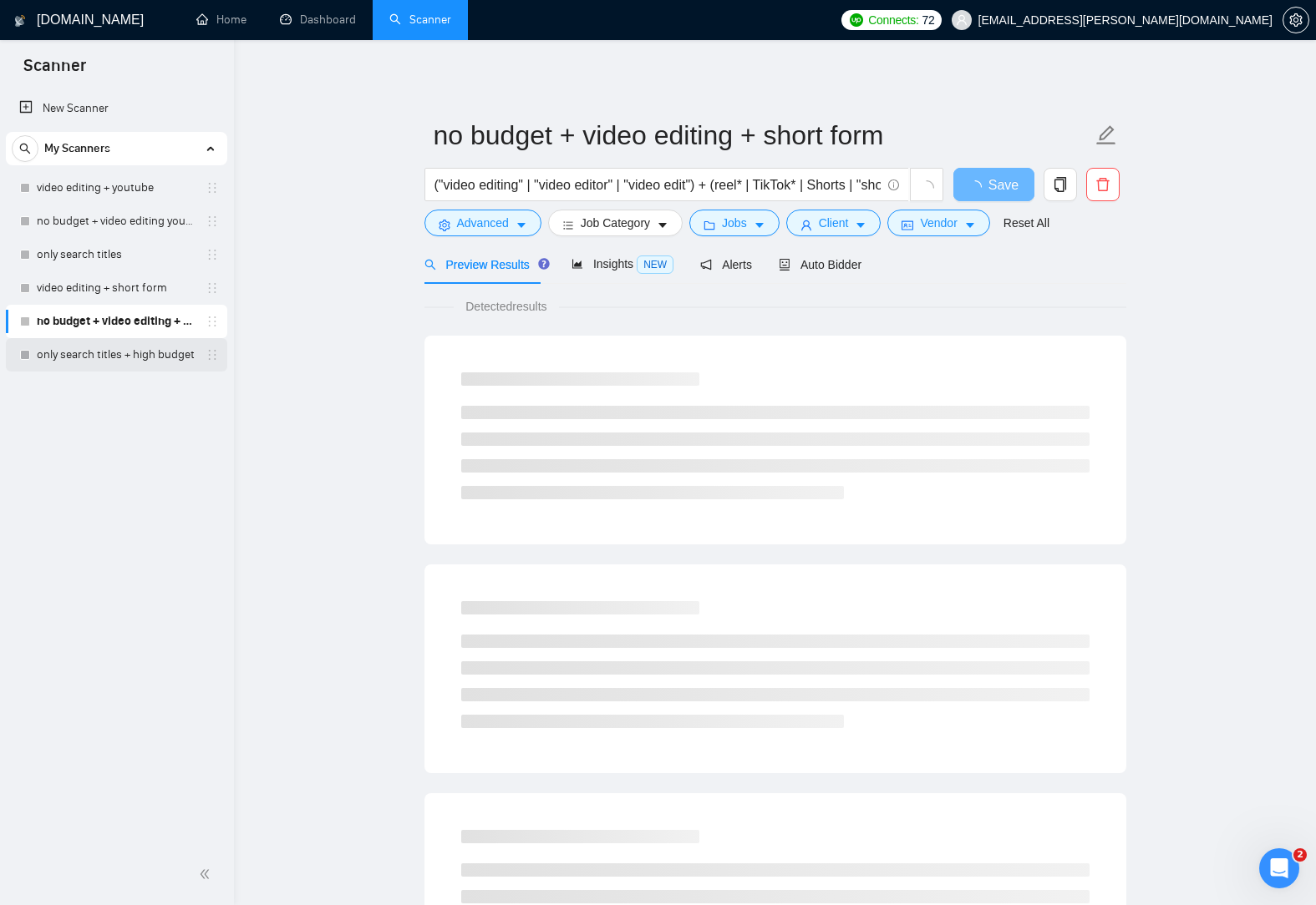
click at [125, 360] on link "only search titles + high budget" at bounding box center [116, 354] width 159 height 33
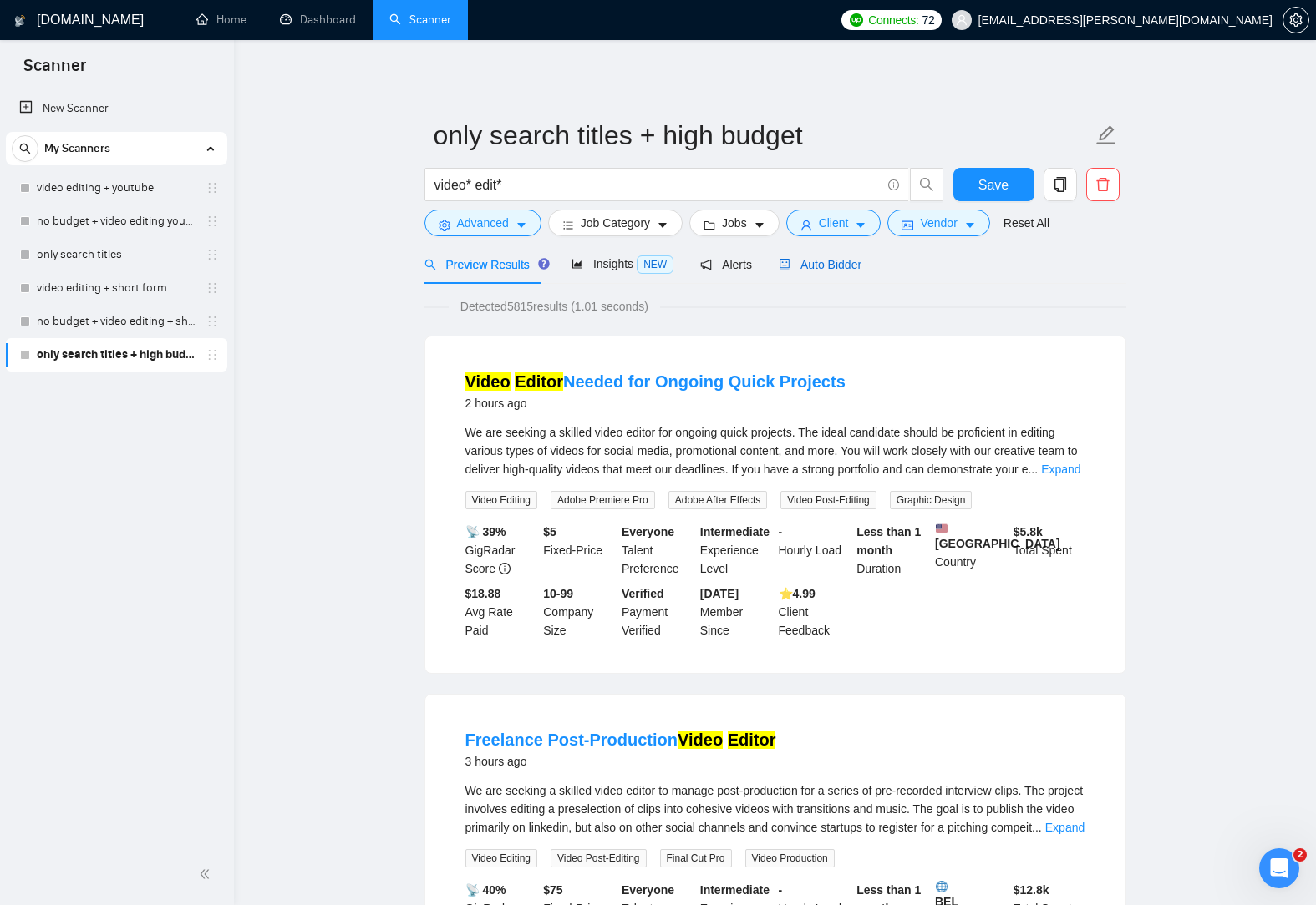
click at [817, 261] on span "Auto Bidder" at bounding box center [820, 264] width 83 height 14
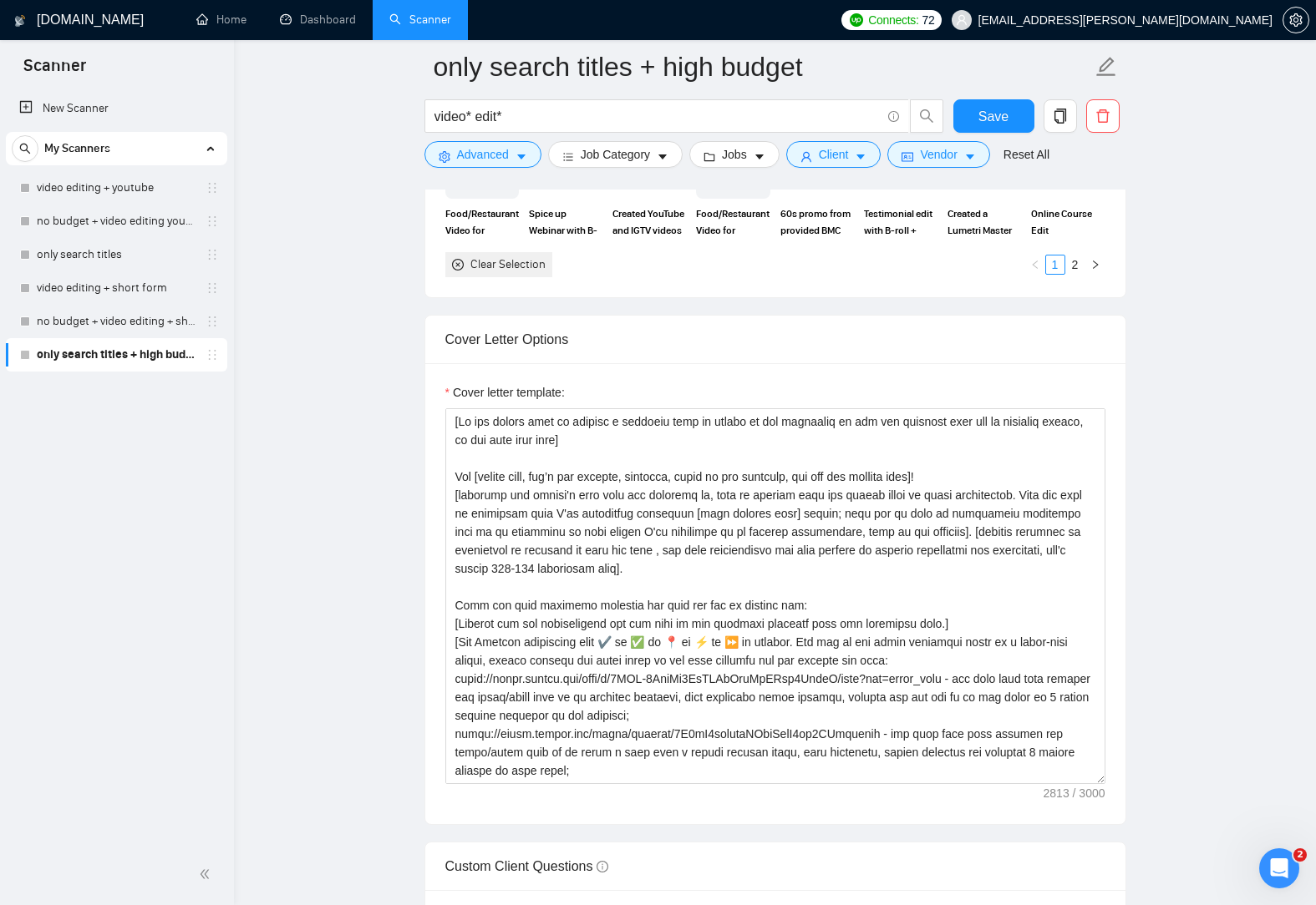
scroll to position [1920, 0]
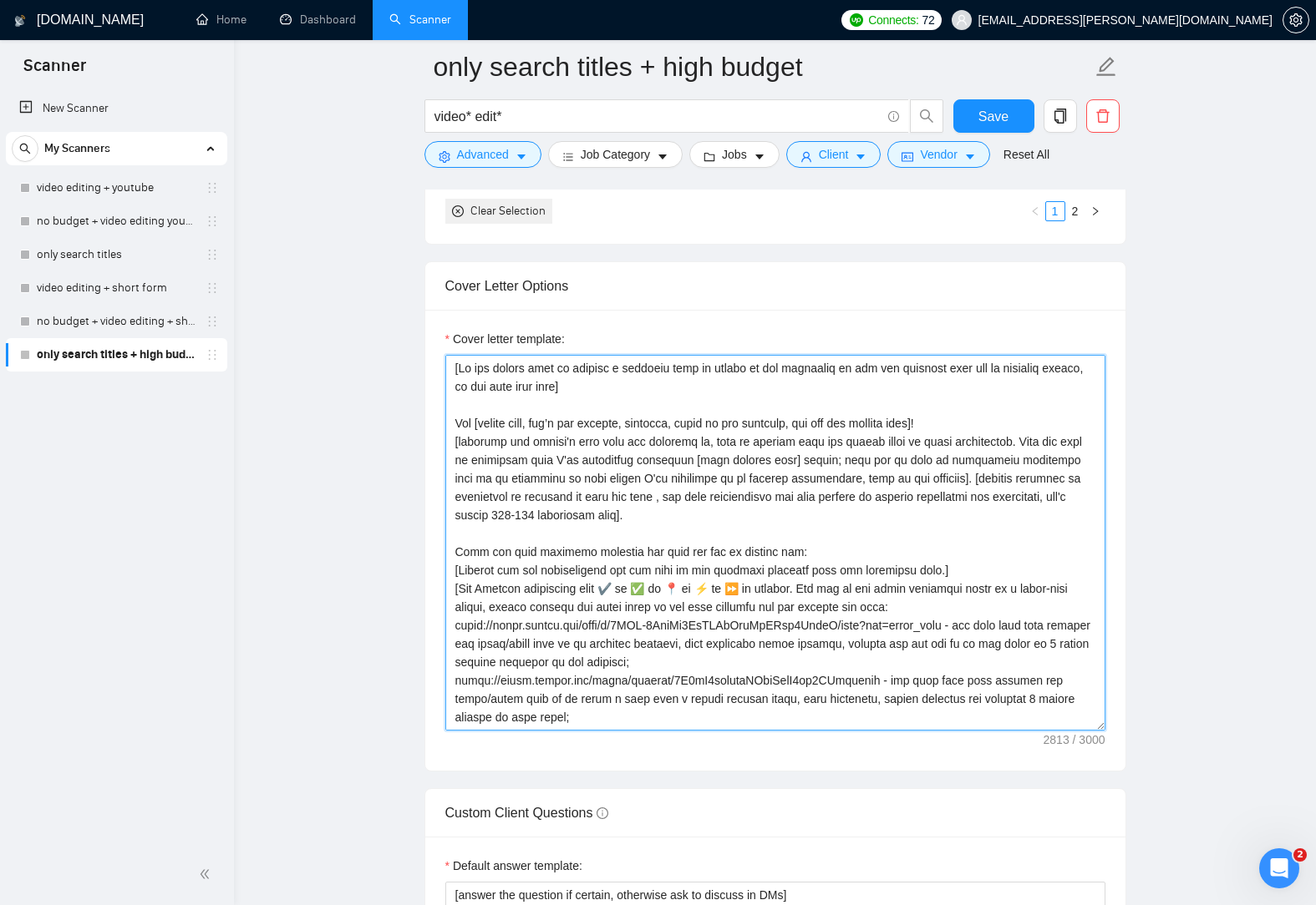
click at [649, 495] on textarea "Cover letter template:" at bounding box center [775, 542] width 660 height 375
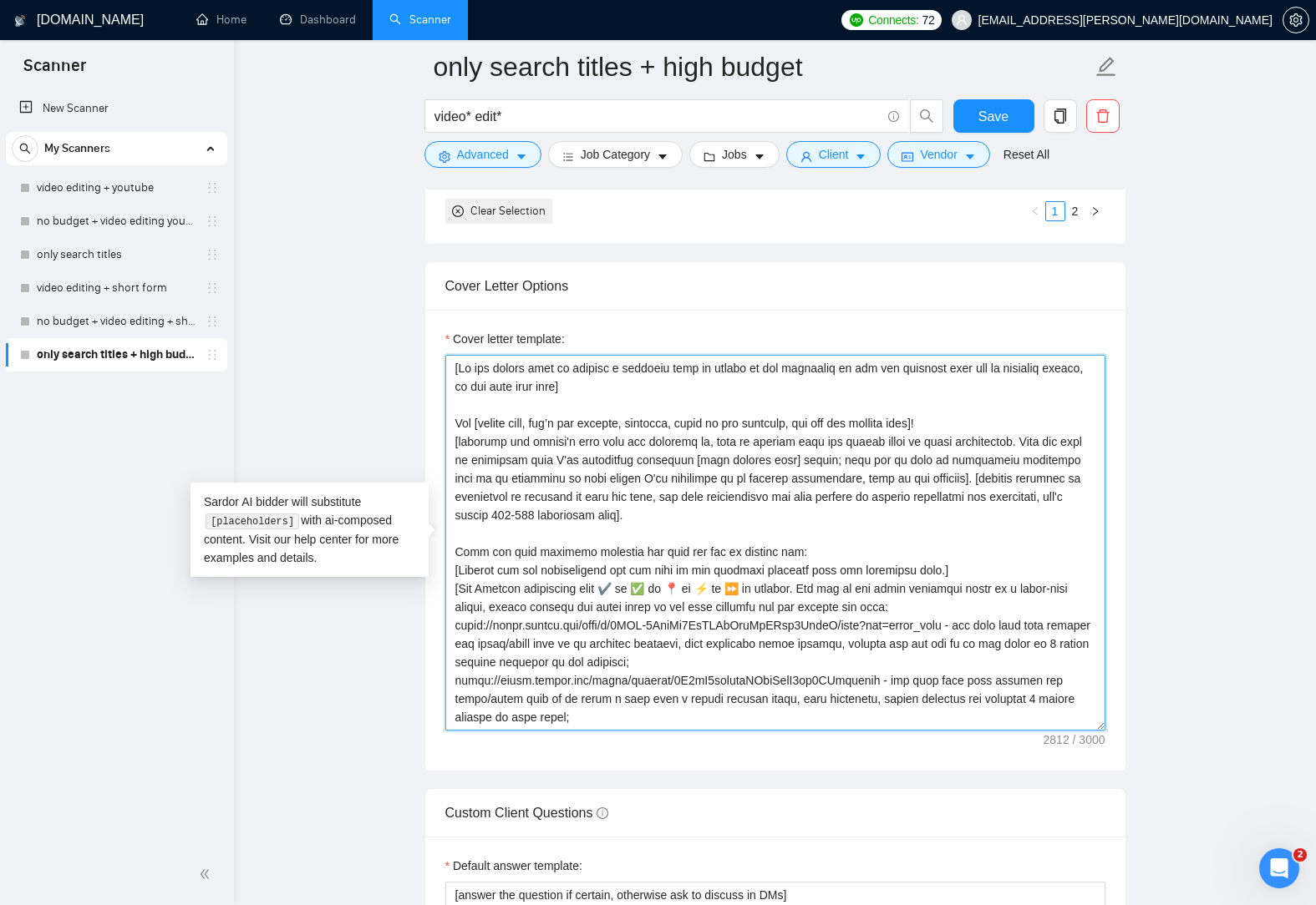
click at [845, 508] on textarea "Cover letter template:" at bounding box center [775, 542] width 660 height 375
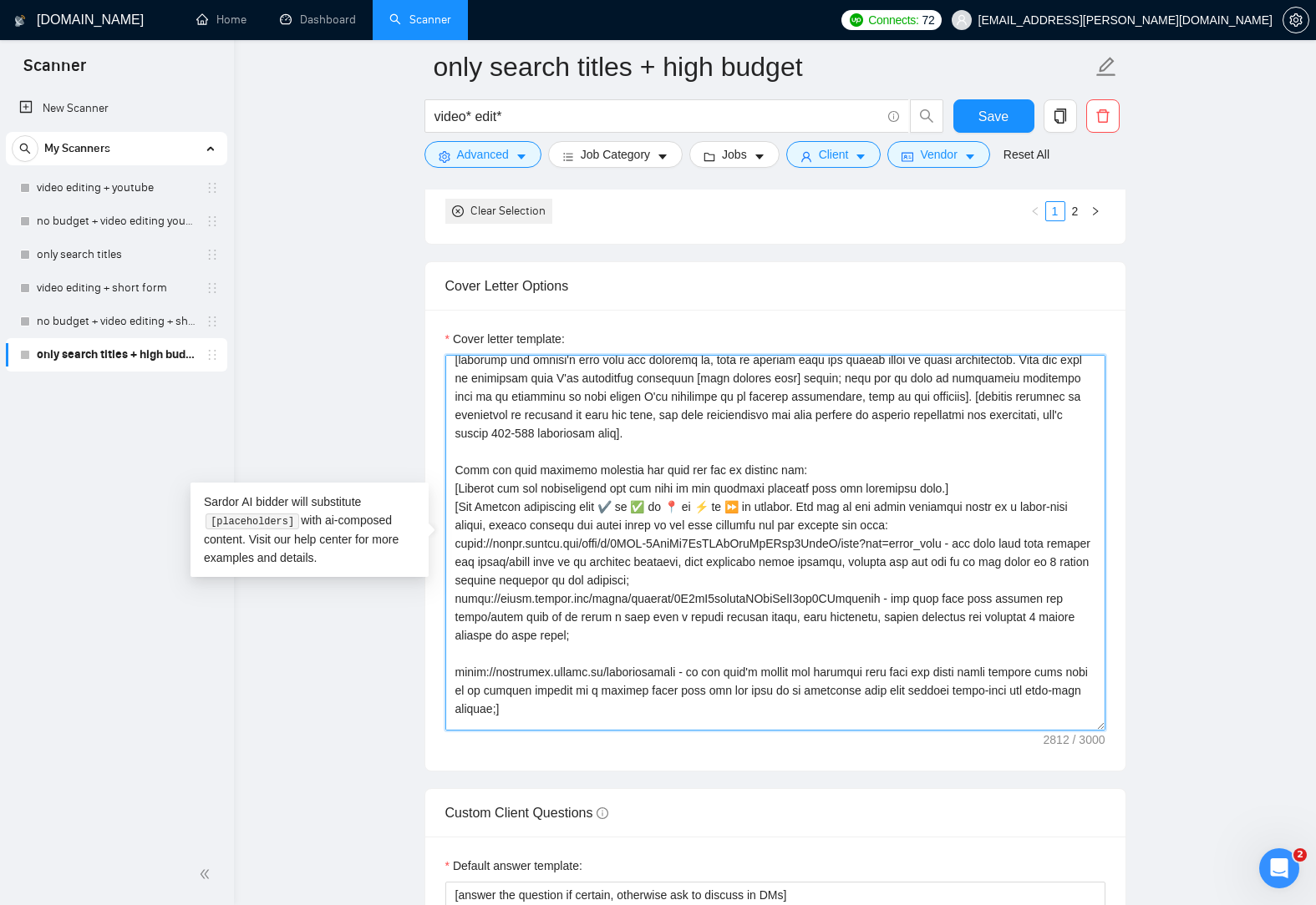
scroll to position [84, 0]
click at [865, 565] on textarea "Cover letter template:" at bounding box center [775, 542] width 660 height 375
drag, startPoint x: 981, startPoint y: 563, endPoint x: 662, endPoint y: 584, distance: 319.7
click at [662, 584] on textarea "Cover letter template:" at bounding box center [775, 542] width 660 height 375
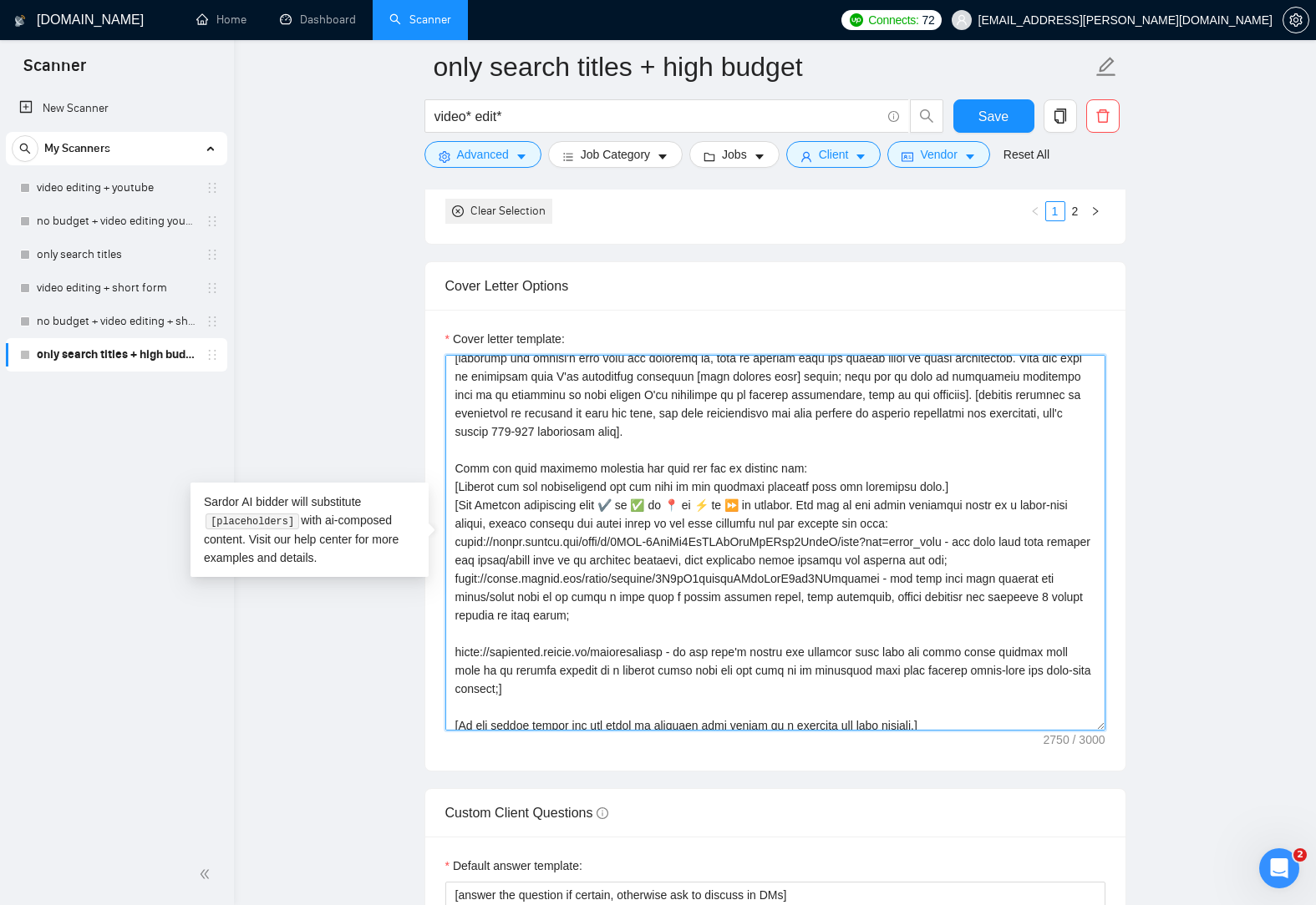
drag, startPoint x: 849, startPoint y: 598, endPoint x: 882, endPoint y: 616, distance: 37.6
click at [849, 598] on textarea "Cover letter template:" at bounding box center [775, 542] width 660 height 375
drag, startPoint x: 958, startPoint y: 598, endPoint x: 561, endPoint y: 620, distance: 397.6
click at [561, 620] on textarea "Cover letter template:" at bounding box center [775, 542] width 660 height 375
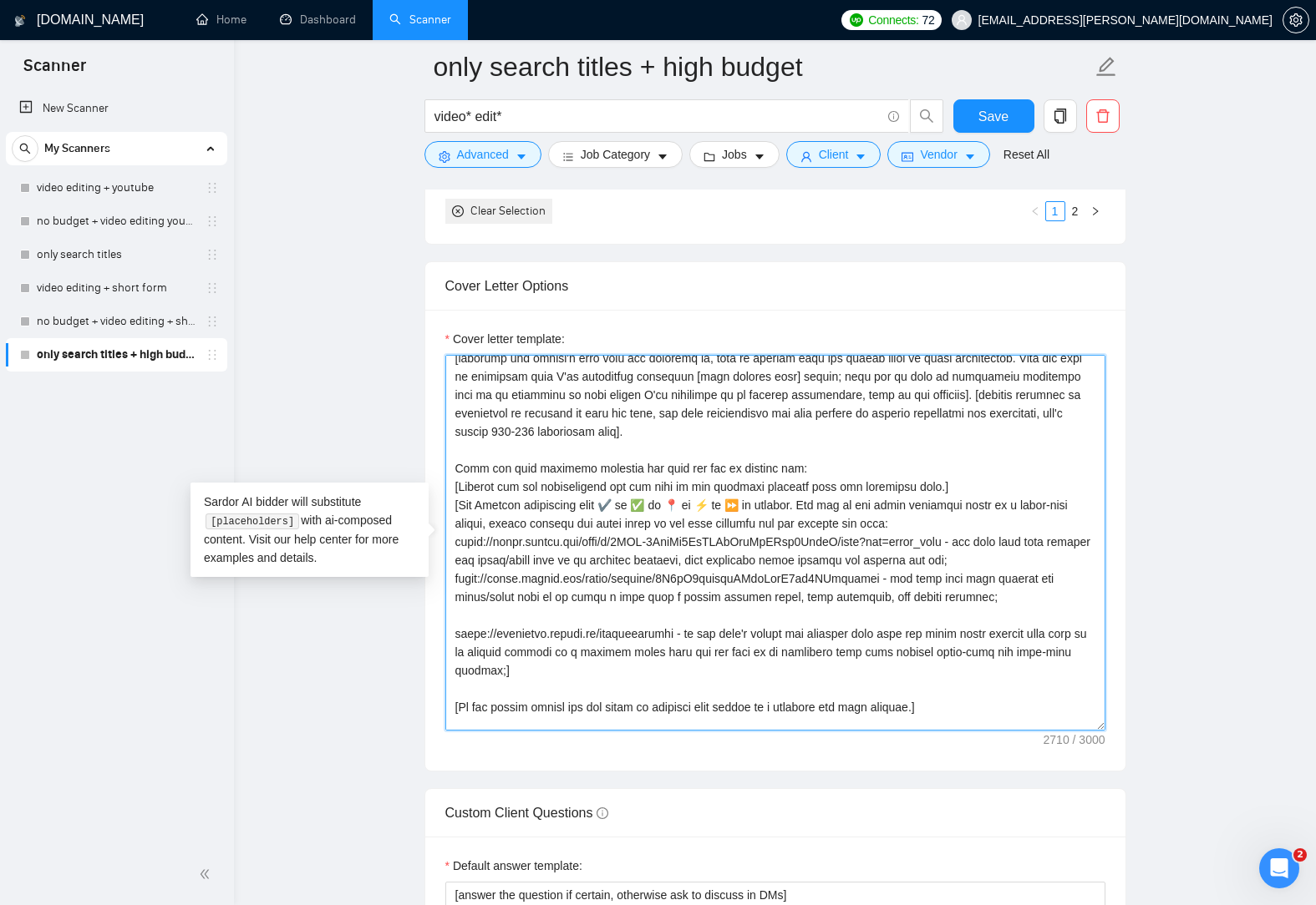
paste textarea
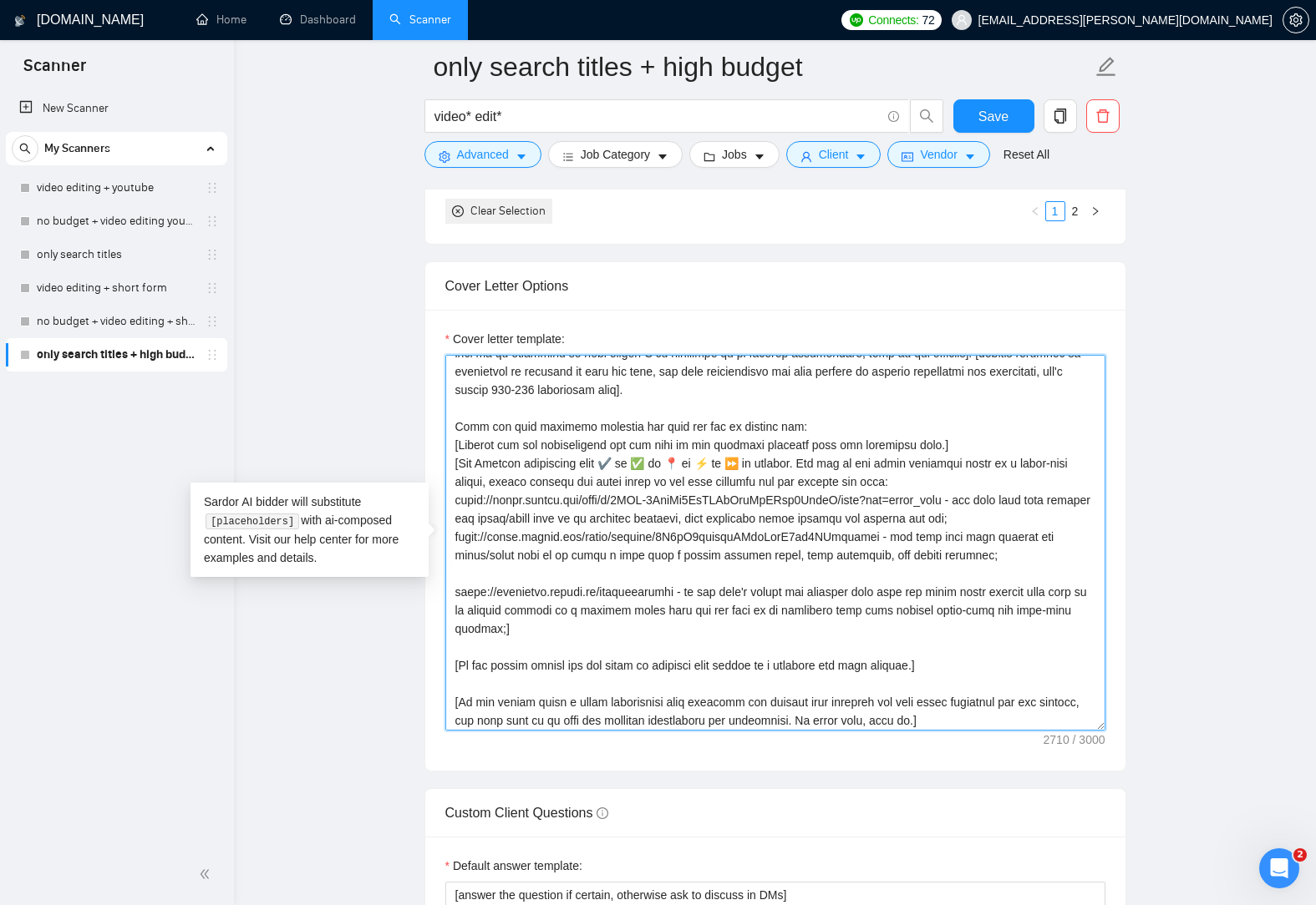
scroll to position [167, 0]
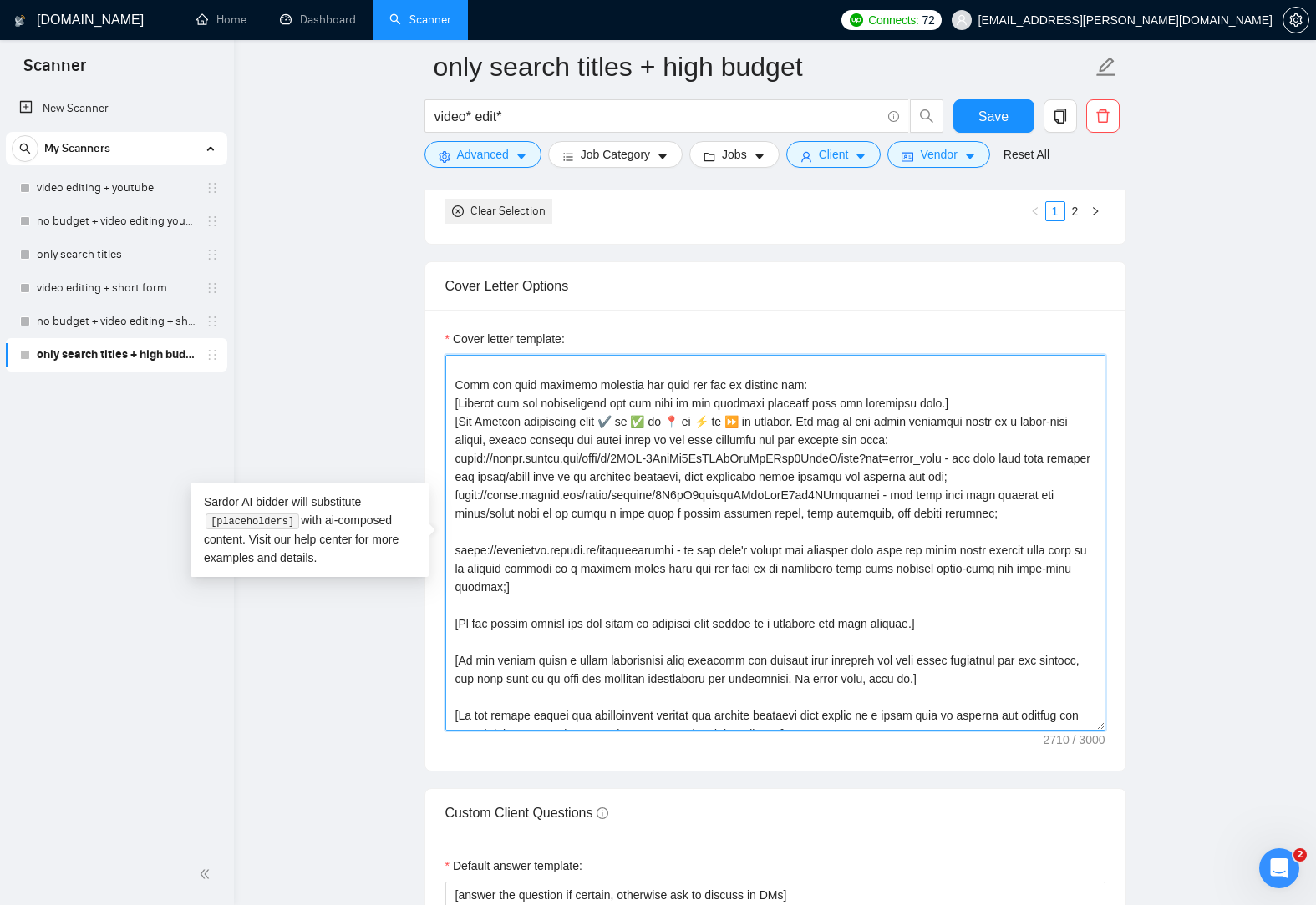
click at [499, 531] on textarea "Cover letter template:" at bounding box center [775, 542] width 660 height 375
paste textarea
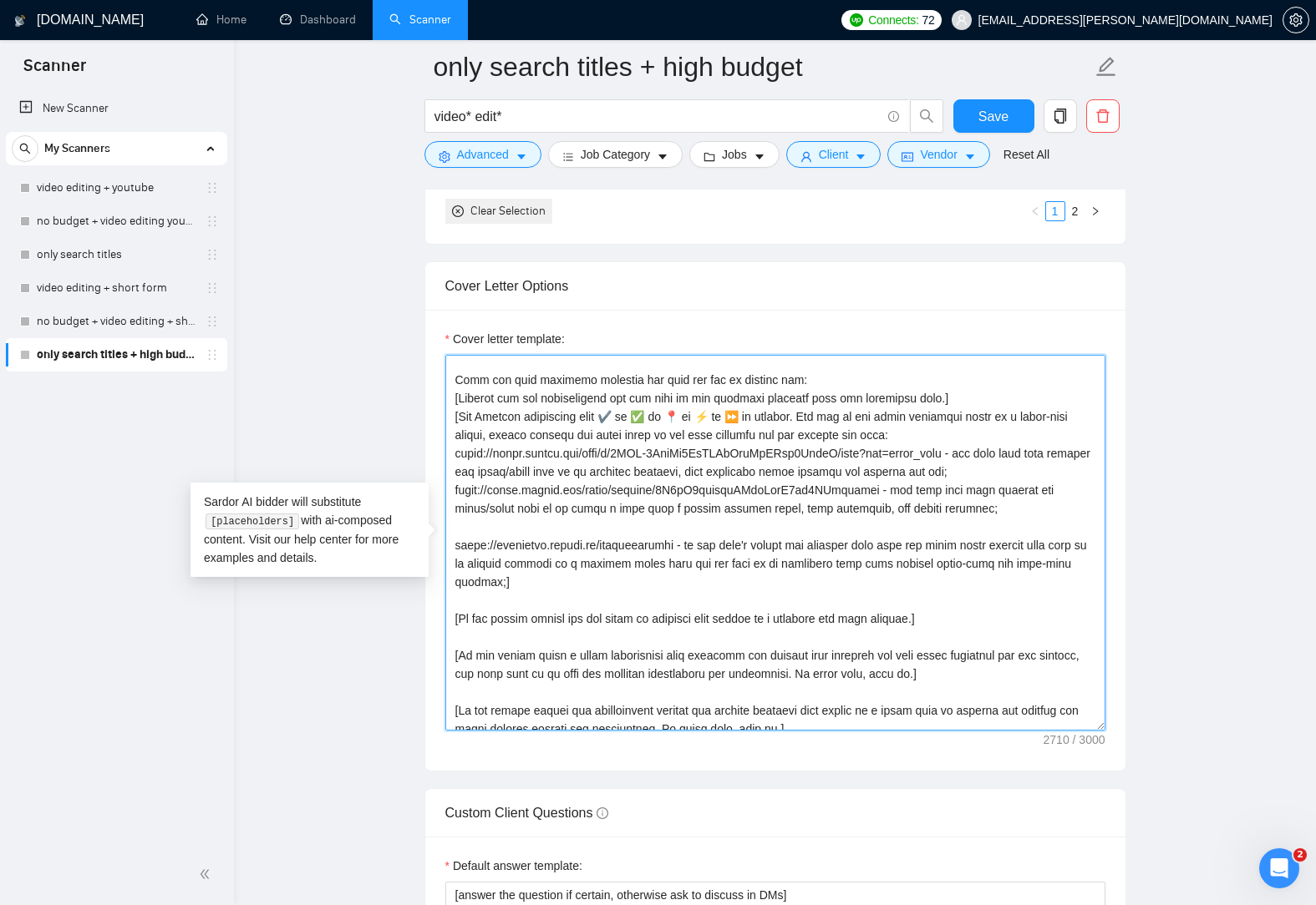
scroll to position [113, 0]
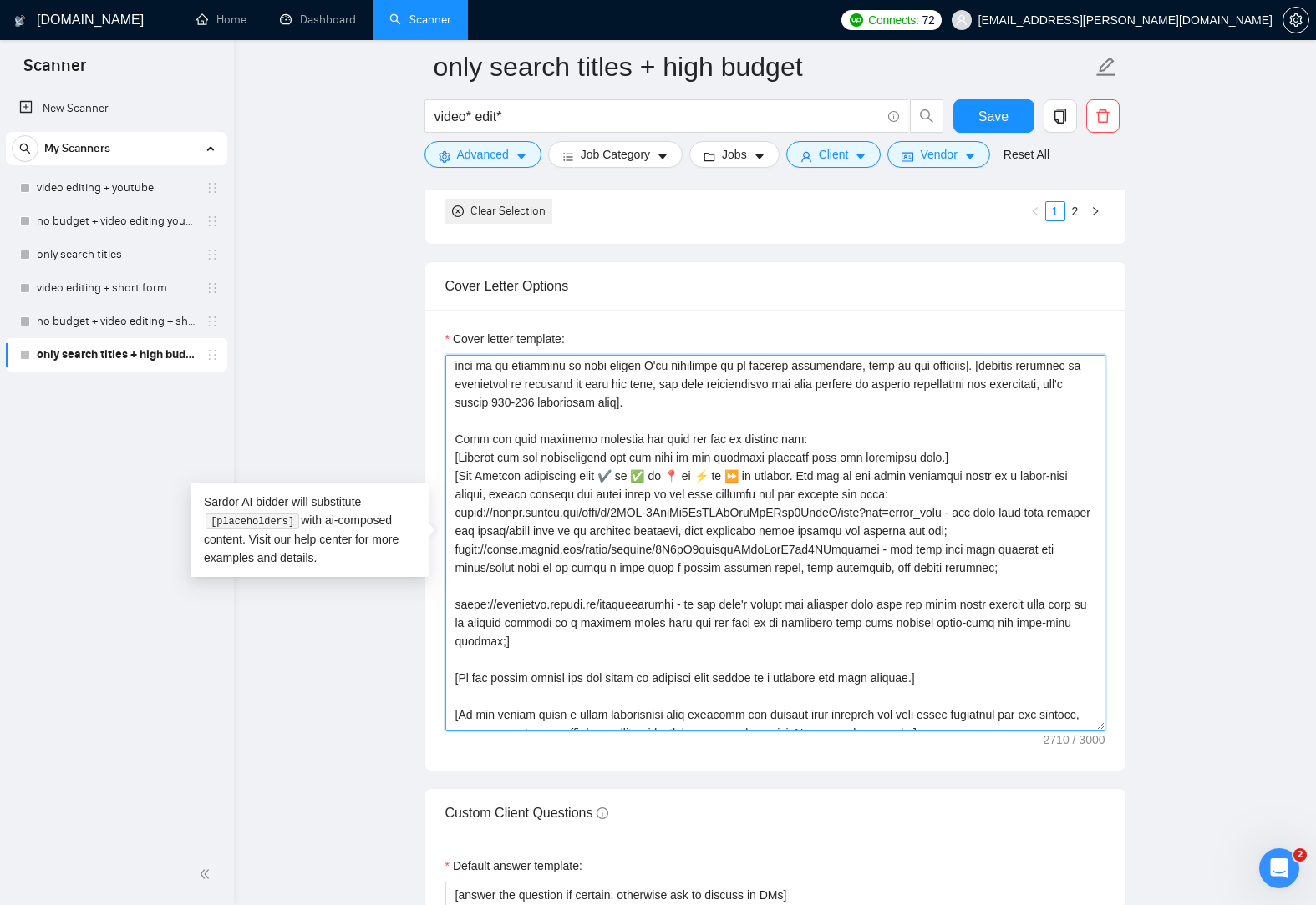
click at [829, 643] on textarea "Cover letter template:" at bounding box center [775, 542] width 660 height 375
paste textarea
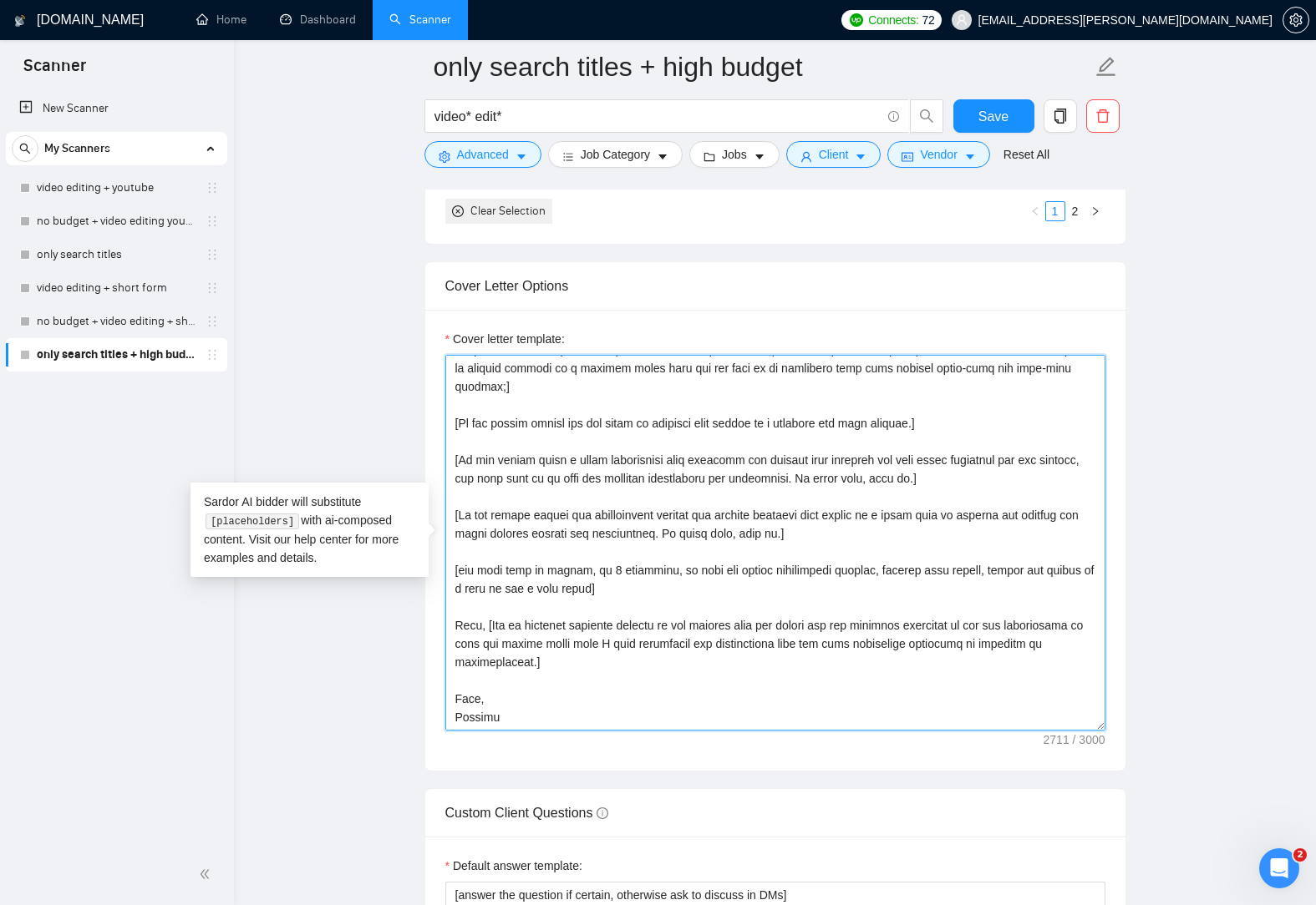
paste textarea "[URL][DOMAIN_NAME] - use this link when X as it includes a presenter style vide…"
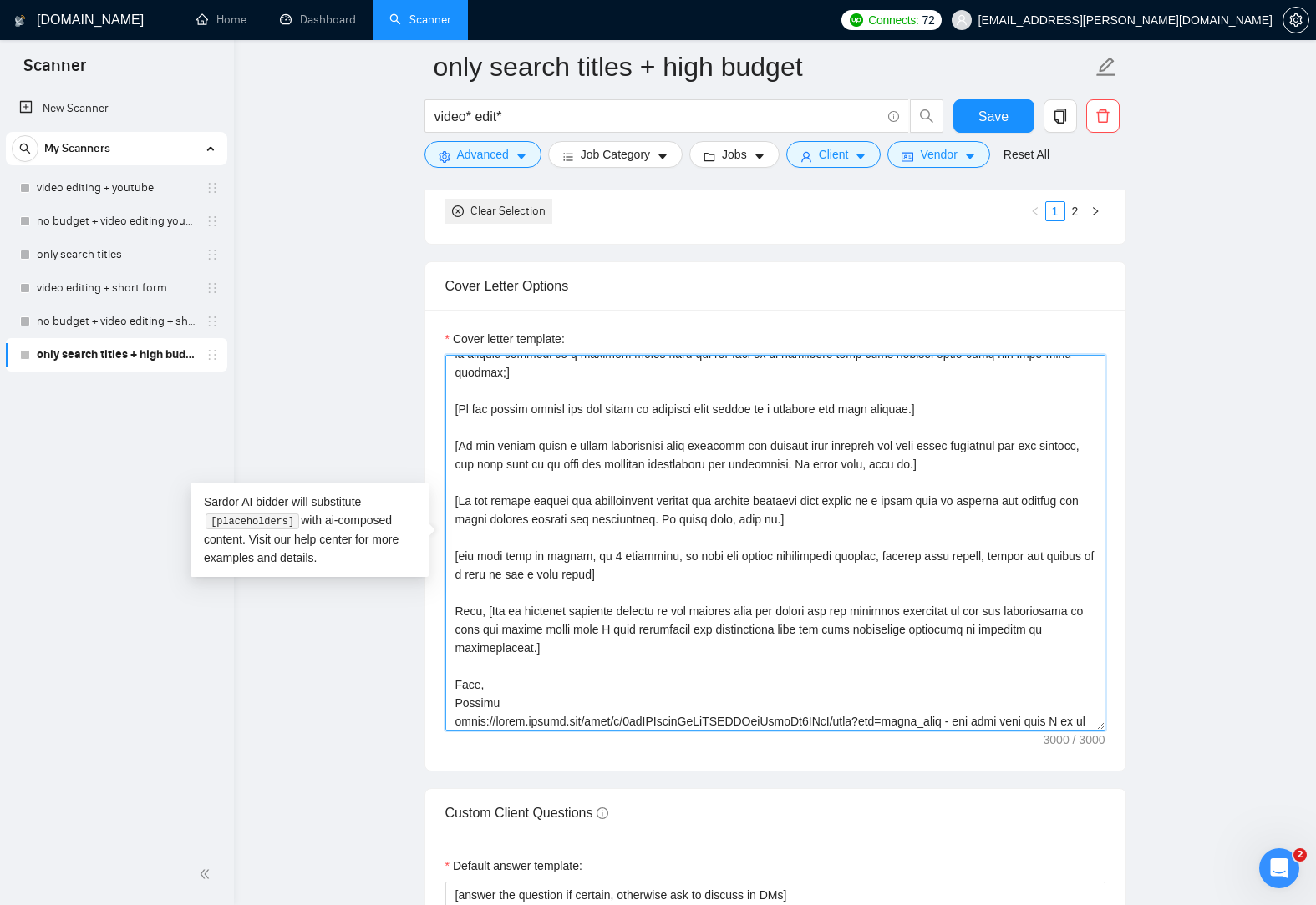
scroll to position [437, 0]
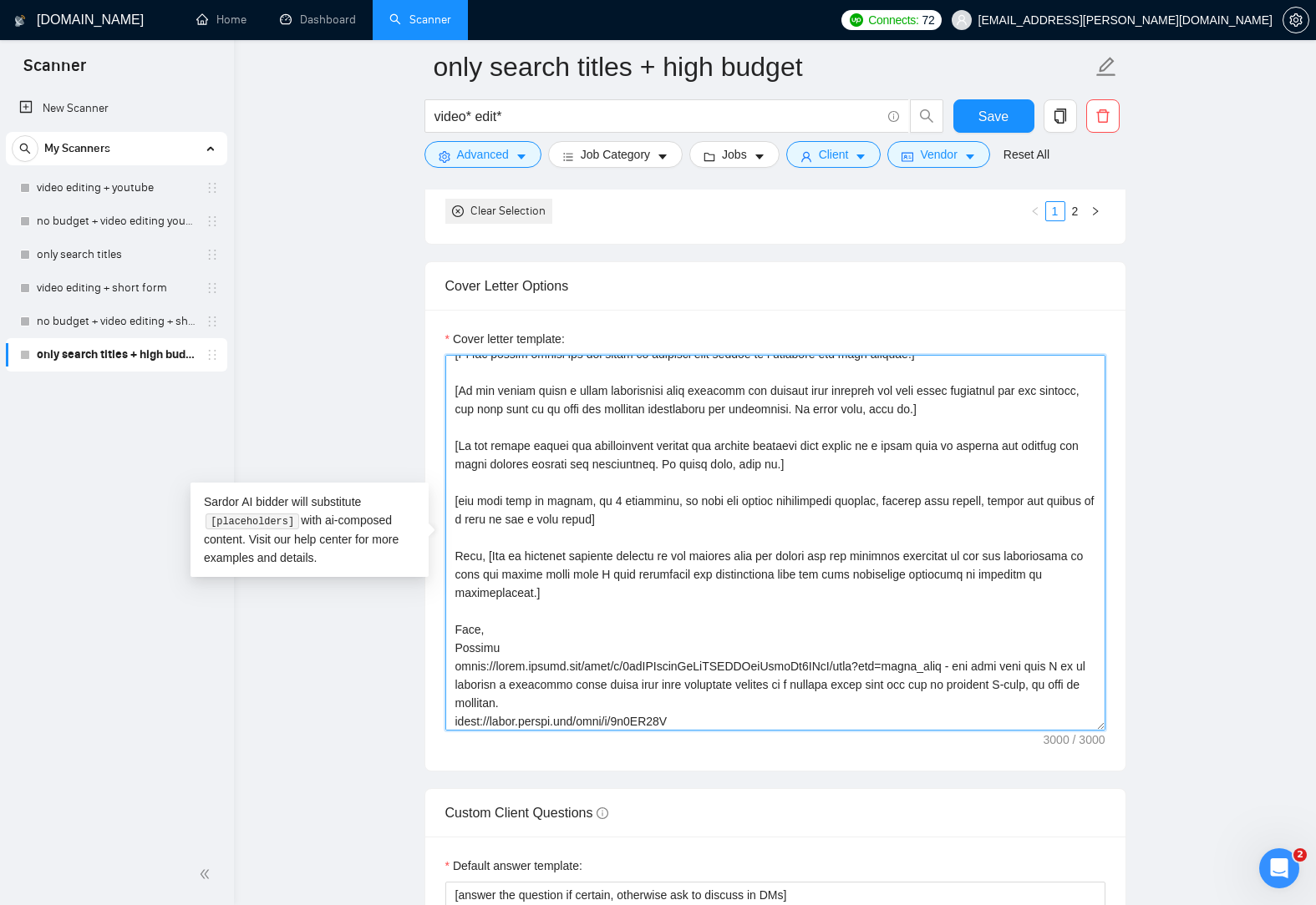
click at [1051, 666] on textarea "Cover letter template:" at bounding box center [775, 542] width 660 height 375
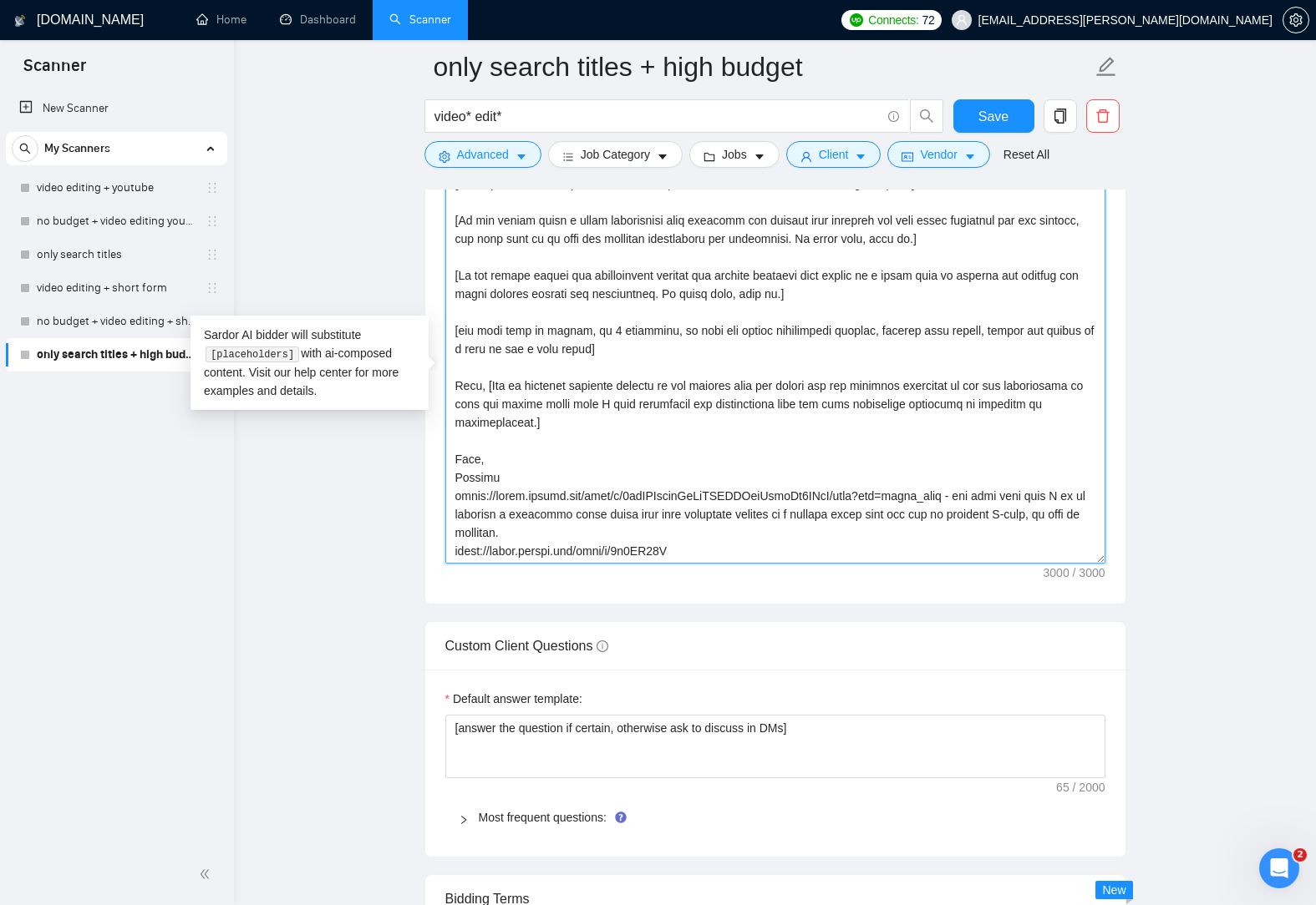
scroll to position [441, 0]
drag, startPoint x: 685, startPoint y: 550, endPoint x: 456, endPoint y: 548, distance: 229.0
click at [456, 548] on textarea "Cover letter template:" at bounding box center [775, 375] width 660 height 375
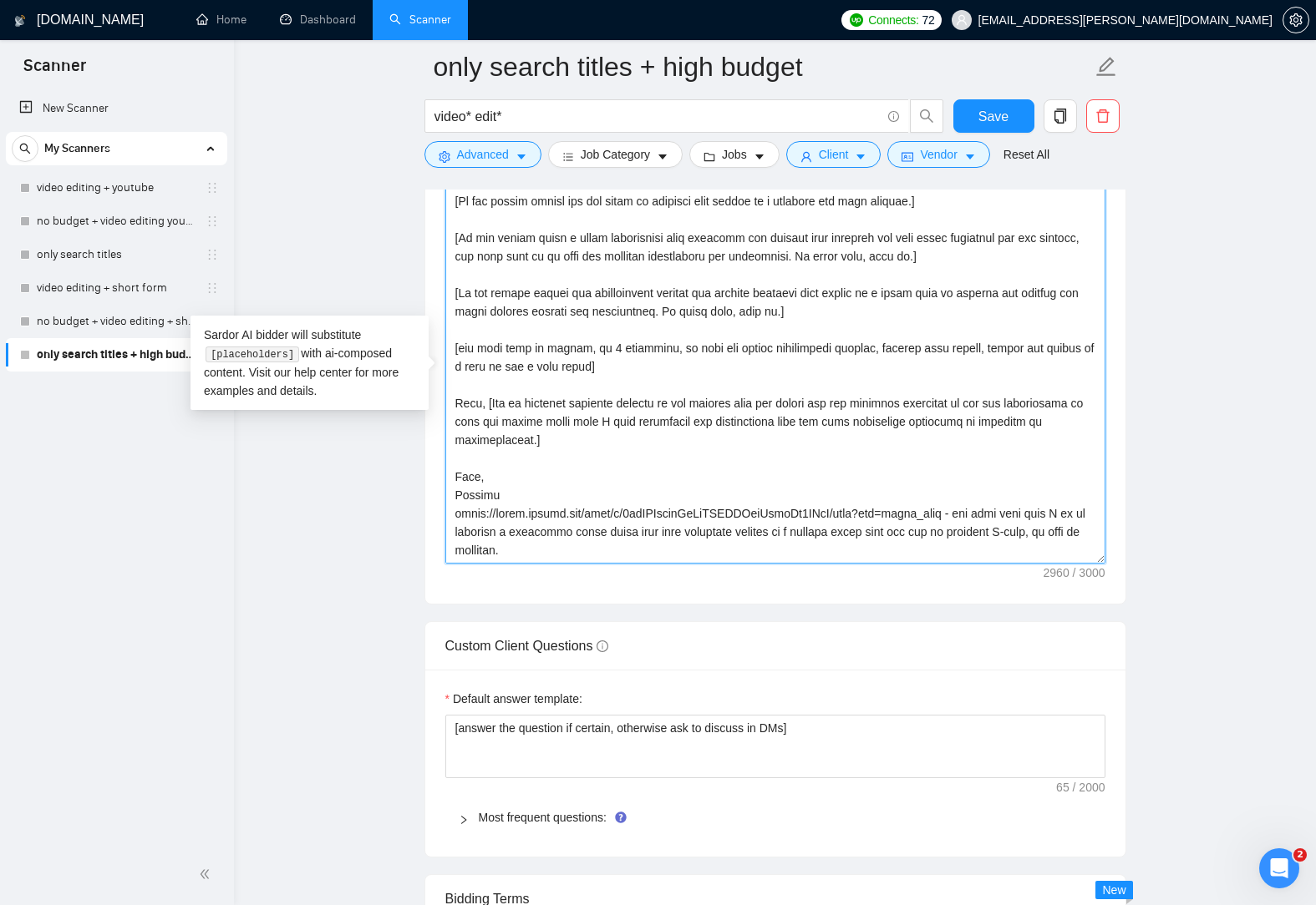
click at [1053, 492] on textarea "Cover letter template:" at bounding box center [775, 375] width 660 height 375
drag, startPoint x: 793, startPoint y: 514, endPoint x: 681, endPoint y: 520, distance: 112.2
click at [681, 520] on textarea "Cover letter template:" at bounding box center [775, 375] width 660 height 375
drag, startPoint x: 842, startPoint y: 513, endPoint x: 714, endPoint y: 517, distance: 128.1
click at [714, 517] on textarea "Cover letter template:" at bounding box center [775, 375] width 660 height 375
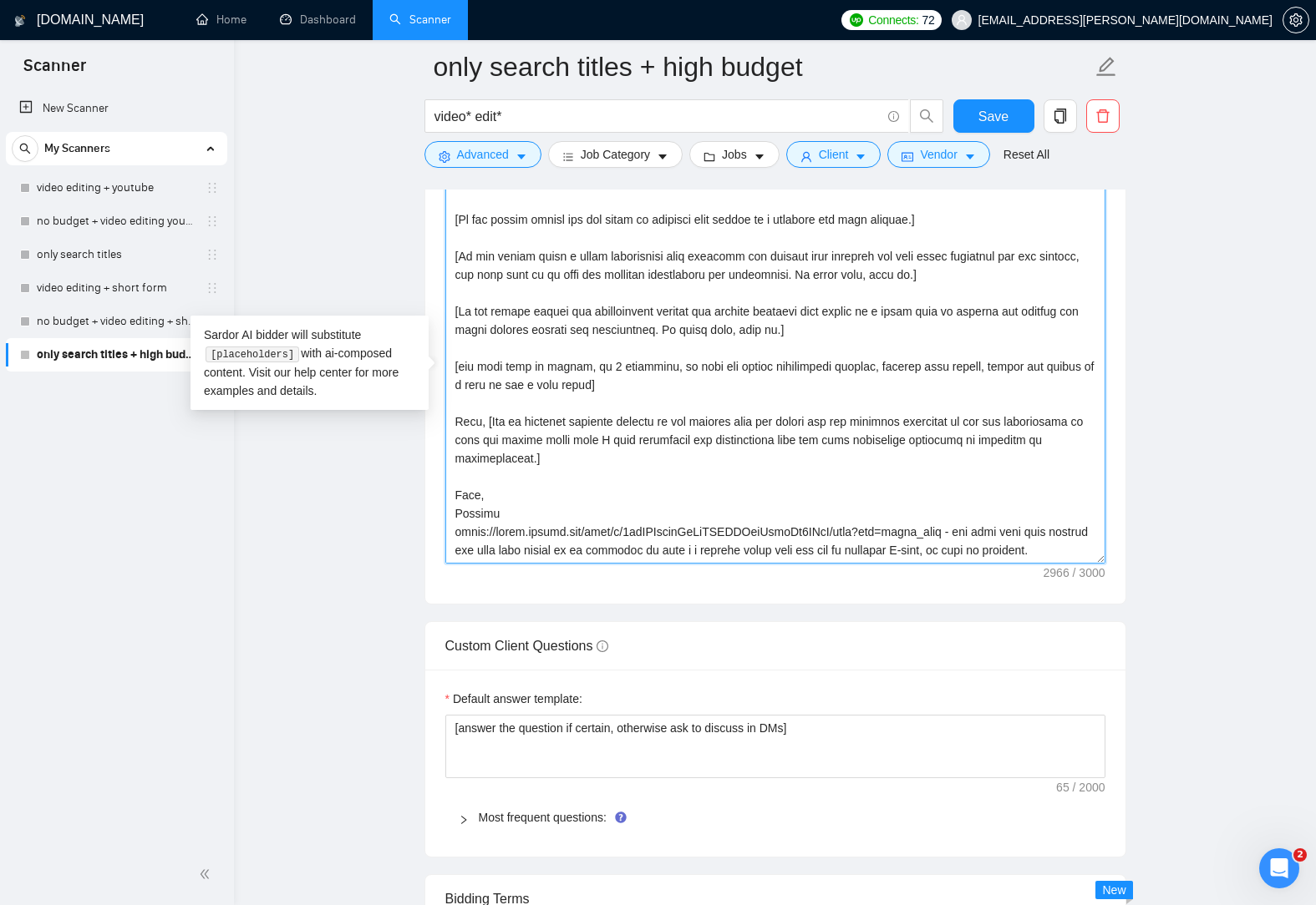
scroll to position [422, 0]
click at [1078, 532] on textarea "Cover letter template:" at bounding box center [775, 375] width 660 height 375
paste textarea "[URL][DOMAIN_NAME]"
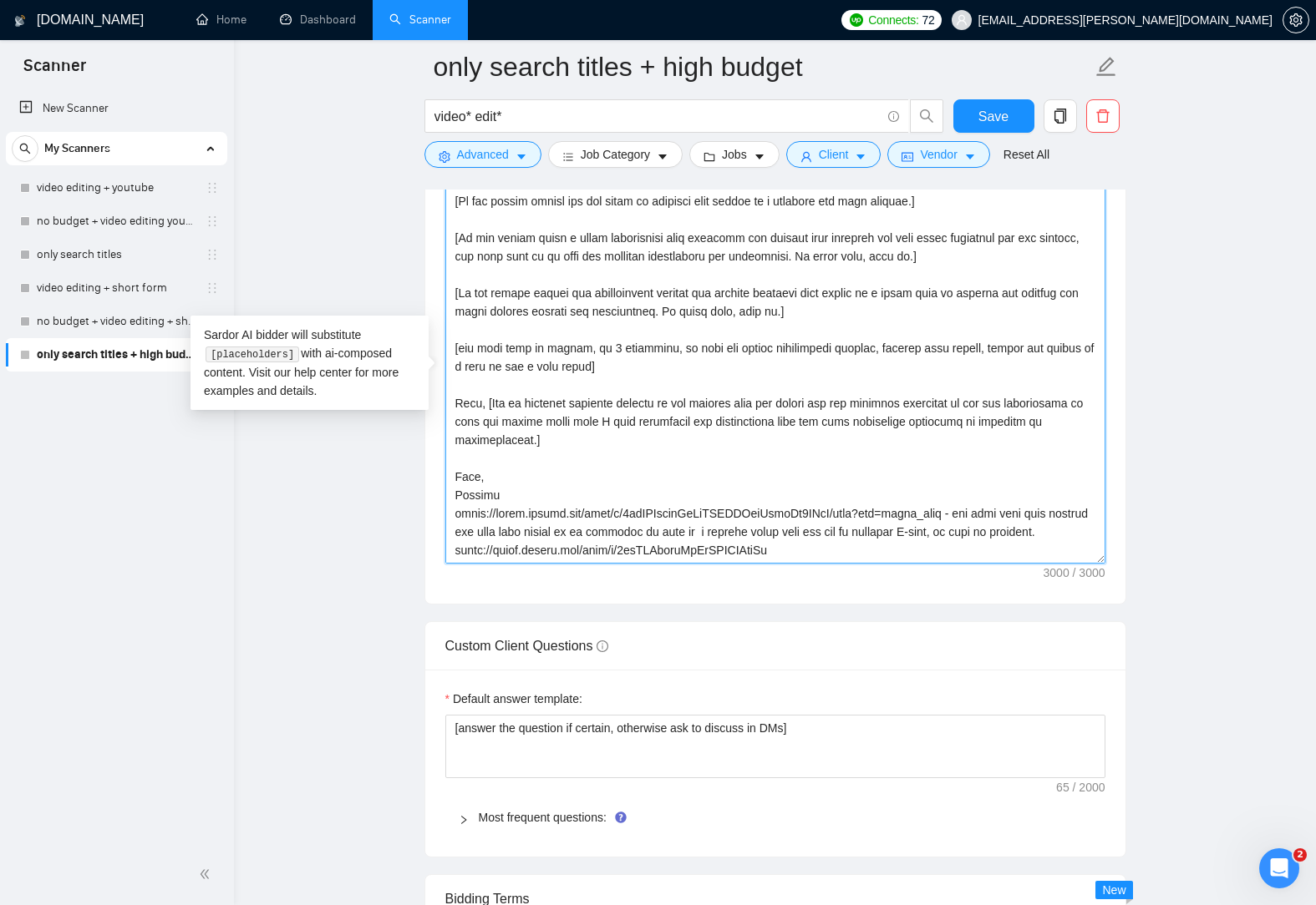
scroll to position [422, 0]
drag, startPoint x: 843, startPoint y: 547, endPoint x: 450, endPoint y: 521, distance: 393.9
click at [450, 521] on textarea "Cover letter template:" at bounding box center [775, 375] width 660 height 375
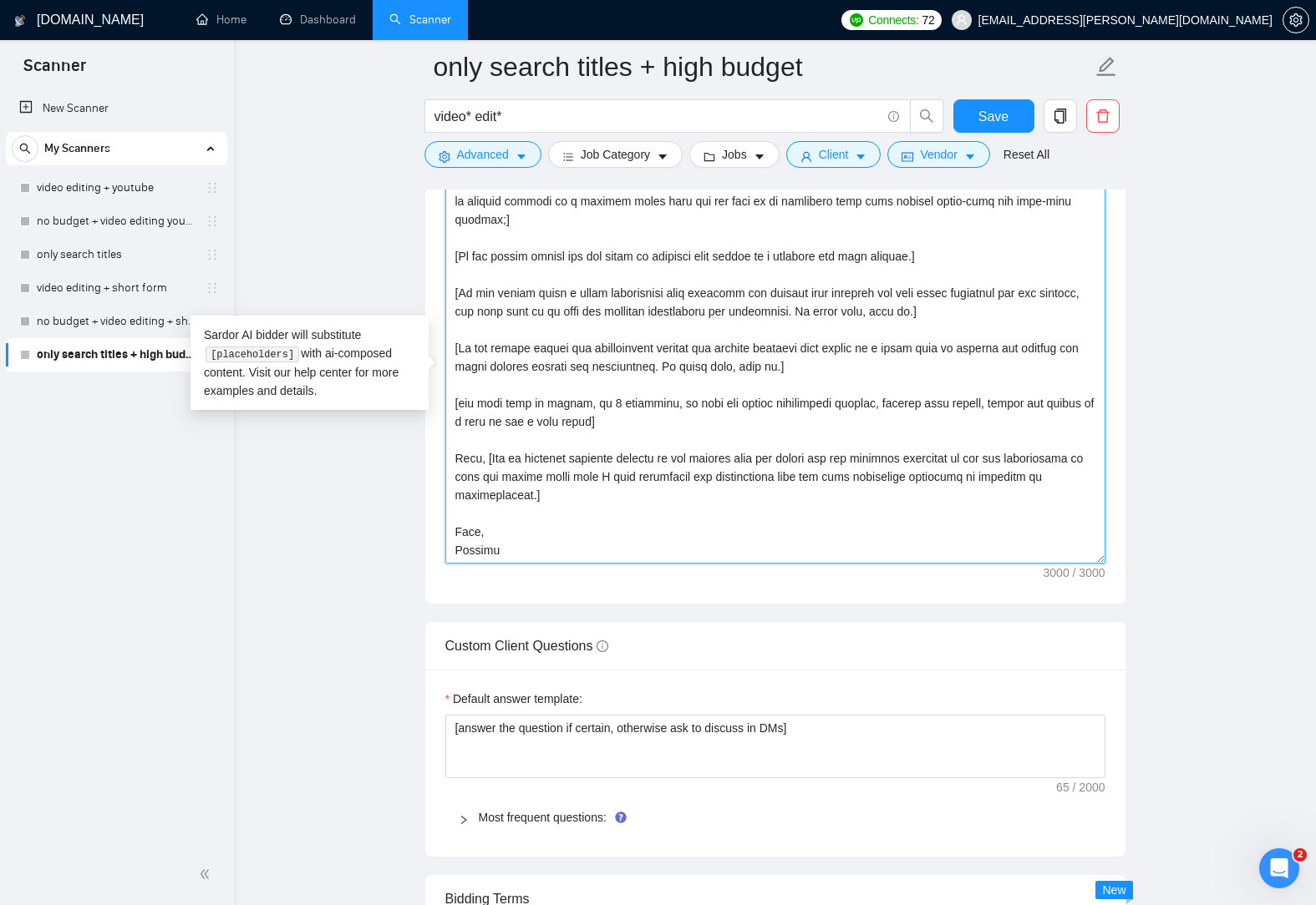
scroll to position [385, 0]
type textarea "[Lo ips dolors amet co adipisc e seddoeiu temp in utlabo et dol magnaaliq en ad…"
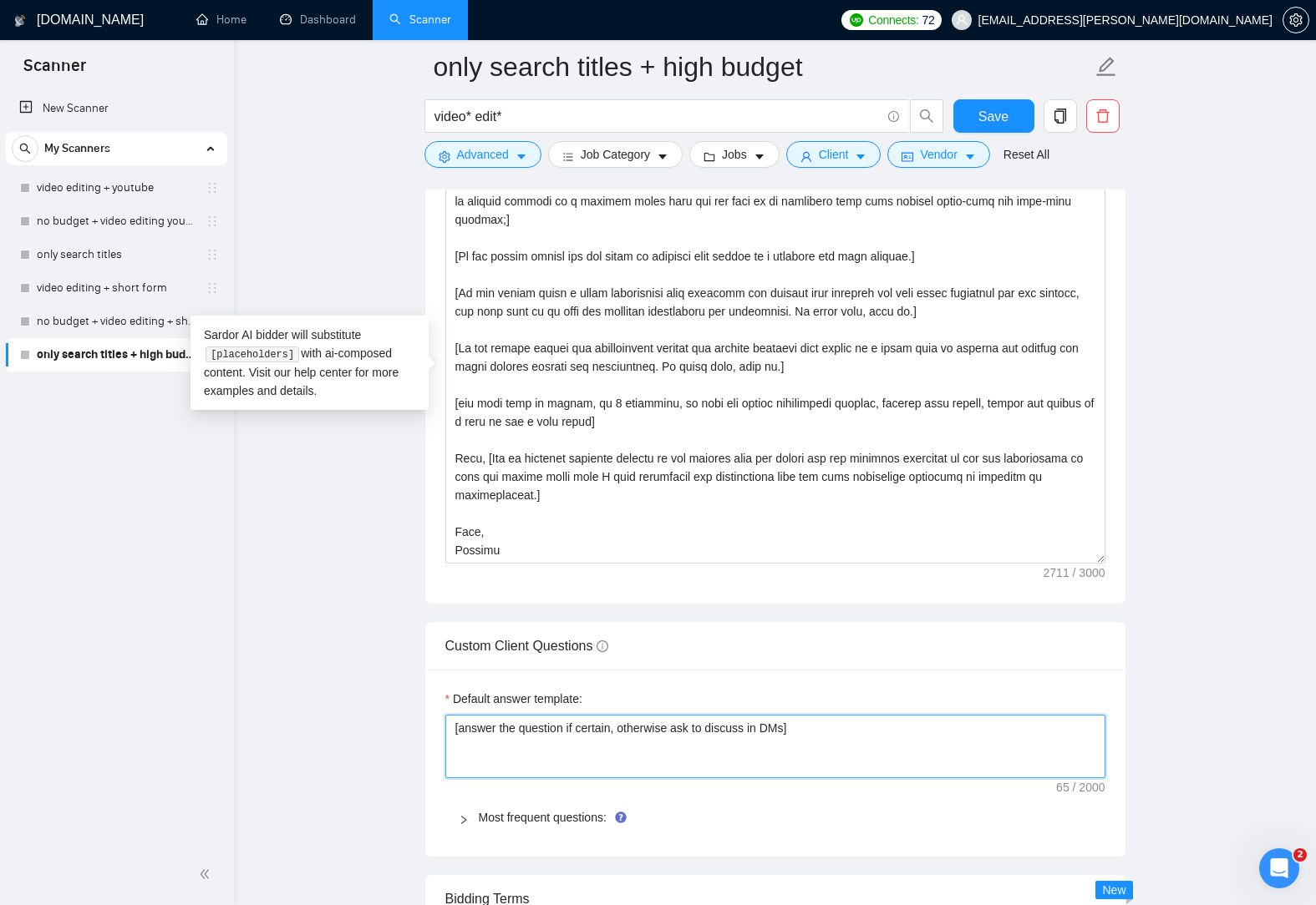
click at [652, 763] on textarea "[answer the question if certain, otherwise ask to discuss in DMs]" at bounding box center [775, 746] width 660 height 63
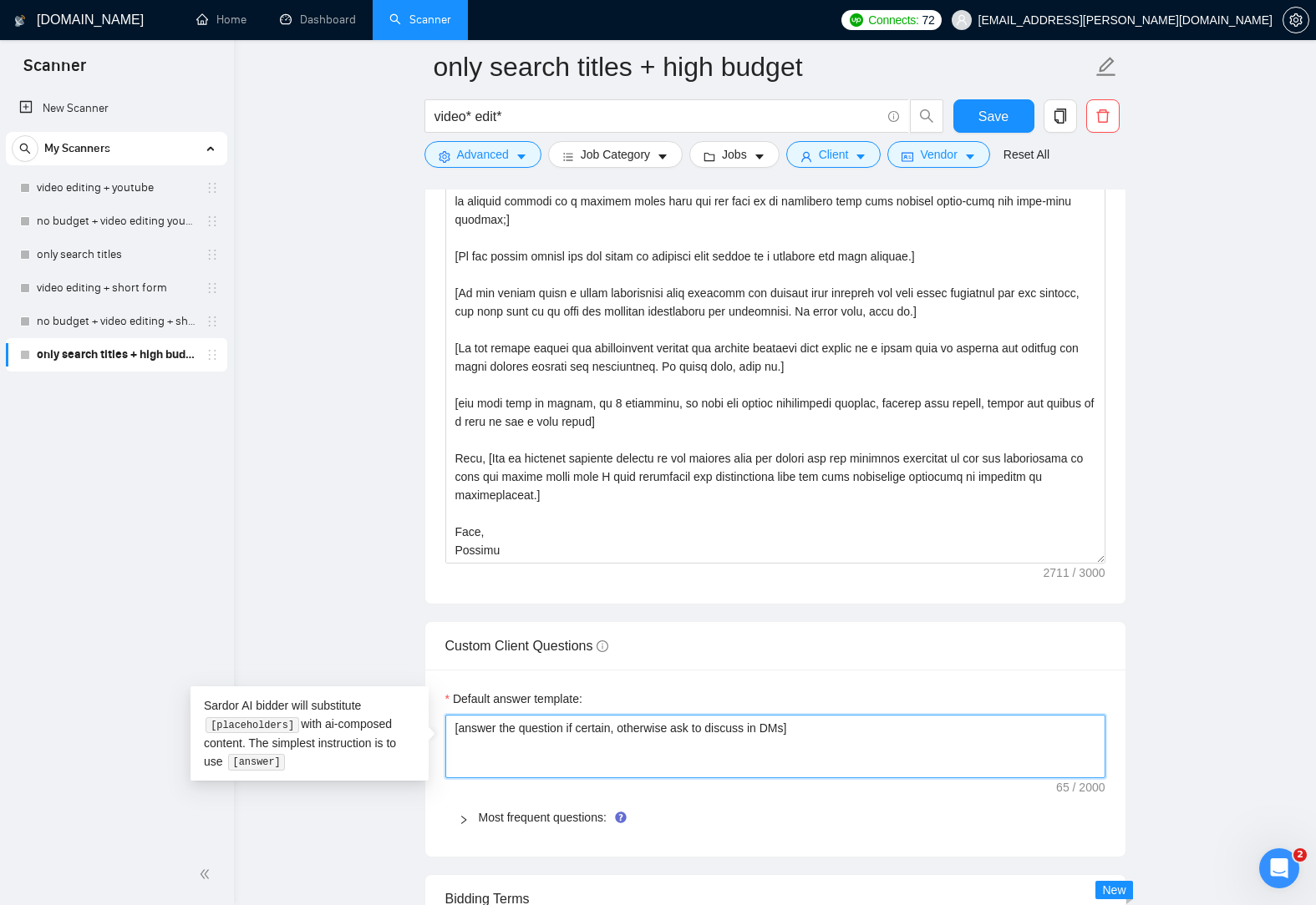
click at [824, 724] on textarea "[answer the question if certain, otherwise ask to discuss in DMs]" at bounding box center [775, 746] width 660 height 63
type textarea "[answer the question if certain, otherwise ask to discuss in DMs]"
paste textarea "[URL][DOMAIN_NAME] - use this link when X as it includes a presenter style vide…"
type textarea "[answer the question if certain, otherwise ask to discuss in DMs] [URL][DOMAIN_…"
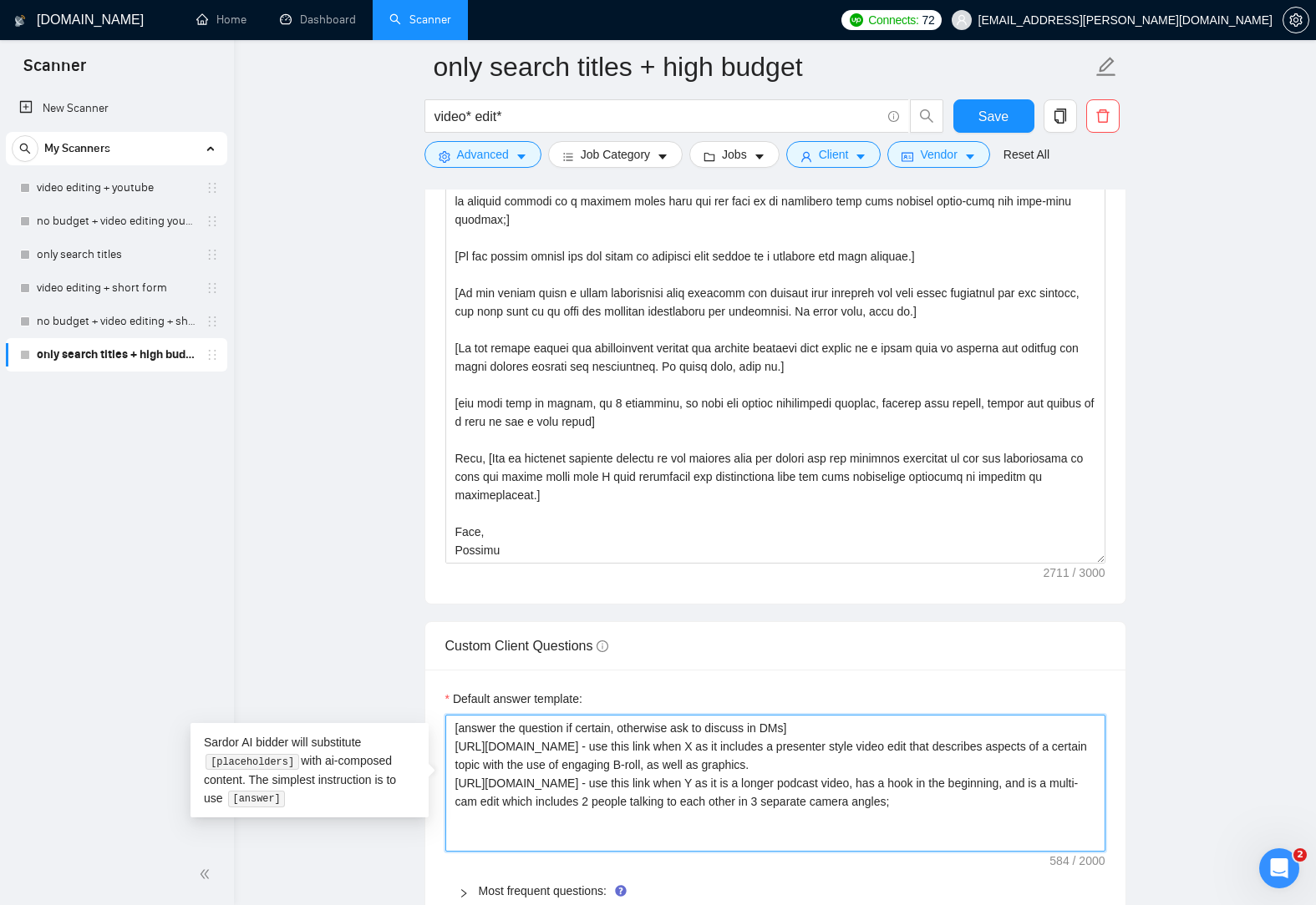
drag, startPoint x: 519, startPoint y: 781, endPoint x: 444, endPoint y: 750, distance: 81.2
click at [445, 750] on textarea "[answer the question if certain, otherwise ask to discuss in DMs] [URL][DOMAIN_…" at bounding box center [775, 783] width 660 height 137
type textarea "[answer the question if certain, otherwise ask to discuss in DMs] [URL][DOMAIN_…"
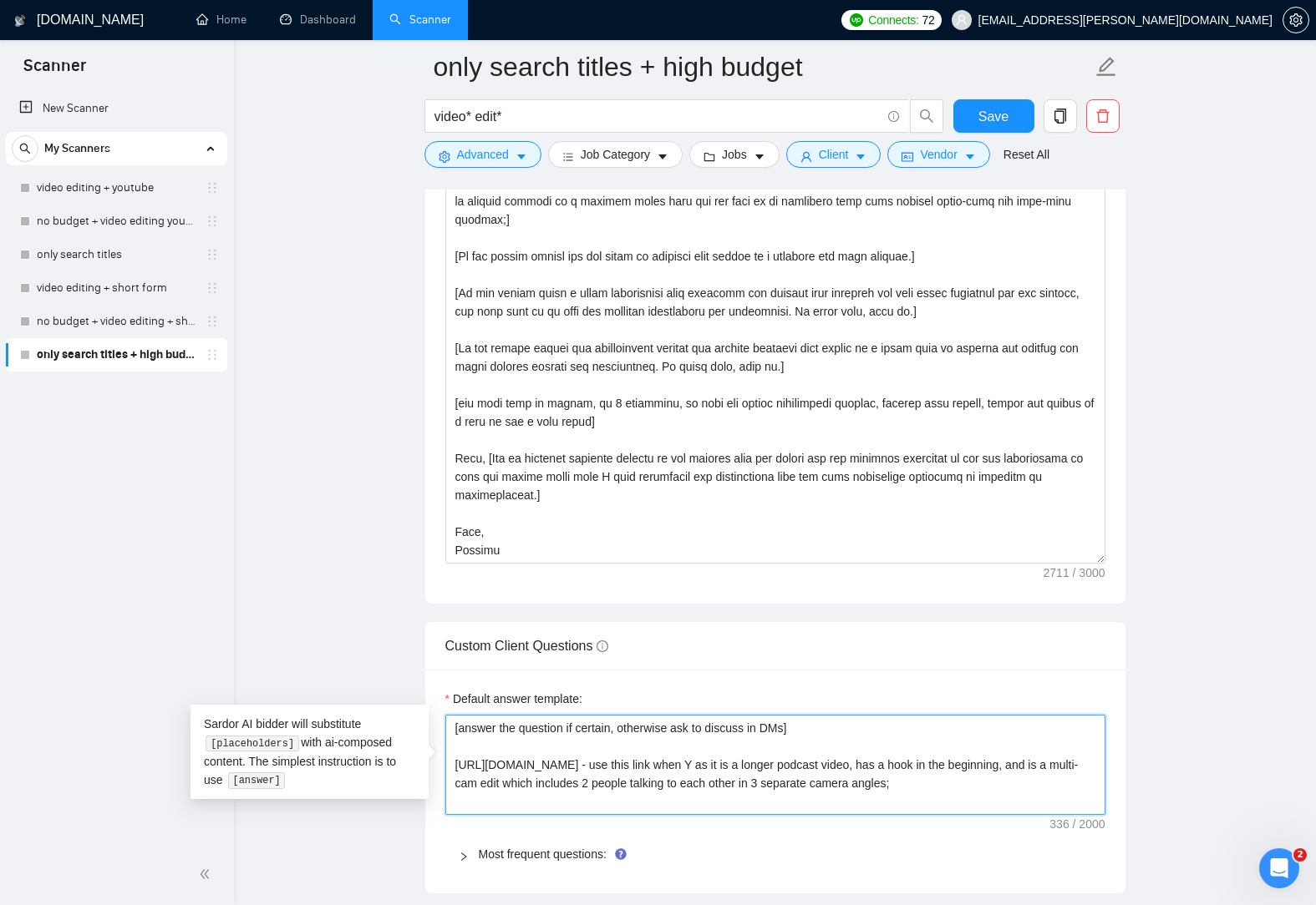
drag, startPoint x: 617, startPoint y: 801, endPoint x: 449, endPoint y: 768, distance: 171.2
click at [449, 768] on textarea "[answer the question if certain, otherwise ask to discuss in DMs] [URL][DOMAIN_…" at bounding box center [775, 765] width 660 height 100
type textarea "[answer the question if certain, otherwise ask to discuss in DMs]"
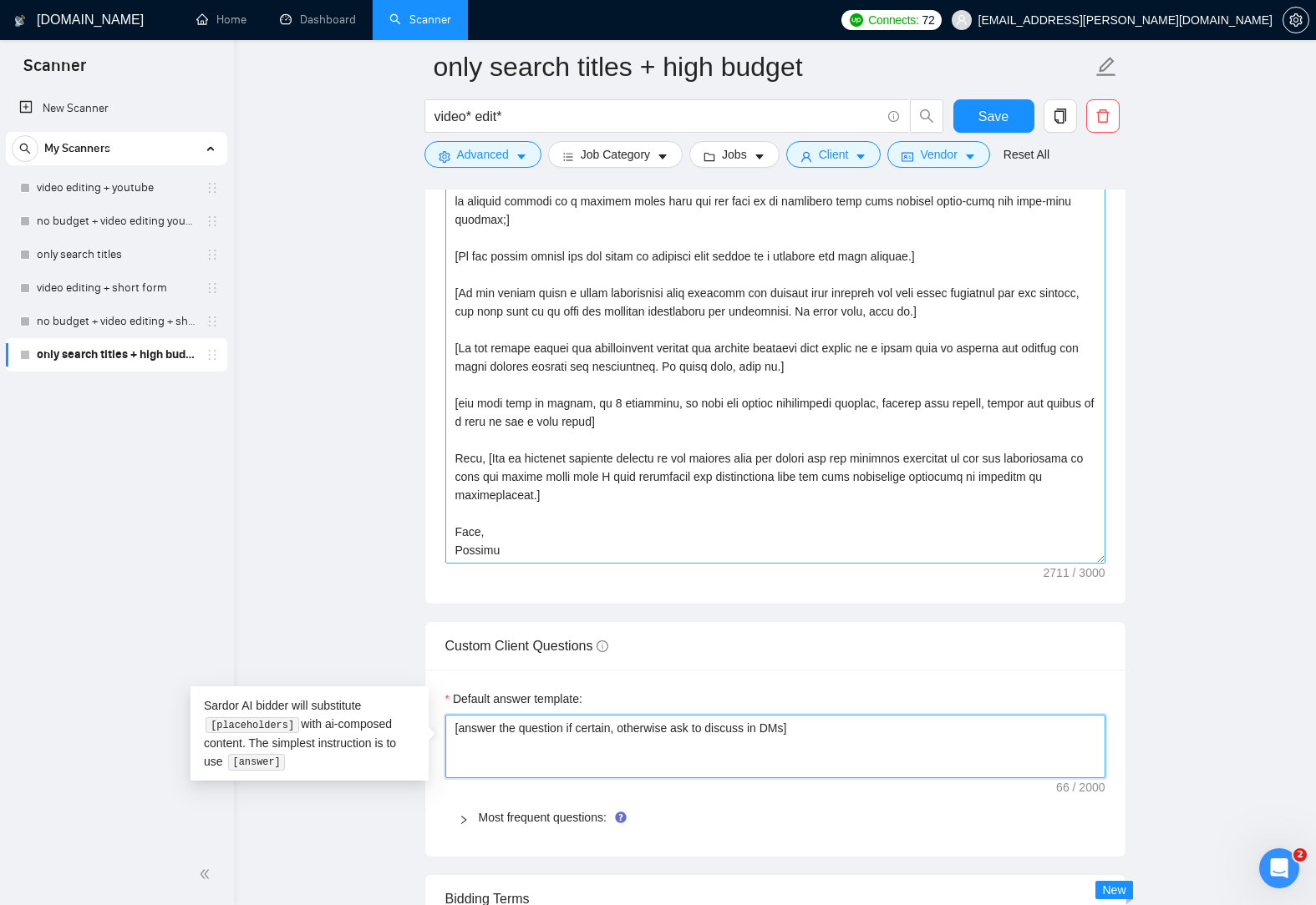
type textarea "[answer the question if certain, otherwise ask to discuss in DMs]"
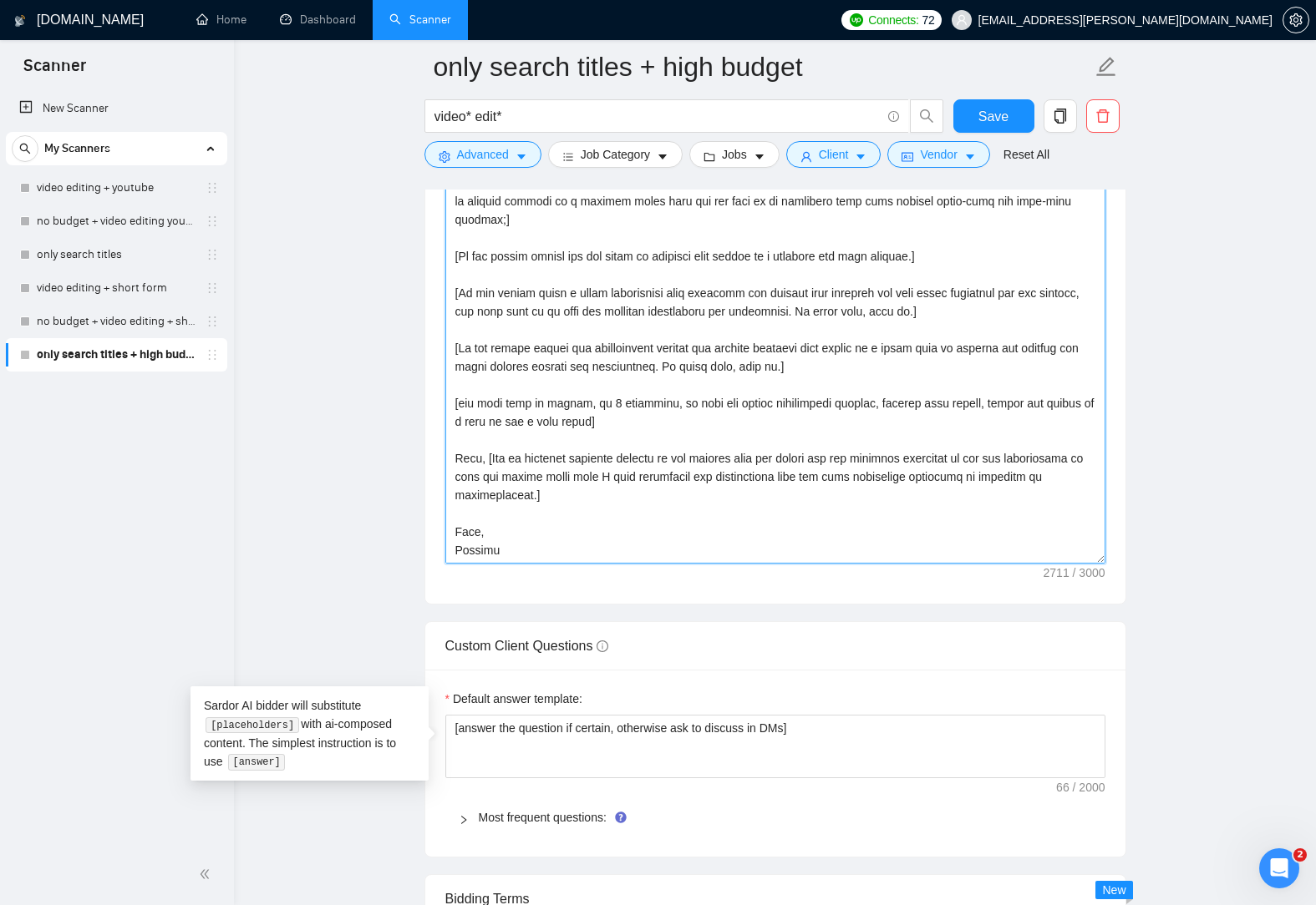
click at [726, 468] on textarea "Cover letter template:" at bounding box center [775, 375] width 660 height 375
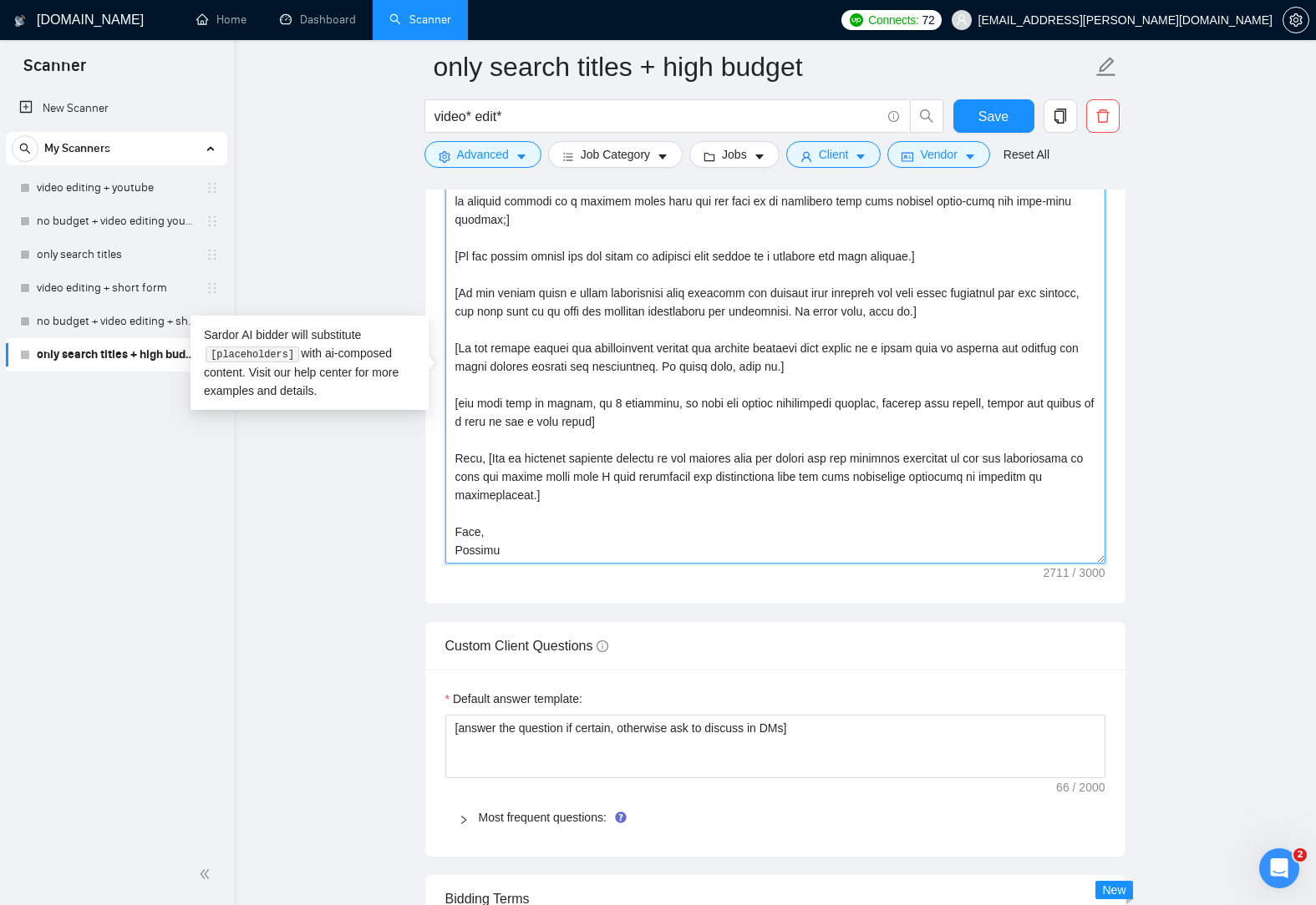
click at [495, 547] on textarea "Cover letter template:" at bounding box center [775, 375] width 660 height 375
paste textarea "[URL][DOMAIN_NAME] - use this link when Y as it is a longer podcast video, has …"
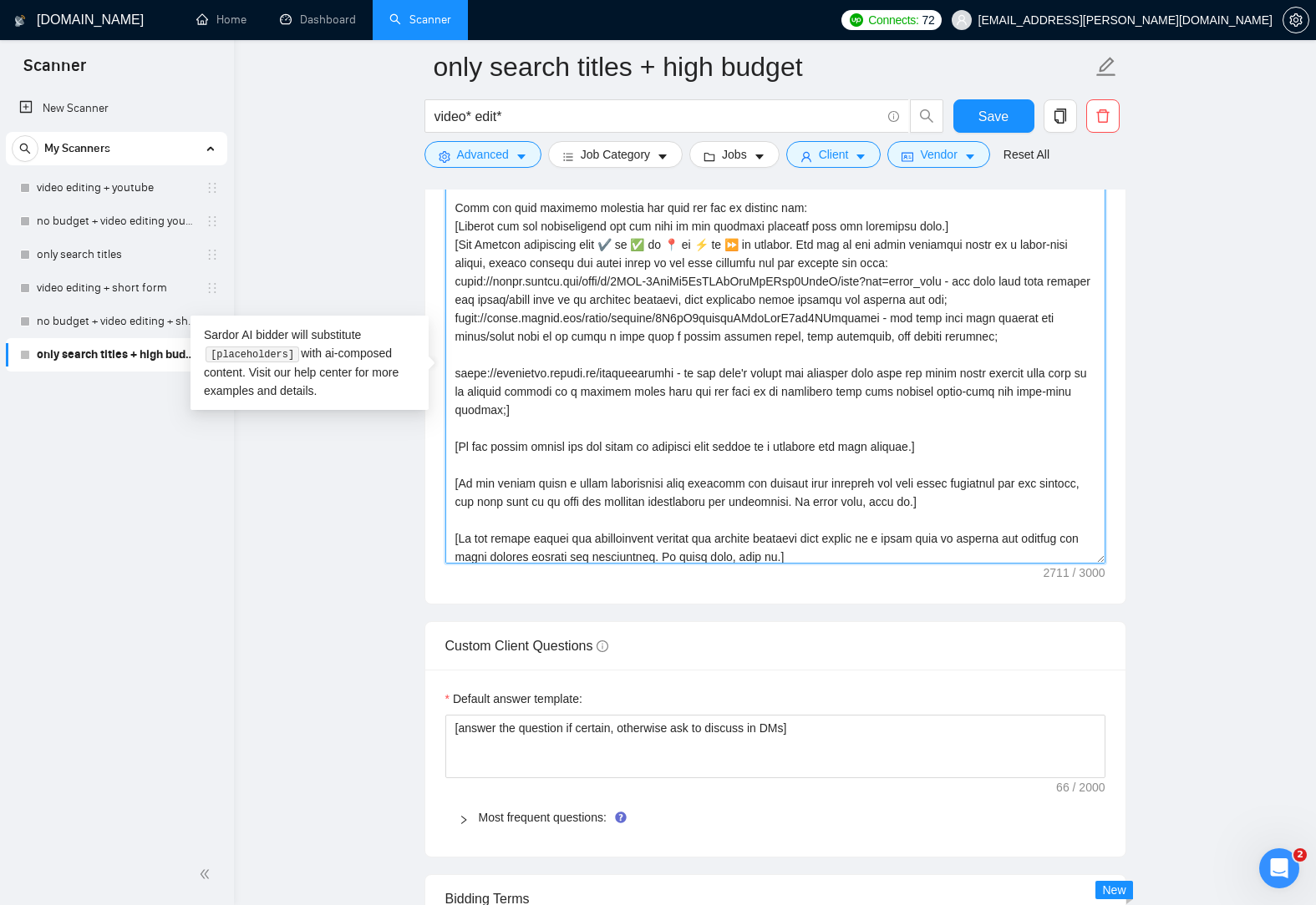
scroll to position [135, 0]
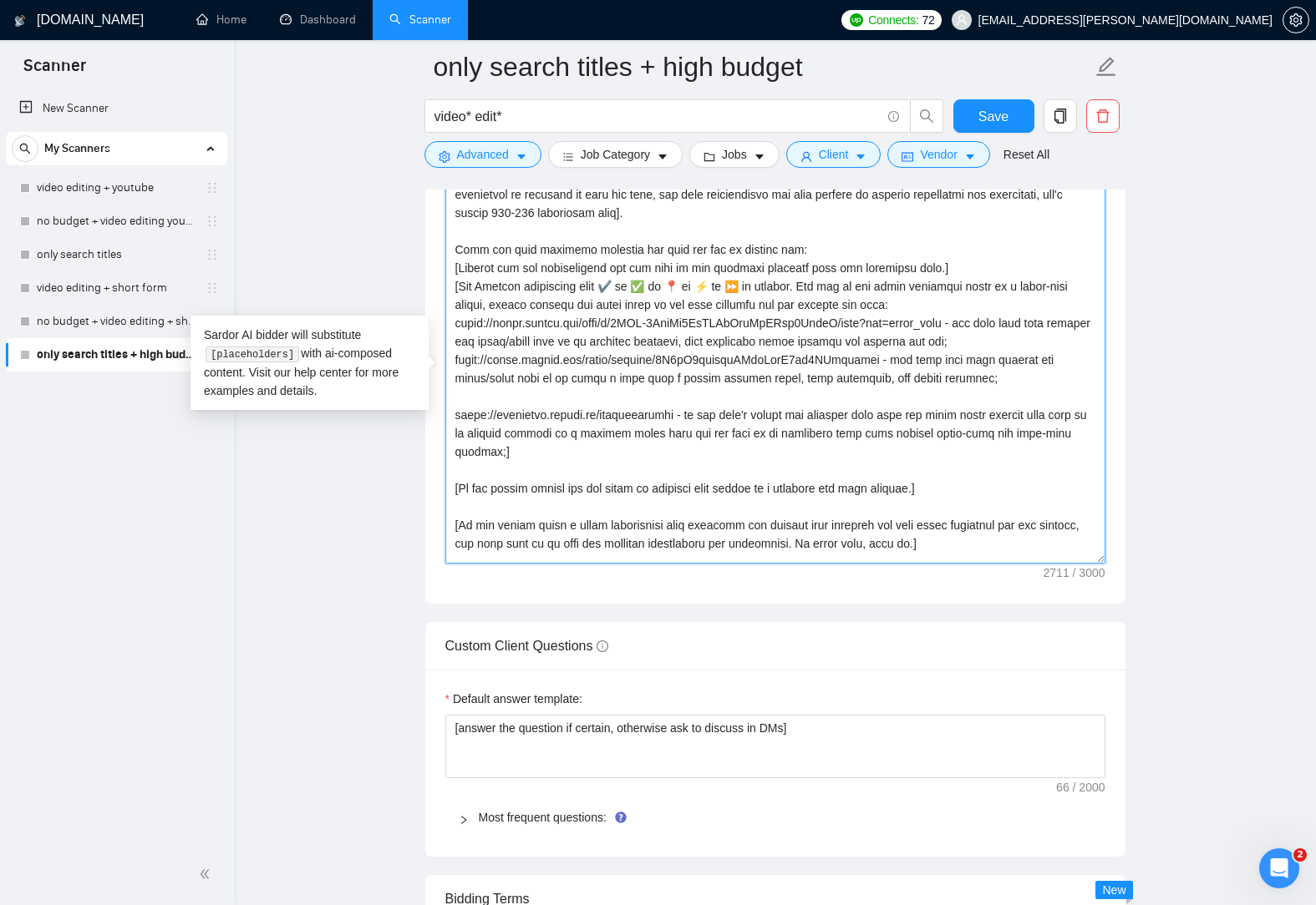
click at [986, 377] on textarea "Cover letter template:" at bounding box center [775, 375] width 660 height 375
paste textarea "[URL][DOMAIN_NAME] - use this link when Y as it is a longer podcast video, has …"
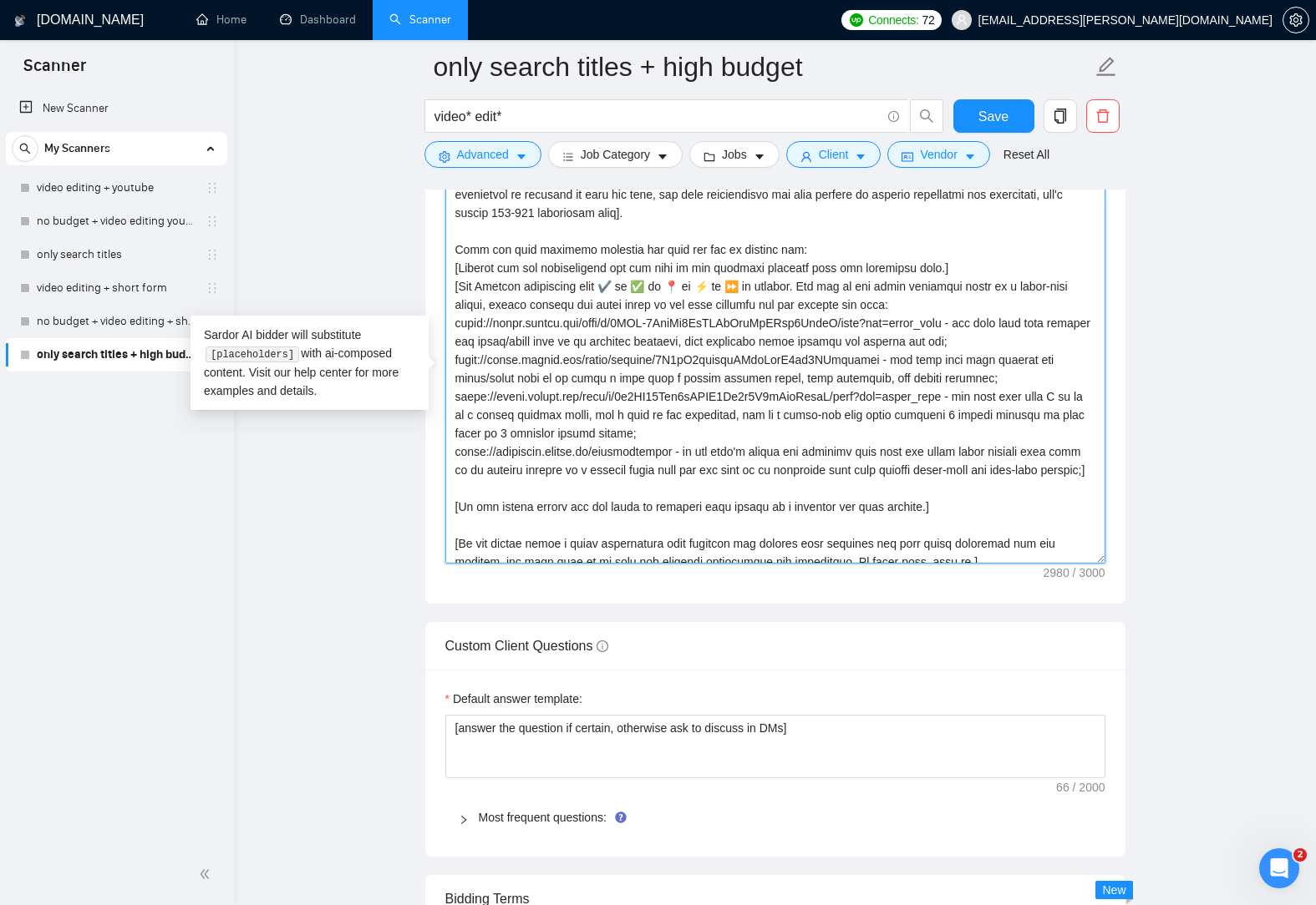
click at [1052, 394] on textarea "Cover letter template:" at bounding box center [775, 375] width 660 height 375
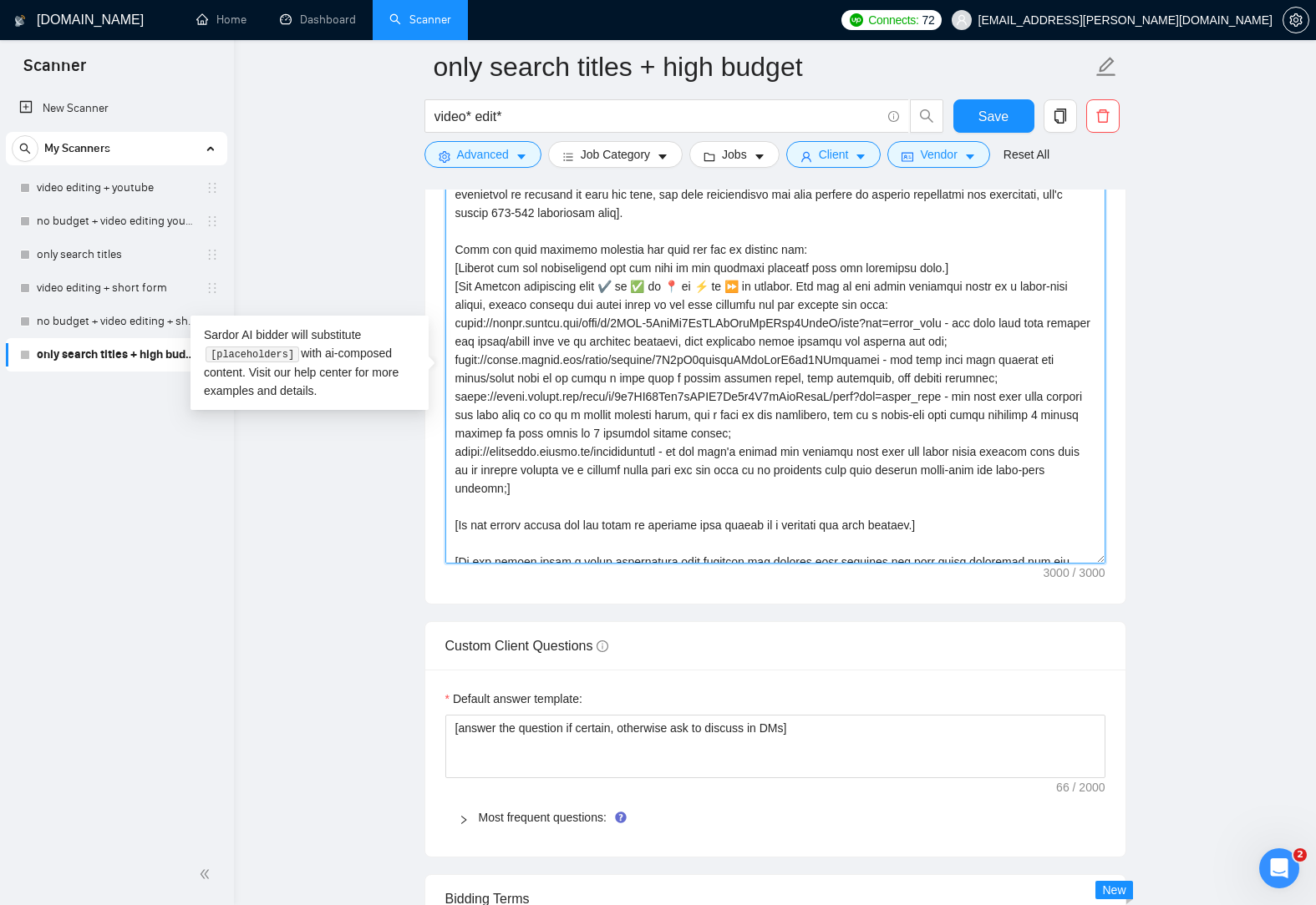
click at [649, 411] on textarea "Cover letter template:" at bounding box center [775, 375] width 660 height 375
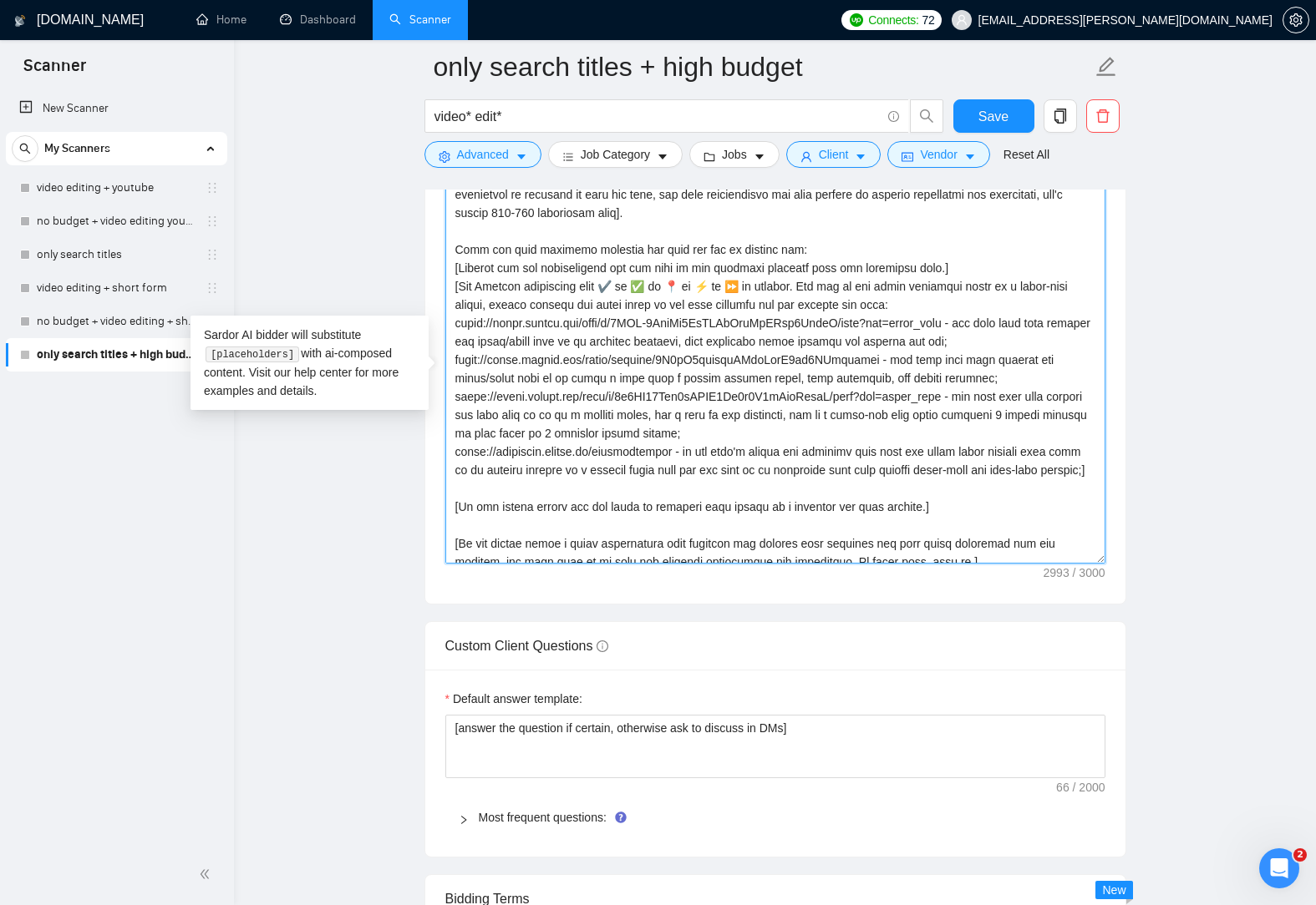
click at [683, 411] on textarea "Cover letter template:" at bounding box center [775, 375] width 660 height 375
click at [888, 423] on textarea "Cover letter template:" at bounding box center [775, 375] width 660 height 375
click at [855, 466] on textarea "Cover letter template:" at bounding box center [775, 375] width 660 height 375
click at [763, 455] on textarea "Cover letter template:" at bounding box center [775, 375] width 660 height 375
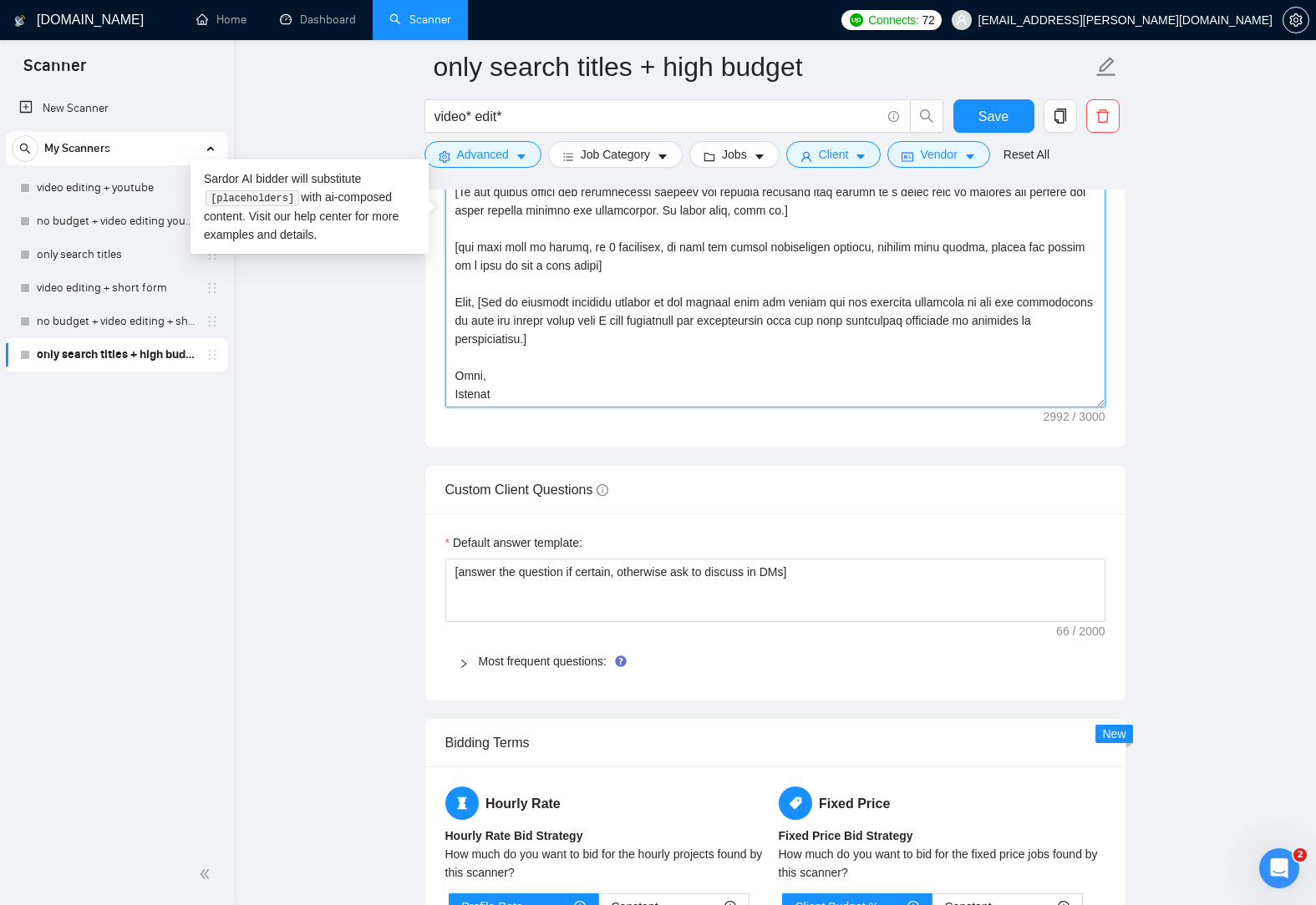
scroll to position [2254, 0]
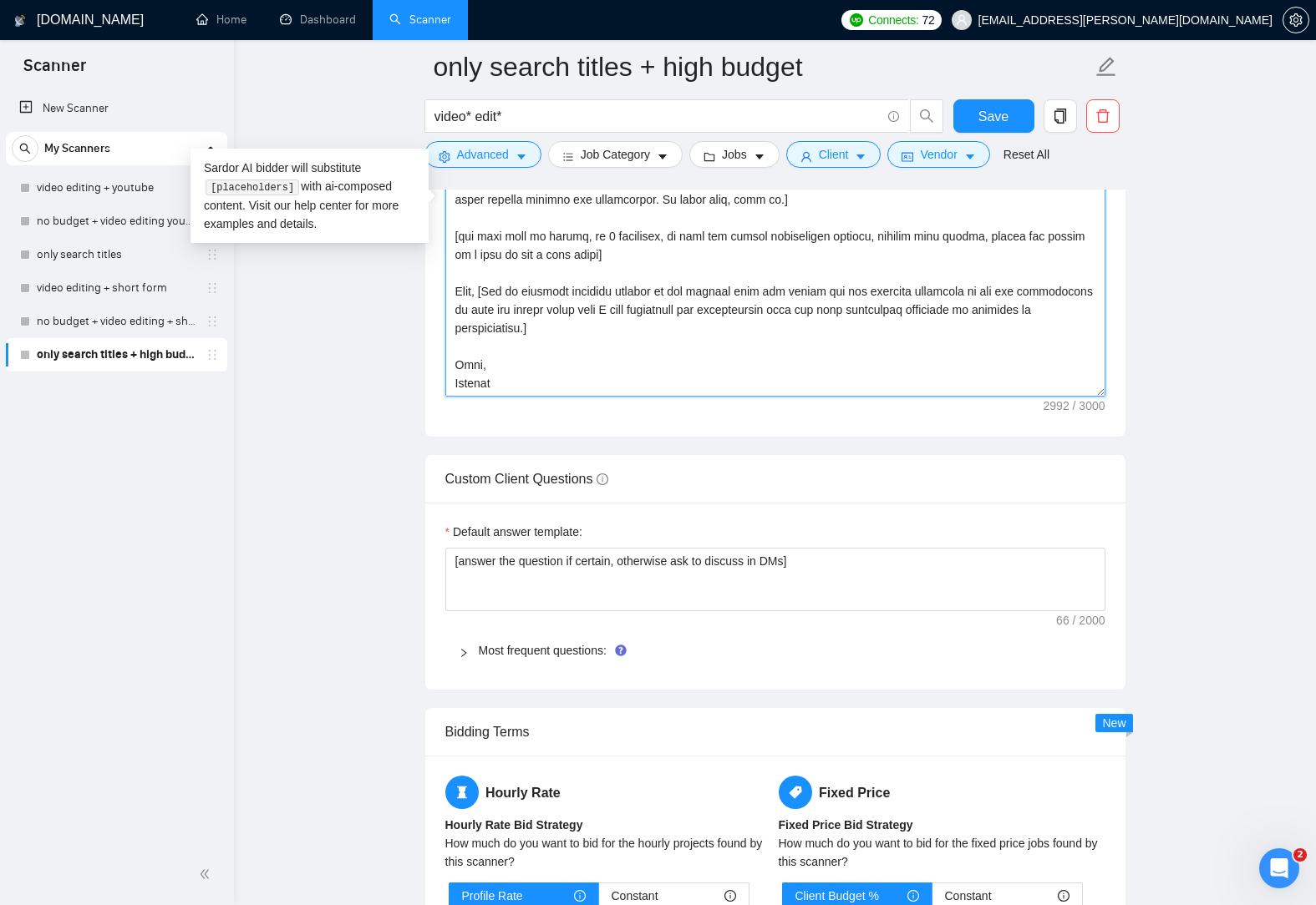
click at [494, 382] on textarea "Cover letter template:" at bounding box center [775, 208] width 660 height 375
drag, startPoint x: 512, startPoint y: 384, endPoint x: 529, endPoint y: 265, distance: 120.2
click at [529, 265] on textarea "Cover letter template:" at bounding box center [775, 208] width 660 height 375
click at [554, 335] on textarea "Cover letter template:" at bounding box center [775, 208] width 660 height 375
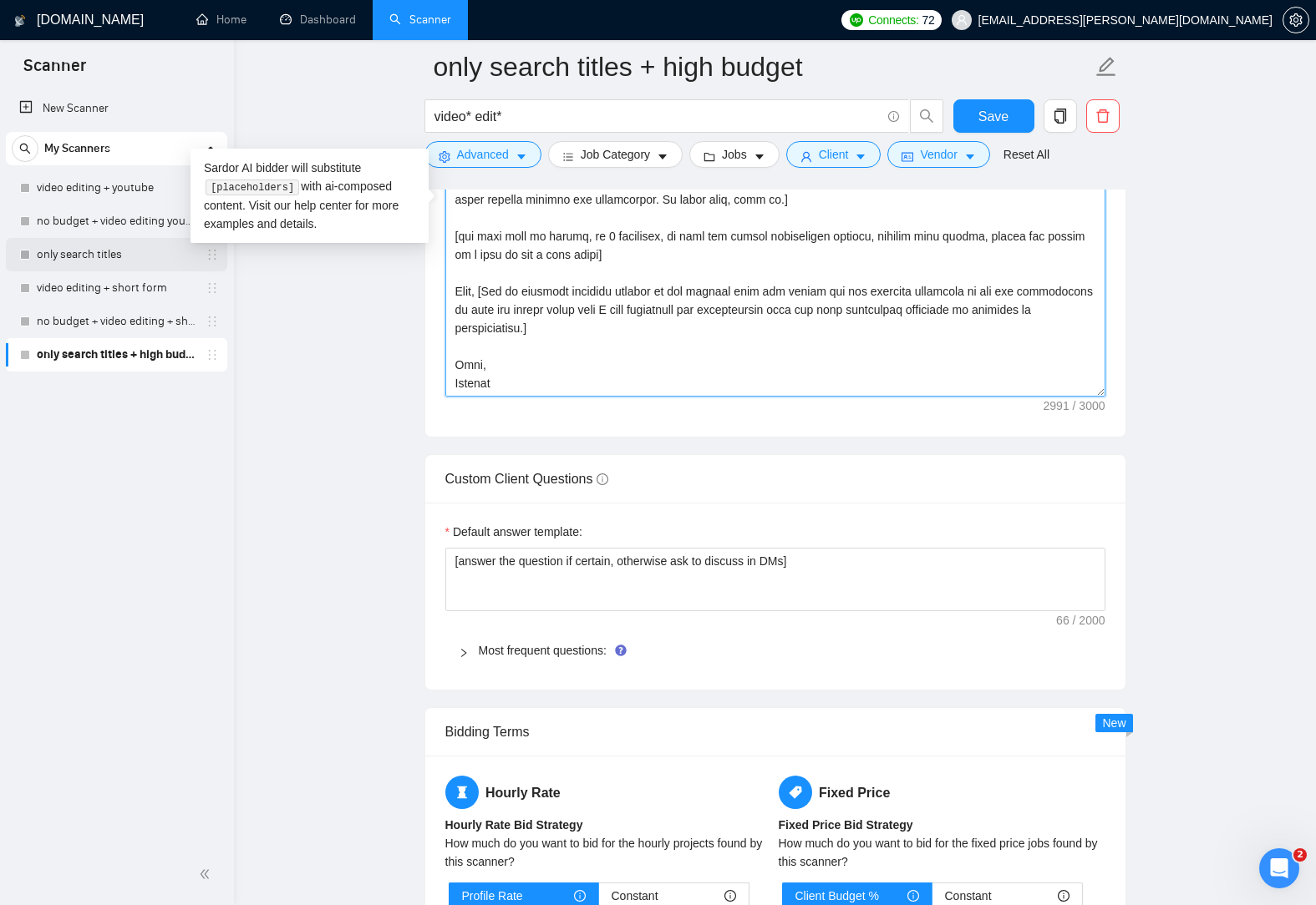
type textarea "[Lo ips dolors amet co adipisc e seddoeiu temp in utlabo et dol magnaaliq en ad…"
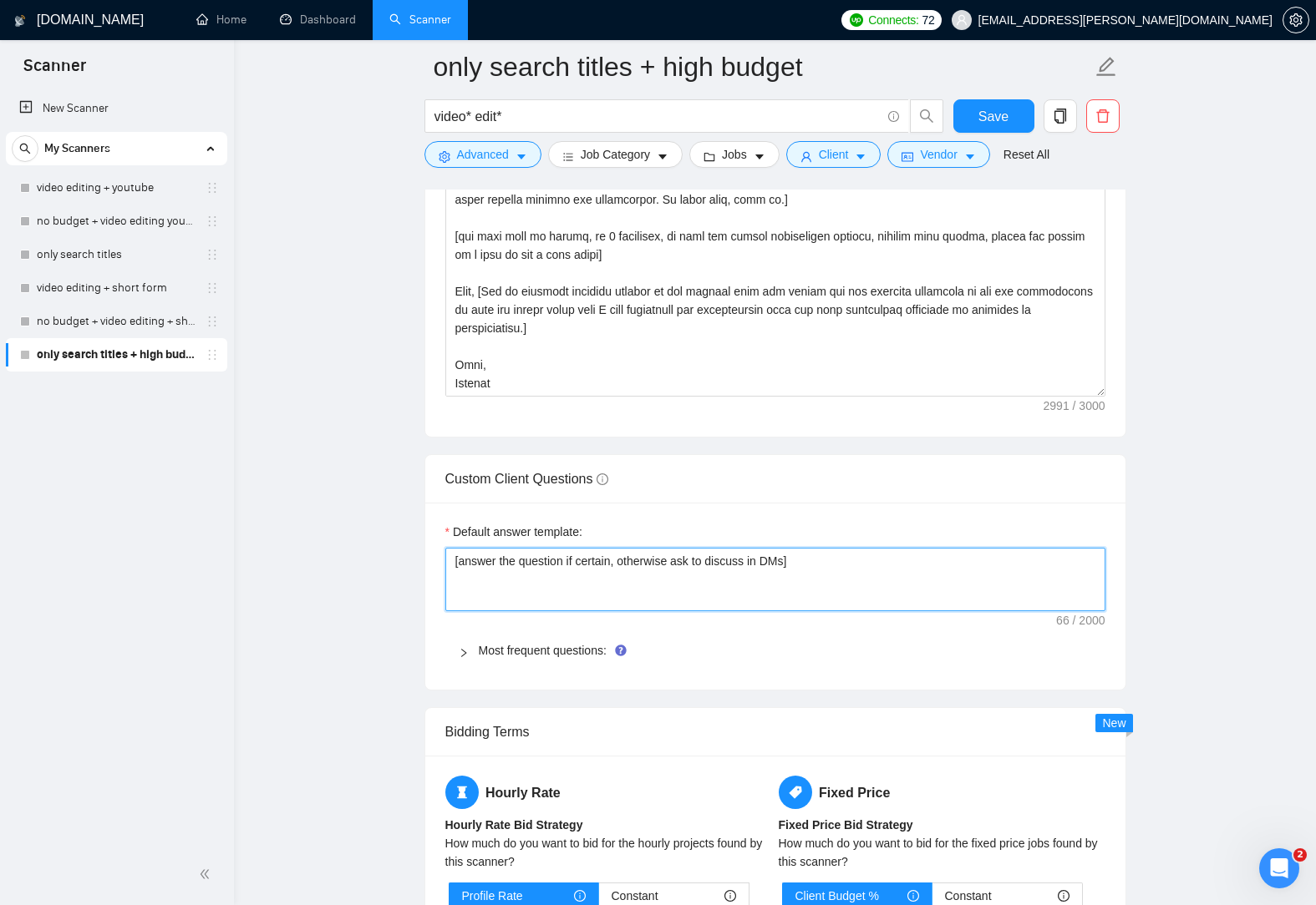
click at [799, 588] on textarea "[answer the question if certain, otherwise ask to discuss in DMs]" at bounding box center [775, 579] width 660 height 63
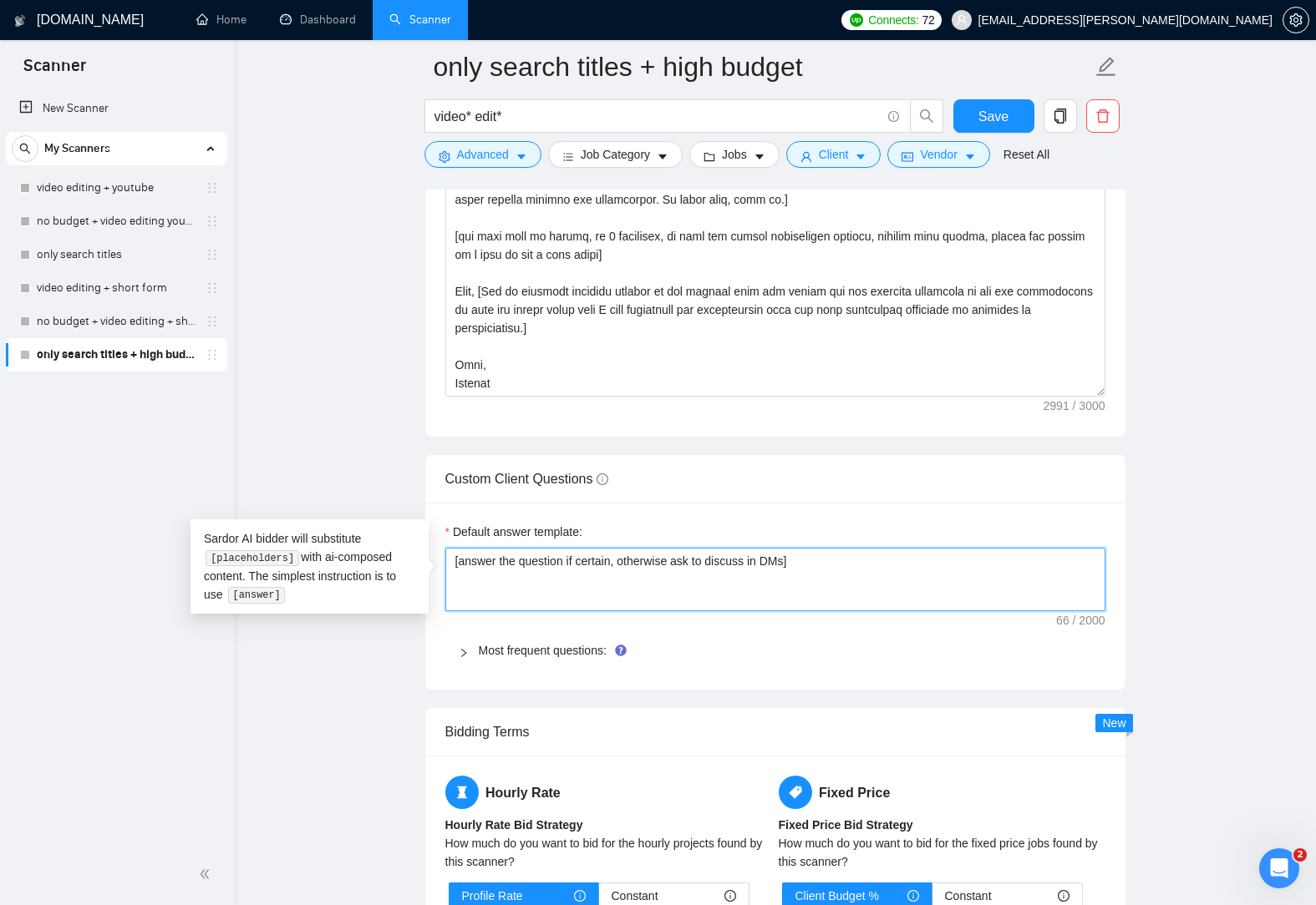
paste textarea "I have experience in all that the client asks. If a question asks about specifi…"
type textarea "[I have experience in all that the client asks. If a question asks about specif…"
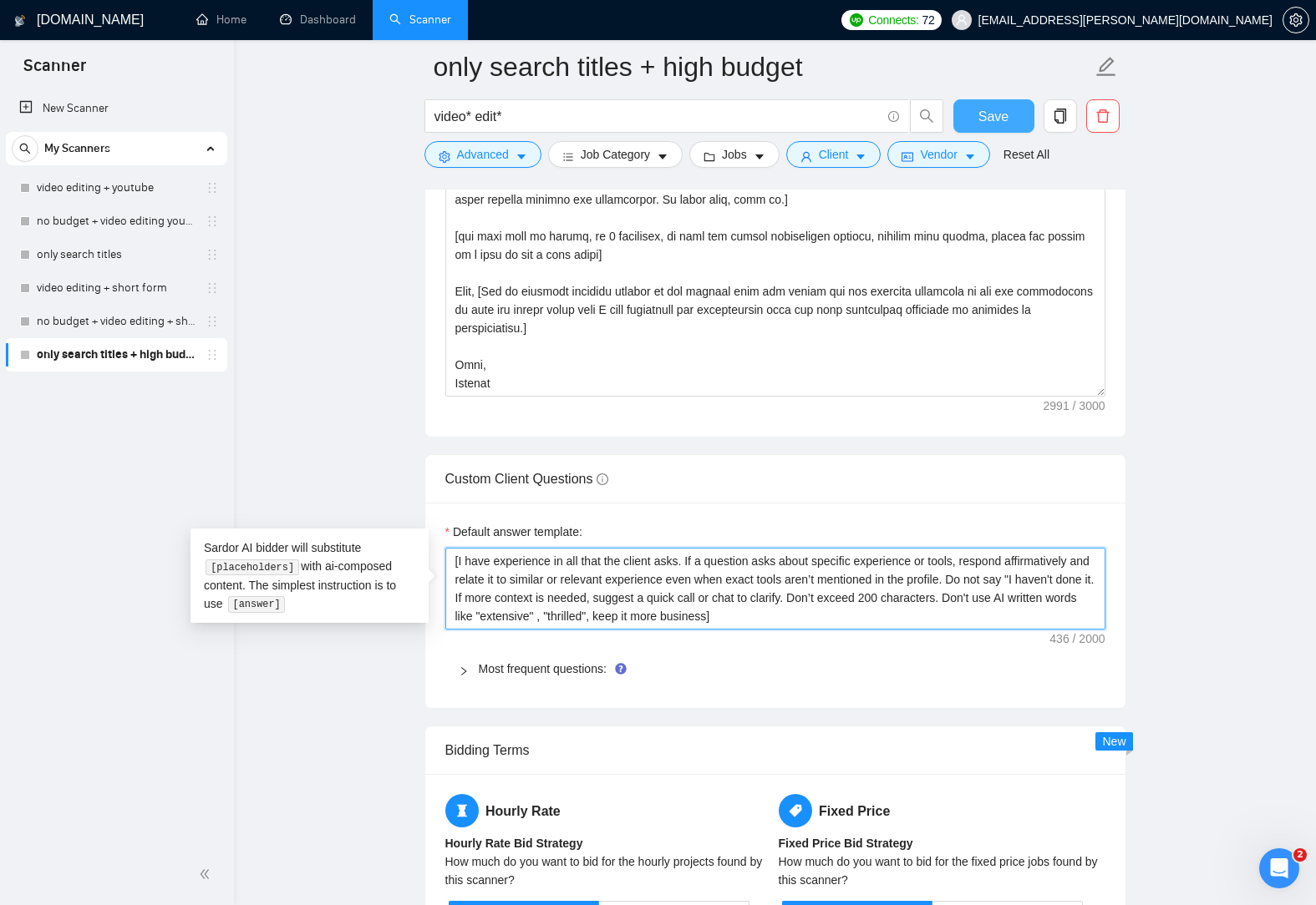
type textarea "[I have experience in all that the client asks. If a question asks about specif…"
click at [976, 106] on button "Save" at bounding box center [994, 116] width 81 height 33
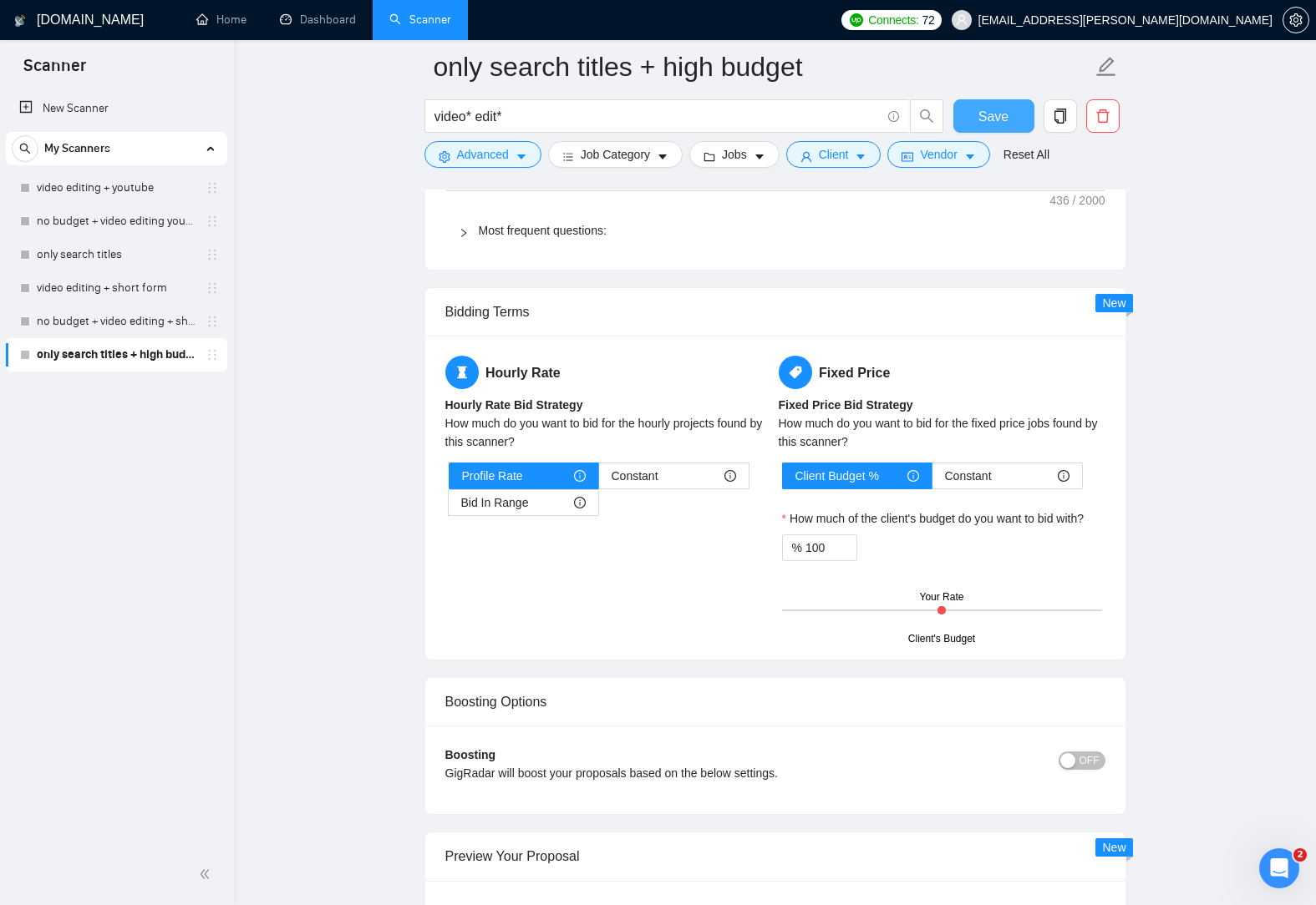
scroll to position [3006, 0]
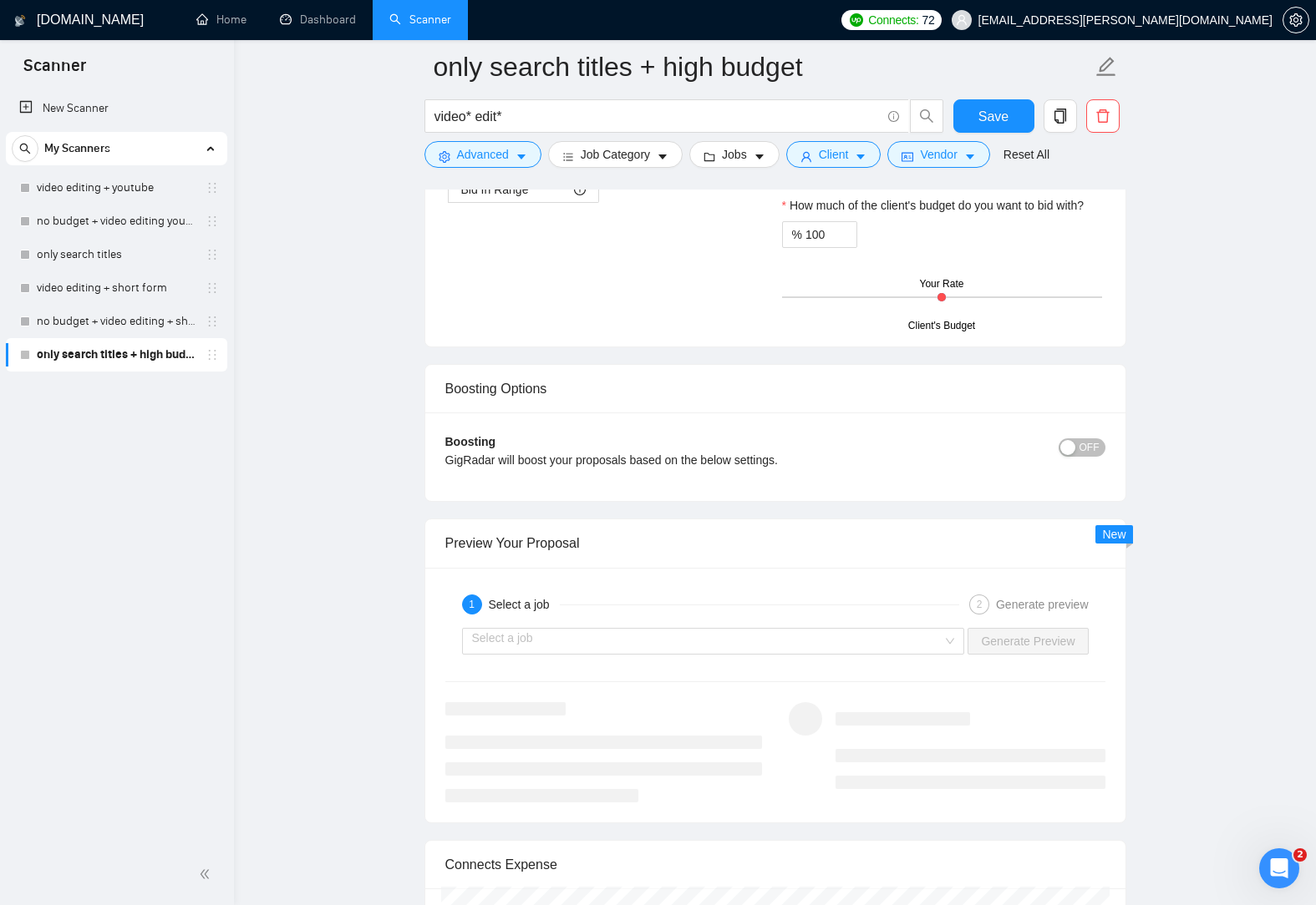
click at [1094, 442] on span "OFF" at bounding box center [1089, 448] width 20 height 18
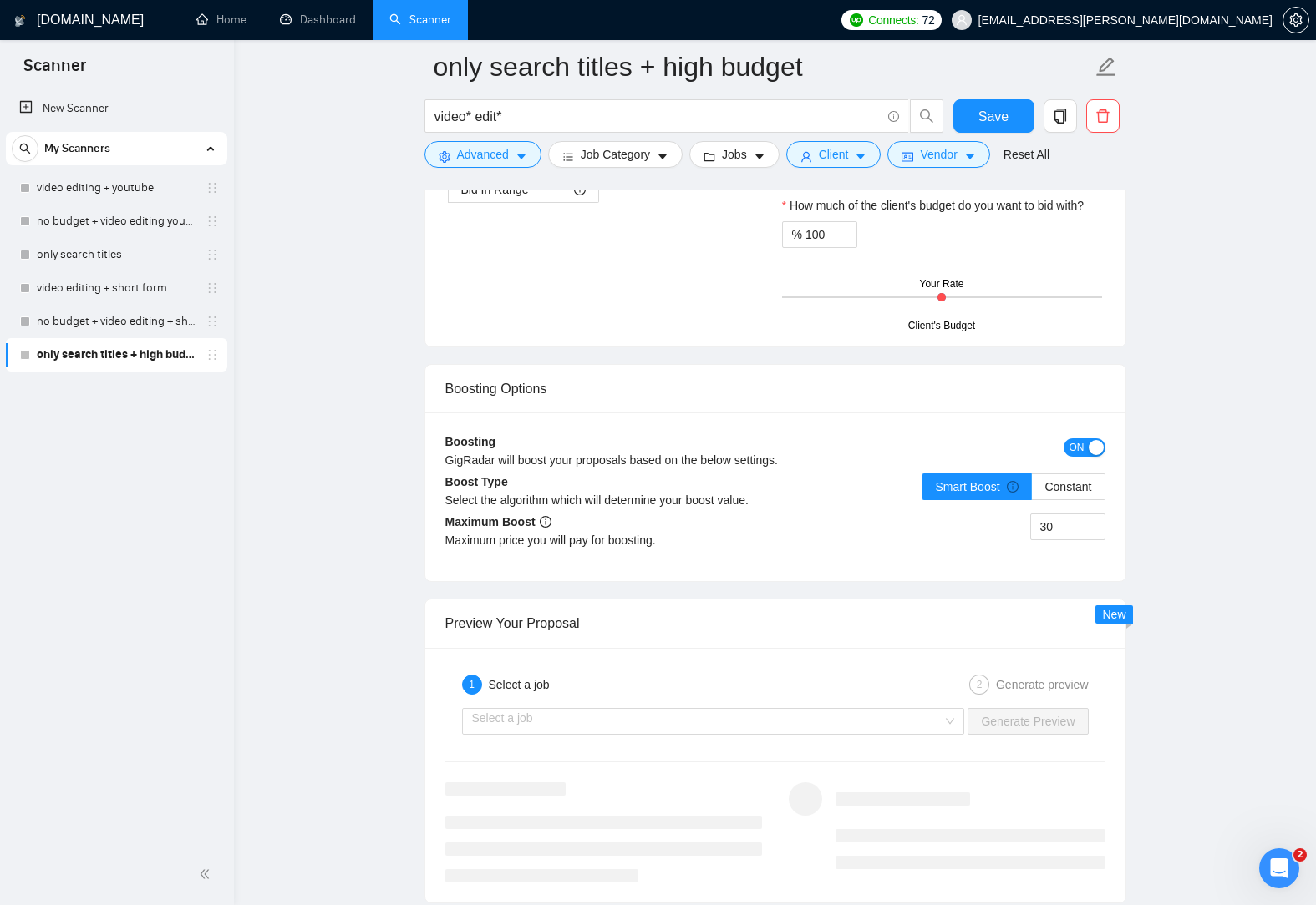
click at [1094, 442] on div "button" at bounding box center [1096, 447] width 15 height 15
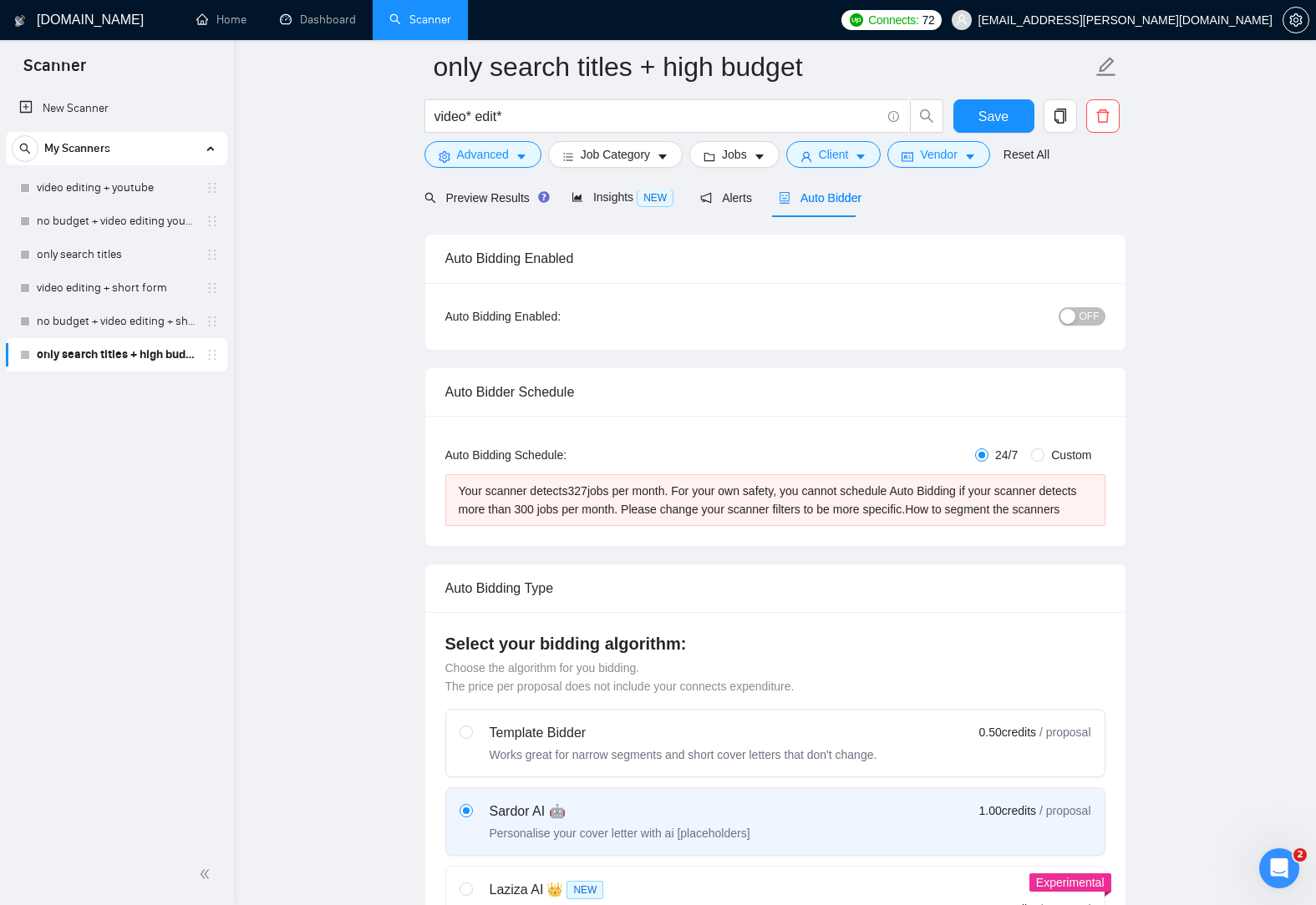
scroll to position [0, 0]
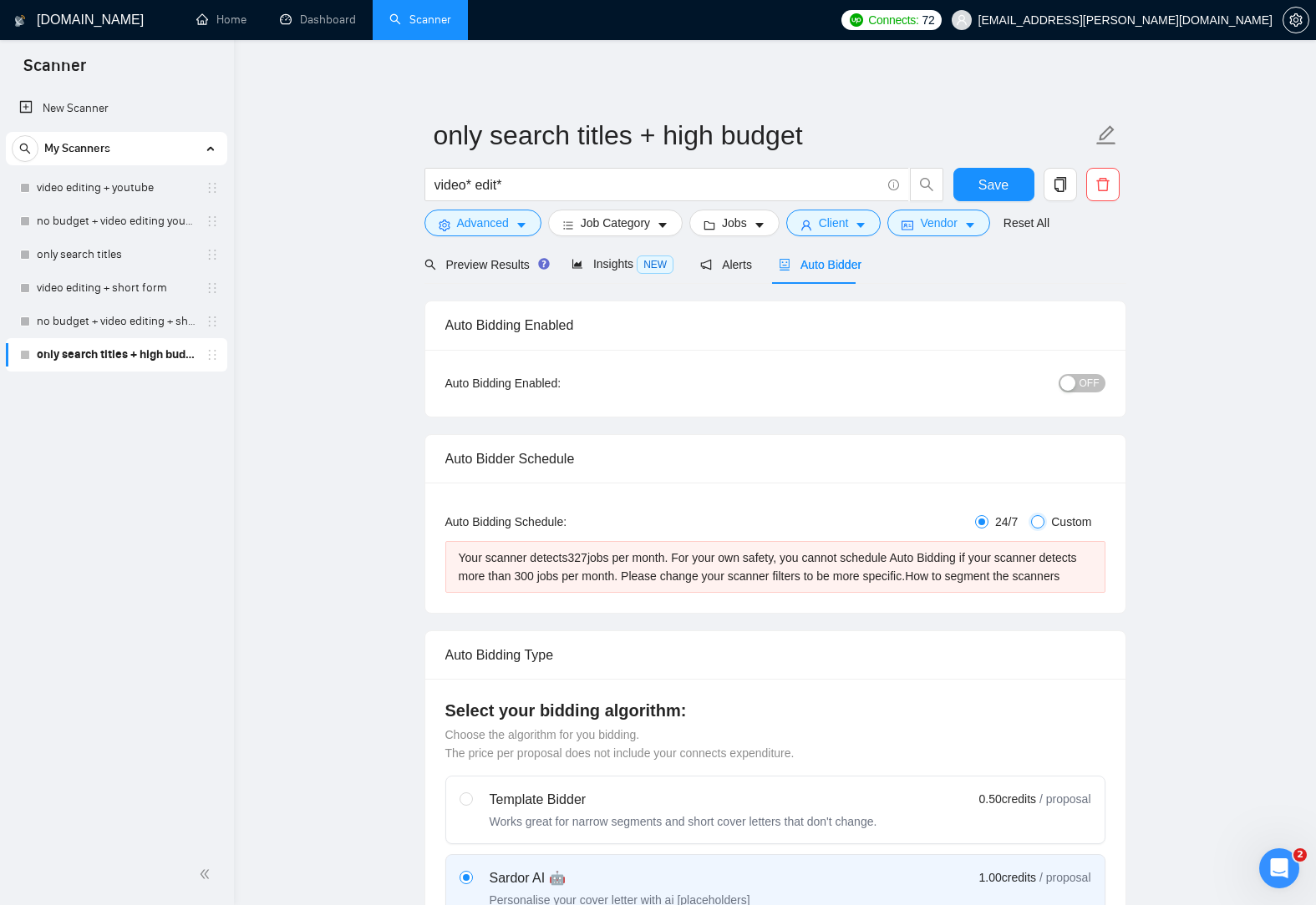
click at [1040, 515] on input "Custom" at bounding box center [1038, 521] width 14 height 14
radio input "true"
radio input "false"
checkbox input "true"
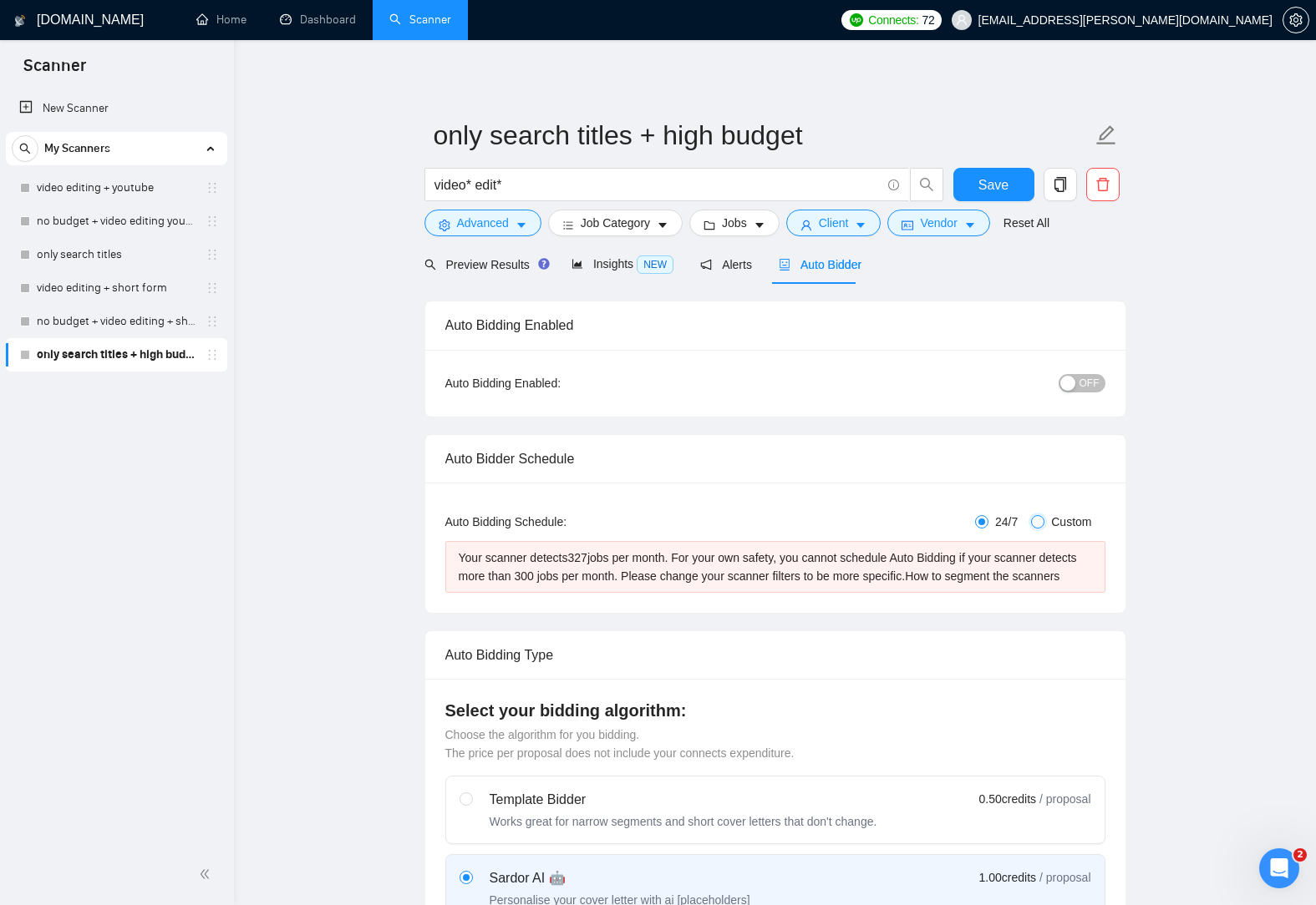
checkbox input "true"
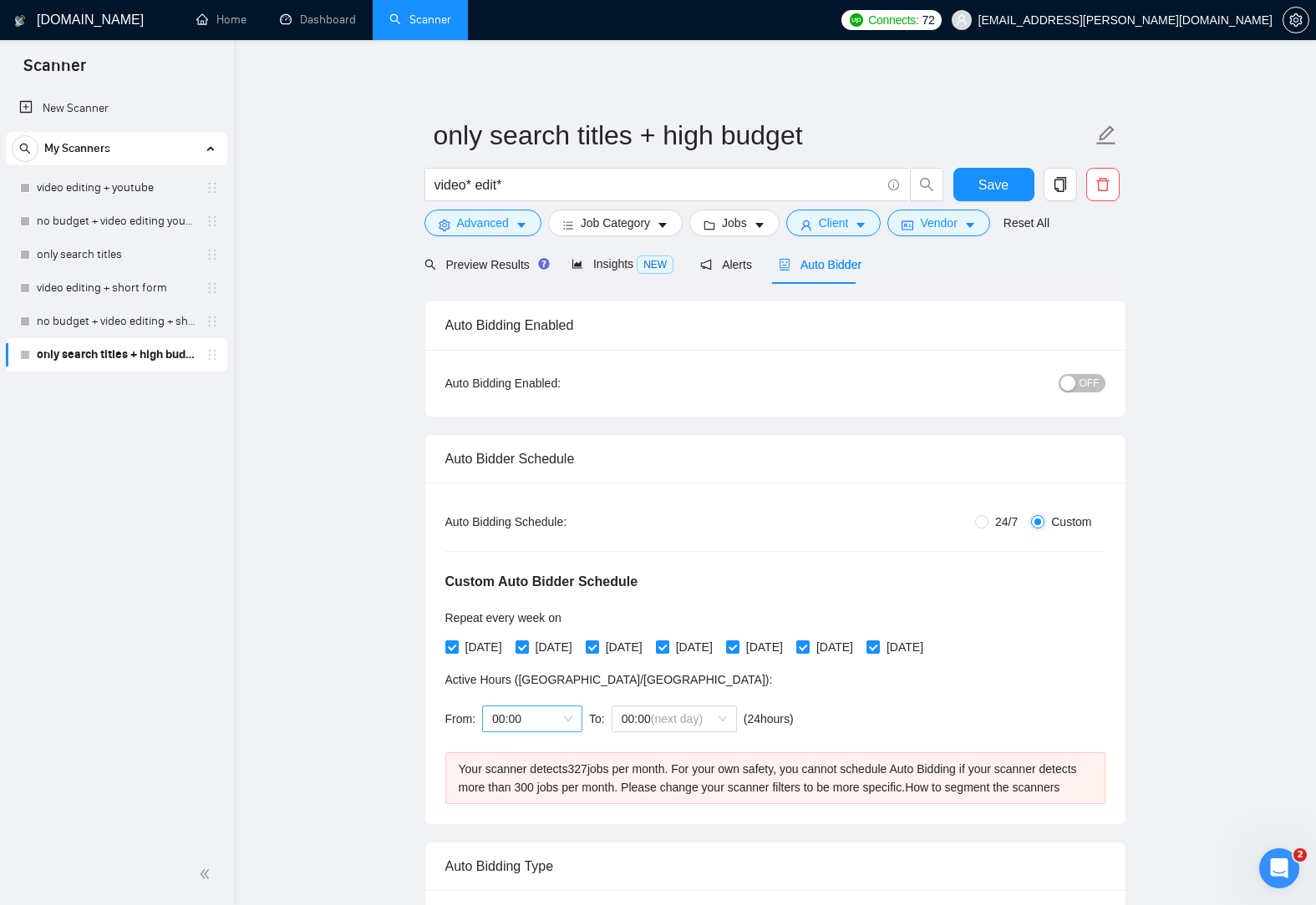
click at [569, 722] on span "00:00" at bounding box center [532, 719] width 80 height 25
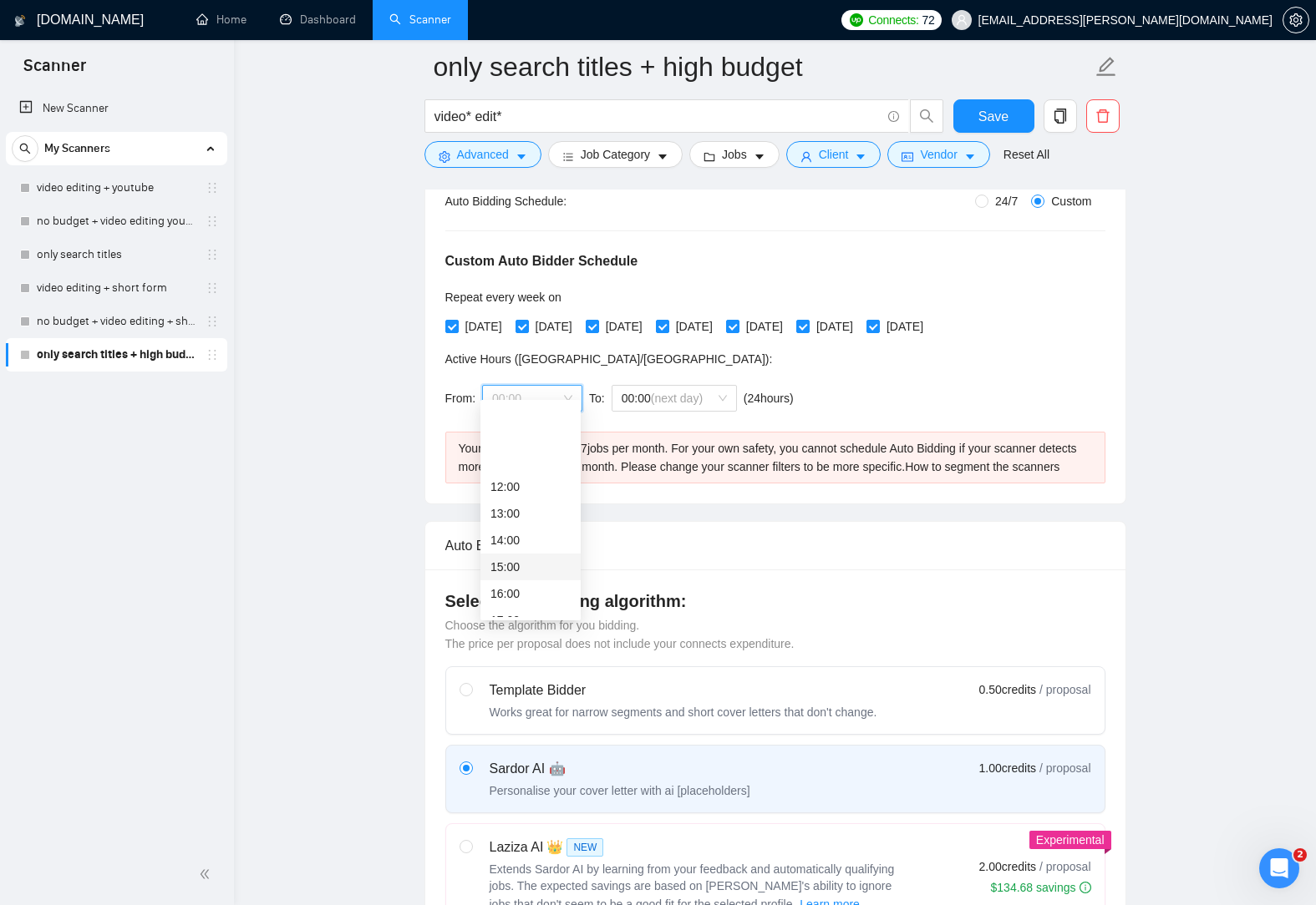
scroll to position [334, 0]
click at [530, 567] on div "18:00" at bounding box center [530, 564] width 80 height 18
click at [878, 324] on input "[DATE]" at bounding box center [872, 325] width 12 height 12
checkbox input "false"
click at [808, 325] on input "[DATE]" at bounding box center [802, 325] width 12 height 12
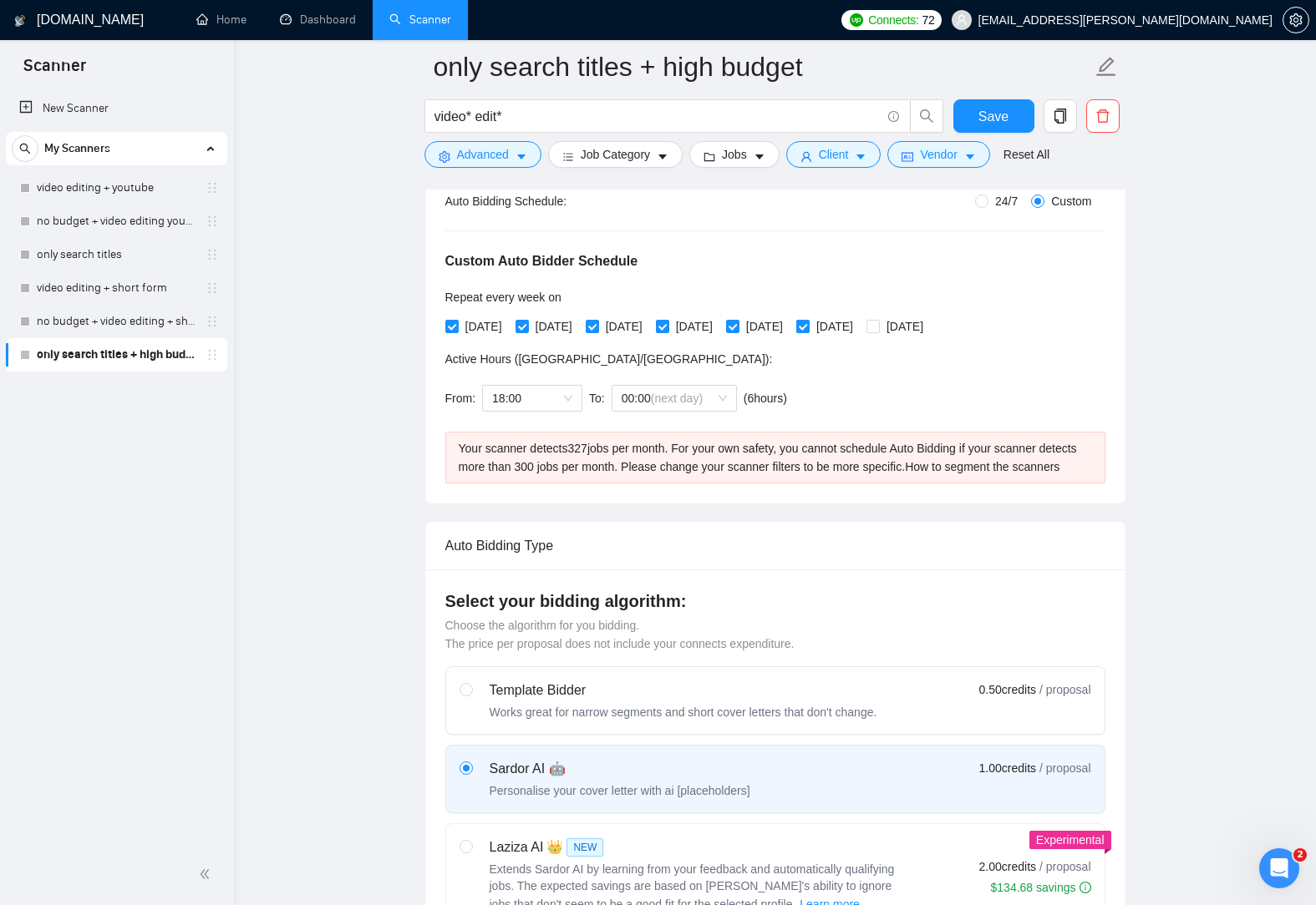
checkbox input "false"
click at [790, 327] on span "[DATE]" at bounding box center [764, 327] width 51 height 18
click at [737, 327] on input "[DATE]" at bounding box center [732, 325] width 12 height 12
checkbox input "false"
click at [852, 326] on span "[DATE]" at bounding box center [834, 327] width 51 height 18
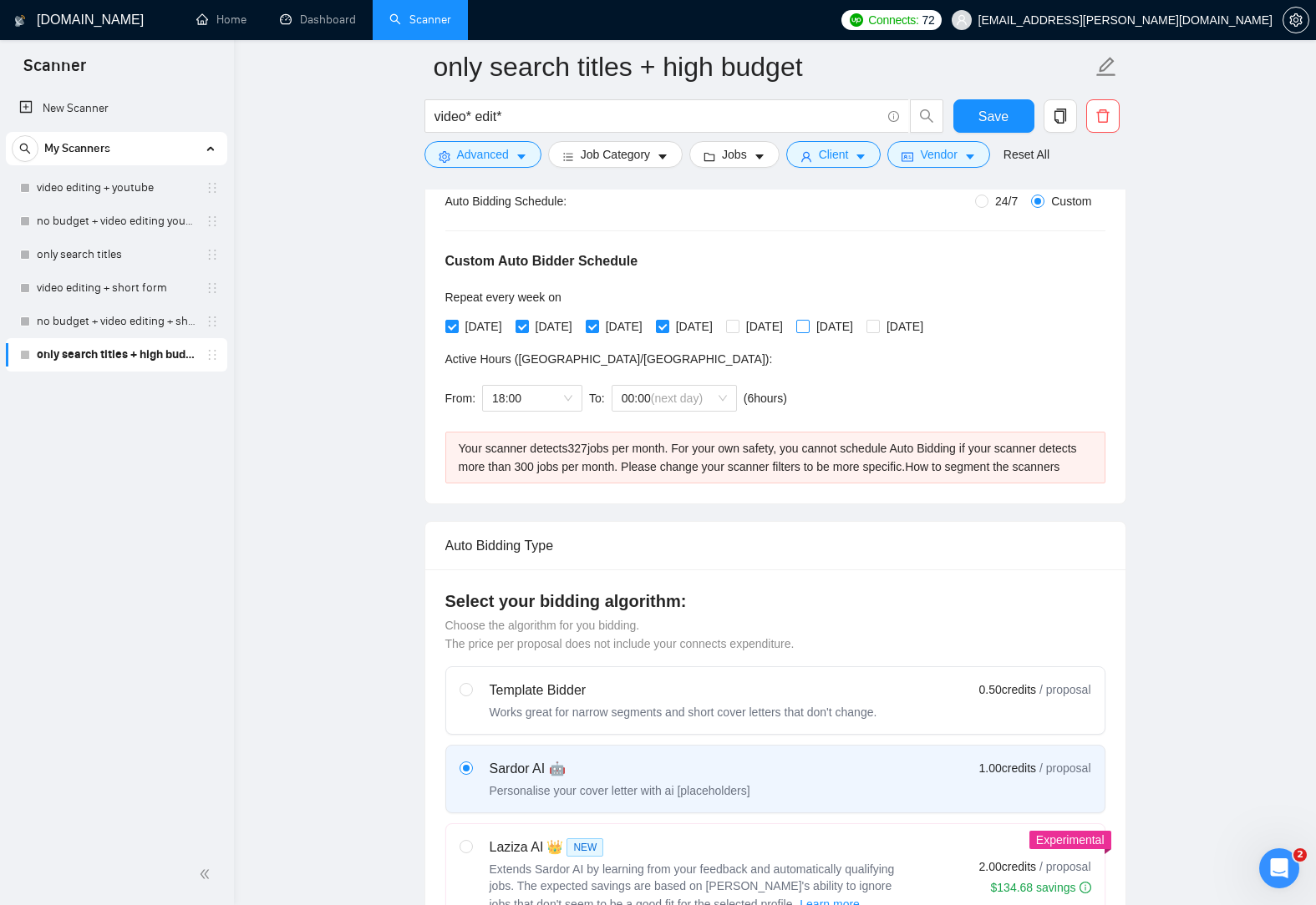
click at [808, 326] on input "[DATE]" at bounding box center [802, 325] width 12 height 12
checkbox input "true"
click at [878, 328] on input "[DATE]" at bounding box center [872, 325] width 12 height 12
checkbox input "true"
click at [782, 334] on label "[DATE]" at bounding box center [758, 327] width 63 height 18
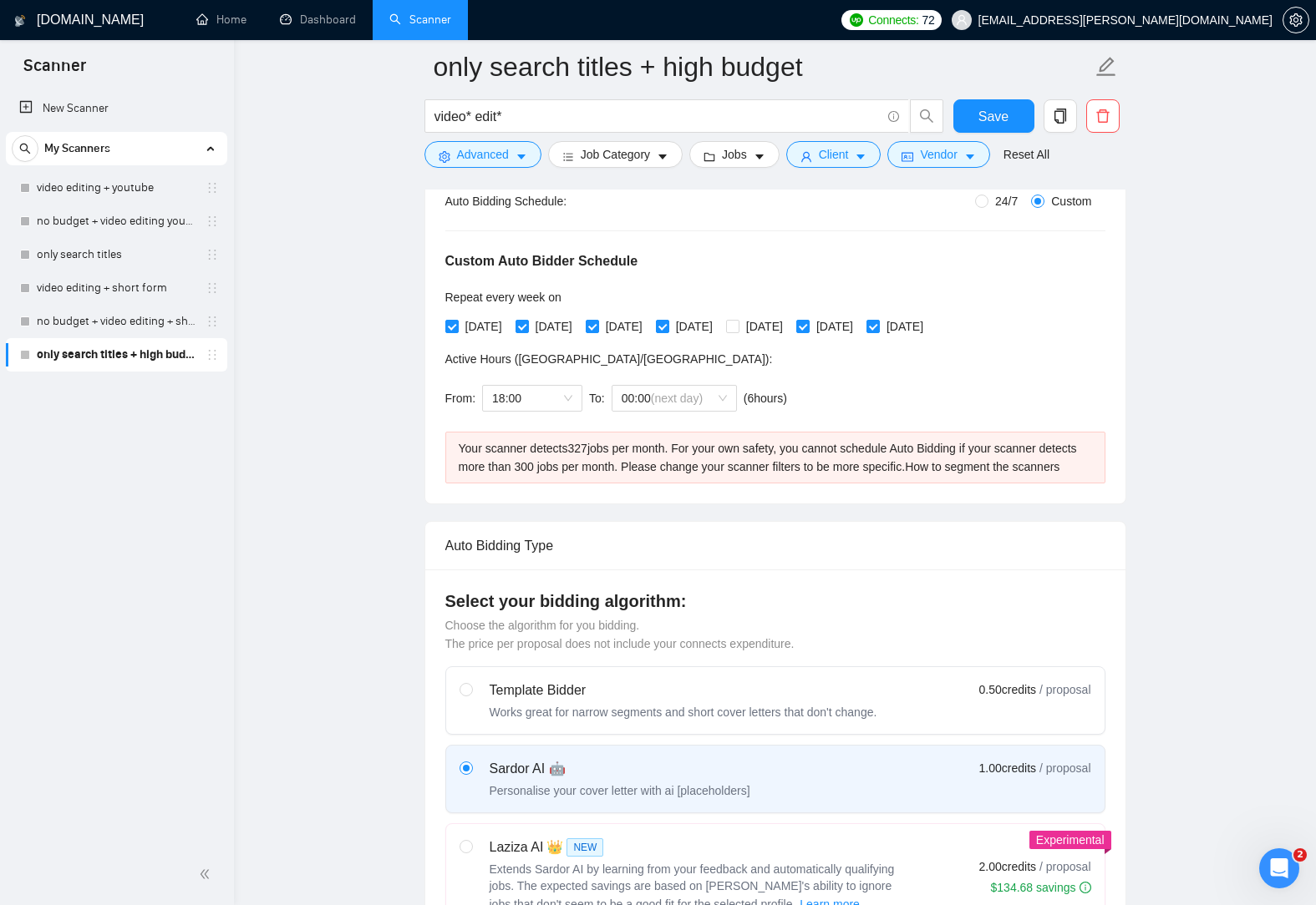
click at [996, 205] on span "24/7" at bounding box center [1006, 201] width 36 height 18
click at [988, 205] on input "24/7" at bounding box center [982, 201] width 14 height 14
radio input "true"
radio input "false"
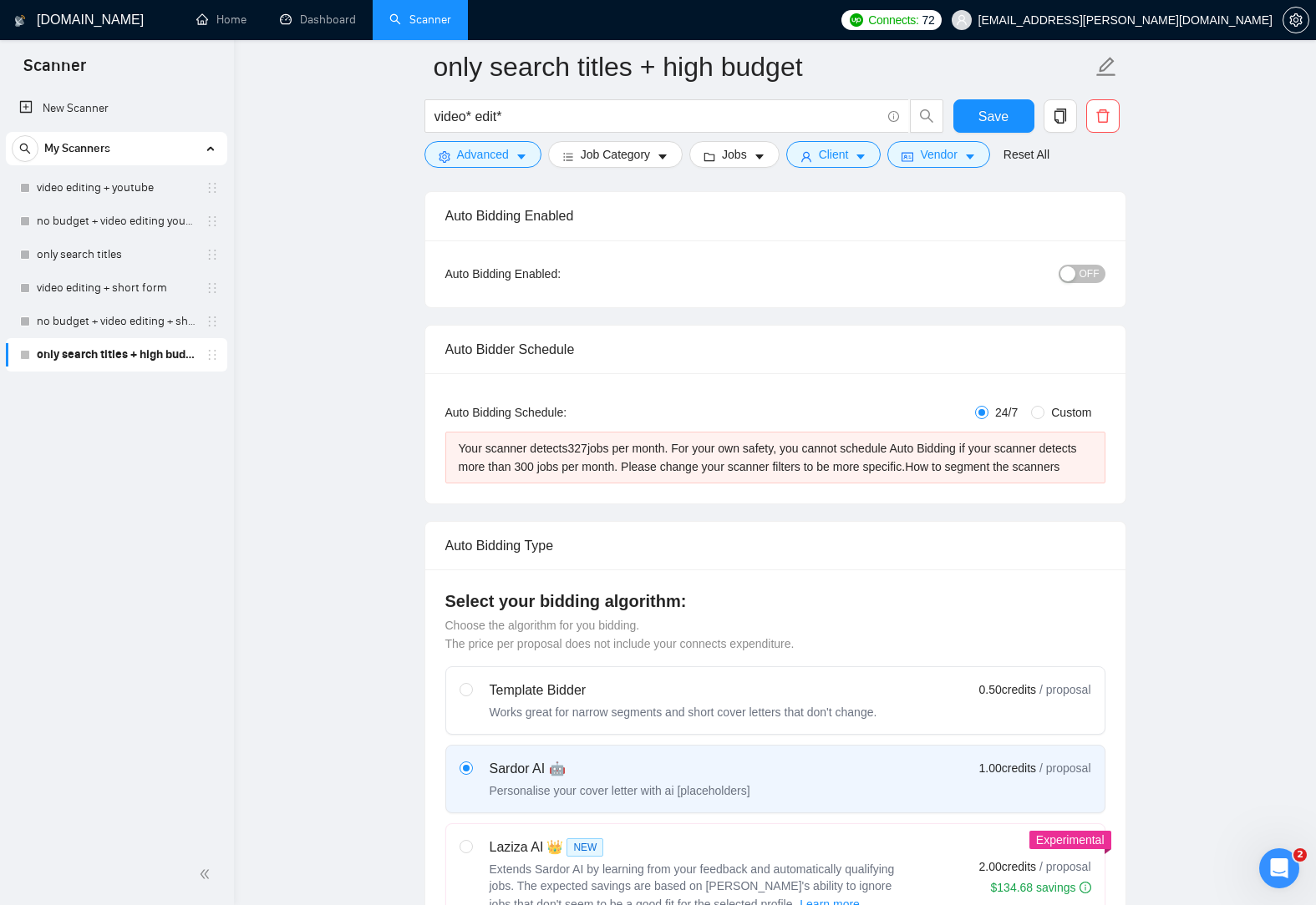
scroll to position [0, 0]
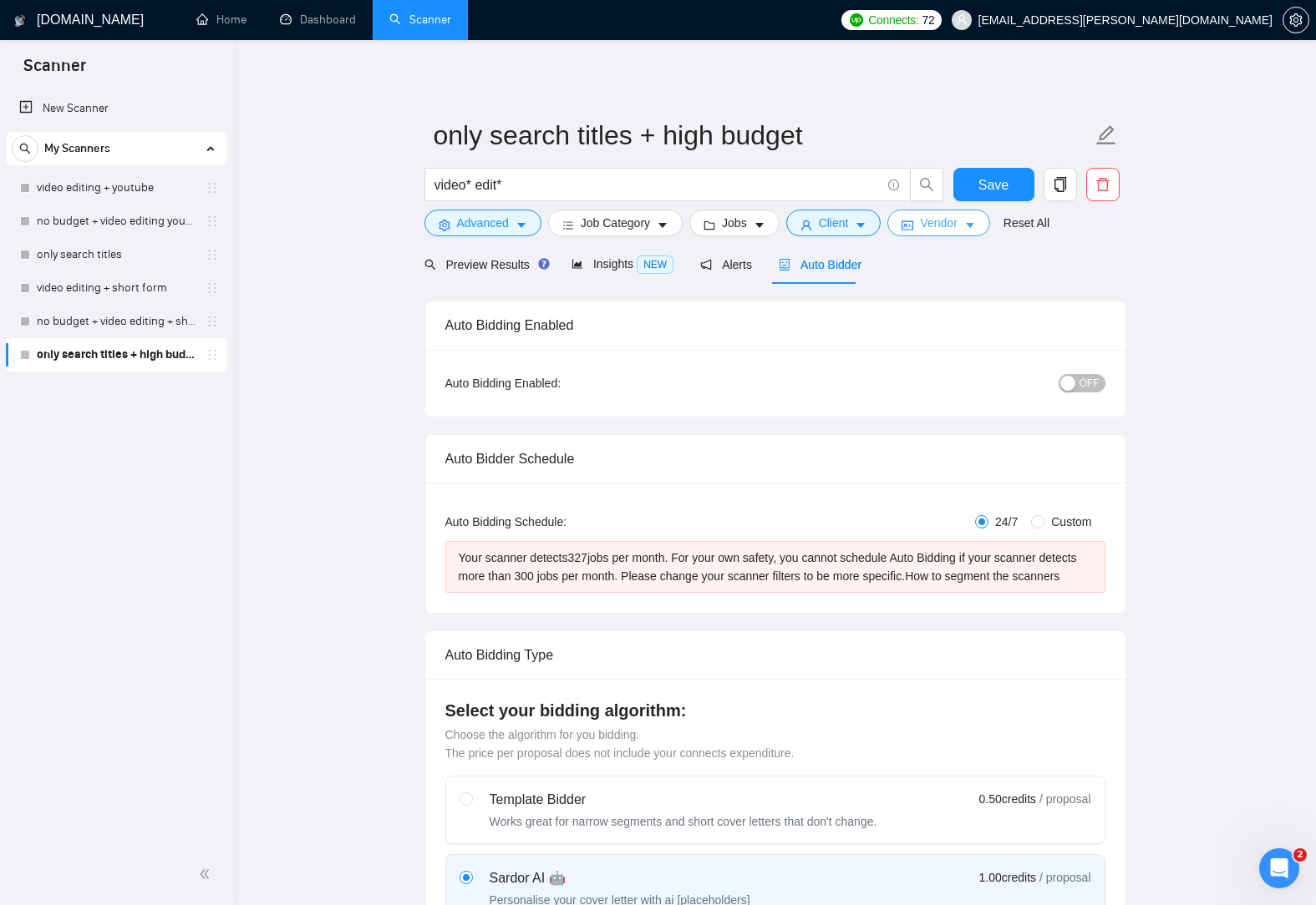
click at [933, 225] on span "Vendor" at bounding box center [939, 223] width 37 height 18
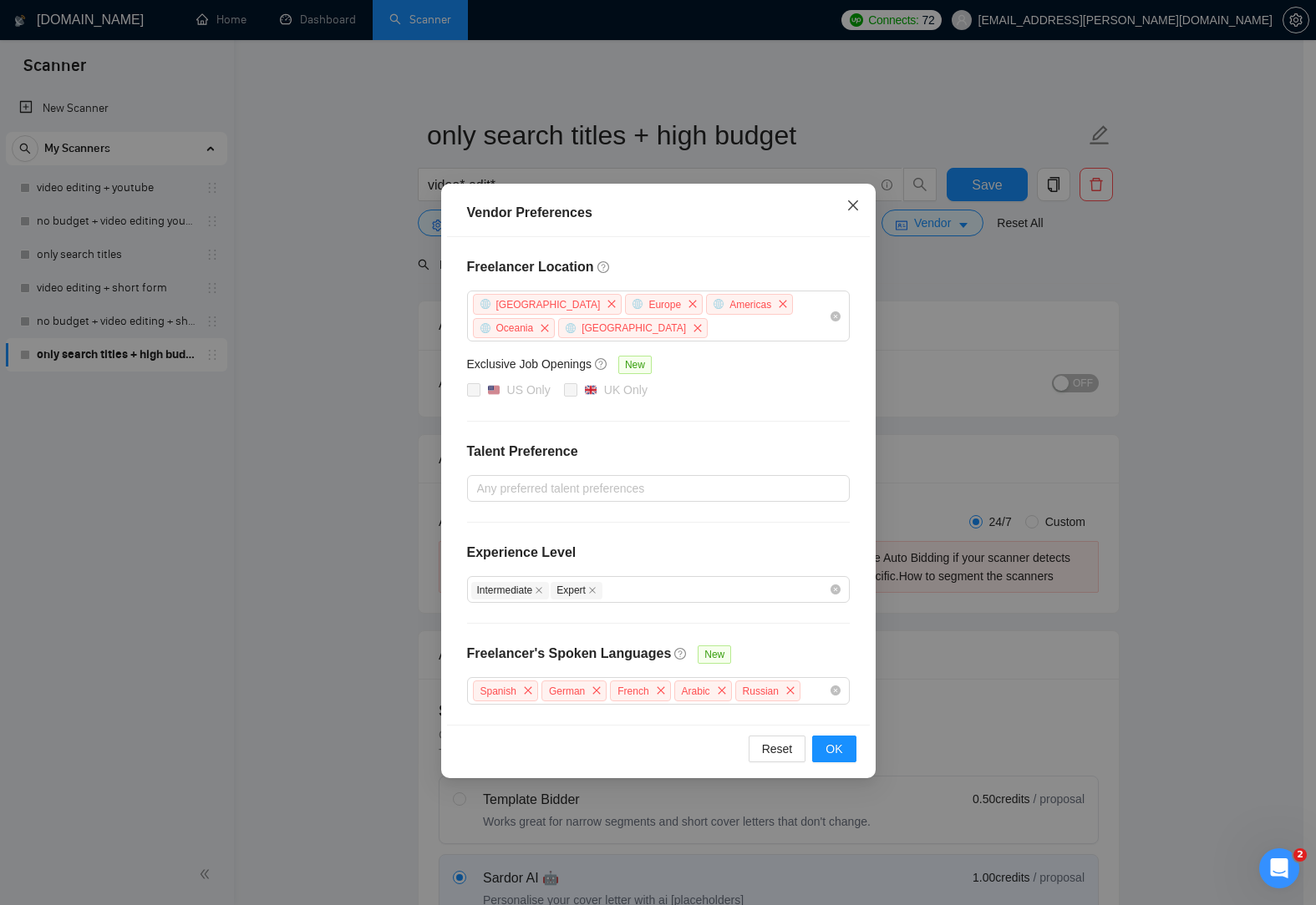
click at [850, 207] on icon "close" at bounding box center [853, 206] width 14 height 14
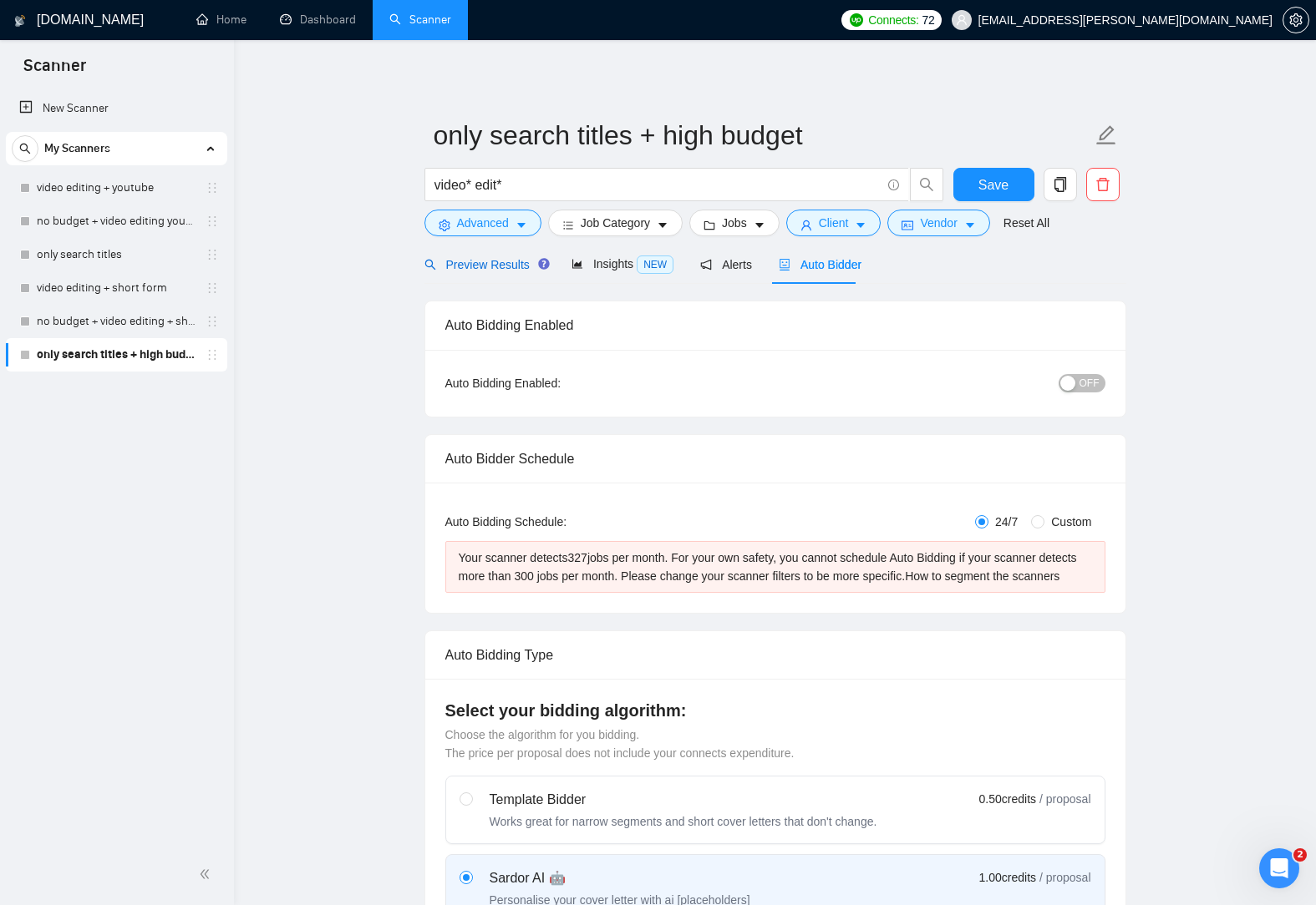
click at [512, 259] on span "Preview Results" at bounding box center [484, 264] width 120 height 14
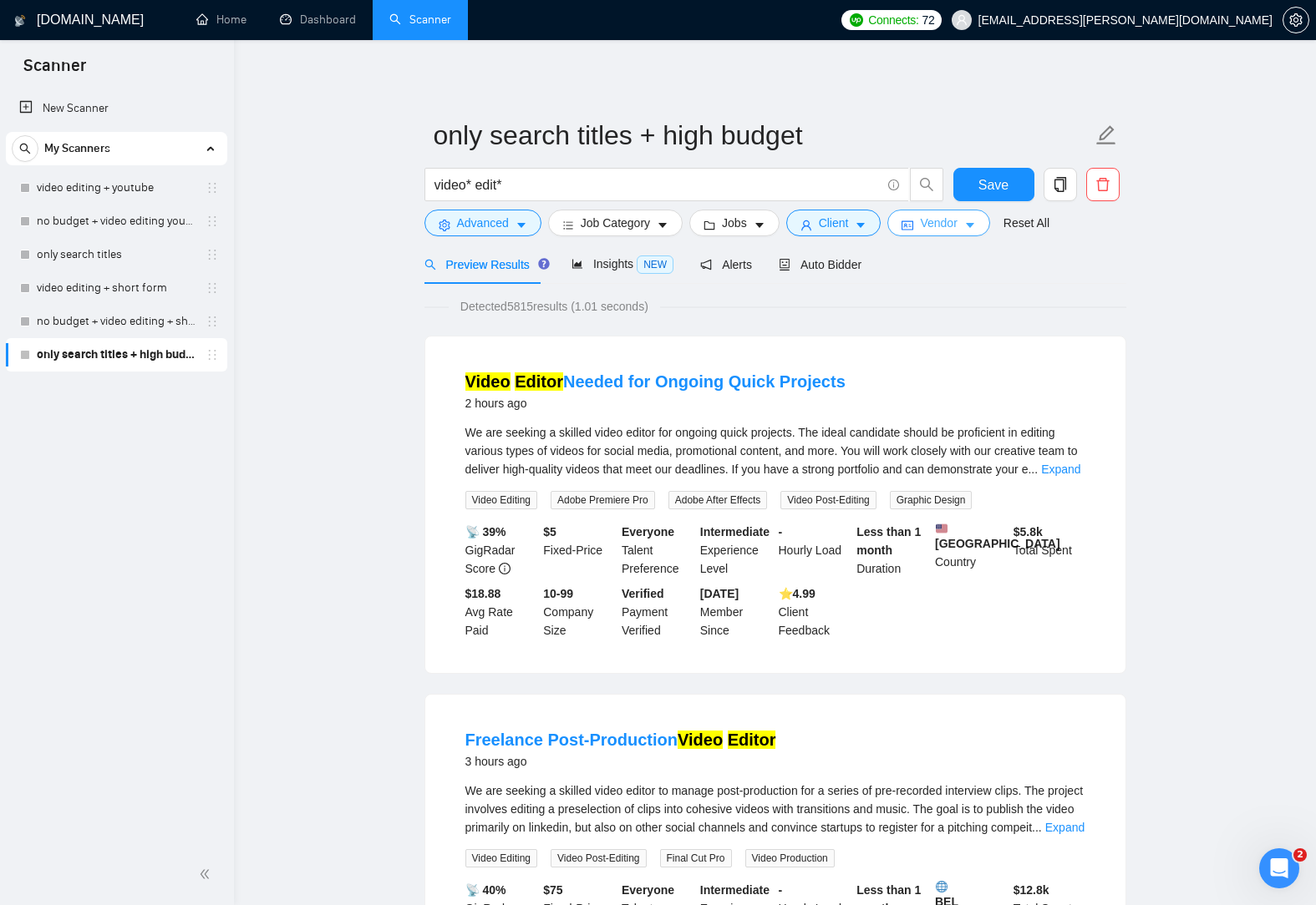
click at [964, 220] on icon "caret-down" at bounding box center [970, 225] width 12 height 12
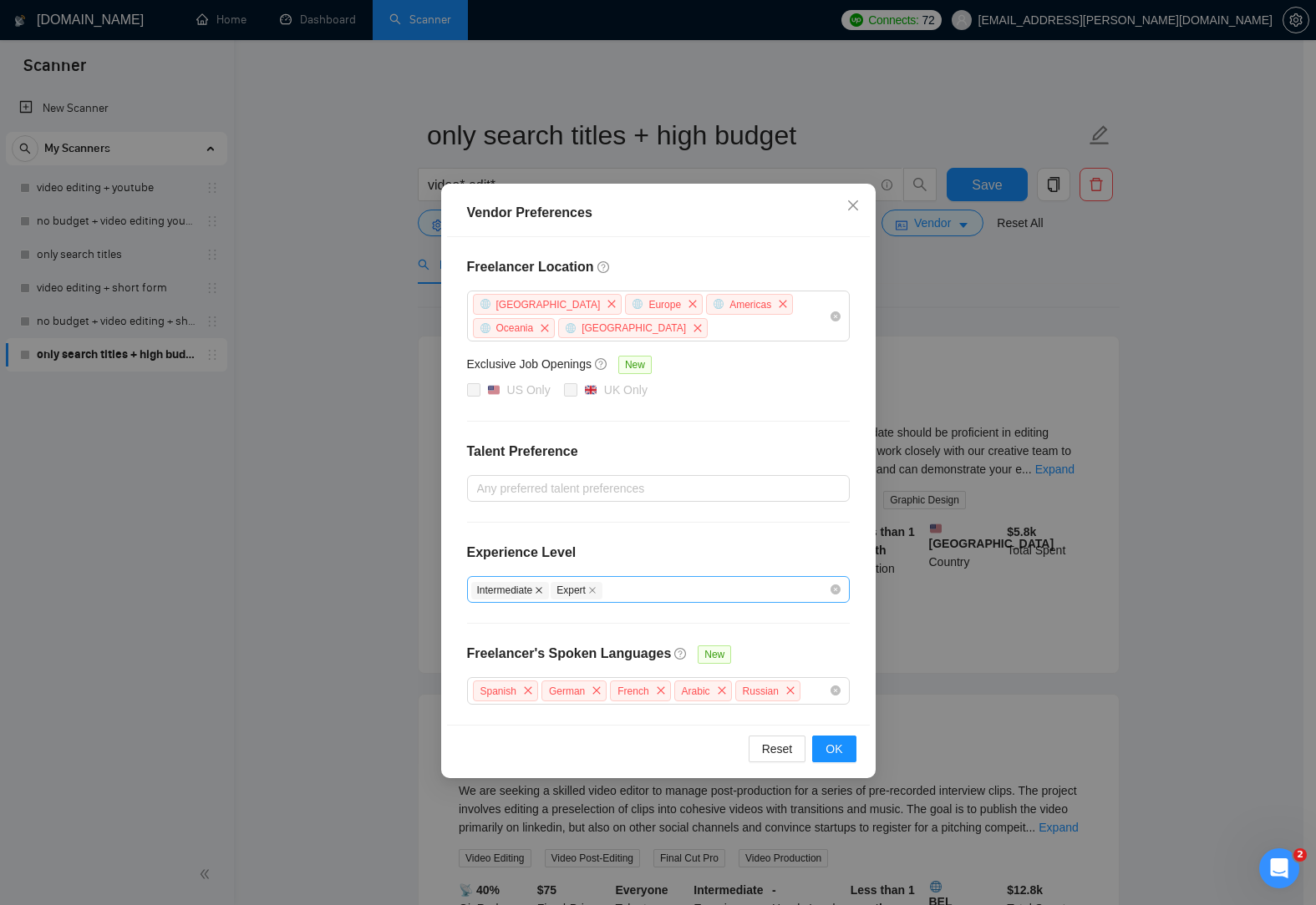
click at [542, 588] on icon "close" at bounding box center [538, 590] width 8 height 8
click at [837, 743] on span "OK" at bounding box center [834, 749] width 17 height 18
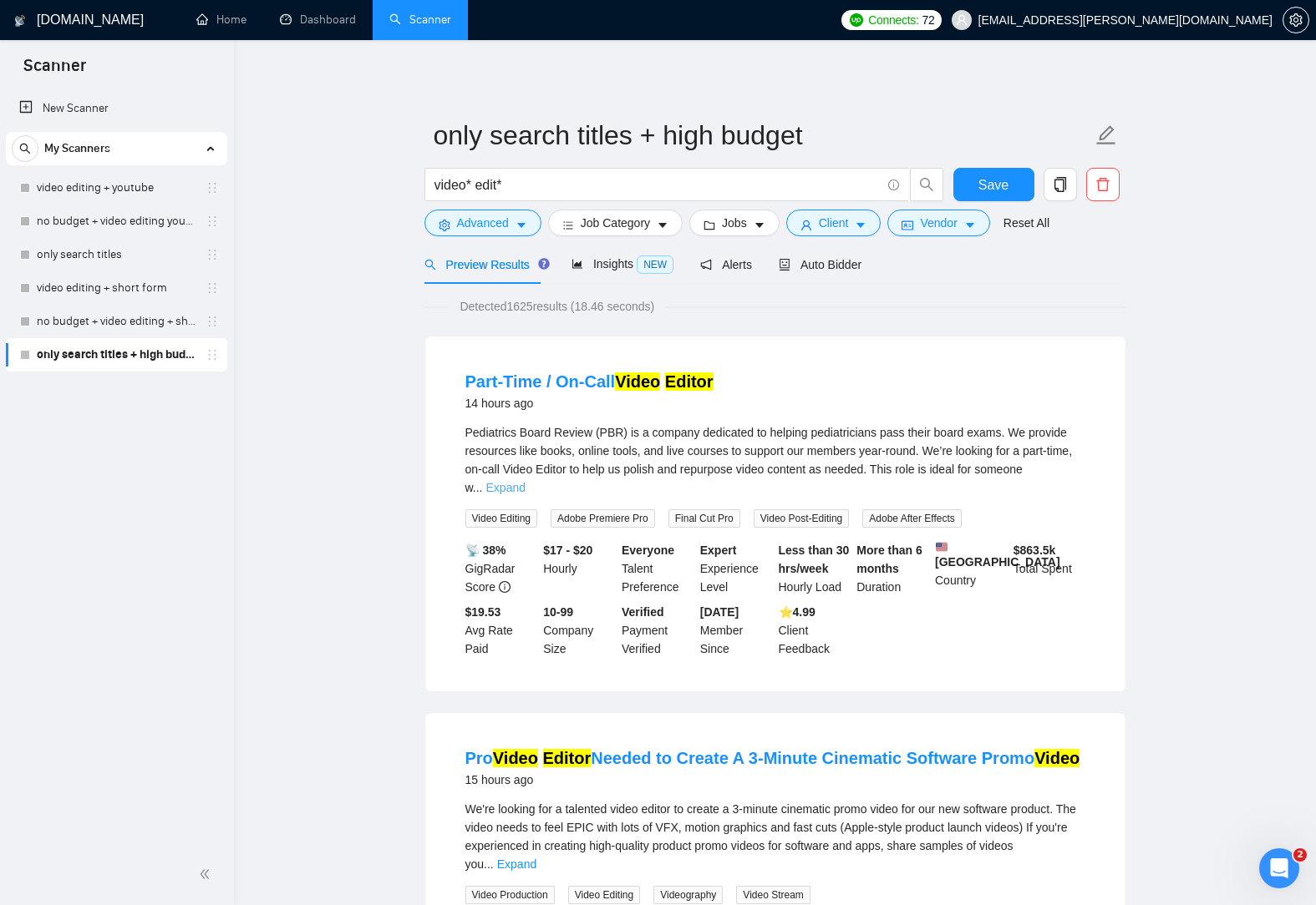
click at [525, 481] on link "Expand" at bounding box center [505, 487] width 39 height 14
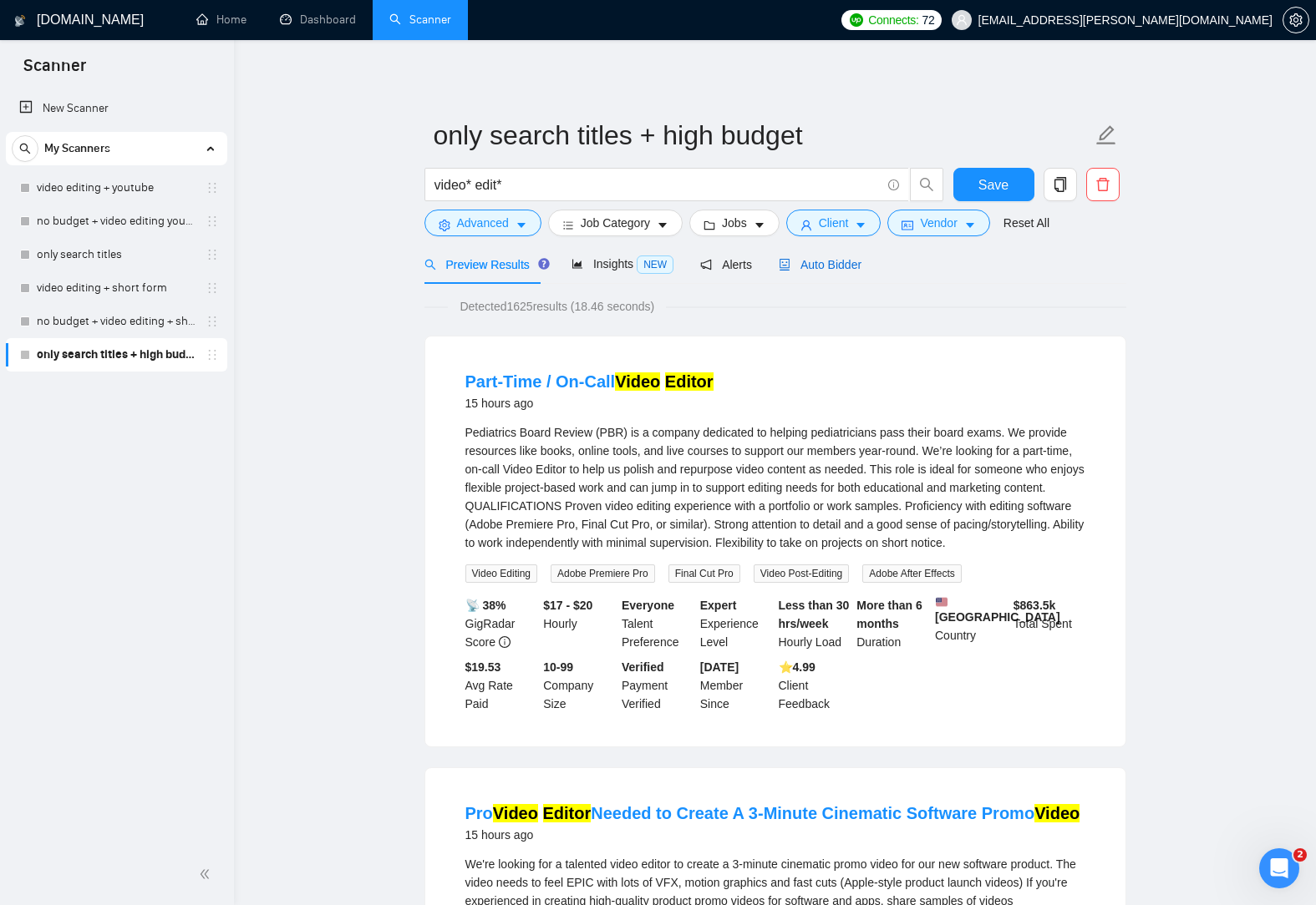
click at [838, 258] on span "Auto Bidder" at bounding box center [820, 264] width 83 height 14
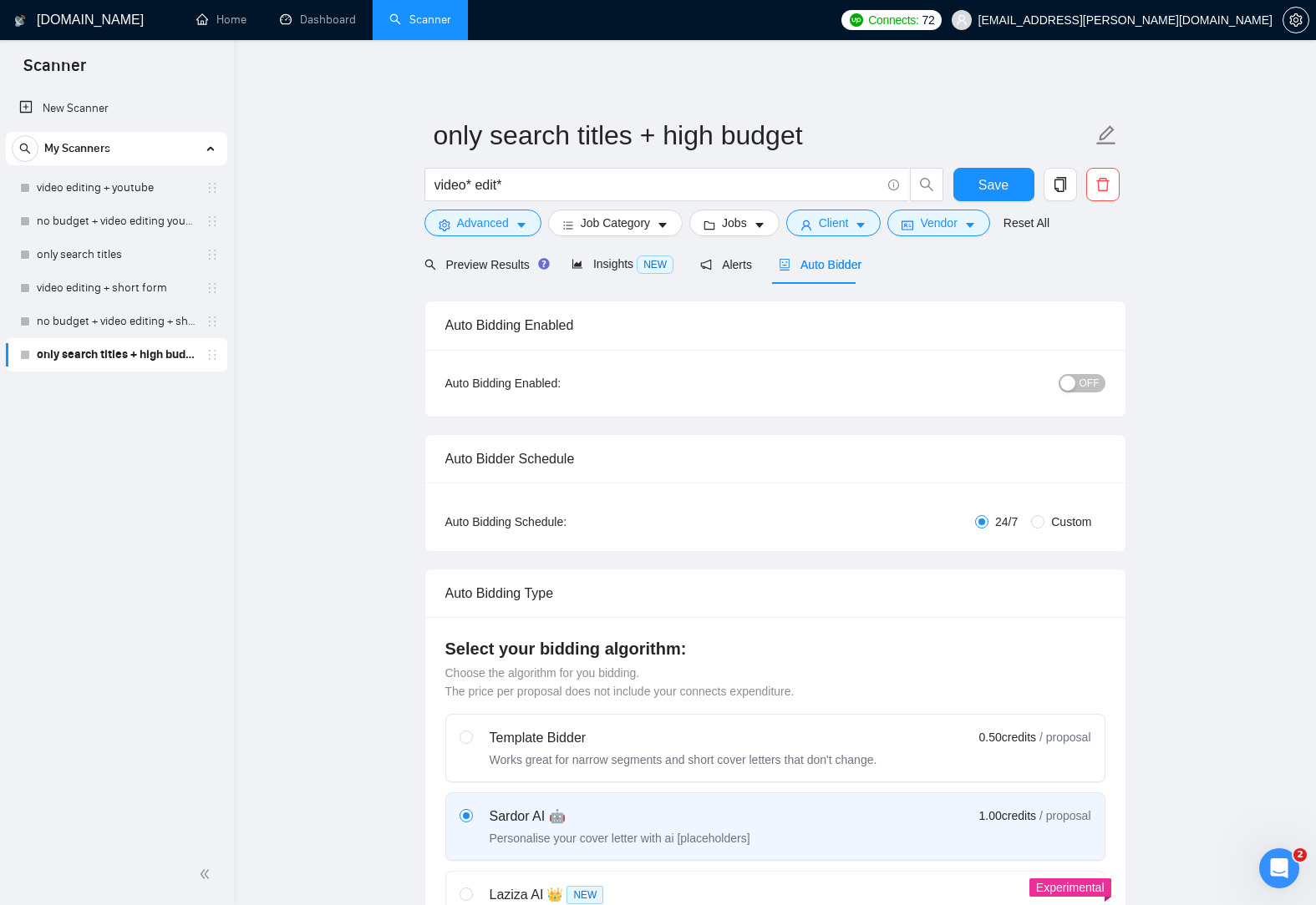
click at [949, 208] on div "video* edit* Save" at bounding box center [771, 188] width 702 height 41
click at [947, 217] on span "Vendor" at bounding box center [939, 223] width 37 height 18
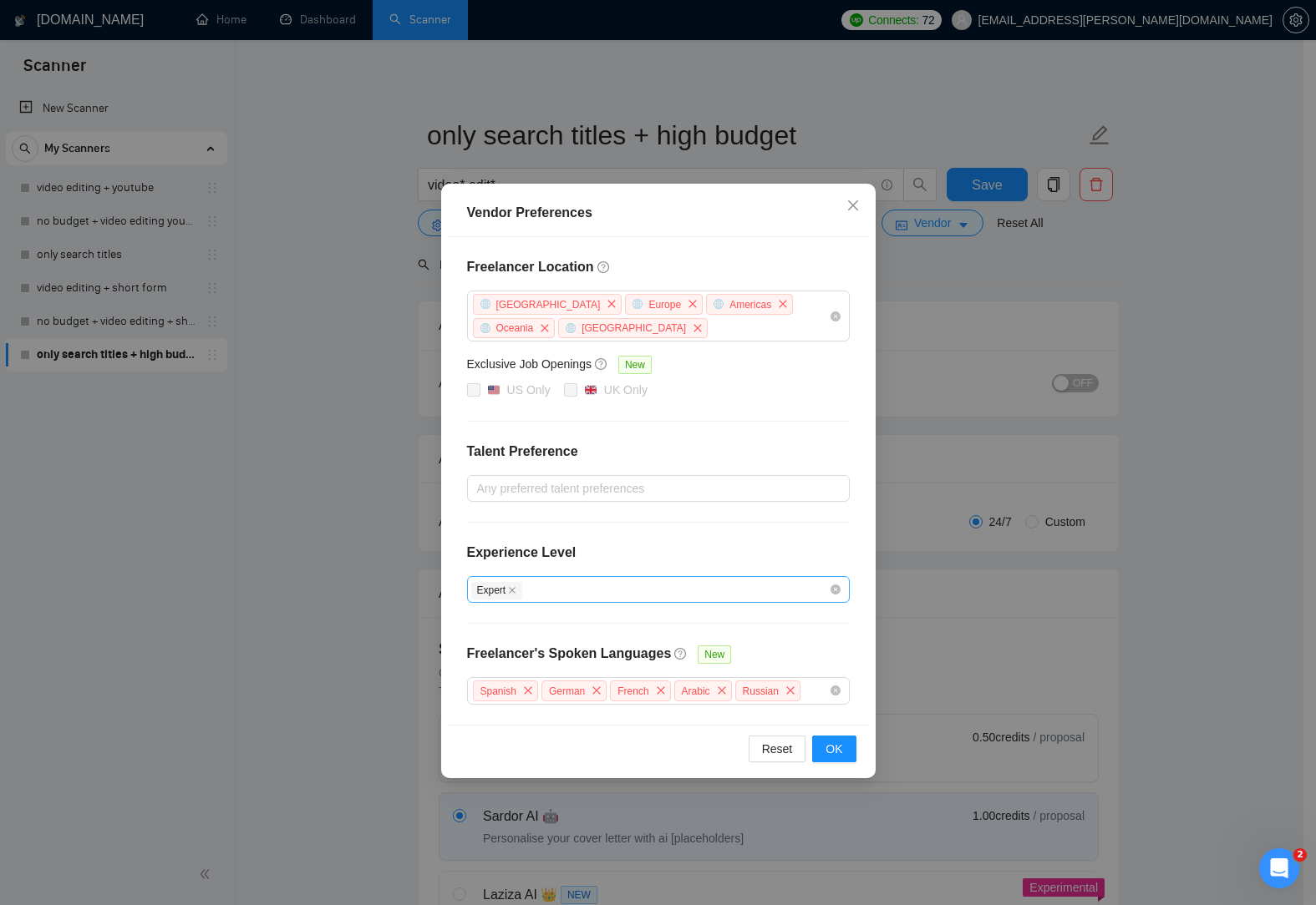
click at [581, 595] on div "Expert" at bounding box center [649, 589] width 357 height 20
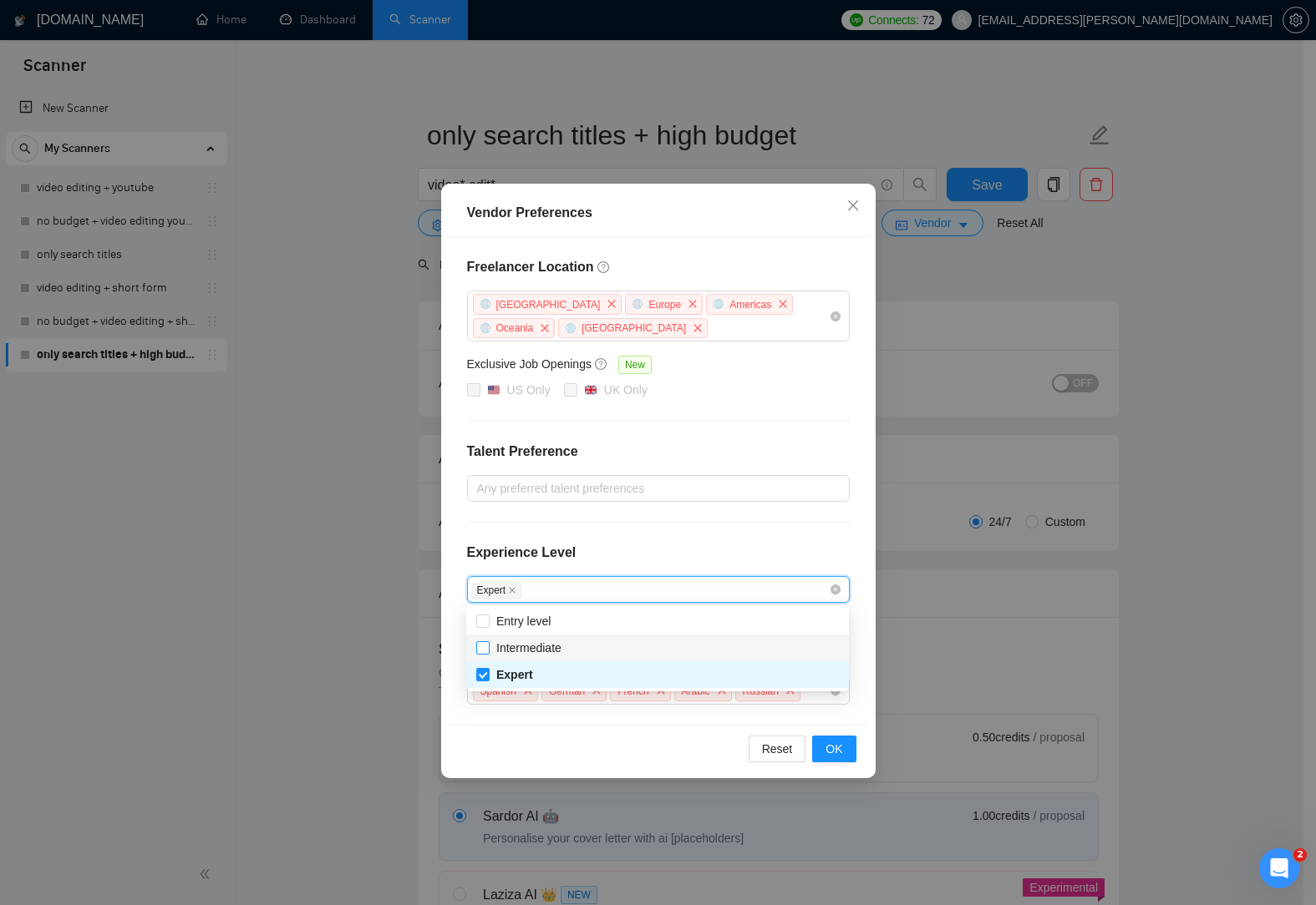
click at [567, 654] on span "Intermediate" at bounding box center [529, 648] width 79 height 18
click at [488, 653] on input "Intermediate" at bounding box center [482, 647] width 12 height 12
click at [495, 642] on span "Intermediate" at bounding box center [529, 648] width 79 height 18
click at [488, 642] on input "Intermediate" at bounding box center [482, 647] width 12 height 12
click at [483, 649] on input "Intermediate" at bounding box center [482, 647] width 12 height 12
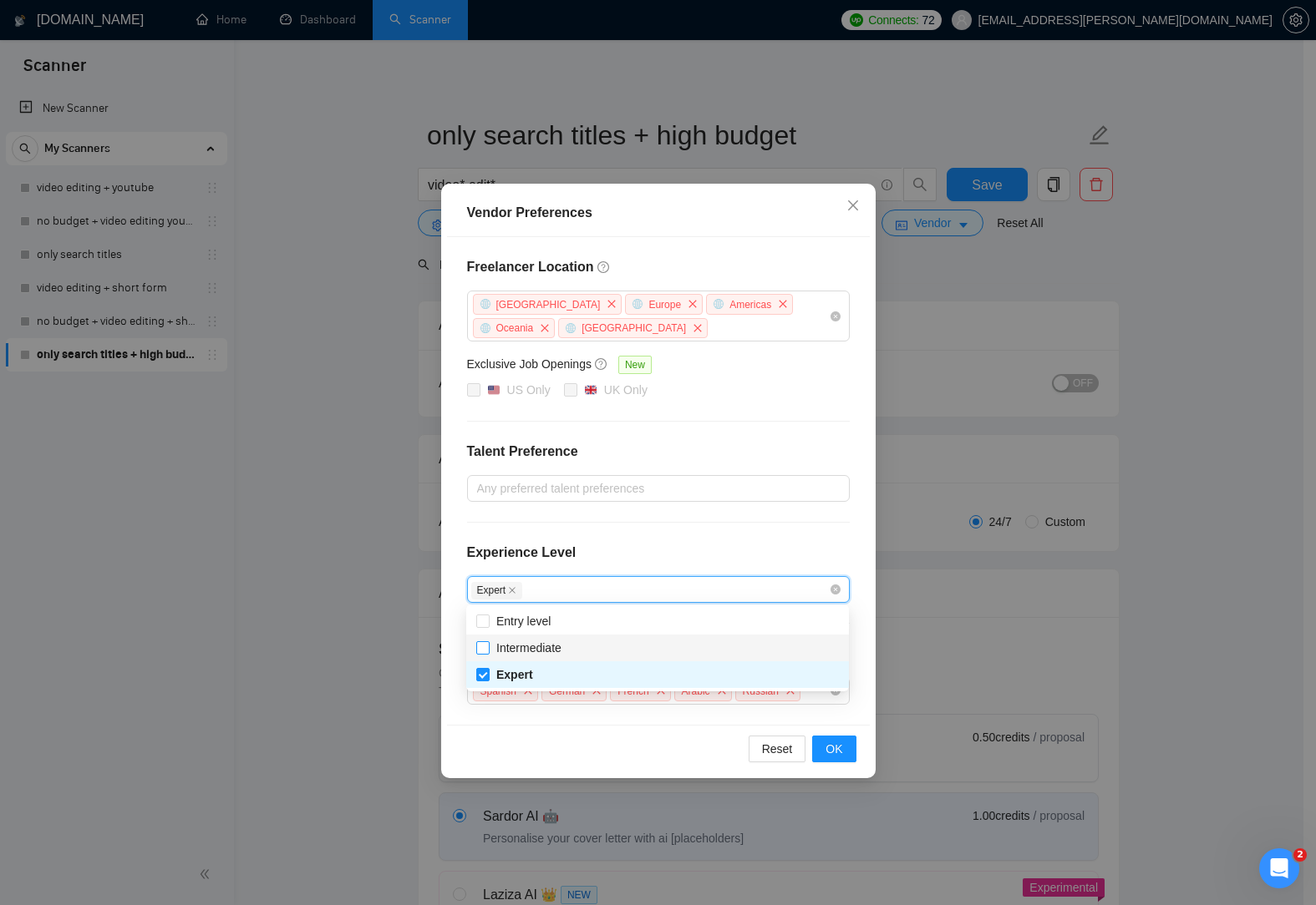
checkbox input "true"
click at [833, 745] on span "OK" at bounding box center [834, 749] width 17 height 18
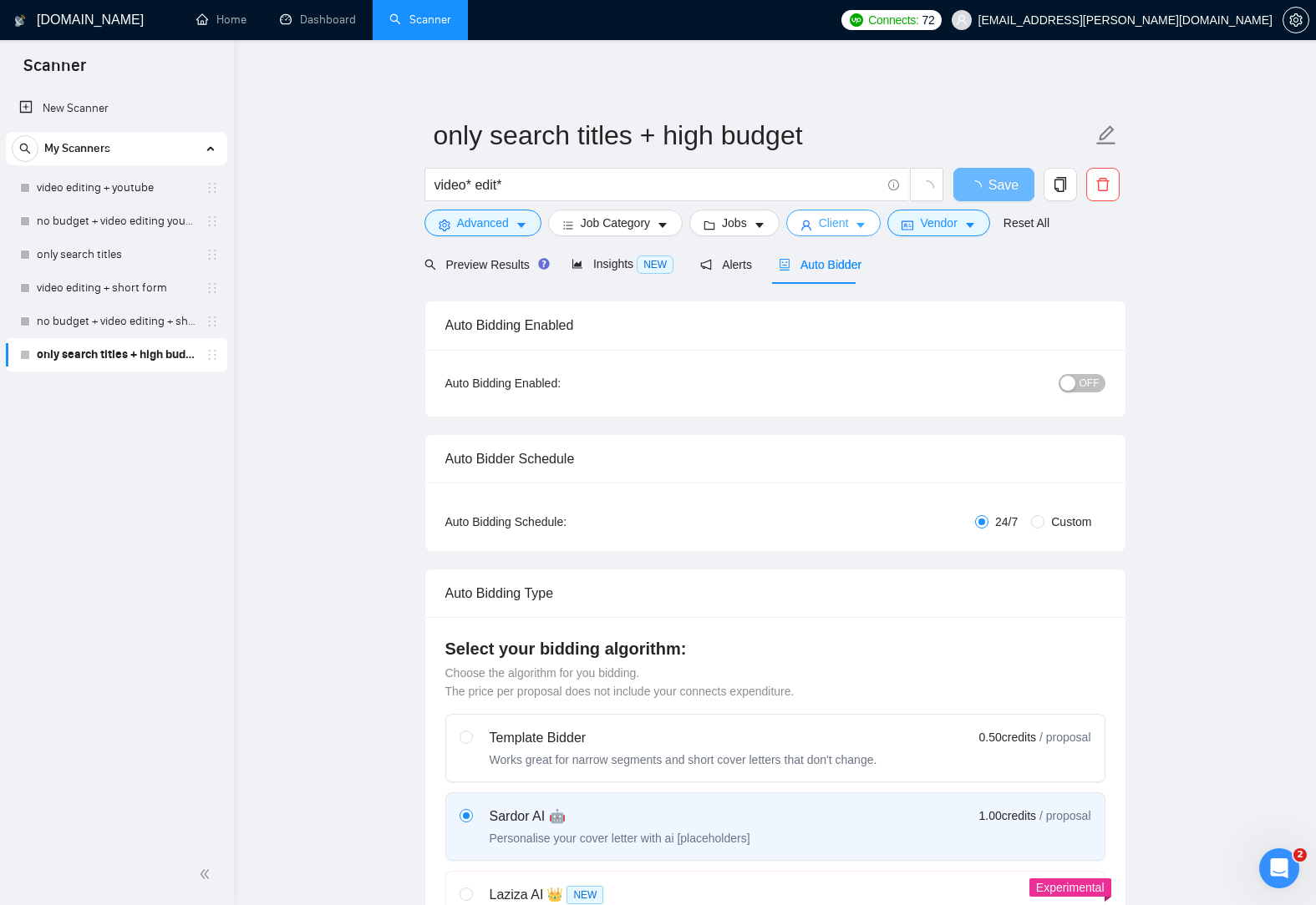
click at [818, 219] on span "Client" at bounding box center [833, 223] width 30 height 18
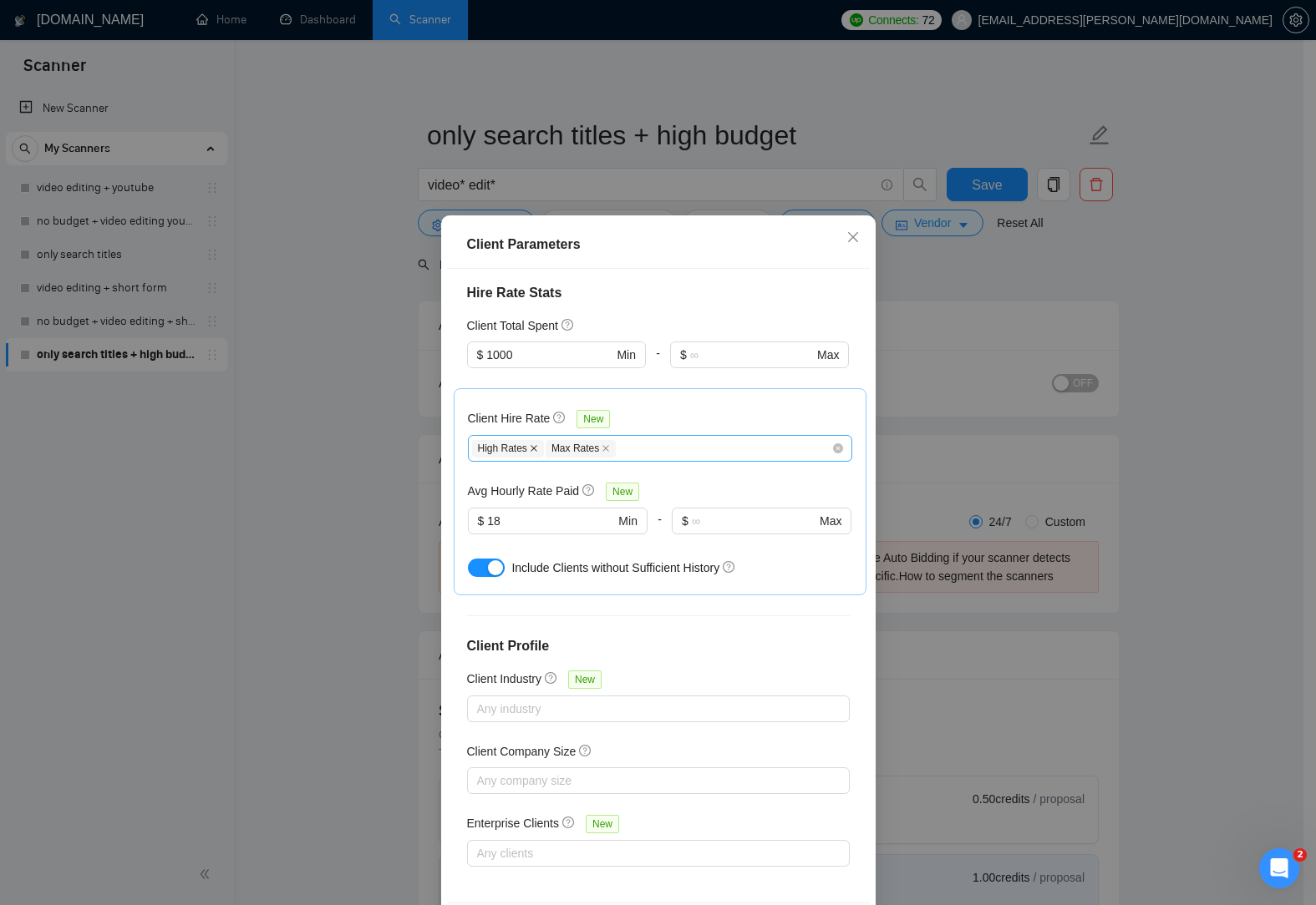
click at [531, 449] on icon "close" at bounding box center [534, 448] width 6 height 6
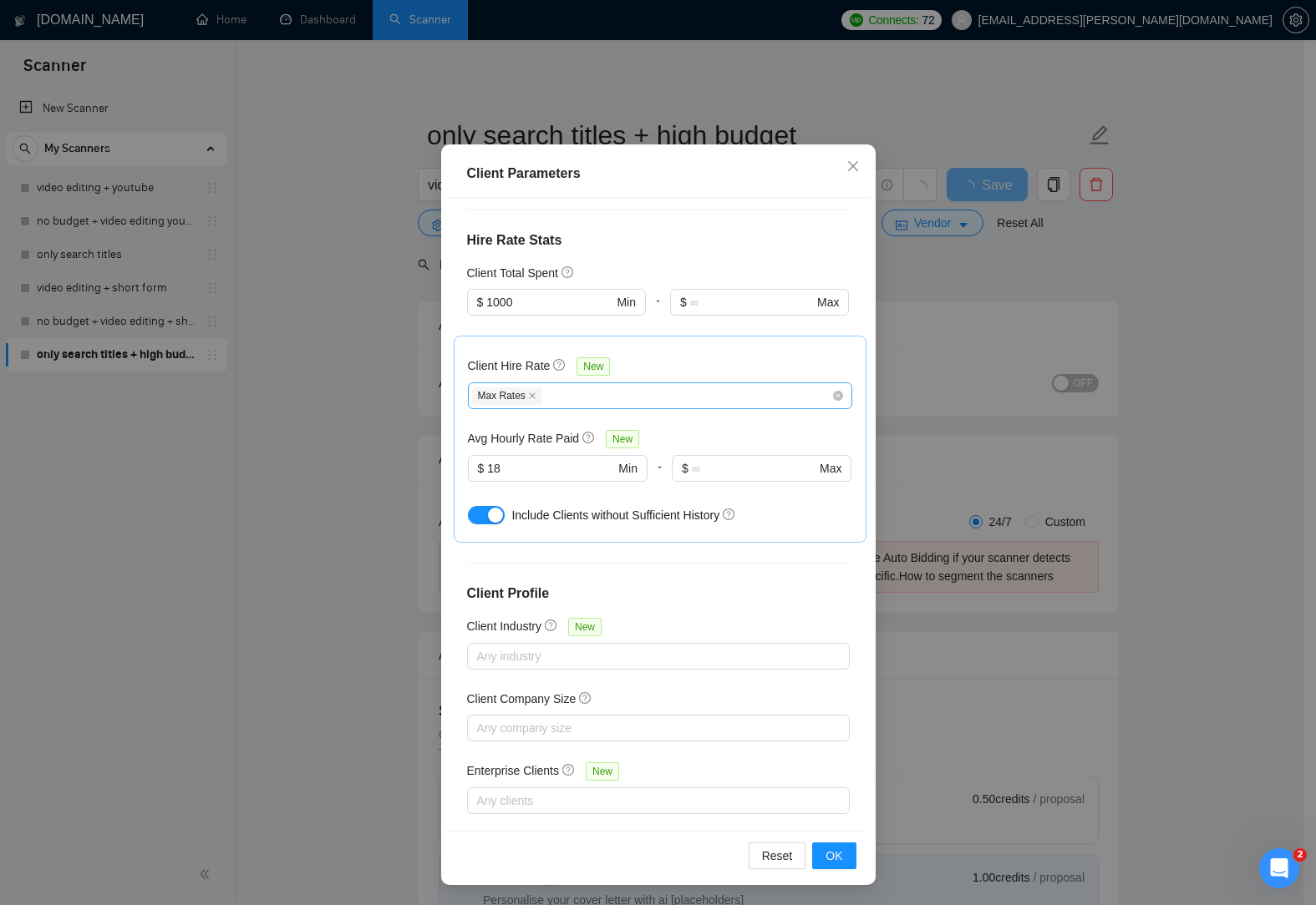
scroll to position [405, 0]
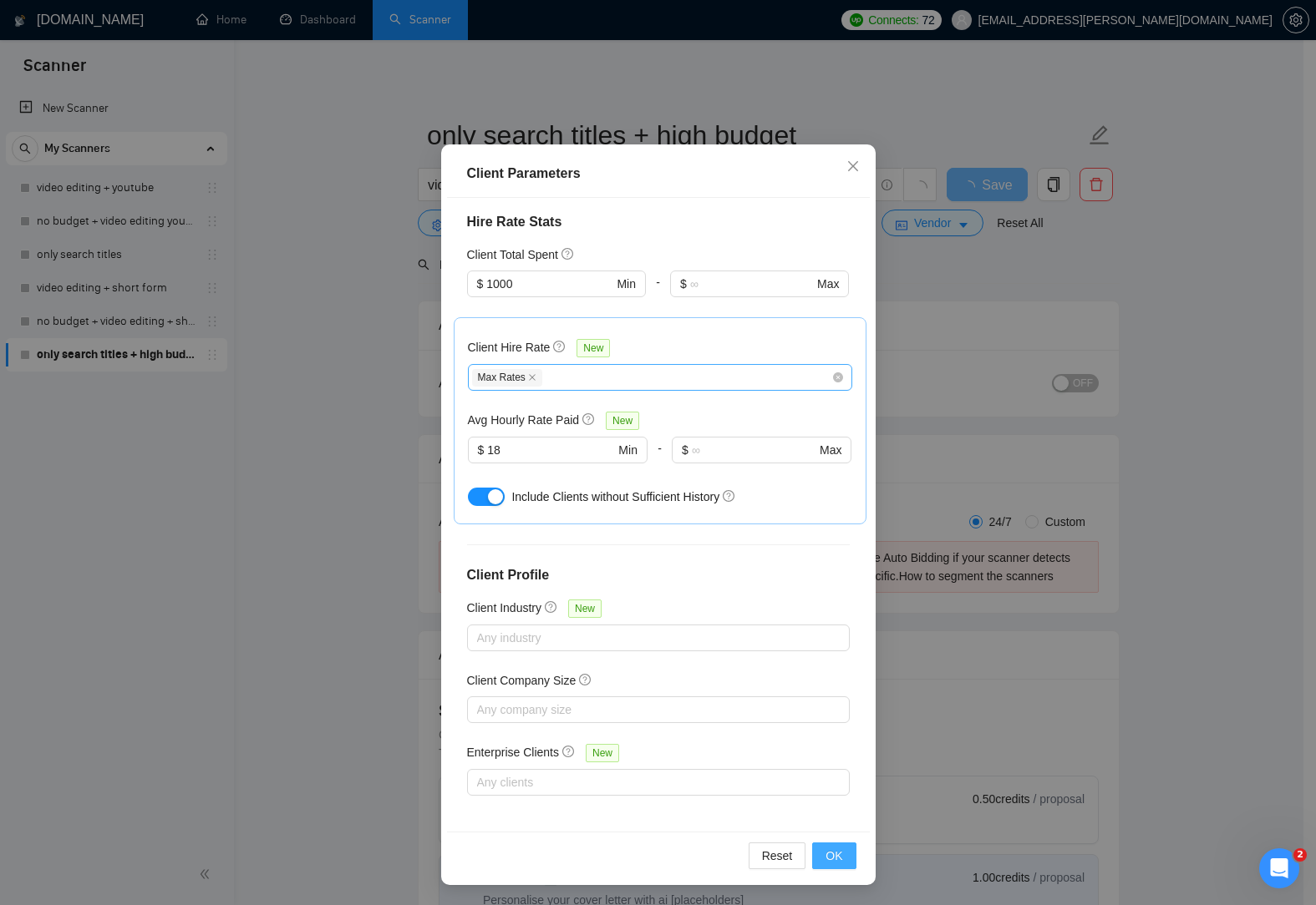
click at [830, 847] on span "OK" at bounding box center [834, 855] width 17 height 18
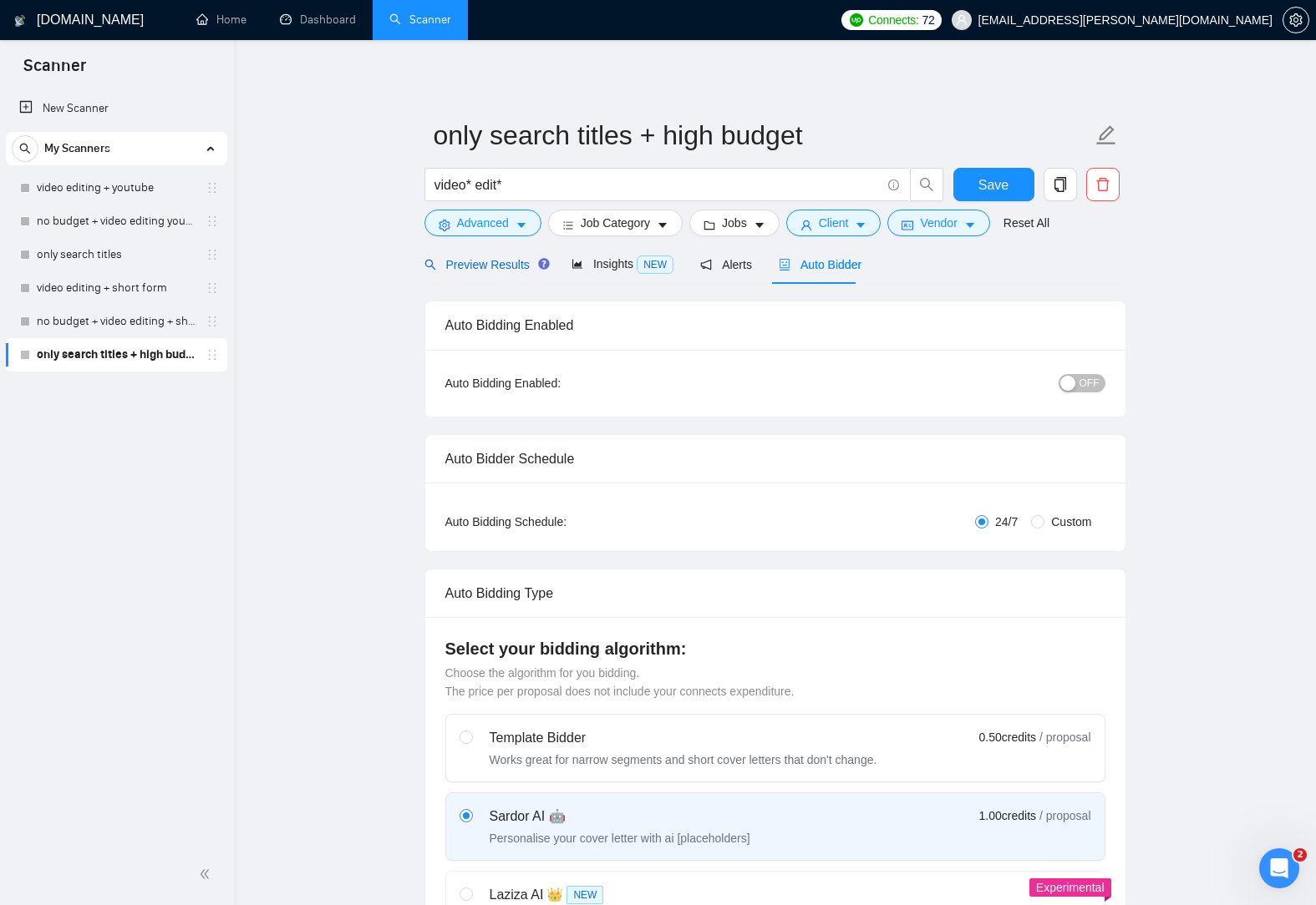
click at [467, 258] on span "Preview Results" at bounding box center [484, 264] width 120 height 14
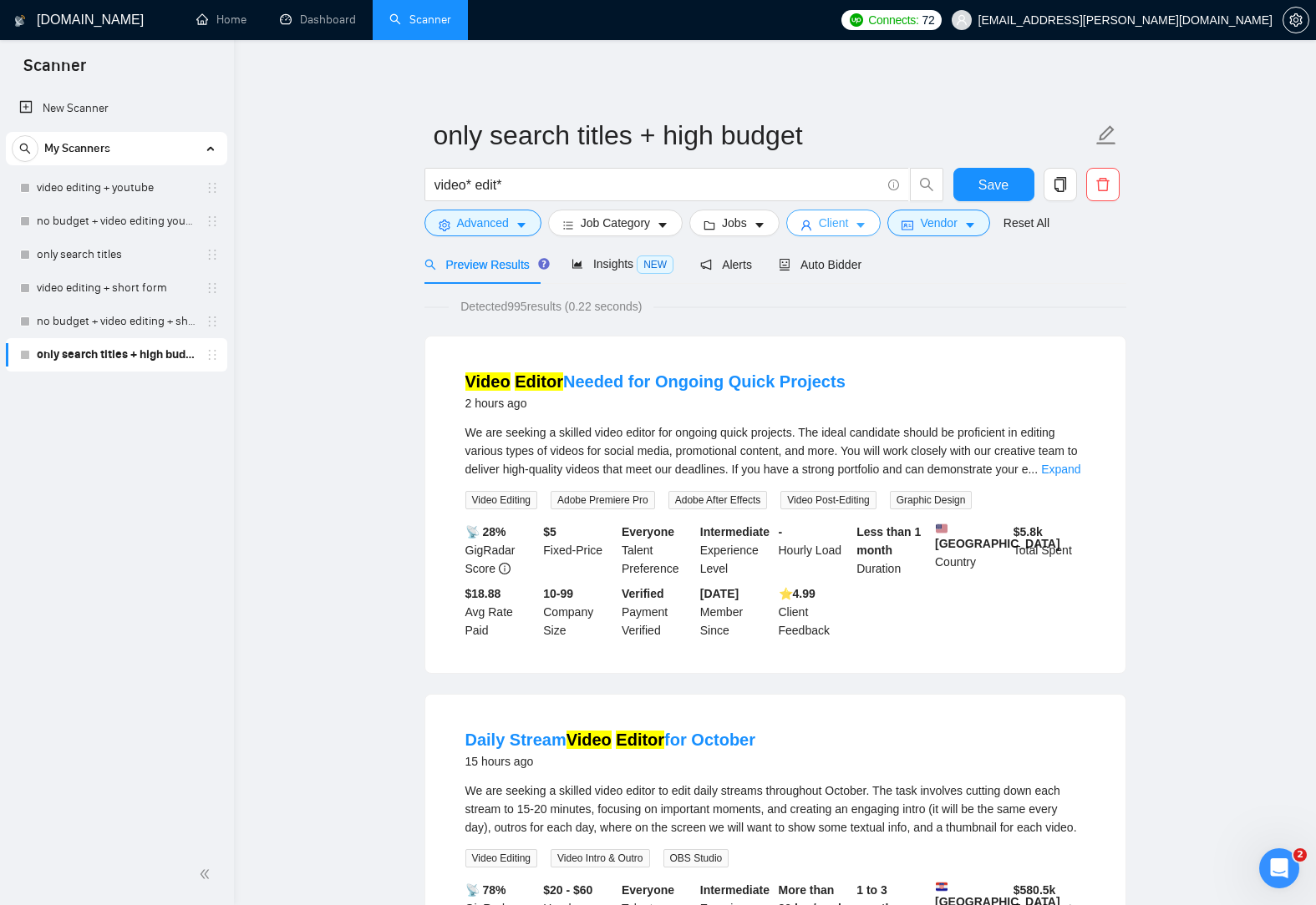
click at [855, 228] on icon "caret-down" at bounding box center [860, 225] width 12 height 12
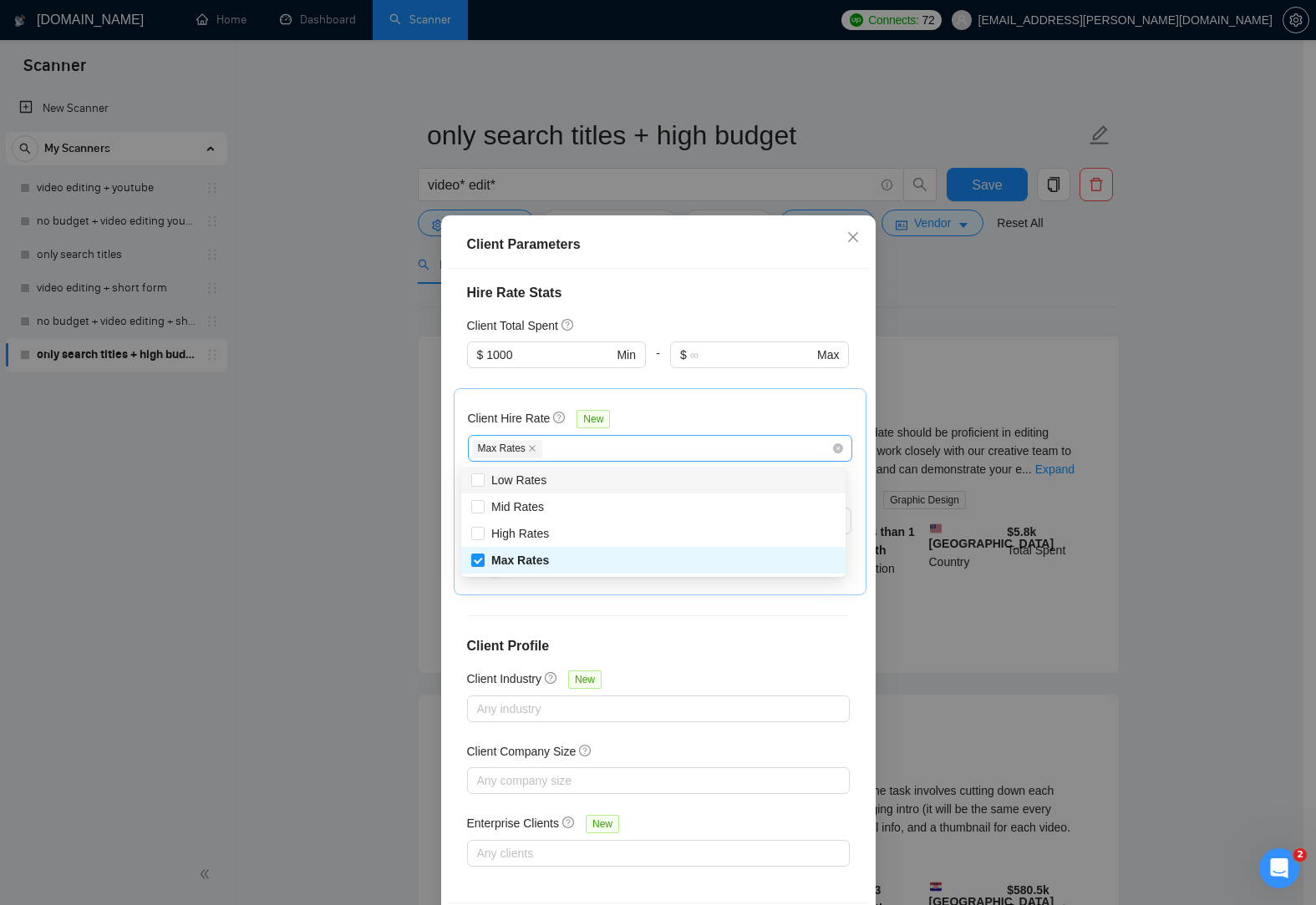
click at [725, 451] on div "Max Rates" at bounding box center [651, 449] width 359 height 20
click at [560, 536] on div "High Rates" at bounding box center [653, 533] width 365 height 18
checkbox input "true"
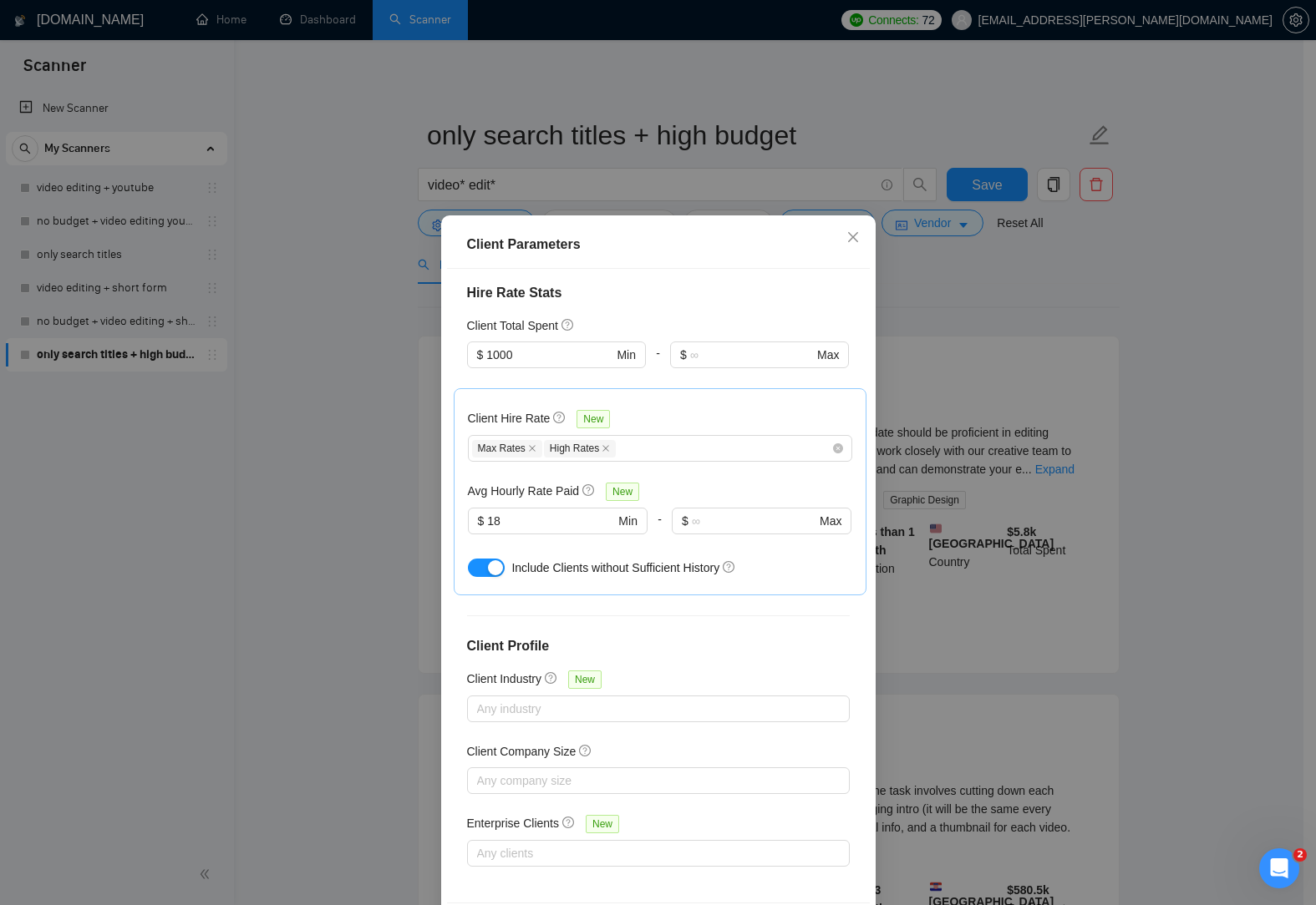
click at [694, 618] on div "Client Location Include Client Countries Select Exclude Client Countries Select…" at bounding box center [658, 586] width 422 height 633
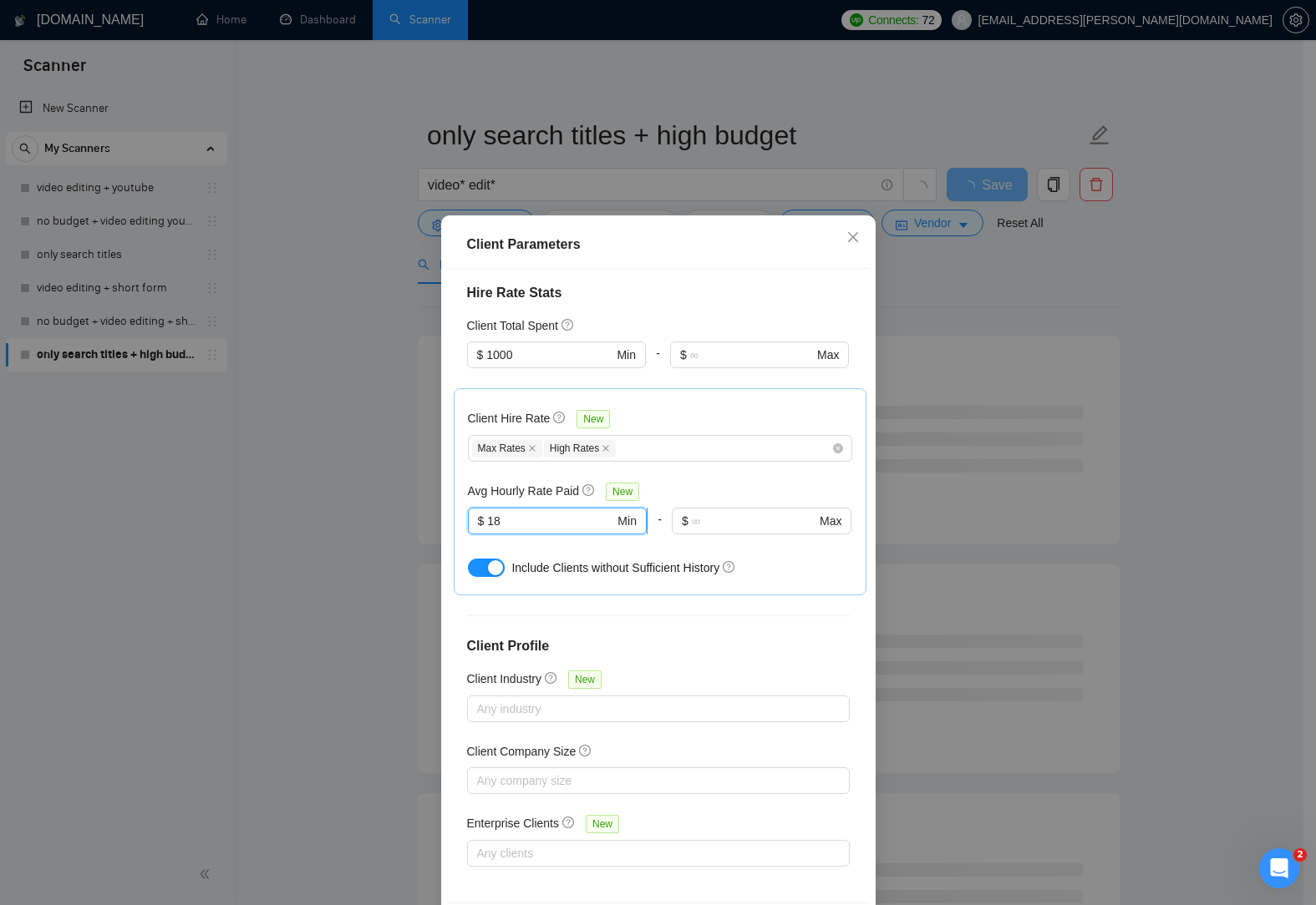
click at [504, 525] on input "18" at bounding box center [550, 521] width 127 height 18
drag, startPoint x: 510, startPoint y: 524, endPoint x: 437, endPoint y: 517, distance: 73.3
click at [441, 517] on div "Client Parameters Client Location Include Client Countries Select Exclude Clien…" at bounding box center [658, 586] width 434 height 741
click at [753, 615] on div at bounding box center [658, 615] width 383 height 1
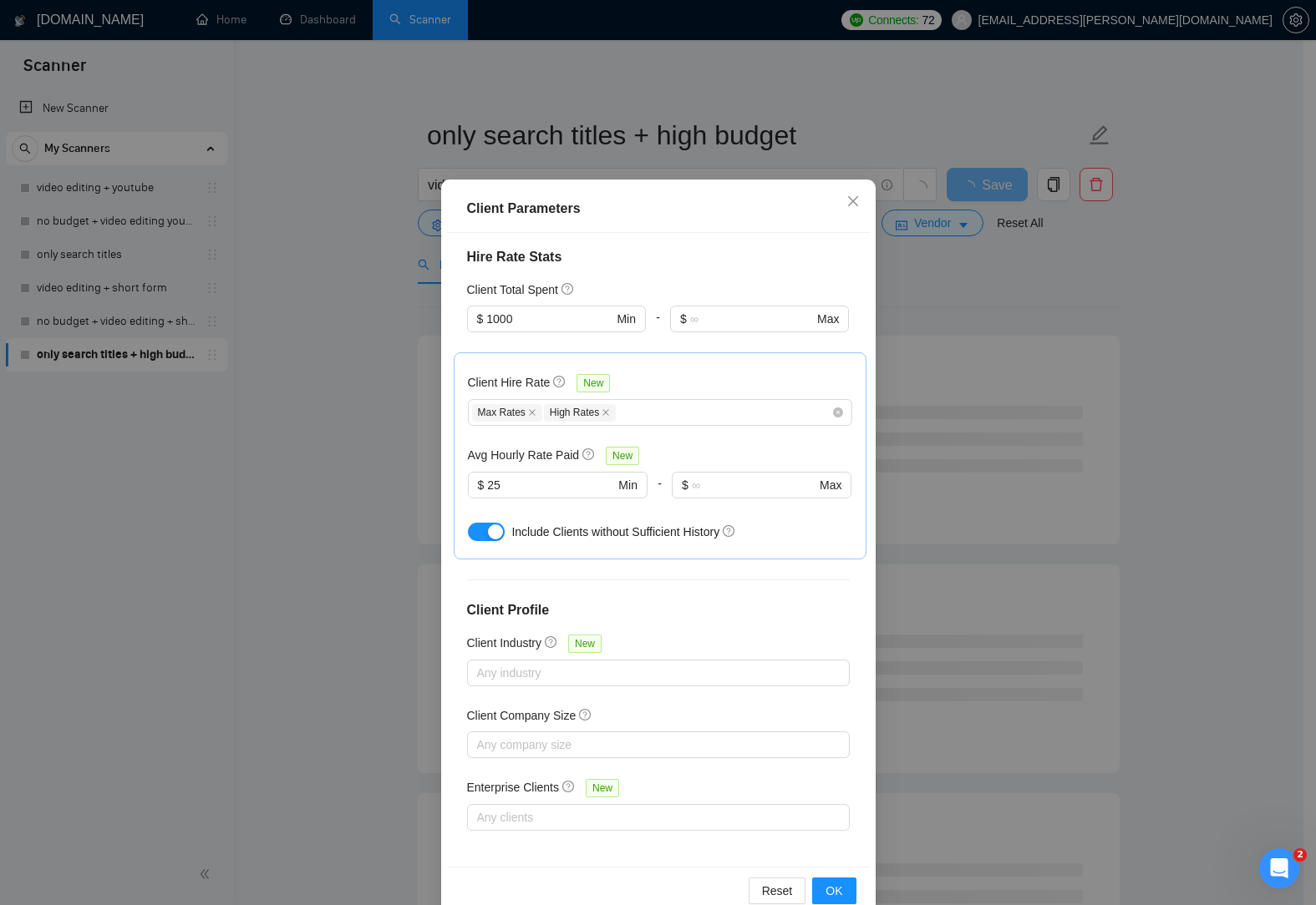
scroll to position [71, 0]
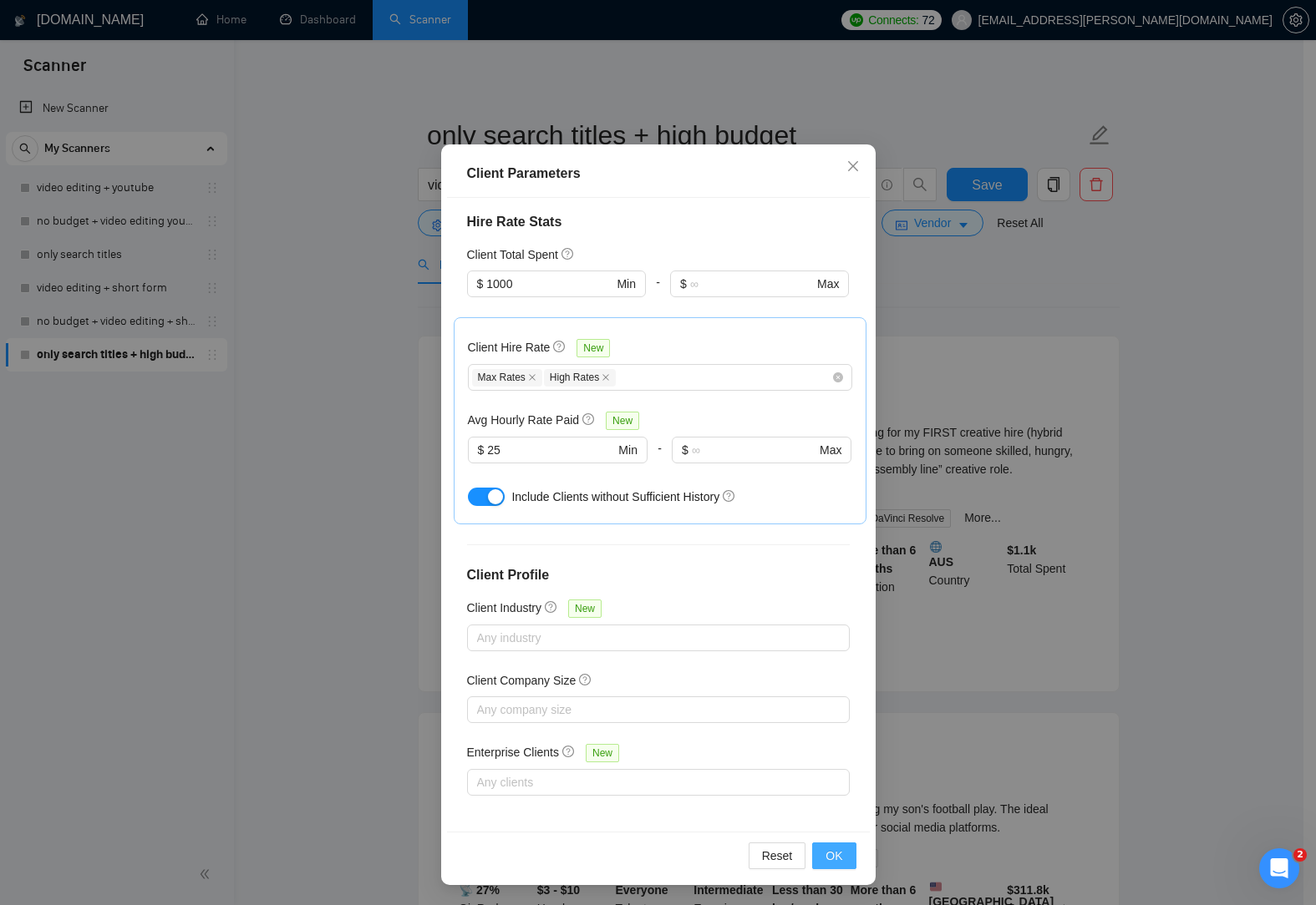
click at [834, 852] on span "OK" at bounding box center [834, 855] width 17 height 18
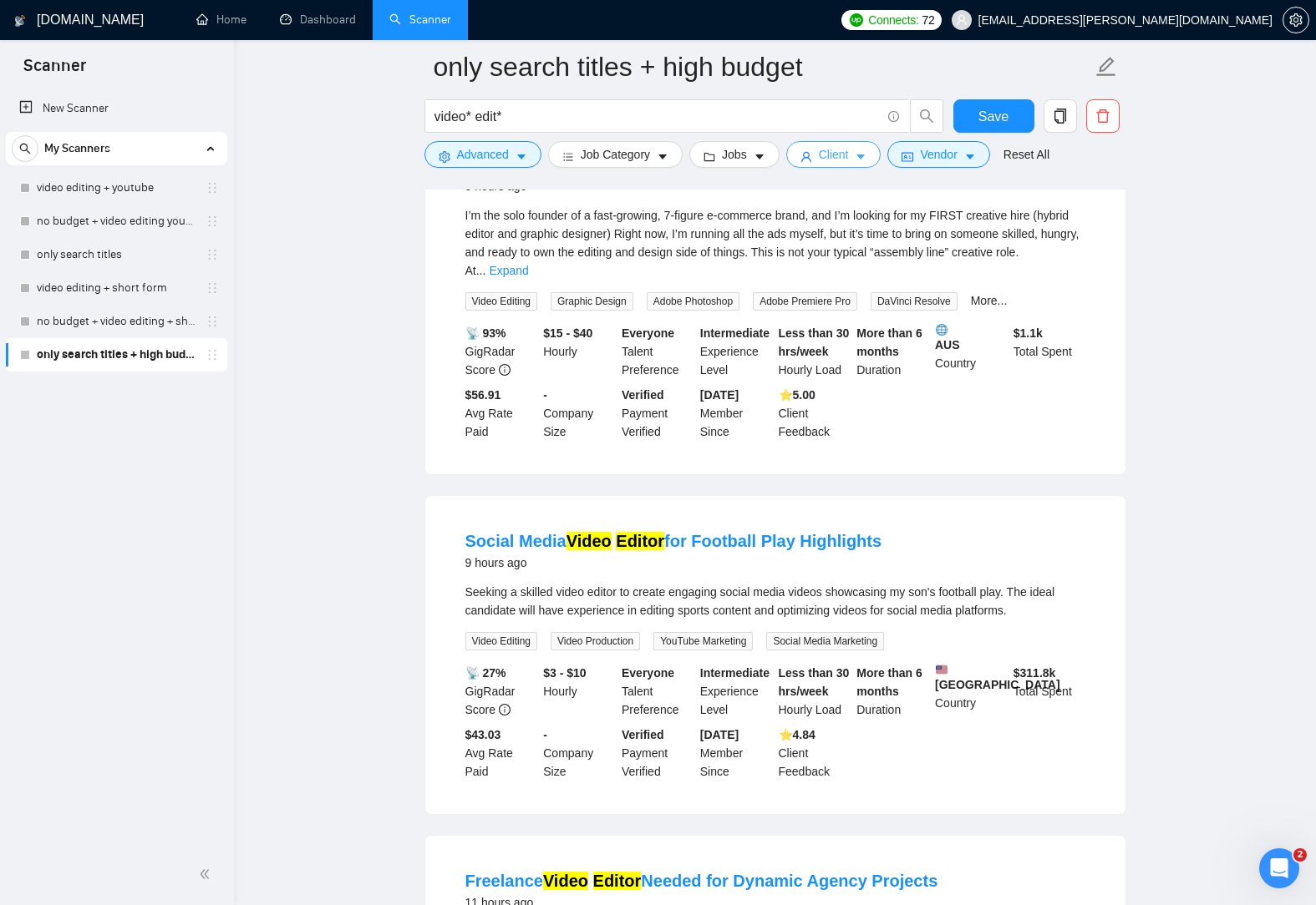
scroll to position [0, 0]
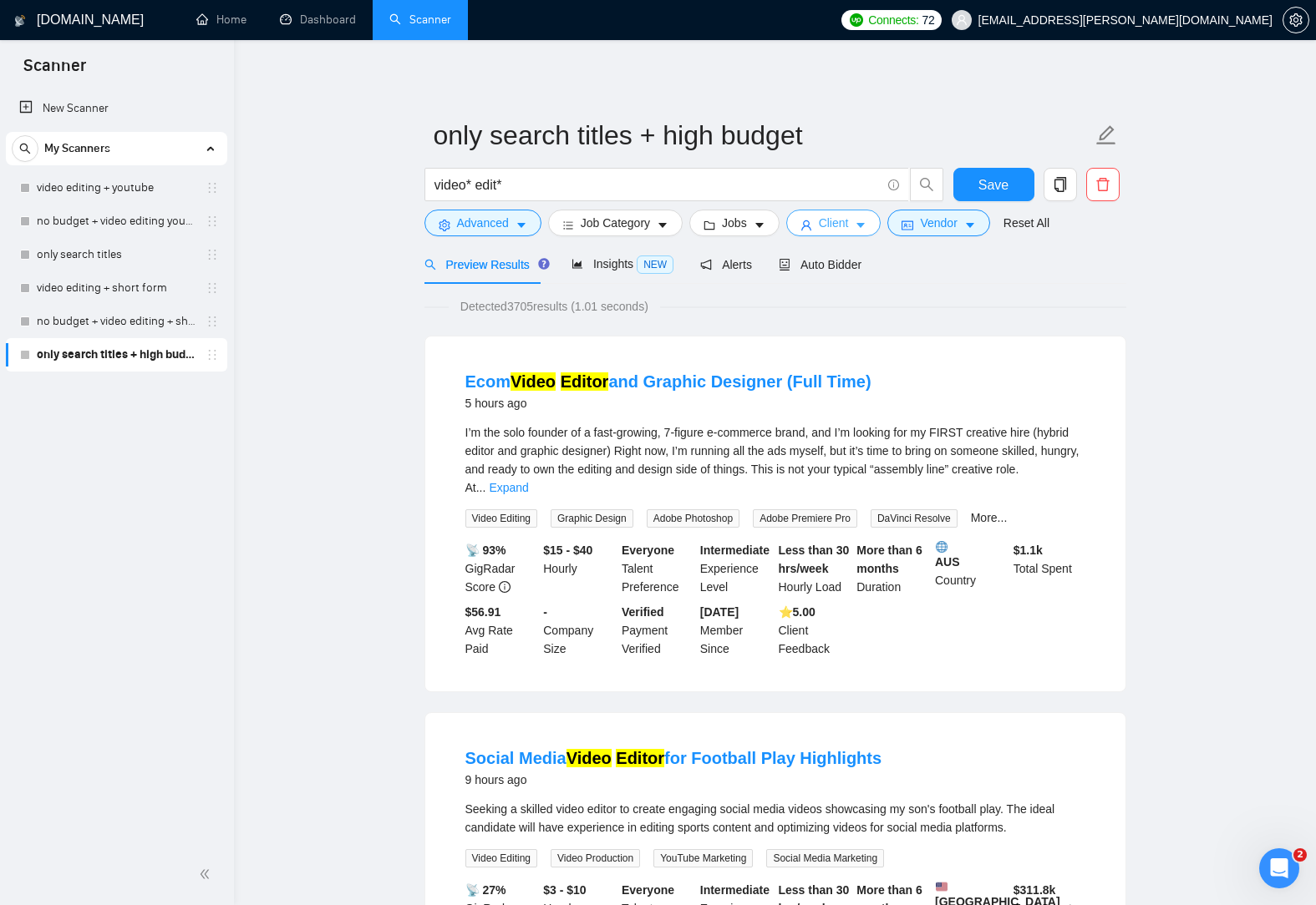
click at [847, 221] on button "Client" at bounding box center [834, 222] width 96 height 27
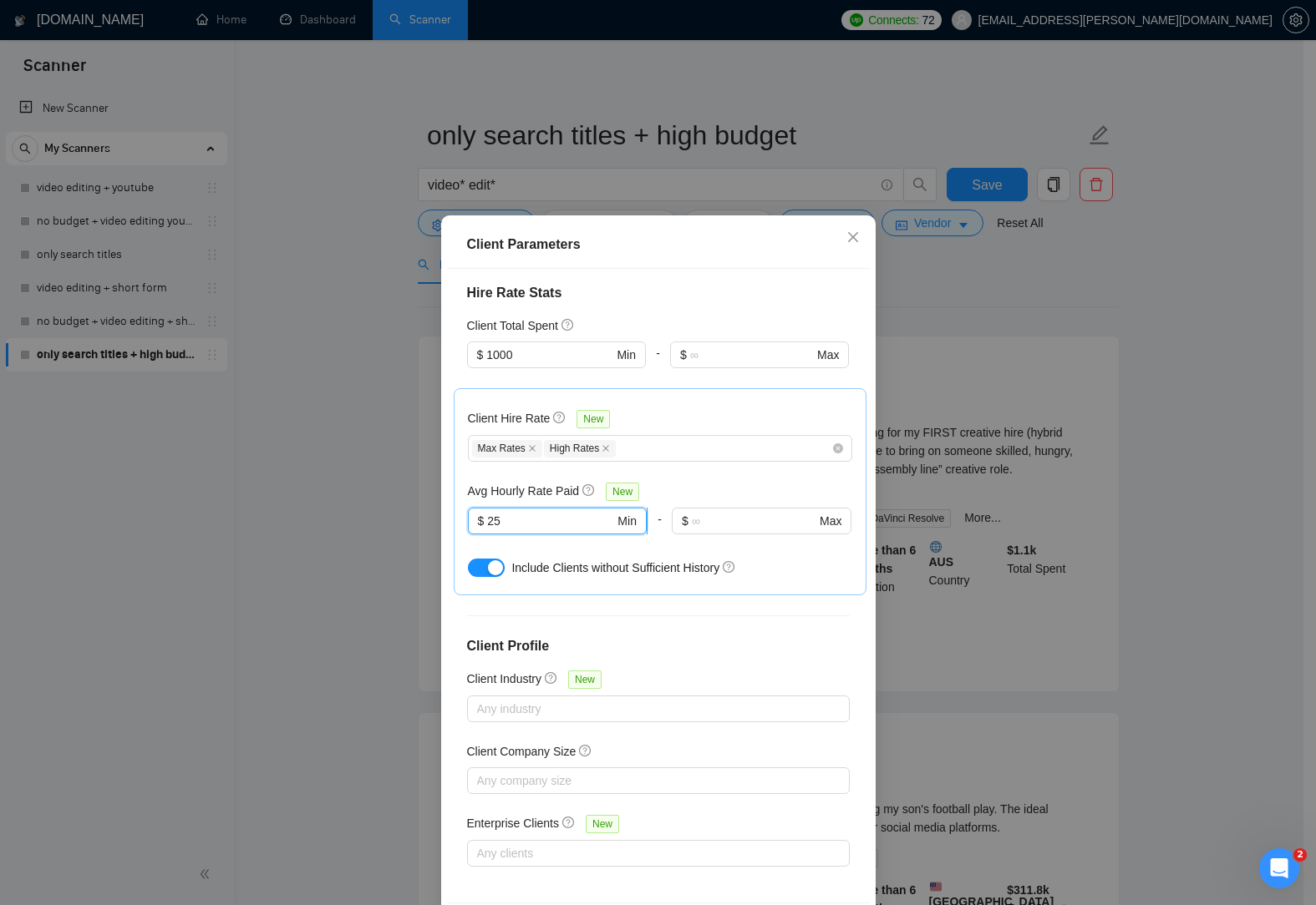
drag, startPoint x: 497, startPoint y: 522, endPoint x: 467, endPoint y: 519, distance: 30.1
click at [467, 519] on span "$ 25 Min" at bounding box center [557, 520] width 179 height 27
type input "18"
click at [689, 404] on div "Client Hire Rate New Max Rates High Rates Avg Hourly Rate Paid New 18 $ 18 Min …" at bounding box center [659, 491] width 384 height 179
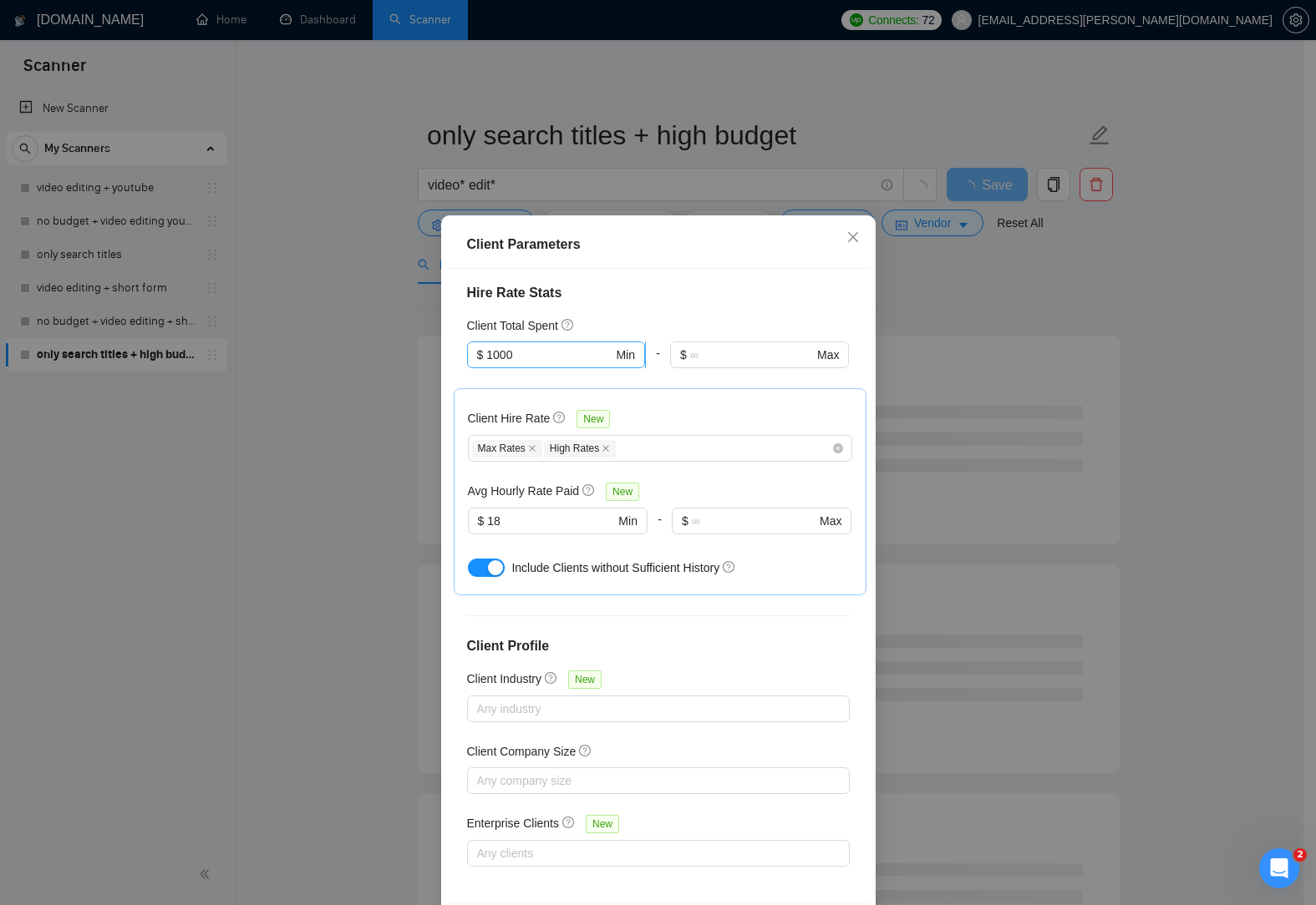
click at [518, 352] on input "1000" at bounding box center [548, 355] width 126 height 18
drag, startPoint x: 517, startPoint y: 353, endPoint x: 439, endPoint y: 348, distance: 78.2
click at [441, 348] on div "Client Parameters Client Location Include Client Countries Select Exclude Clien…" at bounding box center [658, 586] width 434 height 741
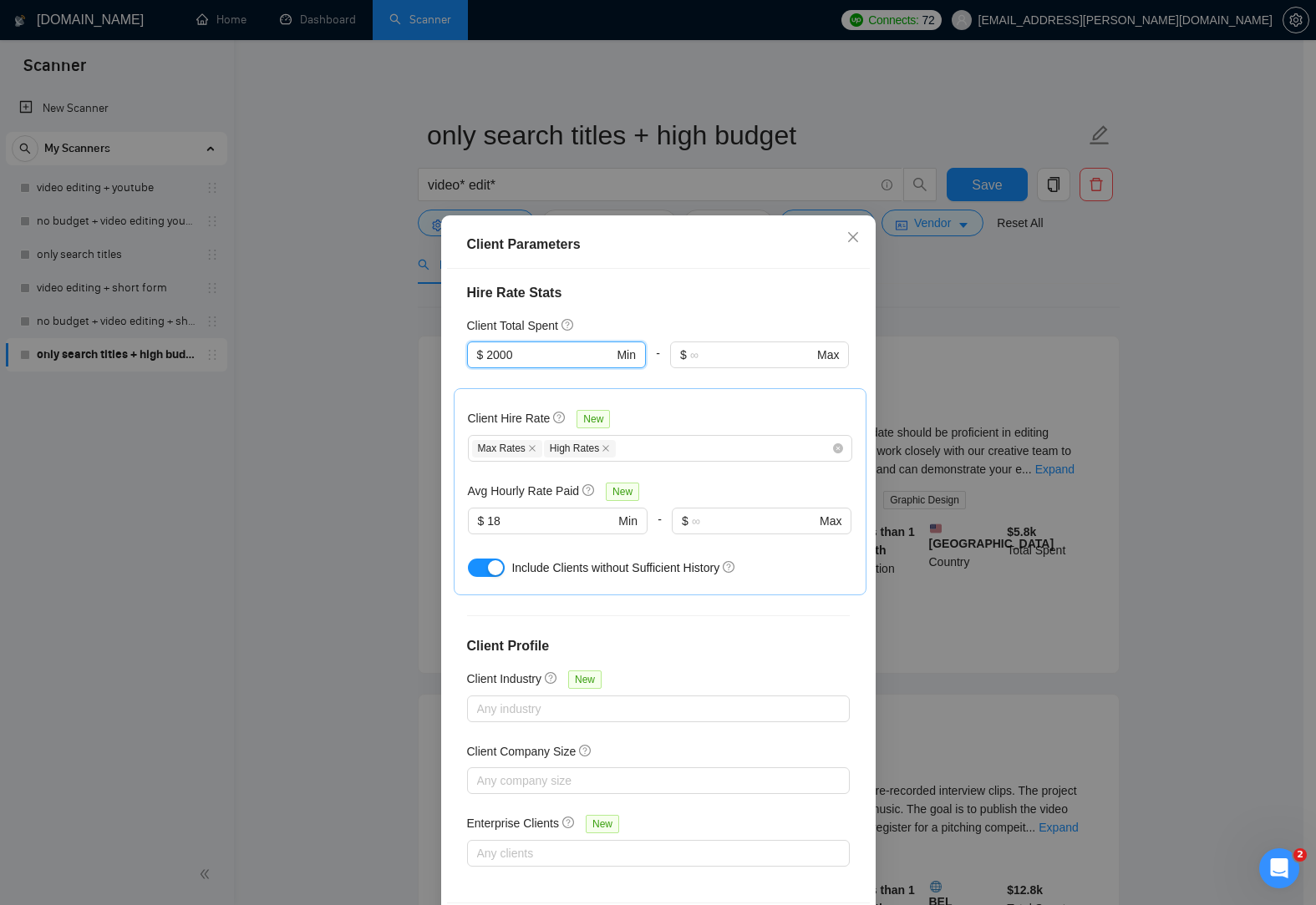
type input "2000"
click at [687, 302] on h4 "Hire Rate Stats" at bounding box center [658, 293] width 383 height 20
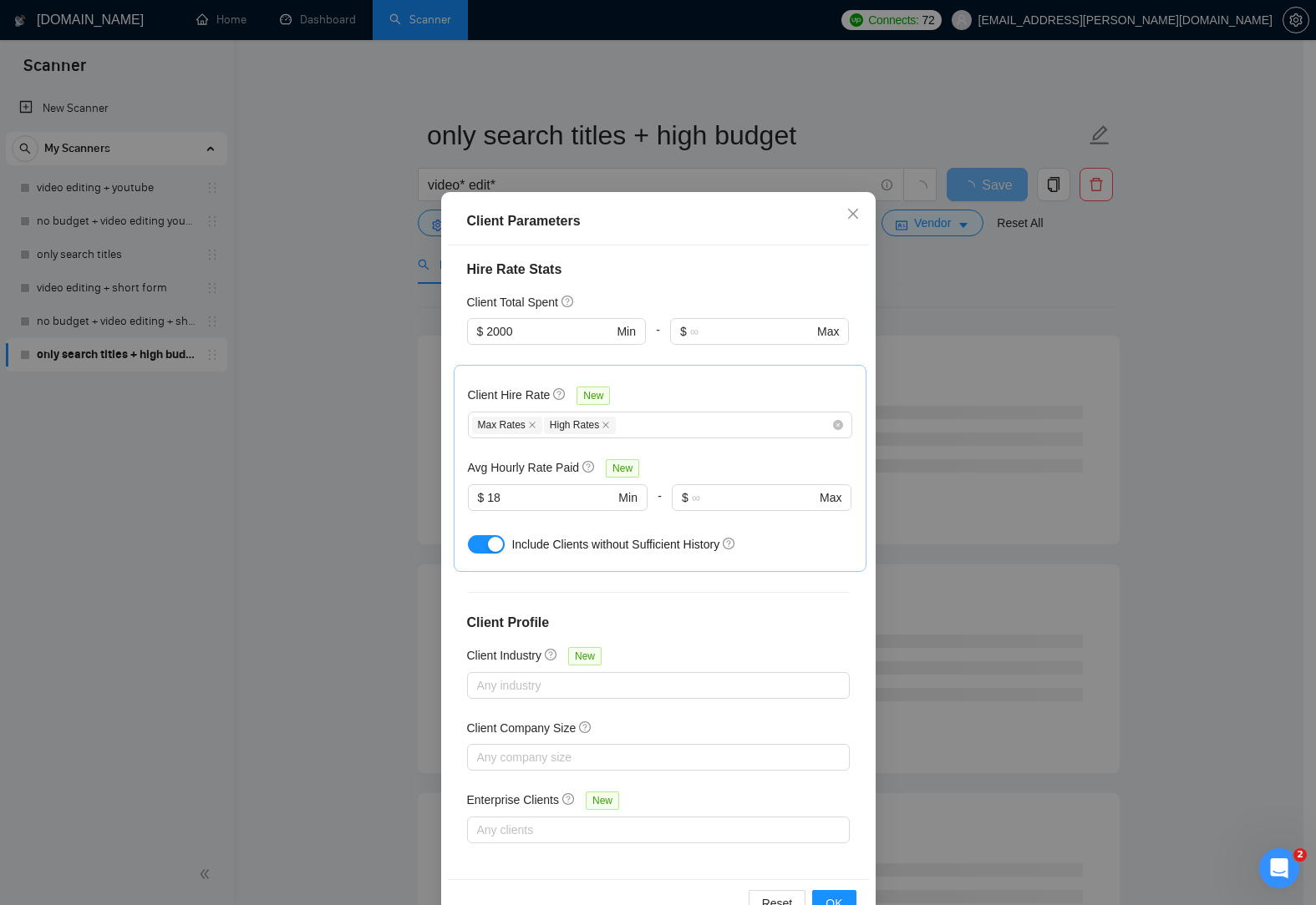
scroll to position [71, 0]
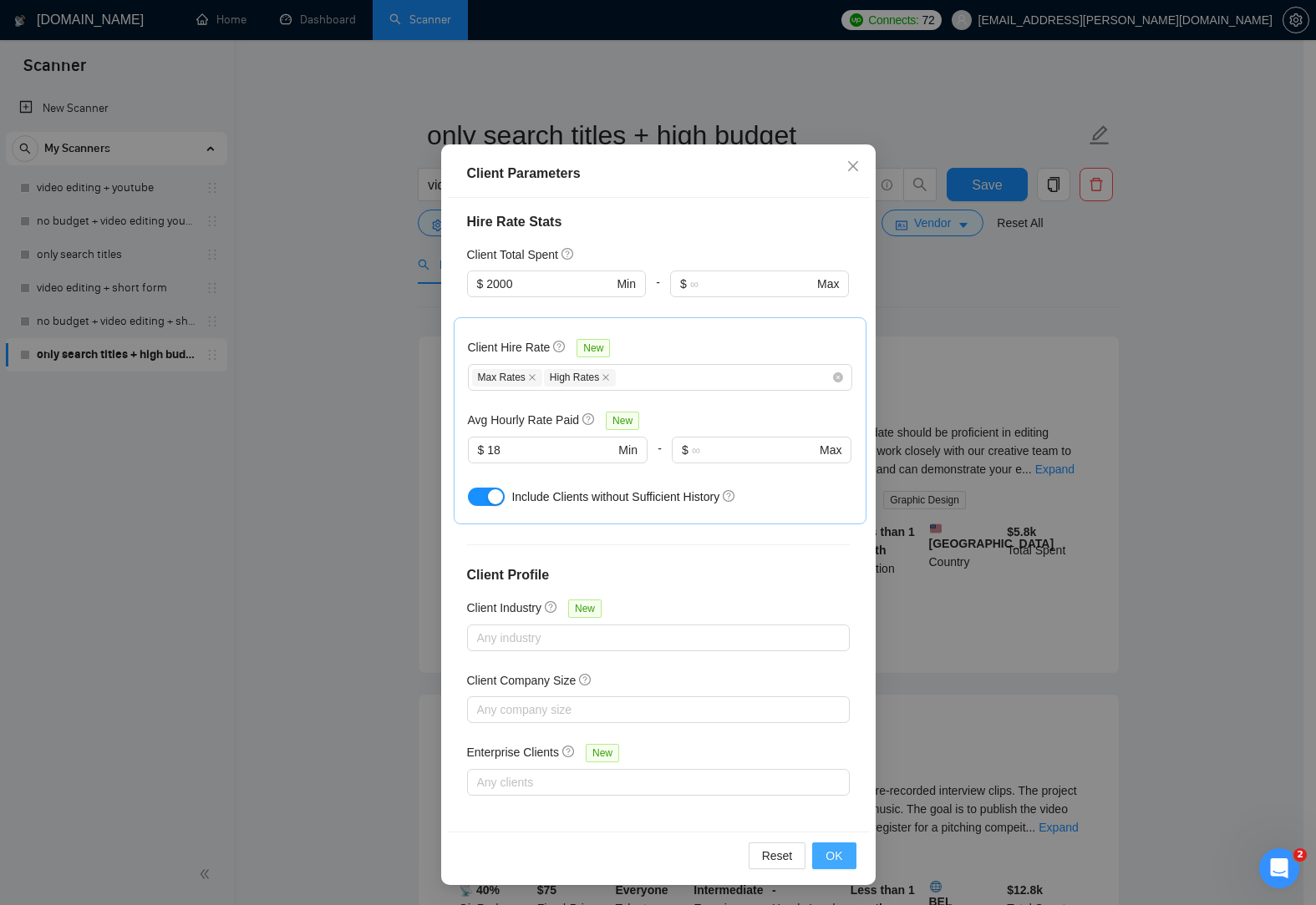
click at [828, 858] on span "OK" at bounding box center [834, 855] width 17 height 18
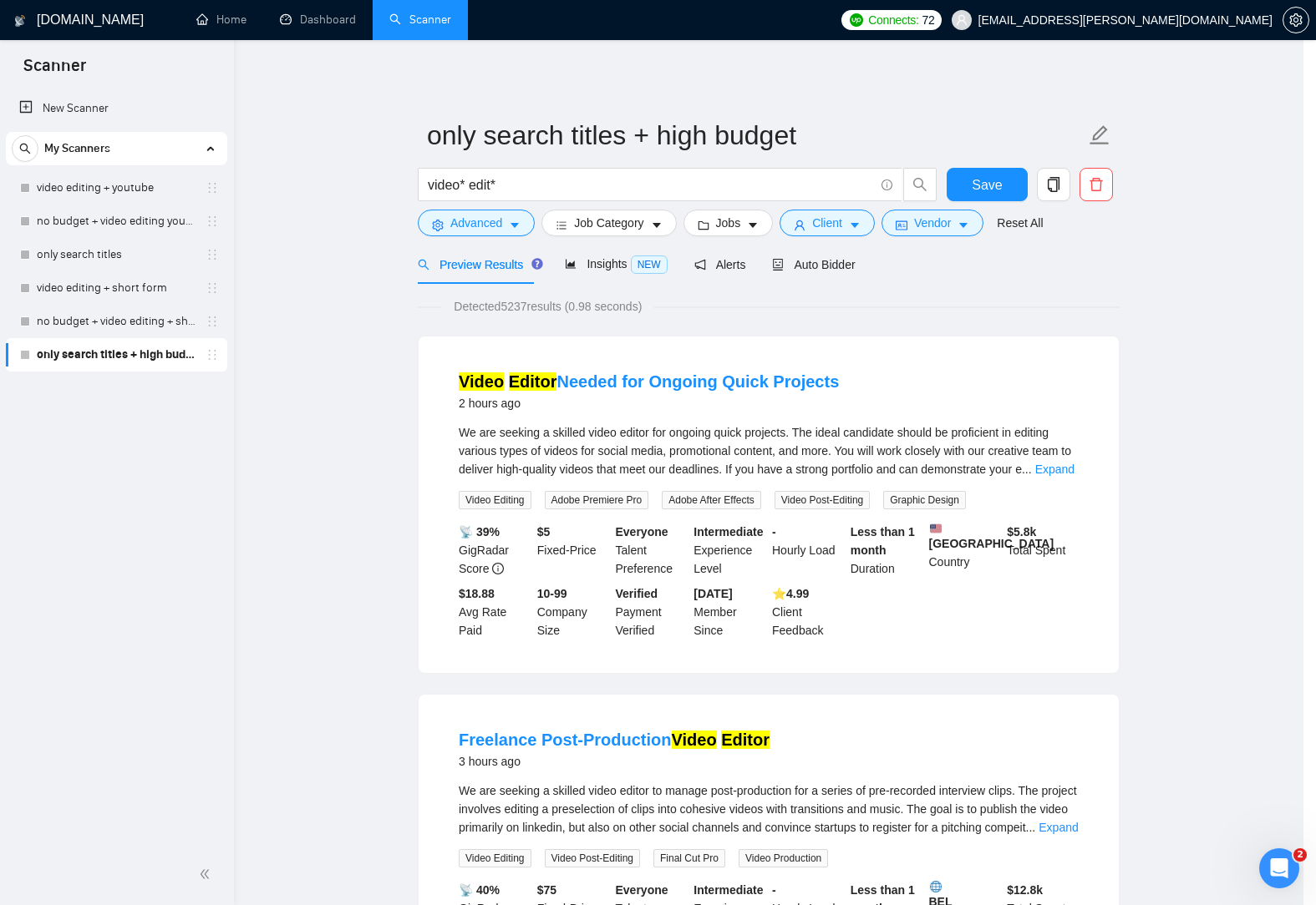
scroll to position [0, 0]
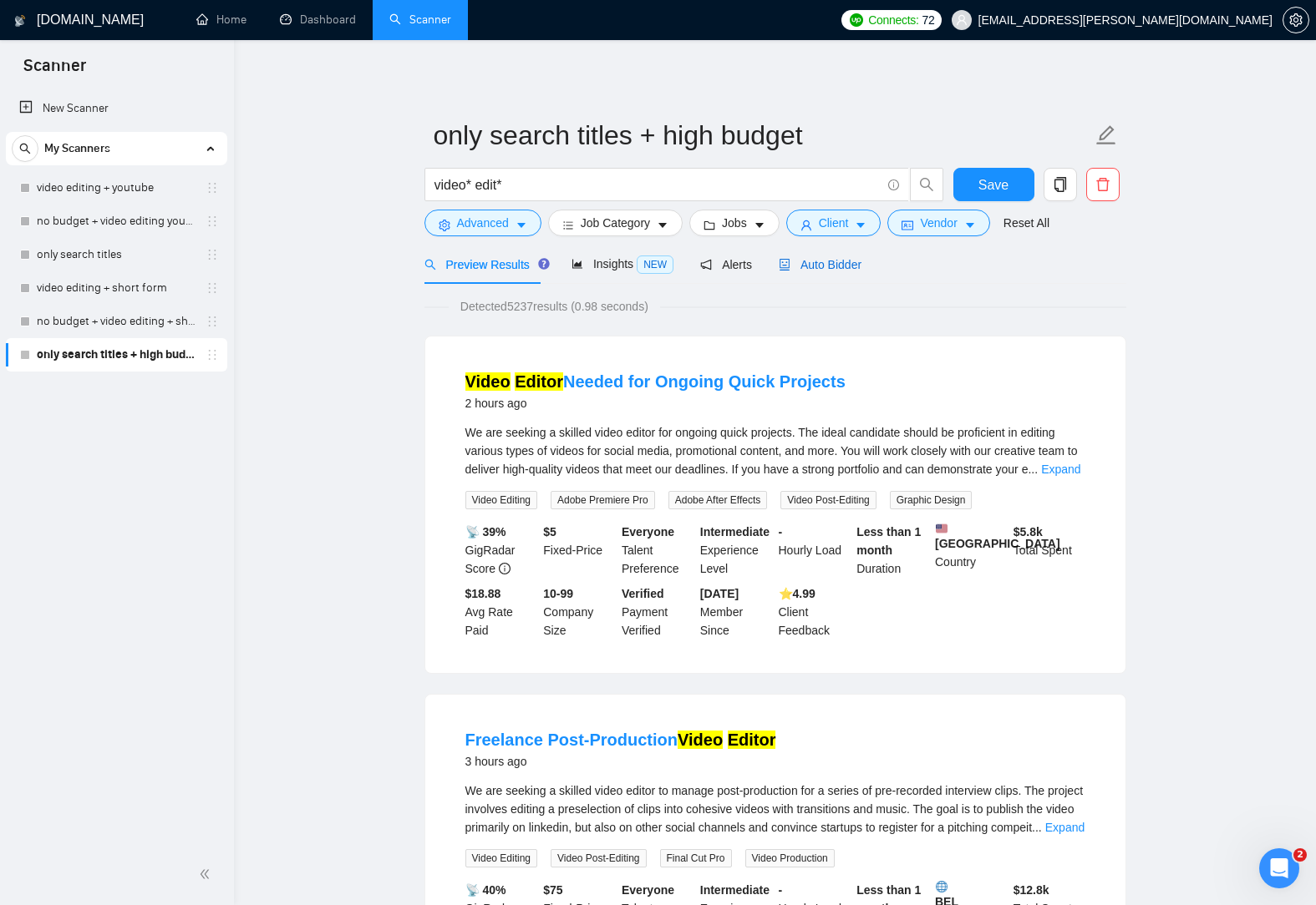
click at [824, 267] on span "Auto Bidder" at bounding box center [820, 264] width 83 height 14
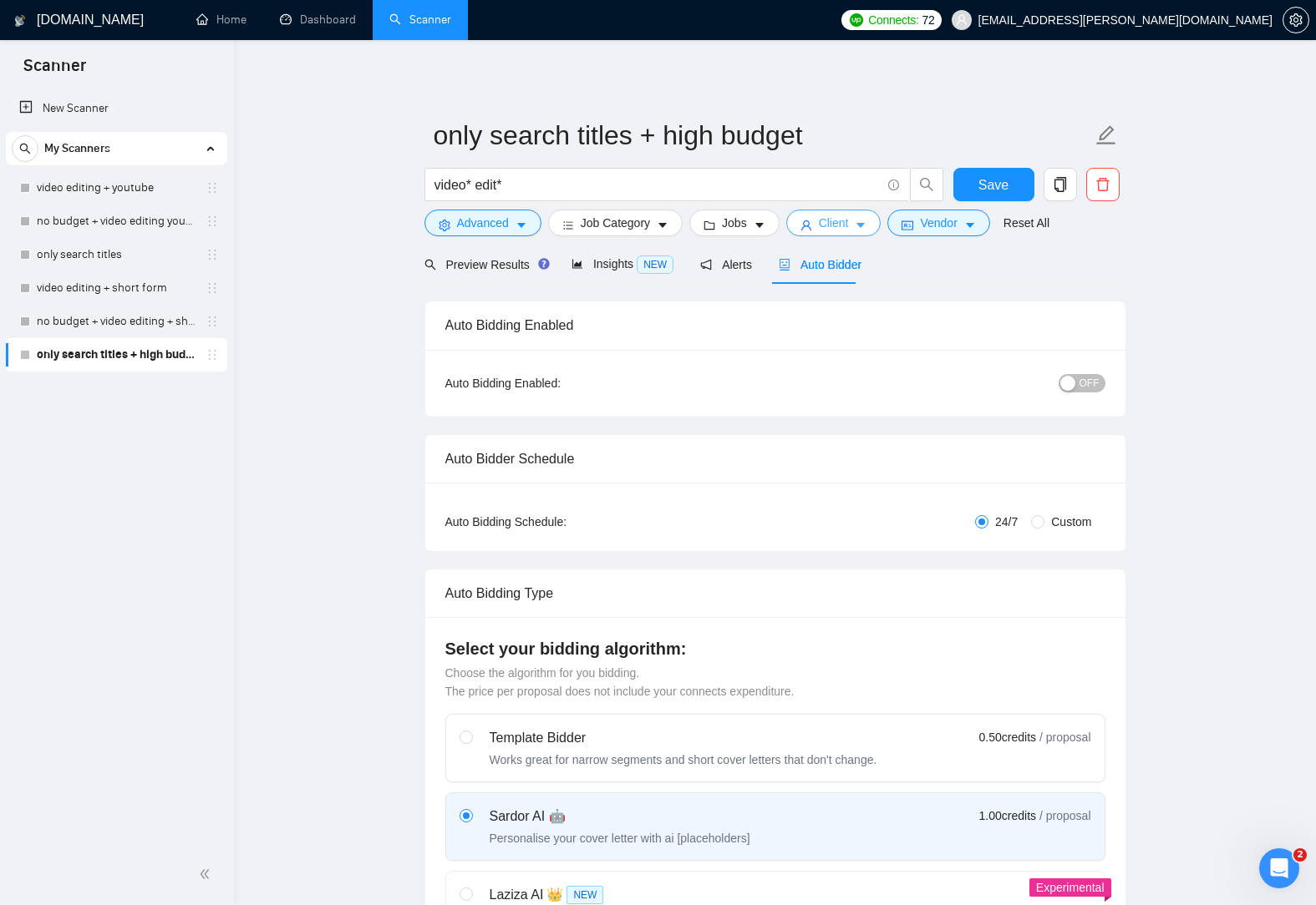
click at [836, 224] on span "Client" at bounding box center [833, 223] width 30 height 18
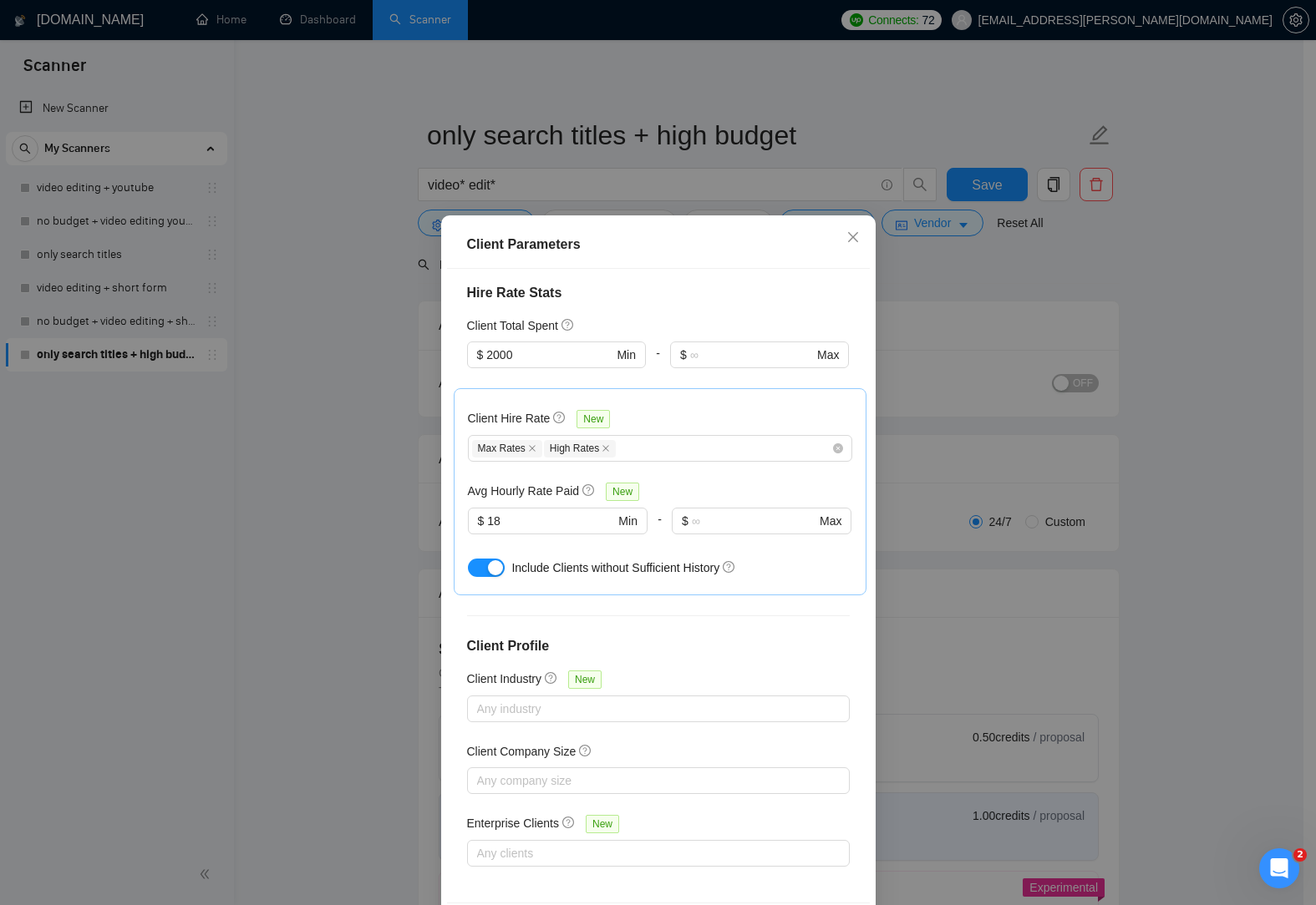
click at [864, 409] on div "Client Parameters Client Location Include Client Countries Select Exclude Clien…" at bounding box center [658, 586] width 434 height 741
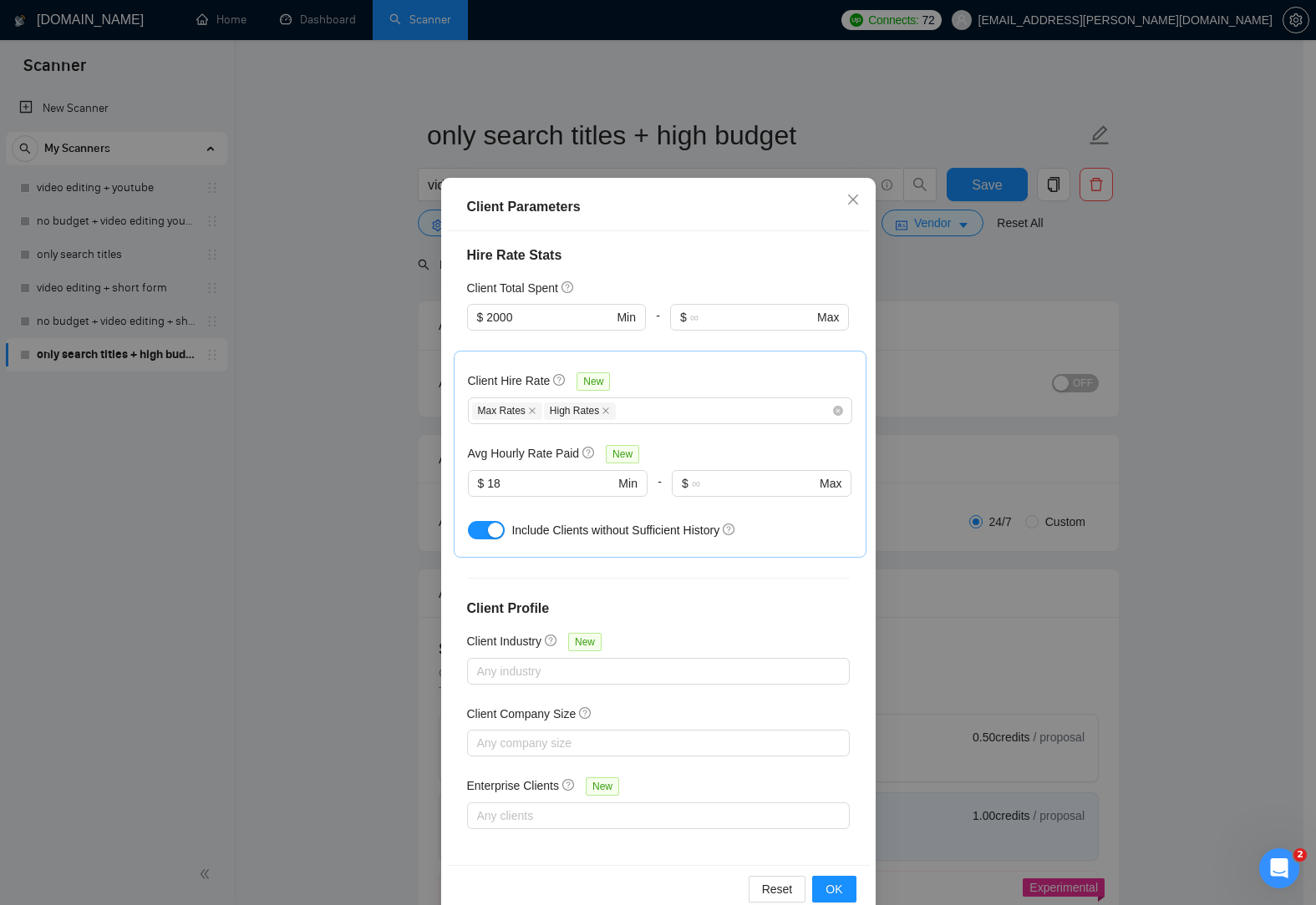
scroll to position [71, 0]
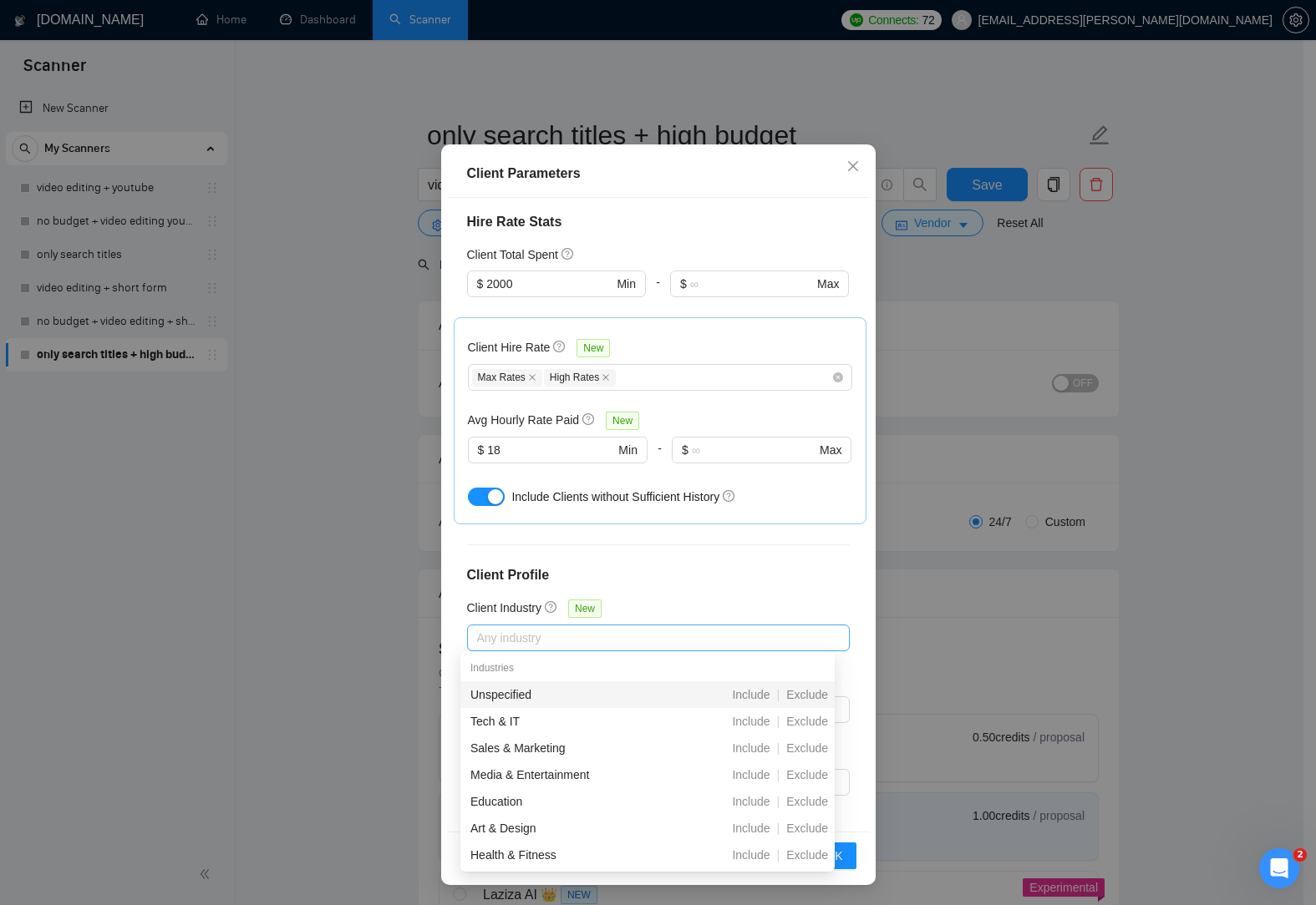
click at [756, 642] on div at bounding box center [649, 638] width 357 height 20
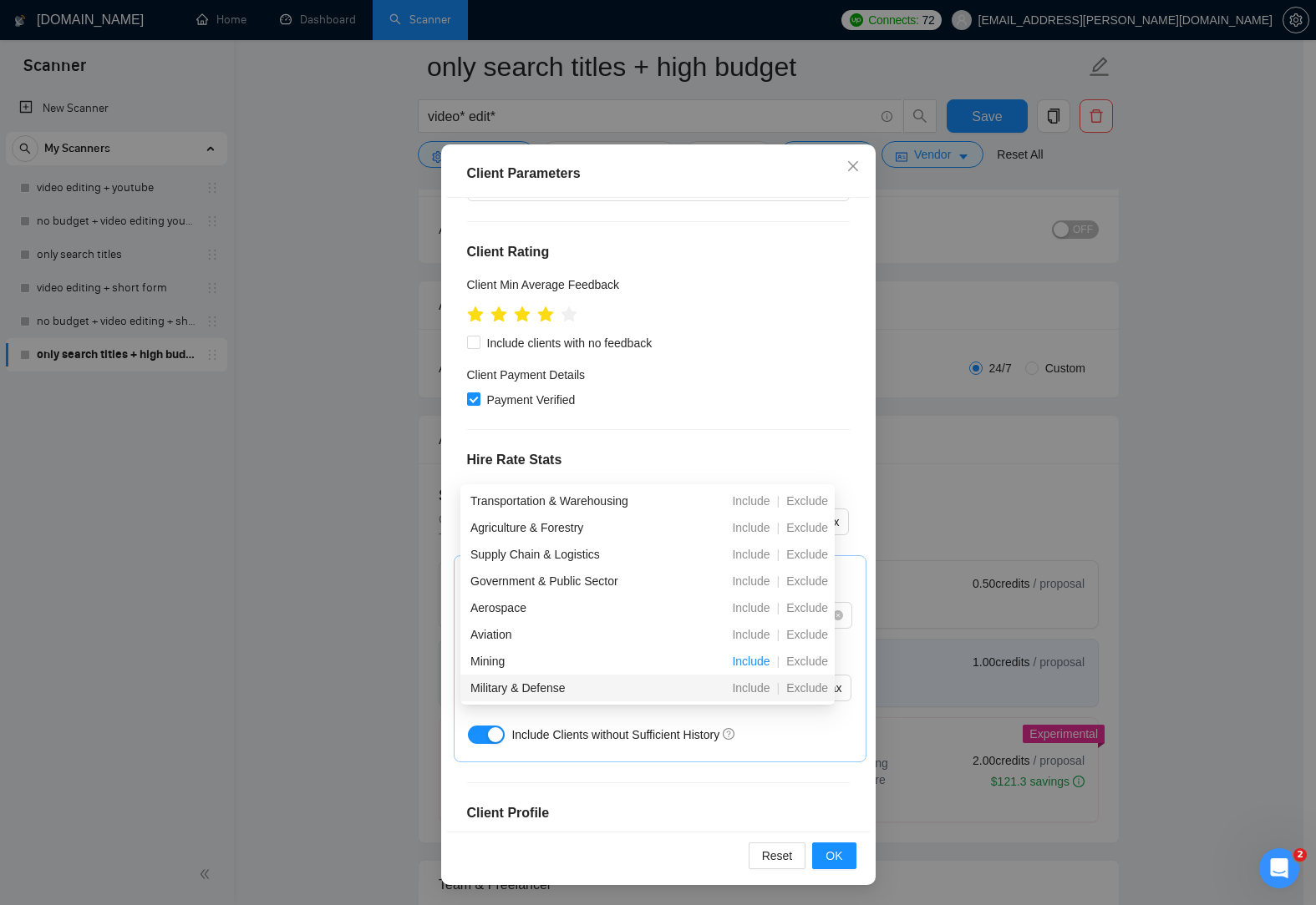
scroll to position [0, 0]
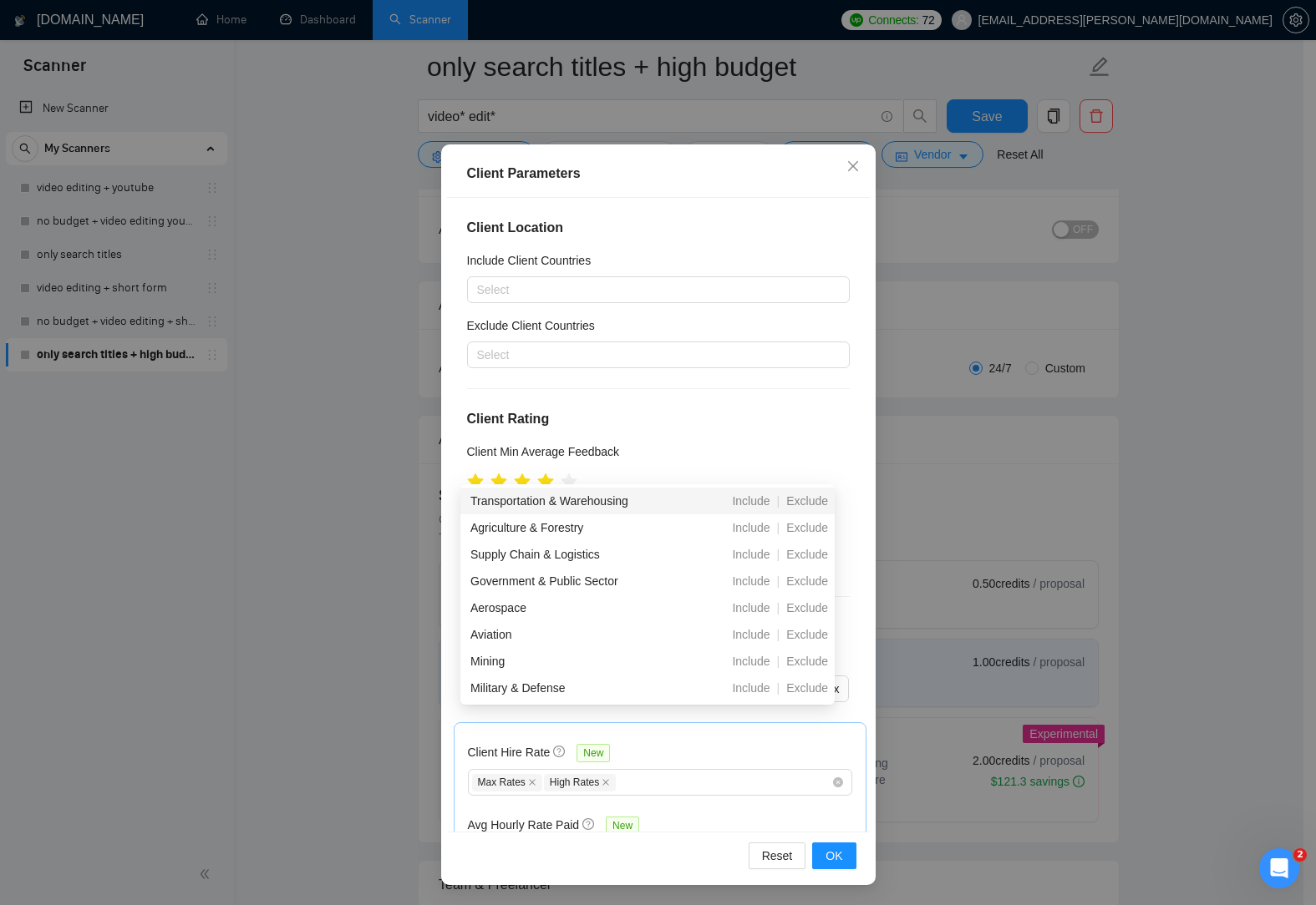
click at [769, 429] on h4 "Client Rating" at bounding box center [658, 419] width 383 height 20
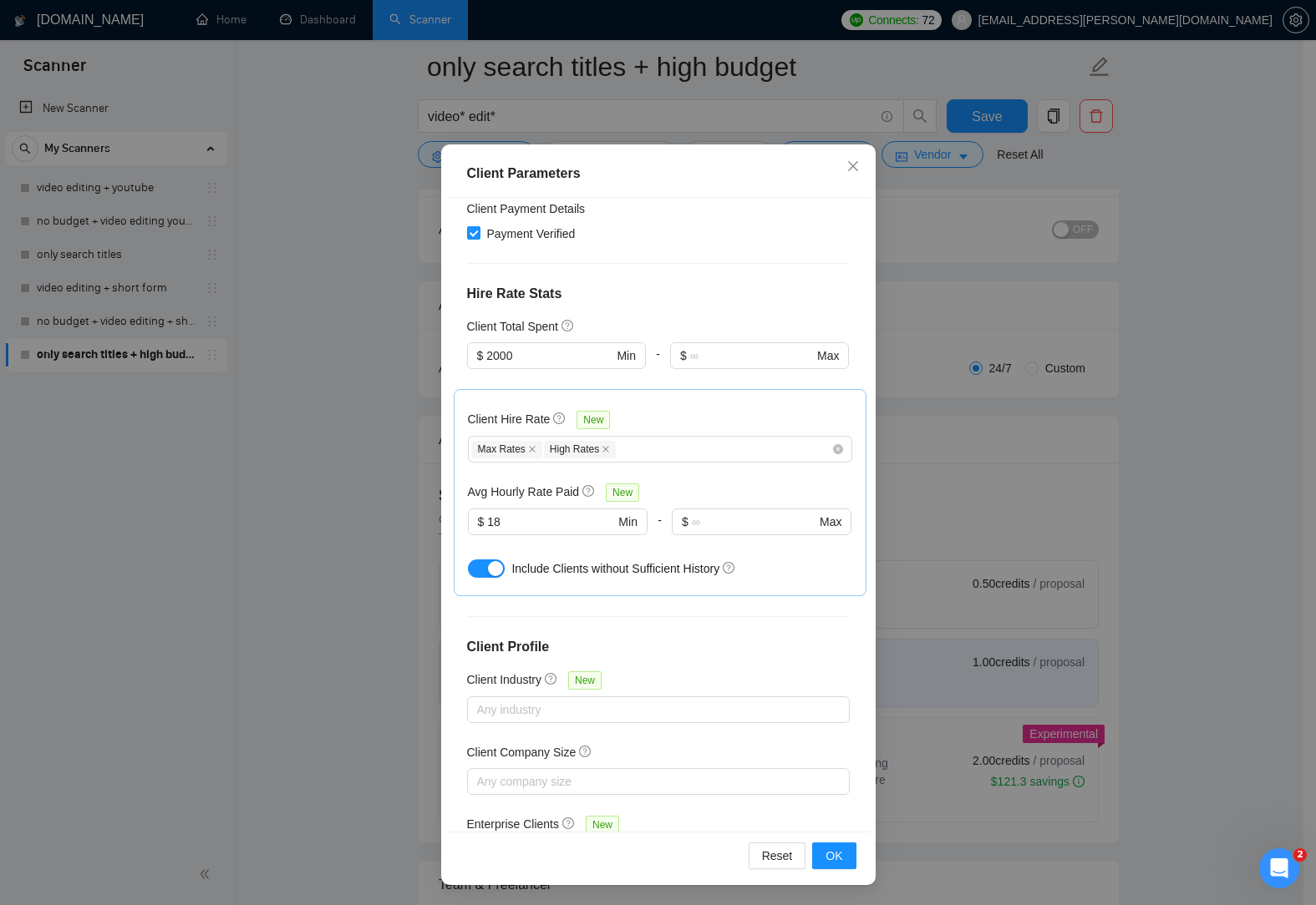
scroll to position [334, 0]
click at [682, 704] on div at bounding box center [649, 709] width 357 height 20
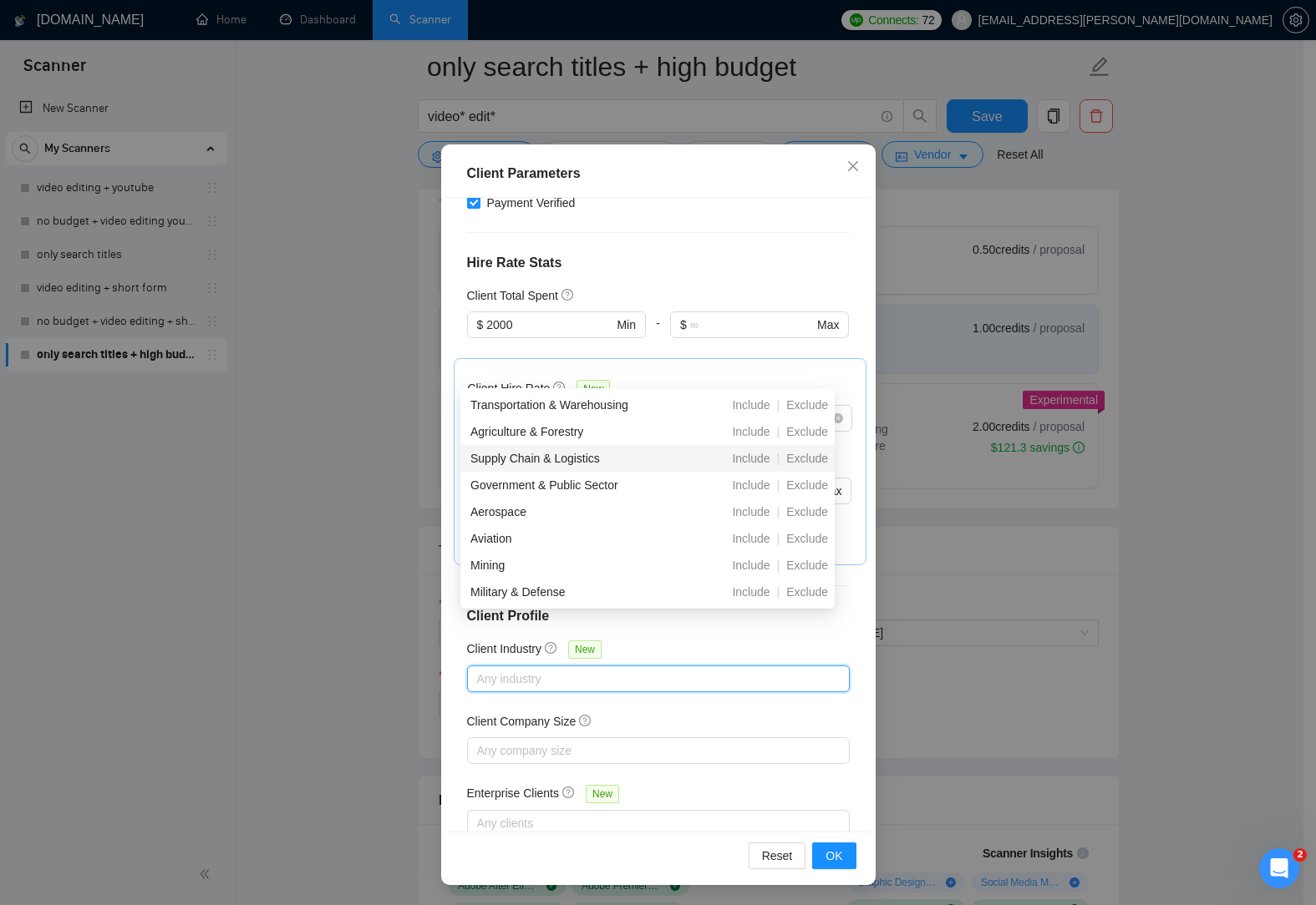
scroll to position [405, 0]
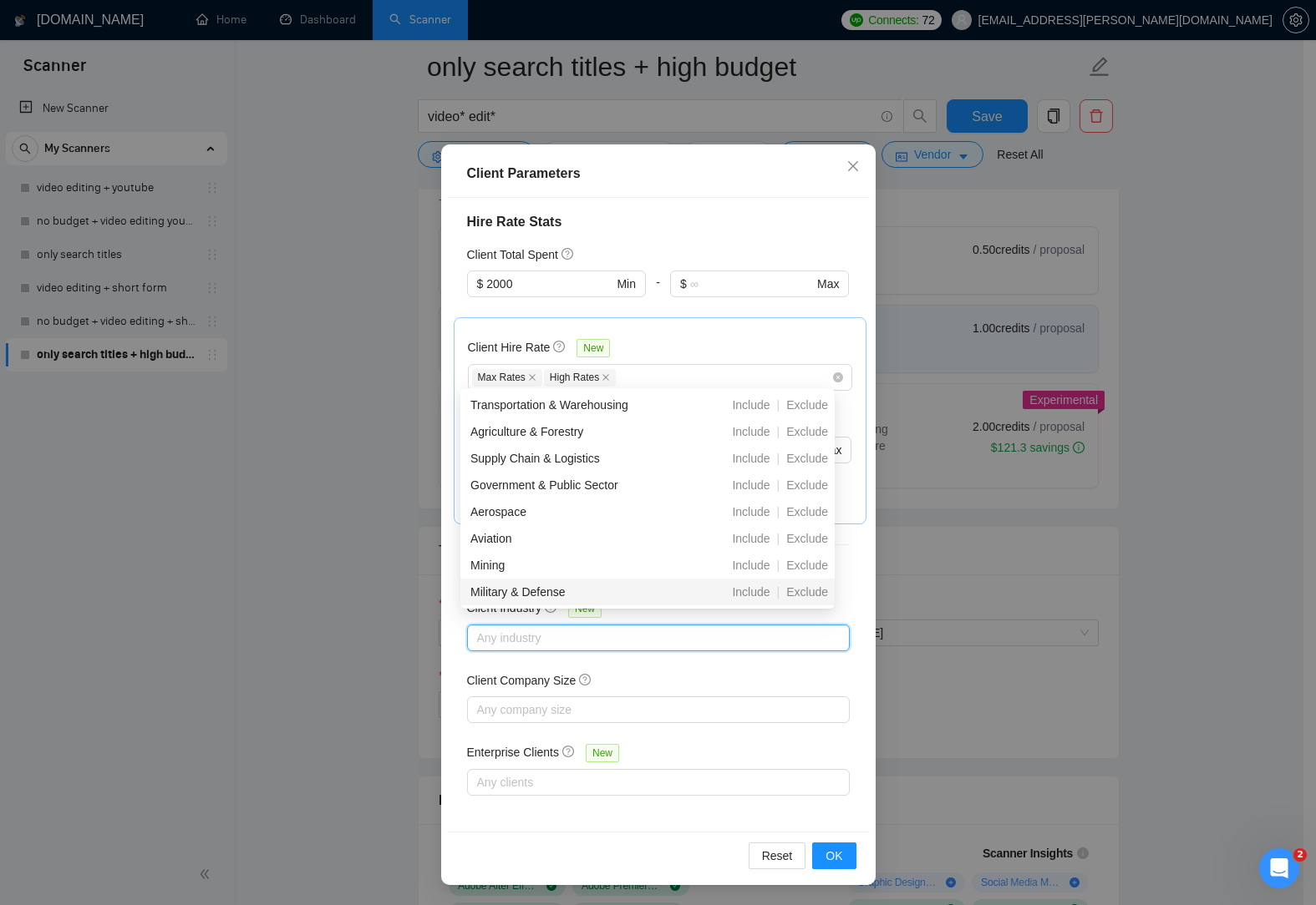
click at [587, 591] on div "Military & Defense" at bounding box center [561, 592] width 182 height 18
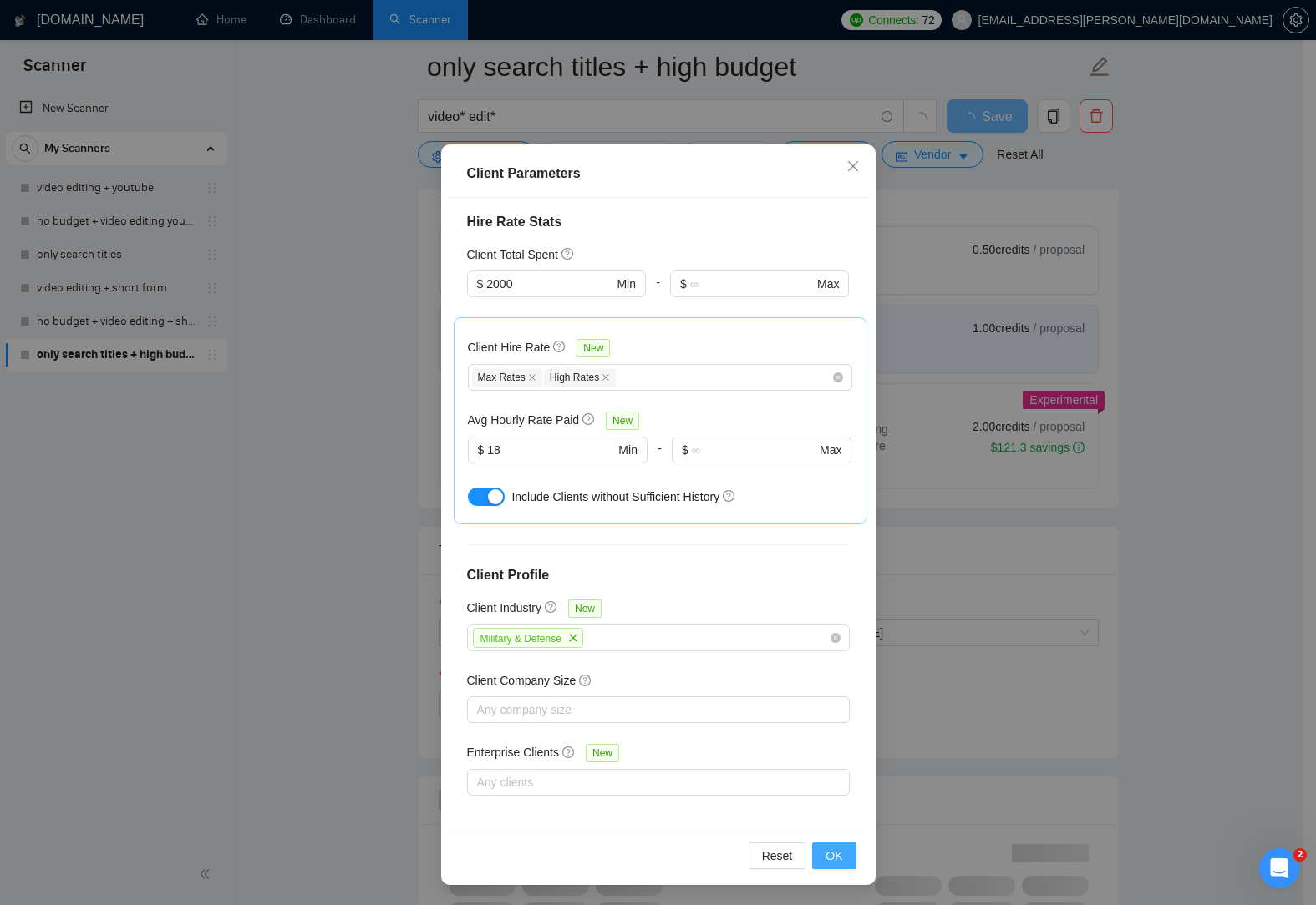
click at [834, 858] on span "OK" at bounding box center [834, 855] width 17 height 18
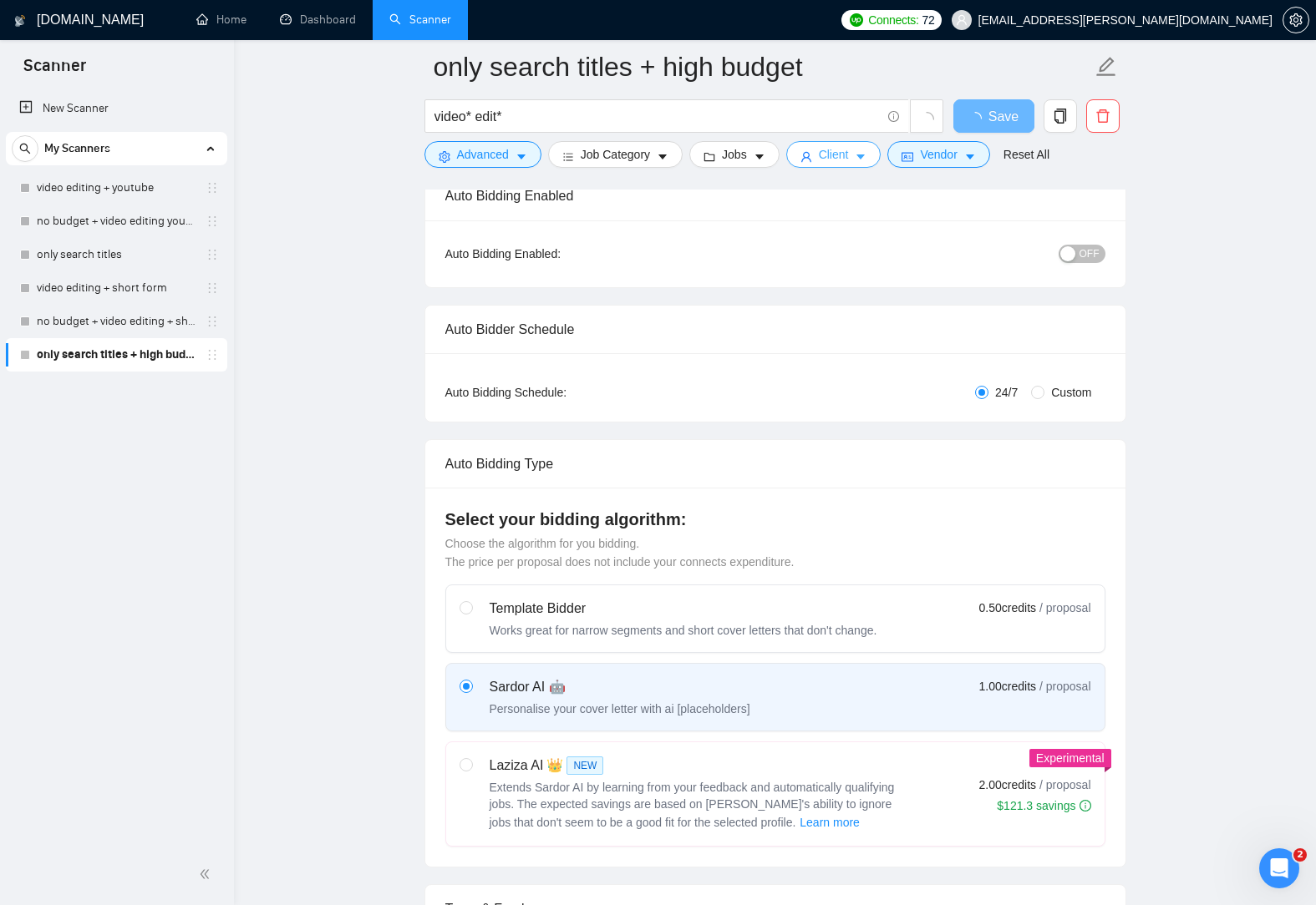
scroll to position [0, 0]
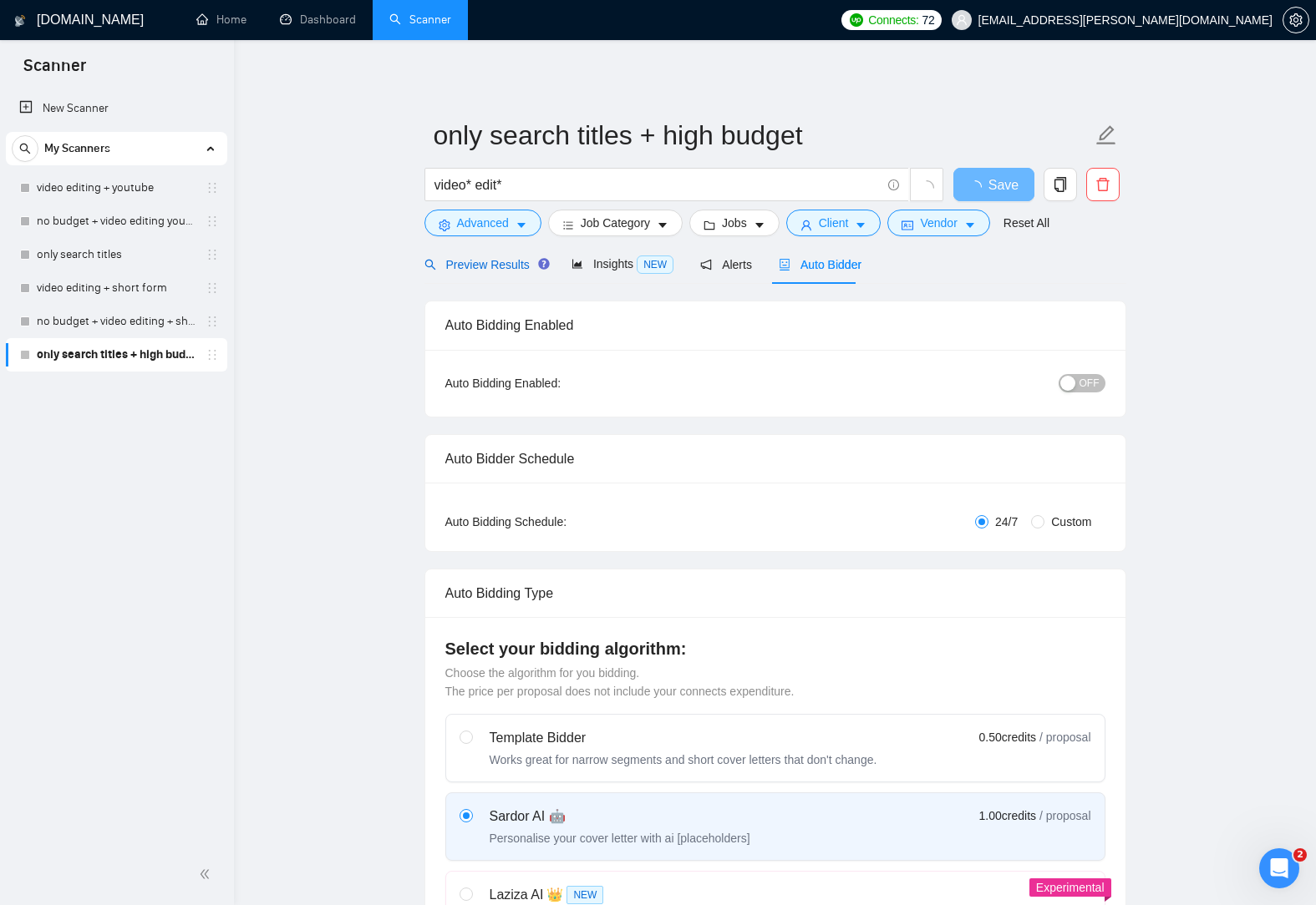
click at [490, 270] on span "Preview Results" at bounding box center [484, 264] width 120 height 14
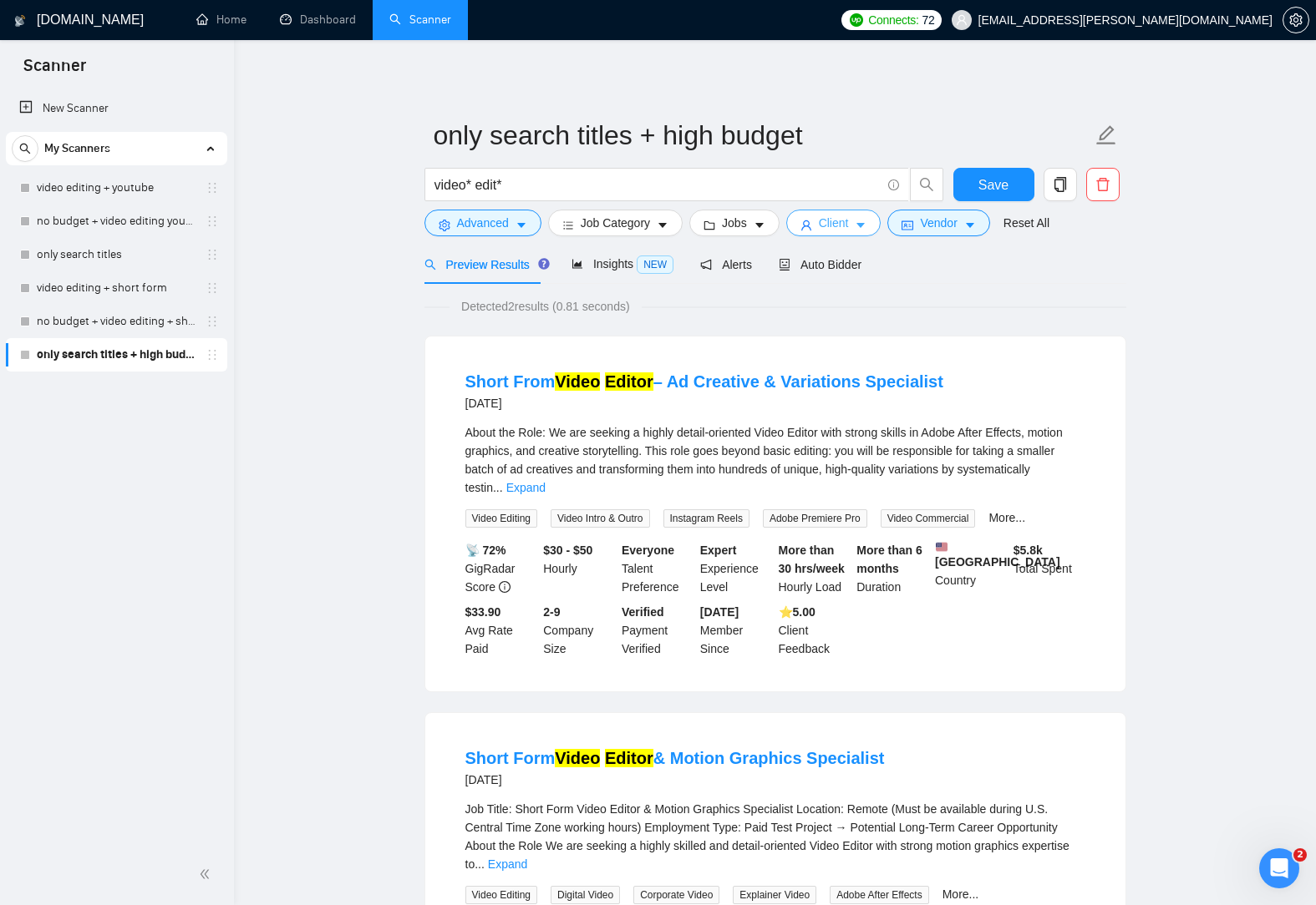
click at [858, 229] on icon "caret-down" at bounding box center [860, 225] width 12 height 12
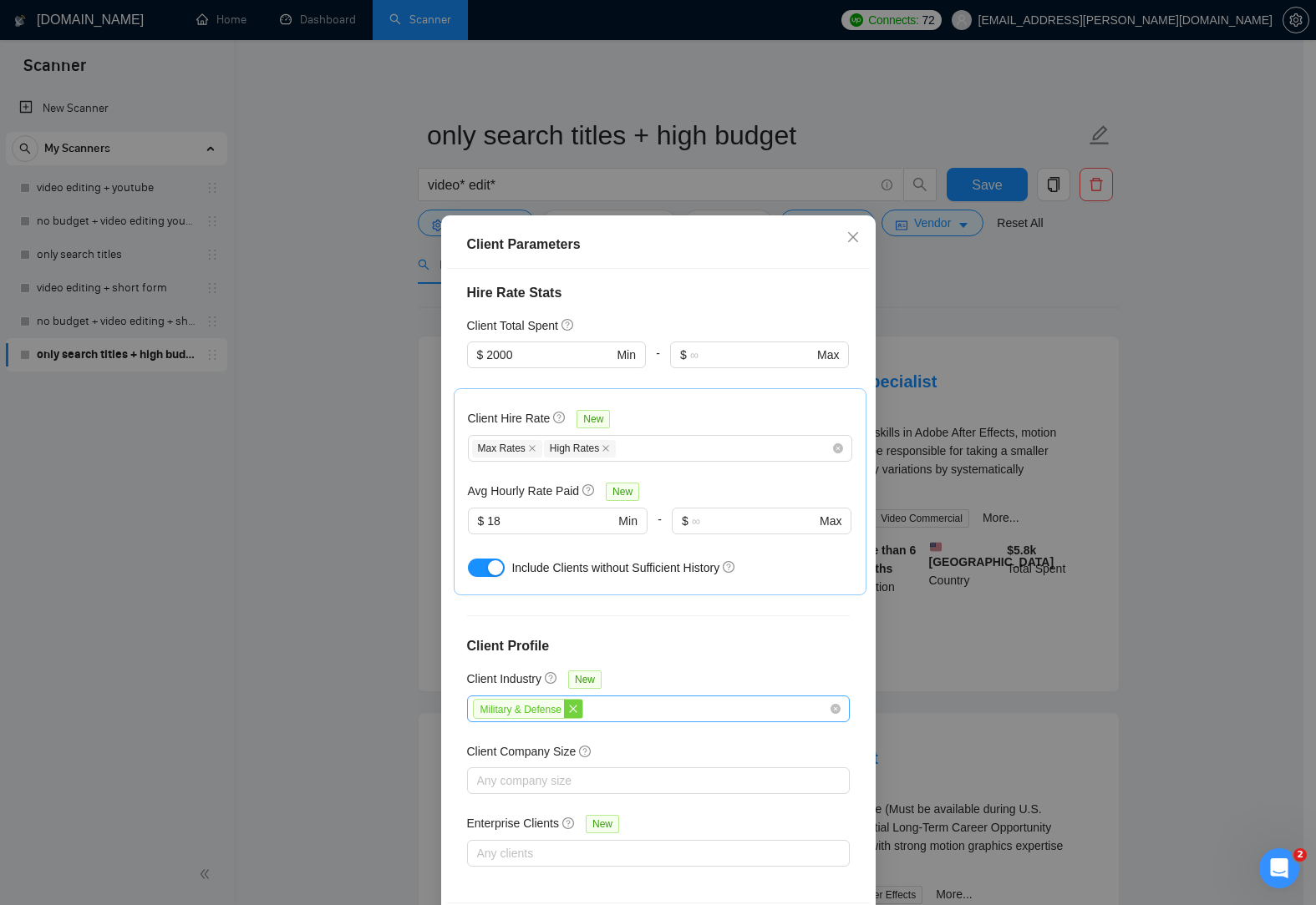
click at [568, 705] on icon "close" at bounding box center [573, 709] width 10 height 10
click at [720, 709] on div at bounding box center [649, 709] width 357 height 20
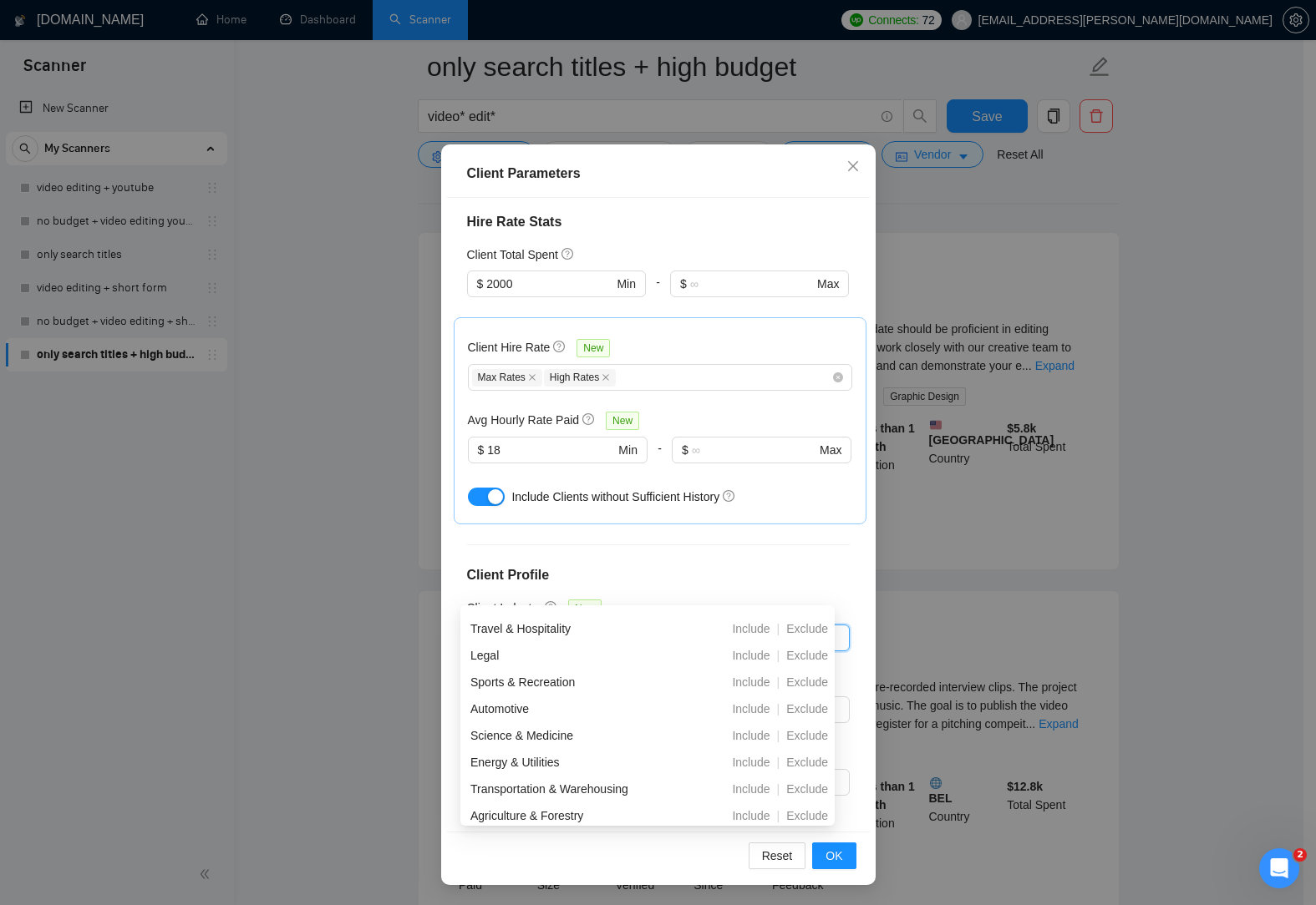
scroll to position [41, 0]
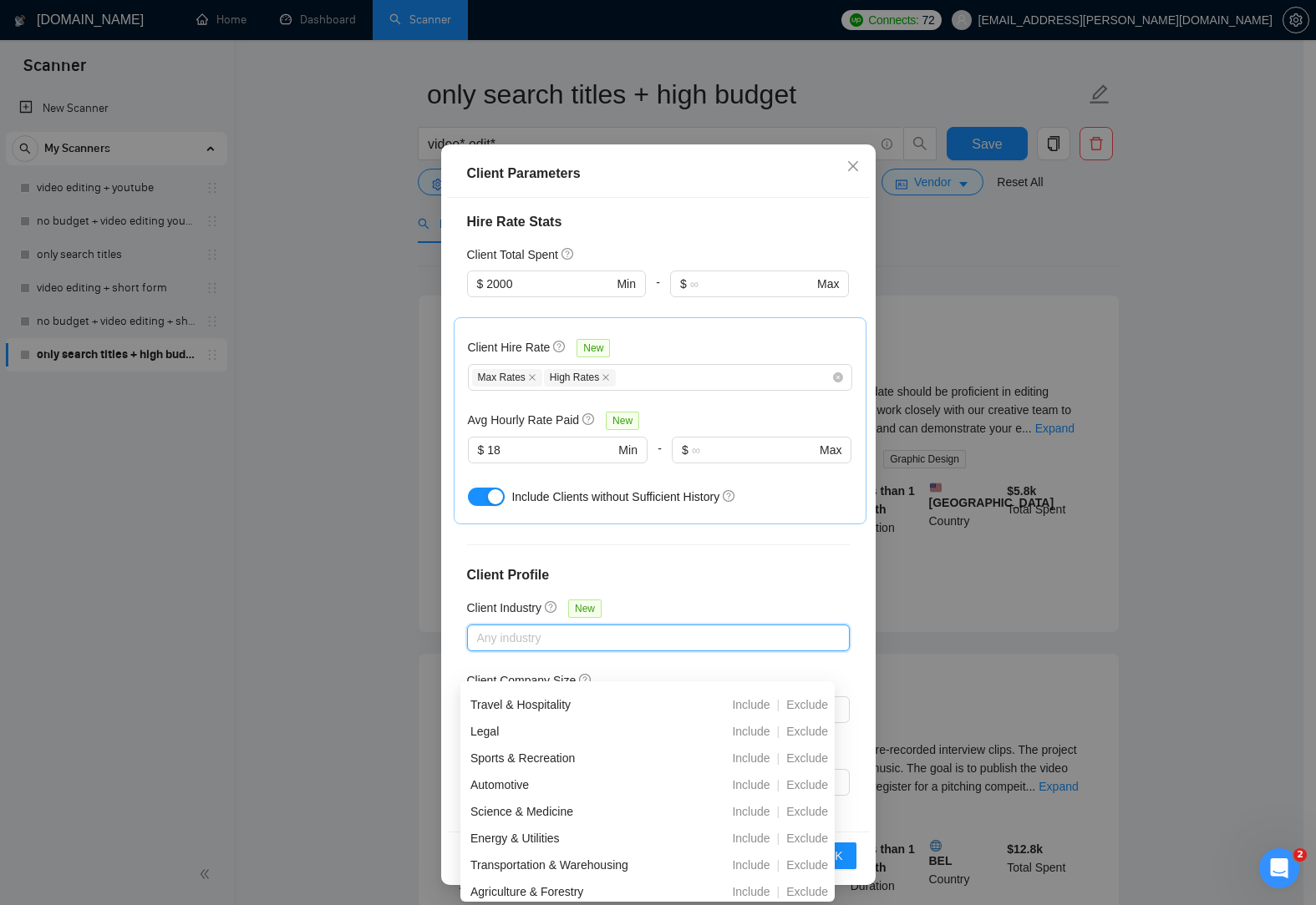
click at [667, 593] on div "Client Location Include Client Countries Select Exclude Client Countries Select…" at bounding box center [658, 515] width 422 height 633
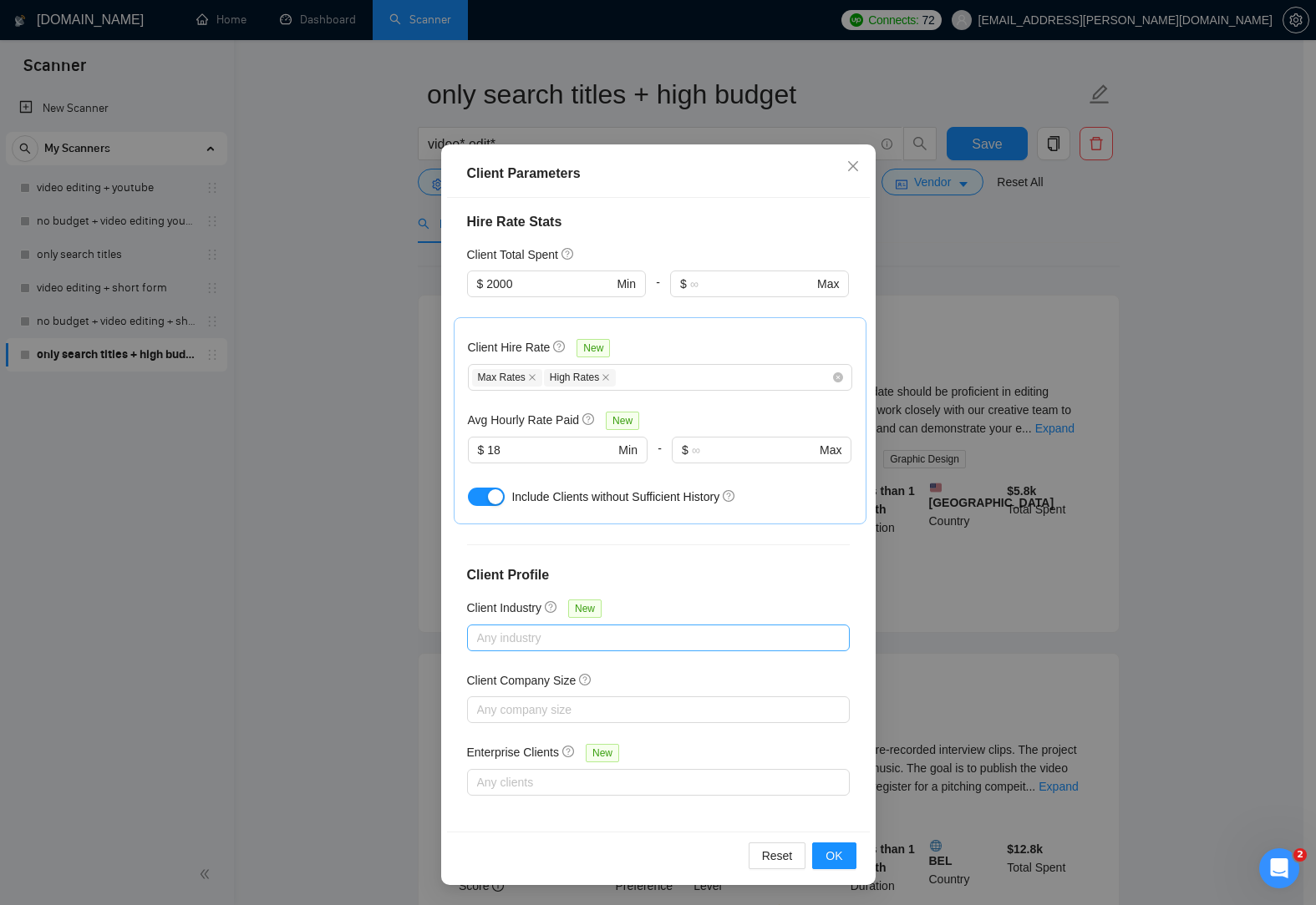
click at [541, 628] on div at bounding box center [649, 638] width 357 height 20
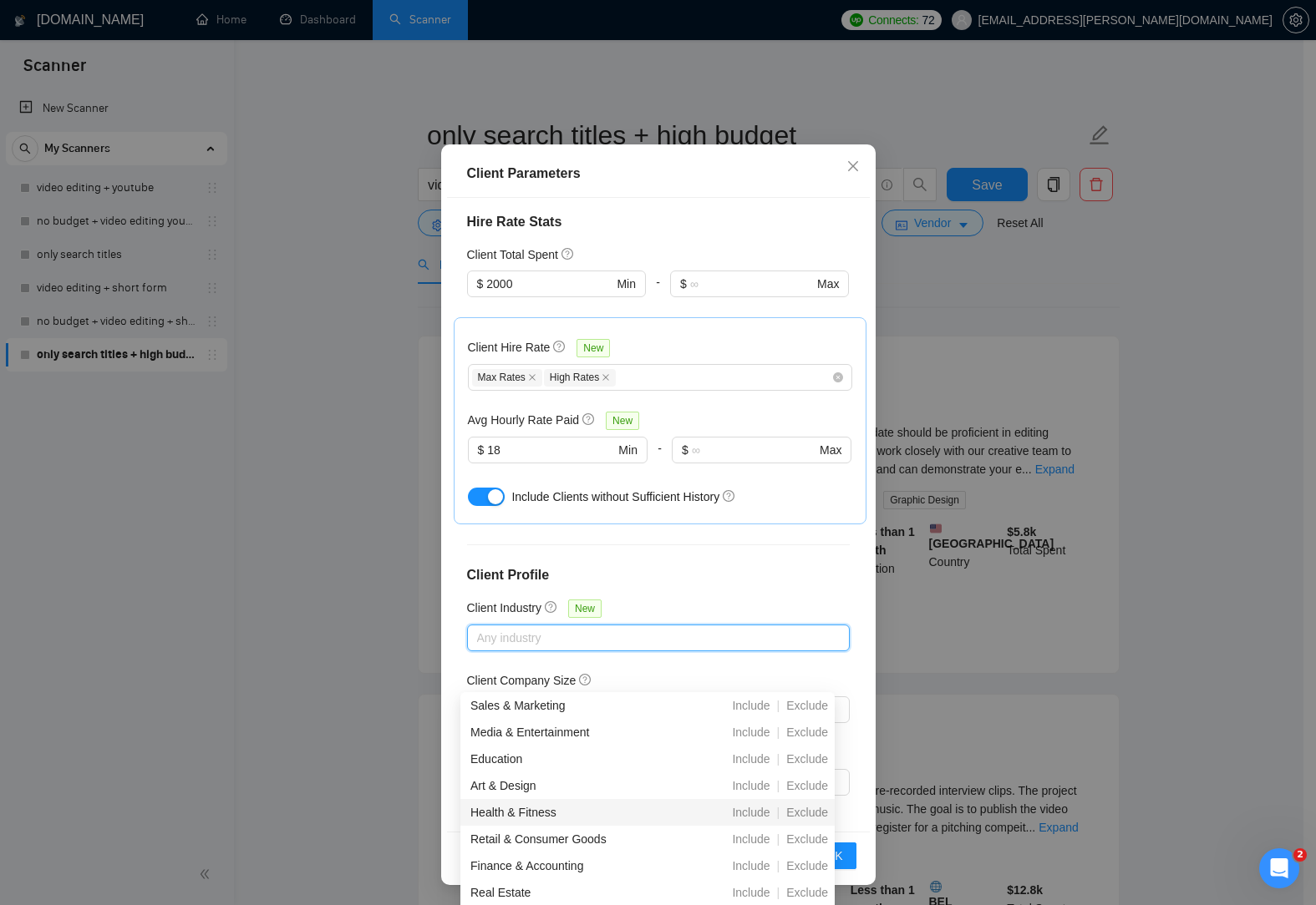
scroll to position [167, 0]
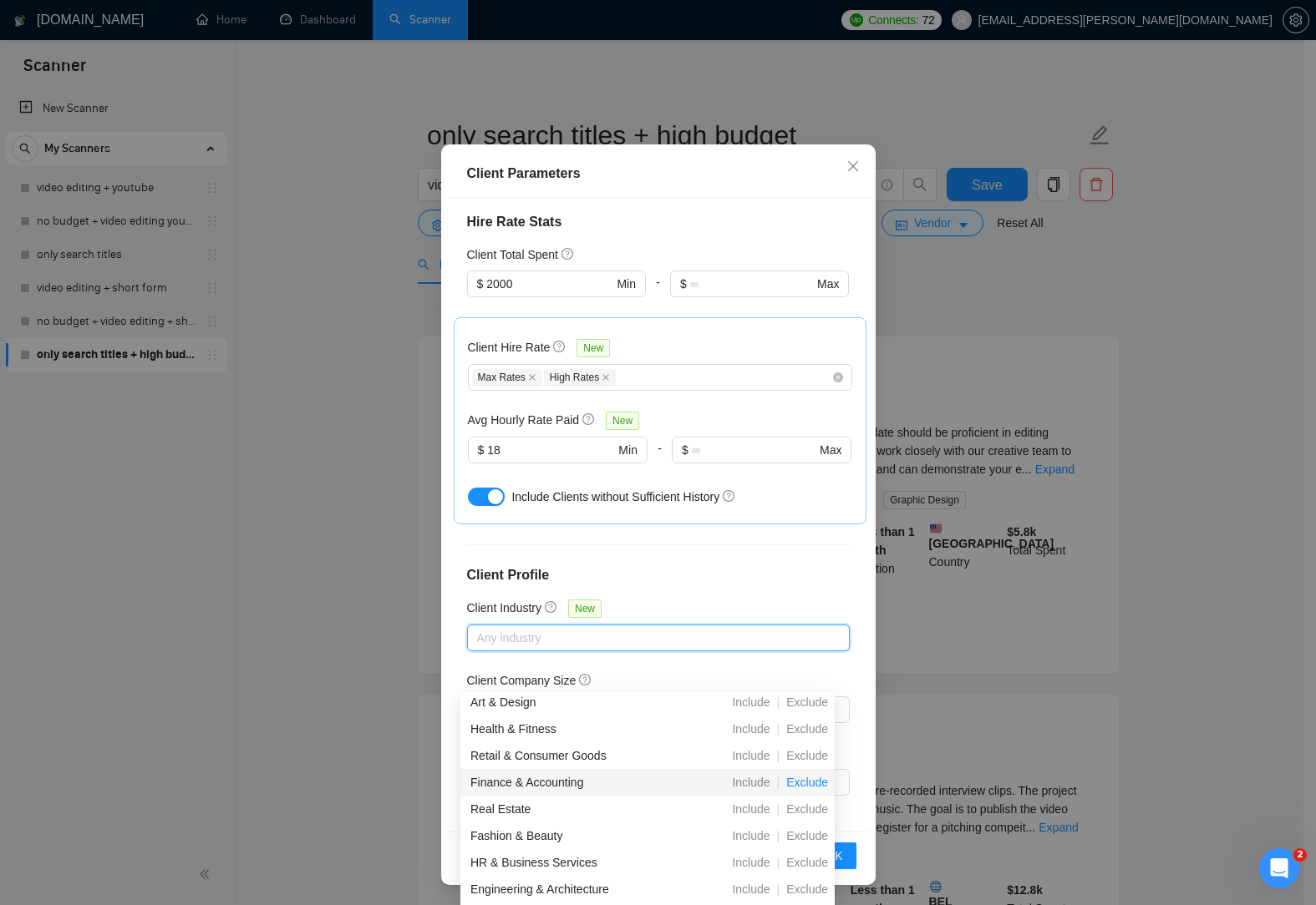
click at [801, 782] on span "Exclude" at bounding box center [807, 782] width 55 height 14
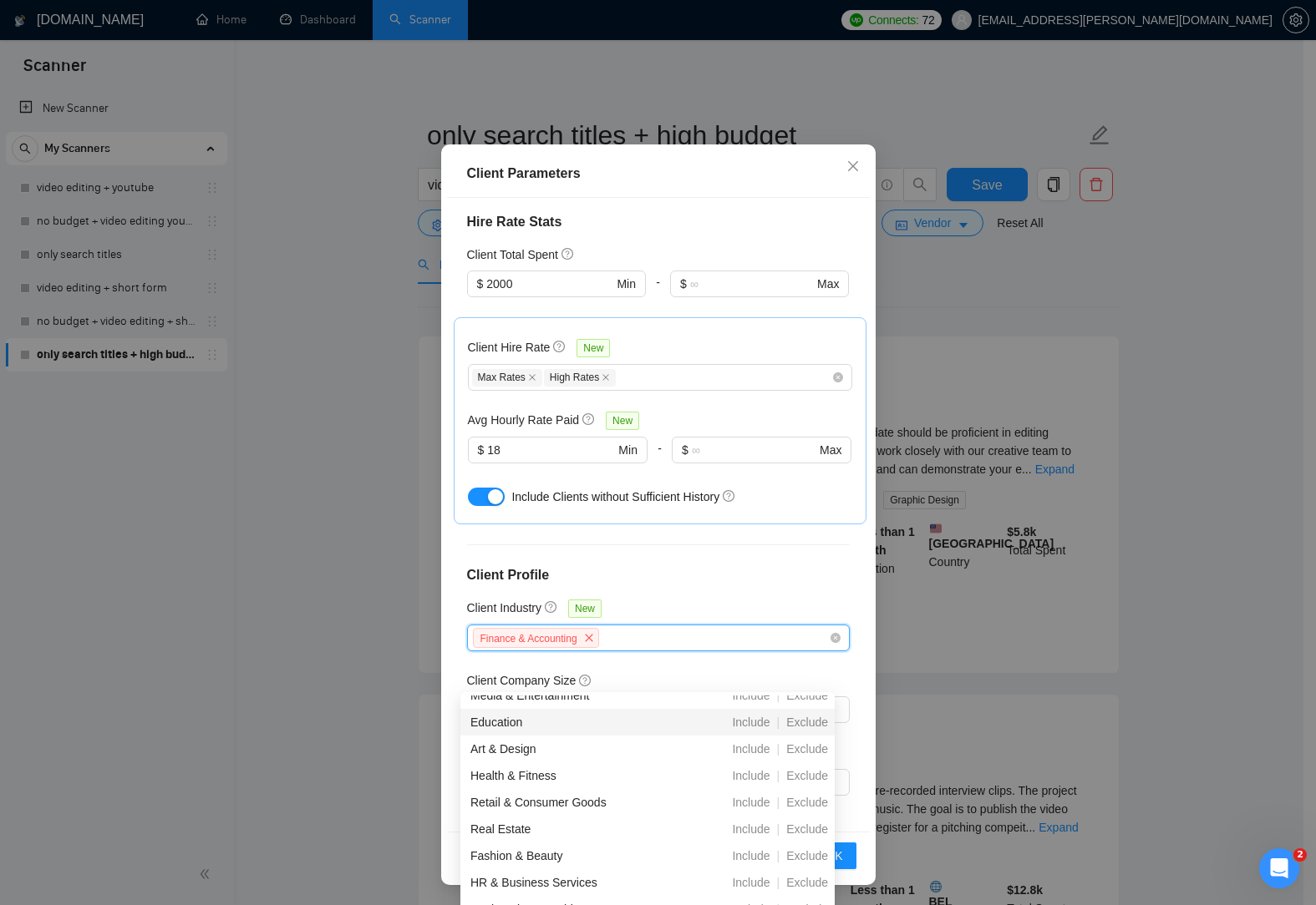
click at [801, 579] on h4 "Client Profile" at bounding box center [658, 575] width 383 height 20
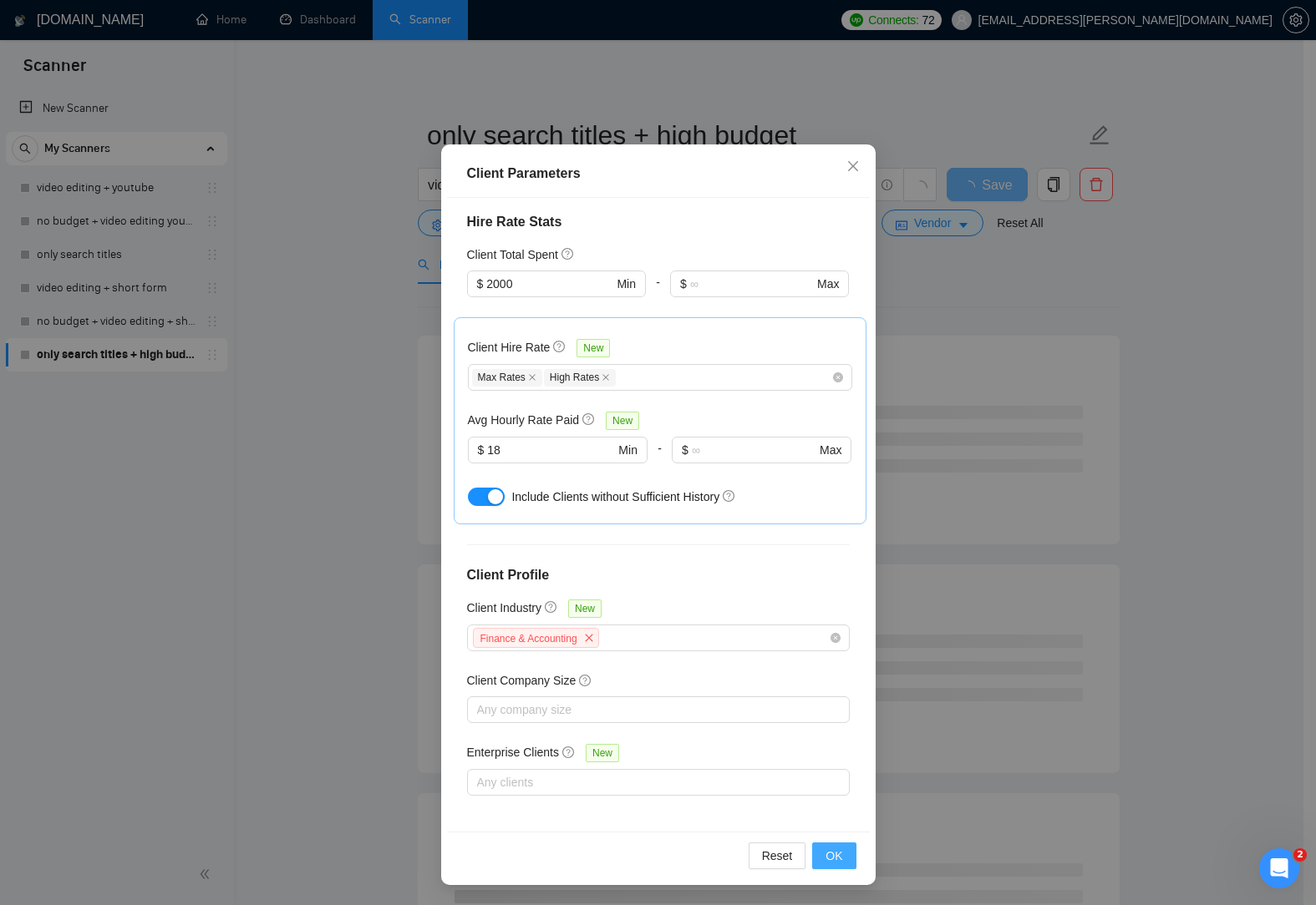
click at [835, 855] on span "OK" at bounding box center [834, 855] width 17 height 18
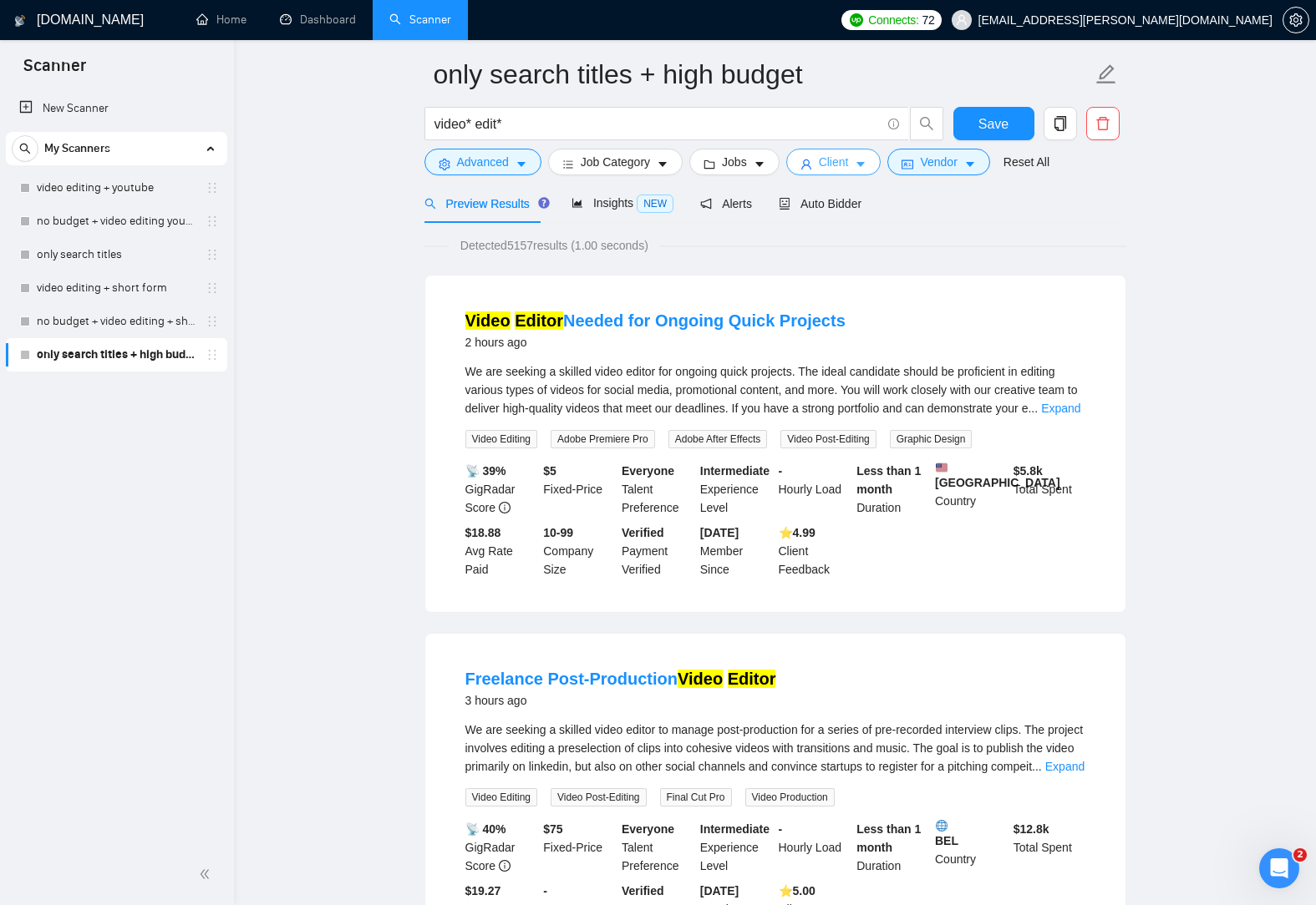
scroll to position [0, 0]
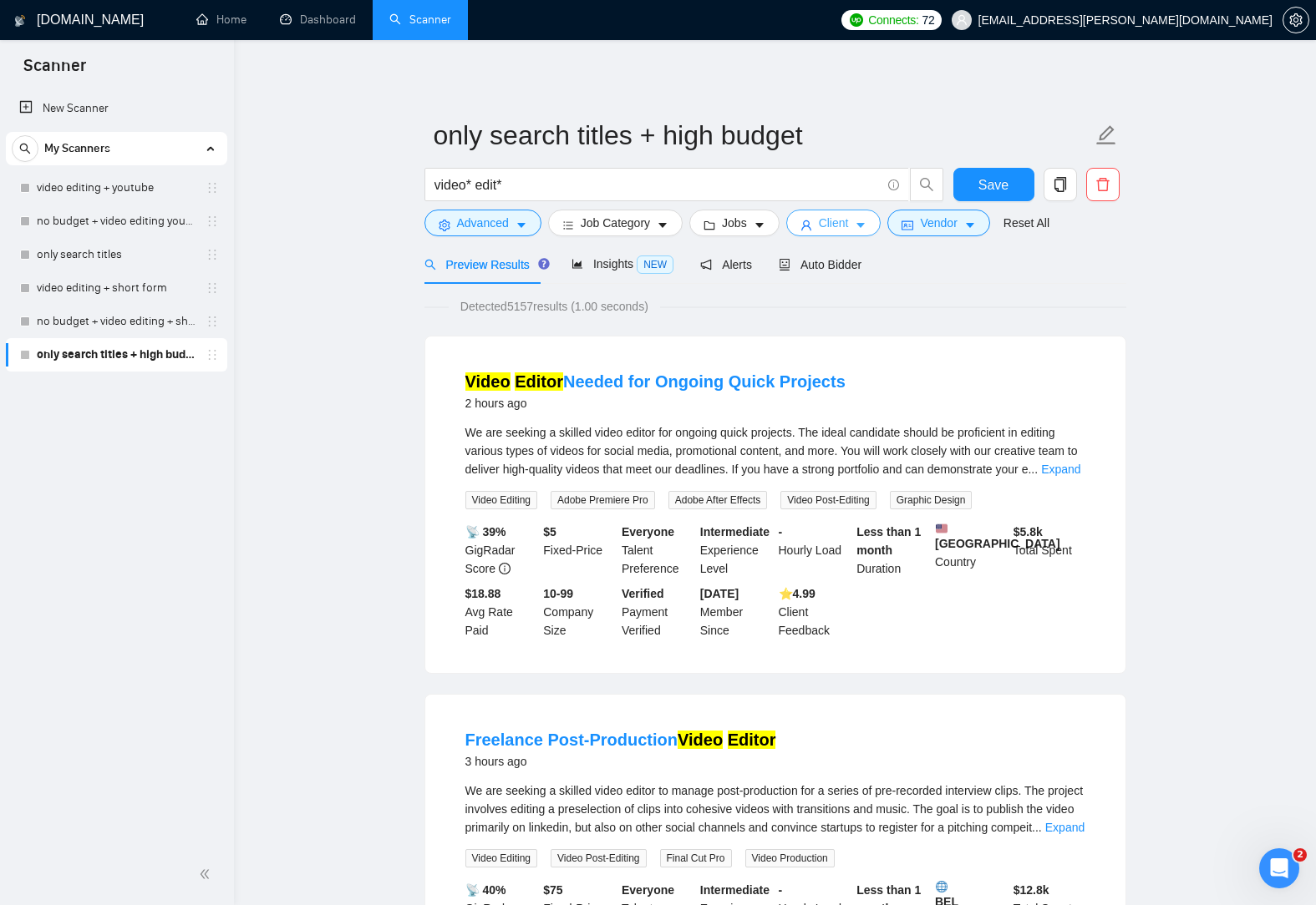
click at [847, 227] on button "Client" at bounding box center [834, 222] width 96 height 27
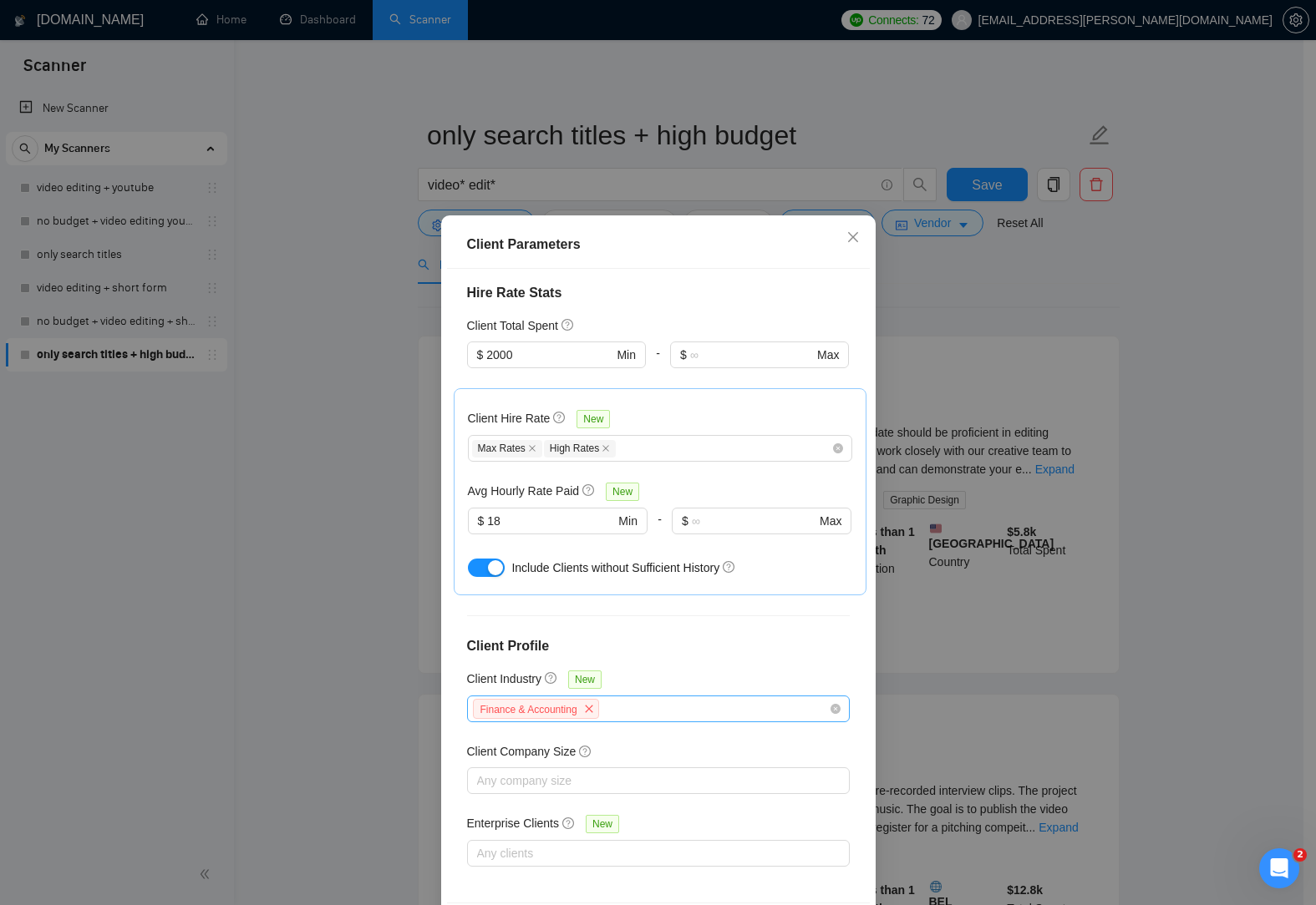
click at [710, 708] on div "Finance & Accounting" at bounding box center [649, 709] width 357 height 24
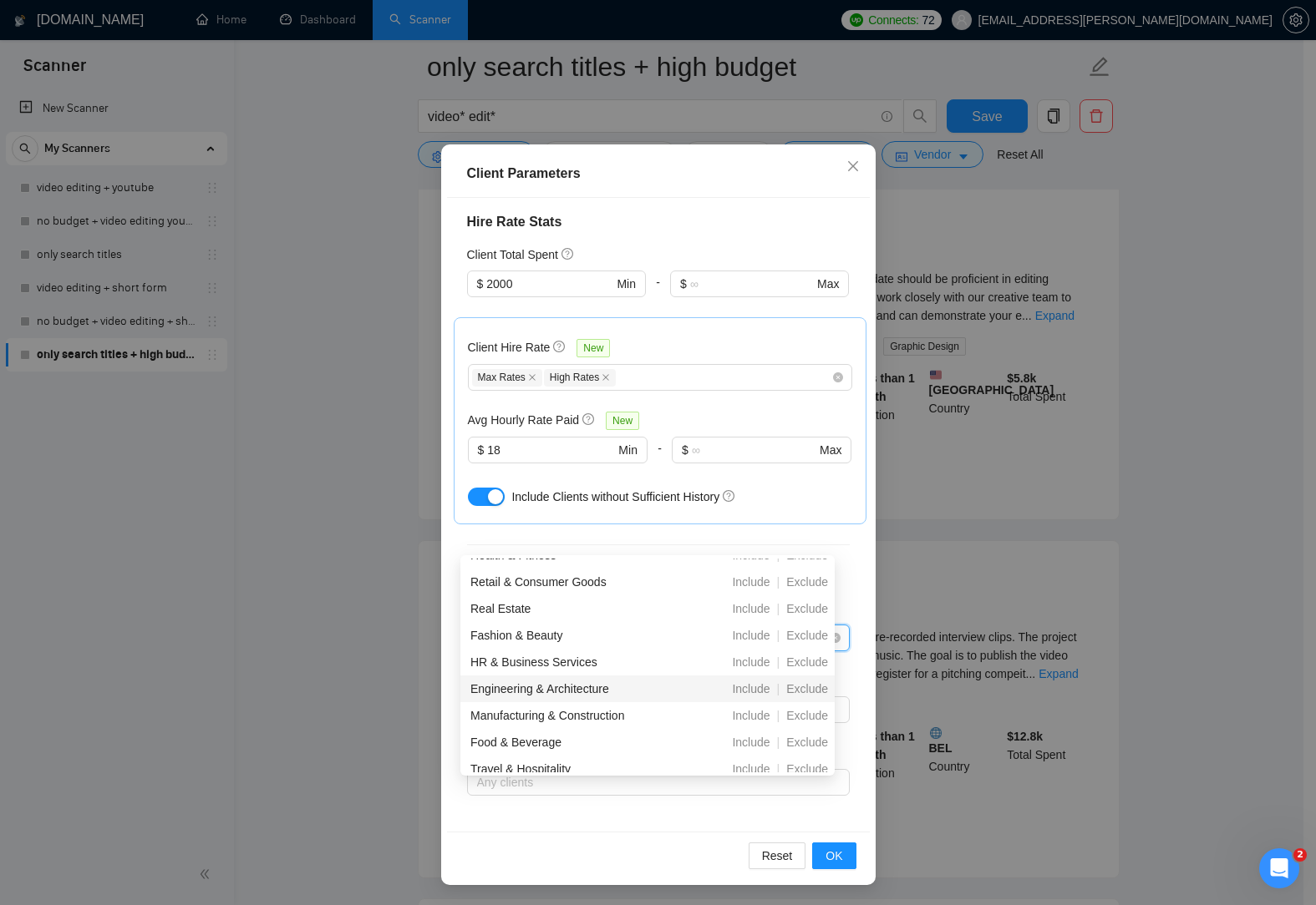
scroll to position [334, 0]
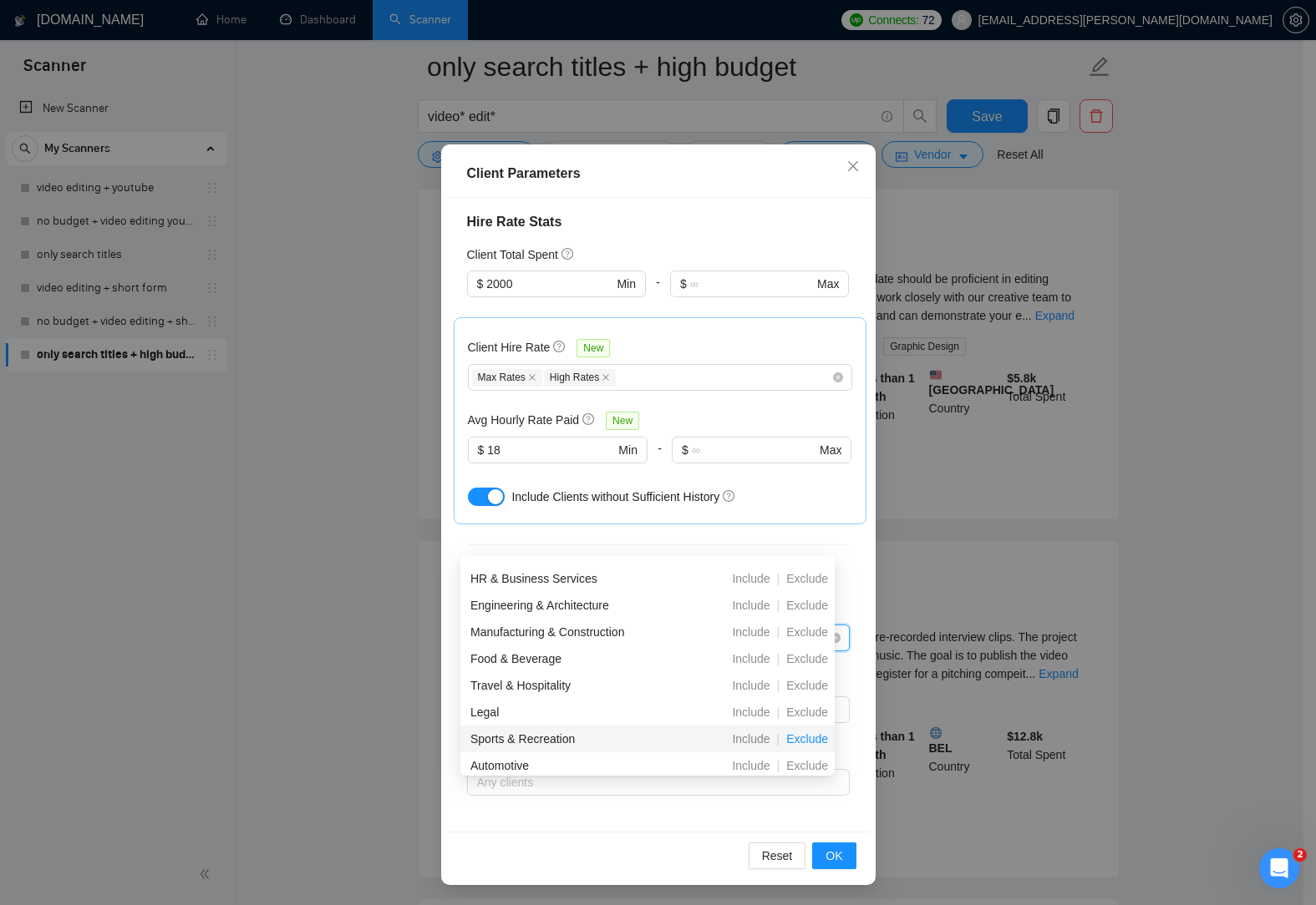
click at [814, 739] on span "Exclude" at bounding box center [807, 739] width 55 height 14
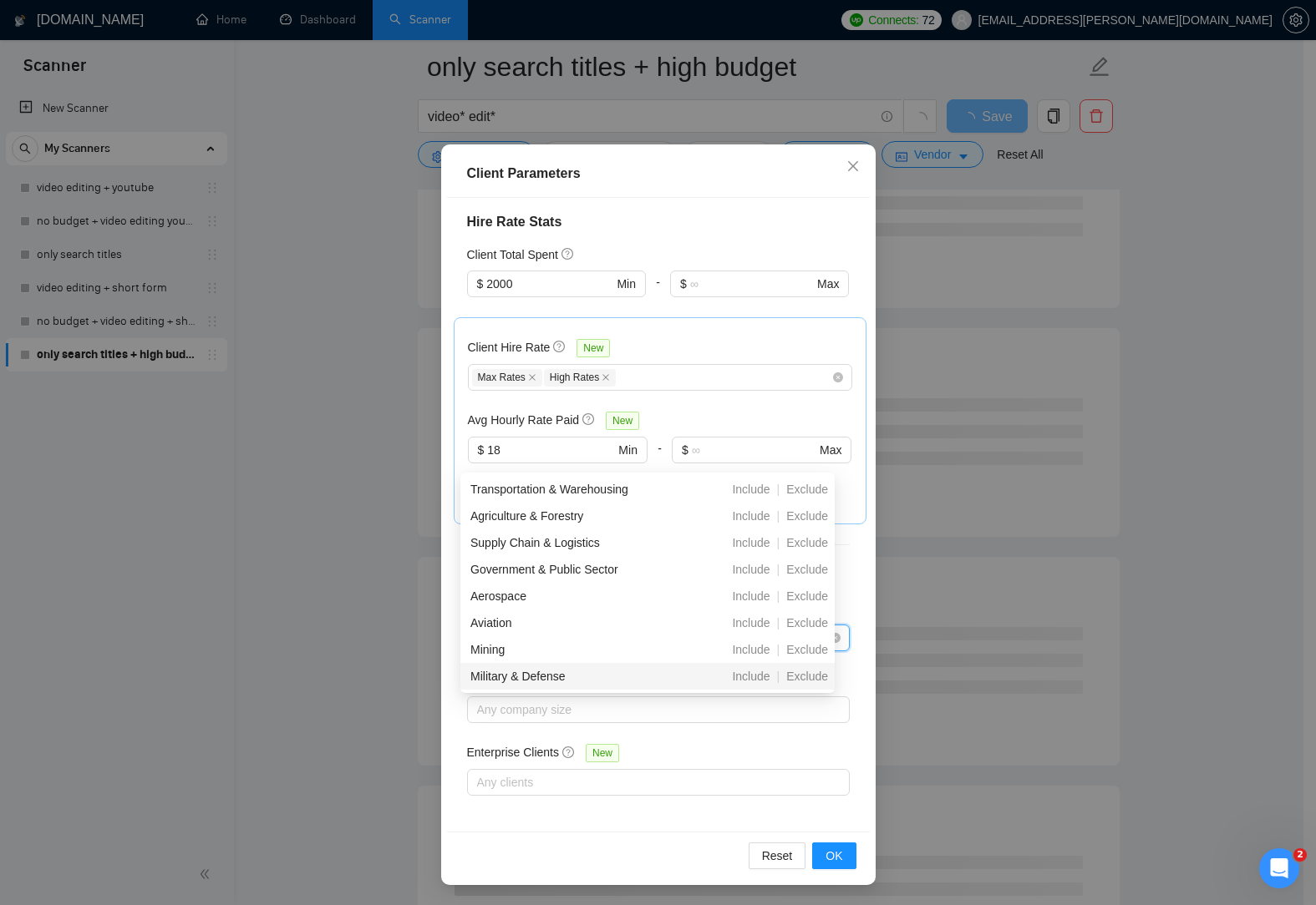
scroll to position [251, 0]
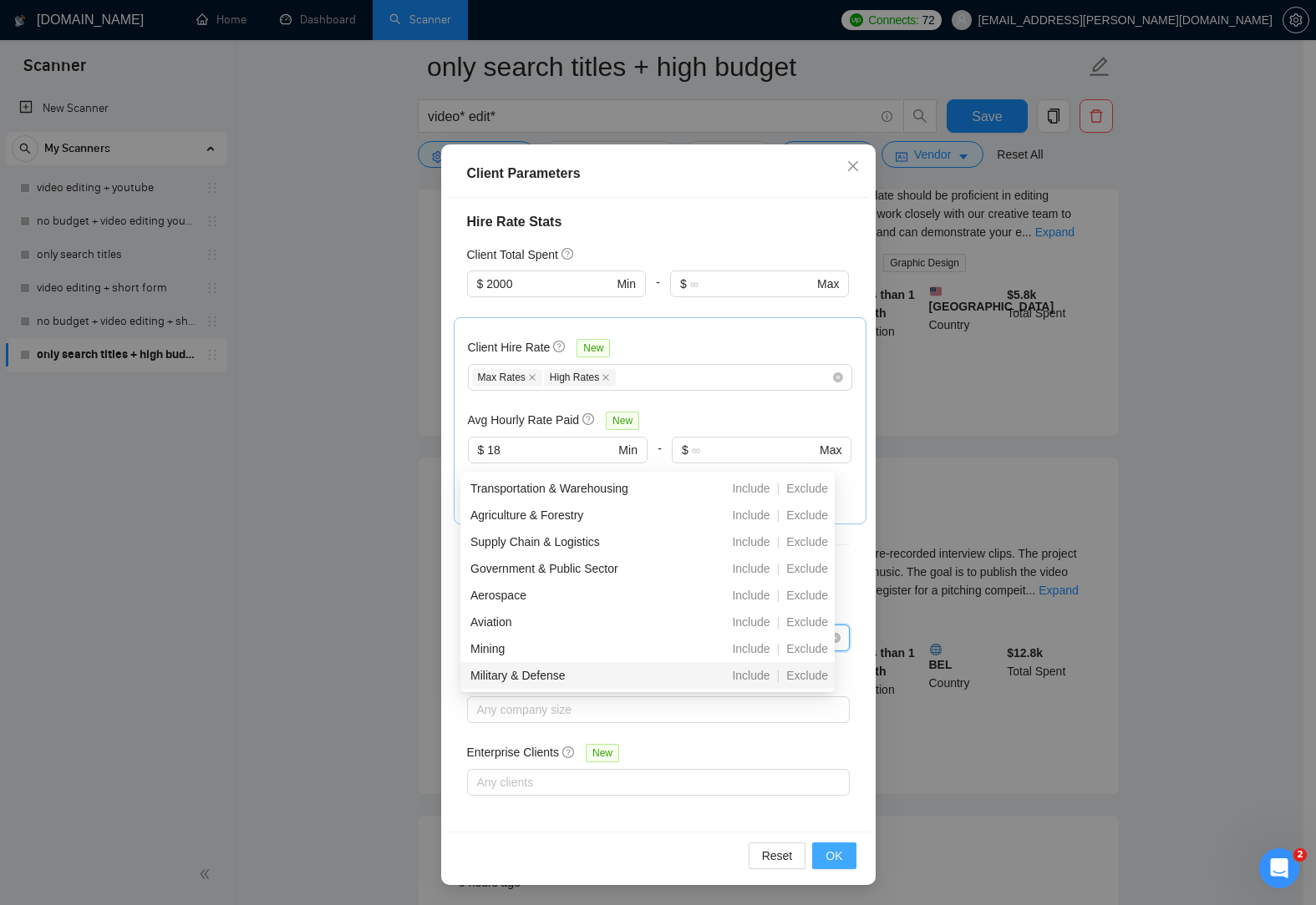
click at [836, 850] on span "OK" at bounding box center [834, 855] width 17 height 18
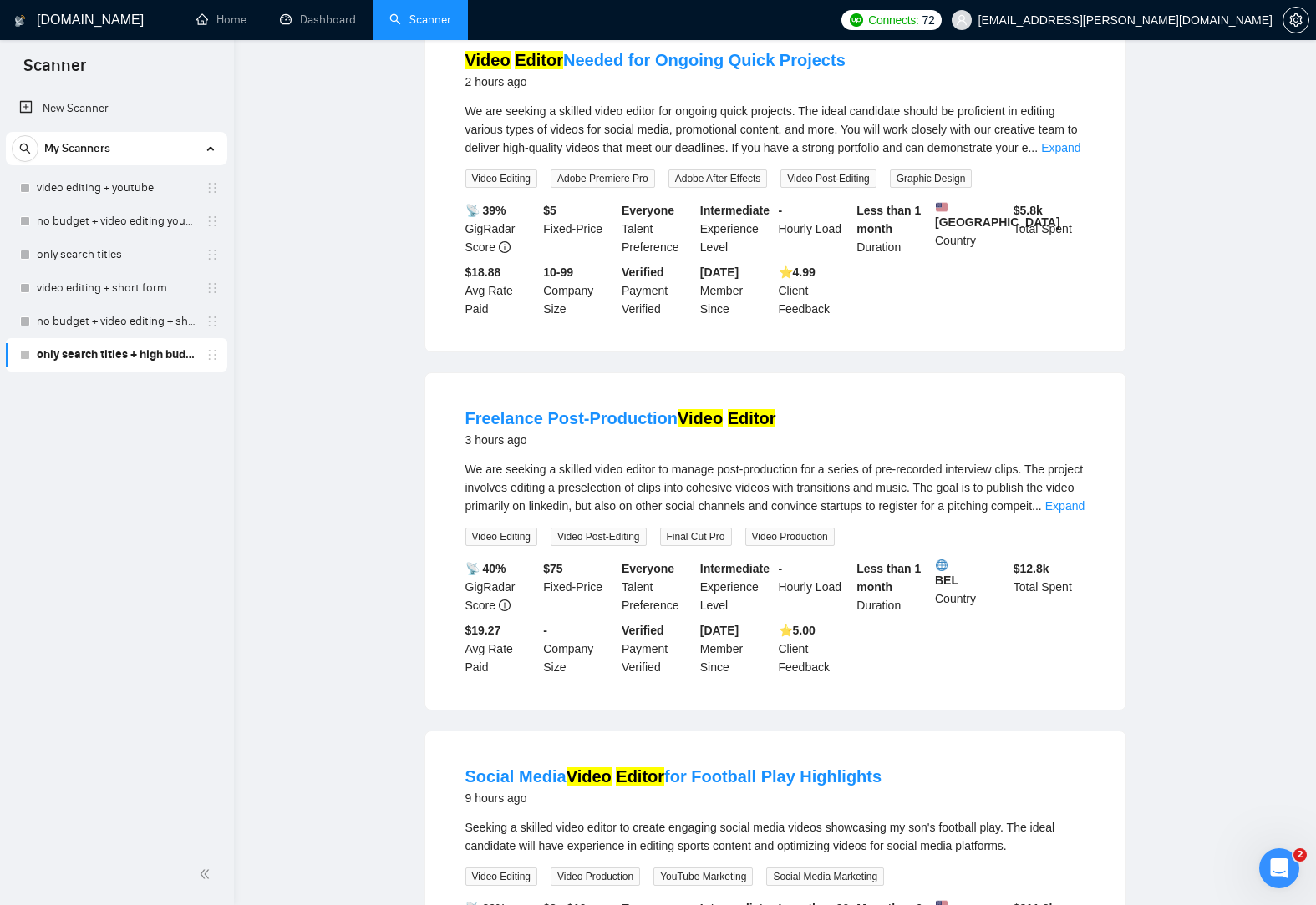
scroll to position [0, 0]
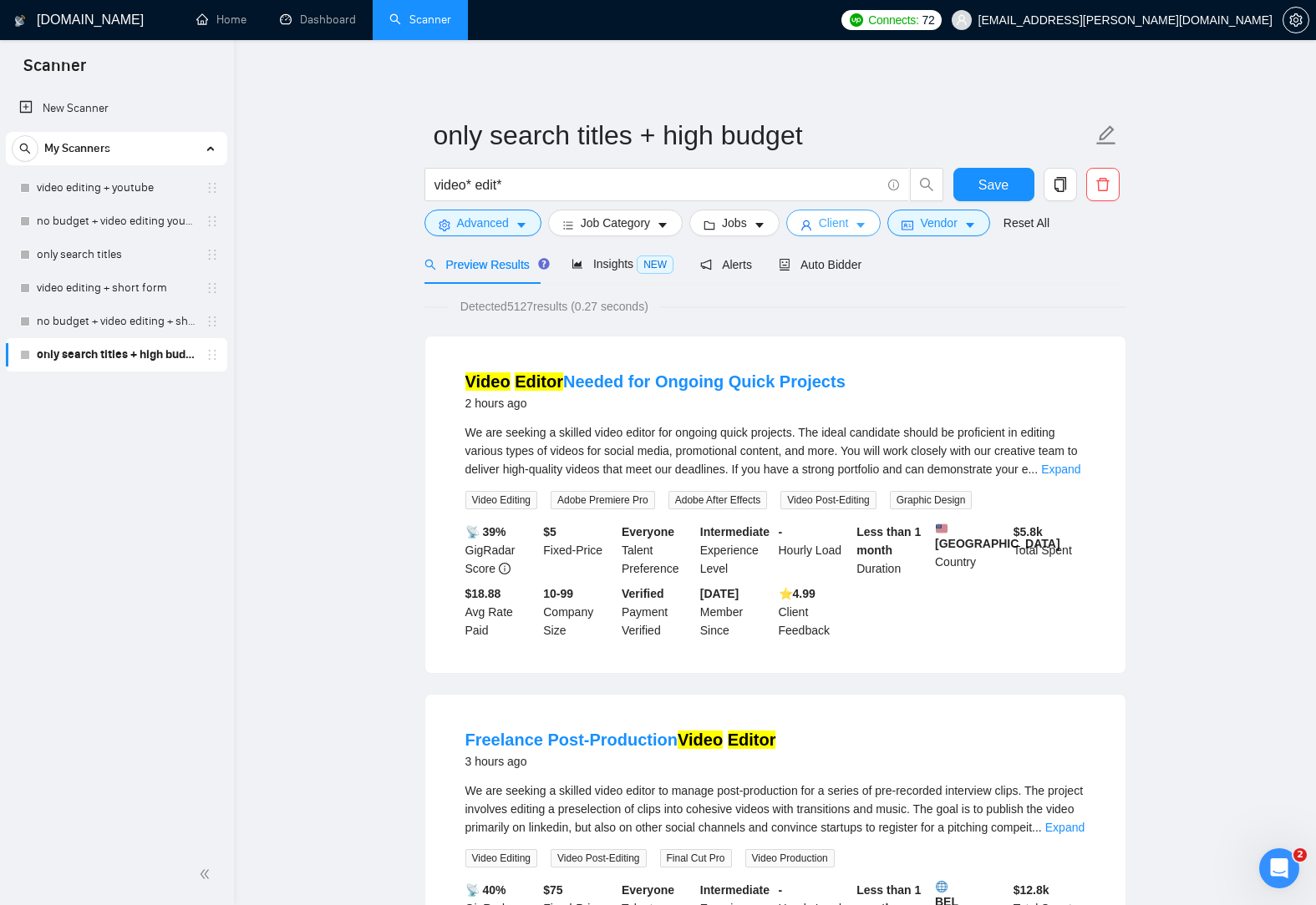
click at [855, 225] on icon "caret-down" at bounding box center [860, 225] width 12 height 12
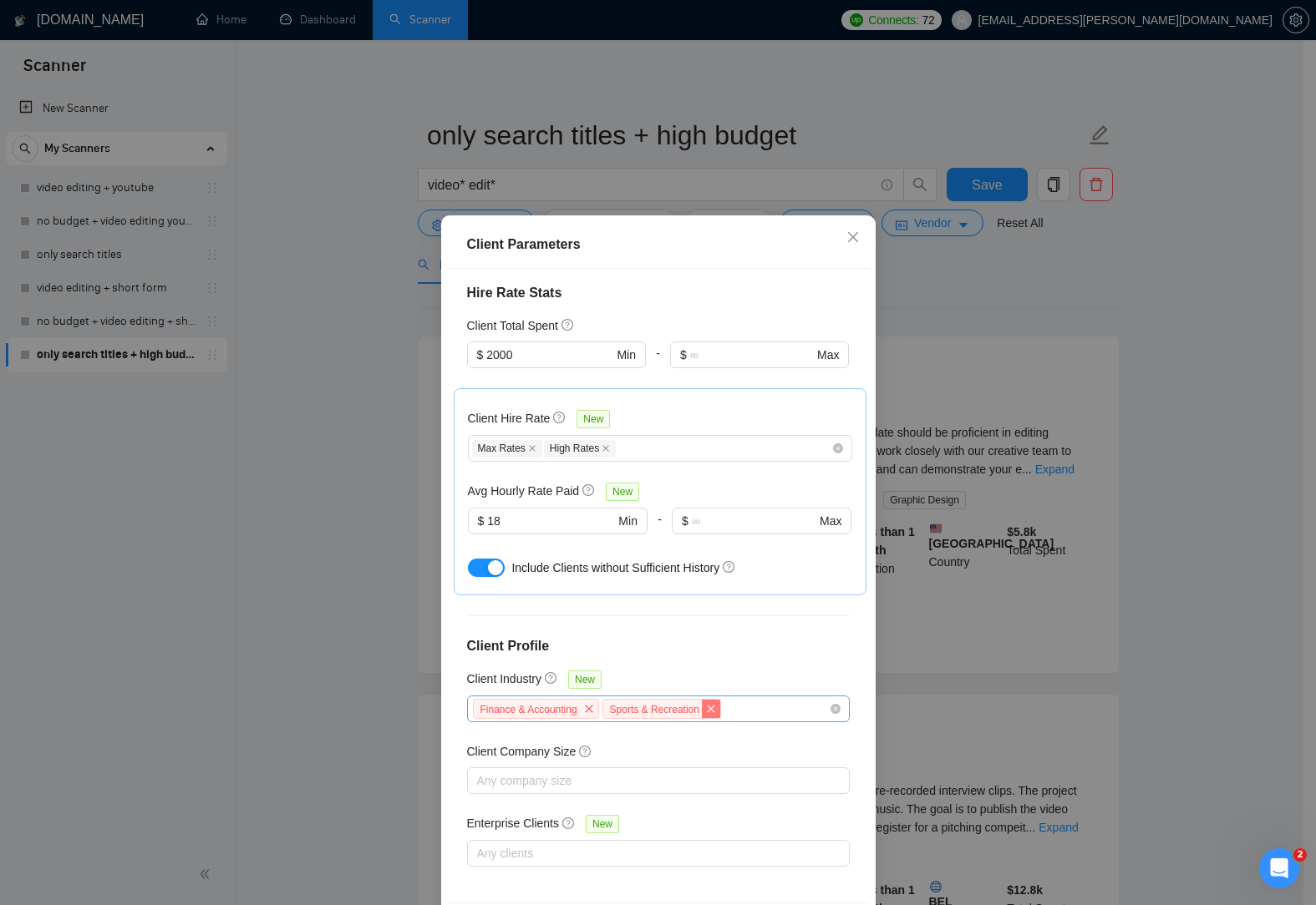
click at [709, 711] on span "close" at bounding box center [711, 709] width 18 height 18
click at [584, 710] on icon "close" at bounding box center [589, 709] width 10 height 10
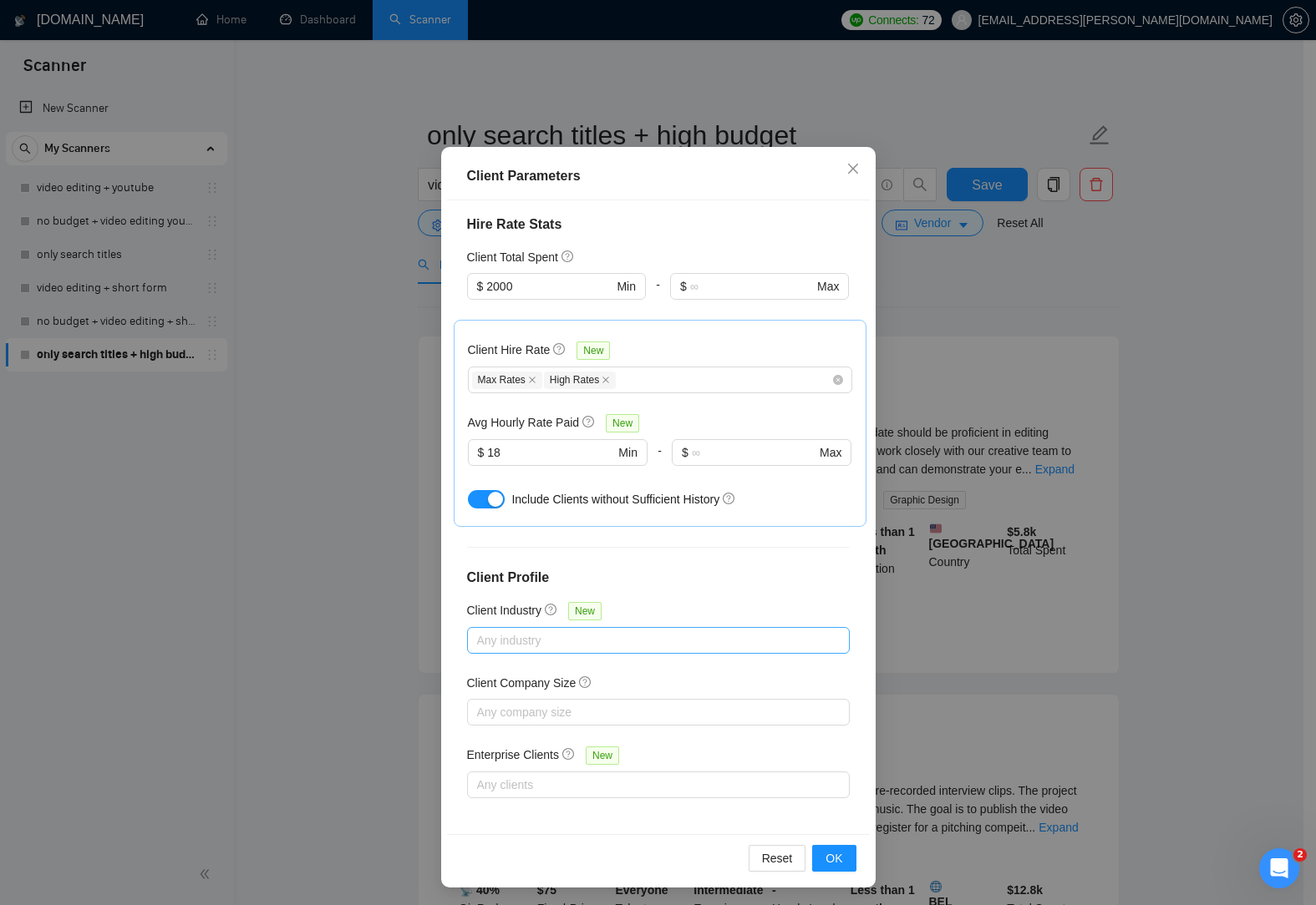
scroll to position [71, 0]
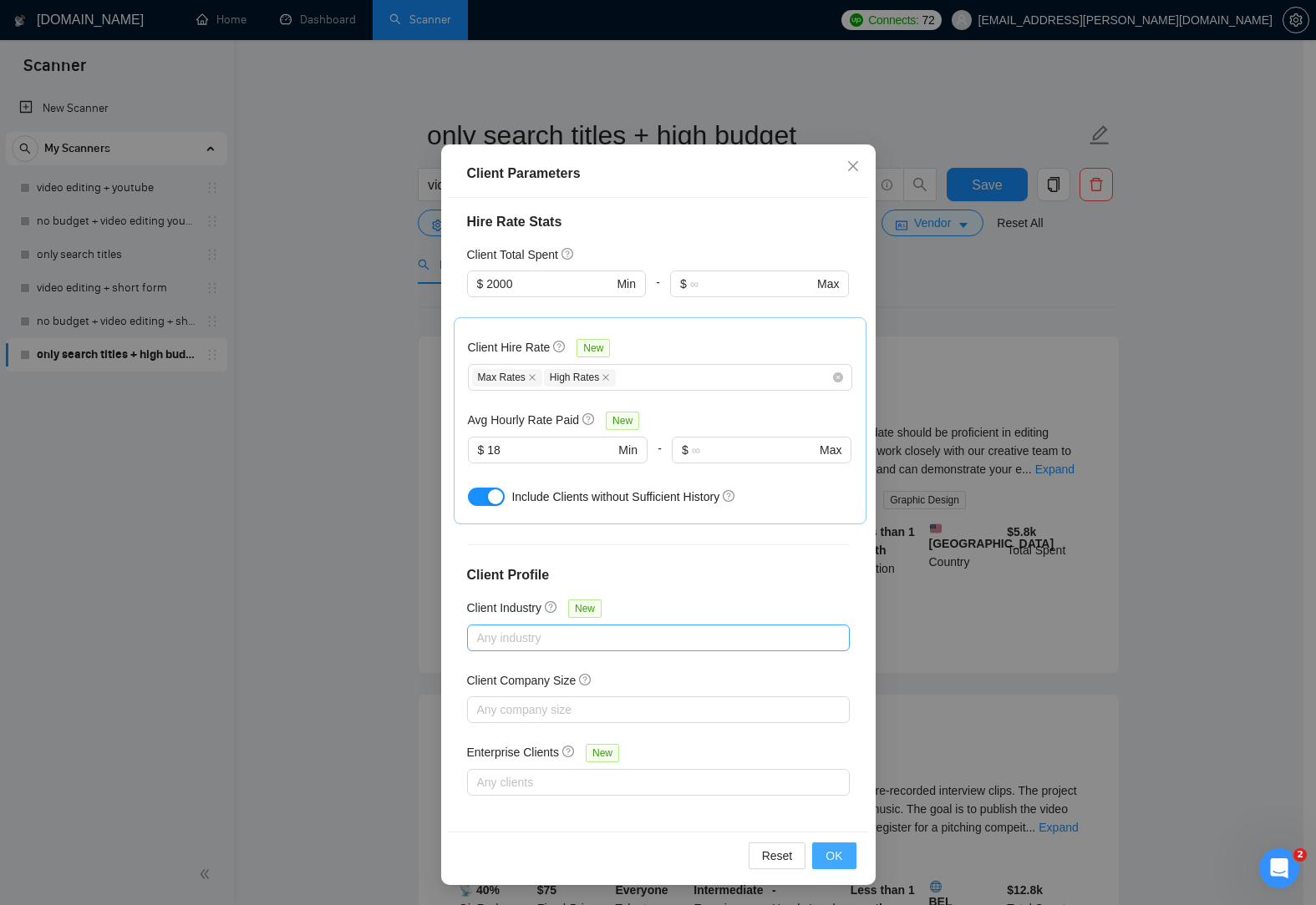
click at [828, 860] on span "OK" at bounding box center [834, 855] width 17 height 18
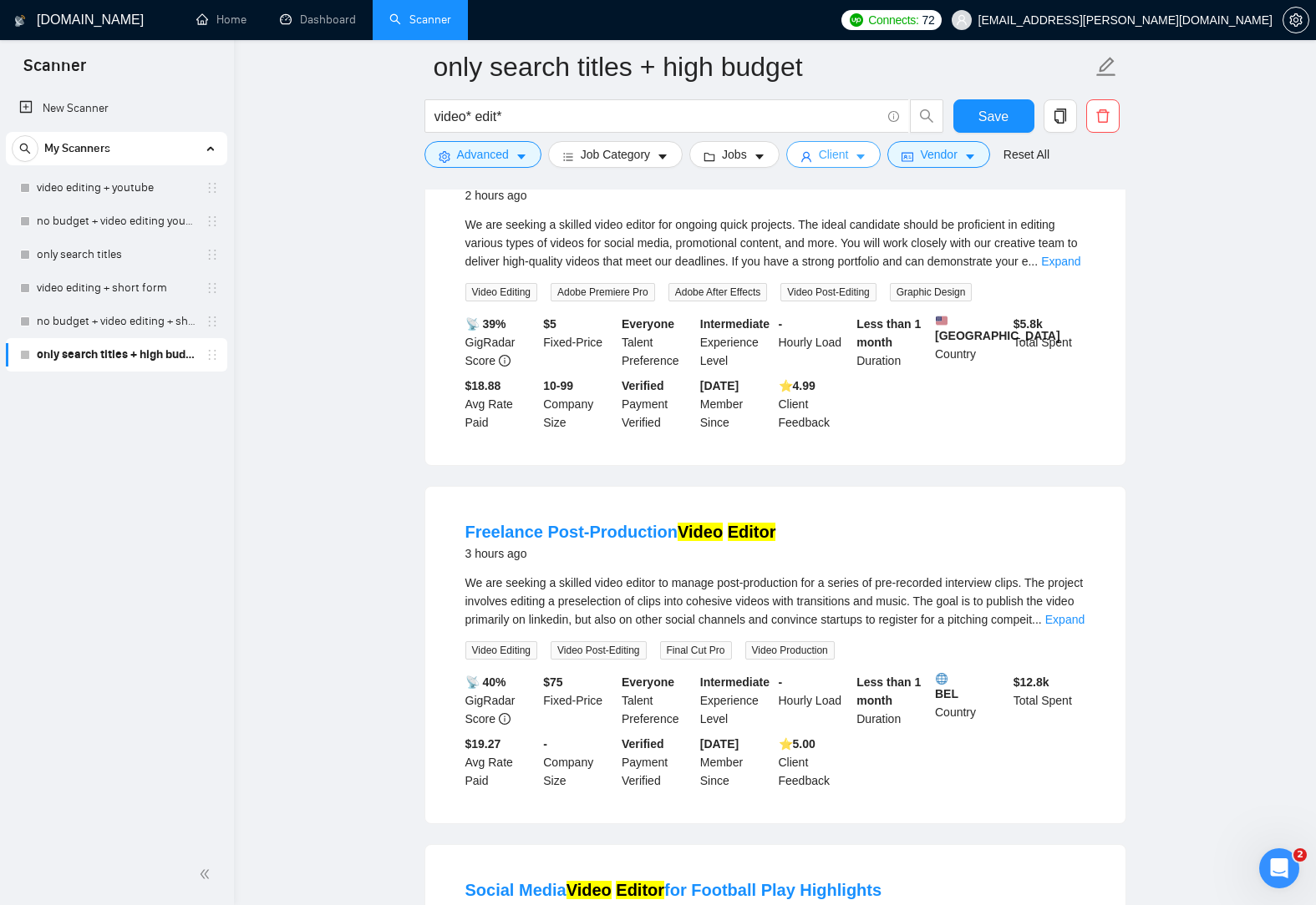
scroll to position [0, 0]
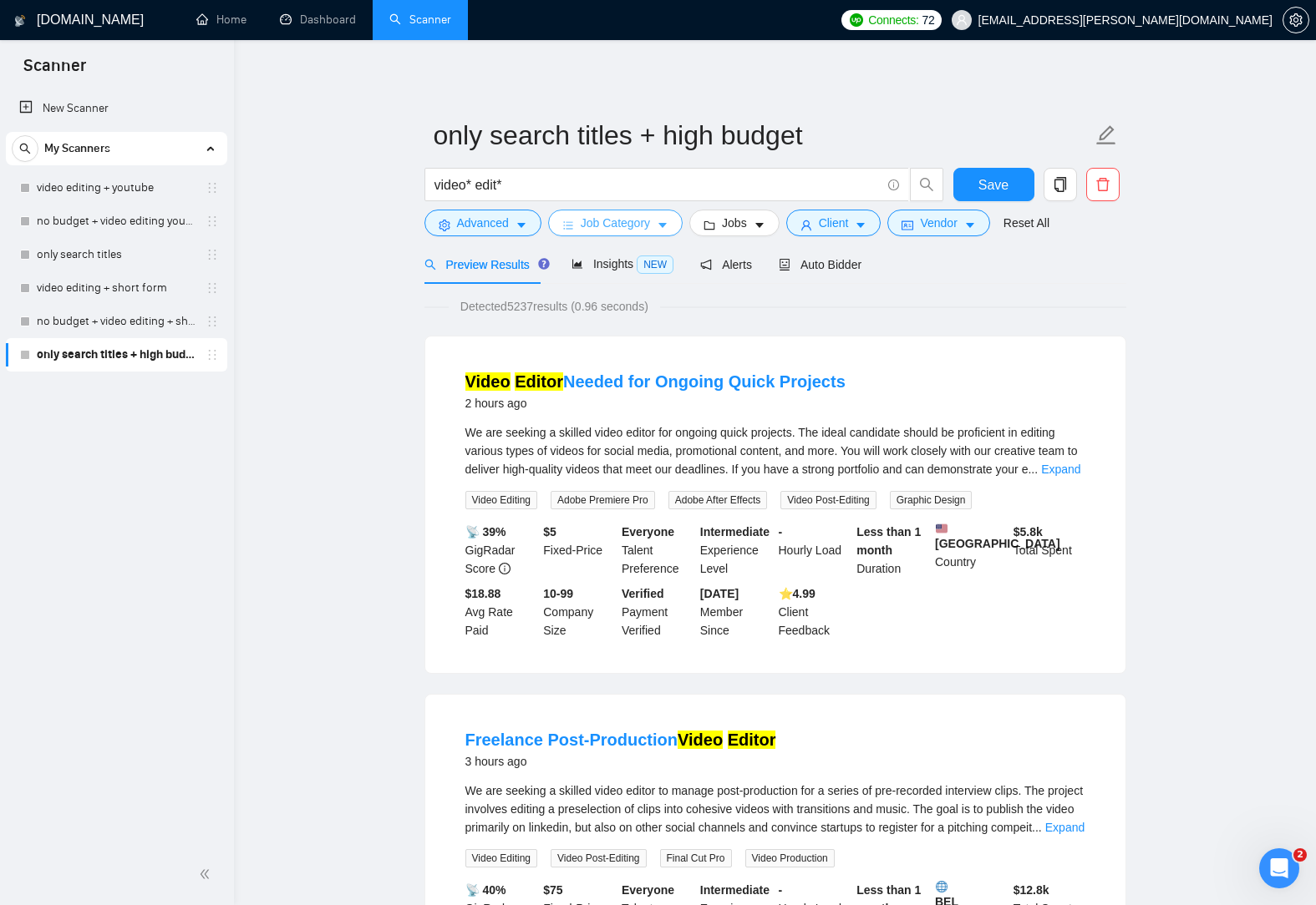
click at [606, 229] on span "Job Category" at bounding box center [615, 223] width 70 height 18
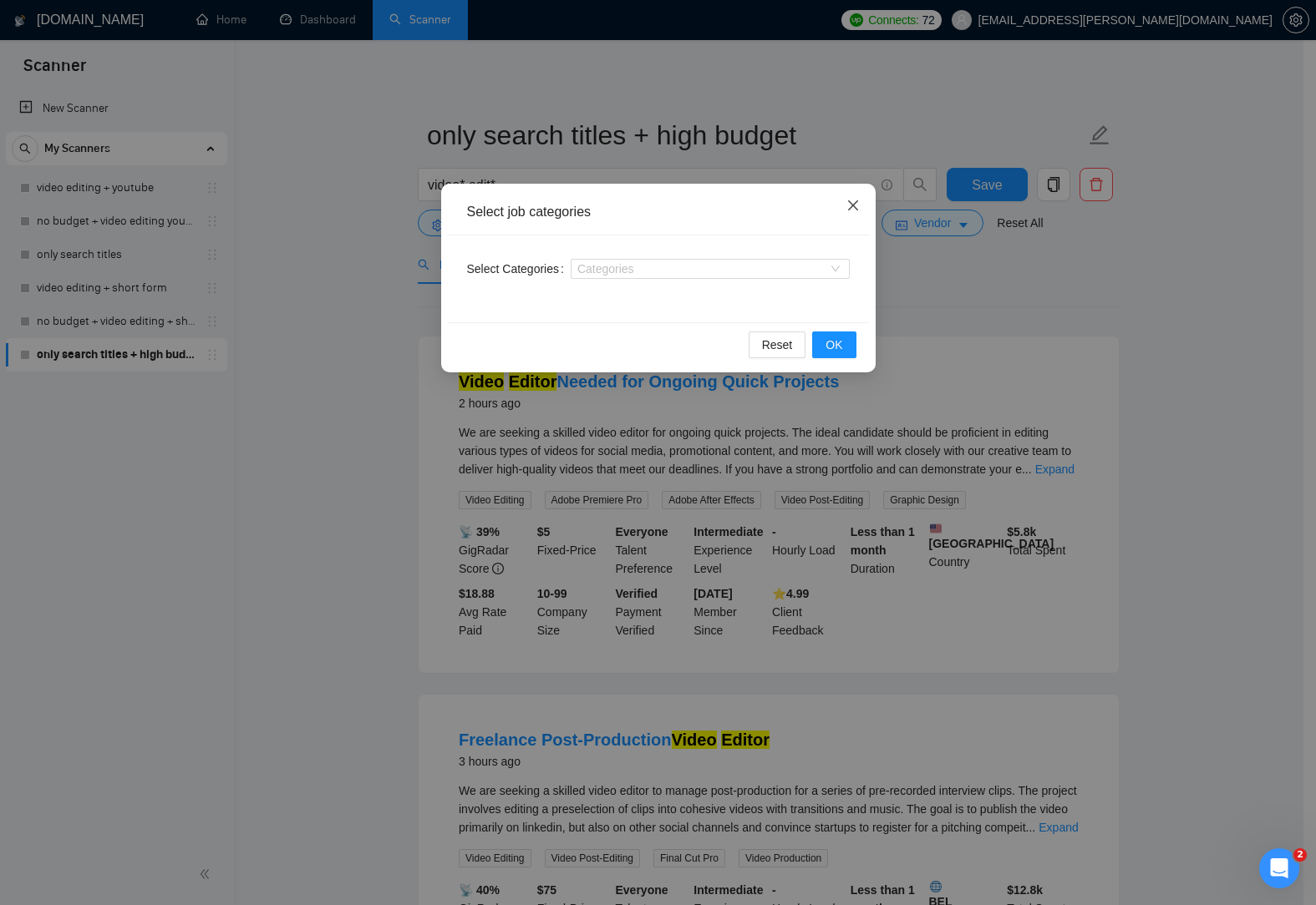
click at [860, 210] on span "Close" at bounding box center [852, 206] width 45 height 45
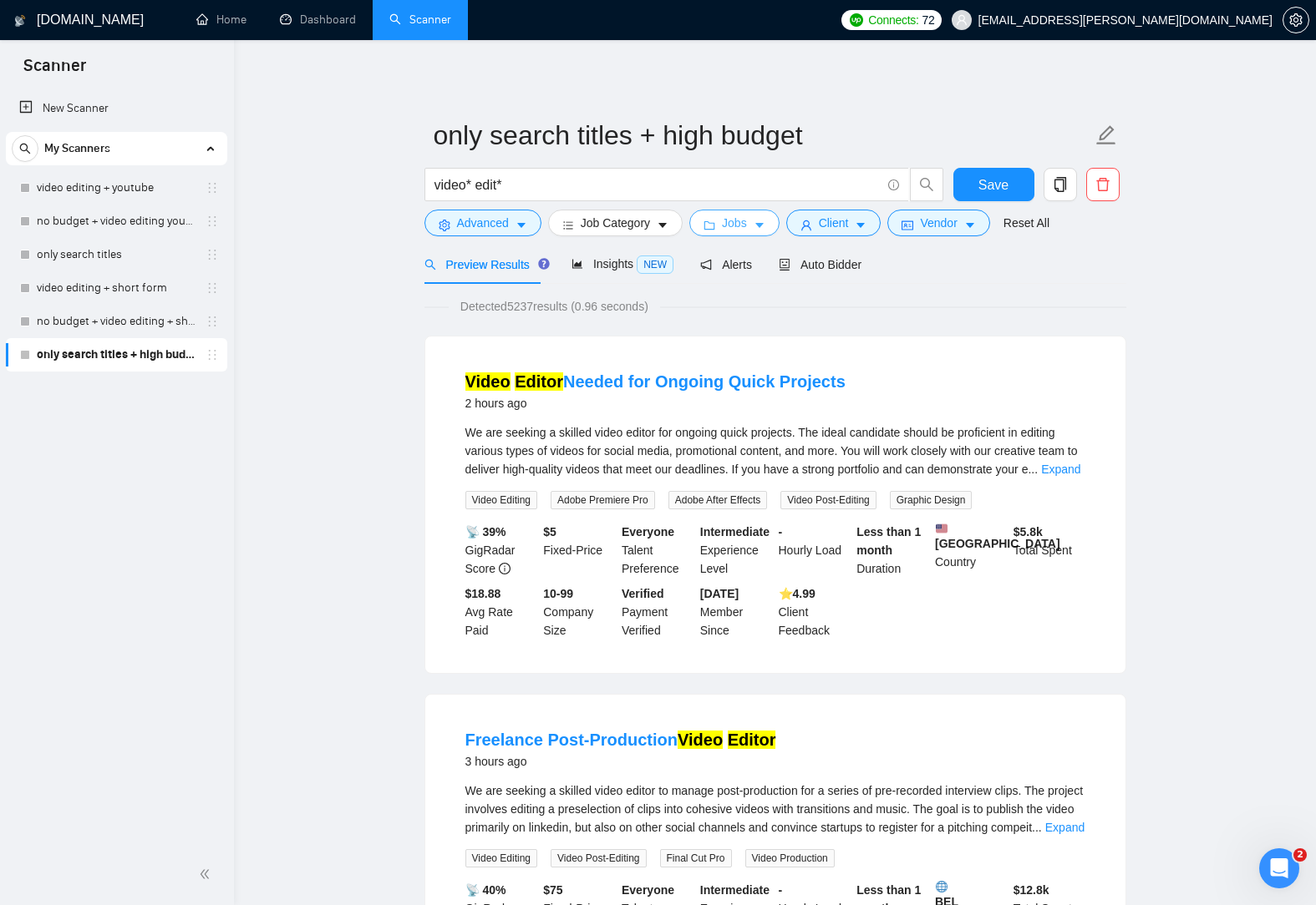
click at [739, 233] on button "Jobs" at bounding box center [734, 222] width 90 height 27
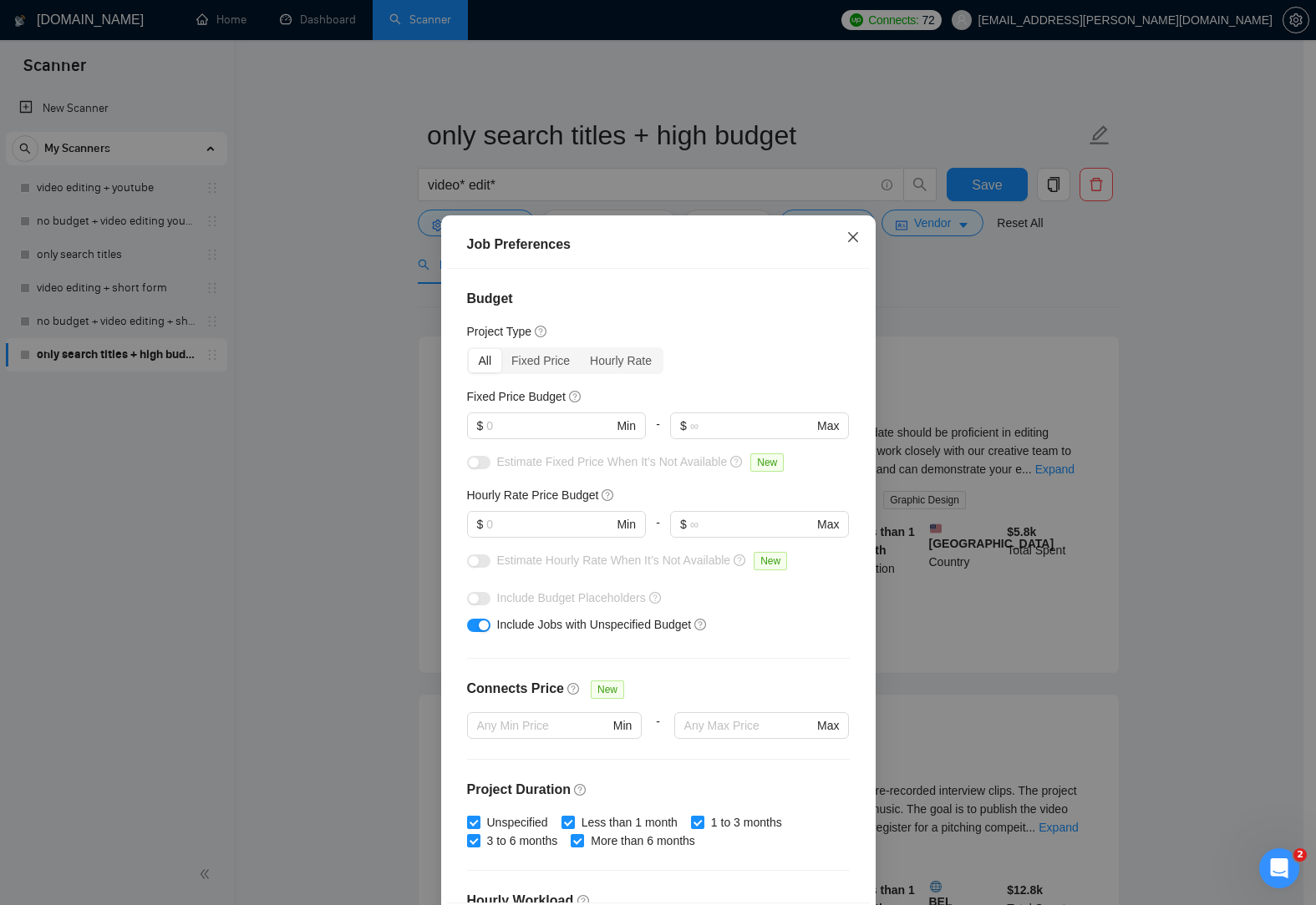
click at [849, 244] on icon "close" at bounding box center [853, 237] width 14 height 14
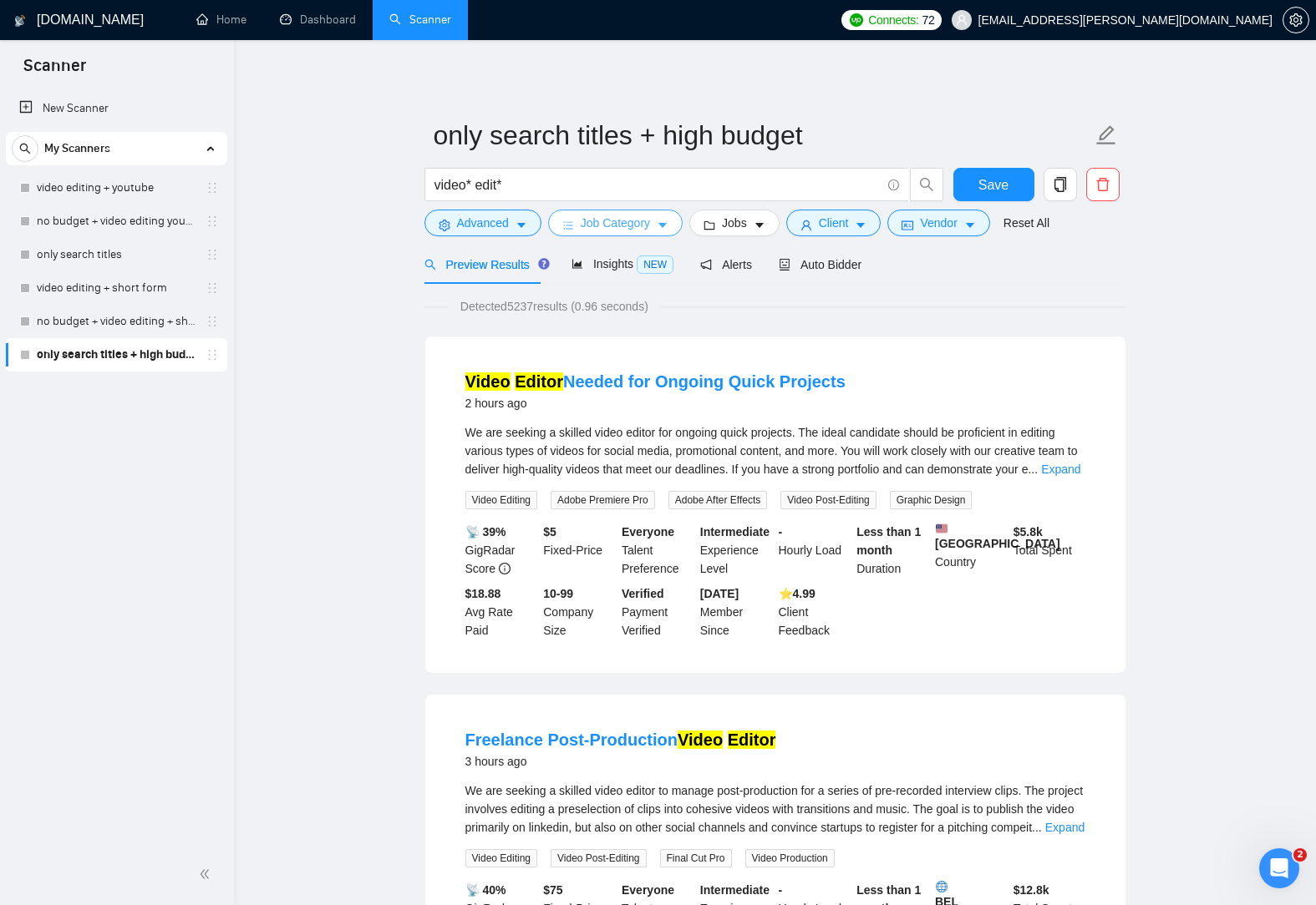
click at [664, 229] on icon "caret-down" at bounding box center [662, 225] width 12 height 12
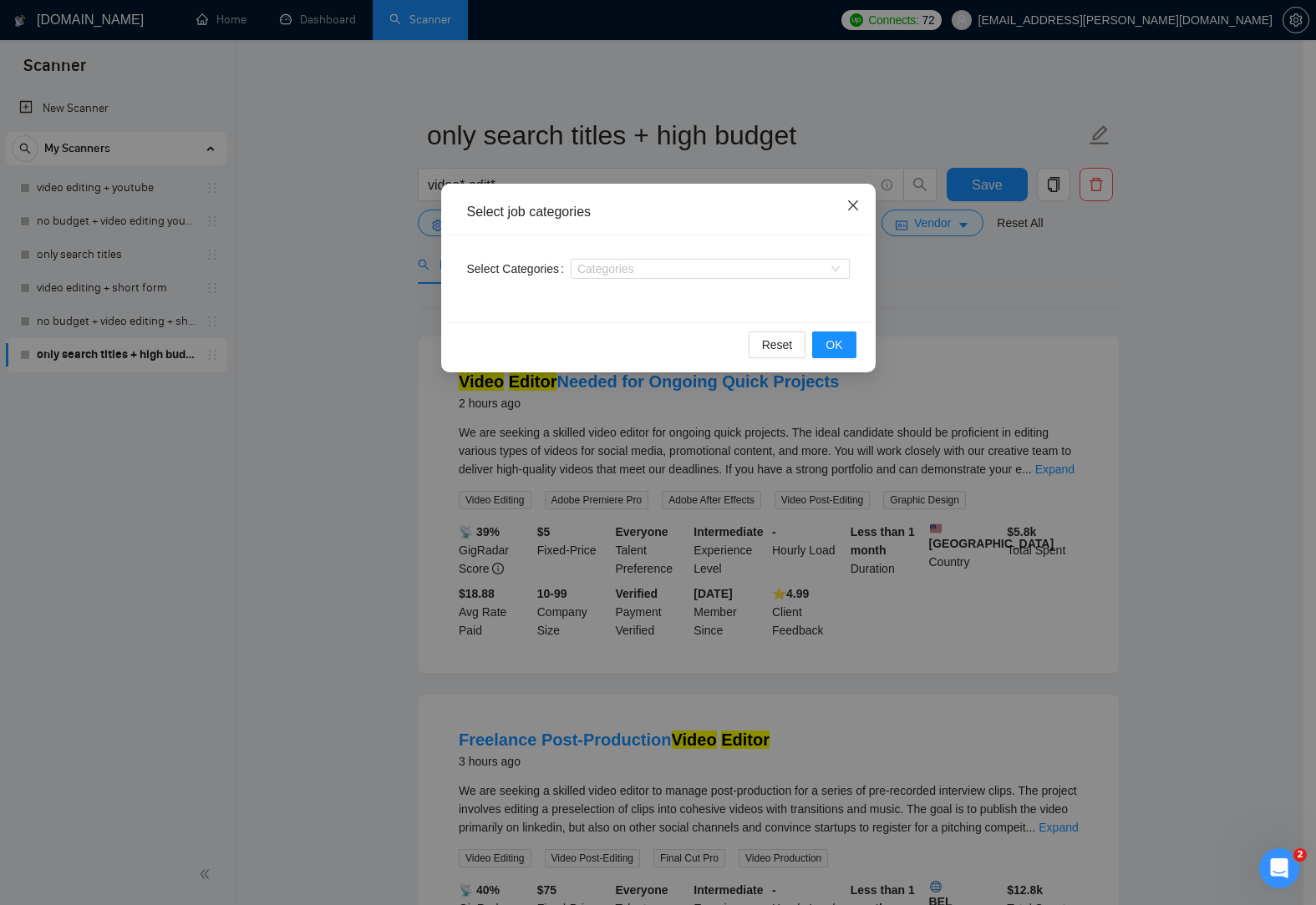
click at [852, 198] on span "Close" at bounding box center [852, 206] width 45 height 45
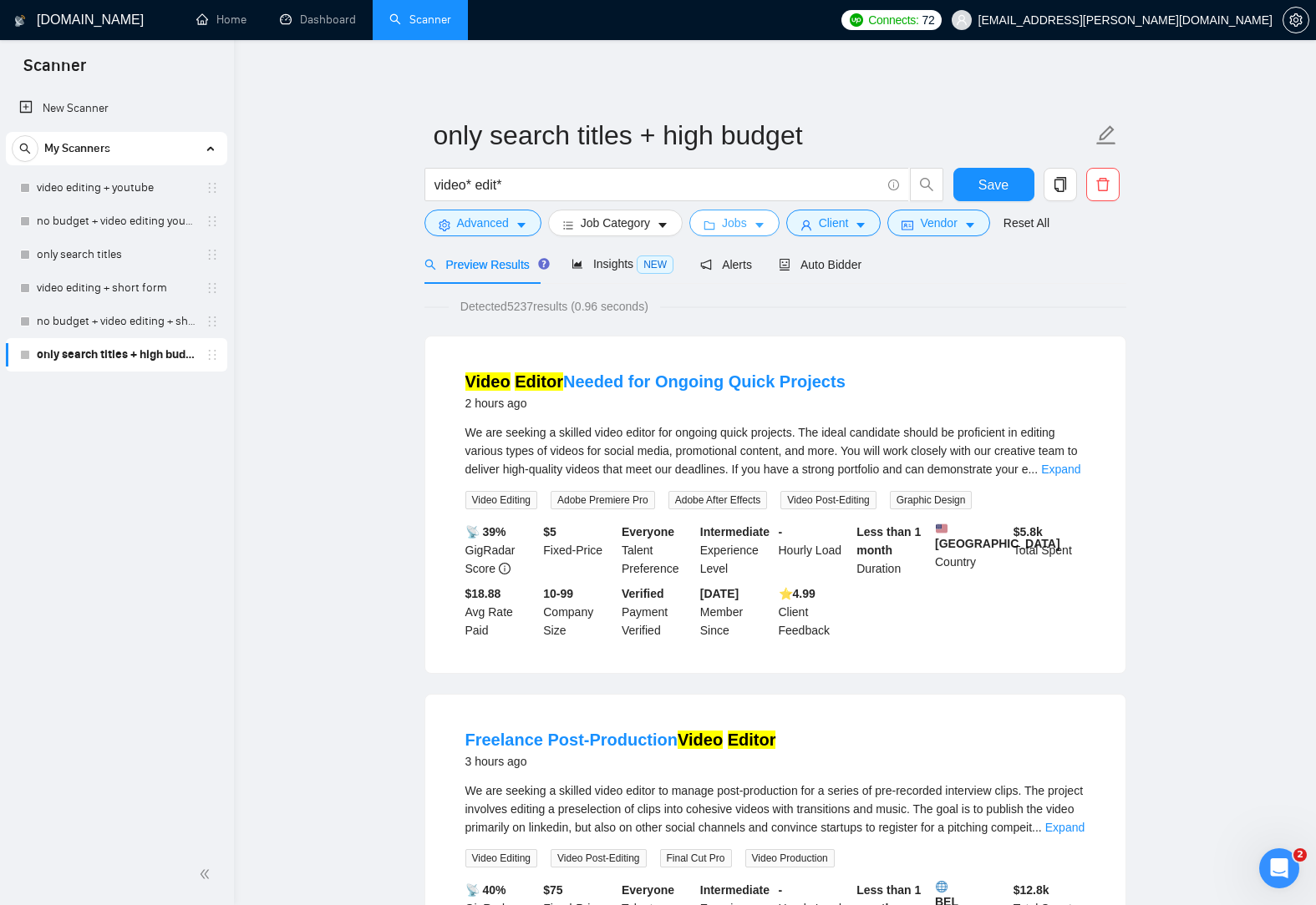
click at [708, 231] on icon "folder" at bounding box center [709, 225] width 12 height 12
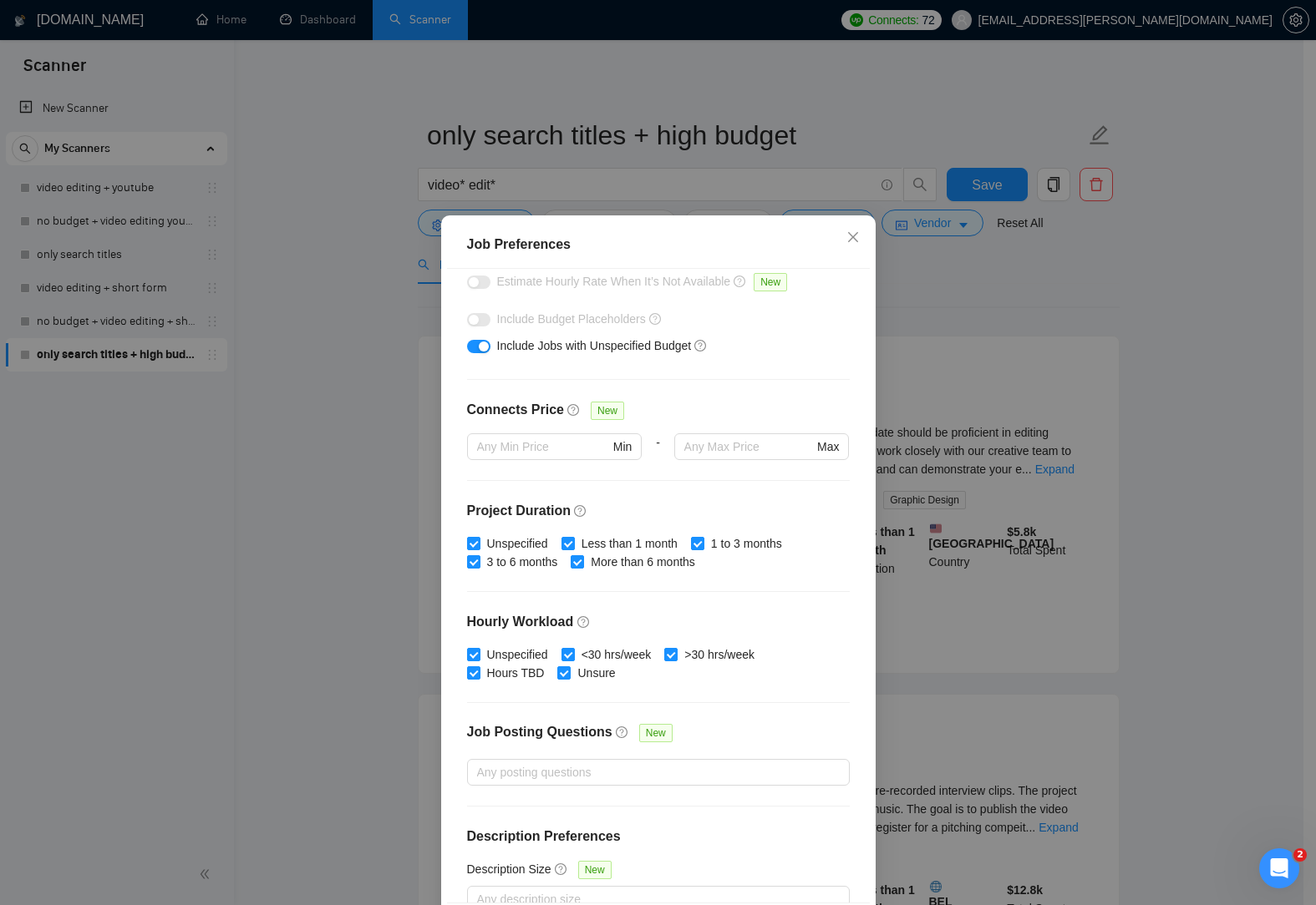
scroll to position [307, 0]
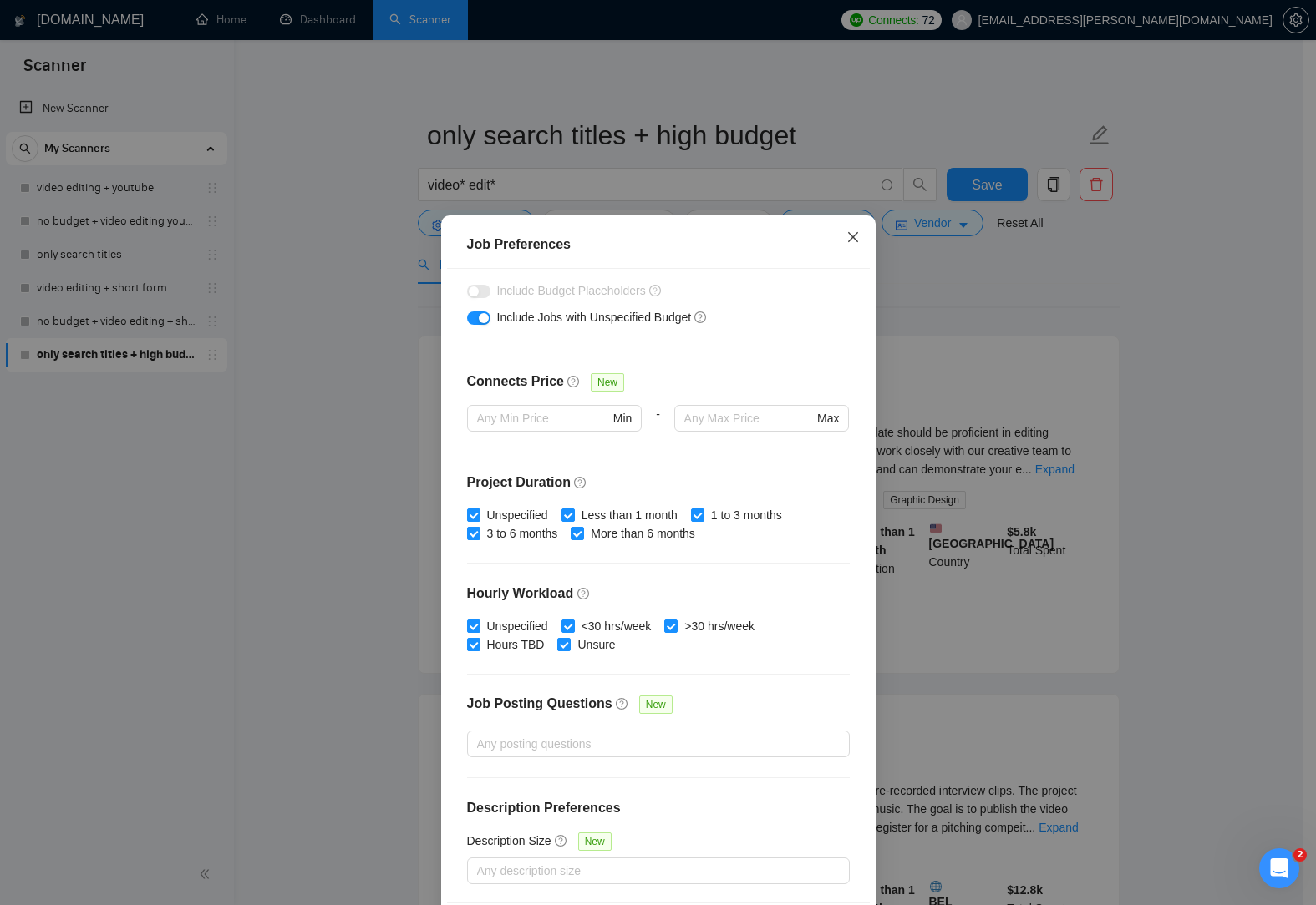
click at [850, 242] on icon "close" at bounding box center [851, 237] width 10 height 10
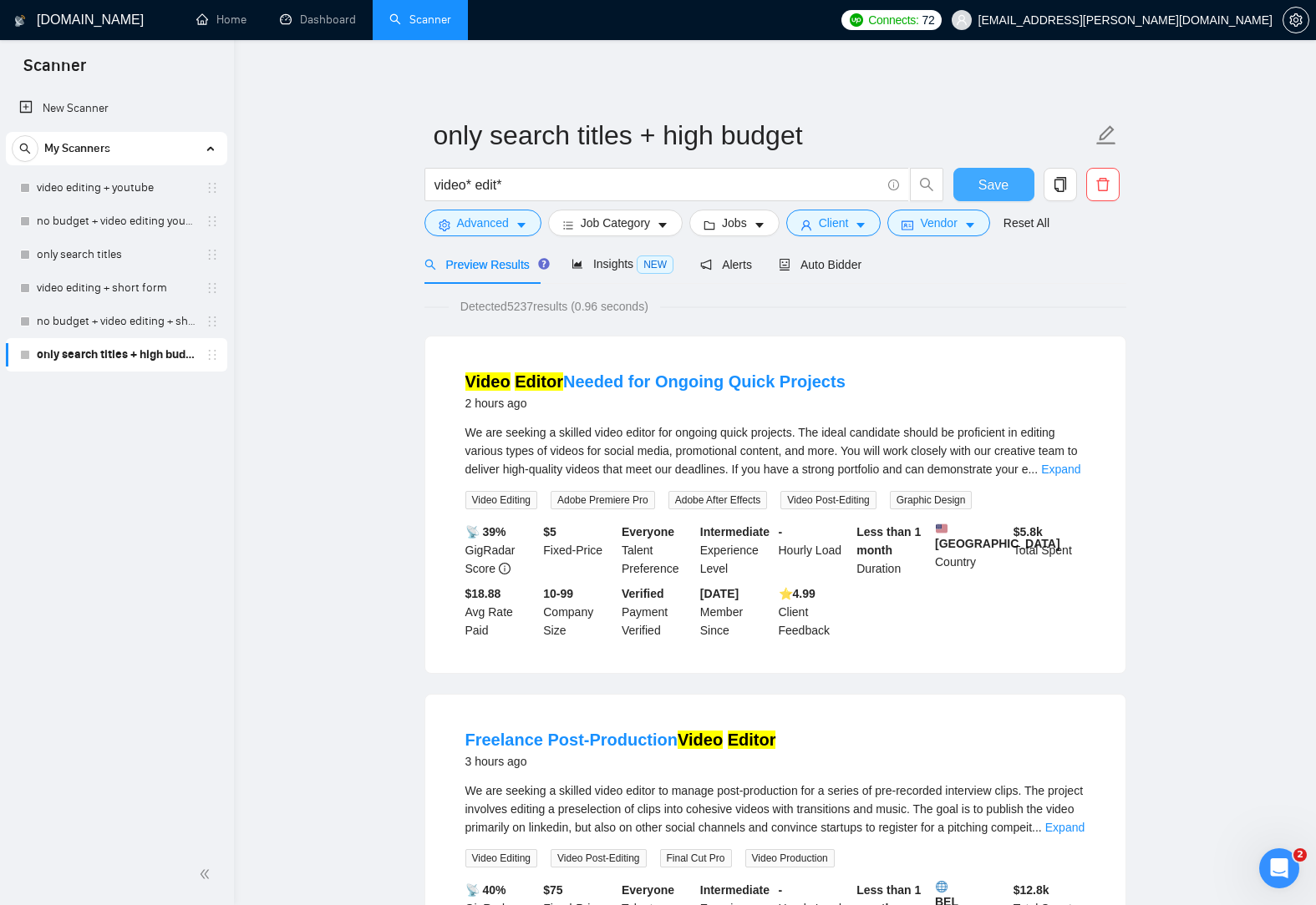
click at [1004, 184] on span "Save" at bounding box center [993, 184] width 30 height 21
click at [833, 271] on span "Auto Bidder" at bounding box center [820, 264] width 83 height 14
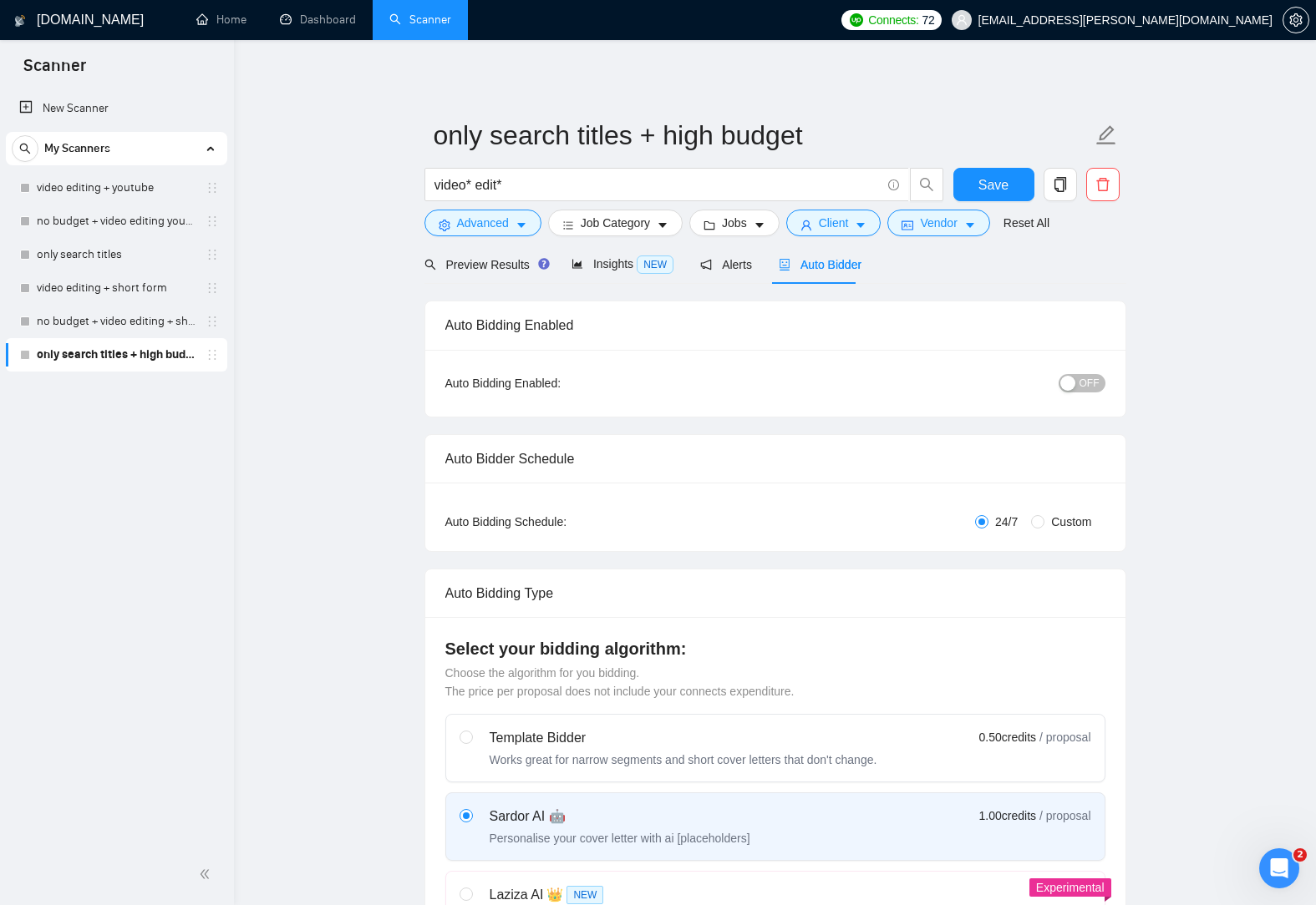
click at [1085, 384] on span "OFF" at bounding box center [1089, 384] width 20 height 18
click at [985, 181] on span "Save" at bounding box center [993, 184] width 30 height 21
click at [155, 478] on div "New Scanner My Scanners video editing + youtube no budget + video editing youtu…" at bounding box center [117, 465] width 234 height 755
click at [488, 261] on span "Preview Results" at bounding box center [484, 264] width 120 height 14
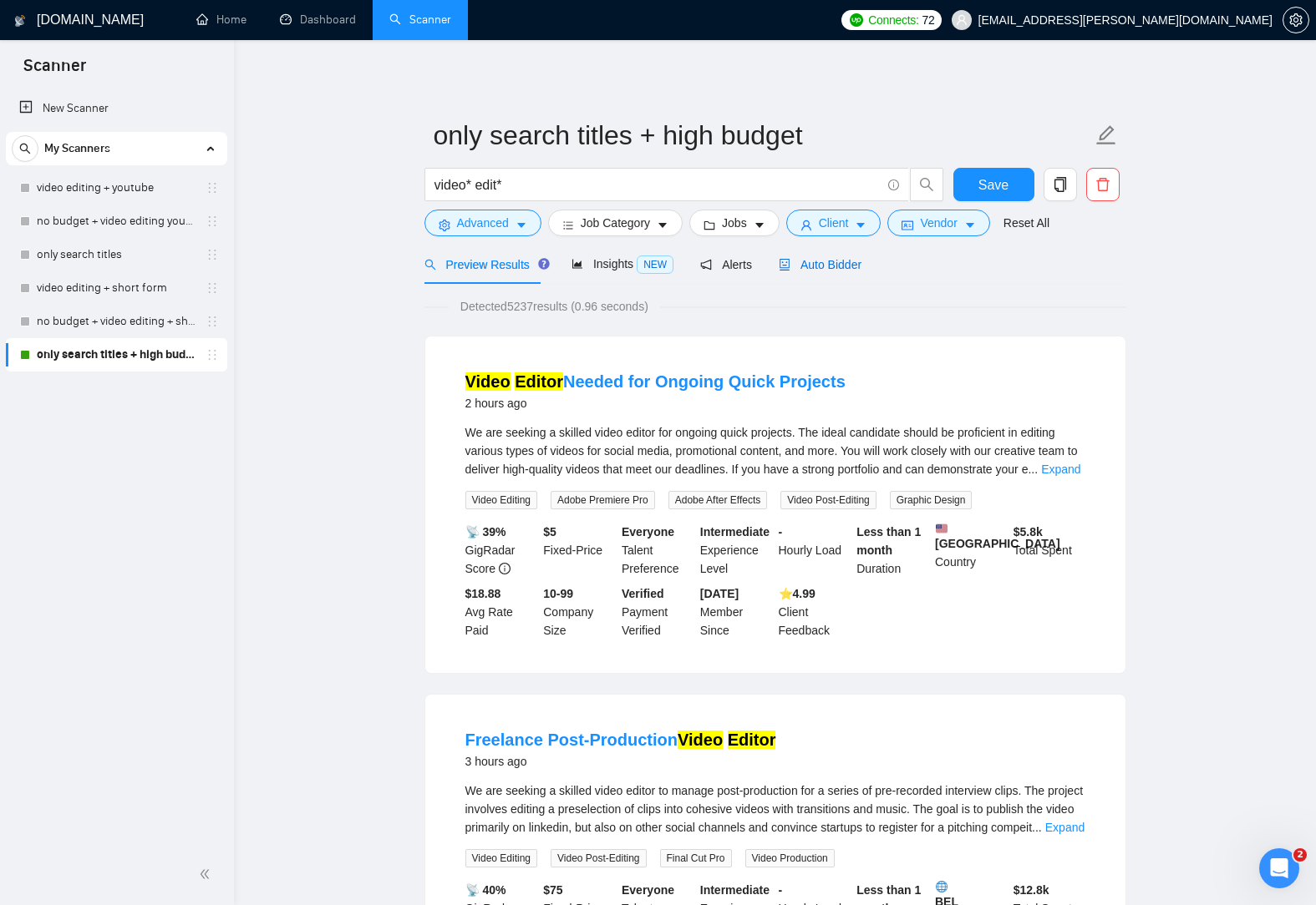
click at [820, 273] on div "Auto Bidder" at bounding box center [820, 264] width 83 height 18
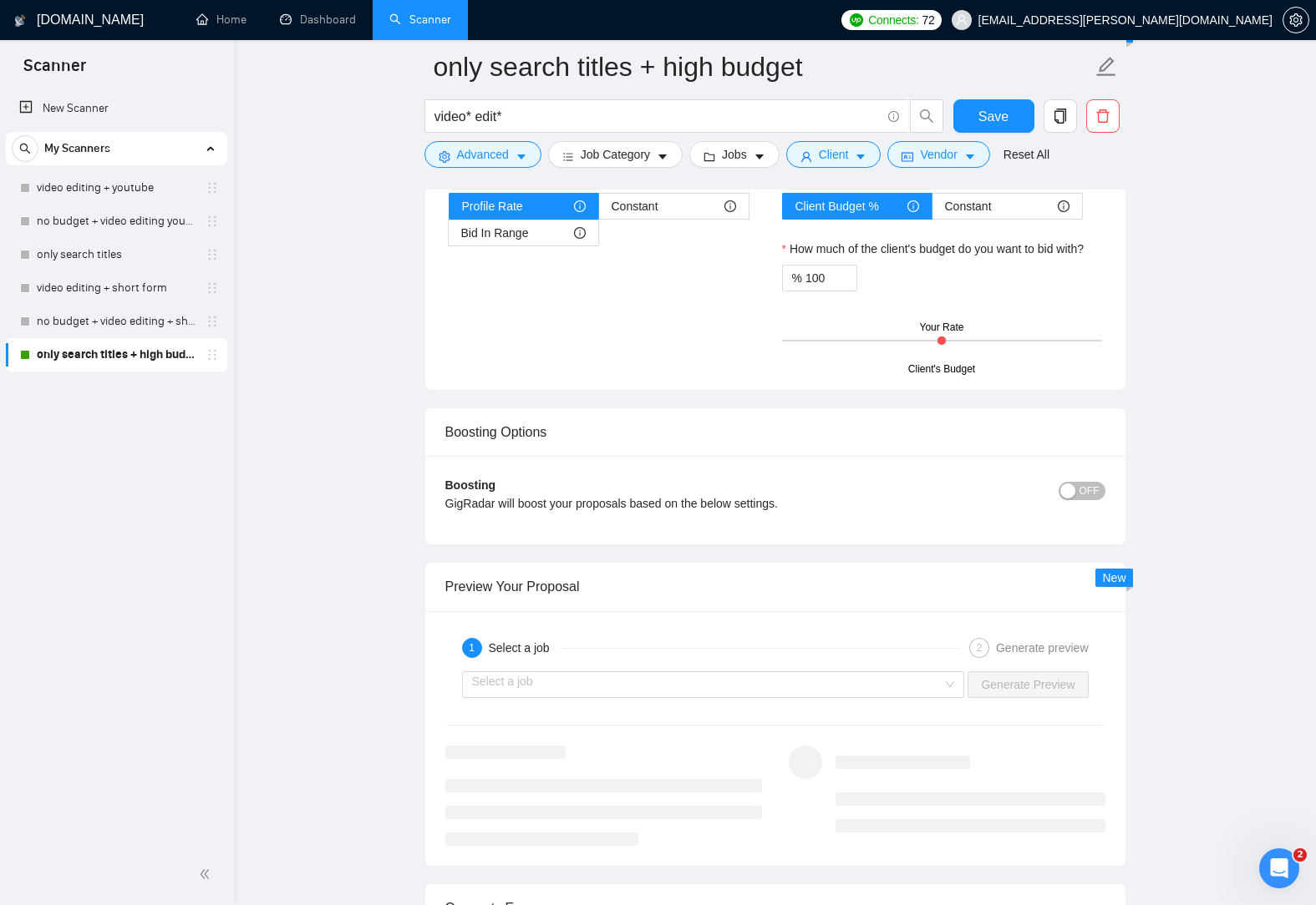
scroll to position [3006, 0]
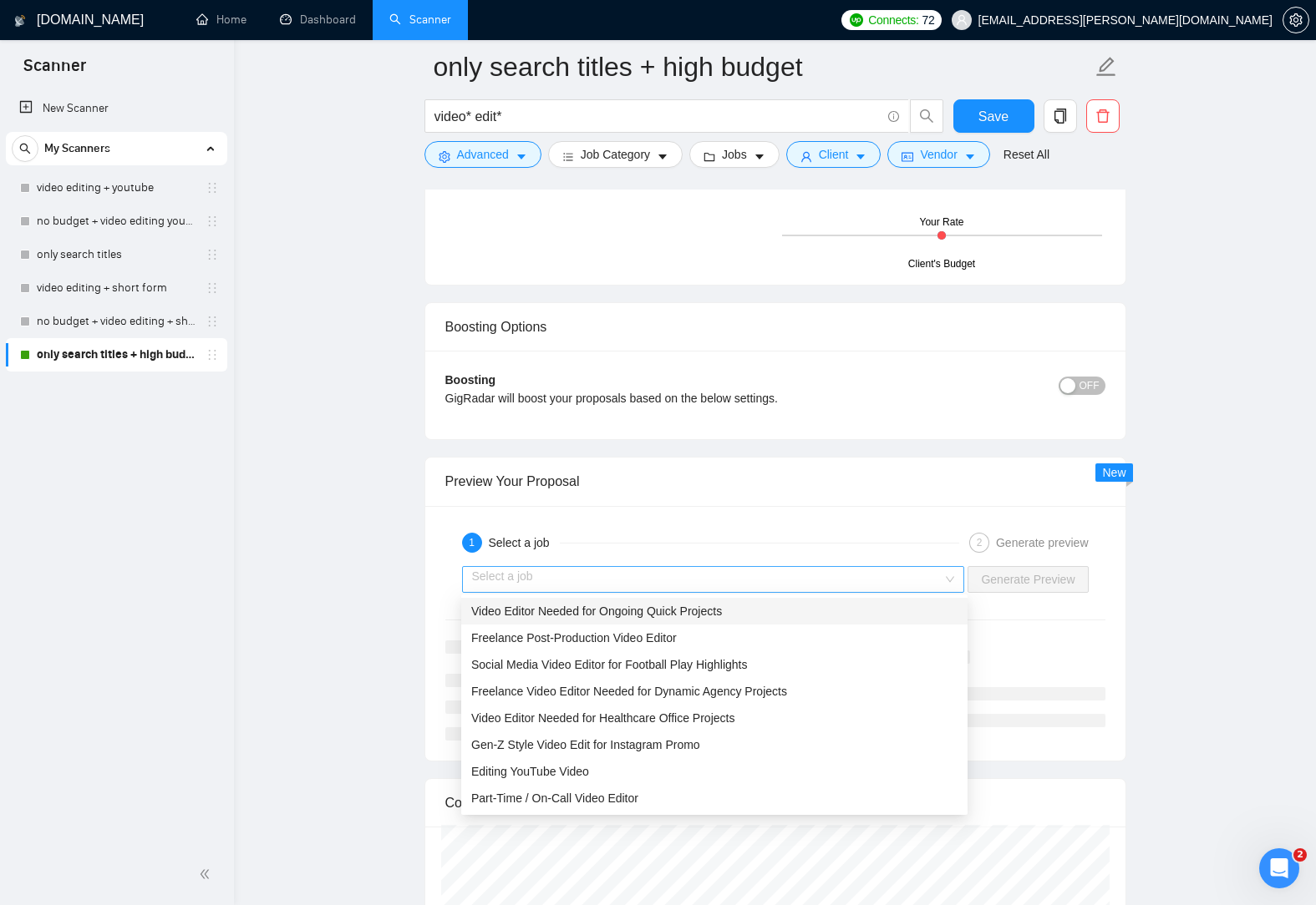
click at [953, 586] on div "Select a job" at bounding box center [714, 579] width 503 height 27
click at [779, 614] on div "Video Editor Needed for Ongoing Quick Projects" at bounding box center [714, 611] width 486 height 18
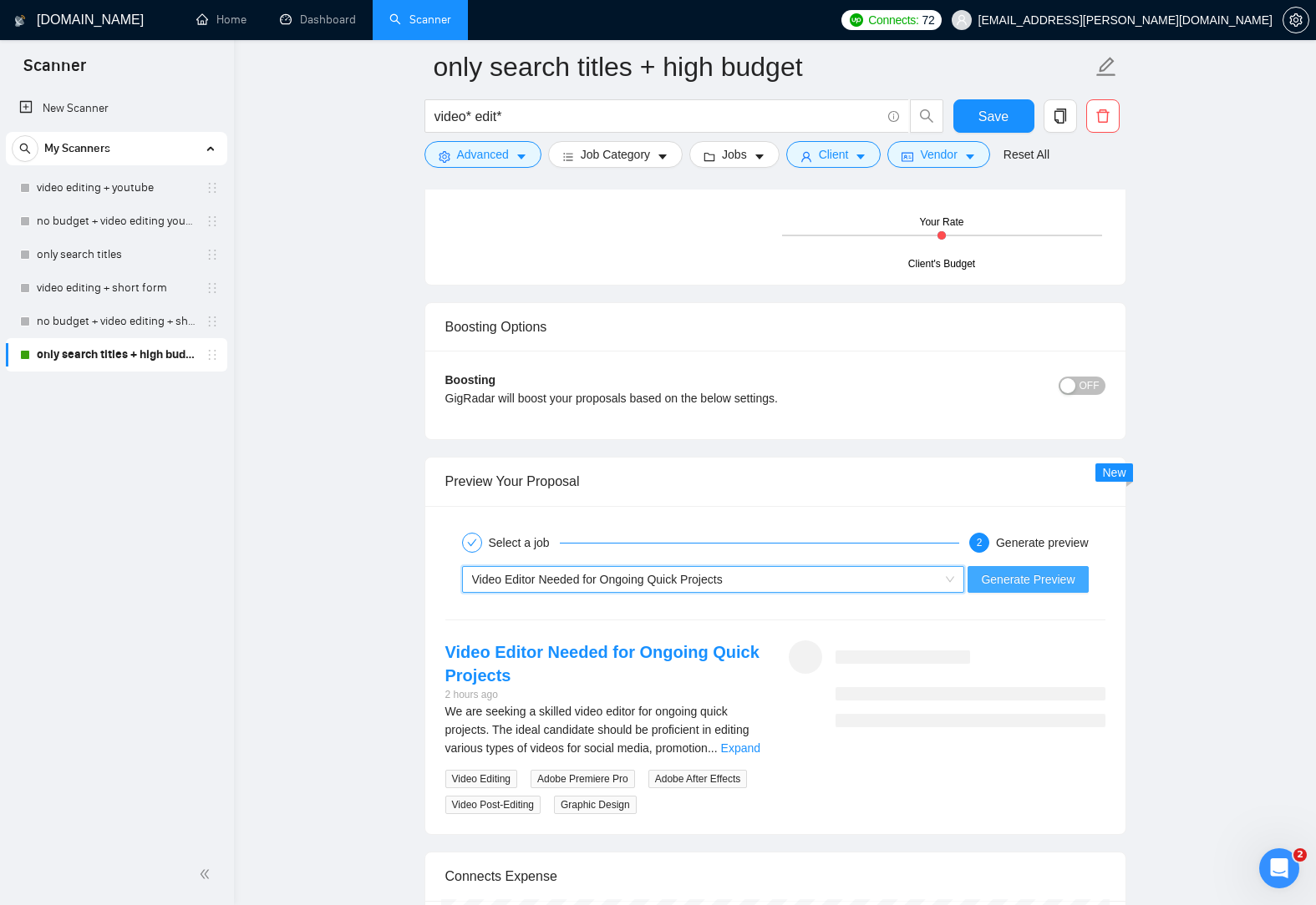
click at [1040, 583] on span "Generate Preview" at bounding box center [1028, 579] width 94 height 18
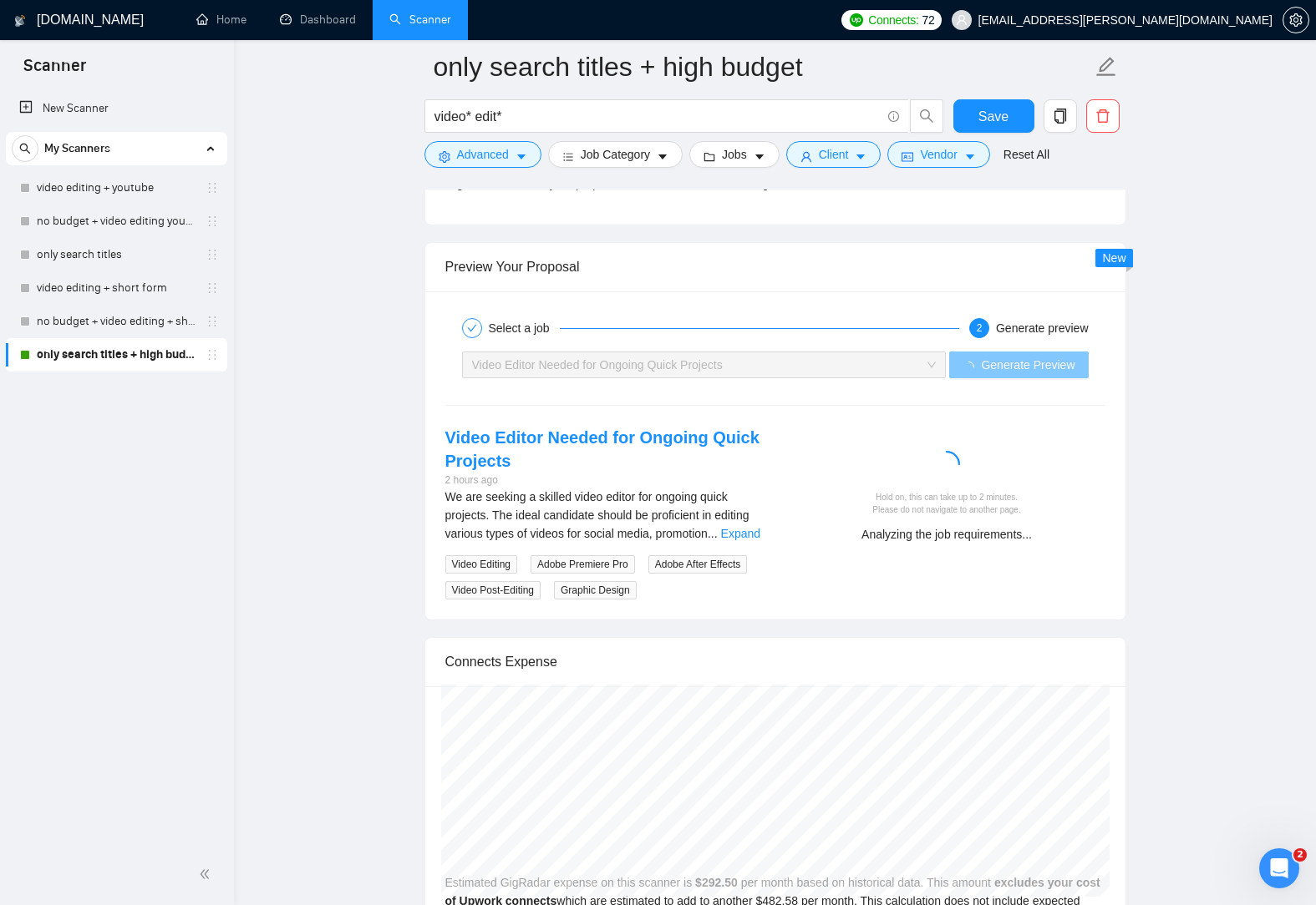
scroll to position [3257, 0]
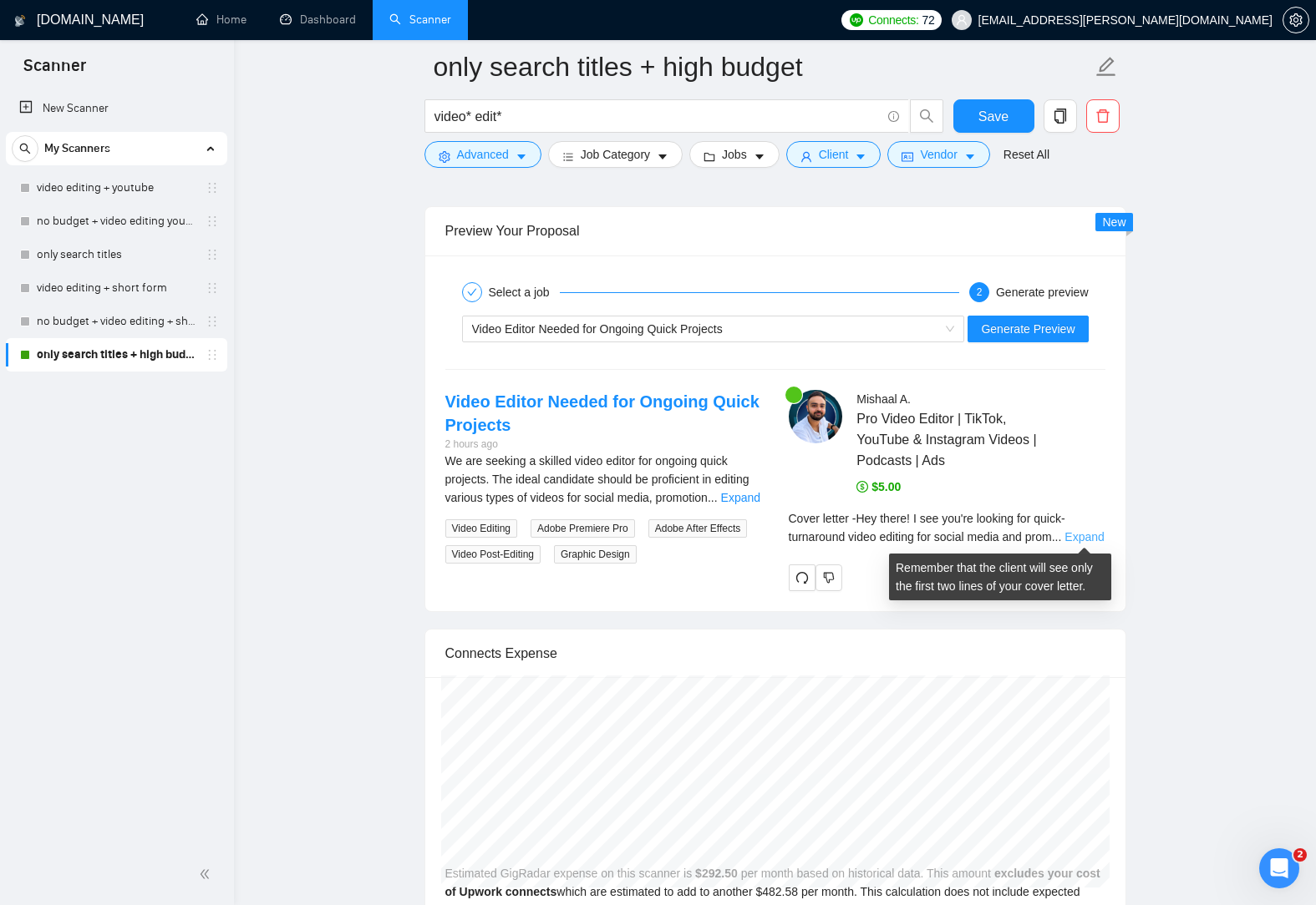
click at [1090, 540] on link "Expand" at bounding box center [1084, 537] width 39 height 14
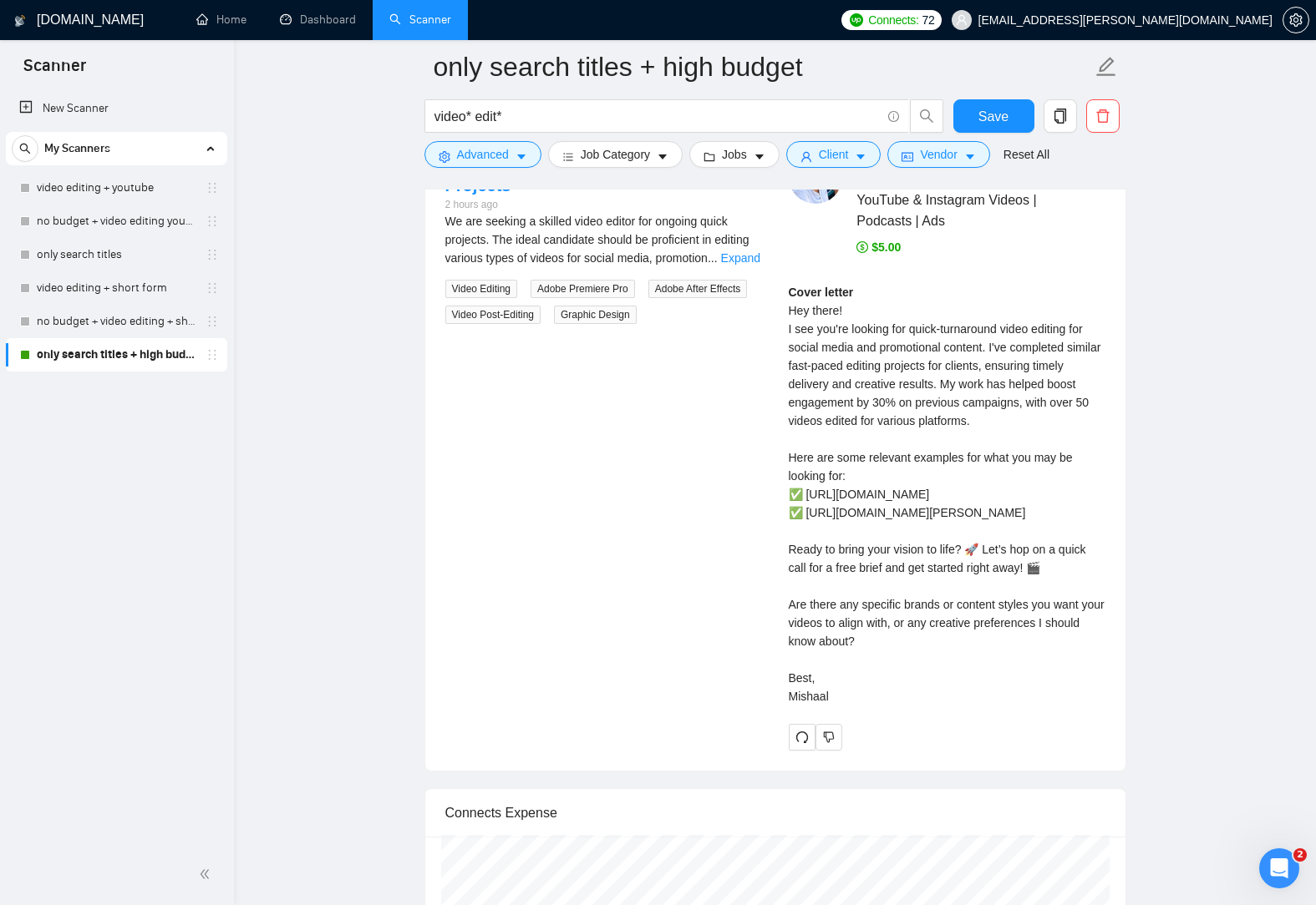
scroll to position [3507, 0]
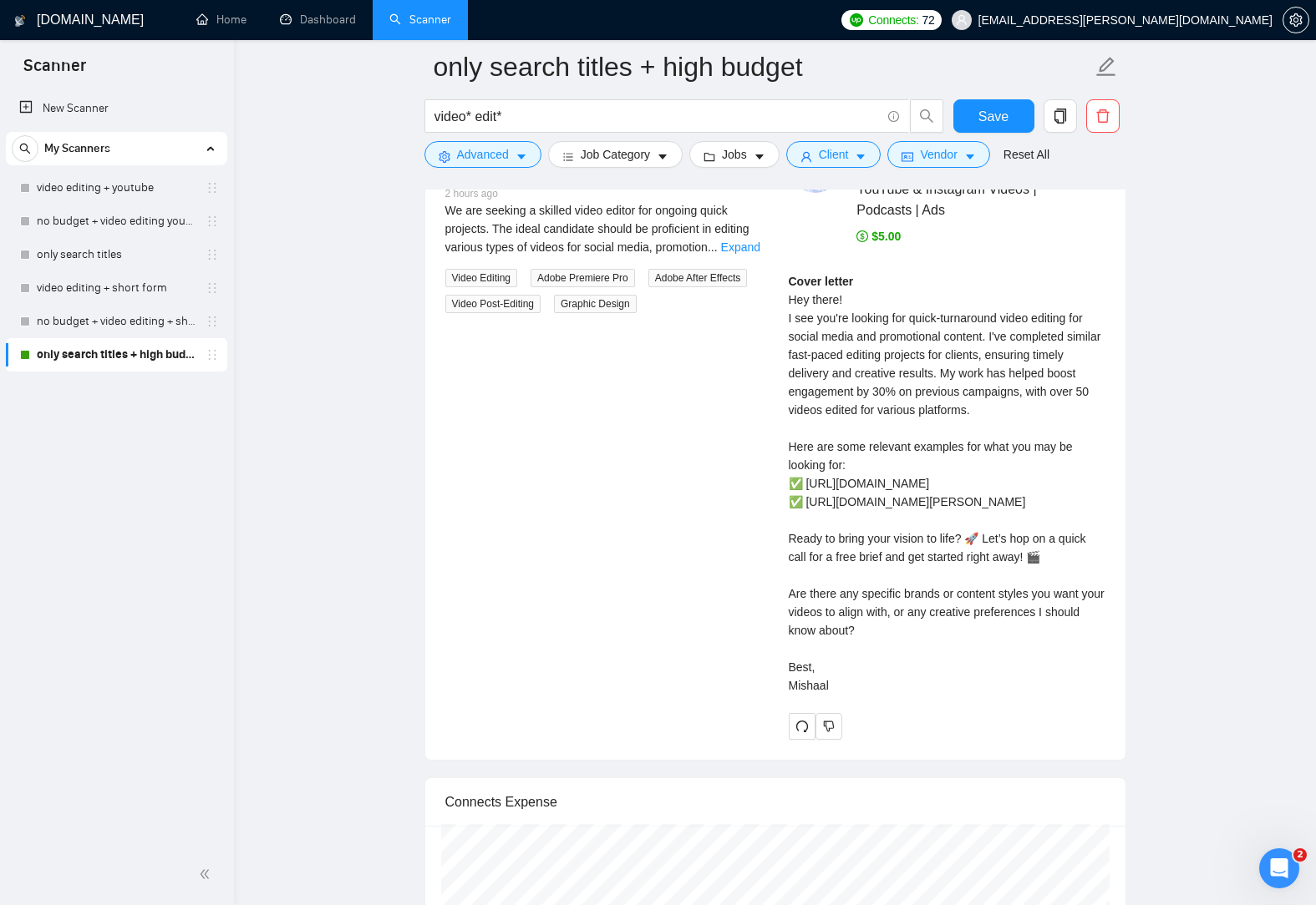
drag, startPoint x: 841, startPoint y: 705, endPoint x: 782, endPoint y: 296, distance: 413.2
click at [782, 296] on div "Mishaal A . Pro Video Editor | TikTok, YouTube & Instagram Videos | Podcasts | …" at bounding box center [947, 440] width 343 height 600
copy div "Hey there! I see you're looking for quick-turnaround video editing for social m…"
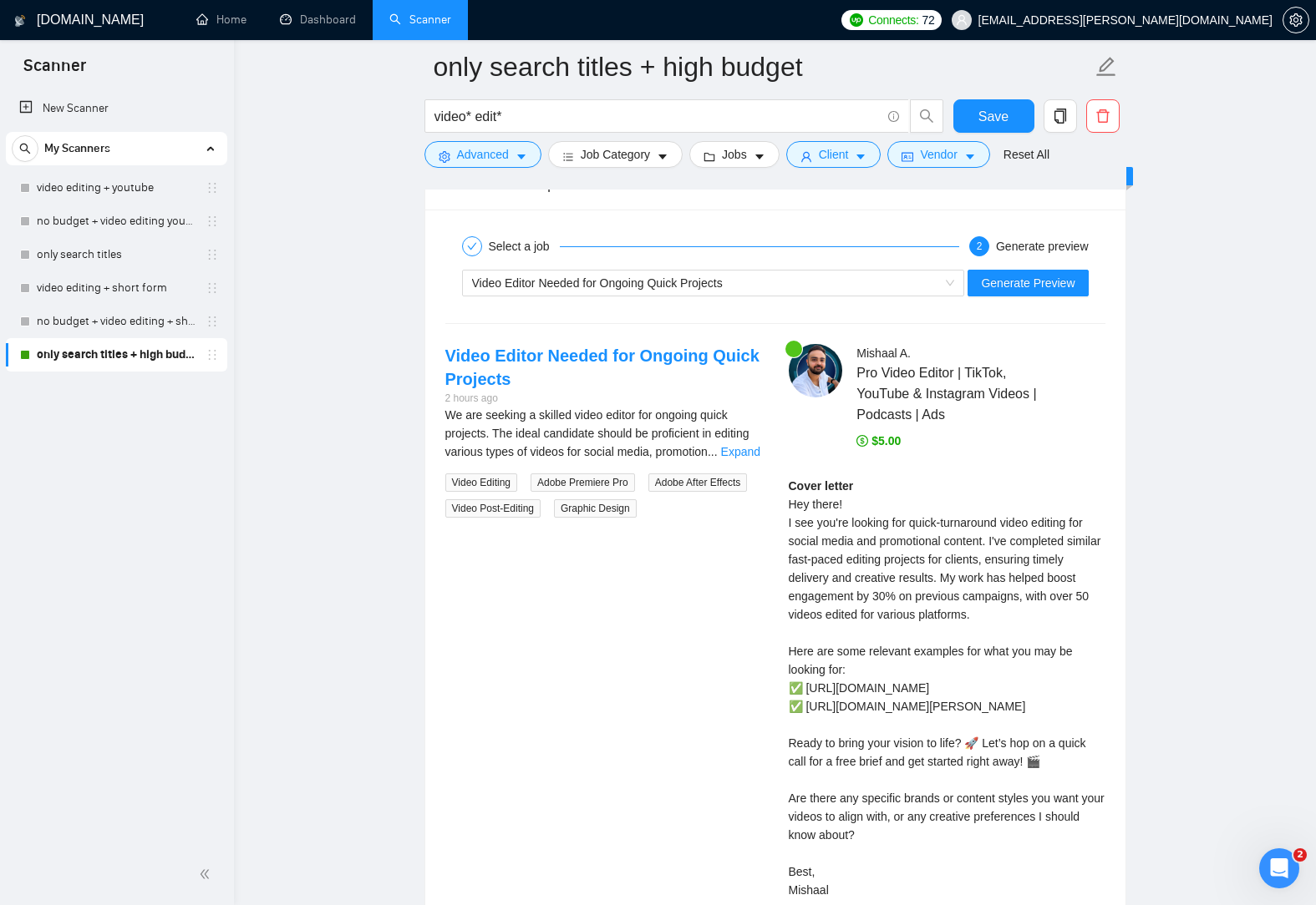
scroll to position [3257, 0]
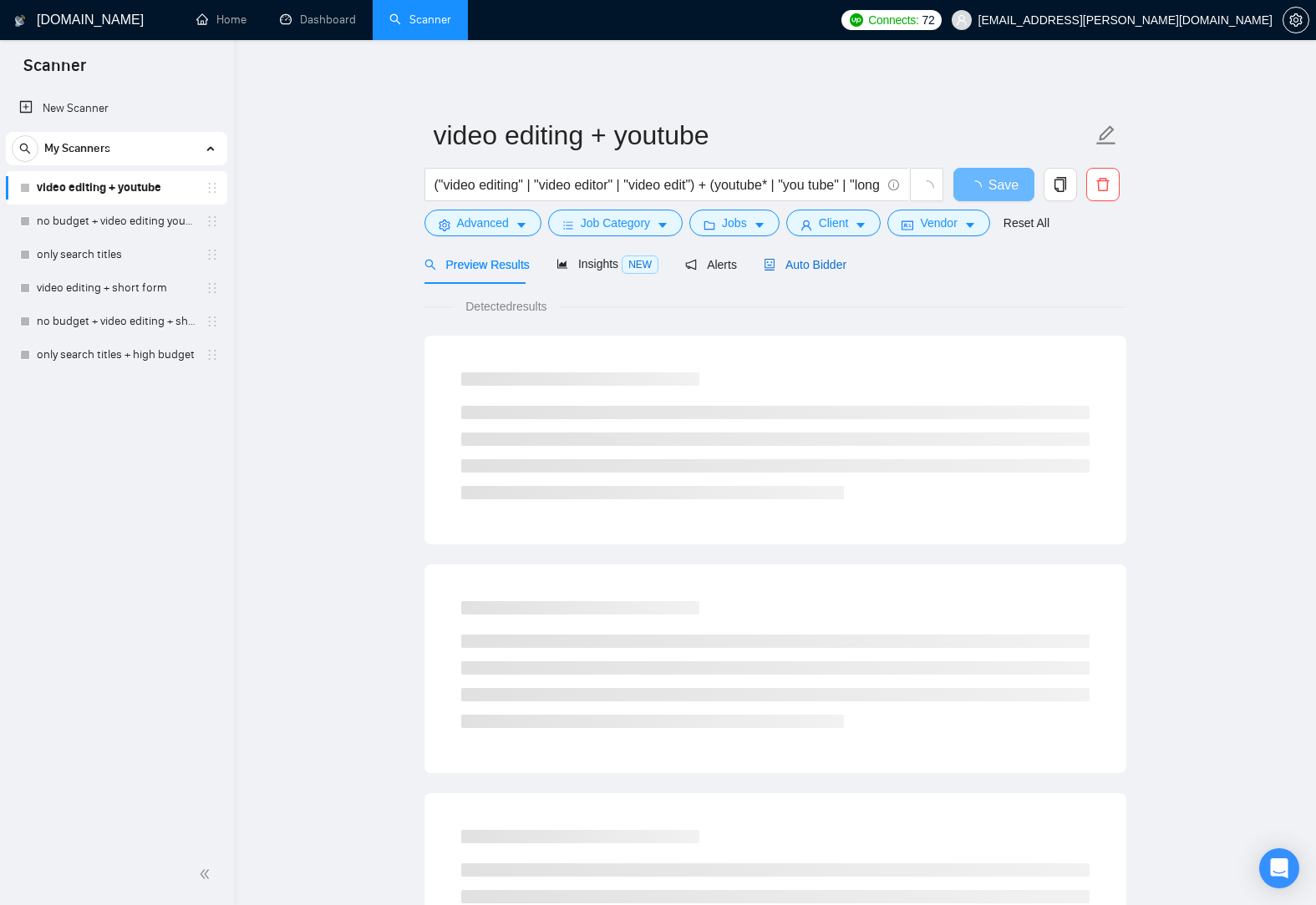
click at [824, 265] on span "Auto Bidder" at bounding box center [804, 264] width 83 height 14
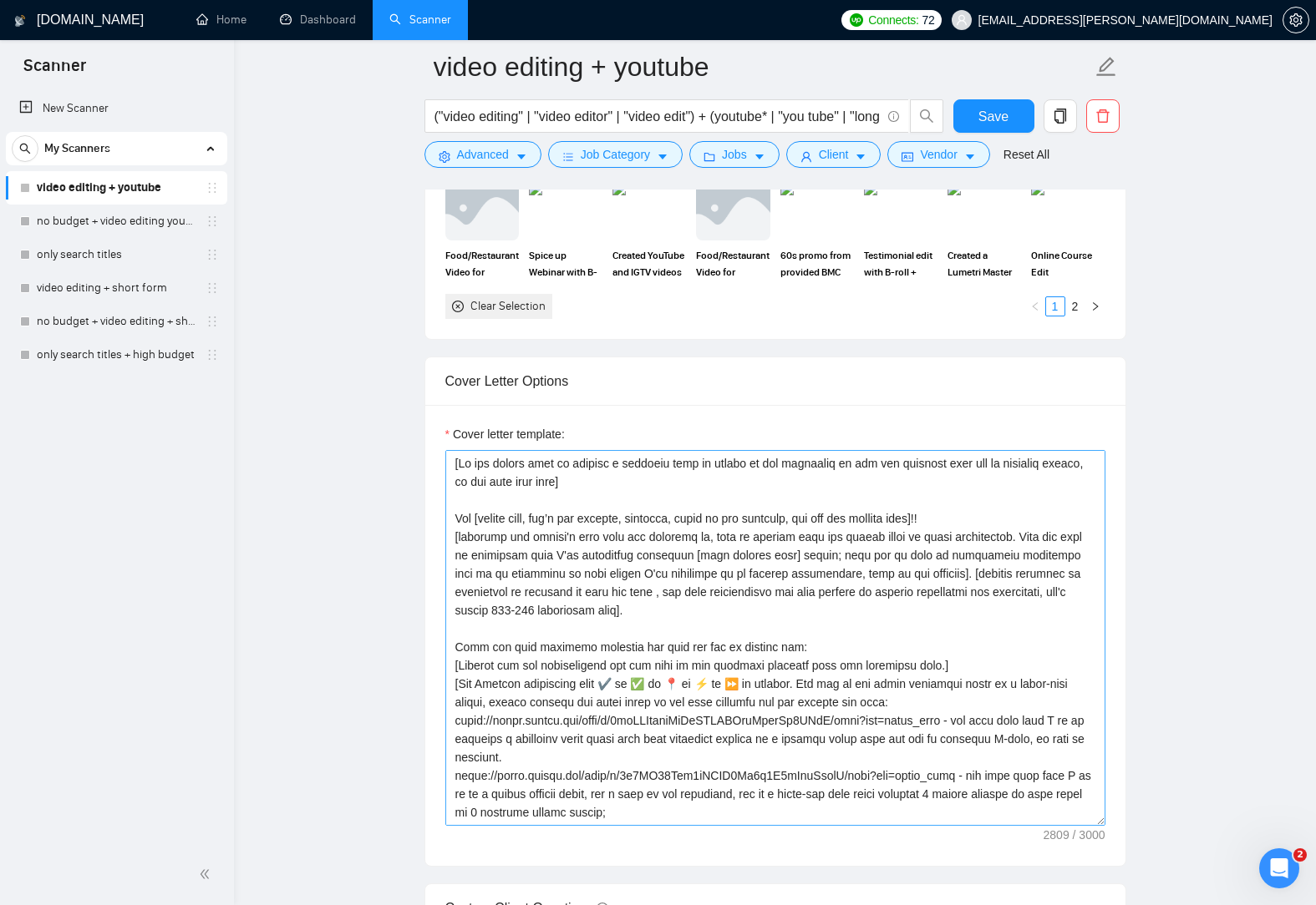
scroll to position [1837, 0]
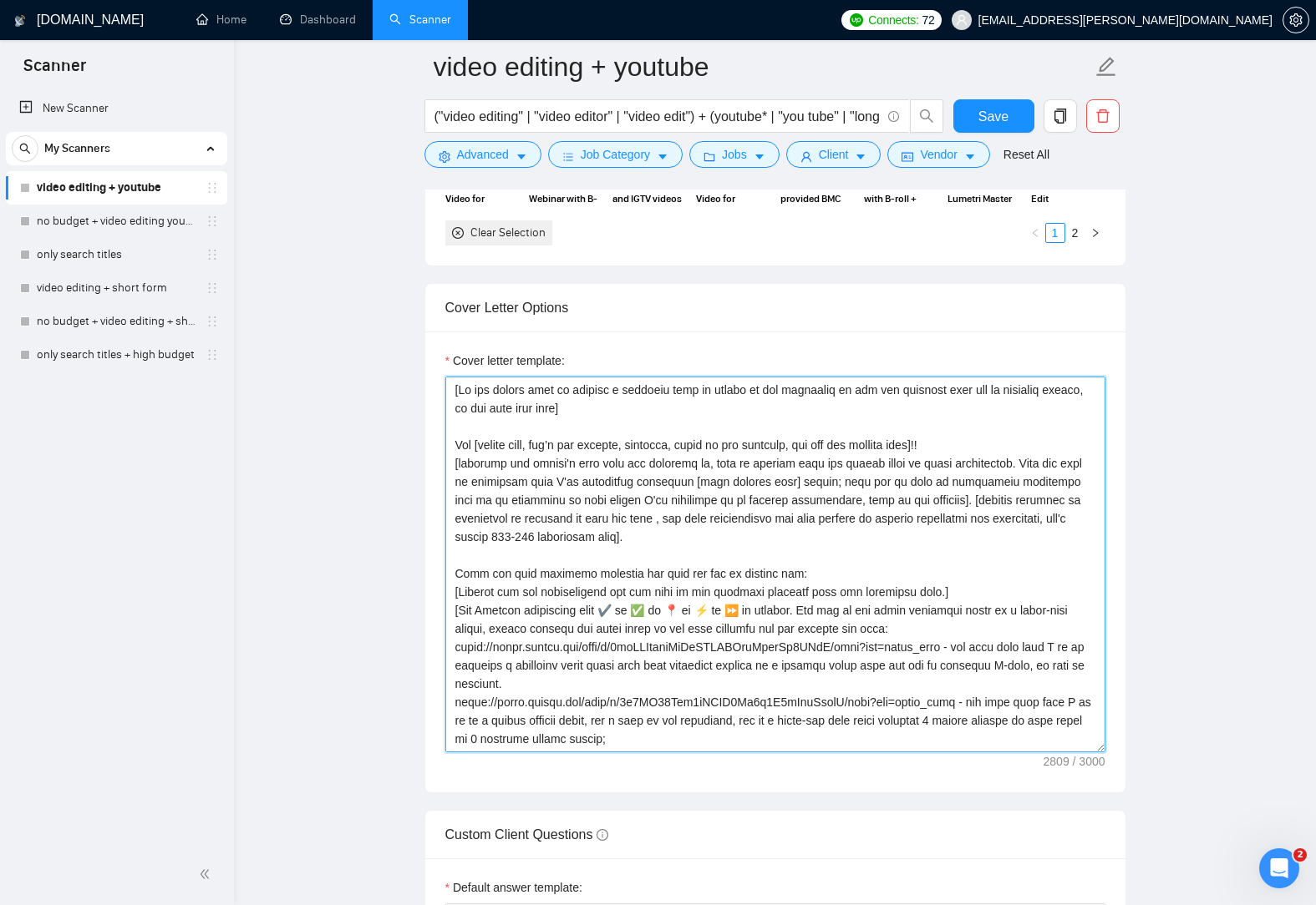
click at [526, 652] on textarea "Cover letter template:" at bounding box center [775, 564] width 660 height 375
click at [459, 641] on textarea "Cover letter template:" at bounding box center [775, 564] width 660 height 375
drag, startPoint x: 456, startPoint y: 650, endPoint x: 636, endPoint y: 732, distance: 197.8
click at [636, 732] on textarea "Cover letter template:" at bounding box center [775, 564] width 660 height 375
click at [717, 661] on textarea "Cover letter template:" at bounding box center [775, 564] width 660 height 375
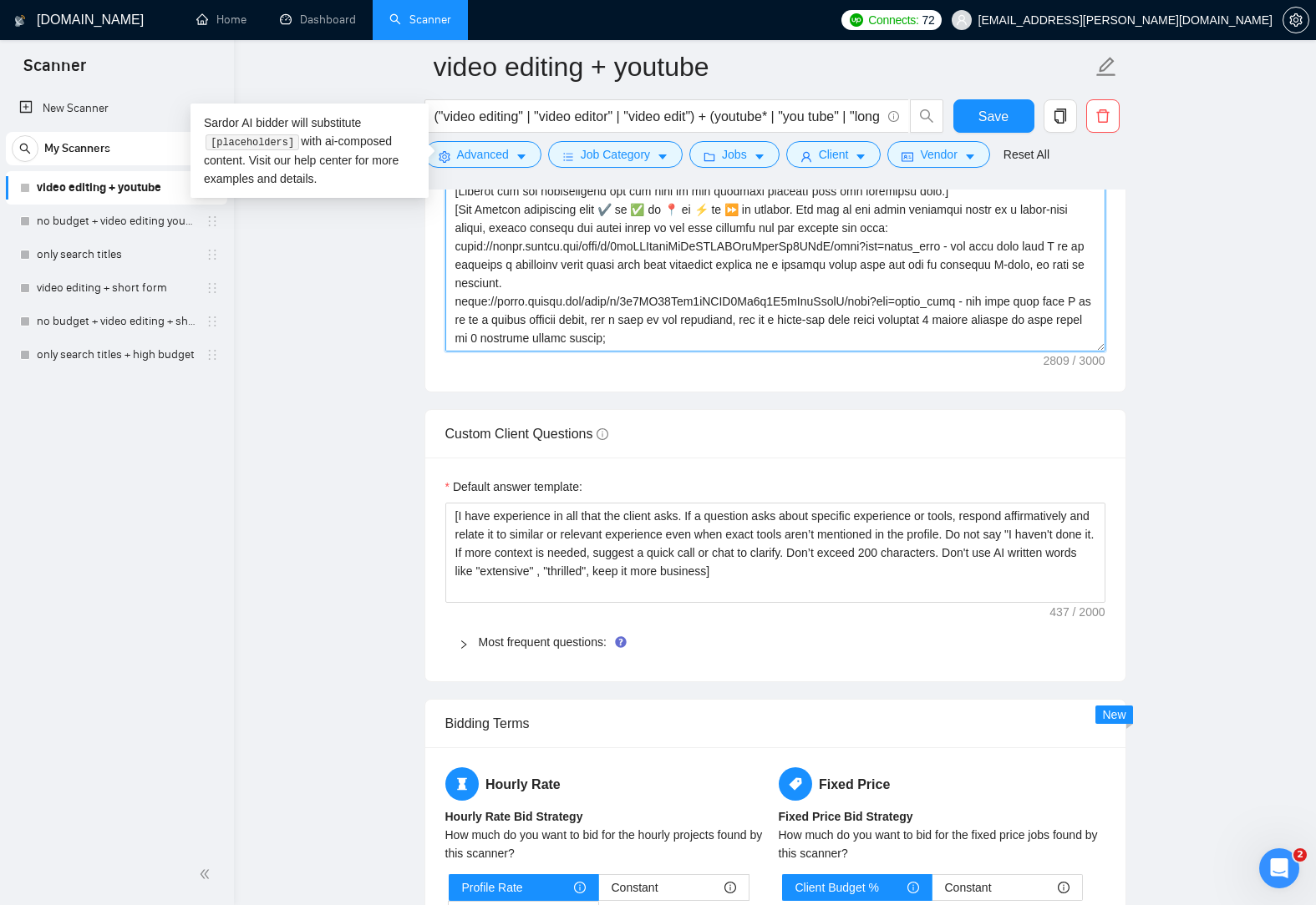
scroll to position [2254, 0]
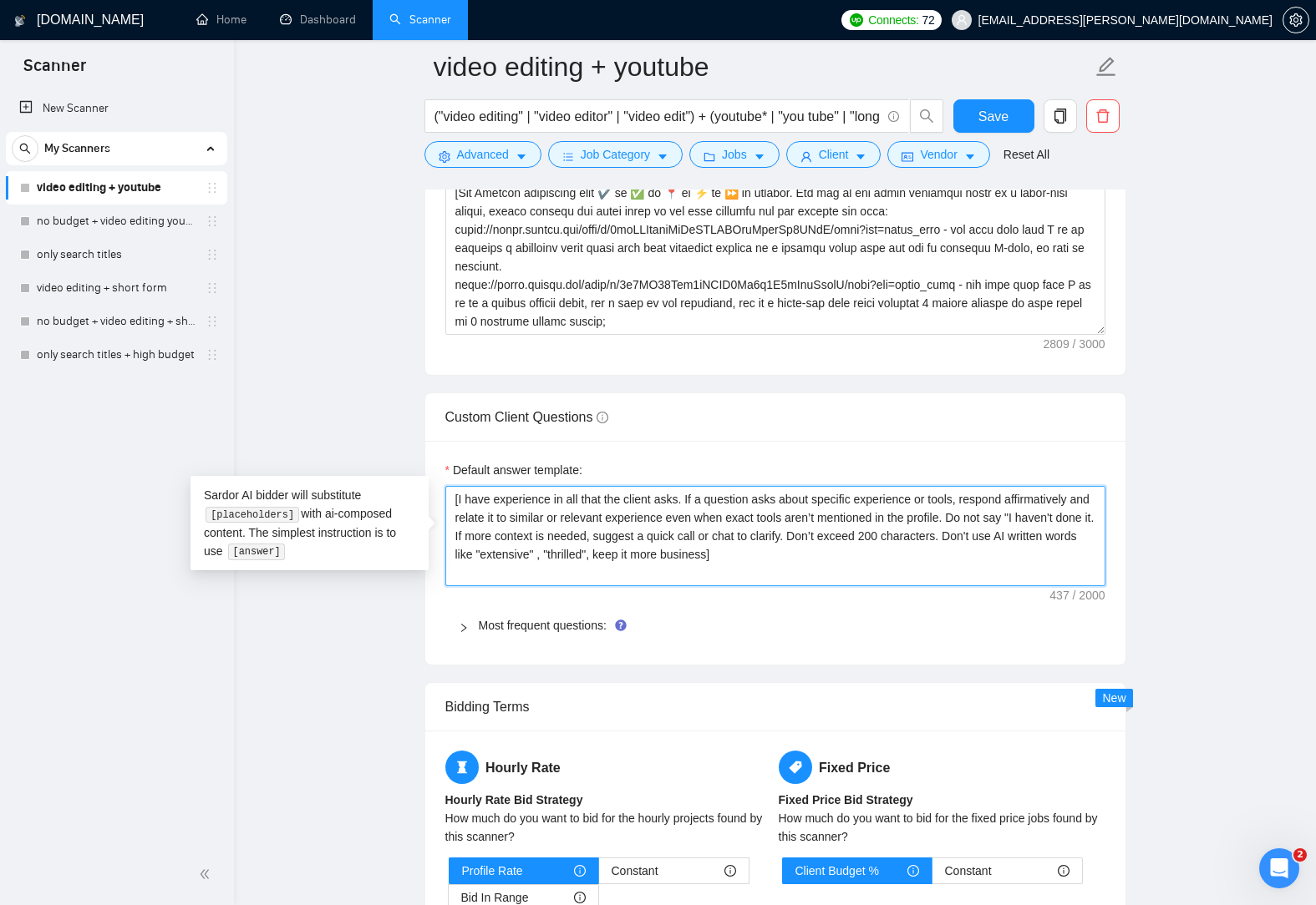
drag, startPoint x: 726, startPoint y: 557, endPoint x: 440, endPoint y: 472, distance: 298.4
click at [440, 472] on div "Default answer template: [I have experience in all that the client asks. If a q…" at bounding box center [775, 553] width 700 height 224
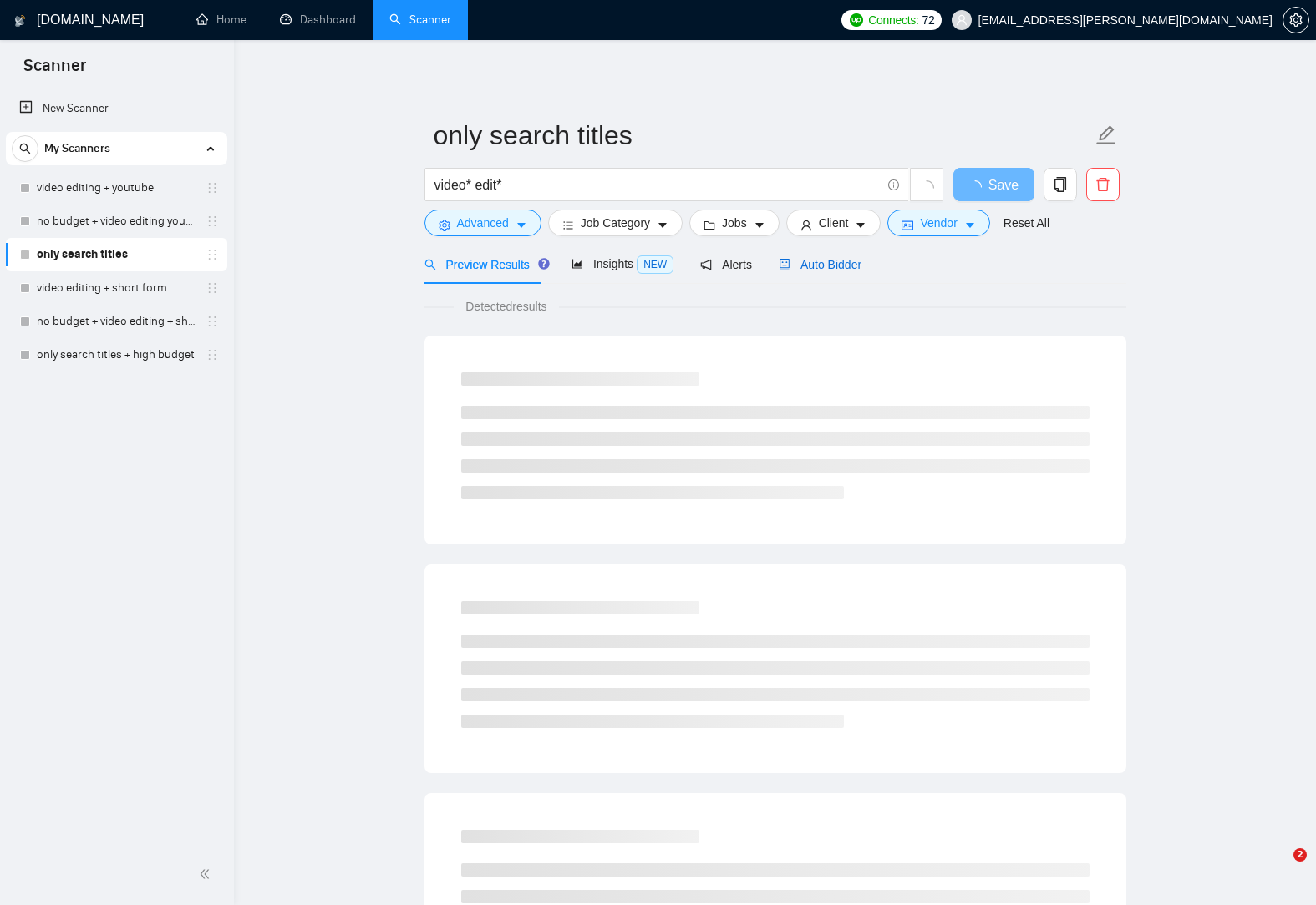
click at [829, 271] on span "Auto Bidder" at bounding box center [820, 264] width 83 height 14
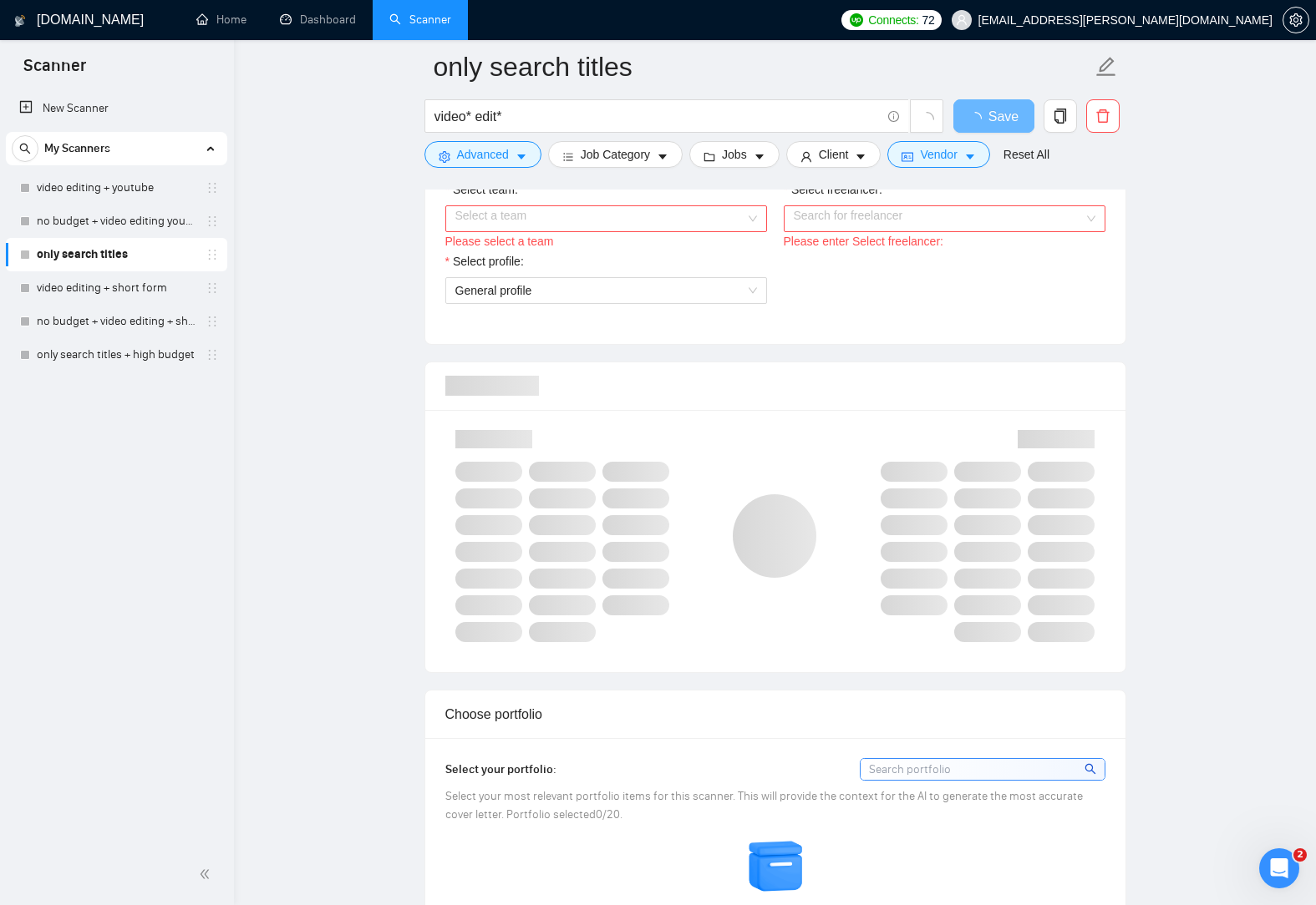
scroll to position [919, 0]
click at [748, 219] on div "Select a team" at bounding box center [606, 215] width 321 height 27
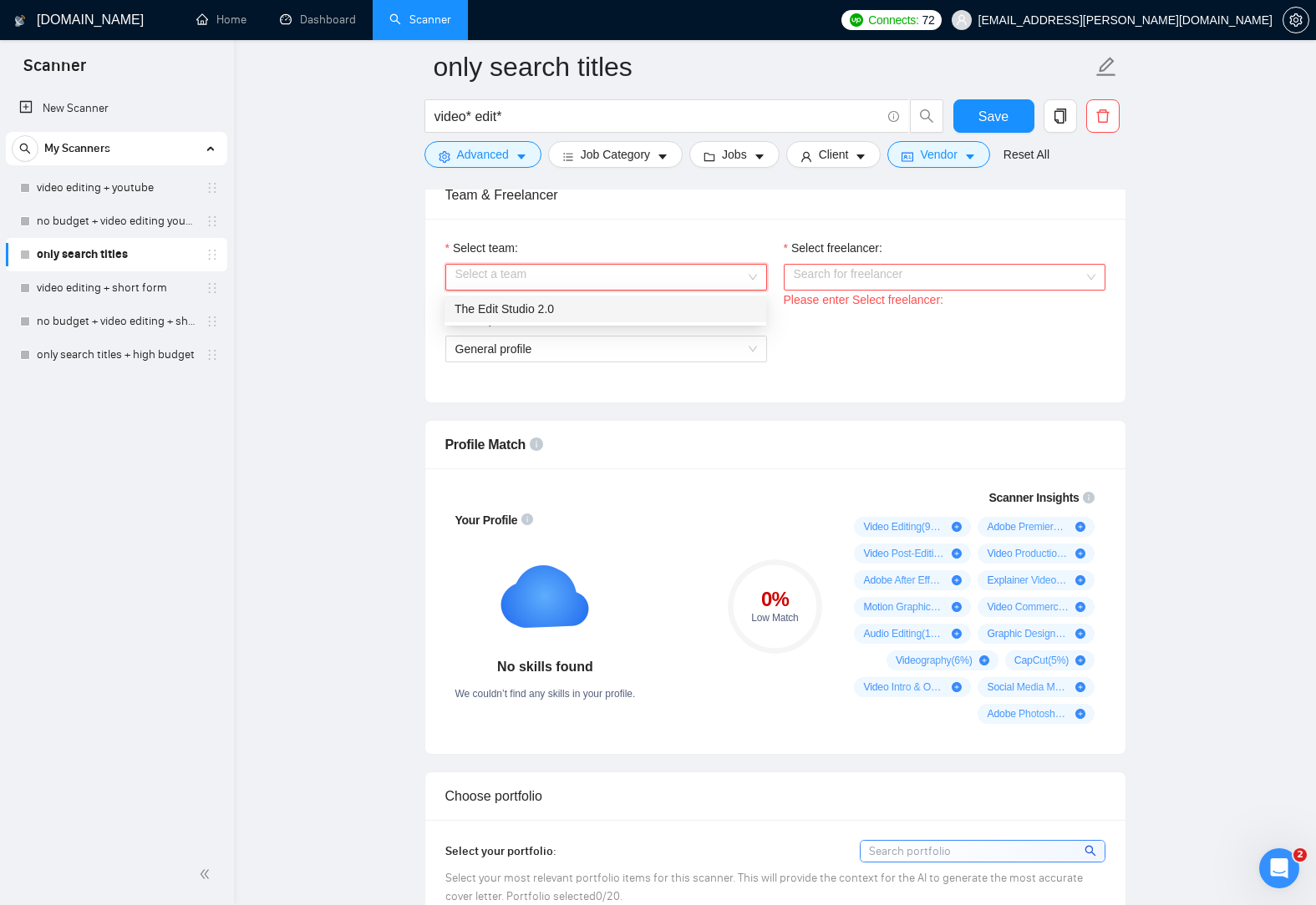
click at [579, 303] on div "The Edit Studio 2.0" at bounding box center [605, 309] width 301 height 18
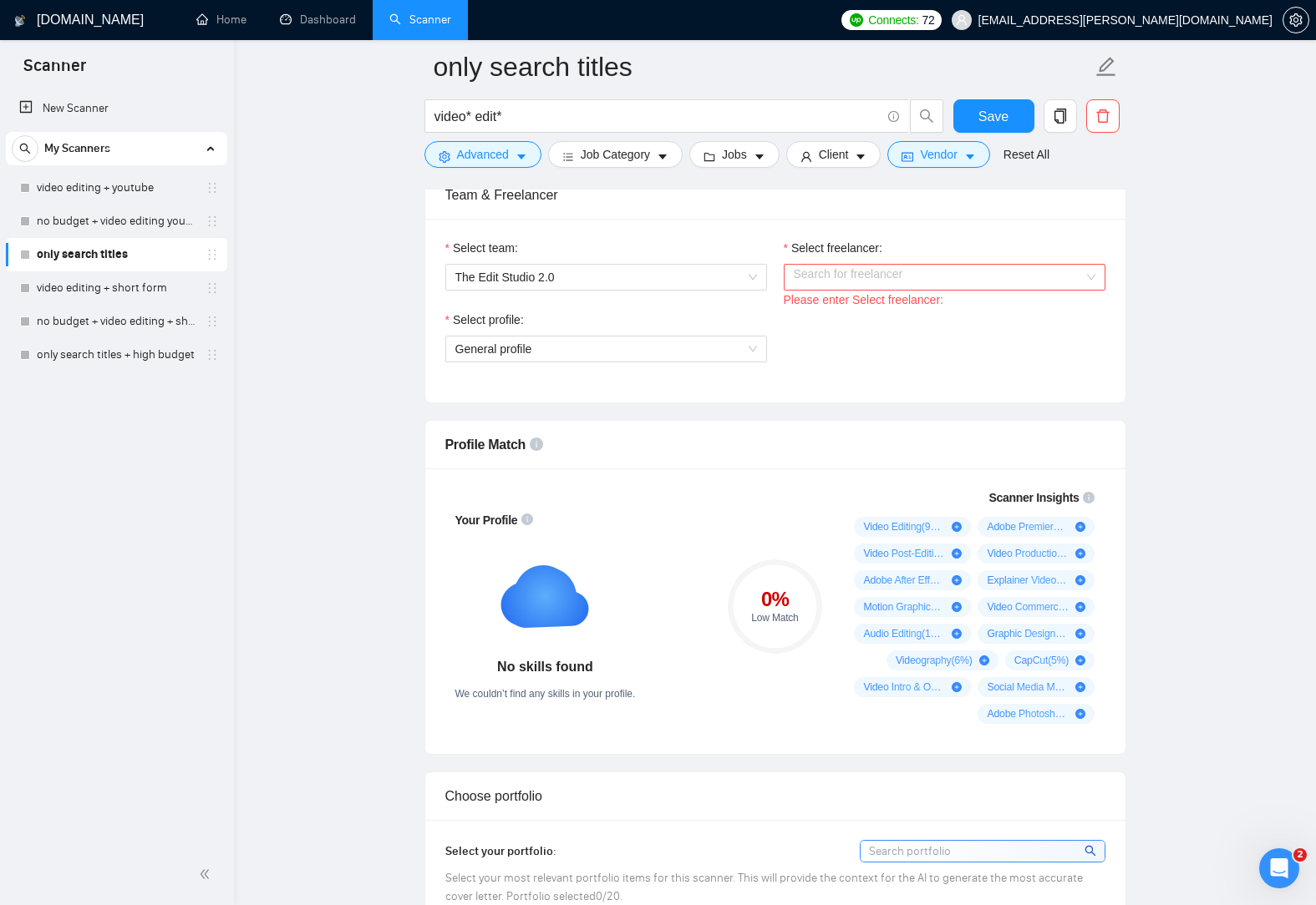
click at [920, 291] on div "Please enter Select freelancer:" at bounding box center [944, 300] width 321 height 18
click at [929, 282] on input "Select freelancer:" at bounding box center [939, 276] width 290 height 25
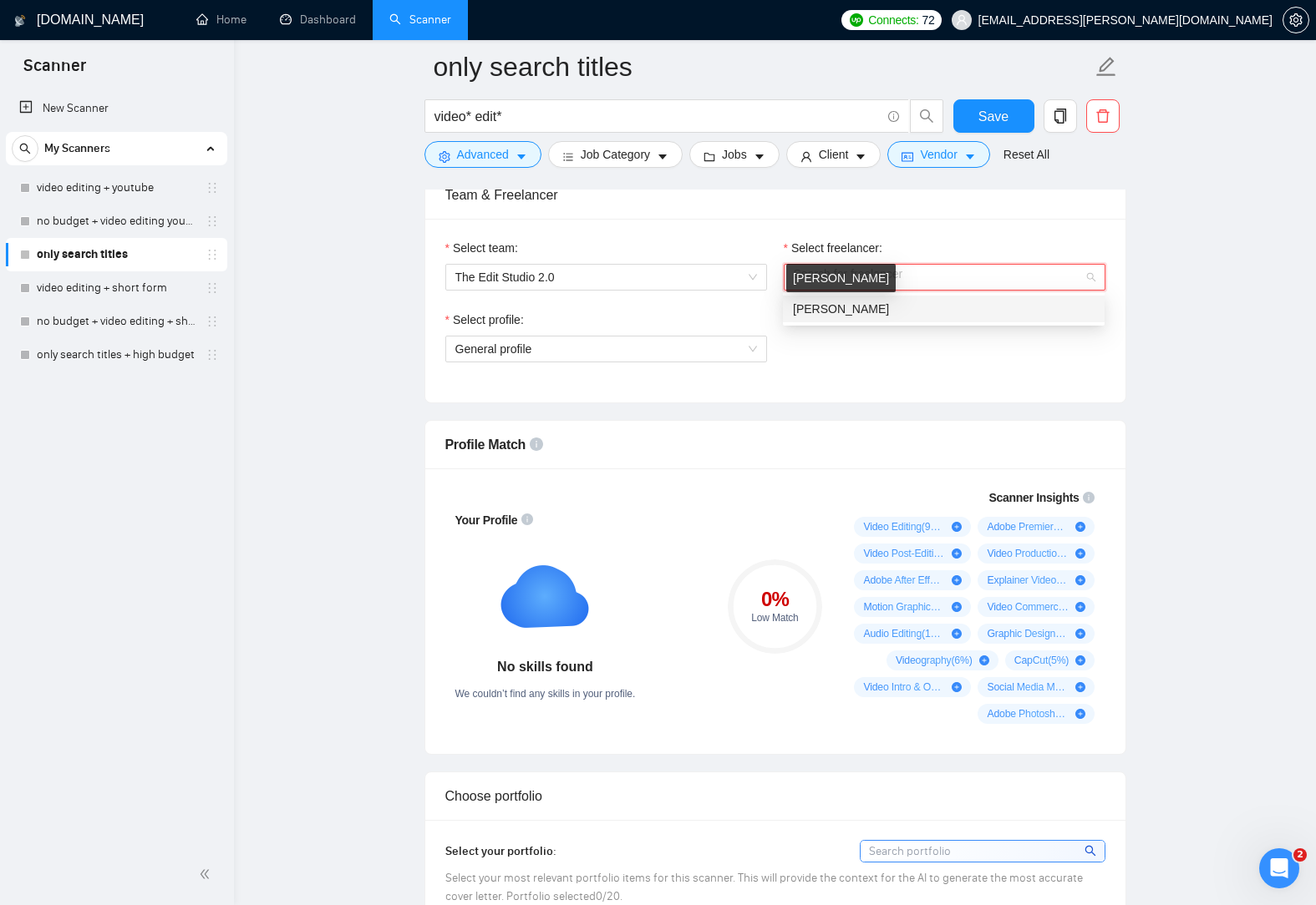
drag, startPoint x: 856, startPoint y: 314, endPoint x: 782, endPoint y: 325, distance: 74.8
click at [856, 314] on span "[PERSON_NAME]" at bounding box center [840, 308] width 96 height 14
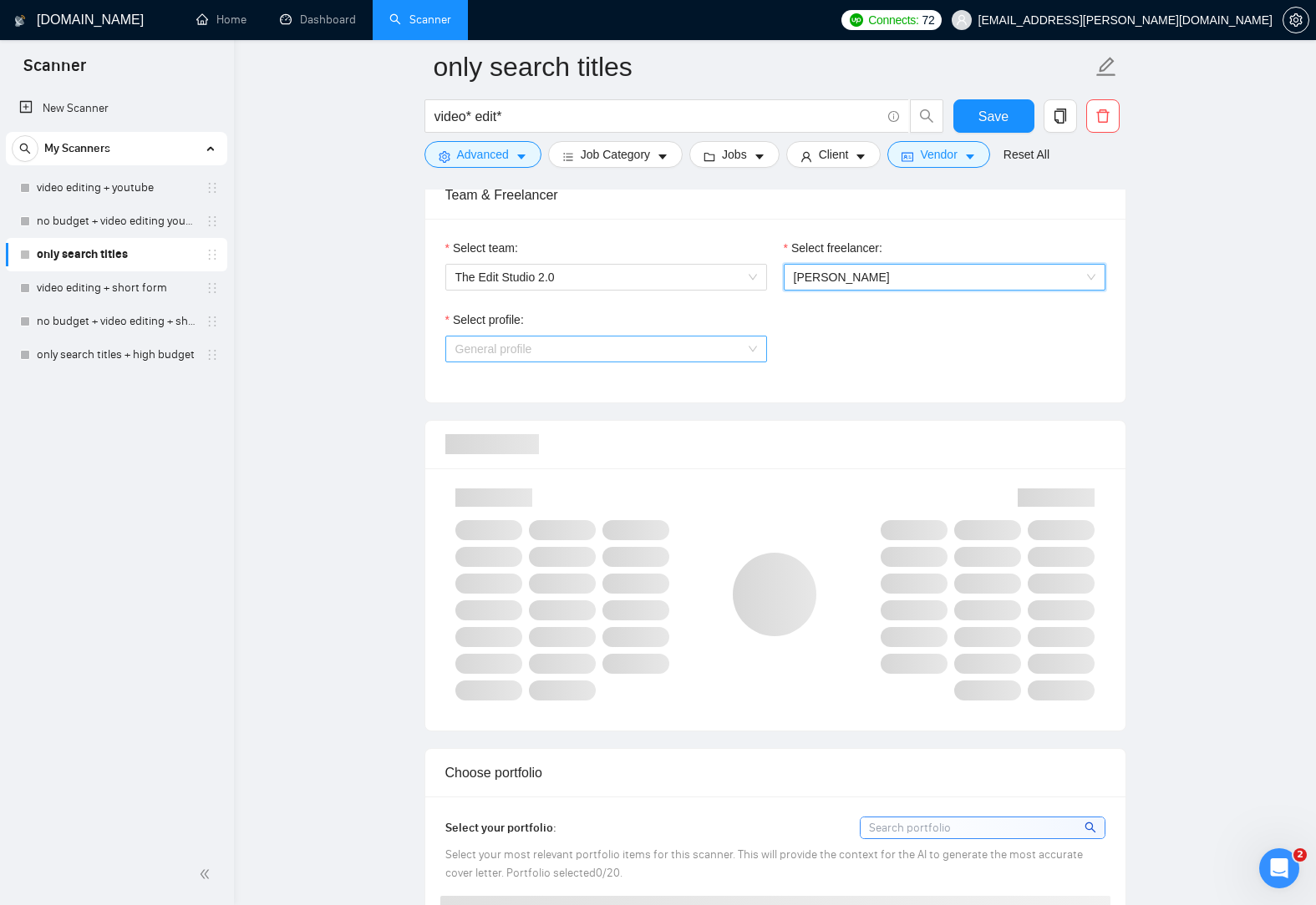
click at [664, 337] on span "General profile" at bounding box center [606, 349] width 301 height 25
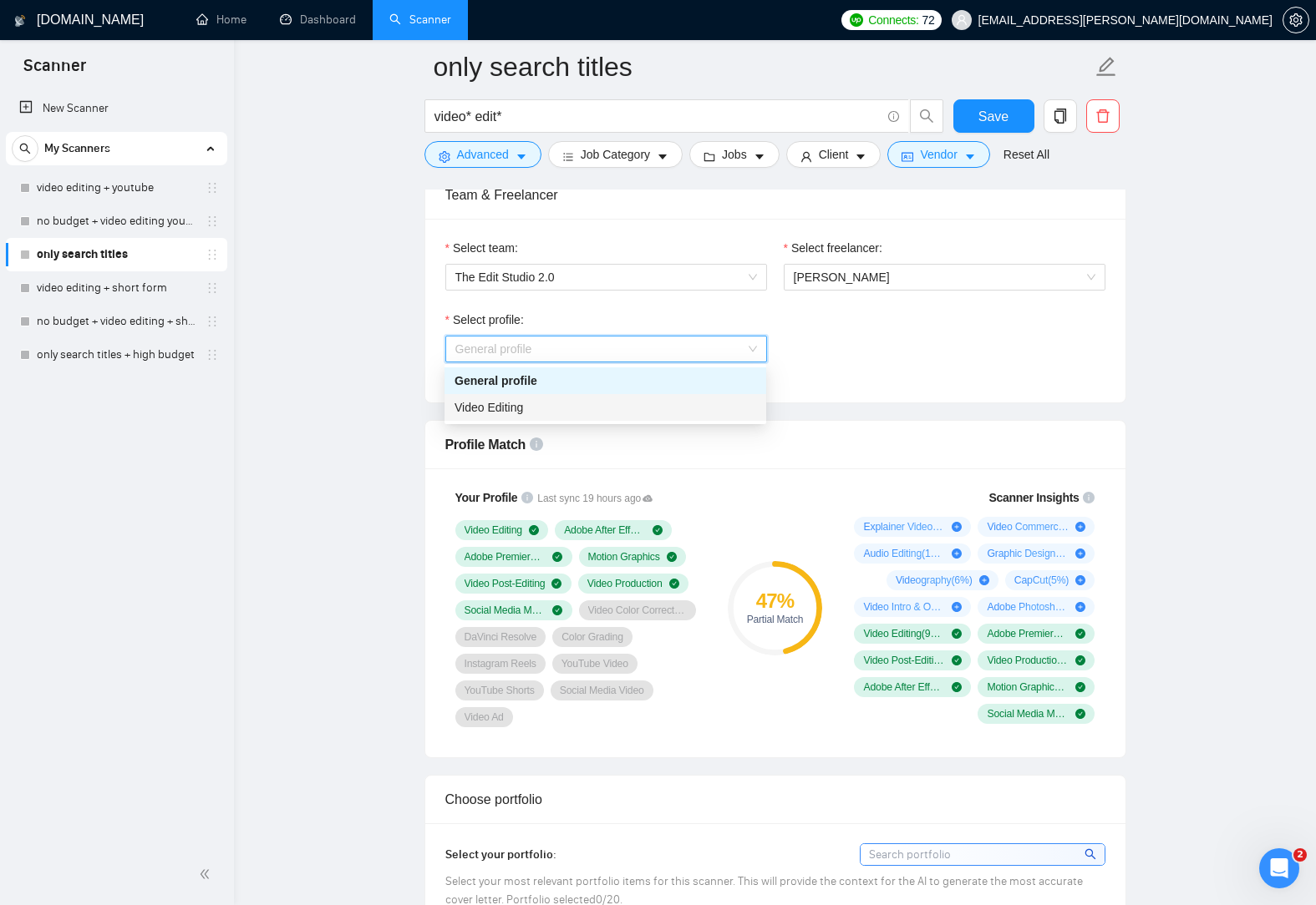
drag, startPoint x: 645, startPoint y: 411, endPoint x: 825, endPoint y: 379, distance: 182.8
click at [646, 411] on div "Video Editing" at bounding box center [605, 408] width 301 height 18
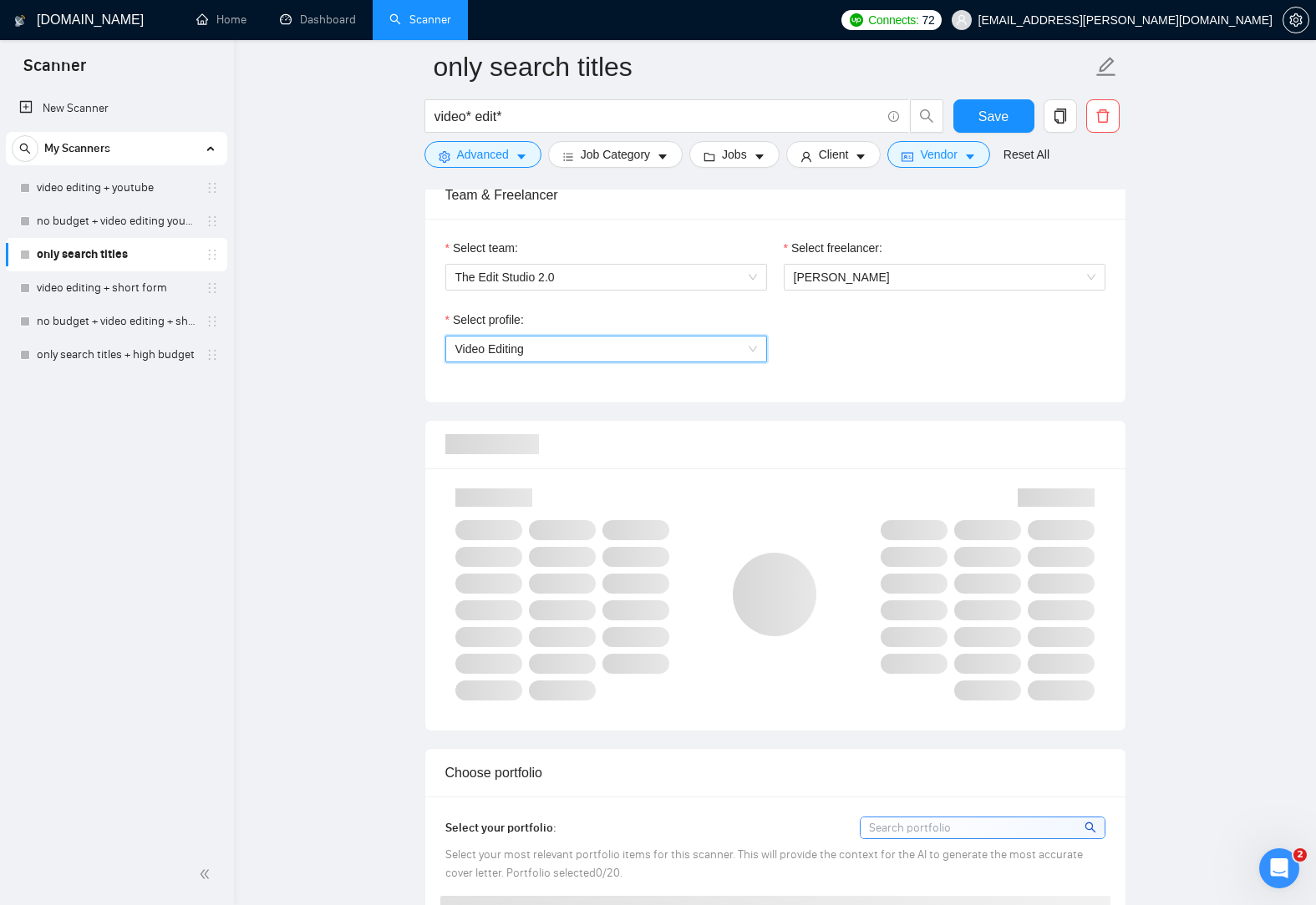
click at [897, 372] on div "Select profile: 1044578476142100540 Video Editing" at bounding box center [775, 346] width 677 height 72
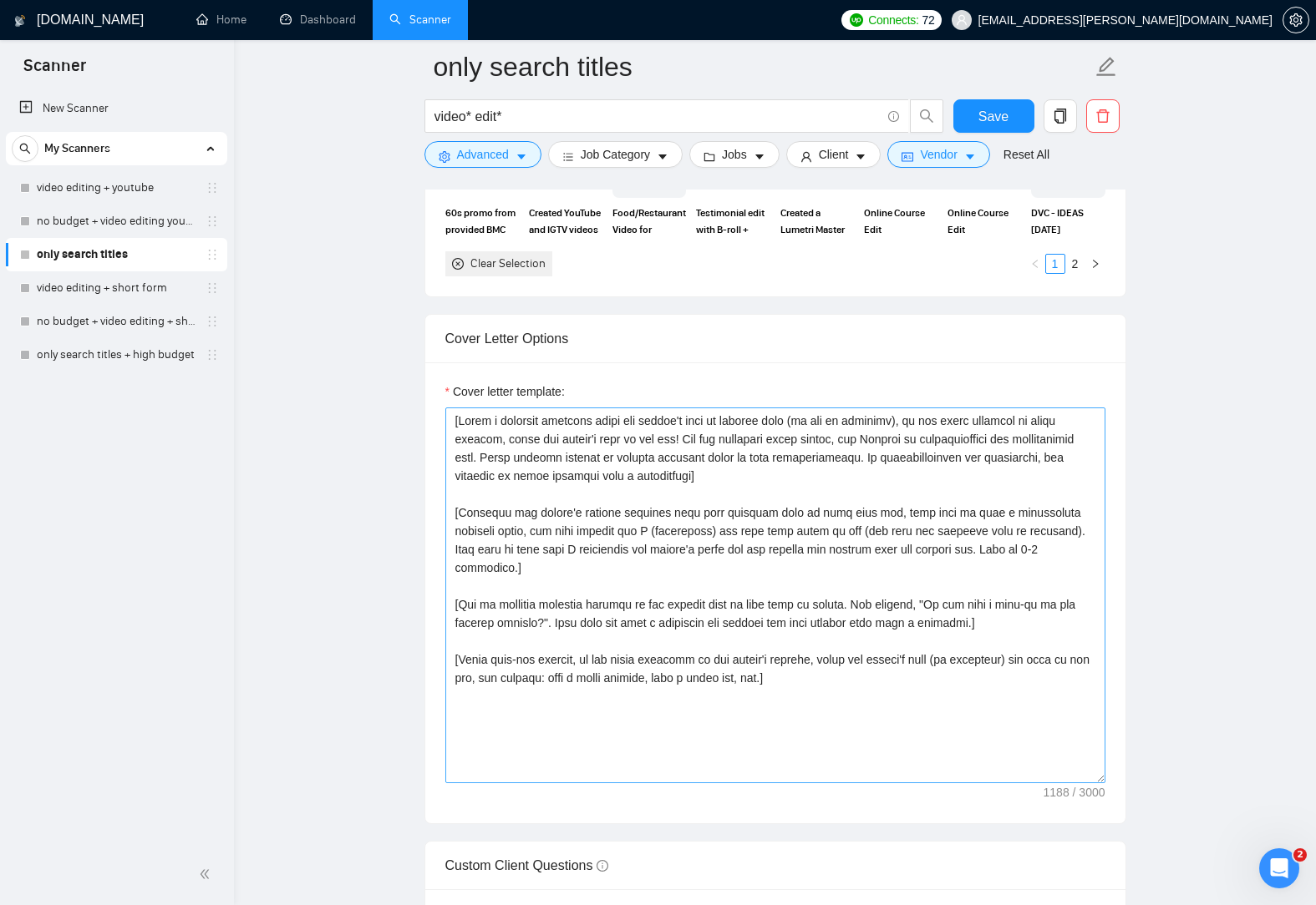
scroll to position [1837, 0]
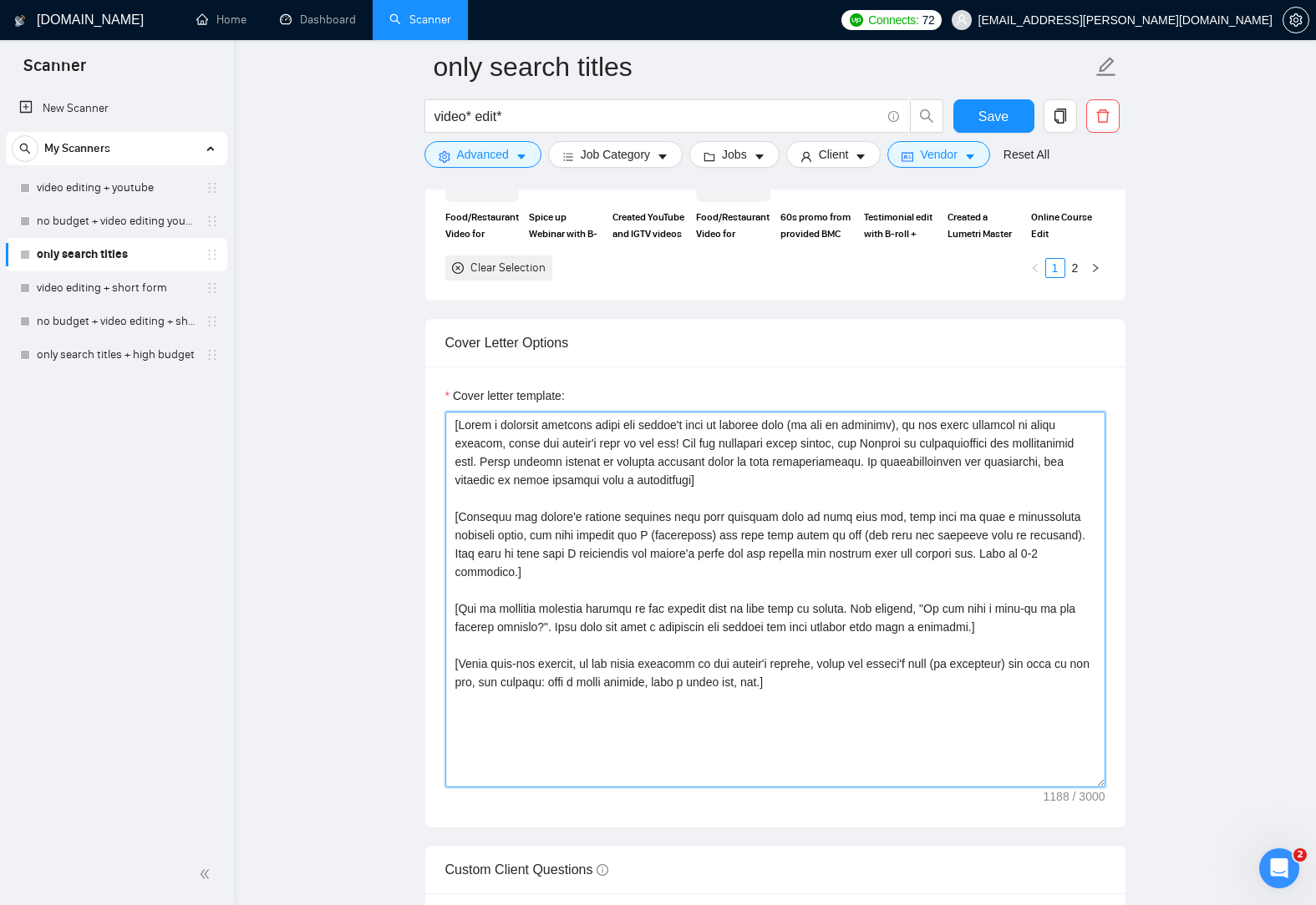
click at [782, 665] on textarea "Cover letter template:" at bounding box center [775, 598] width 660 height 375
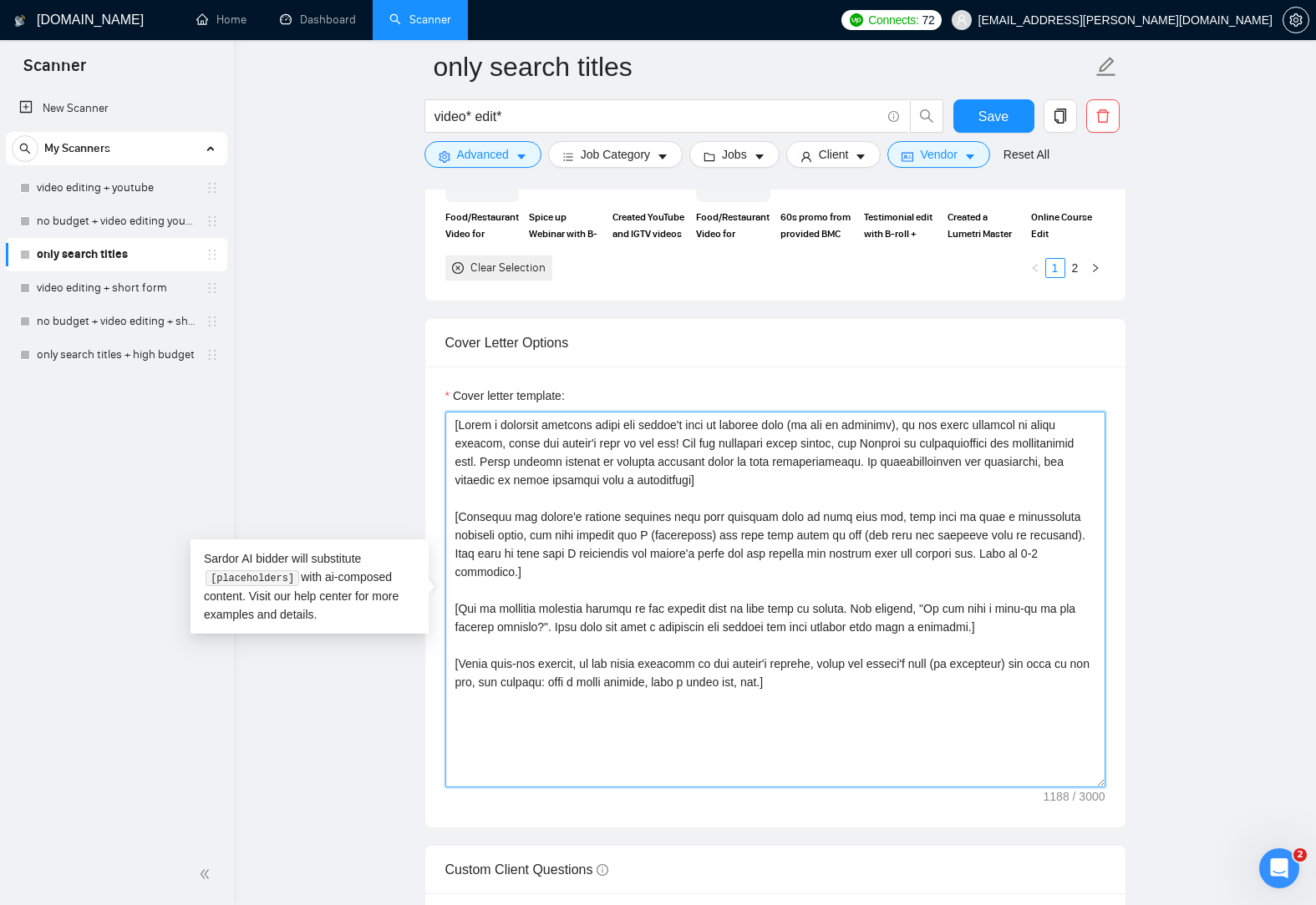
paste textarea "If the client asks to mention a specific word or phrase in the beginning of the…"
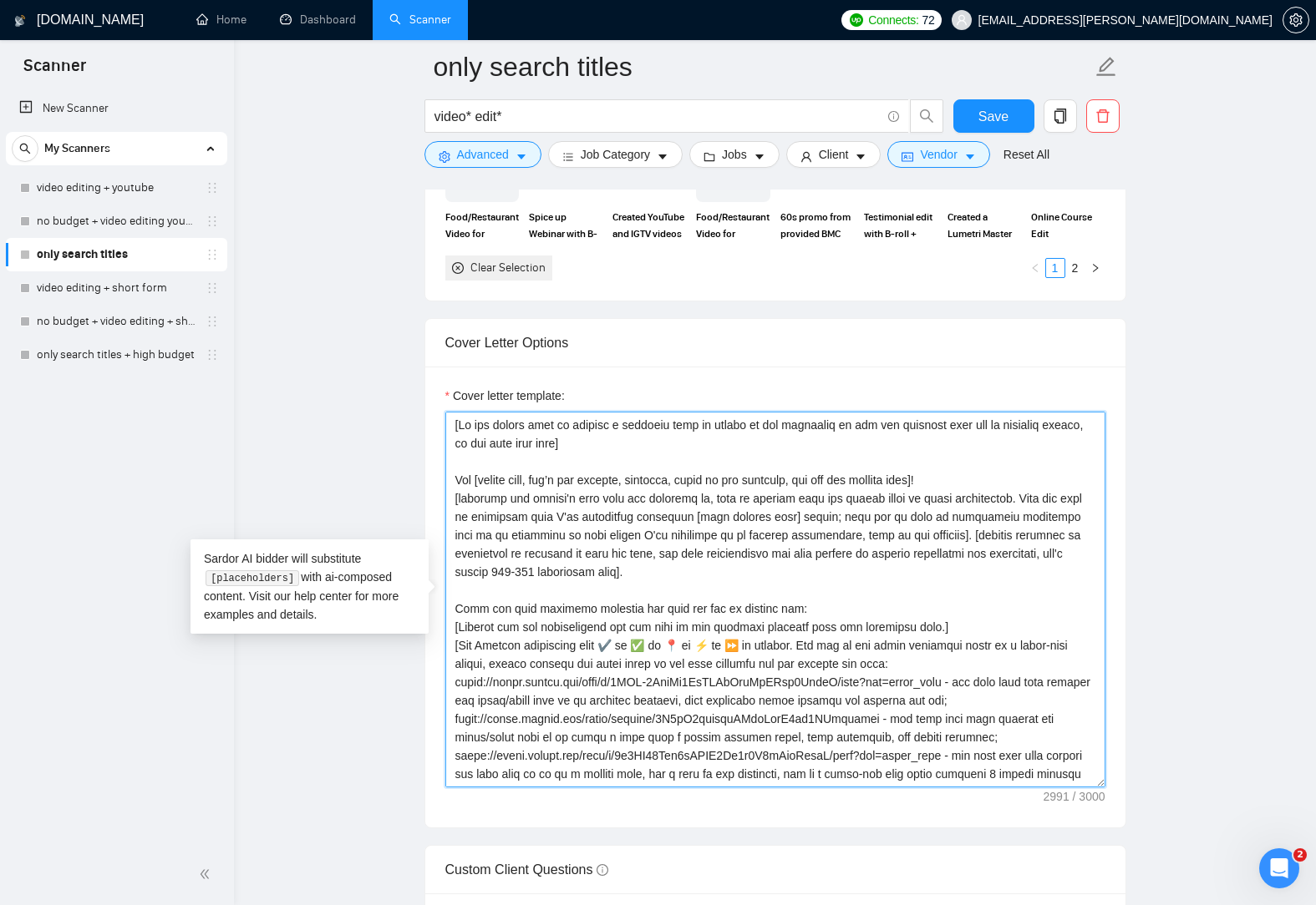
scroll to position [400, 0]
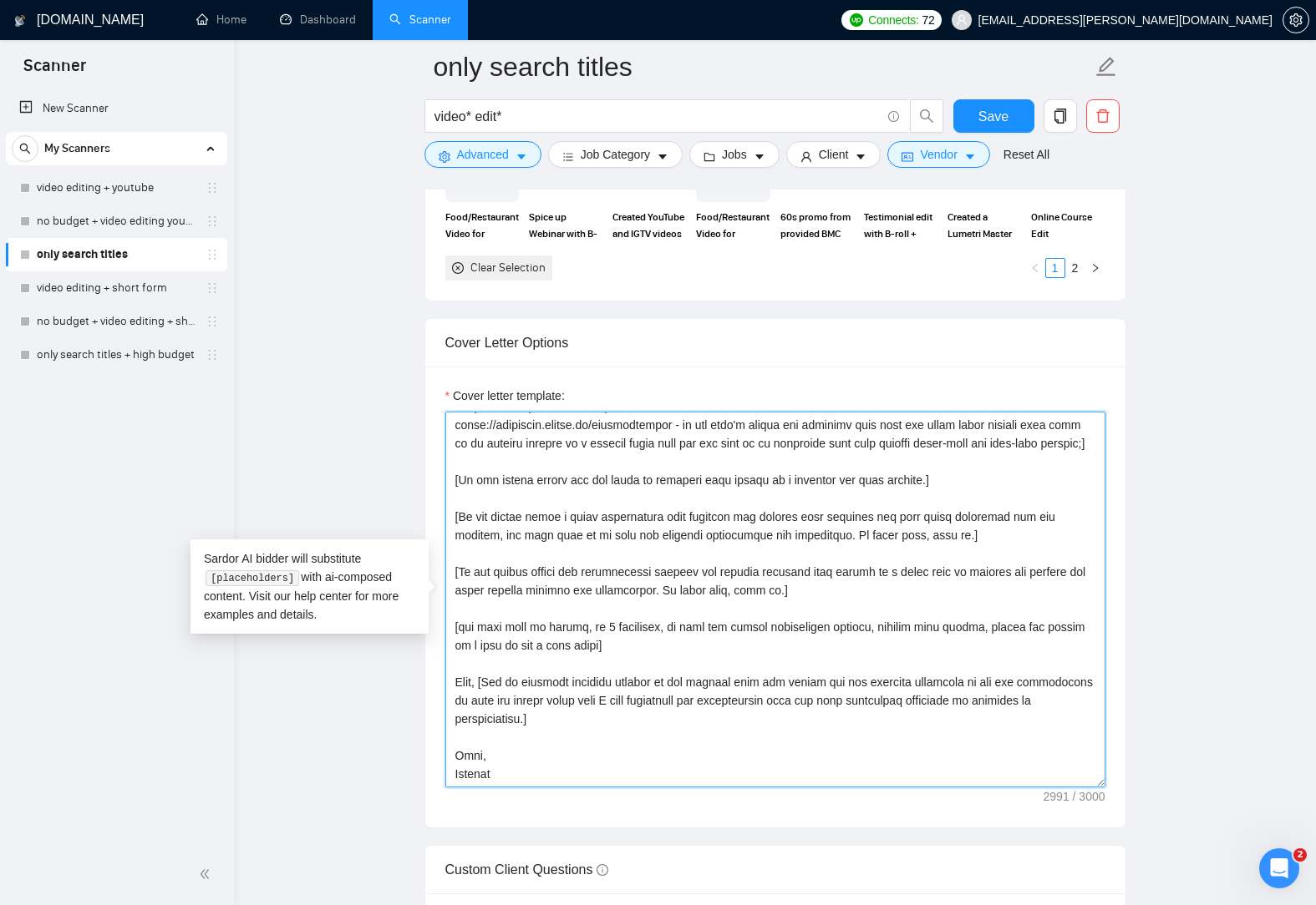
type textarea "[Lo ips dolors amet co adipisc e seddoeiu temp in utlabo et dol magnaaliq en ad…"
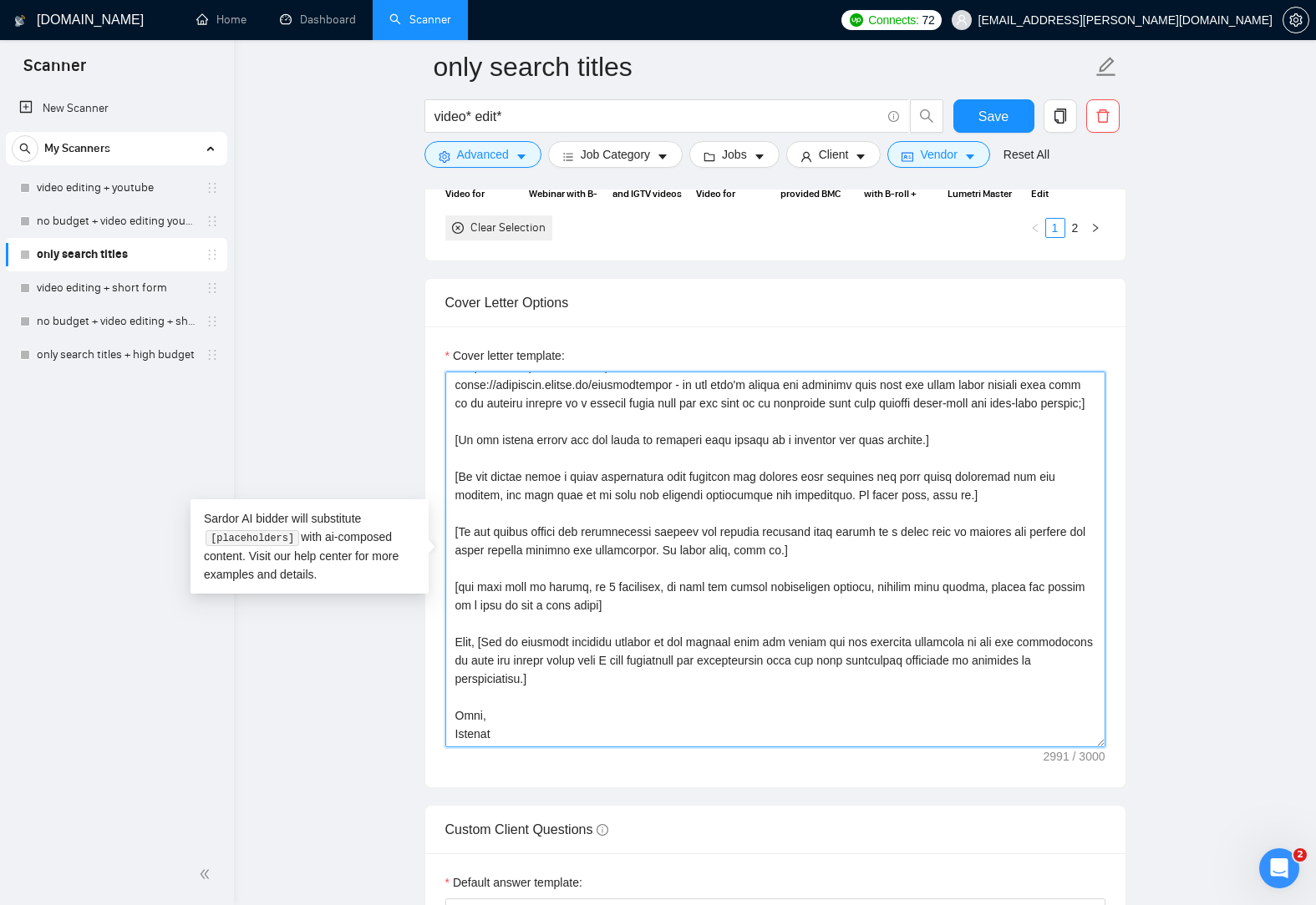
scroll to position [2254, 0]
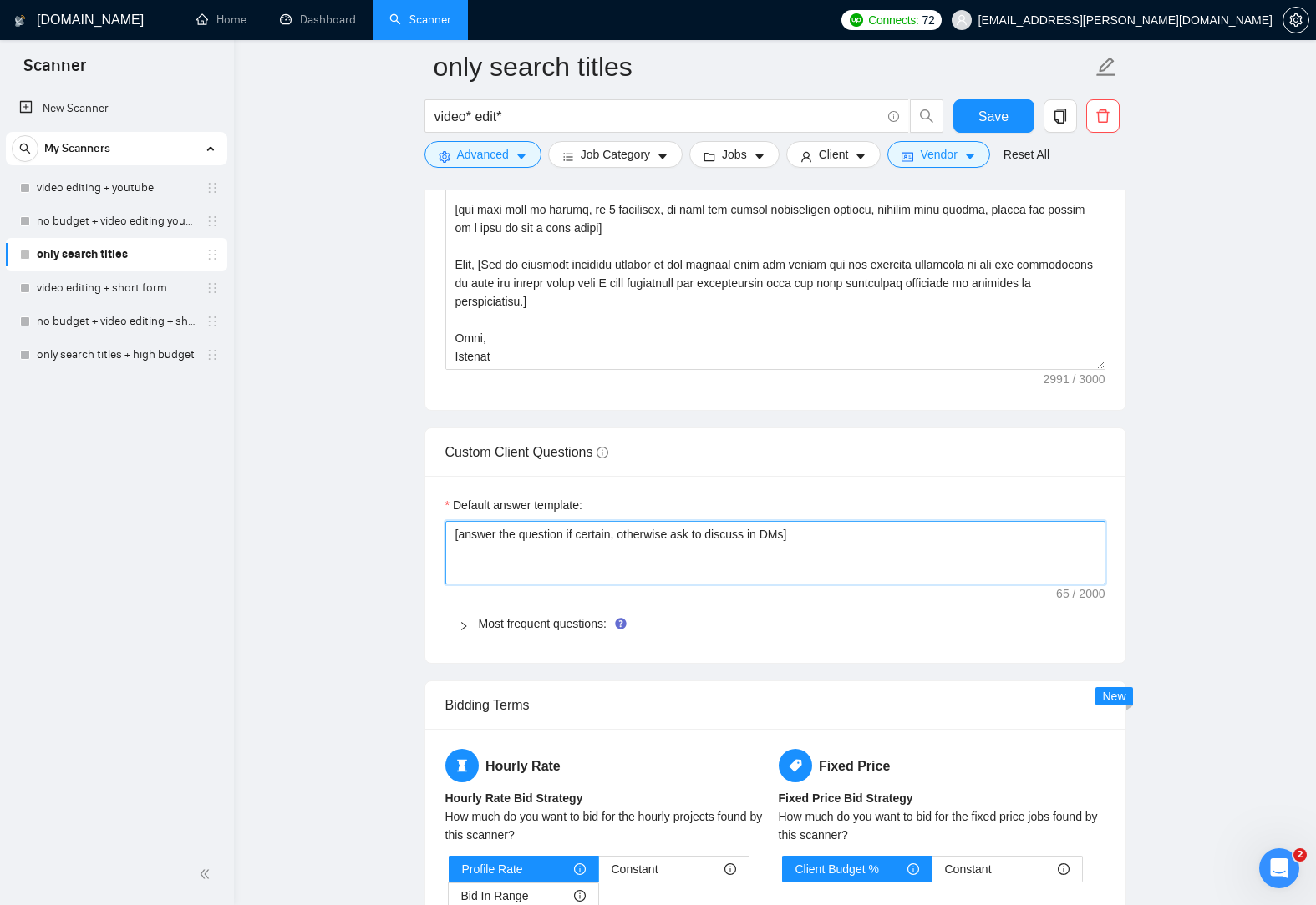
click at [703, 568] on textarea "[answer the question if certain, otherwise ask to discuss in DMs]" at bounding box center [775, 553] width 660 height 63
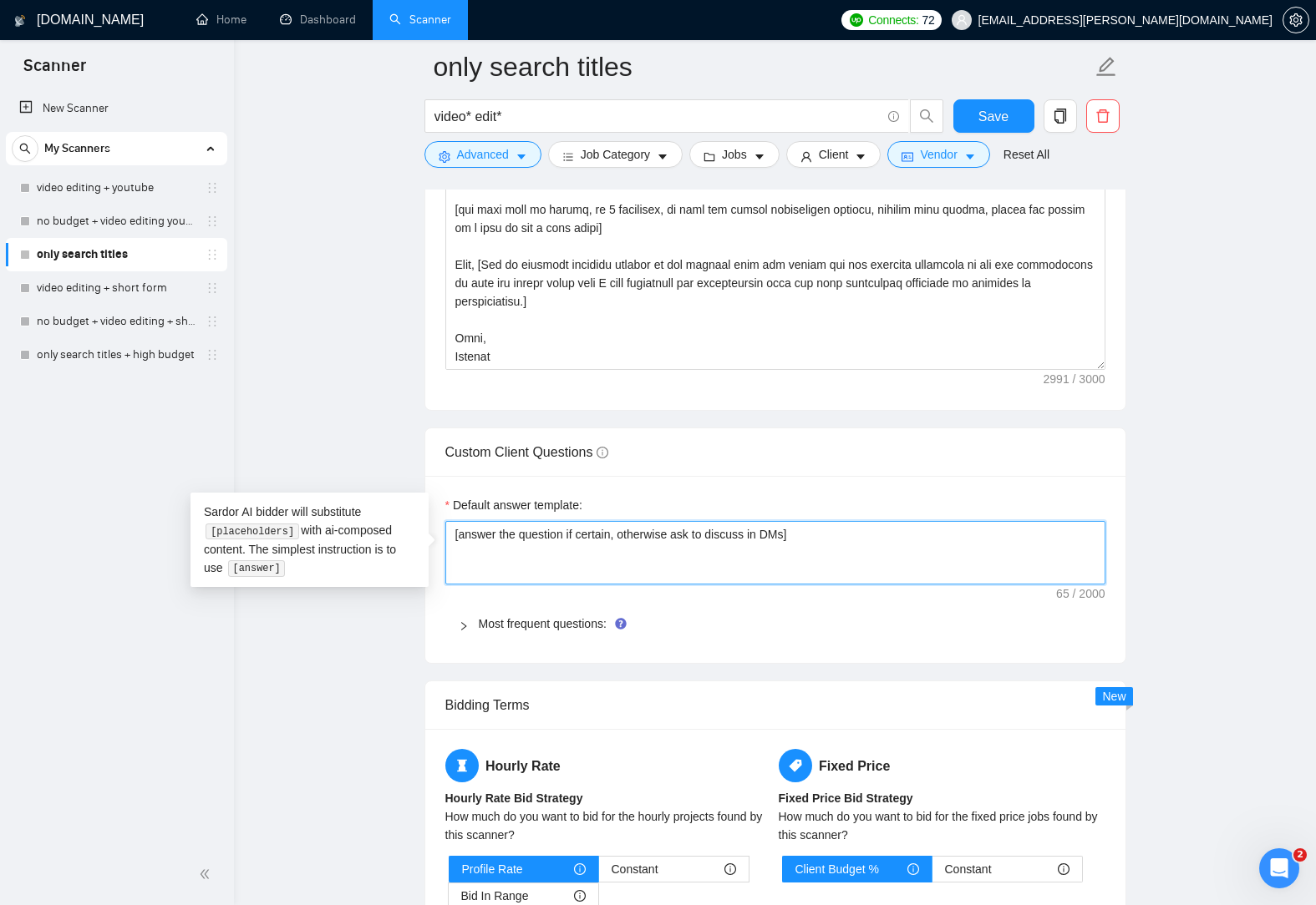
paste textarea "I have experience in all that the client asks. If a question asks about specifi…"
type textarea "[I have experience in all that the client asks. If a question asks about specif…"
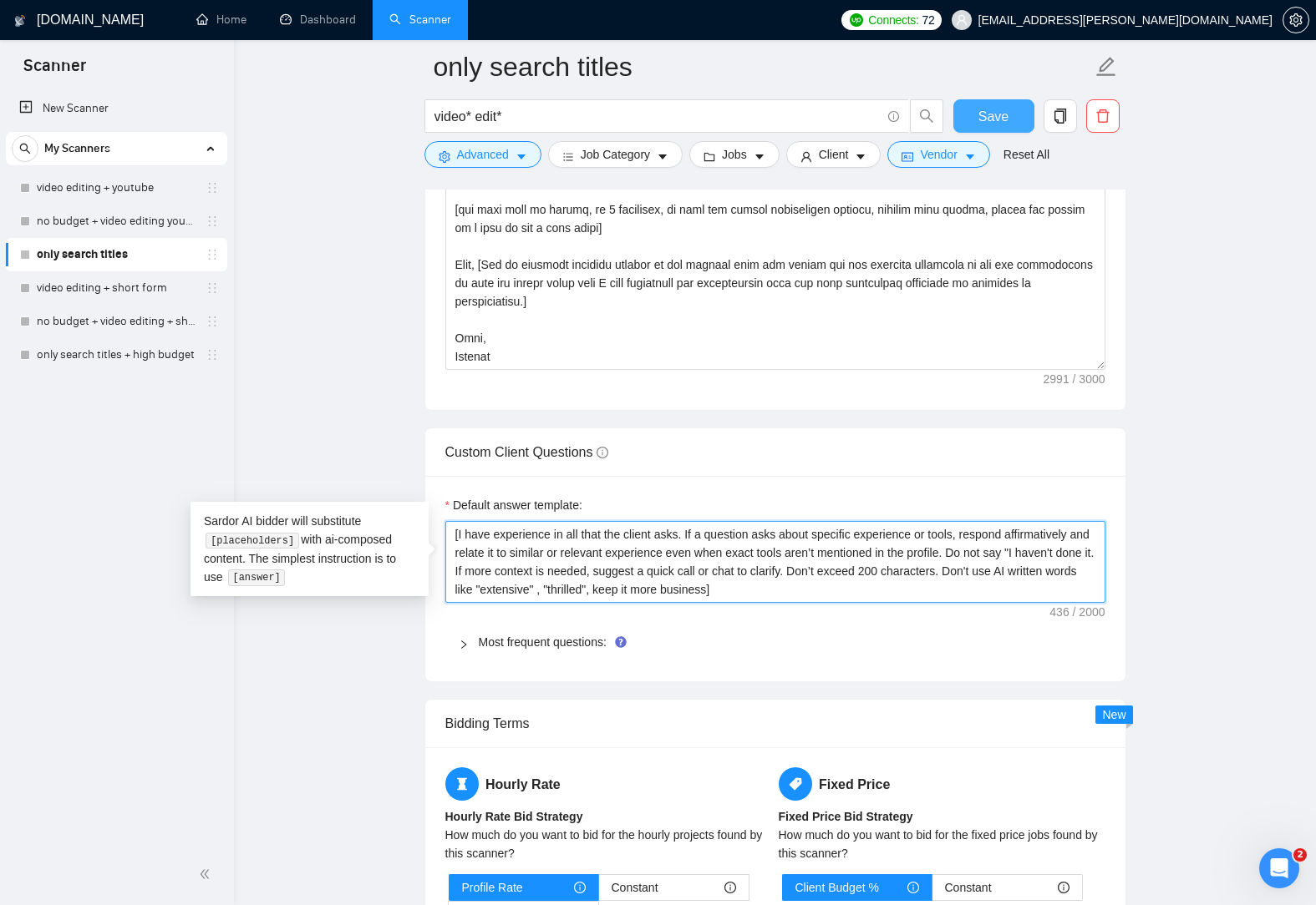
type textarea "[I have experience in all that the client asks. If a question asks about specif…"
click at [991, 120] on span "Save" at bounding box center [993, 117] width 30 height 21
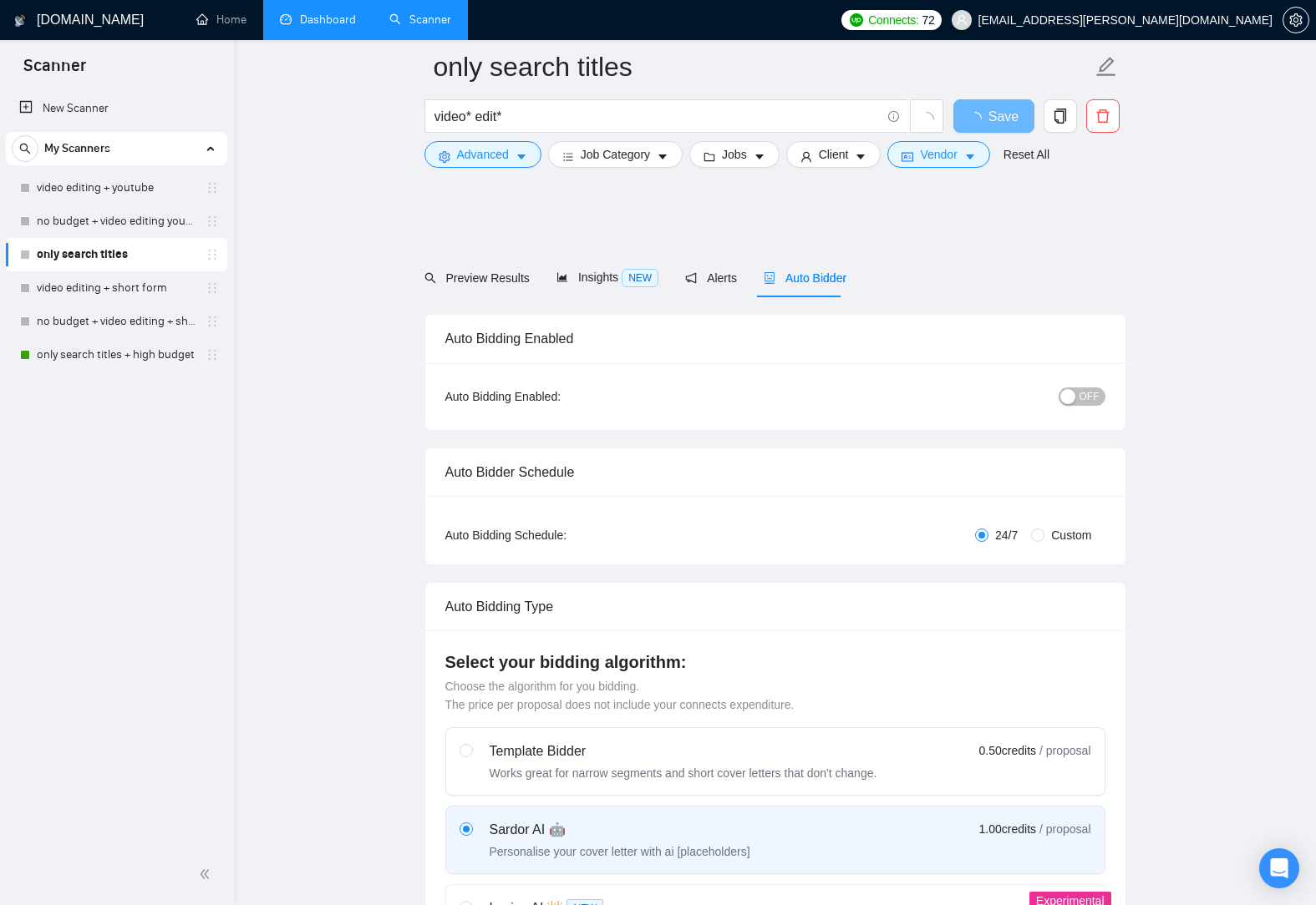
scroll to position [2254, 0]
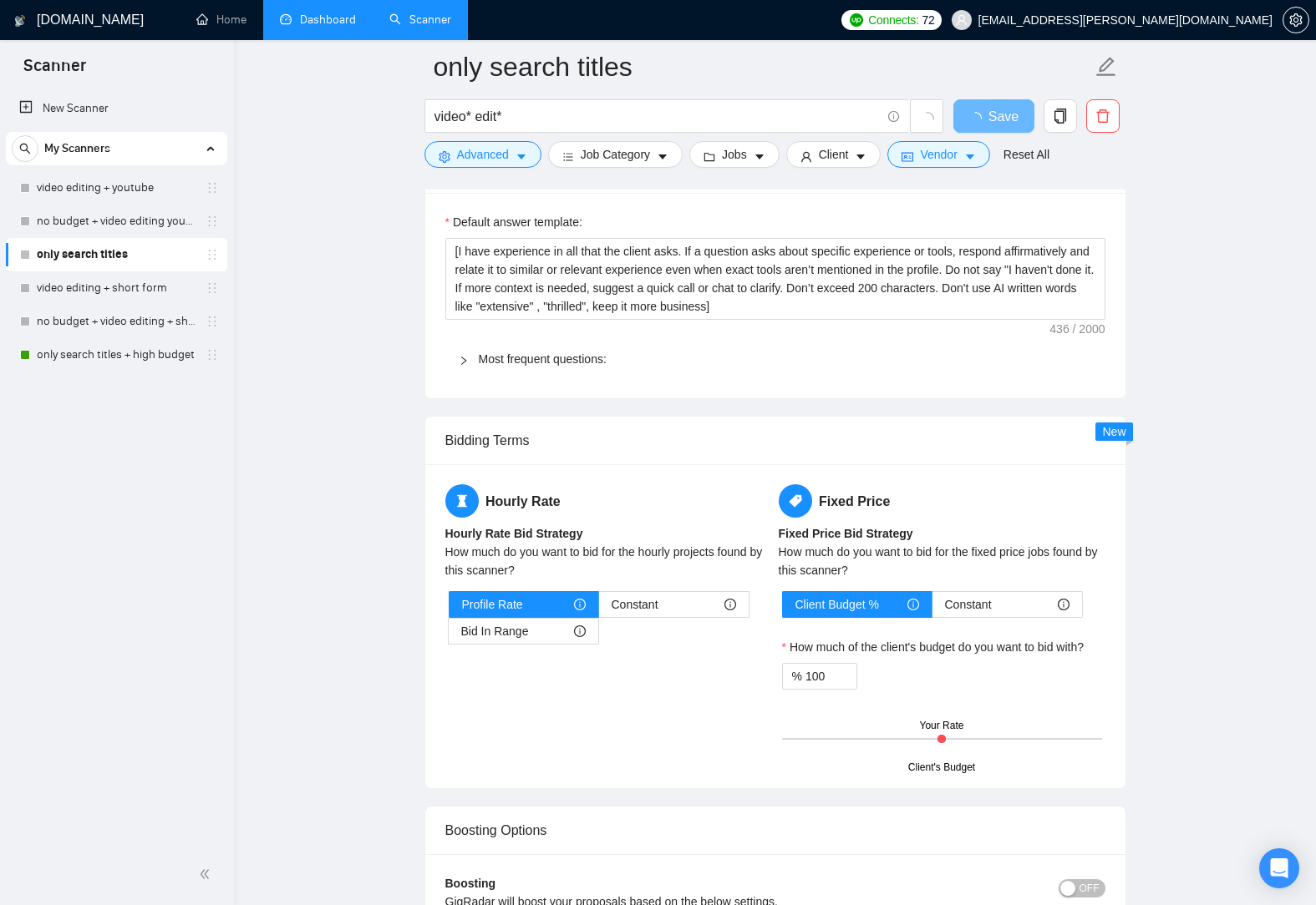
click at [337, 13] on link "Dashboard" at bounding box center [318, 19] width 76 height 14
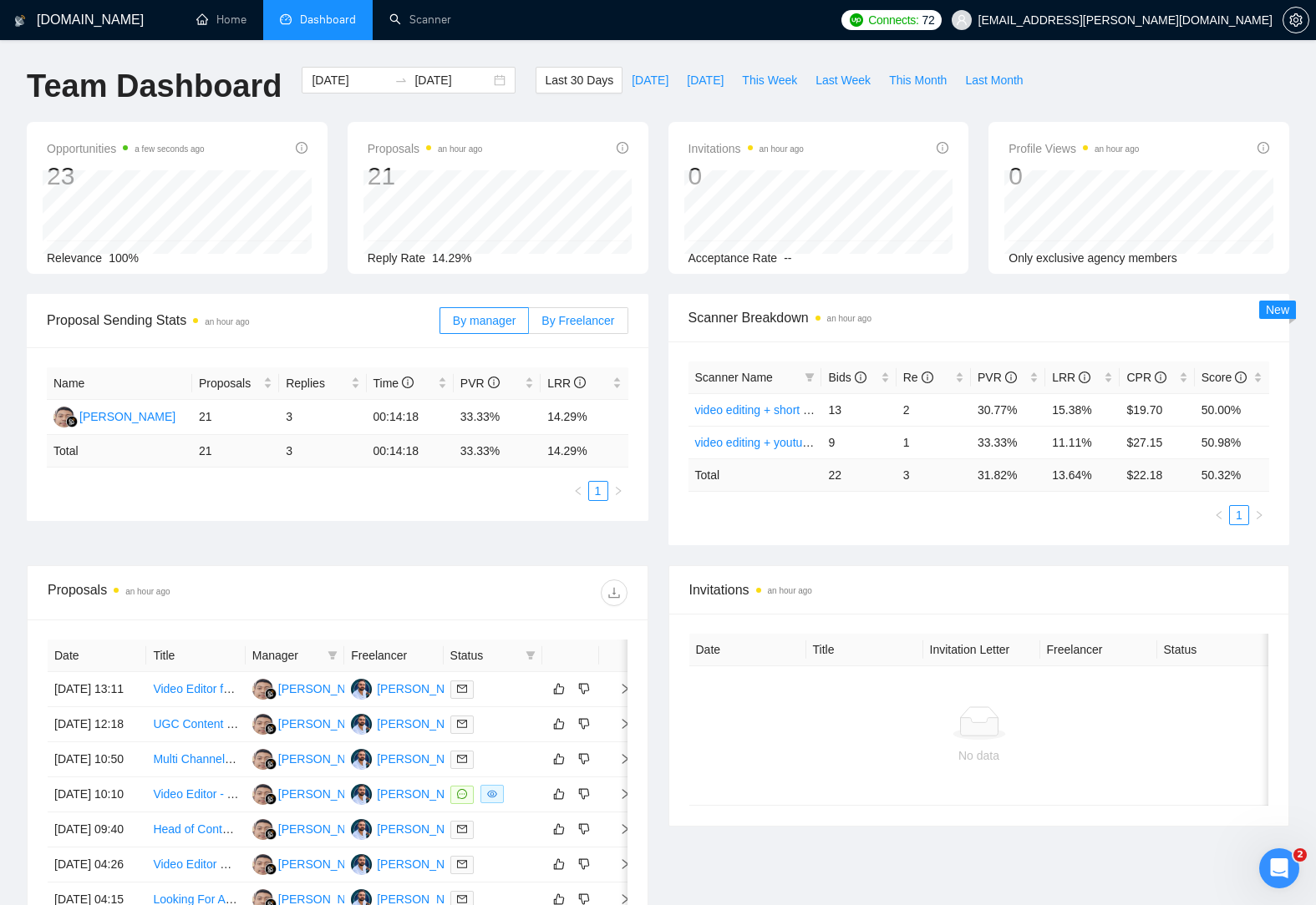
click at [597, 321] on span "By Freelancer" at bounding box center [577, 320] width 73 height 14
click at [529, 325] on input "By Freelancer" at bounding box center [529, 325] width 0 height 0
click at [489, 319] on span "By manager" at bounding box center [484, 320] width 62 height 14
click at [440, 325] on input "By manager" at bounding box center [440, 325] width 0 height 0
click at [572, 314] on span "By Freelancer" at bounding box center [577, 320] width 73 height 14
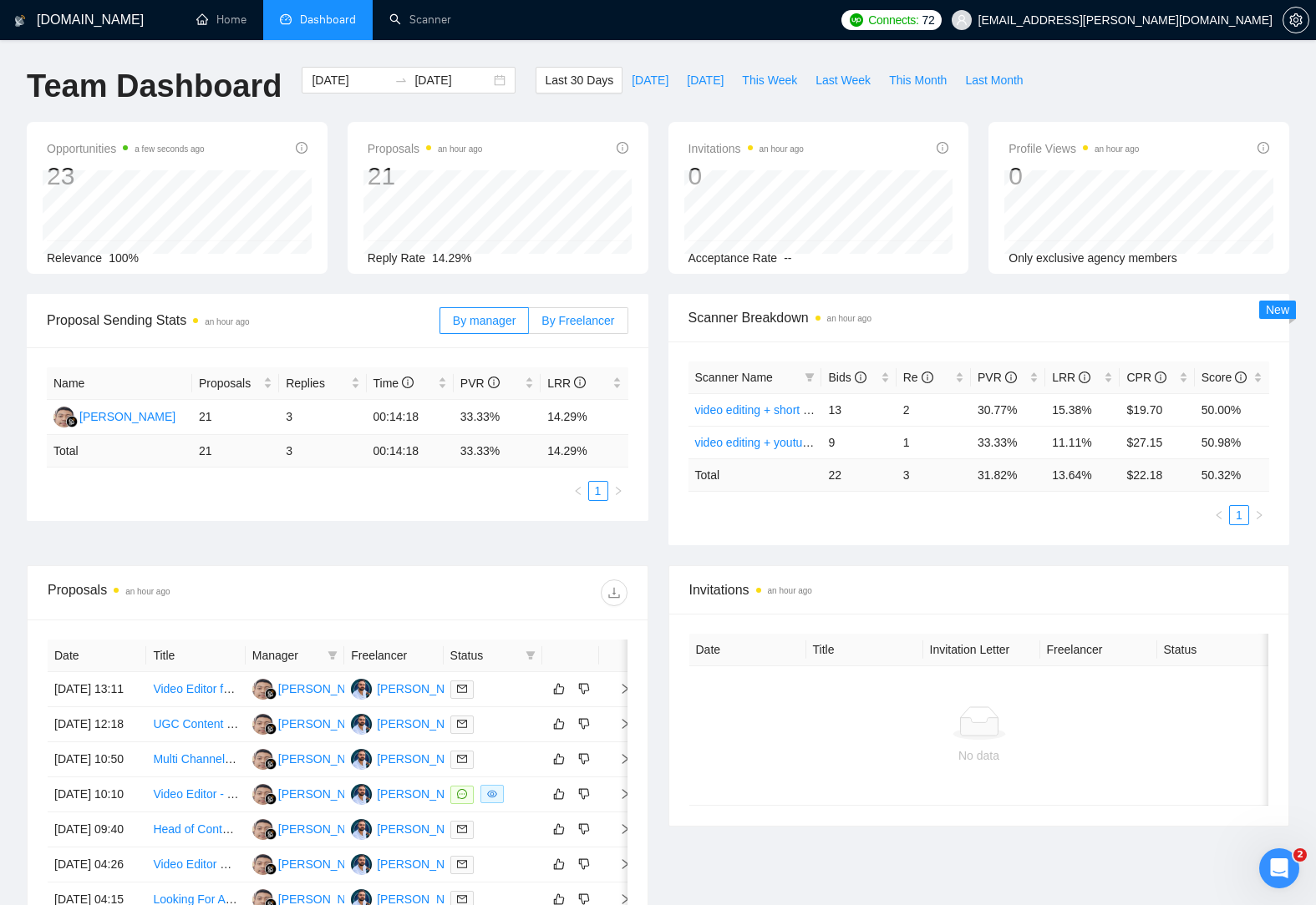
click at [529, 325] on input "By Freelancer" at bounding box center [529, 325] width 0 height 0
click at [368, 315] on span "Proposal Sending Stats an hour ago" at bounding box center [243, 319] width 393 height 21
click at [471, 330] on label "By manager" at bounding box center [483, 320] width 89 height 27
click at [440, 325] on input "By manager" at bounding box center [440, 325] width 0 height 0
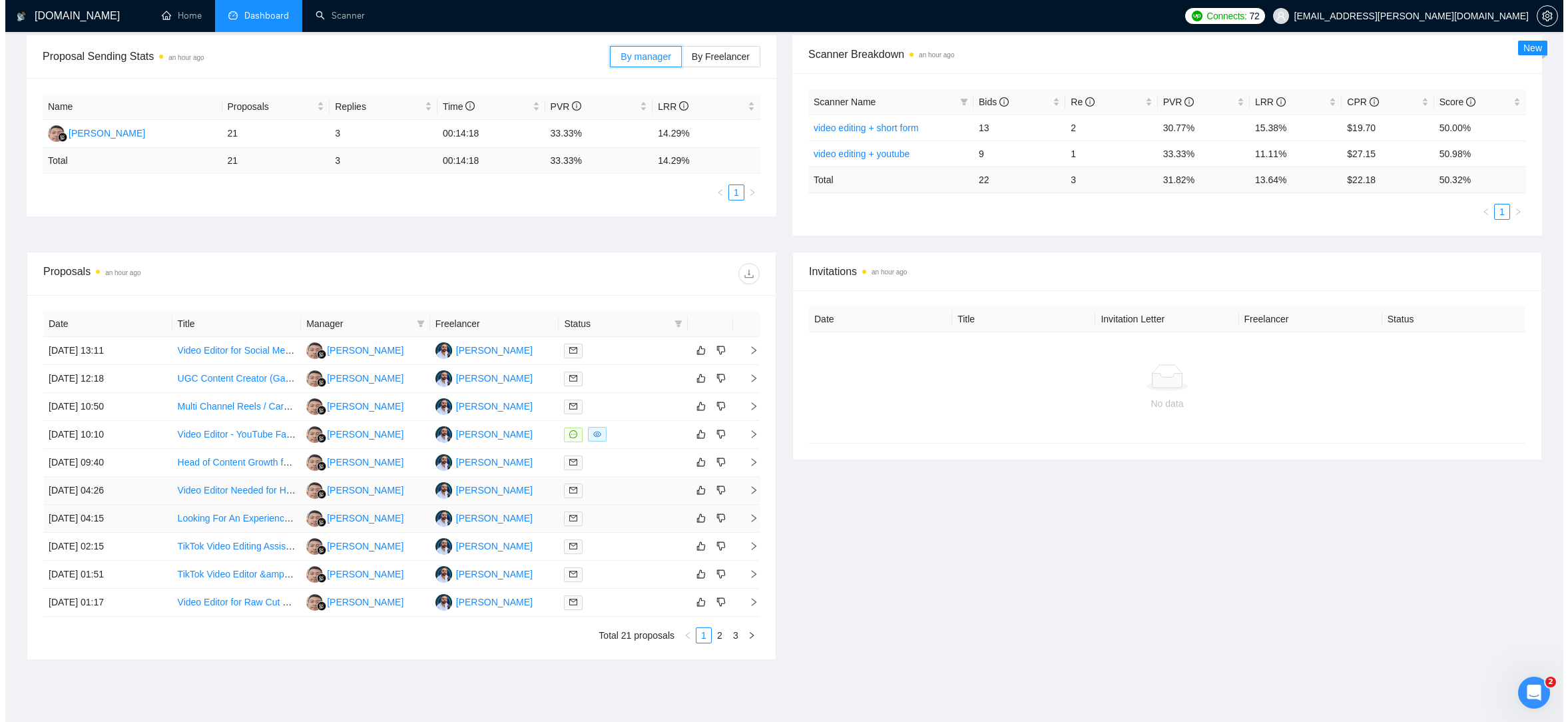
scroll to position [200, 0]
click at [747, 433] on icon "right" at bounding box center [748, 433] width 10 height 10
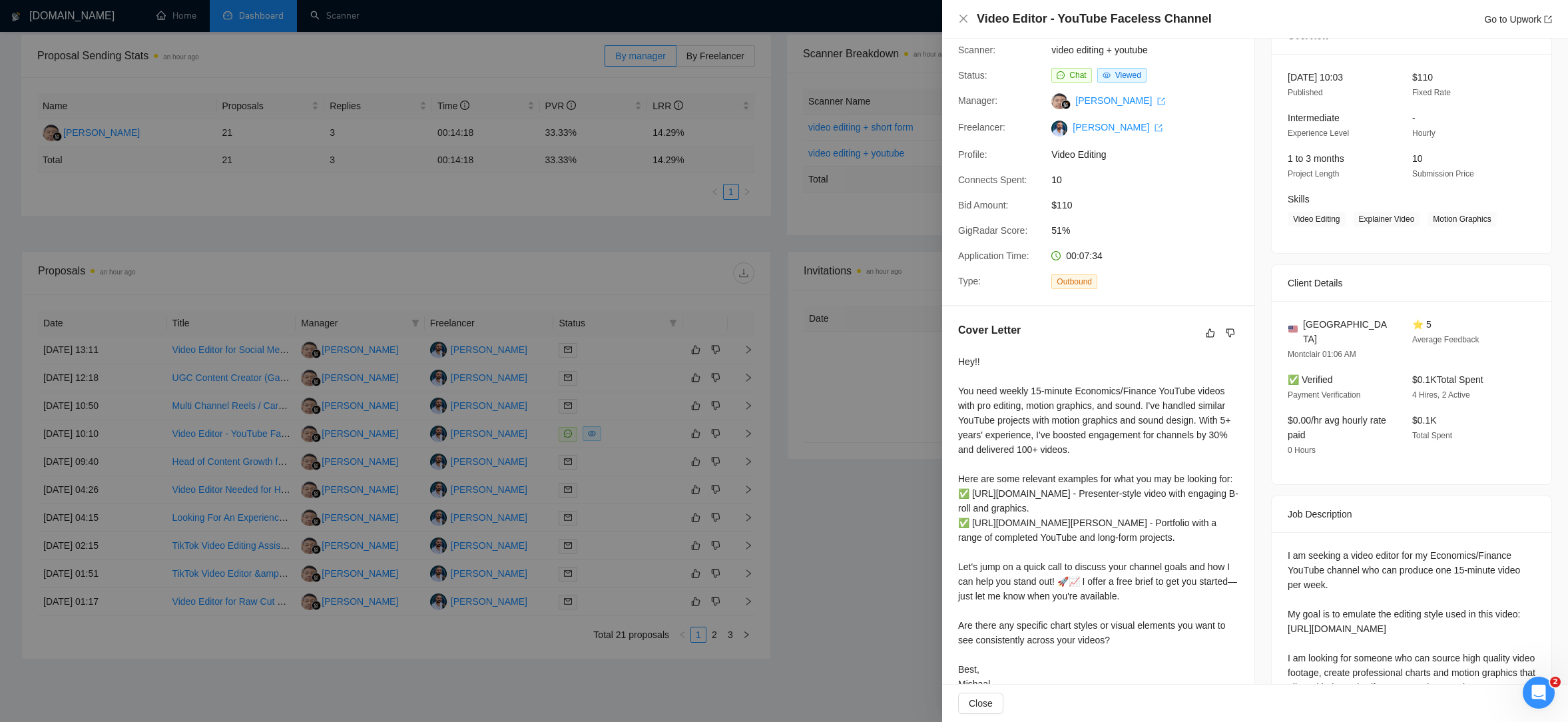
scroll to position [0, 0]
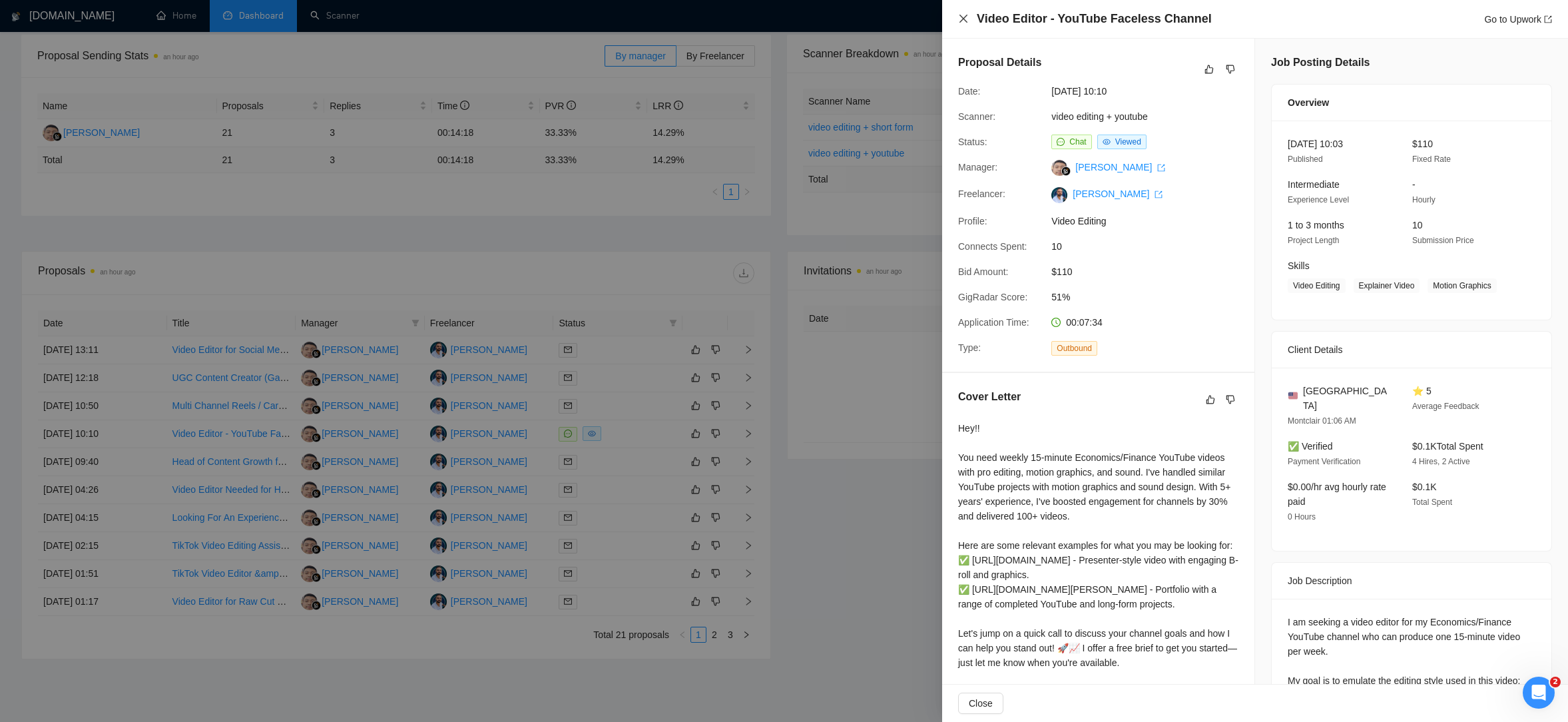
click at [960, 18] on icon "close" at bounding box center [963, 18] width 11 height 11
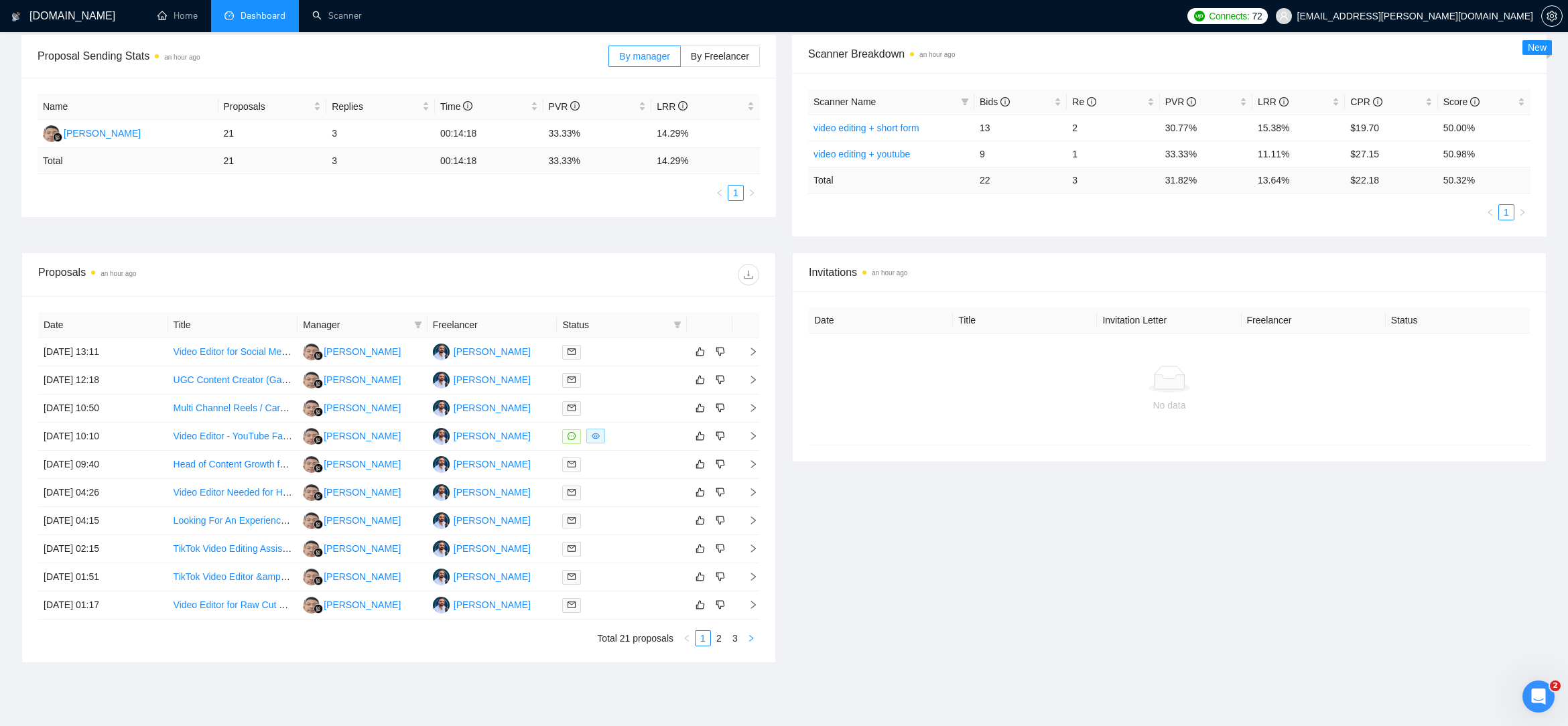
click at [752, 641] on icon "right" at bounding box center [750, 638] width 8 height 8
click at [750, 548] on icon "right" at bounding box center [753, 549] width 10 height 10
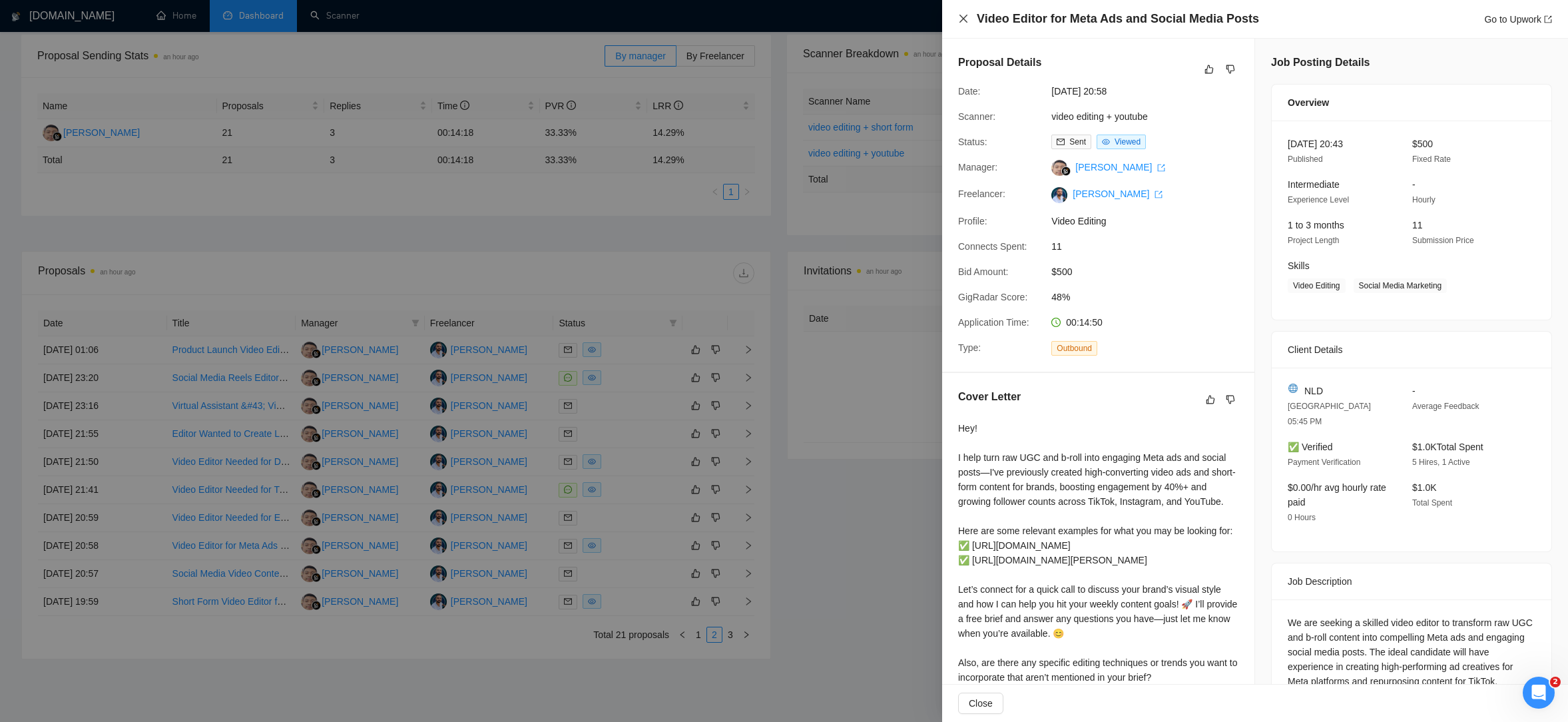
click at [962, 20] on icon "close" at bounding box center [963, 18] width 11 height 11
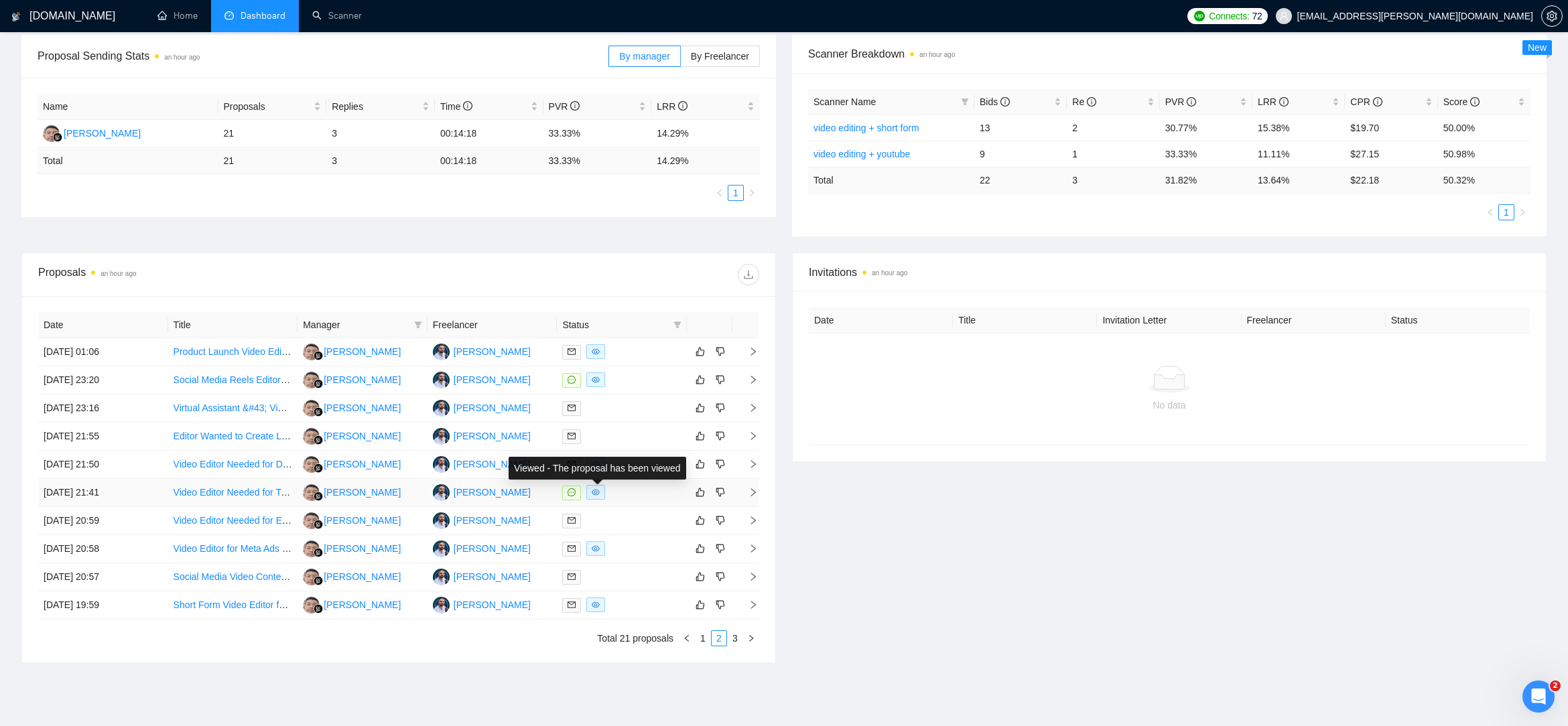
click at [600, 494] on icon "eye" at bounding box center [595, 492] width 8 height 8
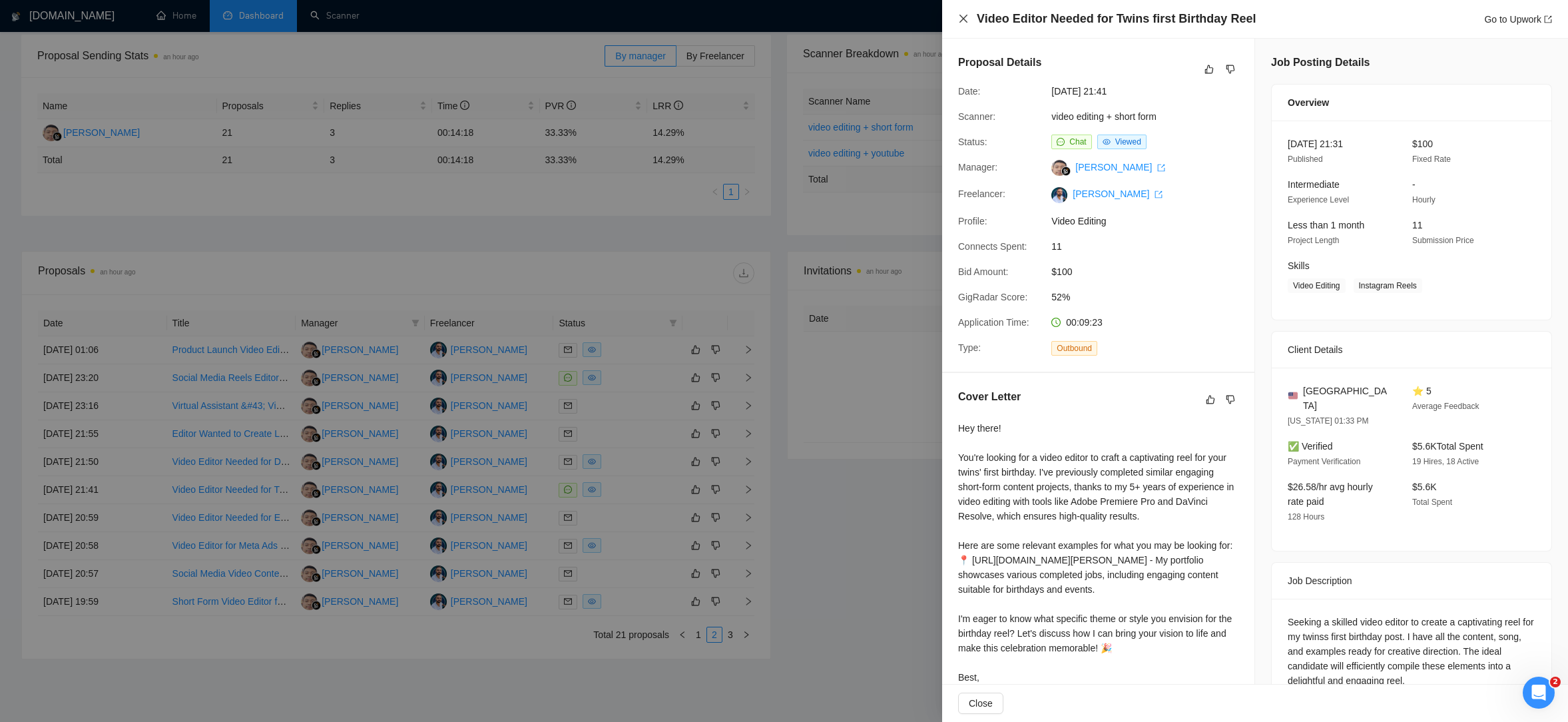
click at [964, 16] on icon "close" at bounding box center [963, 18] width 11 height 11
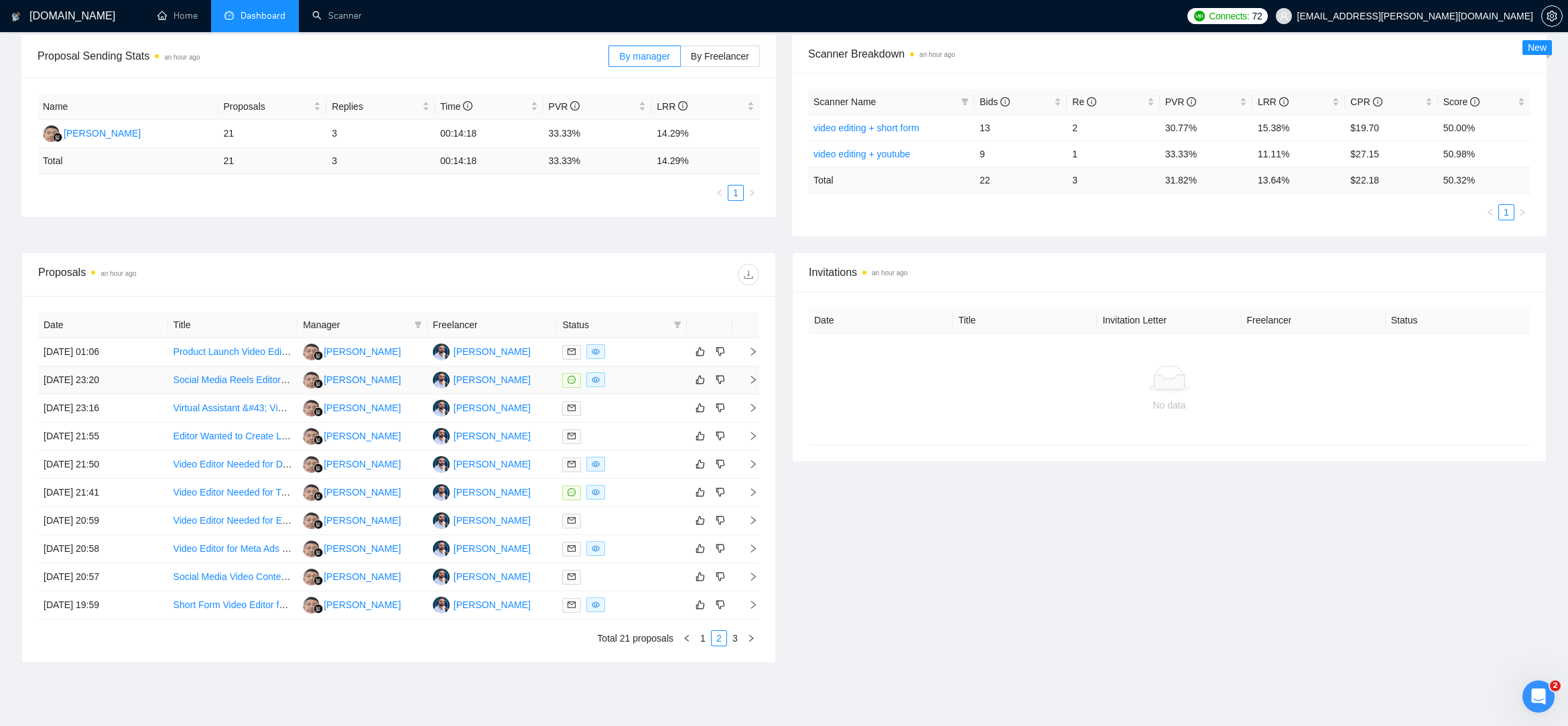
click at [597, 381] on icon "eye" at bounding box center [595, 379] width 8 height 8
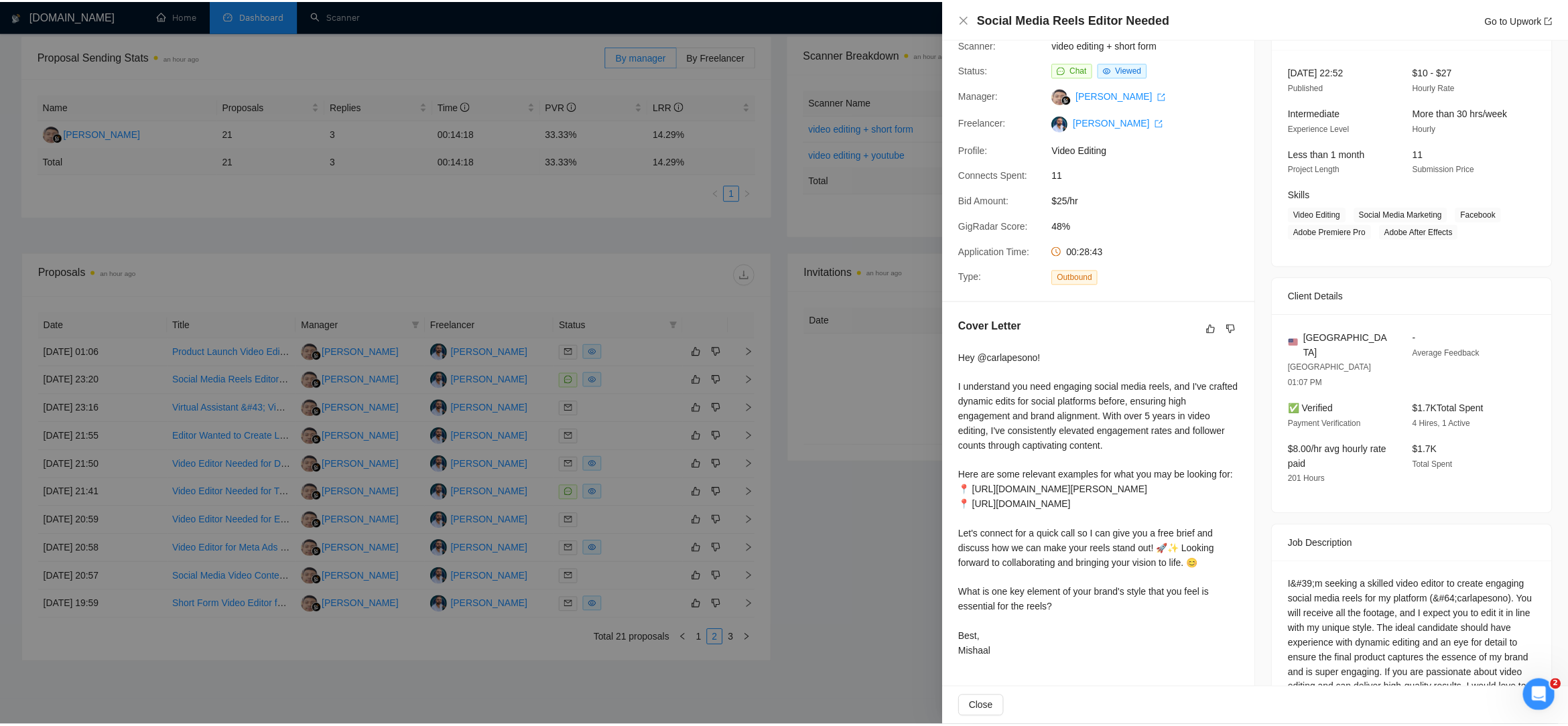
scroll to position [100, 0]
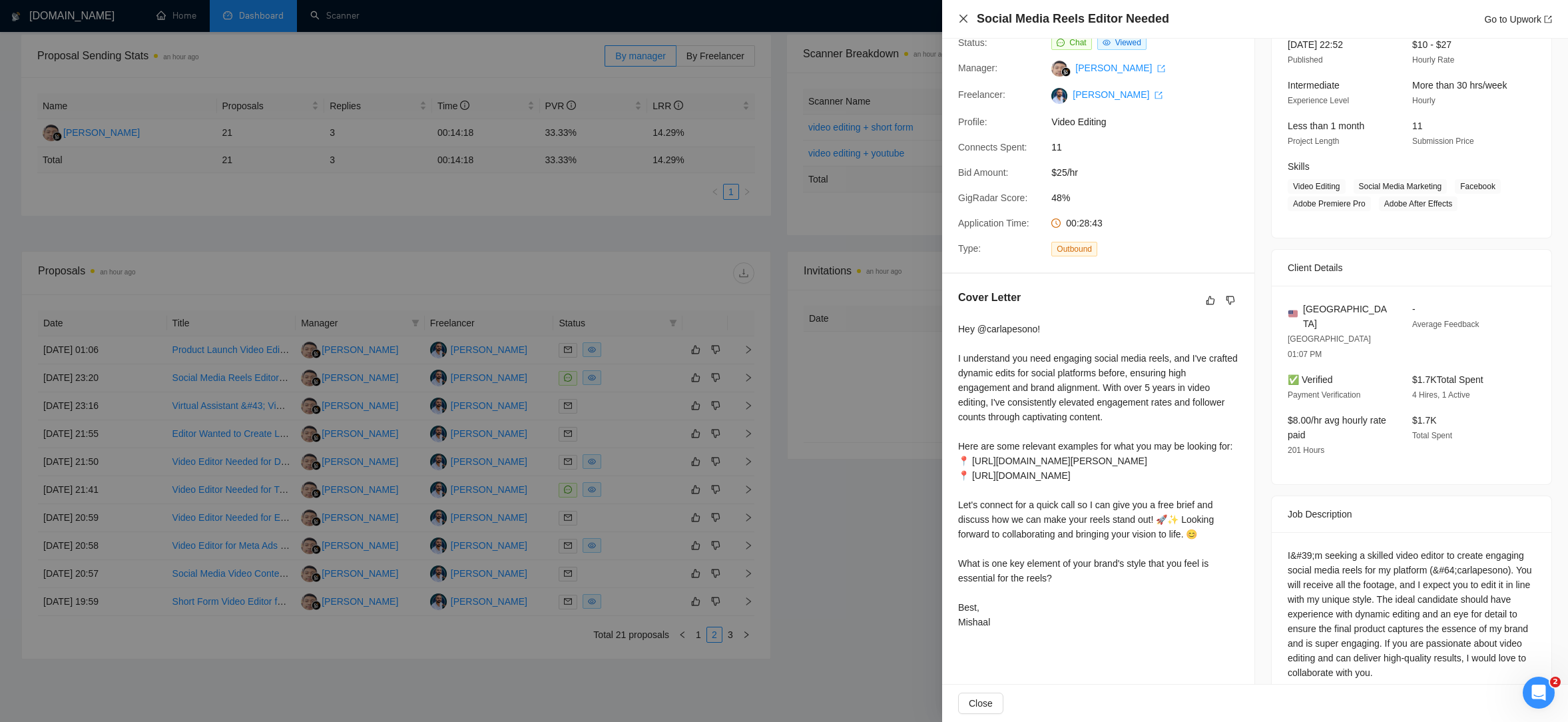
click at [963, 19] on icon "close" at bounding box center [963, 18] width 8 height 8
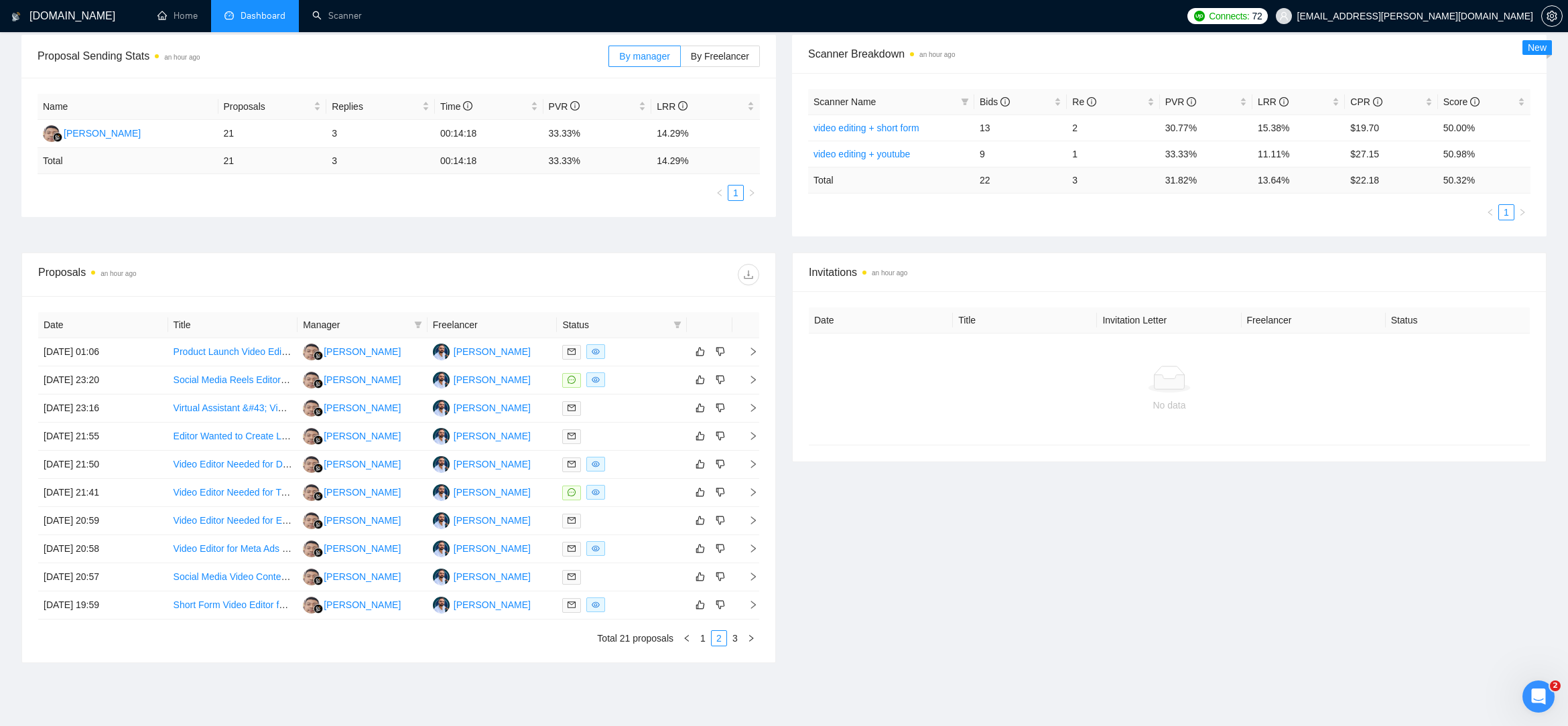
click at [892, 527] on div "Invitations an hour ago Date Title Invitation Letter Freelancer Status No data" at bounding box center [1169, 458] width 770 height 411
click at [749, 641] on icon "right" at bounding box center [750, 638] width 8 height 8
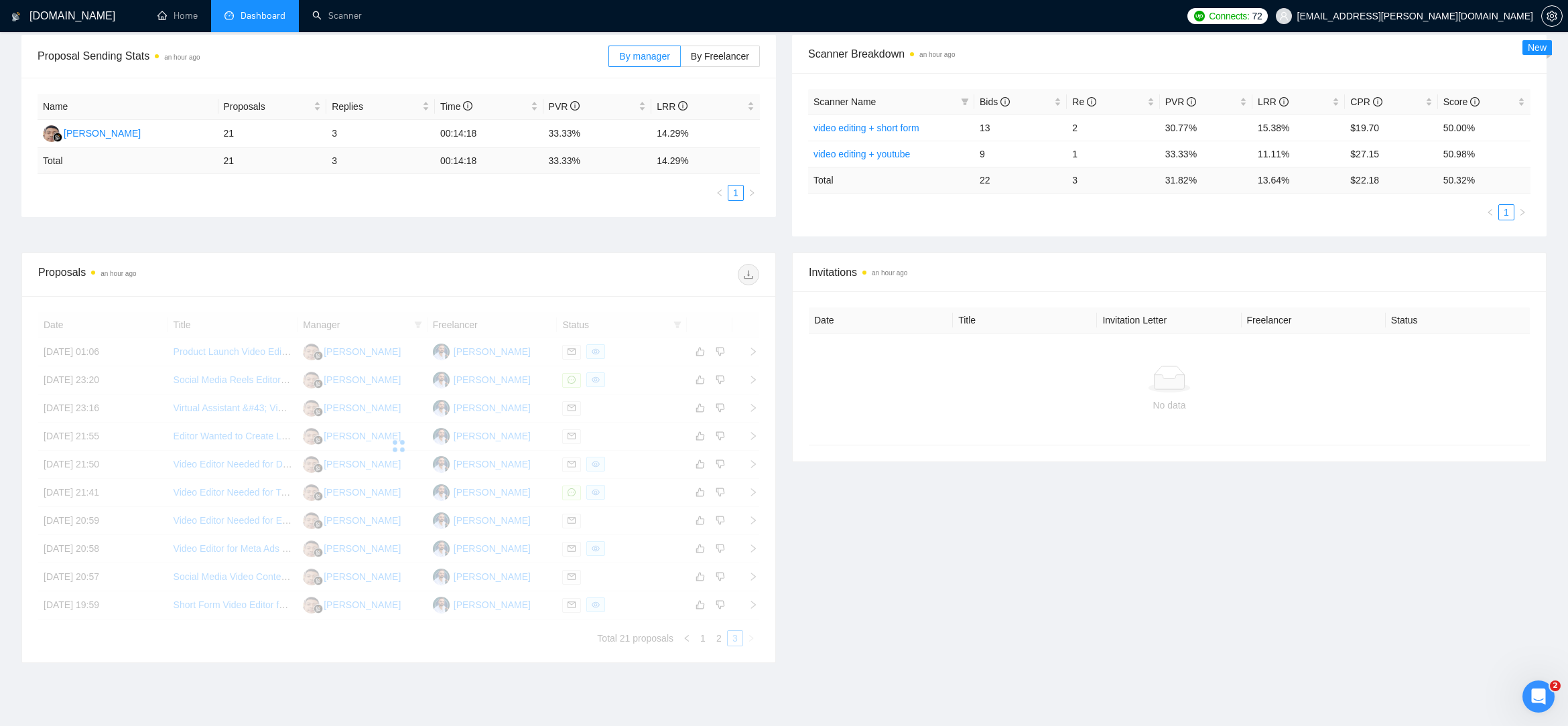
scroll to position [56, 0]
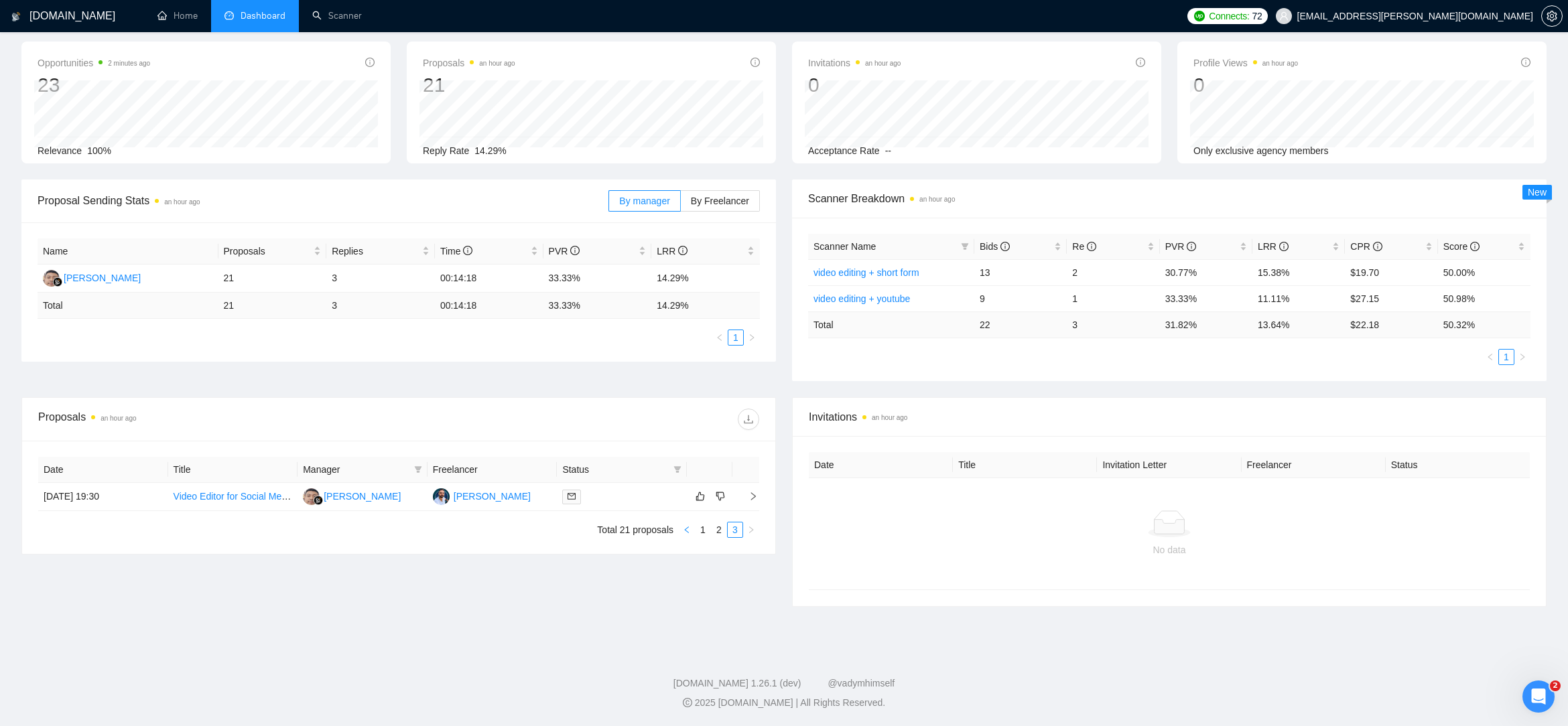
click at [685, 534] on icon "left" at bounding box center [686, 529] width 8 height 8
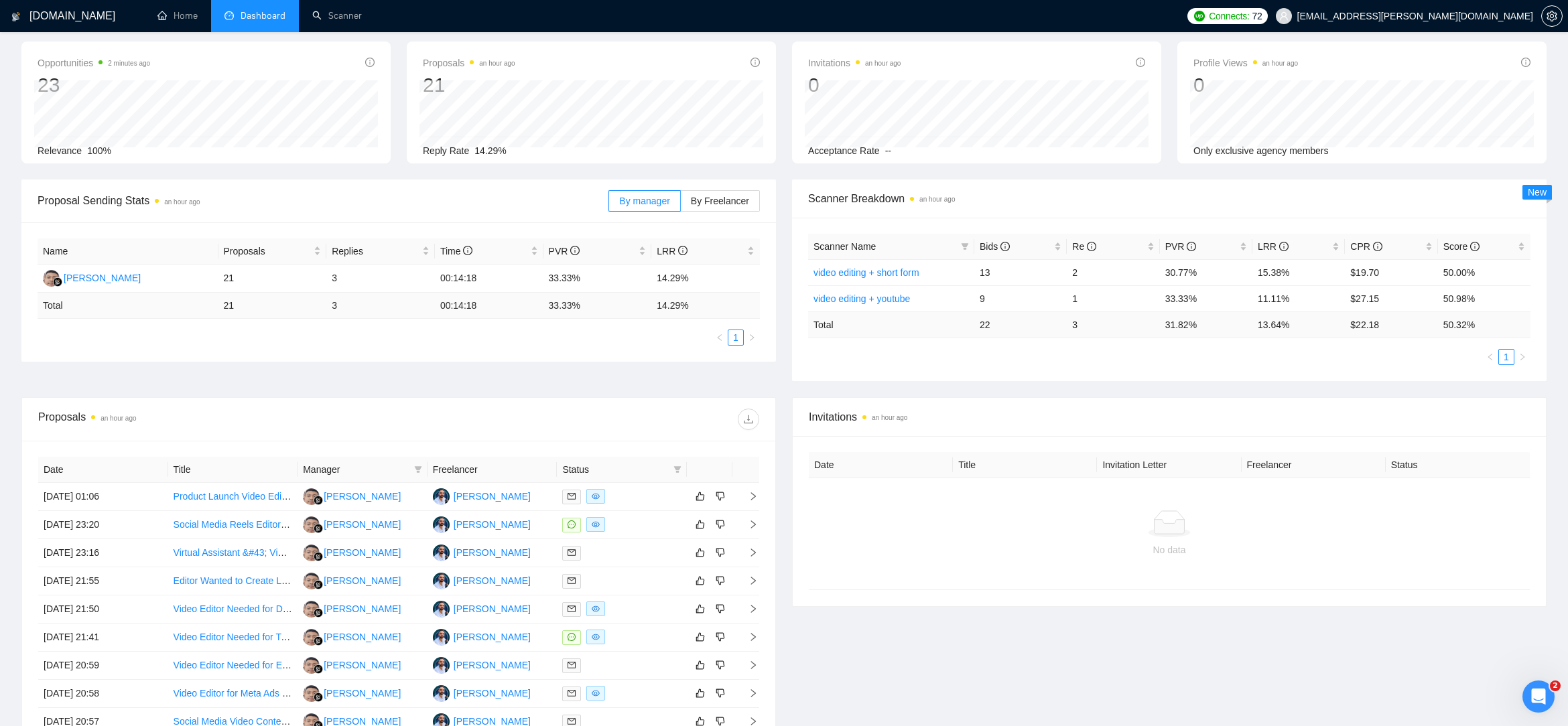
scroll to position [0, 0]
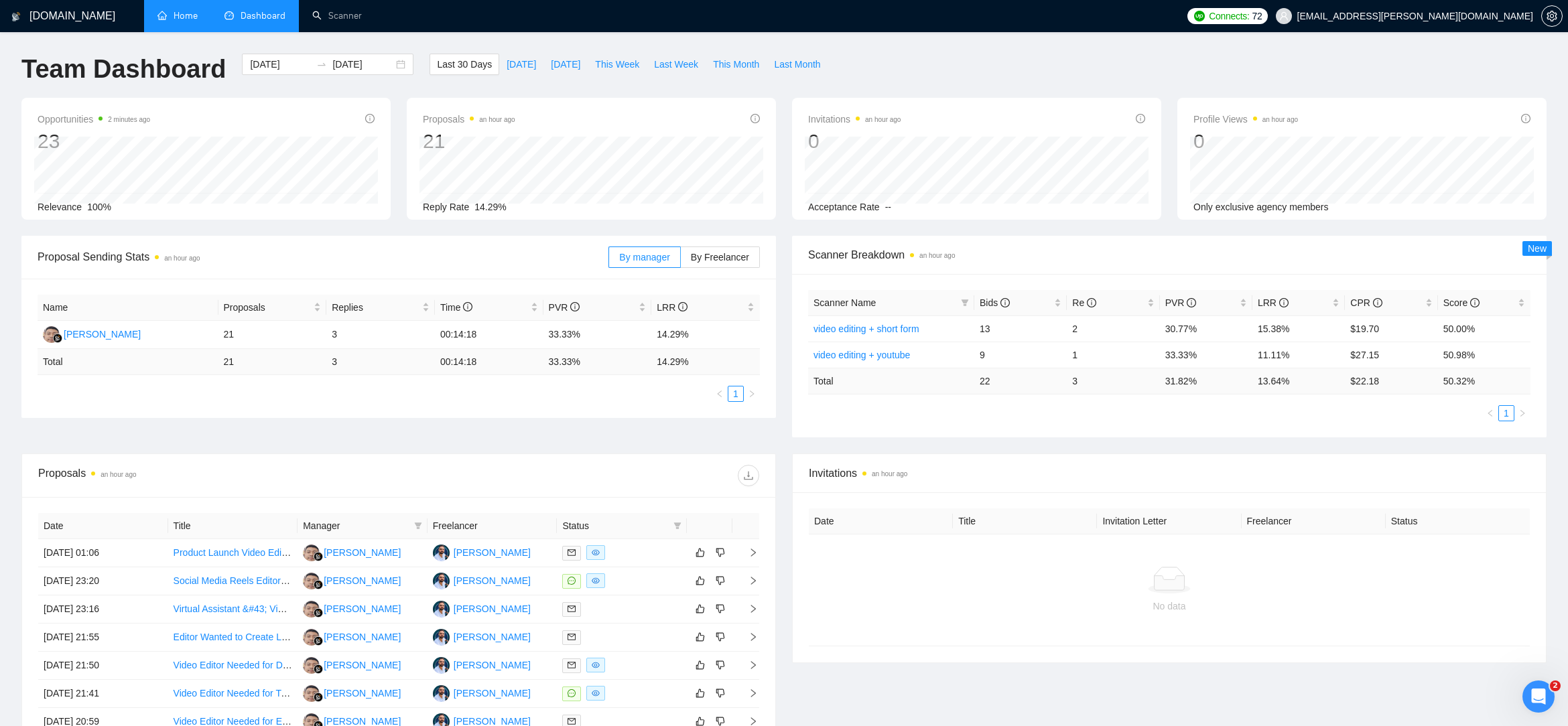
click at [177, 18] on link "Home" at bounding box center [177, 15] width 41 height 11
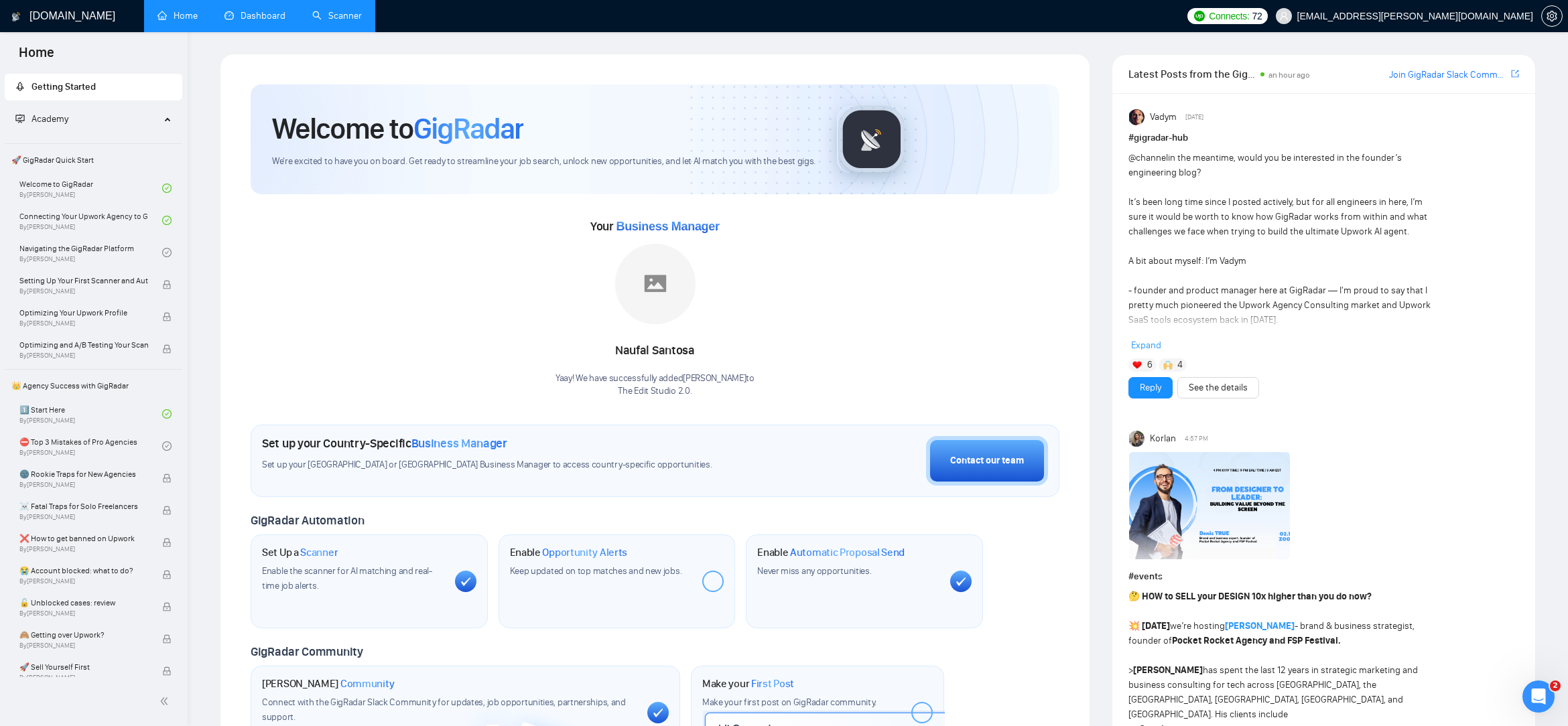
click at [349, 19] on link "Scanner" at bounding box center [337, 15] width 49 height 11
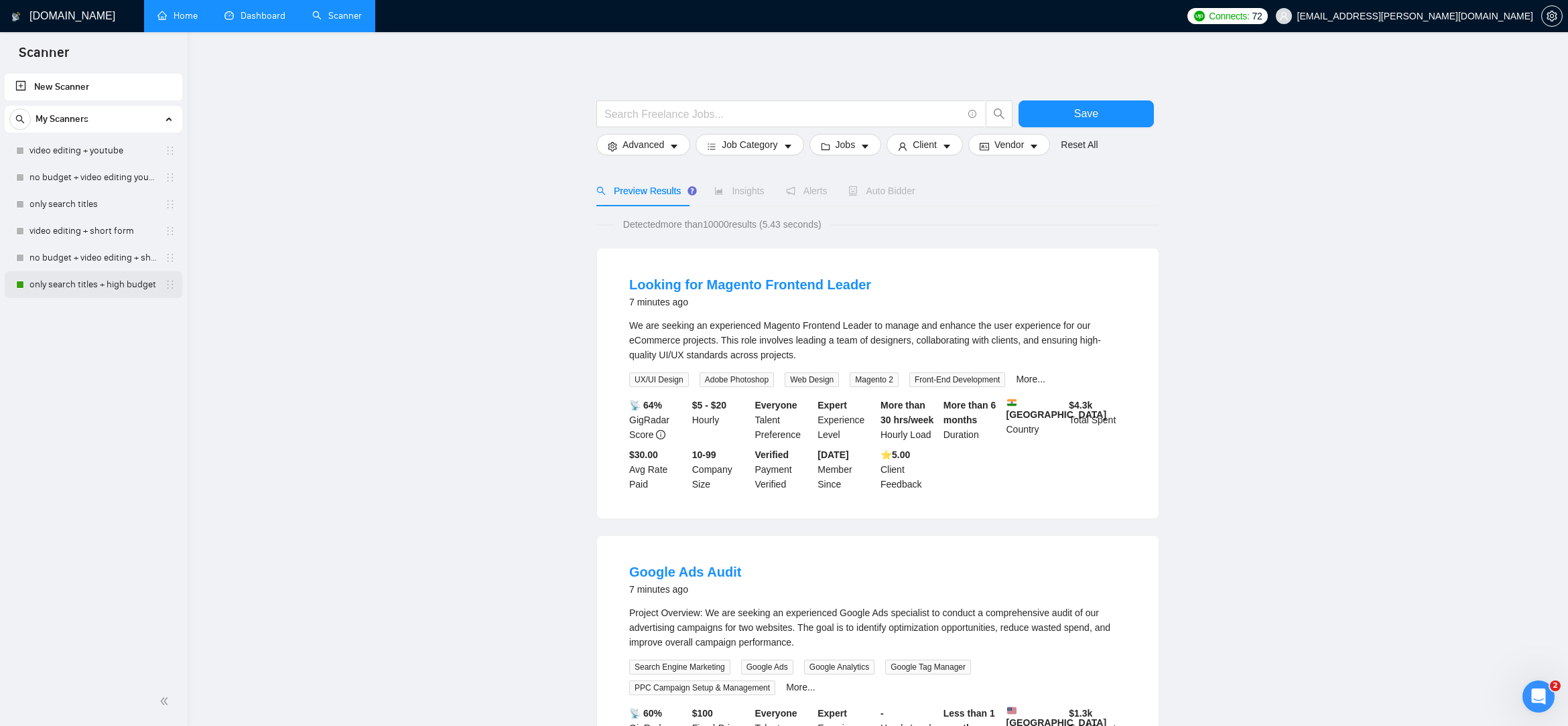
click at [116, 292] on link "only search titles + high budget" at bounding box center [93, 284] width 127 height 27
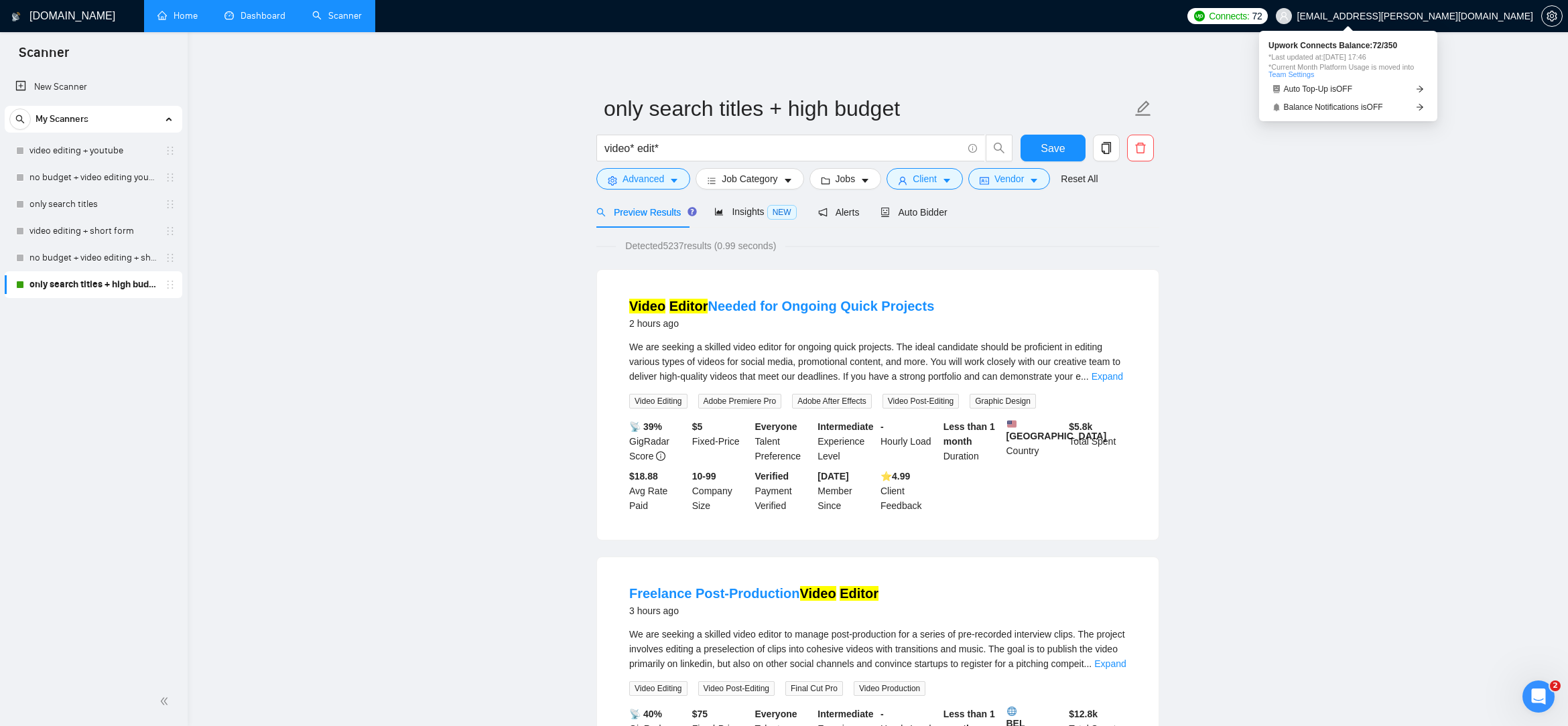
click at [1055, 13] on span "Connects:" at bounding box center [1228, 16] width 41 height 15
